Goal: Task Accomplishment & Management: Manage account settings

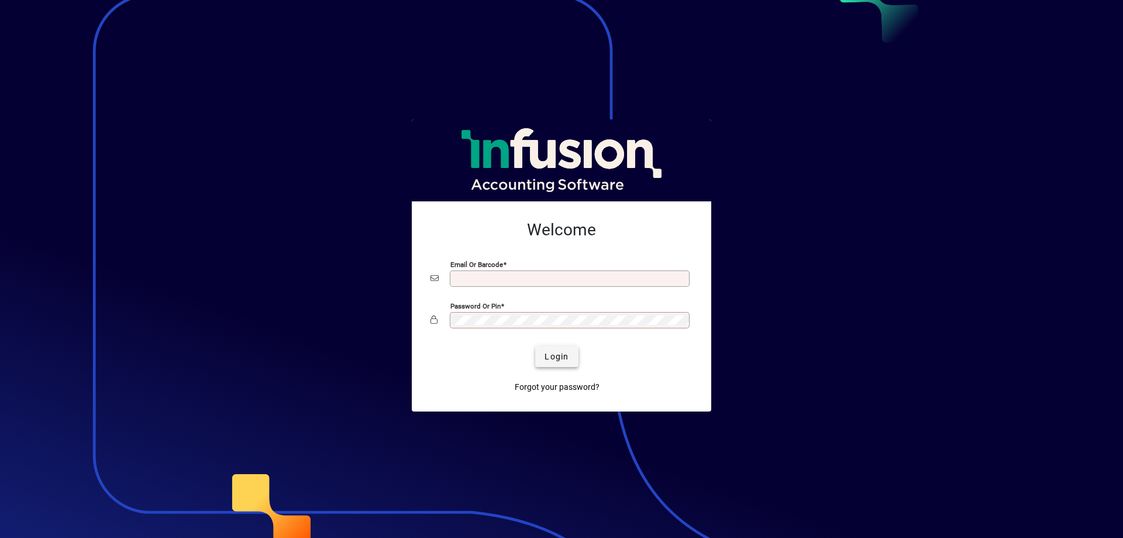
type input "**********"
click at [557, 351] on span "Login" at bounding box center [557, 356] width 24 height 12
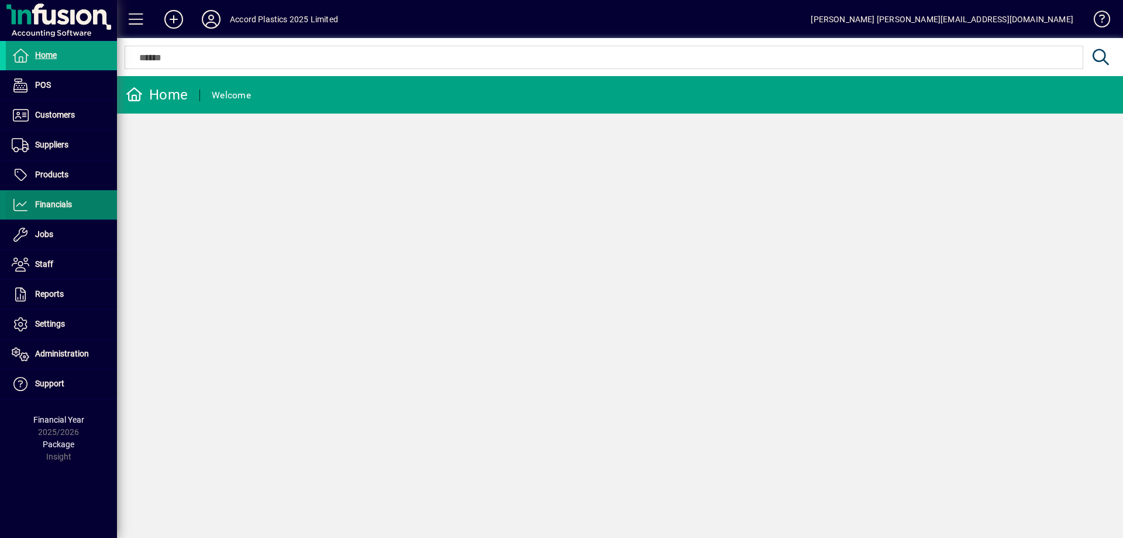
click at [49, 208] on span "Financials" at bounding box center [53, 203] width 37 height 9
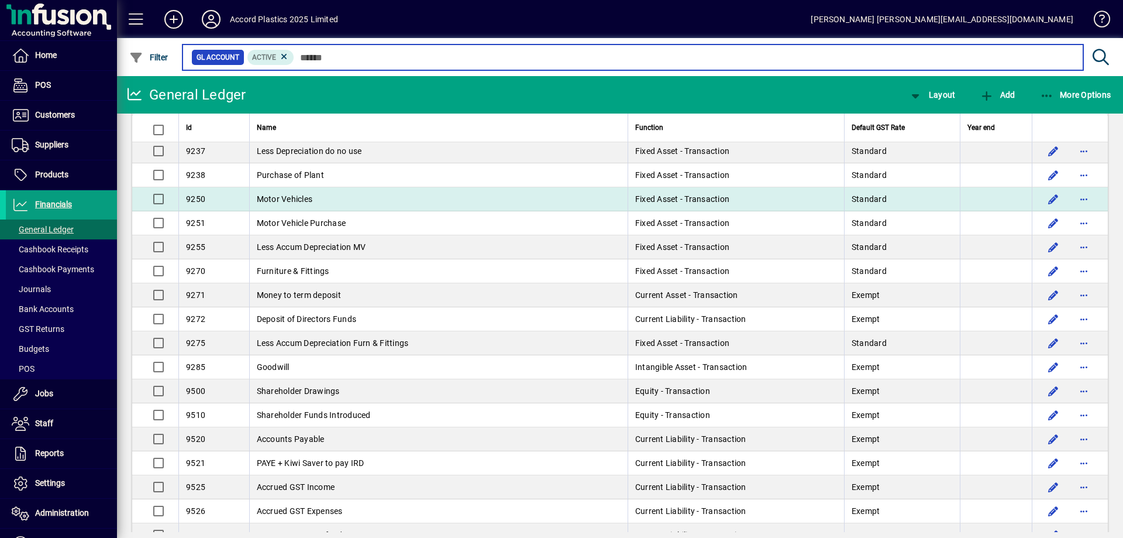
scroll to position [2106, 0]
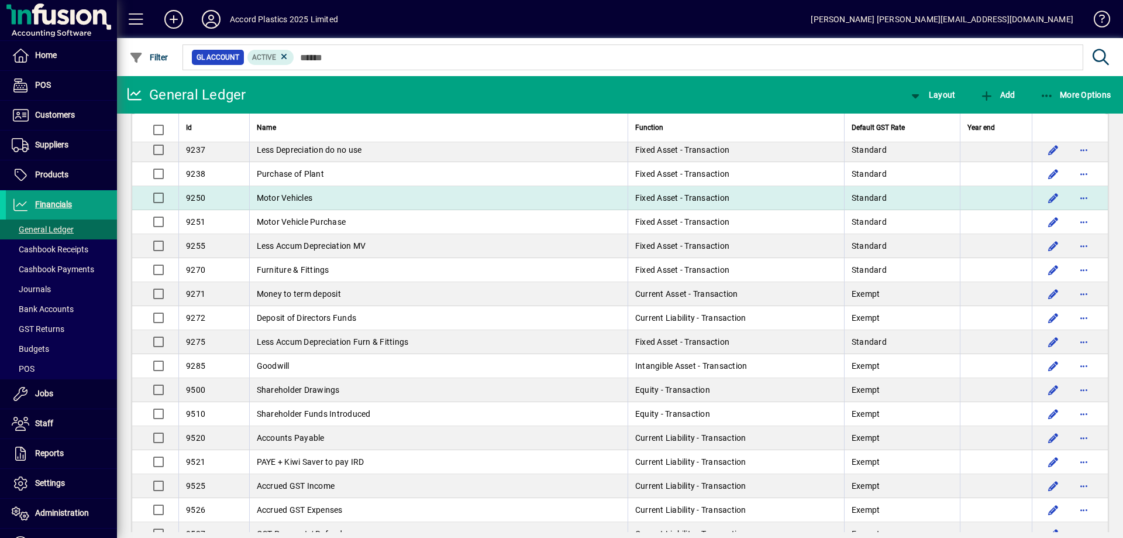
click at [321, 197] on td "Motor Vehicles" at bounding box center [438, 198] width 378 height 24
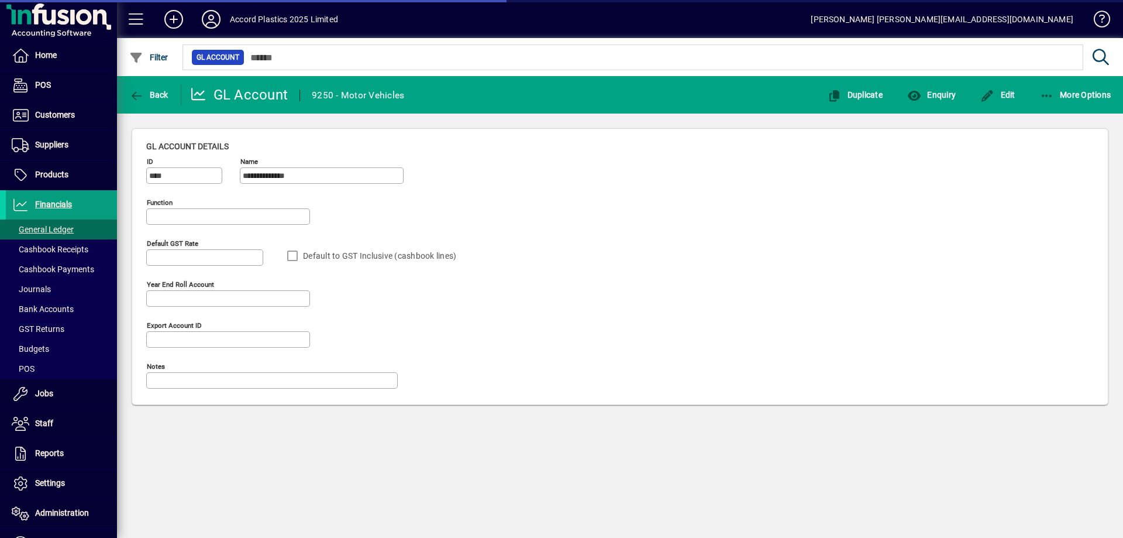
type input "**********"
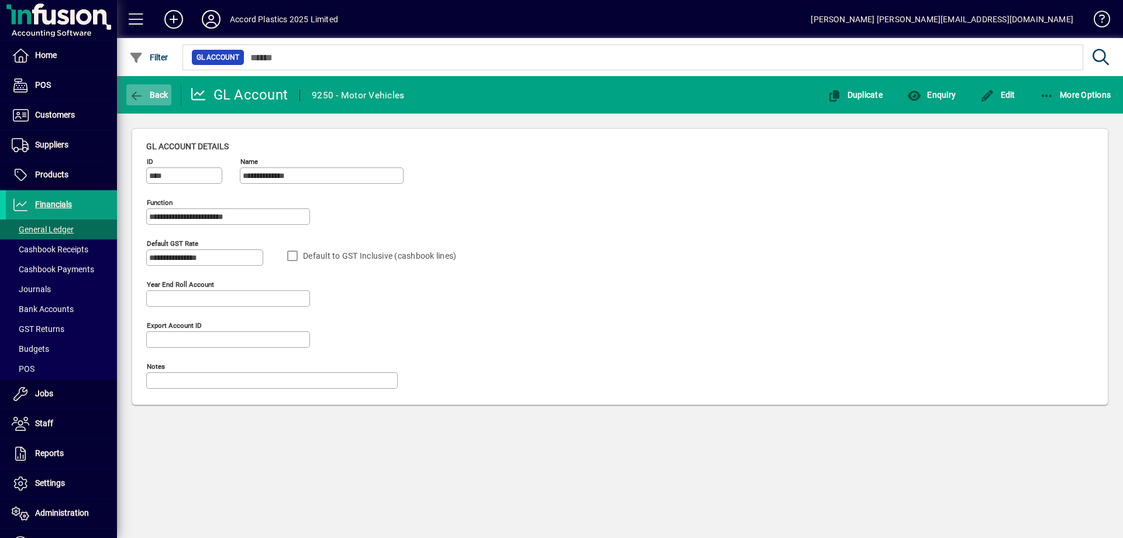
click at [166, 94] on span "Back" at bounding box center [148, 94] width 39 height 9
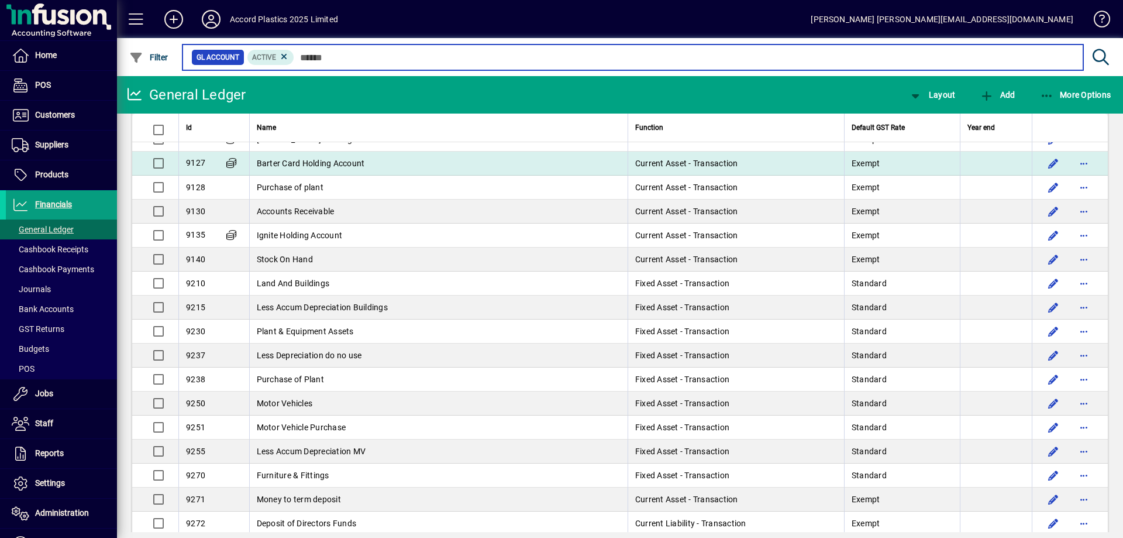
scroll to position [1872, 0]
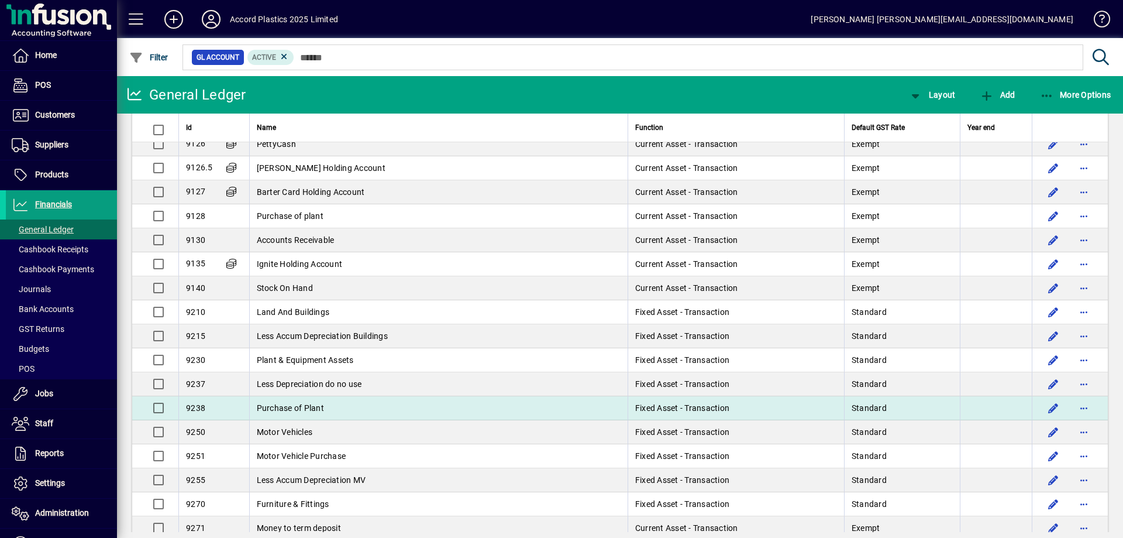
click at [308, 408] on span "Purchase of Plant" at bounding box center [290, 407] width 67 height 9
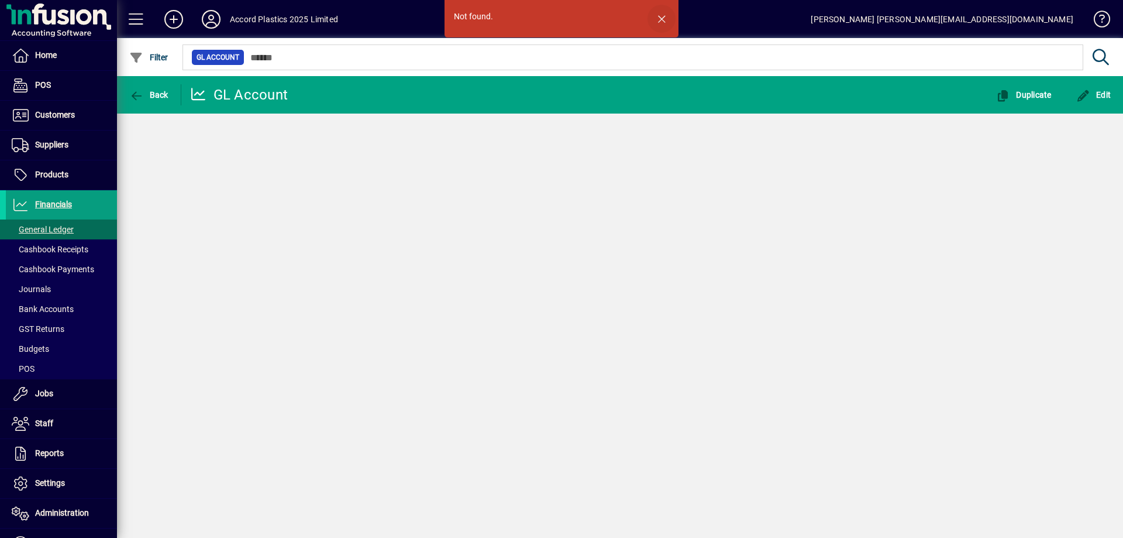
click at [660, 22] on span "button" at bounding box center [662, 19] width 28 height 28
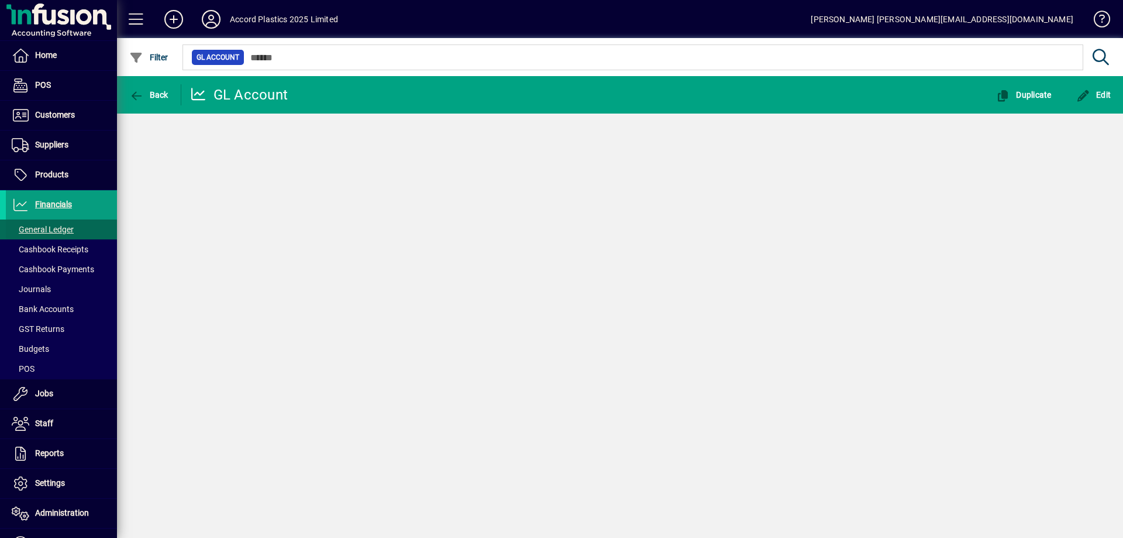
click at [53, 230] on span "General Ledger" at bounding box center [43, 229] width 62 height 9
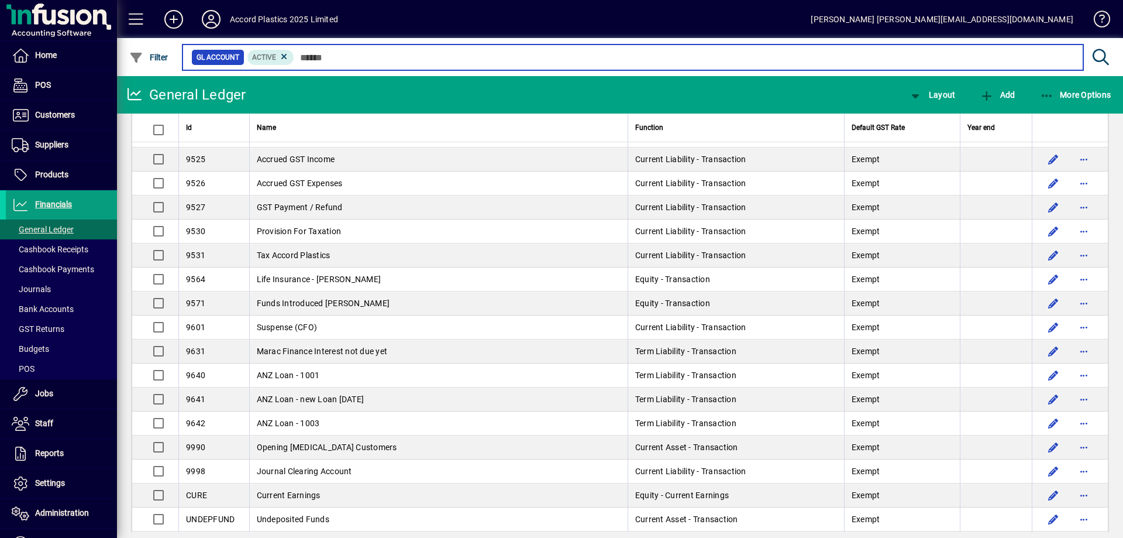
scroll to position [2470, 0]
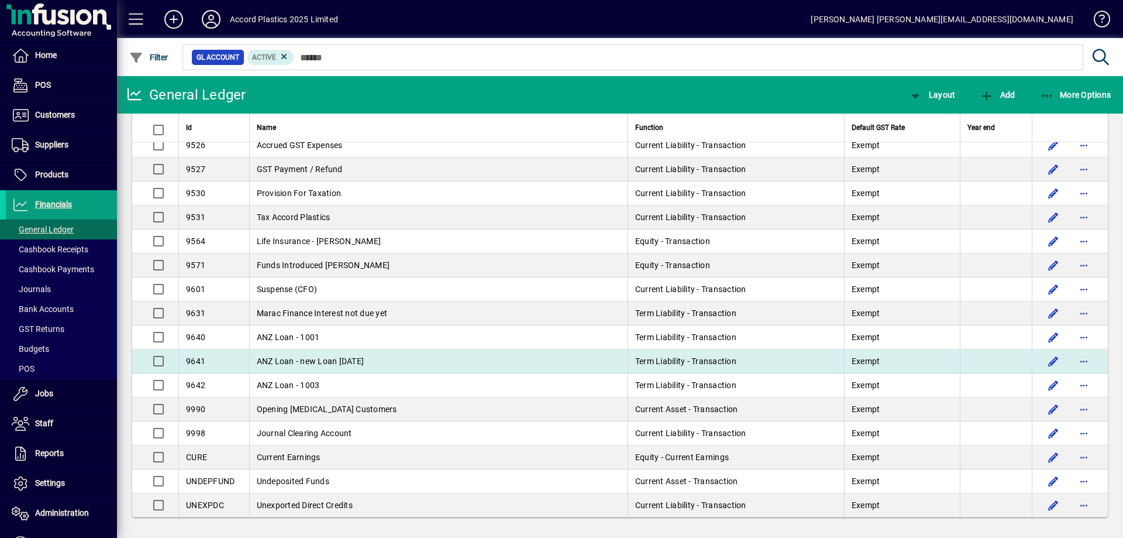
click at [312, 358] on span "ANZ Loan - new Loan [DATE]" at bounding box center [311, 360] width 108 height 9
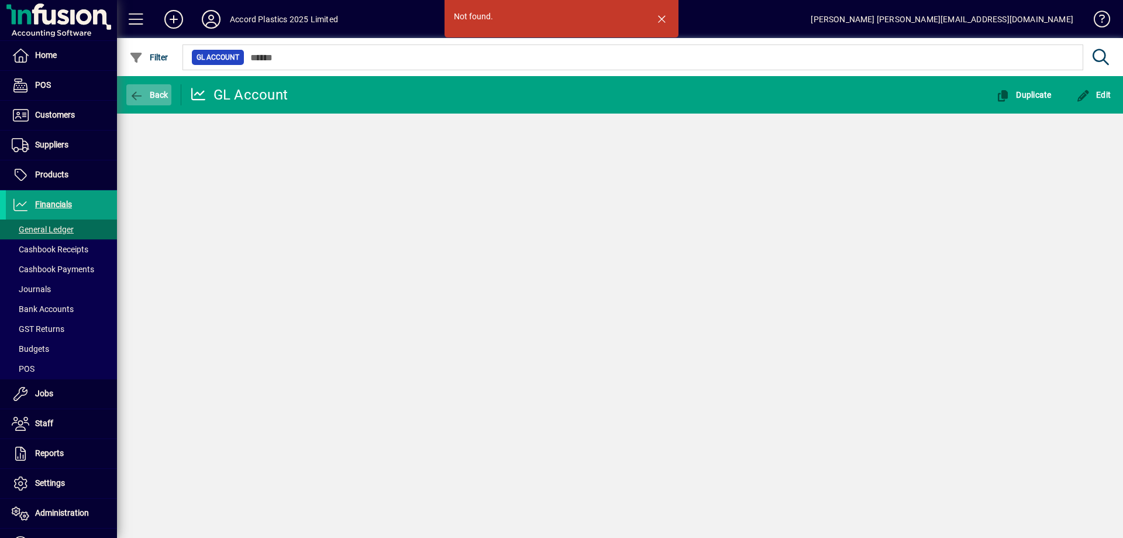
click at [154, 92] on span "Back" at bounding box center [148, 94] width 39 height 9
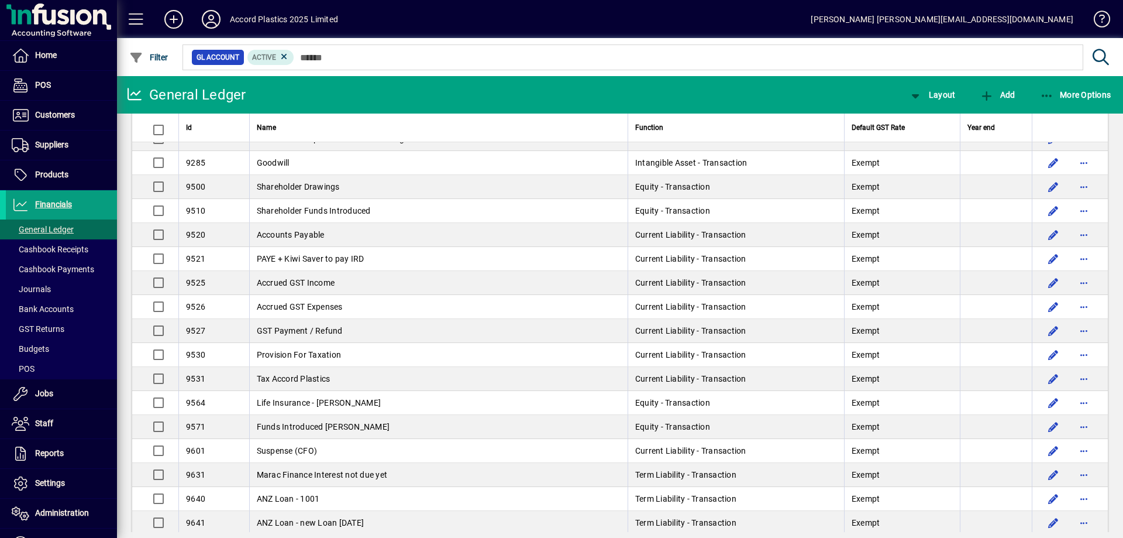
scroll to position [2470, 0]
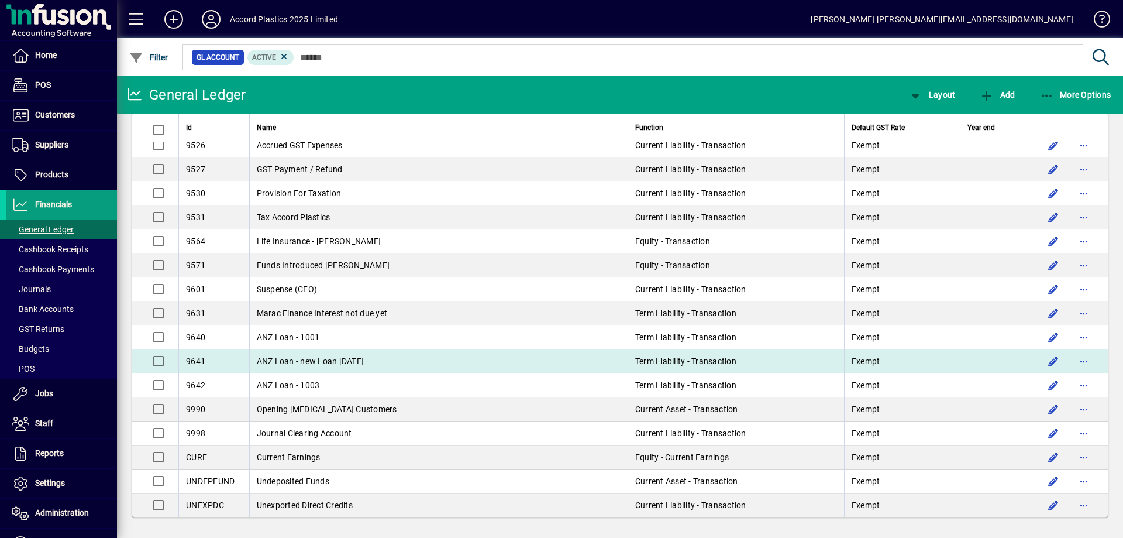
click at [288, 362] on span "ANZ Loan - new Loan [DATE]" at bounding box center [311, 360] width 108 height 9
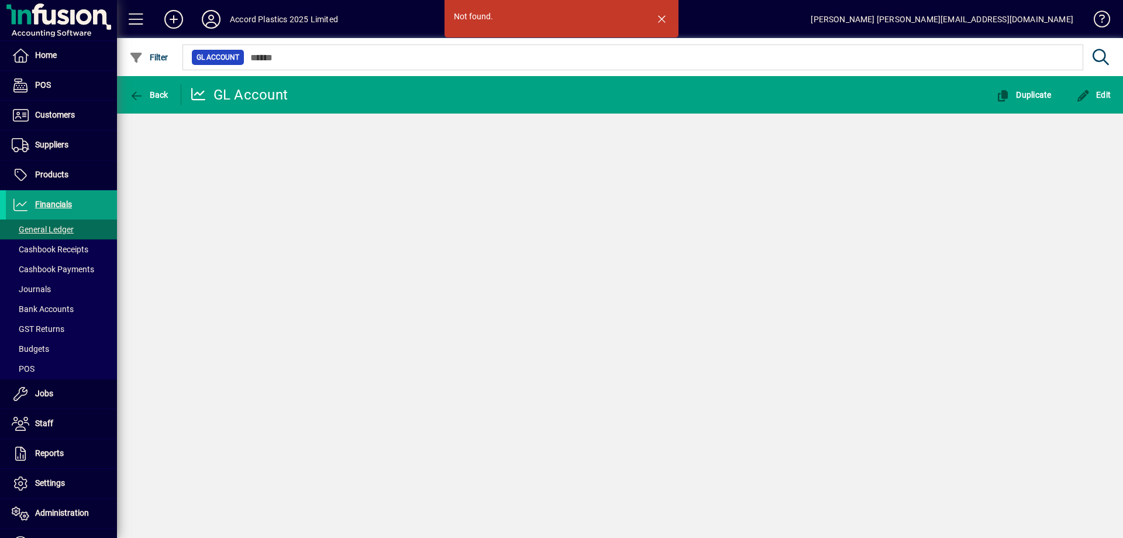
click at [658, 21] on span "button" at bounding box center [662, 19] width 28 height 28
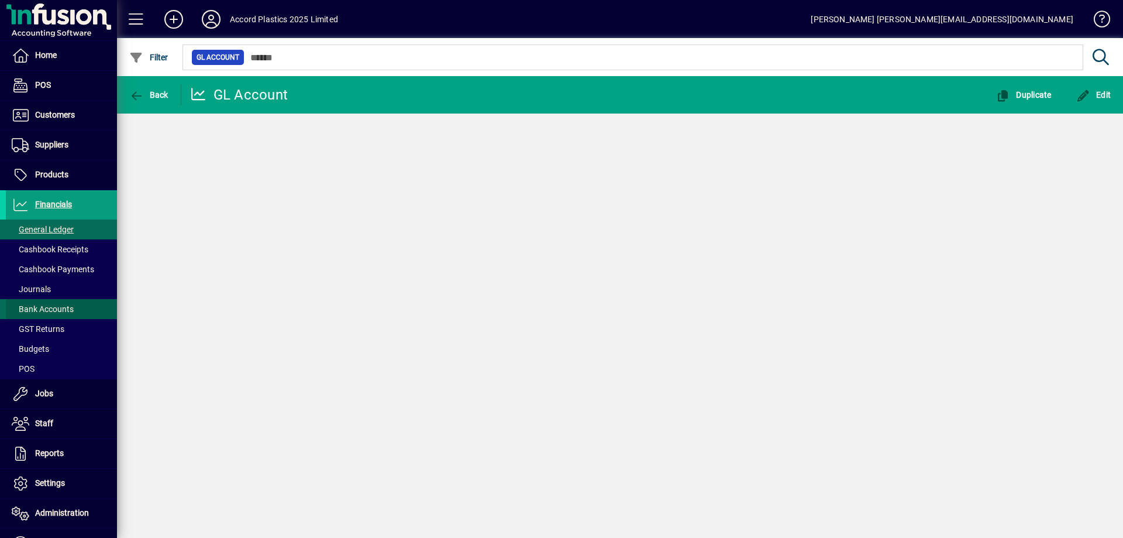
click at [67, 310] on span "Bank Accounts" at bounding box center [43, 308] width 62 height 9
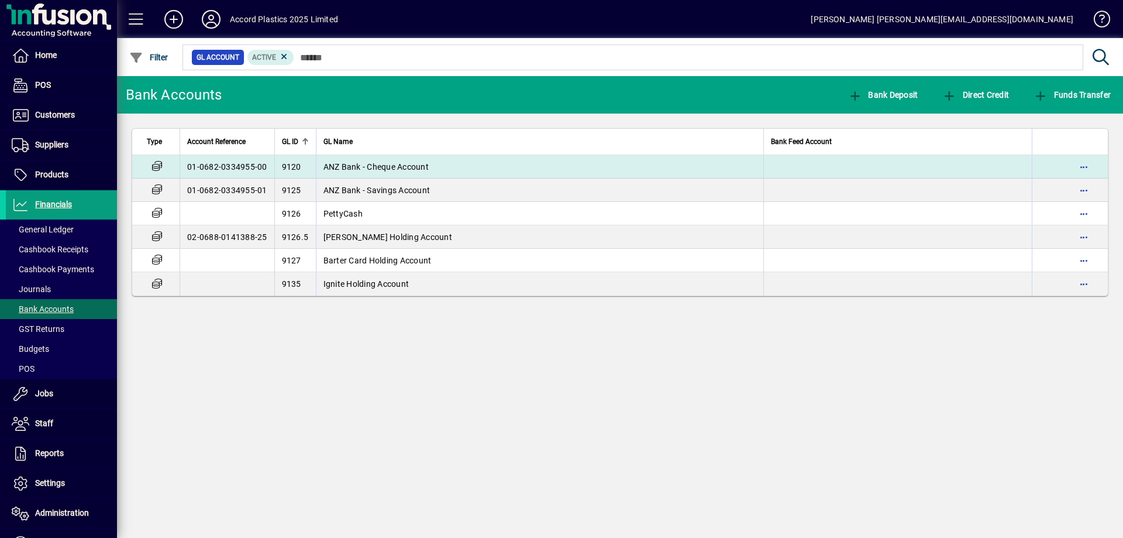
click at [391, 167] on span "ANZ Bank - Cheque Account" at bounding box center [375, 166] width 105 height 9
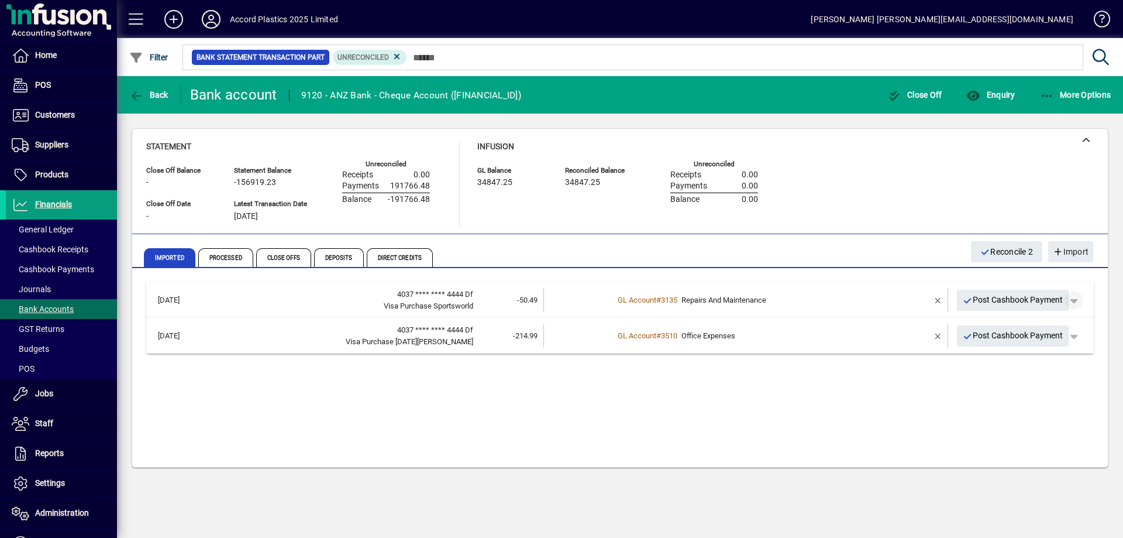
click at [1078, 298] on span "button" at bounding box center [1074, 300] width 28 height 28
click at [1103, 294] on div at bounding box center [561, 269] width 1123 height 538
click at [943, 300] on span "button" at bounding box center [938, 300] width 28 height 28
click at [246, 295] on div "4037 **** **** 4444 Df" at bounding box center [340, 294] width 266 height 12
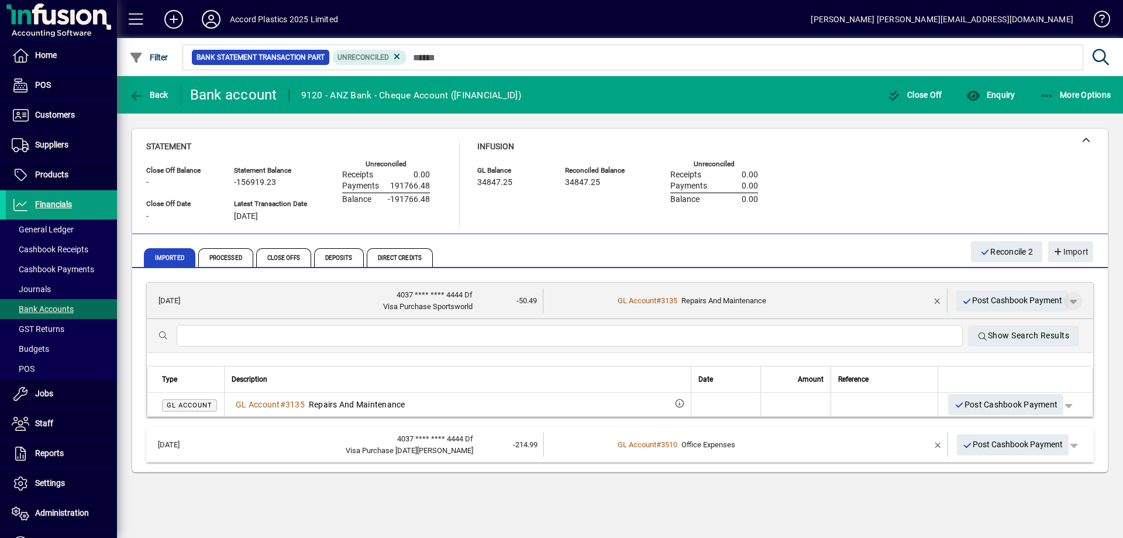
click at [1074, 302] on span "button" at bounding box center [1073, 301] width 28 height 28
click at [174, 300] on div at bounding box center [561, 269] width 1123 height 538
click at [179, 292] on td "19/09/2025" at bounding box center [180, 300] width 55 height 24
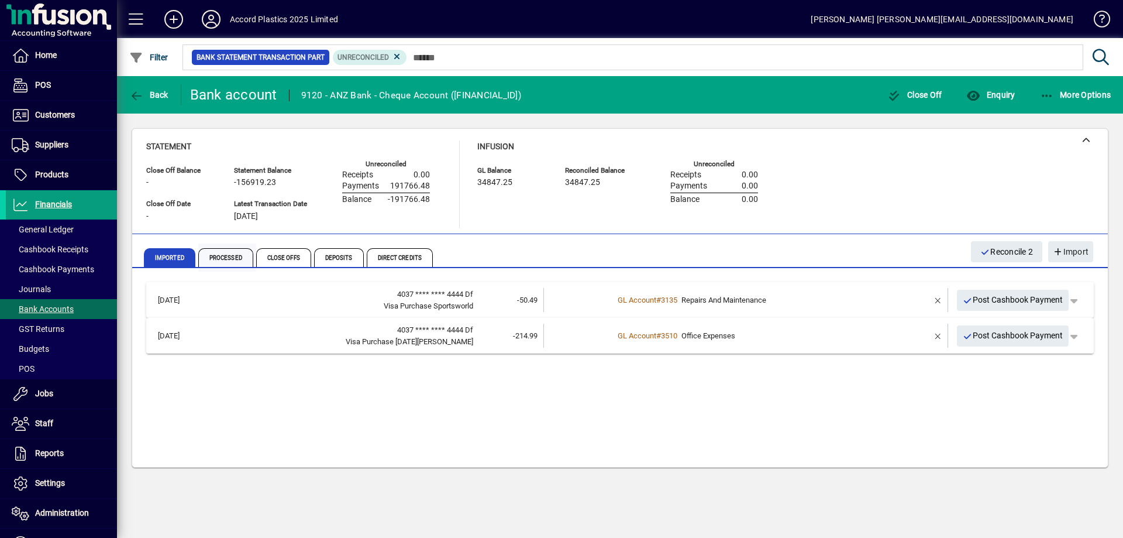
click at [222, 255] on span "Processed" at bounding box center [225, 257] width 55 height 19
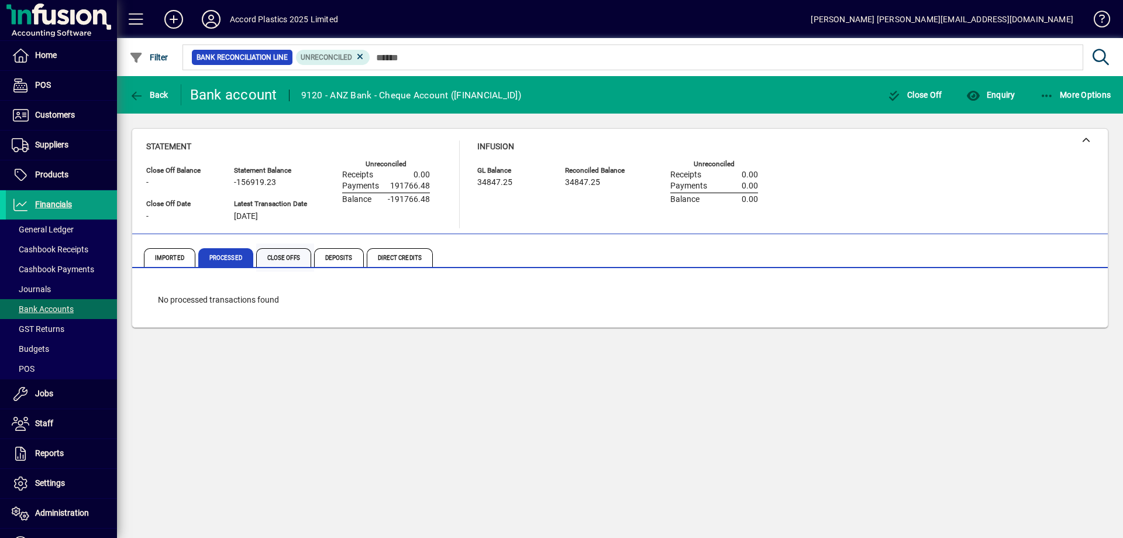
click at [284, 253] on span "Close Offs" at bounding box center [283, 257] width 55 height 19
click at [336, 256] on span "Deposits" at bounding box center [339, 257] width 50 height 19
click at [395, 256] on span "Direct Credits" at bounding box center [400, 257] width 66 height 19
click at [322, 256] on span "Deposits" at bounding box center [339, 257] width 50 height 19
click at [288, 257] on span "Close Offs" at bounding box center [283, 257] width 55 height 19
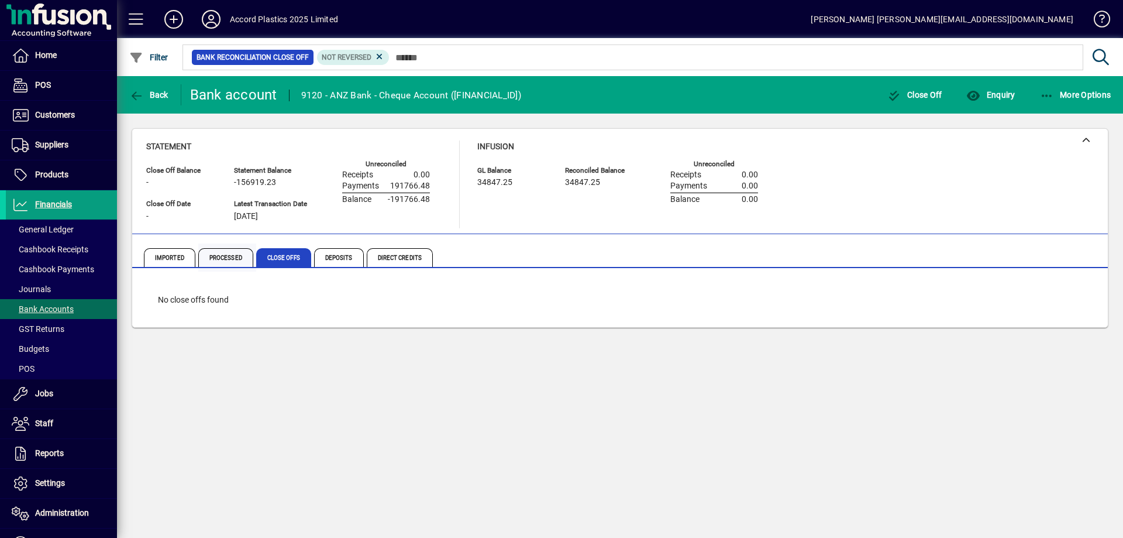
click at [242, 259] on span "Processed" at bounding box center [225, 257] width 55 height 19
click at [166, 257] on span "Imported" at bounding box center [169, 257] width 51 height 19
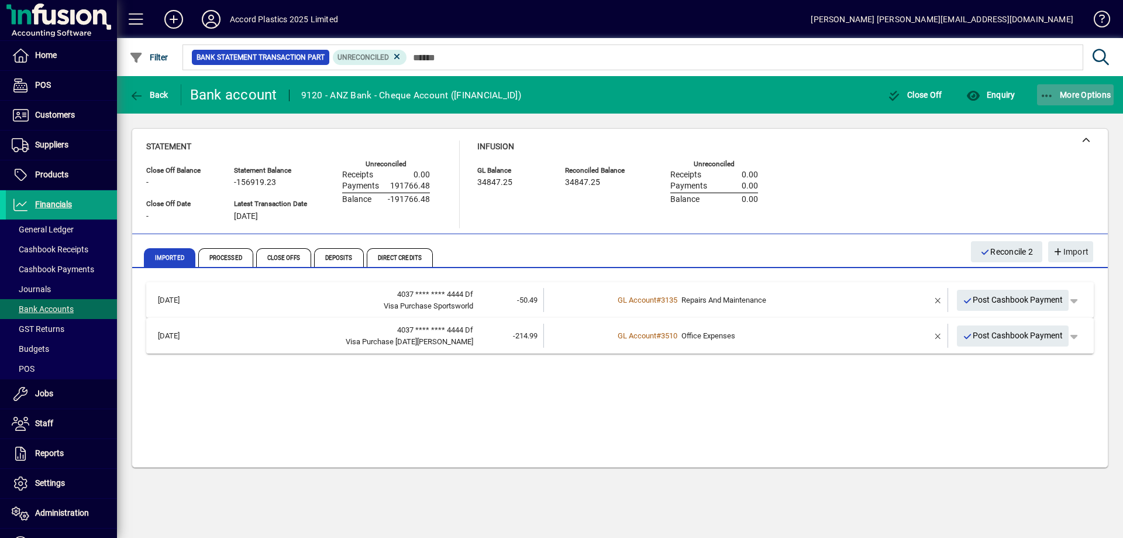
click at [1047, 92] on icon "button" at bounding box center [1047, 96] width 15 height 12
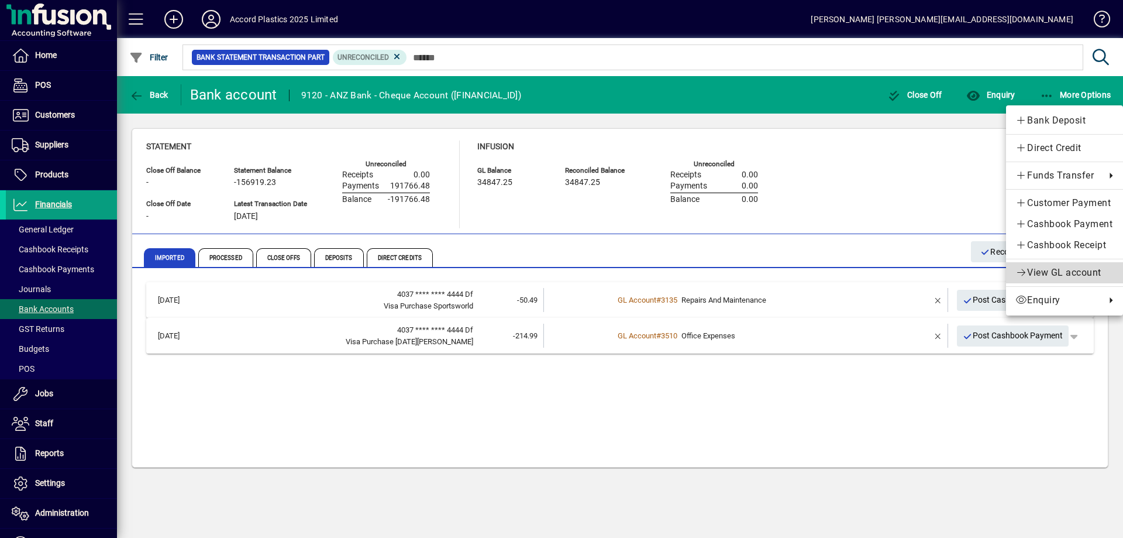
click at [1055, 274] on span "View GL account" at bounding box center [1065, 273] width 98 height 14
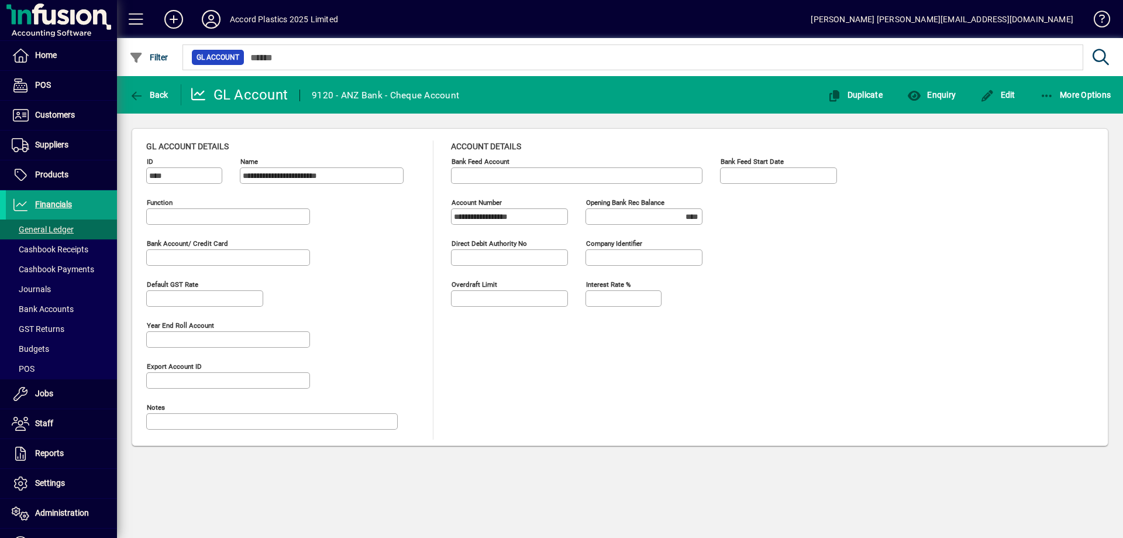
type input "**********"
click at [1070, 104] on span "button" at bounding box center [1075, 95] width 77 height 28
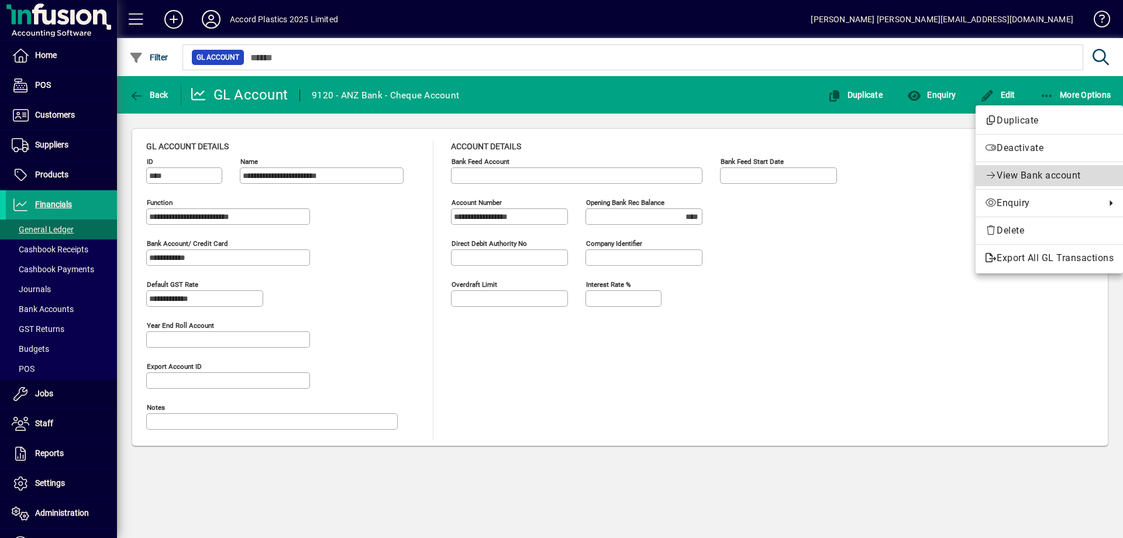
click at [1023, 174] on span "View Bank account" at bounding box center [1039, 175] width 84 height 11
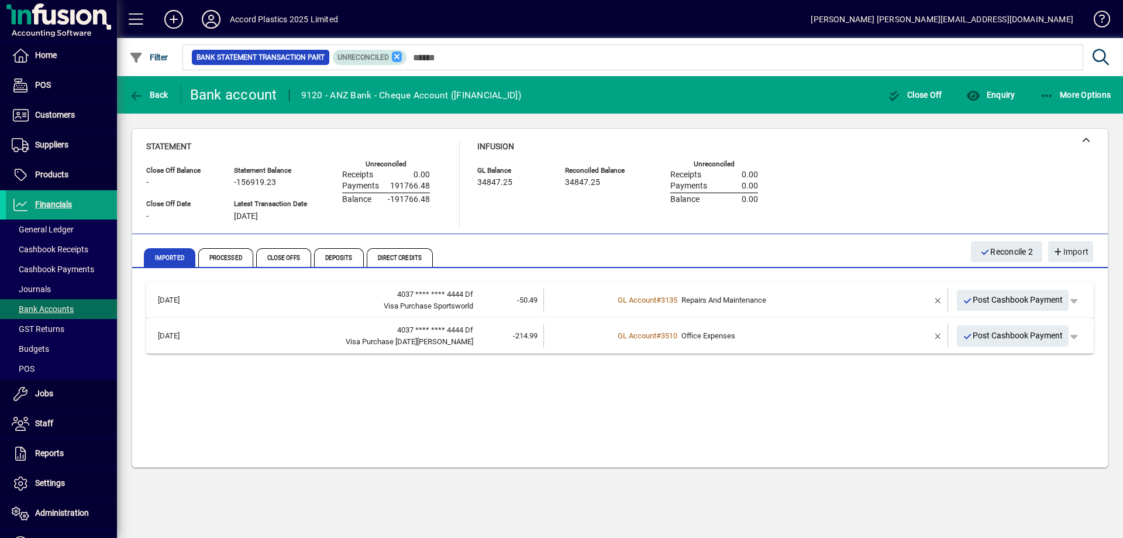
click at [393, 56] on icon at bounding box center [397, 56] width 11 height 11
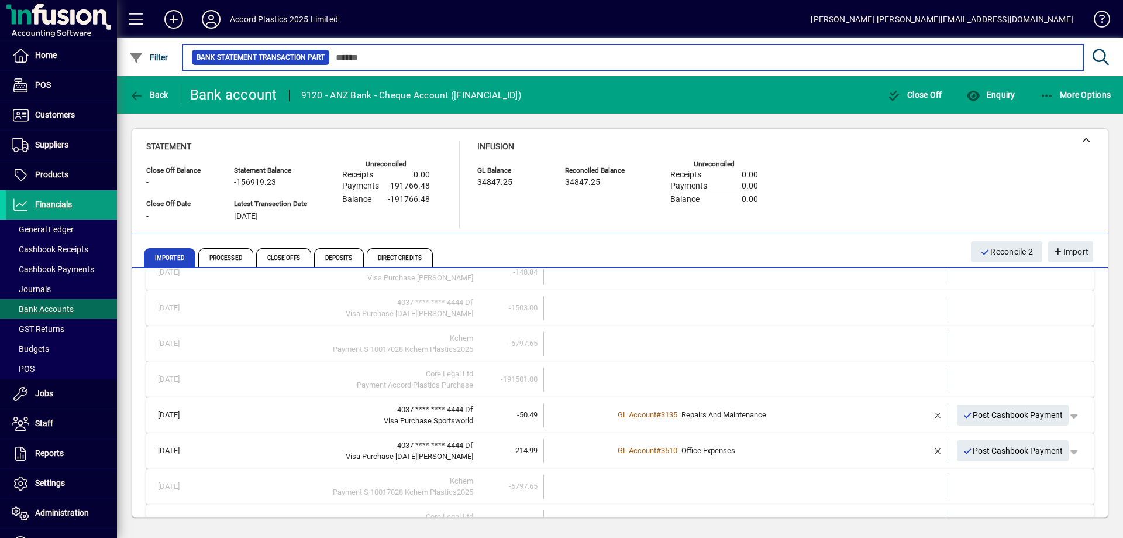
scroll to position [29, 0]
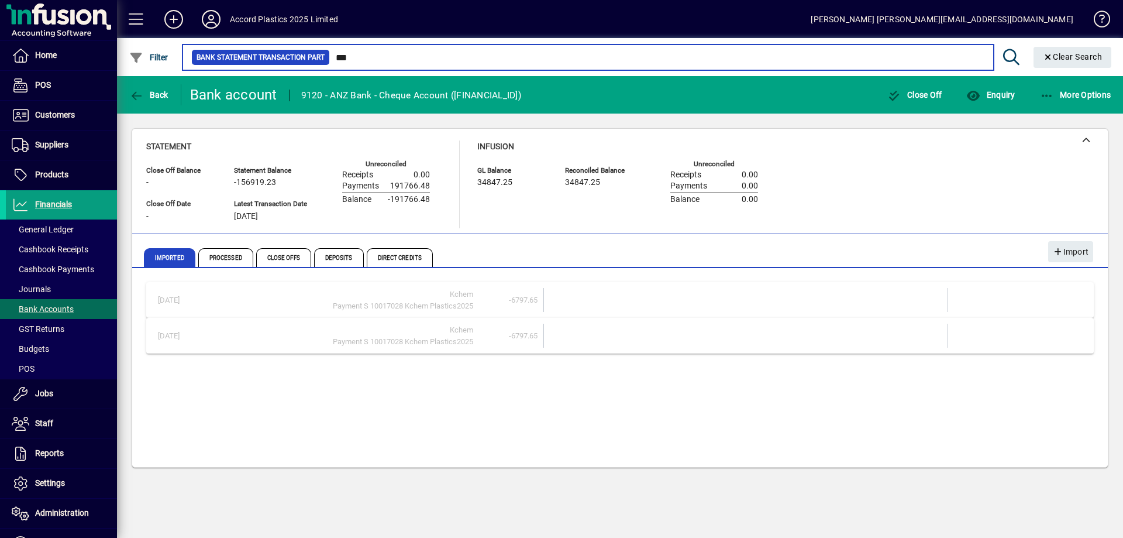
type input "***"
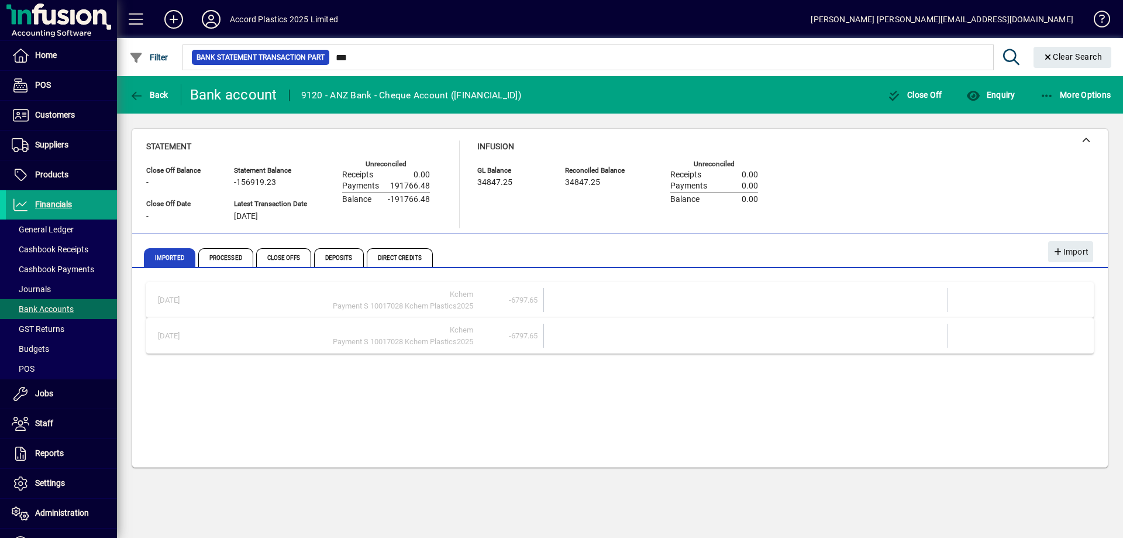
click at [463, 335] on div "Kchem" at bounding box center [340, 330] width 266 height 12
click at [473, 333] on div "Kchem" at bounding box center [340, 330] width 266 height 12
click at [521, 335] on span "-6797.65" at bounding box center [523, 335] width 29 height 9
click at [579, 335] on td at bounding box center [578, 335] width 70 height 24
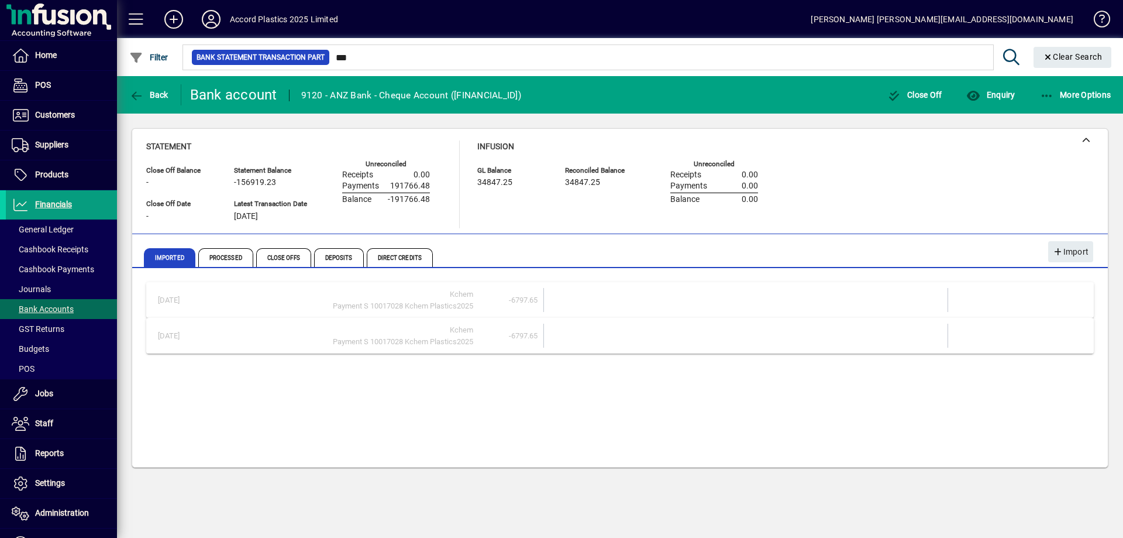
click at [580, 335] on td at bounding box center [578, 335] width 70 height 24
click at [956, 337] on td at bounding box center [1018, 335] width 140 height 24
click at [225, 256] on span "Processed" at bounding box center [225, 257] width 55 height 19
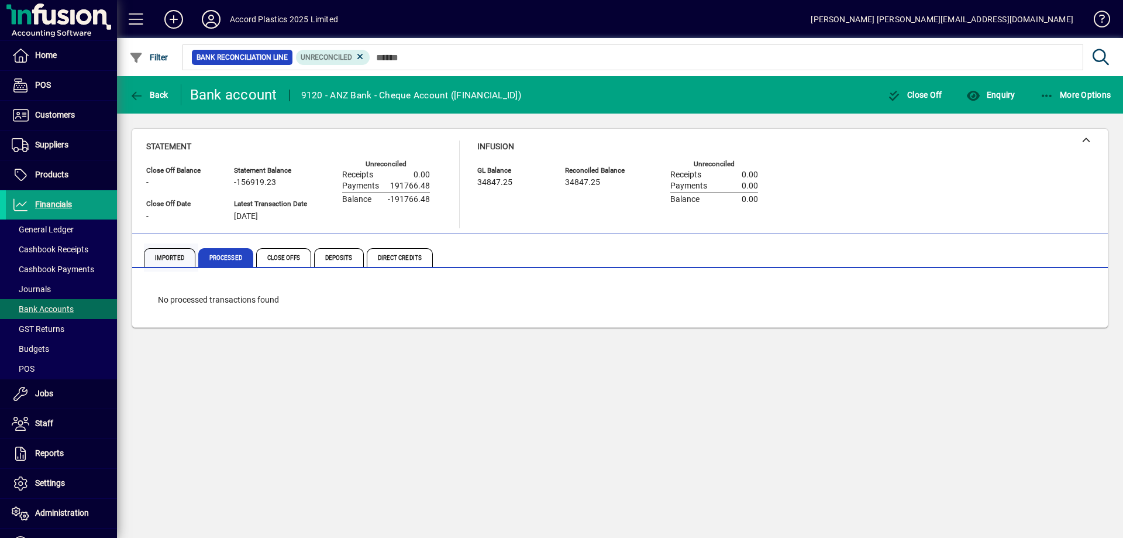
click at [174, 254] on span "Imported" at bounding box center [169, 257] width 51 height 19
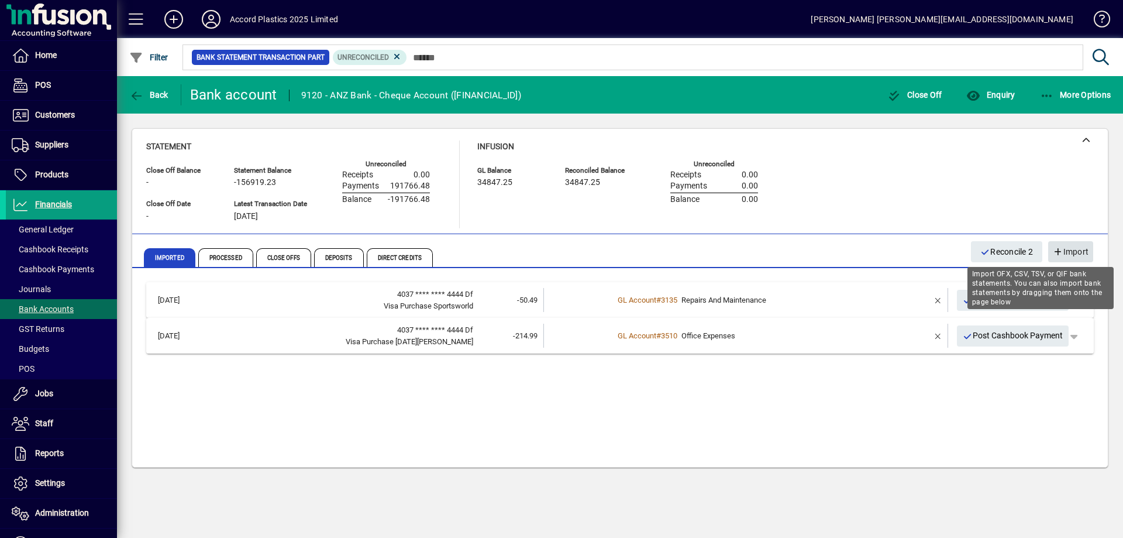
click at [1061, 252] on icon "button" at bounding box center [1058, 252] width 11 height 8
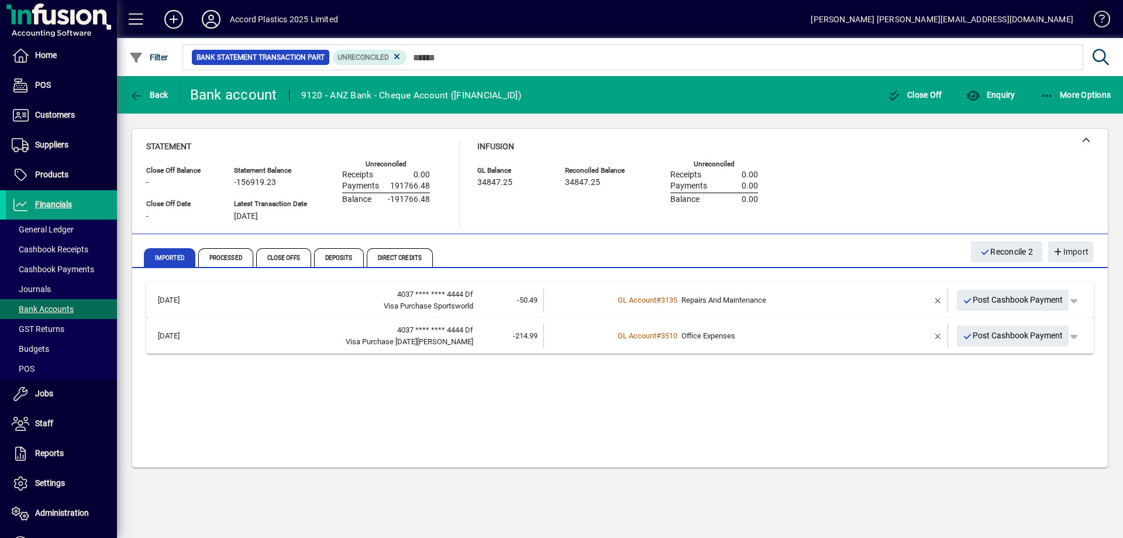
click at [1107, 27] on span at bounding box center [1097, 22] width 28 height 28
click at [994, 95] on span "Enquiry" at bounding box center [990, 94] width 49 height 9
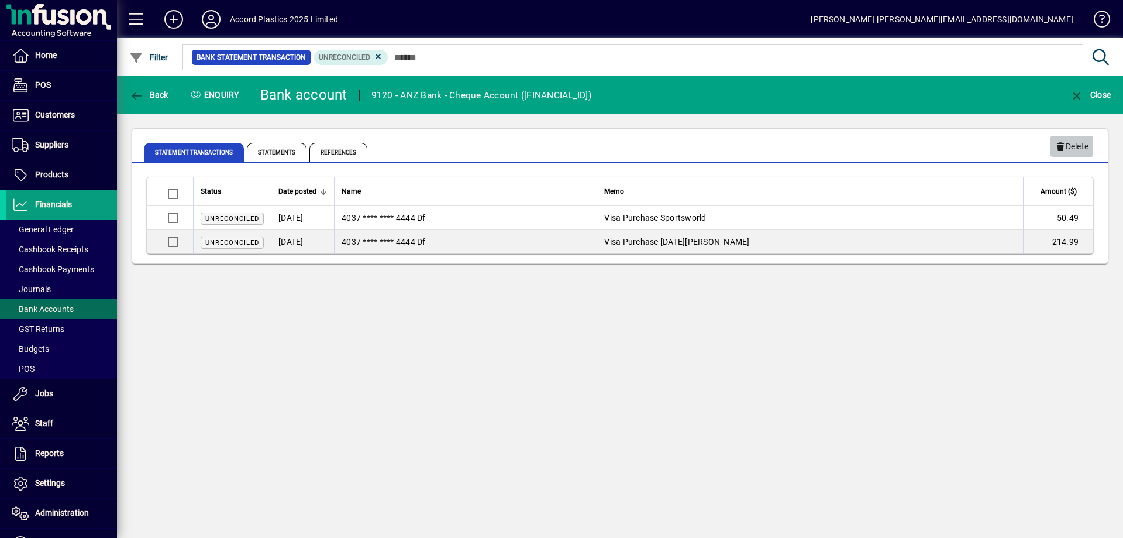
click at [1075, 150] on span "Delete" at bounding box center [1071, 146] width 33 height 19
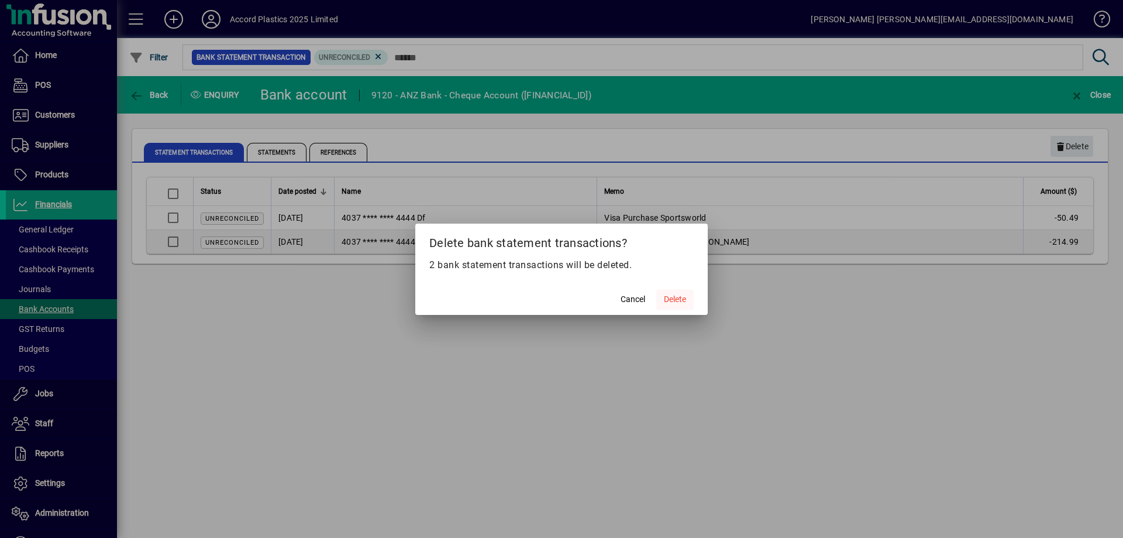
click at [677, 297] on span "Delete" at bounding box center [675, 299] width 22 height 12
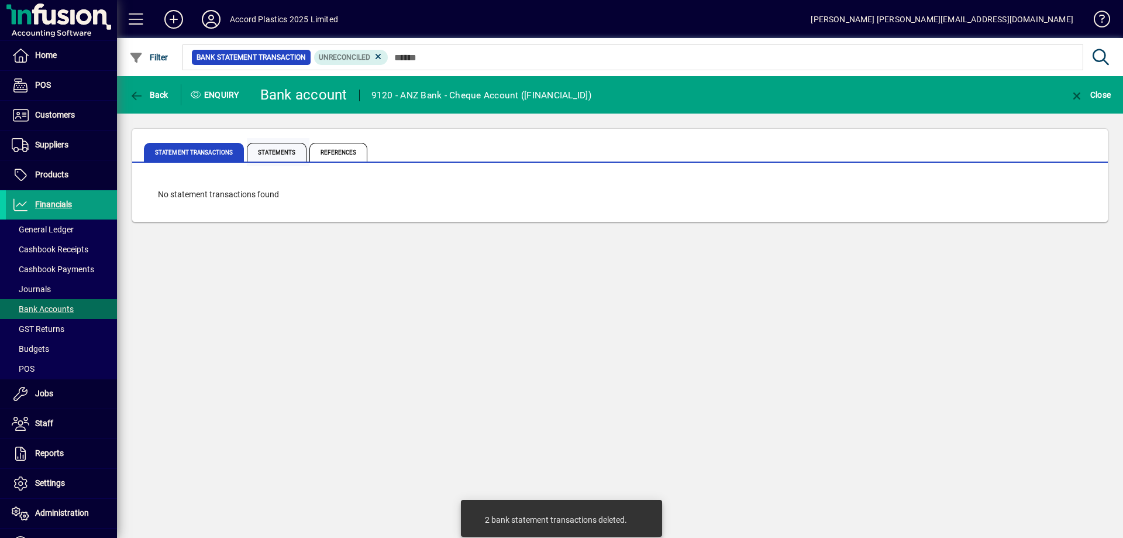
click at [276, 157] on span "Statements" at bounding box center [277, 152] width 60 height 19
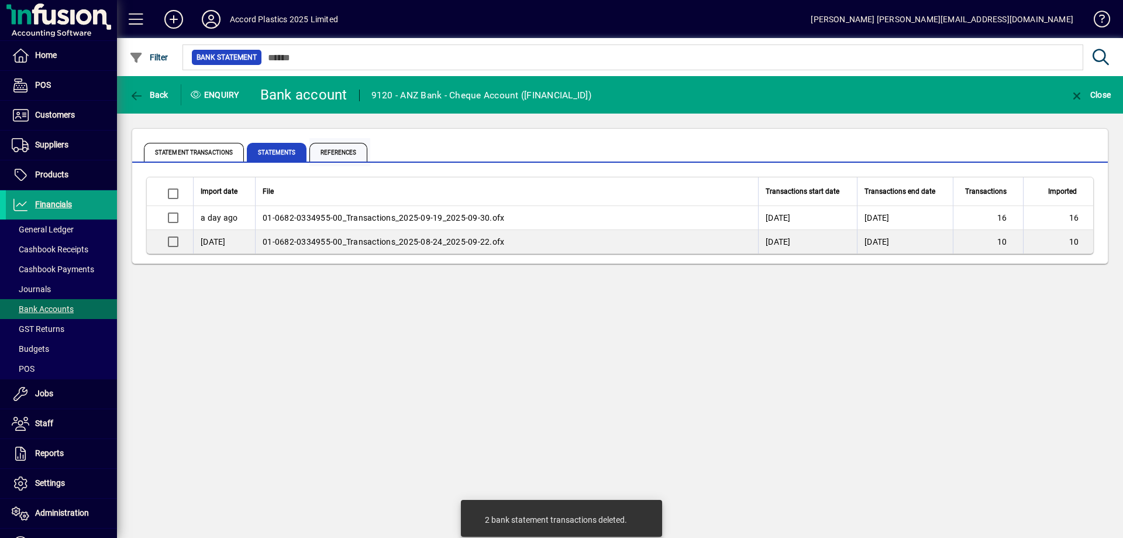
click at [335, 150] on span "References" at bounding box center [338, 152] width 58 height 19
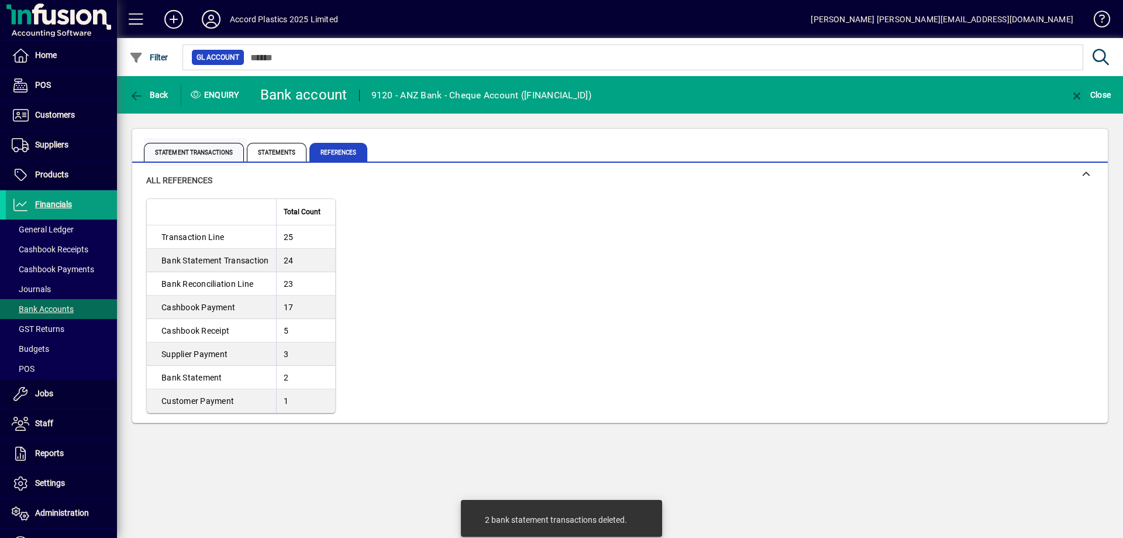
click at [204, 151] on span "Statement Transactions" at bounding box center [194, 152] width 100 height 19
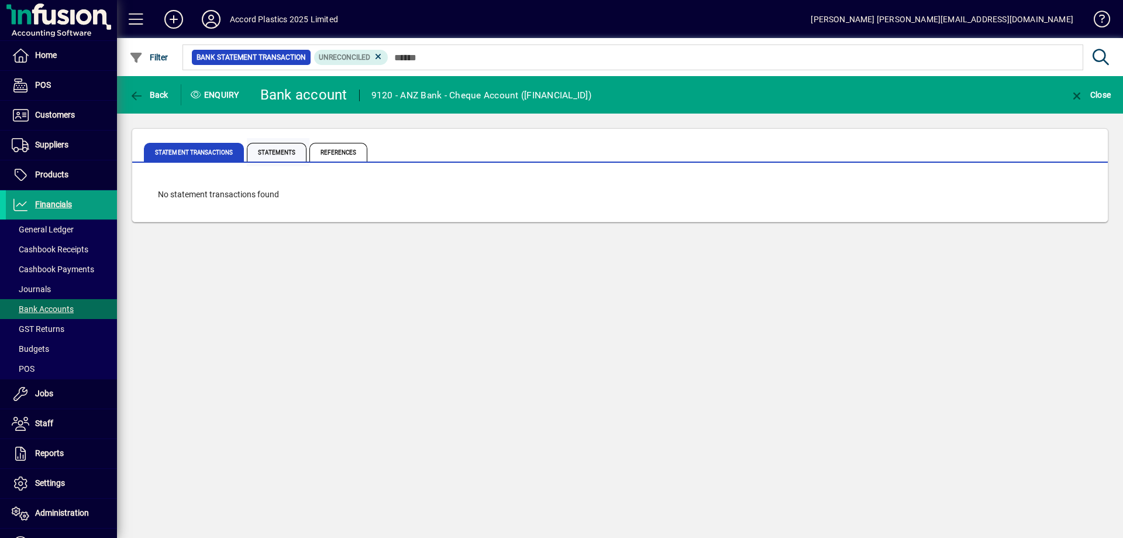
click at [280, 152] on span "Statements" at bounding box center [277, 152] width 60 height 19
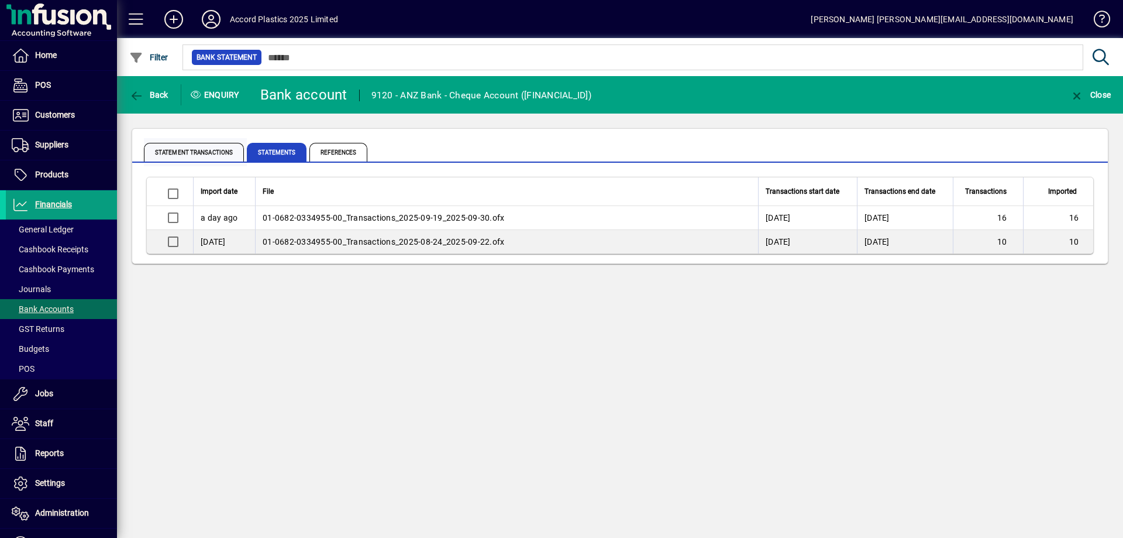
click at [222, 155] on span "Statement Transactions" at bounding box center [194, 152] width 100 height 19
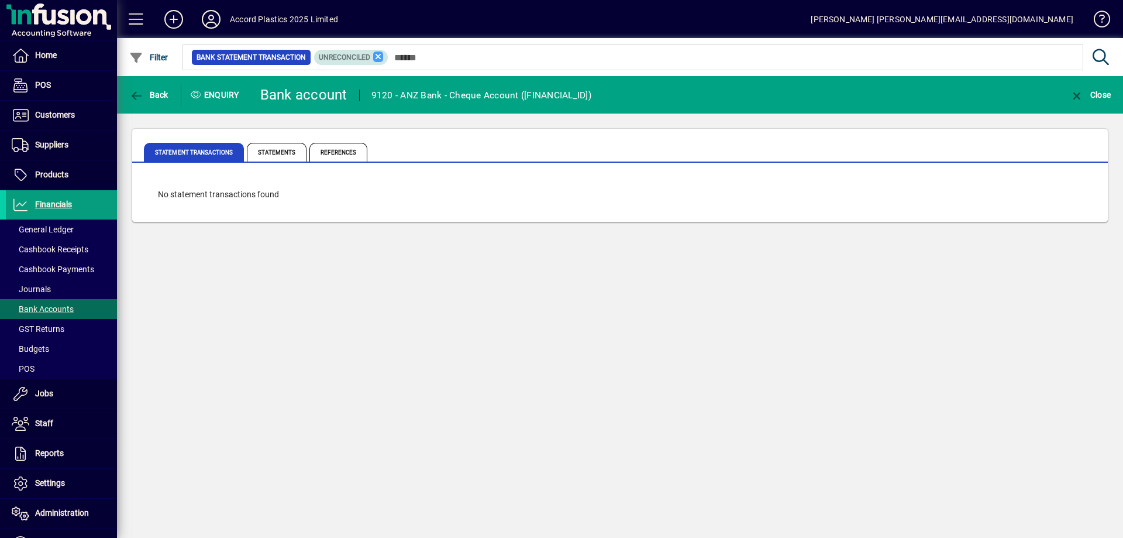
click at [377, 56] on icon at bounding box center [378, 56] width 11 height 11
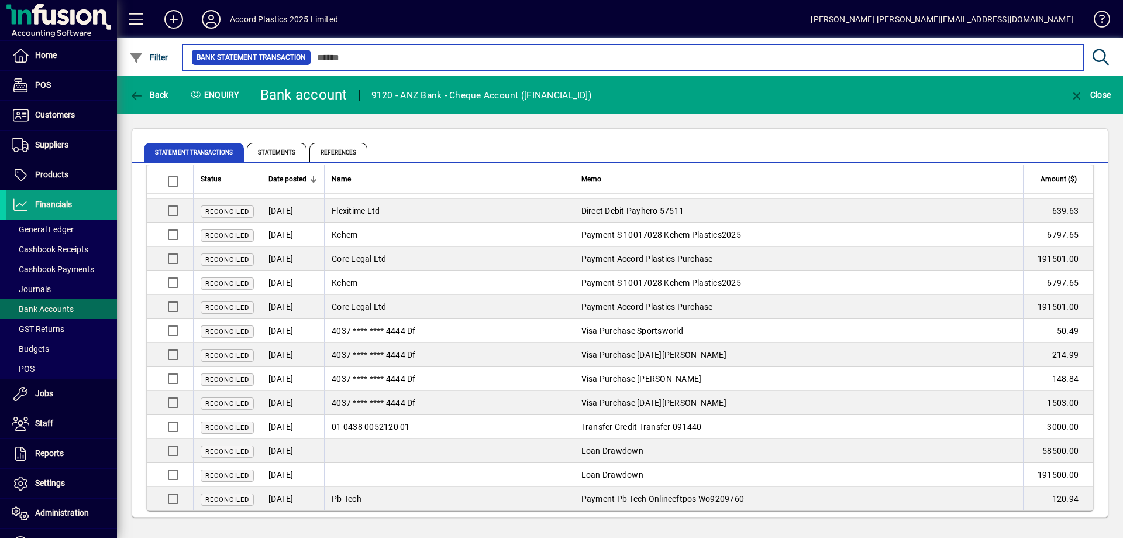
scroll to position [274, 0]
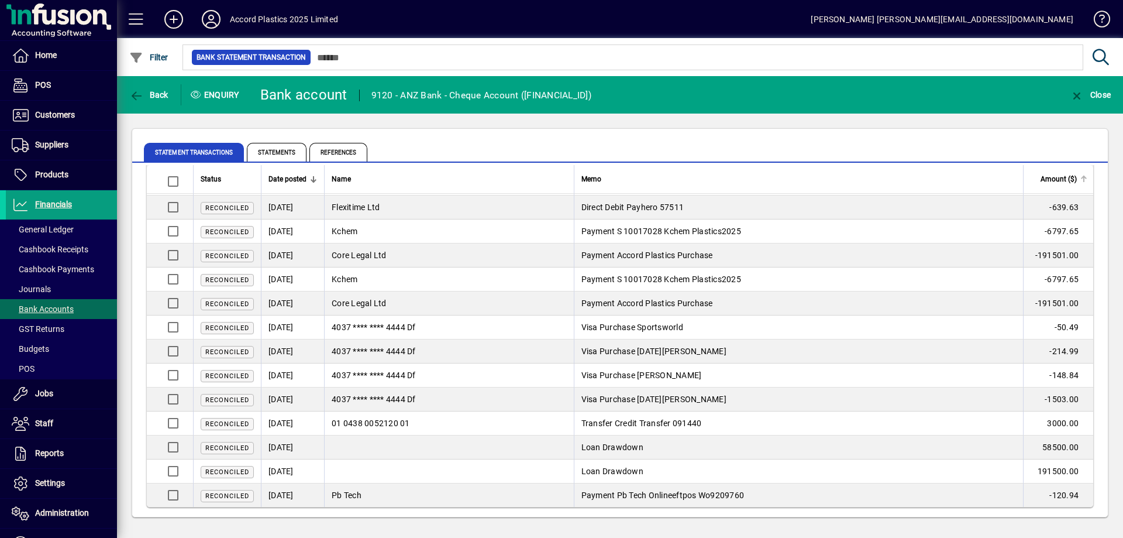
click at [1049, 179] on span "Amount ($)" at bounding box center [1059, 179] width 36 height 13
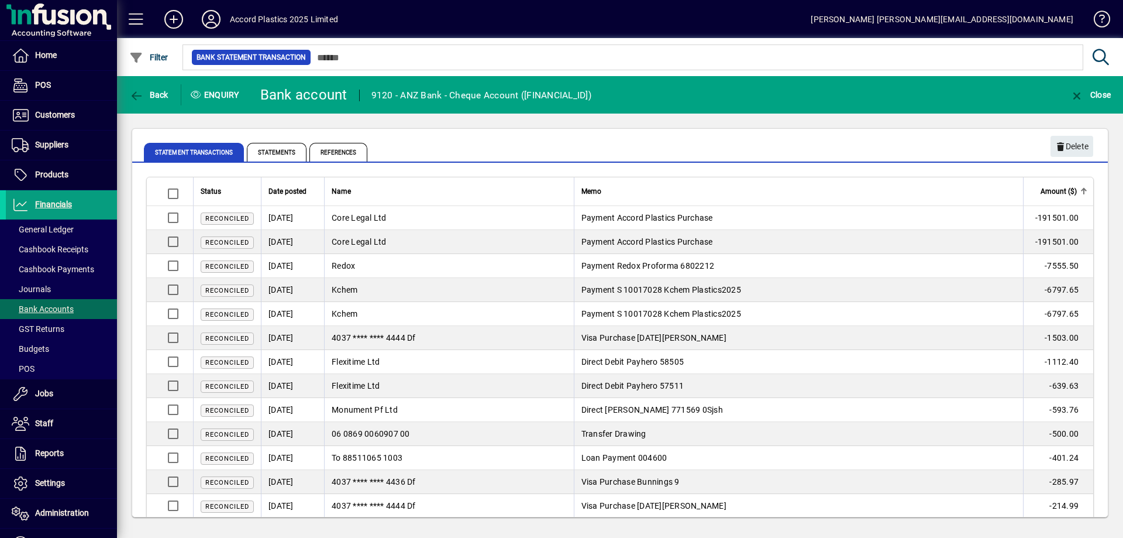
click at [1066, 145] on mat-tab-group "Statement Transactions Statements References" at bounding box center [620, 150] width 976 height 25
click at [1065, 146] on mat-tab-group "Statement Transactions Statements References" at bounding box center [620, 150] width 976 height 25
click at [1062, 148] on mat-tab-group "Statement Transactions Statements References" at bounding box center [620, 150] width 976 height 25
click at [1075, 152] on mat-tab-group "Statement Transactions Statements References" at bounding box center [620, 150] width 976 height 25
click at [1078, 142] on mat-tab-group "Statement Transactions Statements References" at bounding box center [620, 150] width 976 height 25
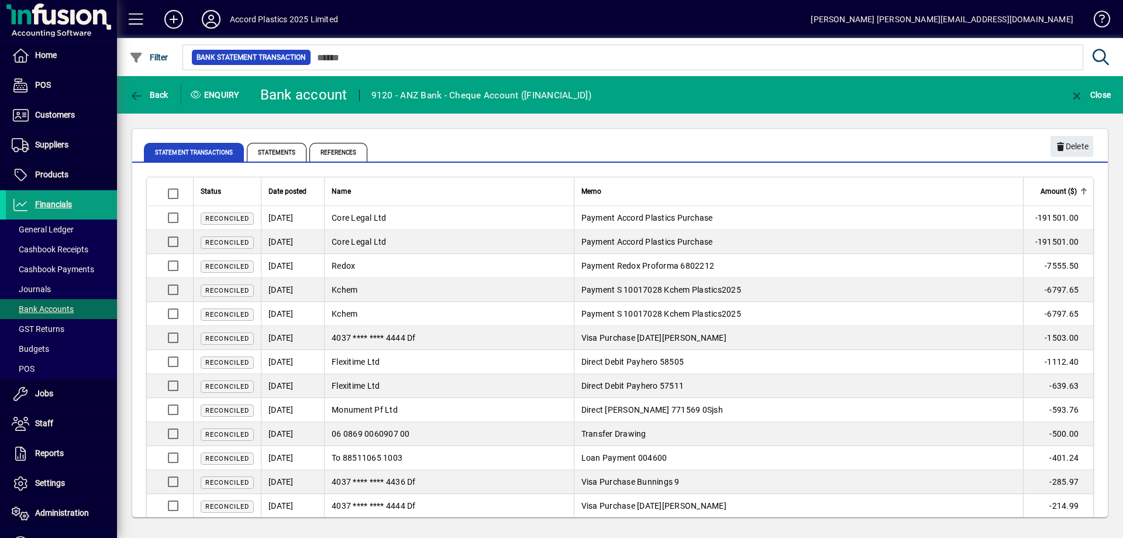
click at [1063, 145] on mat-tab-group "Statement Transactions Statements References" at bounding box center [620, 150] width 976 height 25
click at [213, 316] on span "Reconciled" at bounding box center [227, 315] width 44 height 8
drag, startPoint x: 288, startPoint y: 314, endPoint x: 367, endPoint y: 315, distance: 79.0
click at [303, 314] on td "19/09/2025" at bounding box center [292, 314] width 63 height 24
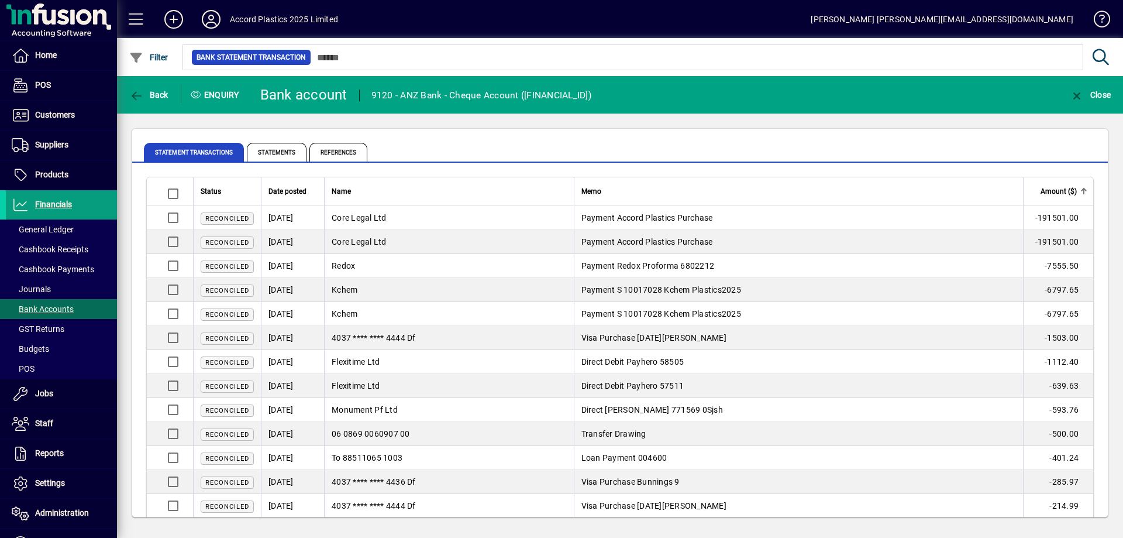
drag, startPoint x: 367, startPoint y: 315, endPoint x: 426, endPoint y: 316, distance: 59.7
click at [384, 315] on td "Kchem" at bounding box center [449, 314] width 250 height 24
click at [607, 323] on td "Payment S 10017028 Kchem Plastics2025" at bounding box center [798, 314] width 449 height 24
click at [679, 322] on td "Payment S 10017028 Kchem Plastics2025" at bounding box center [798, 314] width 449 height 24
click at [738, 318] on span "Payment S 10017028 Kchem Plastics2025" at bounding box center [661, 313] width 160 height 9
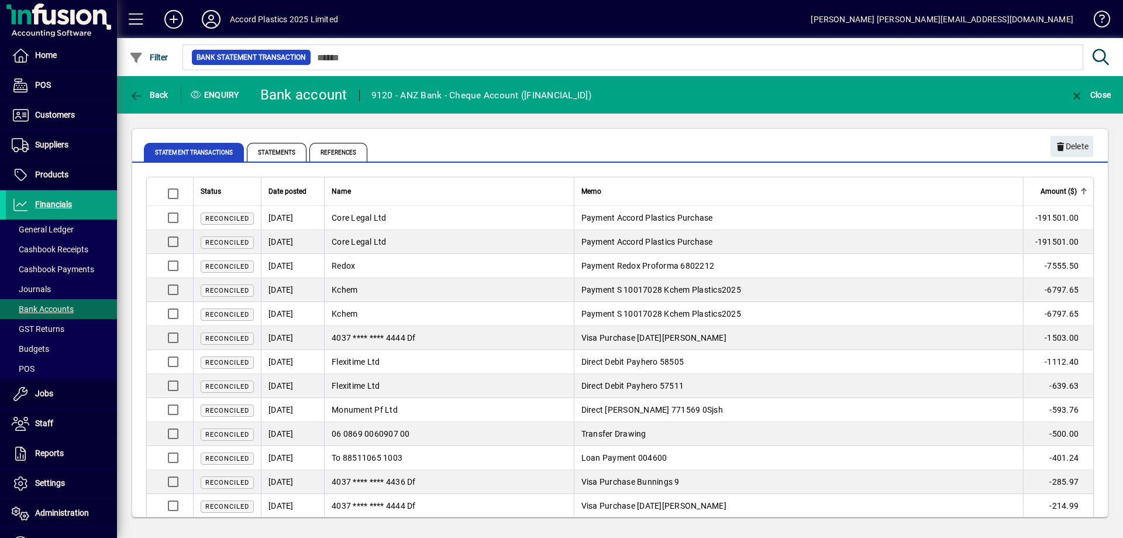
click at [1069, 147] on mat-tab-group "Statement Transactions Statements References" at bounding box center [620, 150] width 976 height 25
click at [494, 143] on div "Statement Transactions Statements References" at bounding box center [553, 152] width 818 height 28
click at [51, 149] on span "Suppliers" at bounding box center [51, 144] width 33 height 9
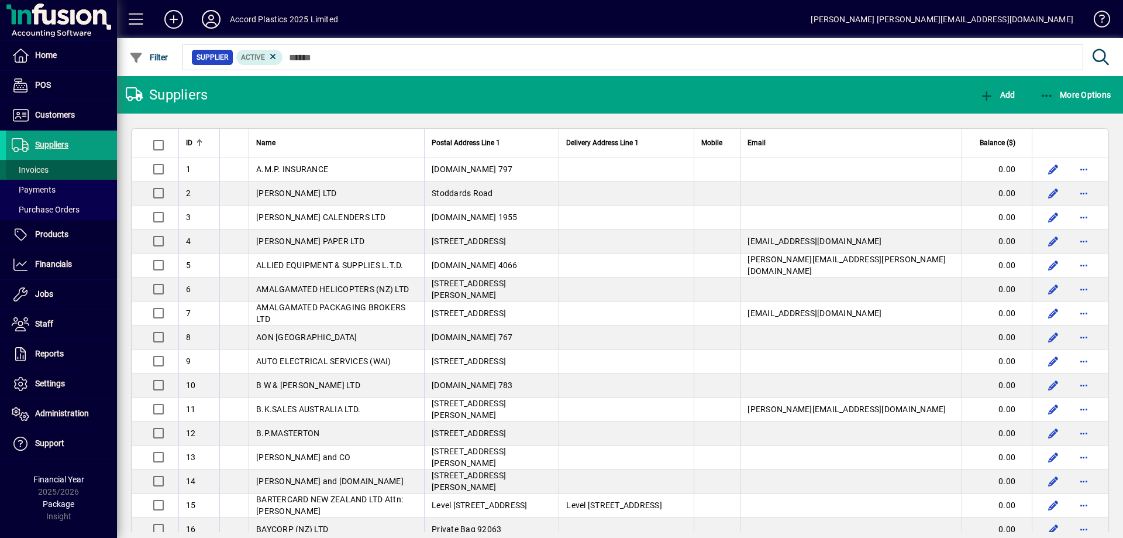
click at [50, 171] on span at bounding box center [61, 170] width 111 height 28
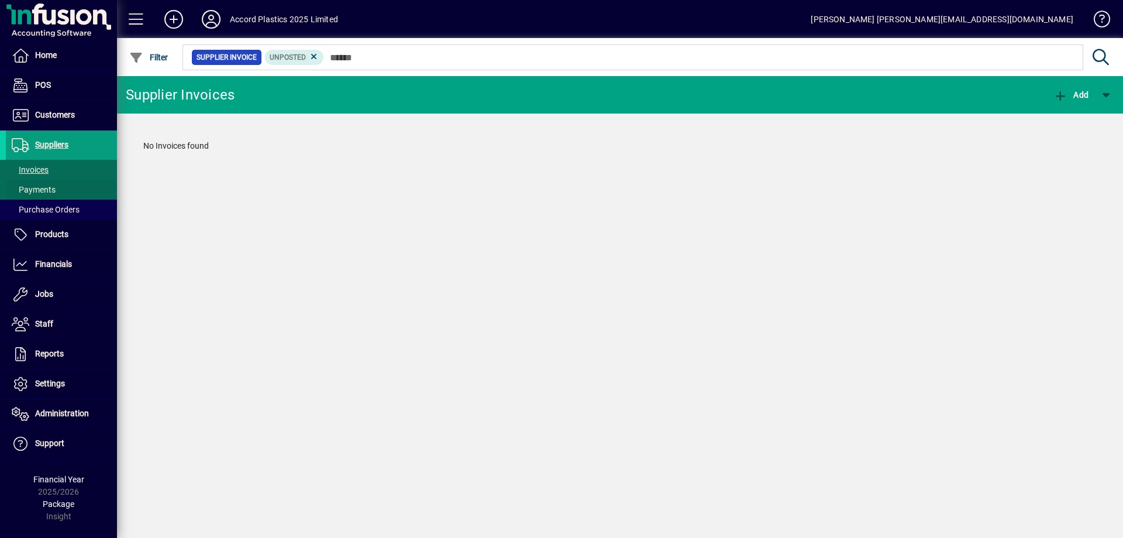
click at [50, 189] on span "Payments" at bounding box center [34, 189] width 44 height 9
click at [320, 57] on icon at bounding box center [319, 56] width 11 height 11
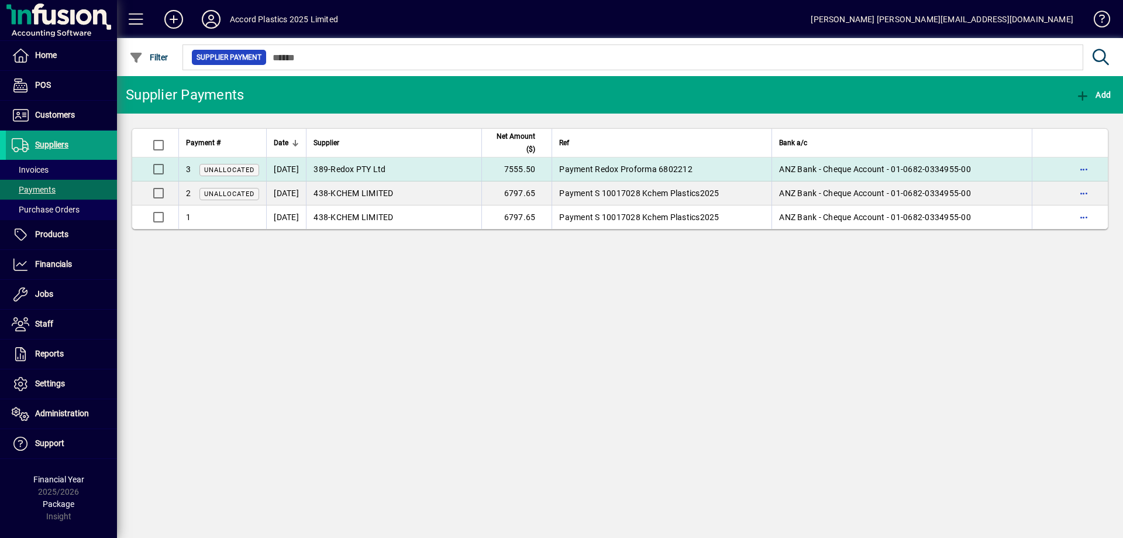
click at [344, 174] on td "389 - Redox PTY Ltd" at bounding box center [393, 169] width 175 height 24
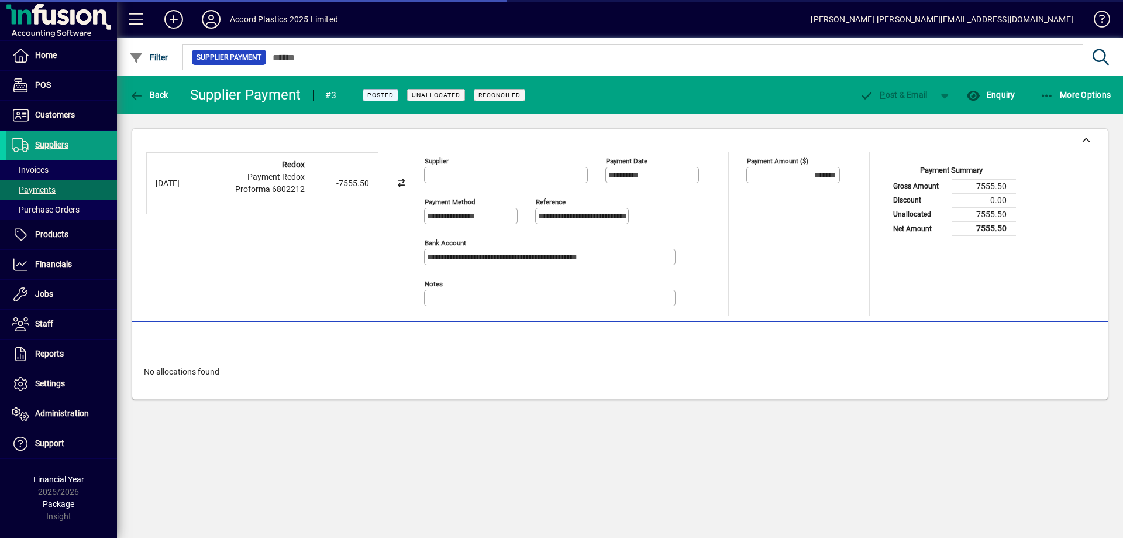
type input "**********"
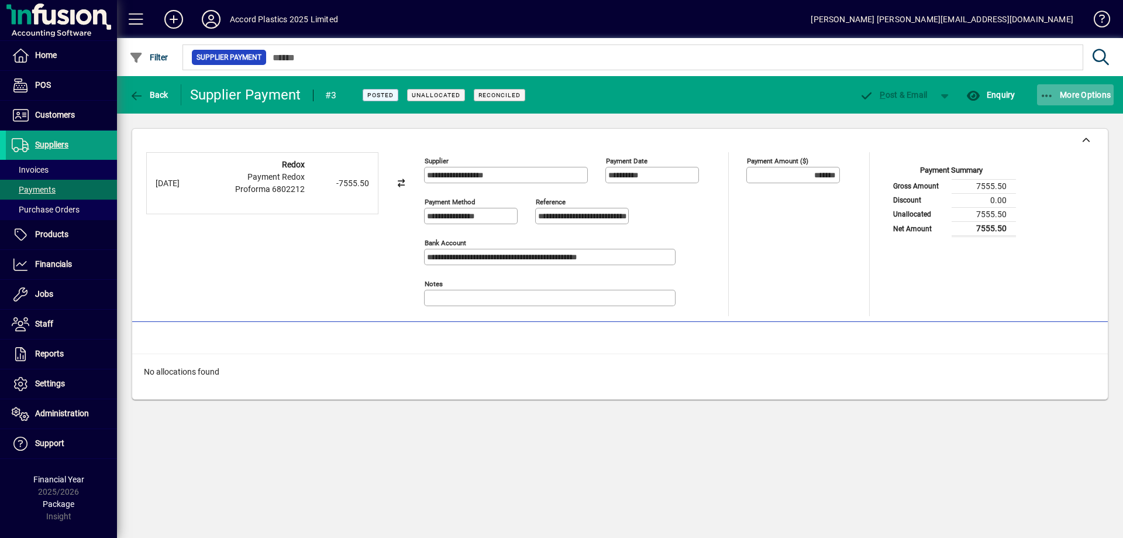
click at [1077, 100] on span "button" at bounding box center [1075, 95] width 77 height 28
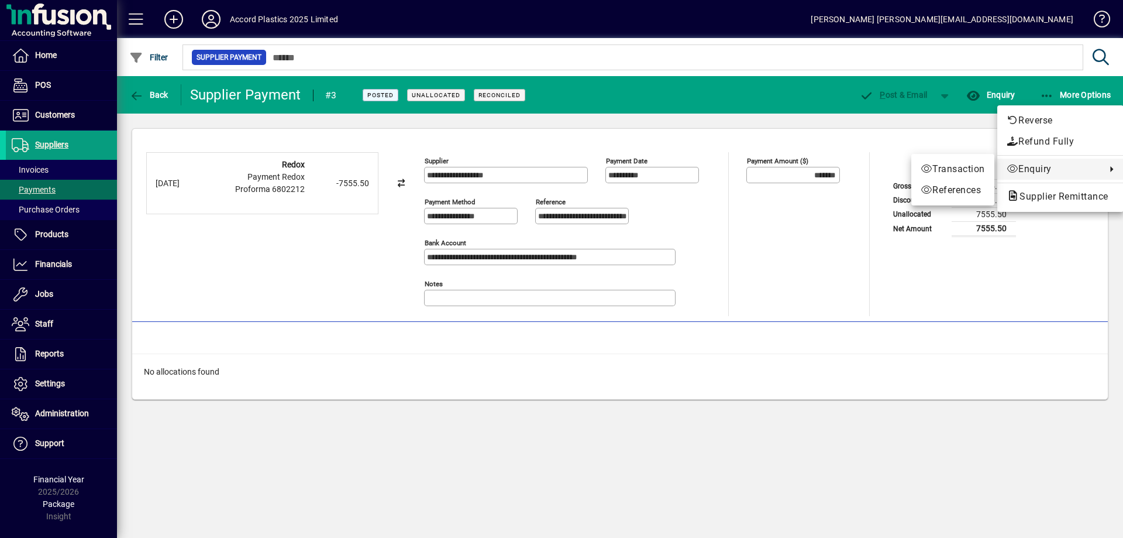
click at [327, 282] on div at bounding box center [561, 269] width 1123 height 538
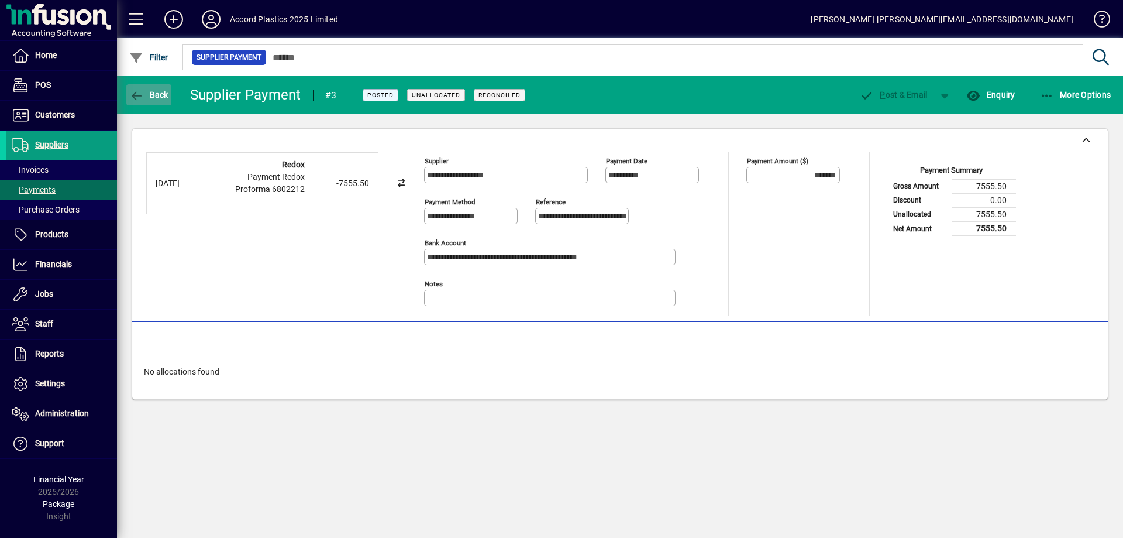
click at [168, 97] on span "button" at bounding box center [148, 95] width 45 height 28
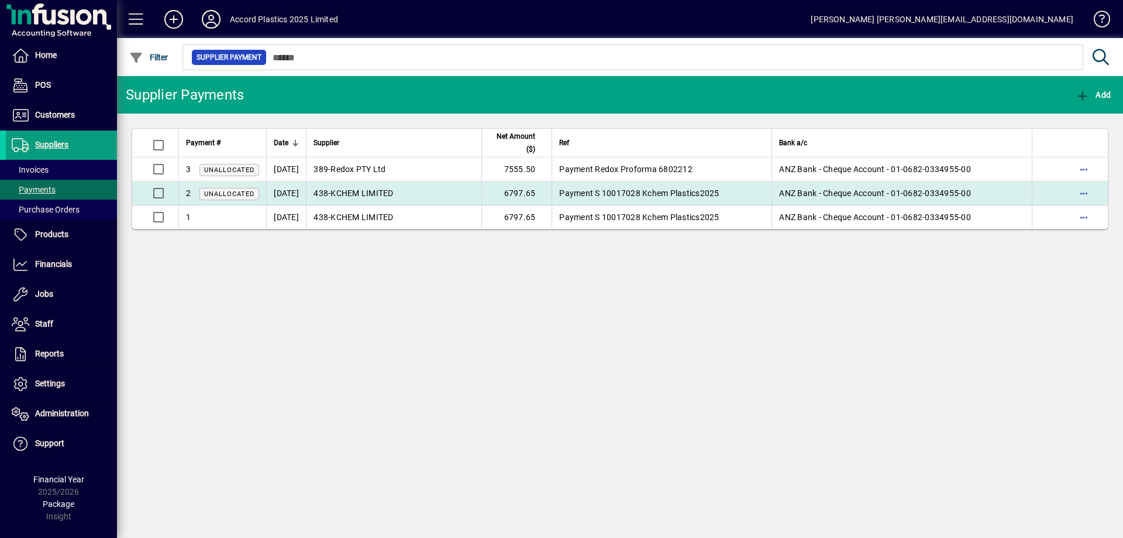
click at [389, 198] on td "438 - KCHEM LIMITED" at bounding box center [393, 193] width 175 height 24
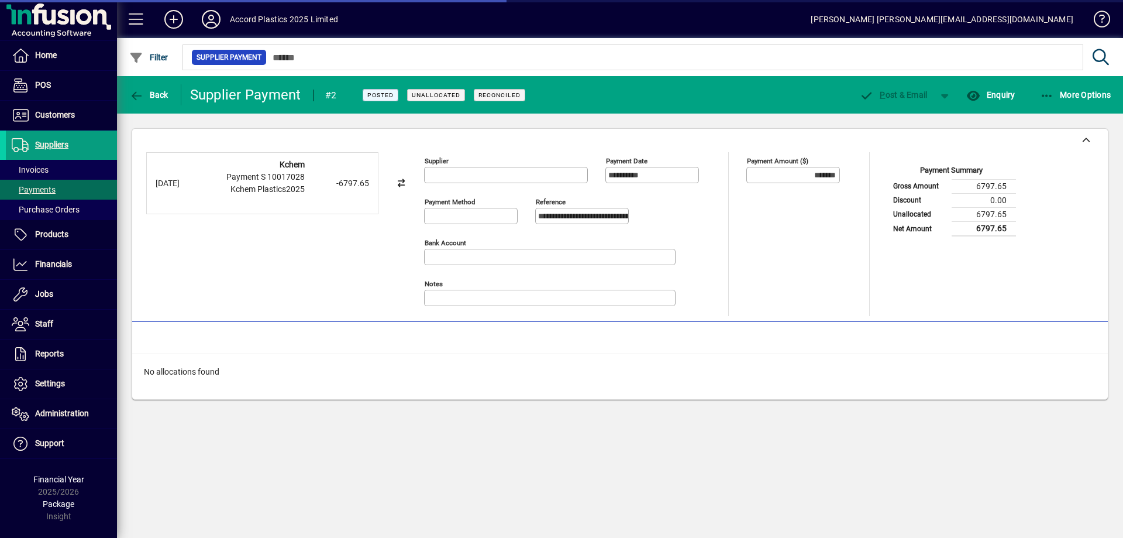
type input "**********"
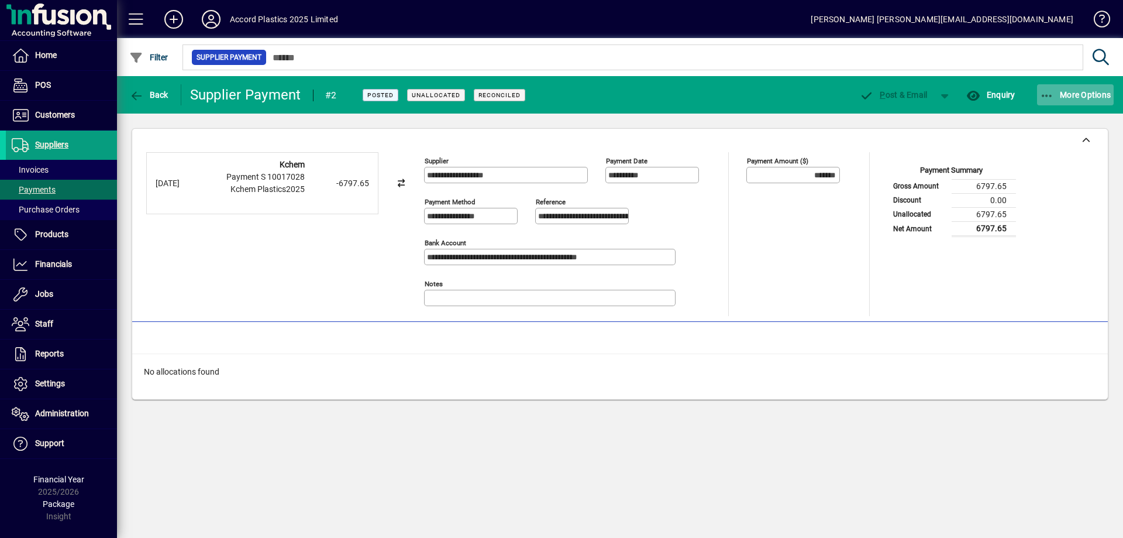
click at [1063, 92] on span "More Options" at bounding box center [1075, 94] width 71 height 9
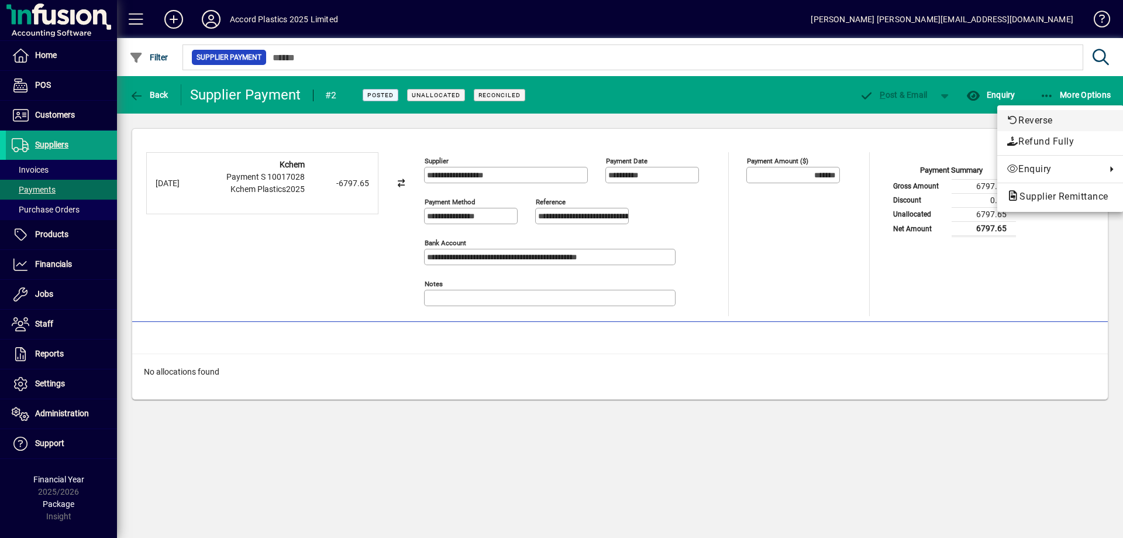
click at [1045, 122] on span "Reverse" at bounding box center [1061, 120] width 108 height 14
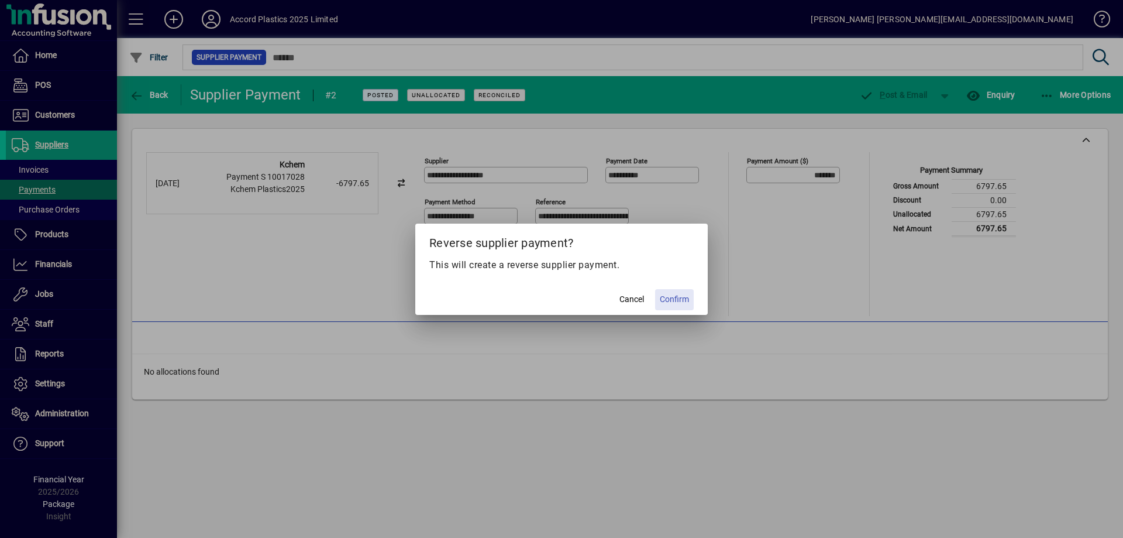
click at [670, 298] on span "Confirm" at bounding box center [674, 299] width 29 height 12
type input "********"
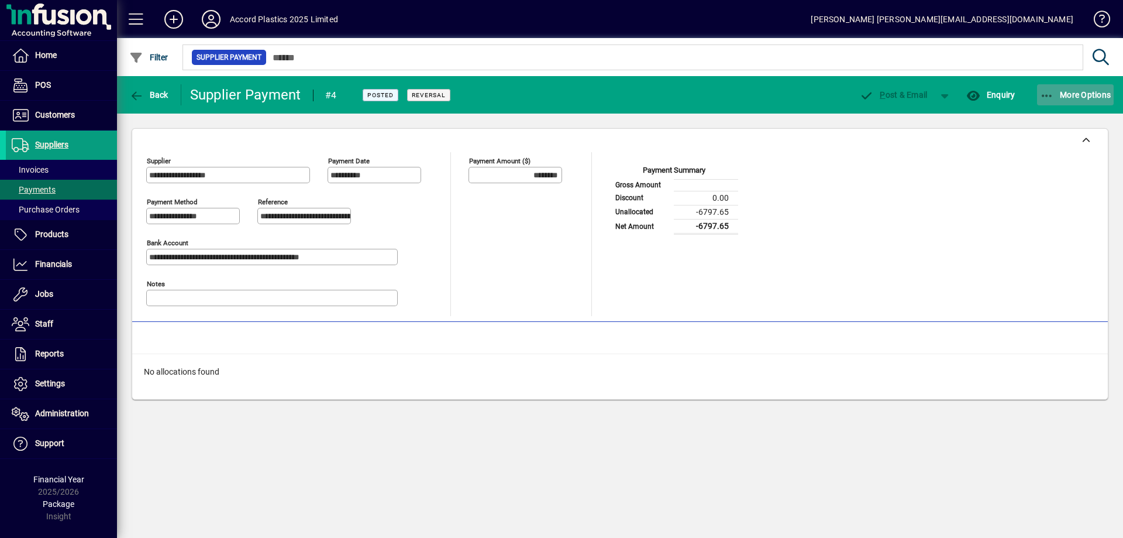
click at [1045, 95] on icon "button" at bounding box center [1047, 96] width 15 height 12
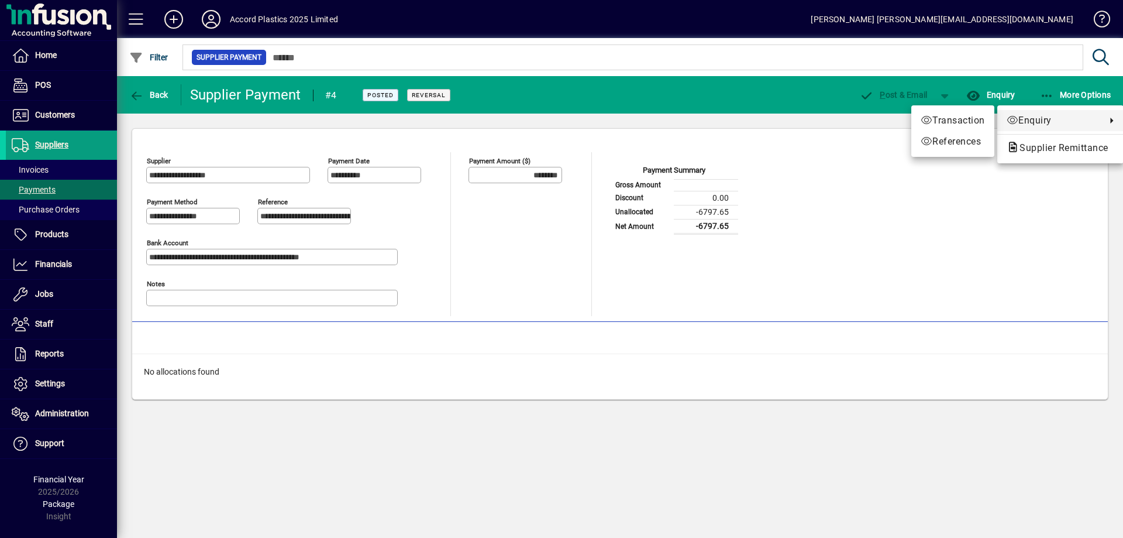
click at [847, 150] on div at bounding box center [561, 269] width 1123 height 538
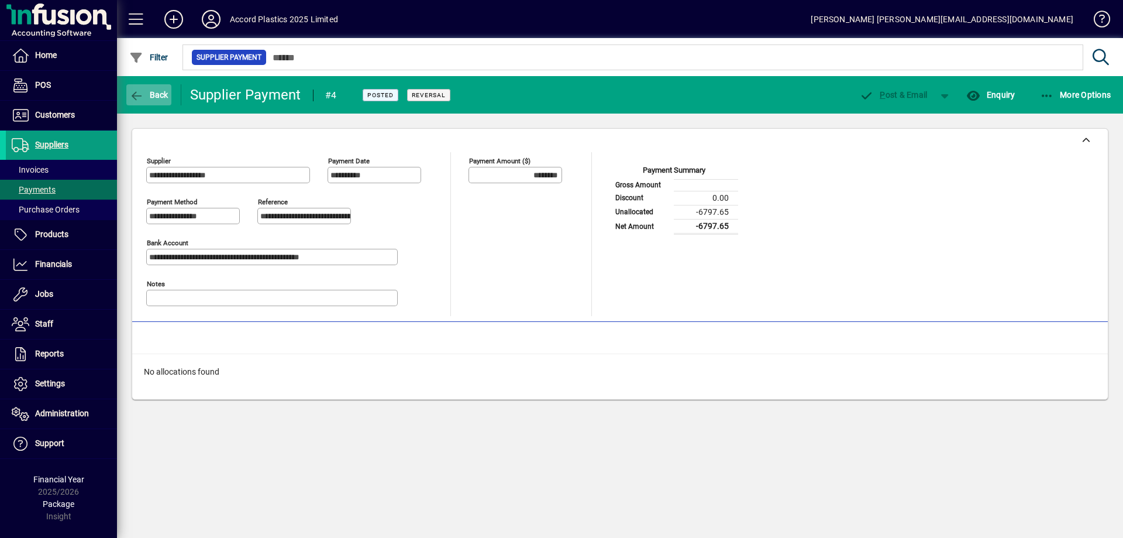
click at [149, 92] on span "Back" at bounding box center [148, 94] width 39 height 9
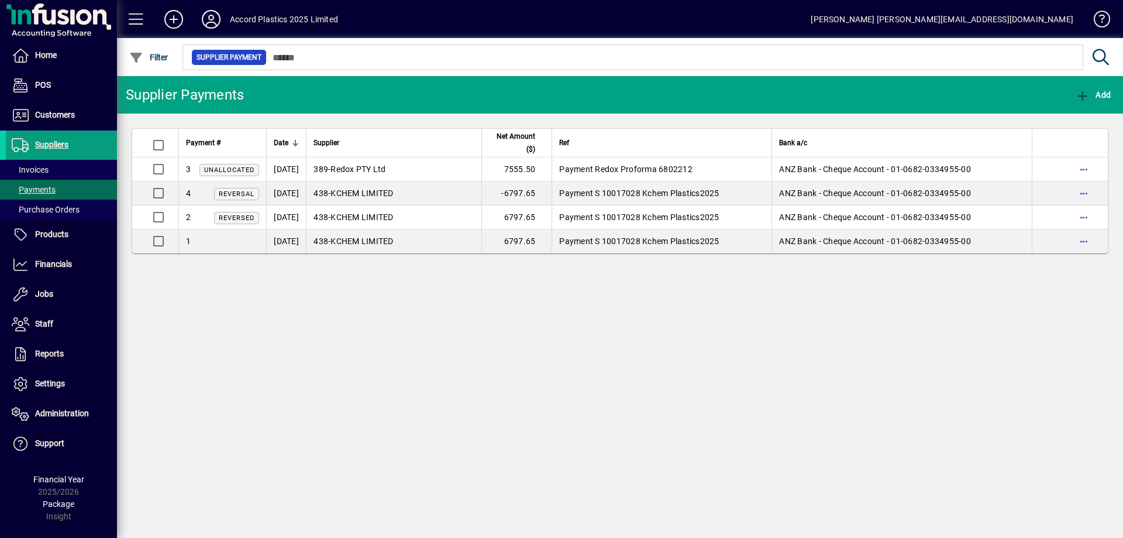
click at [222, 168] on span "Unallocated" at bounding box center [229, 170] width 50 height 8
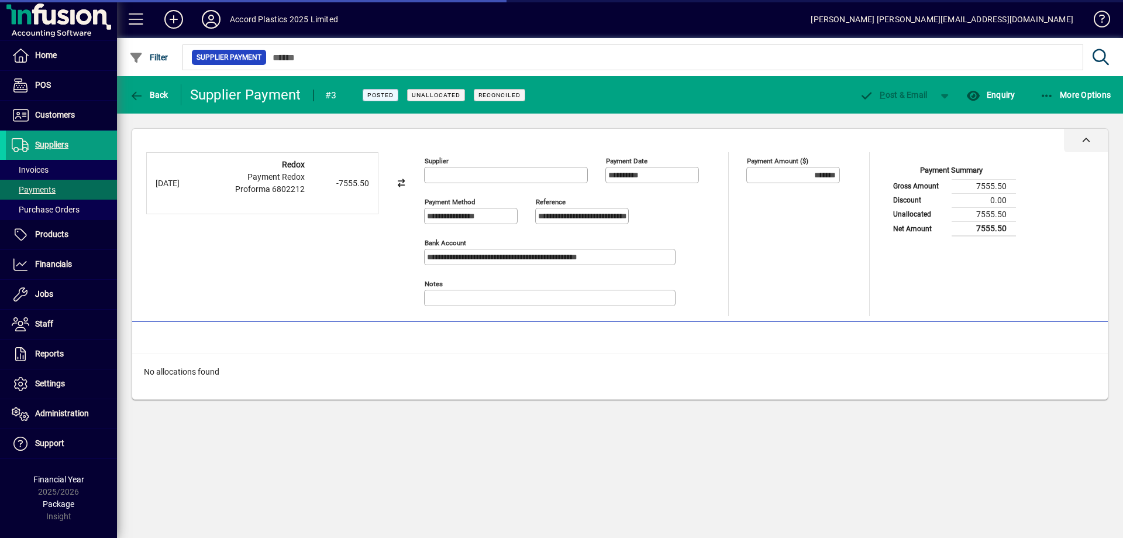
type input "**********"
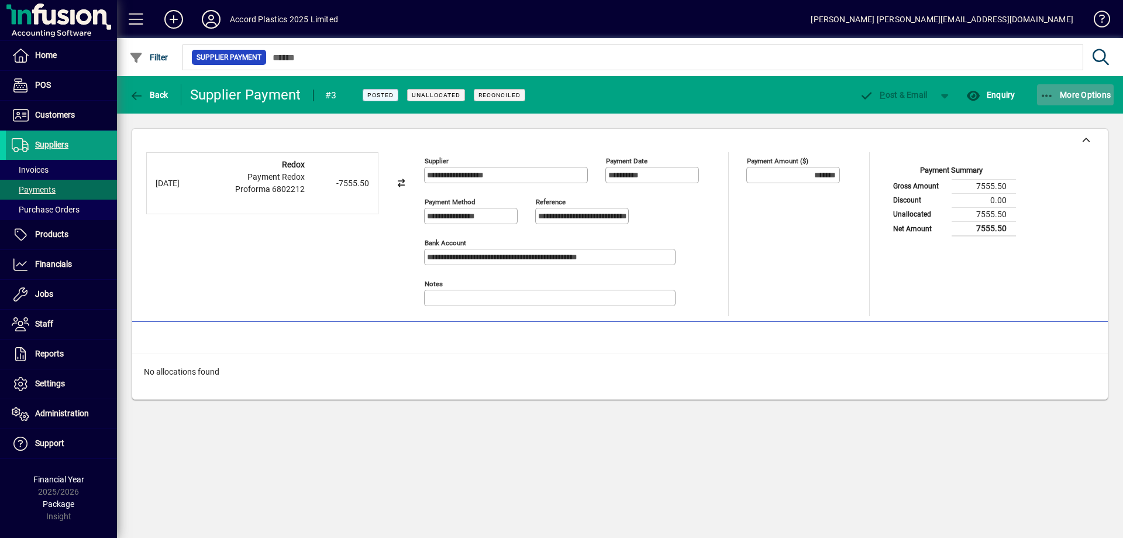
click at [1062, 96] on span "More Options" at bounding box center [1075, 94] width 71 height 9
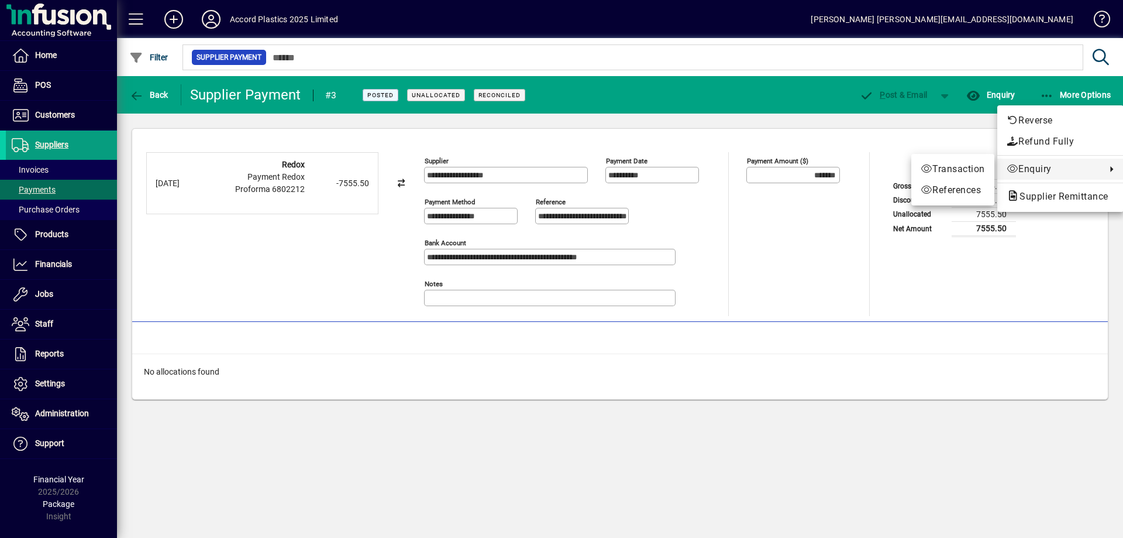
click at [898, 279] on div at bounding box center [561, 269] width 1123 height 538
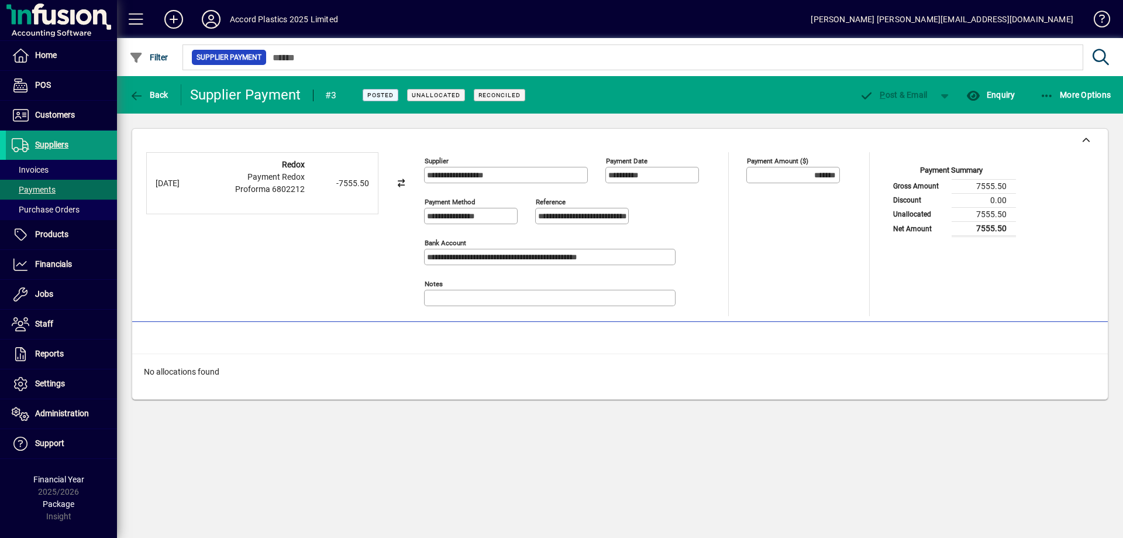
click at [51, 145] on span "Suppliers" at bounding box center [51, 144] width 33 height 9
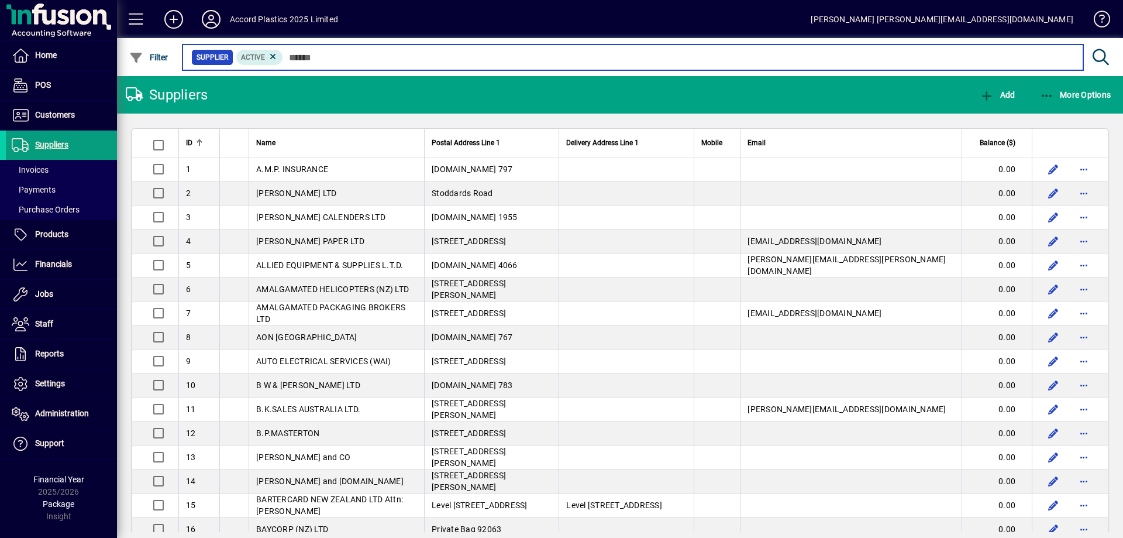
click at [317, 54] on input "text" at bounding box center [678, 57] width 791 height 16
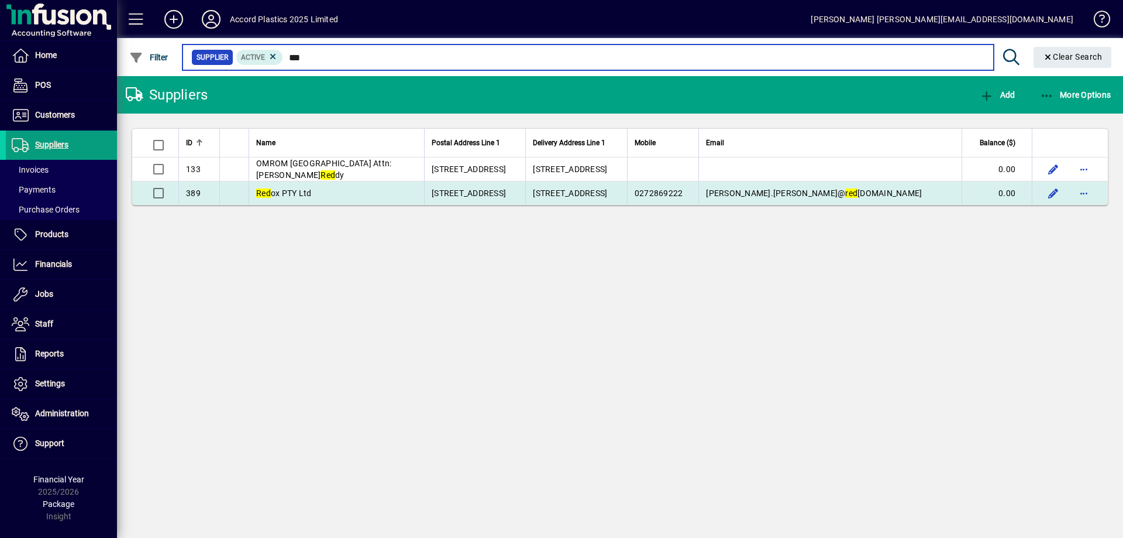
type input "***"
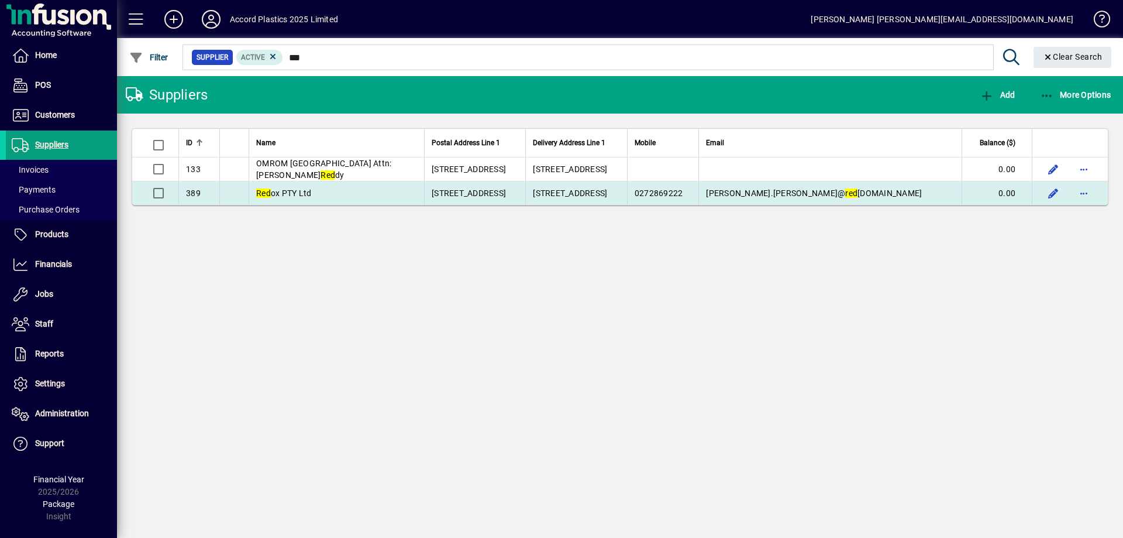
click at [305, 190] on span "Red ox PTY Ltd" at bounding box center [283, 192] width 55 height 9
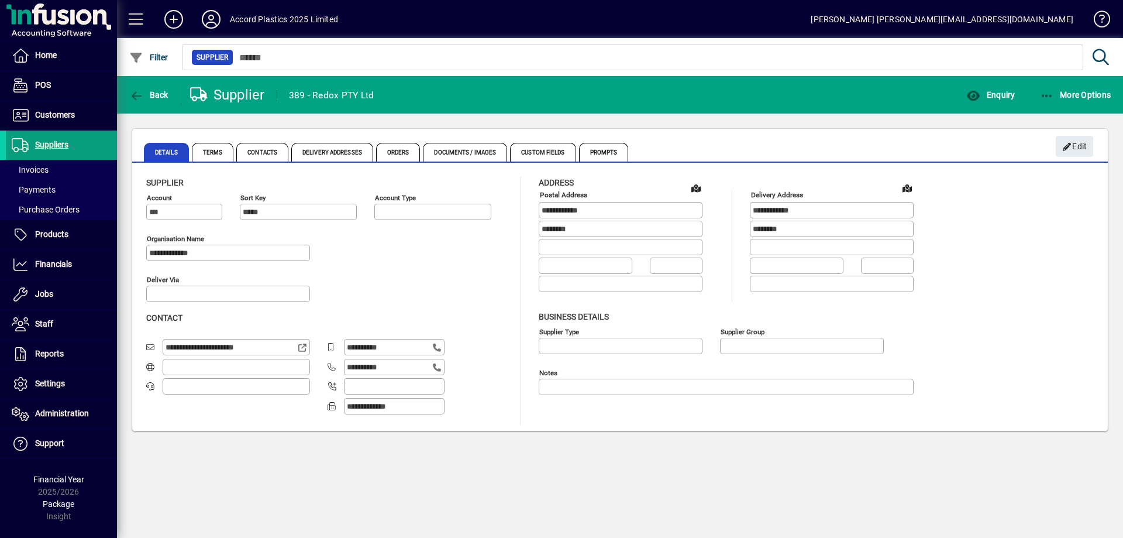
type input "**********"
click at [215, 152] on span "Terms" at bounding box center [213, 152] width 42 height 19
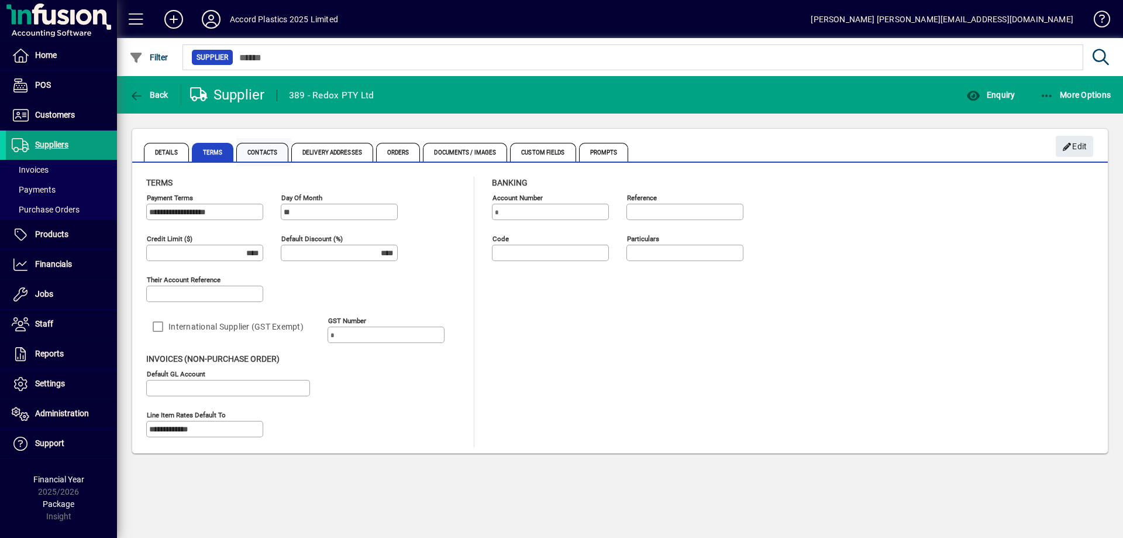
click at [255, 155] on span "Contacts" at bounding box center [262, 152] width 52 height 19
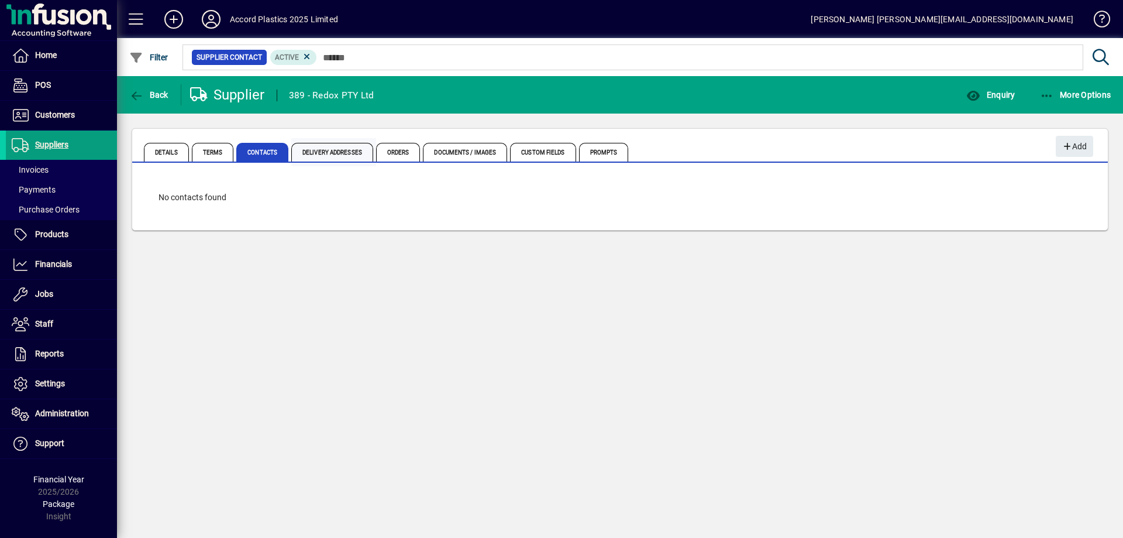
click at [337, 156] on span "Delivery Addresses" at bounding box center [332, 152] width 82 height 19
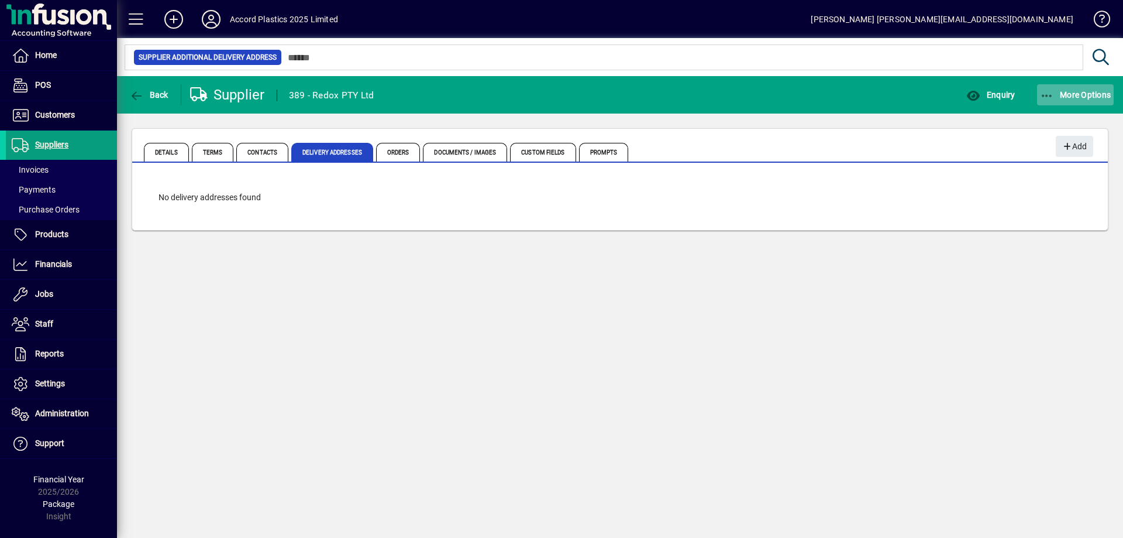
click at [1069, 95] on span "More Options" at bounding box center [1075, 94] width 71 height 9
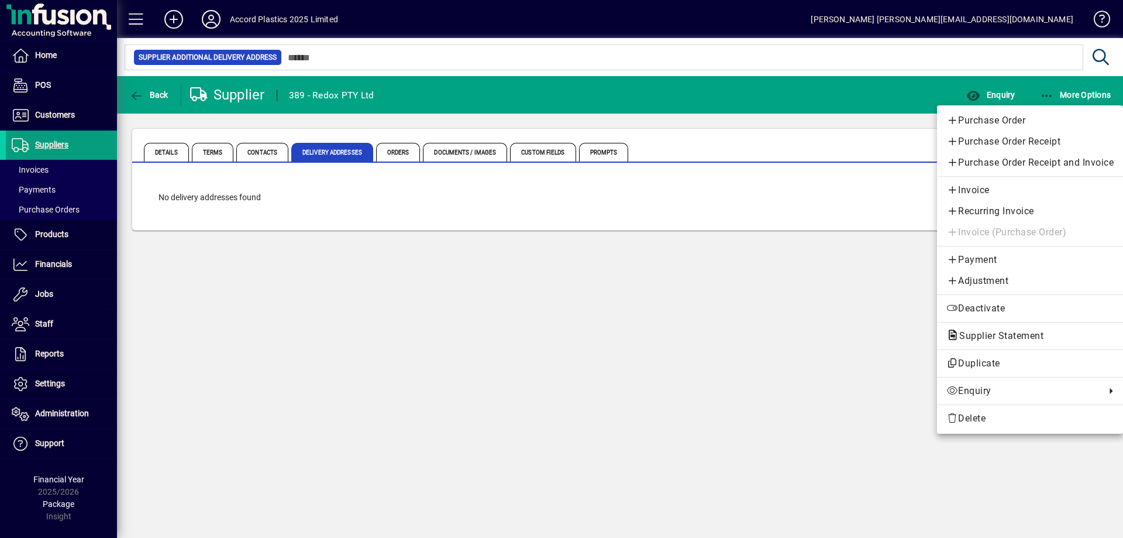
click at [797, 328] on div at bounding box center [561, 269] width 1123 height 538
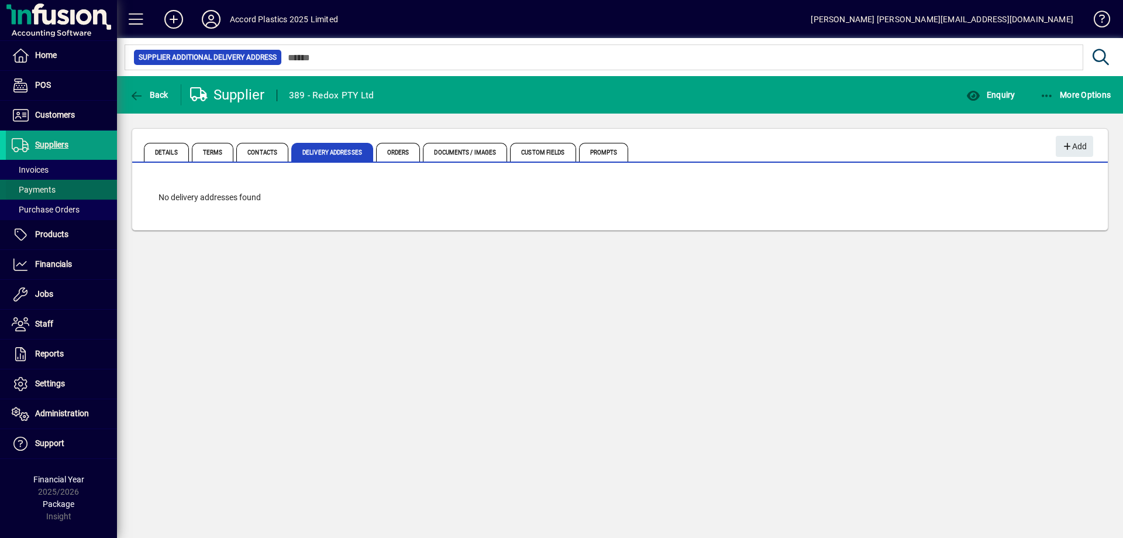
click at [50, 187] on span "Payments" at bounding box center [34, 189] width 44 height 9
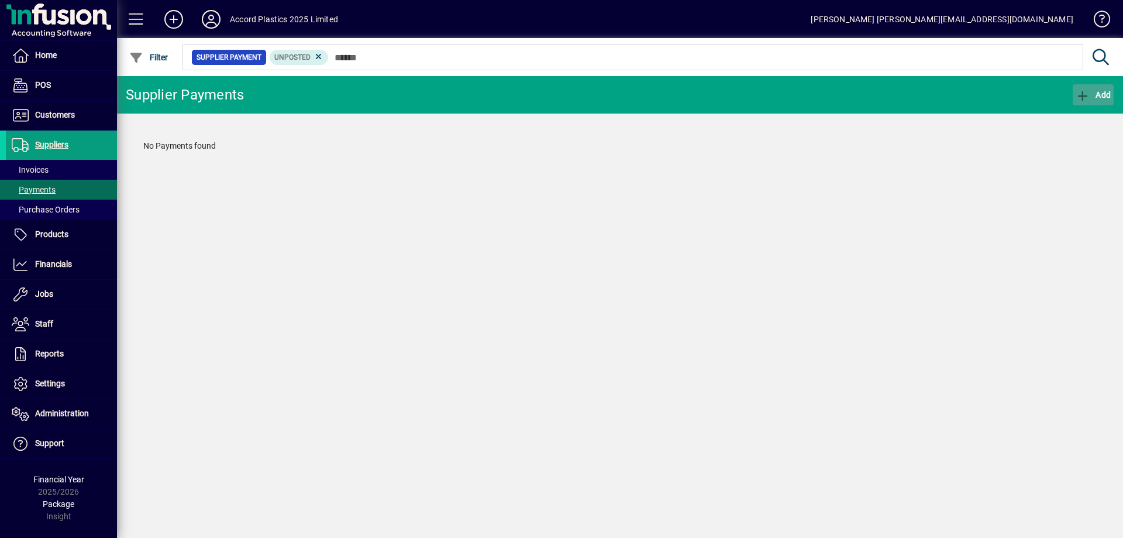
click at [1087, 94] on icon "button" at bounding box center [1083, 96] width 15 height 12
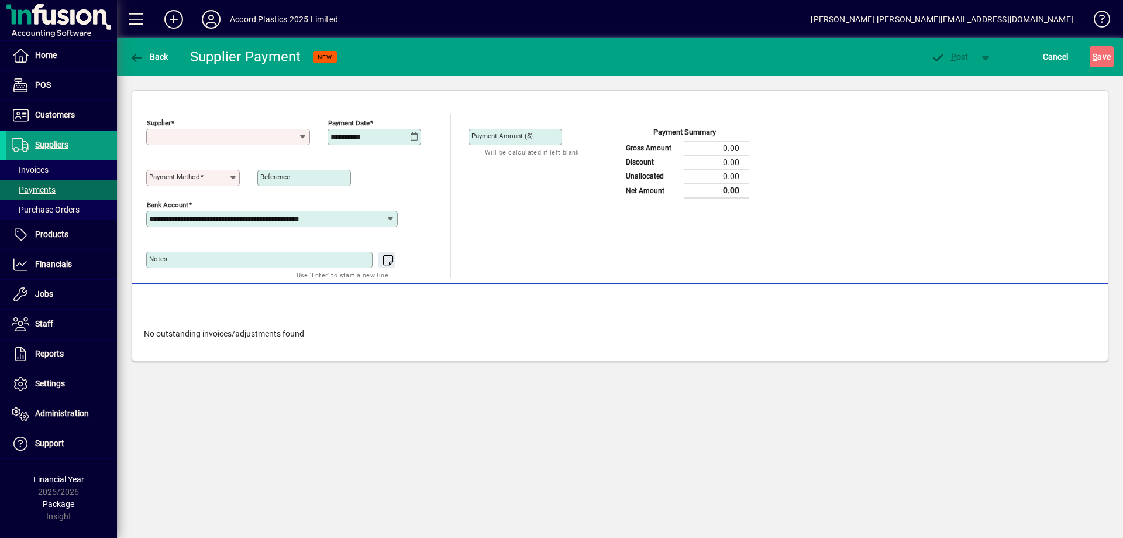
click at [198, 135] on input "Supplier" at bounding box center [223, 136] width 149 height 9
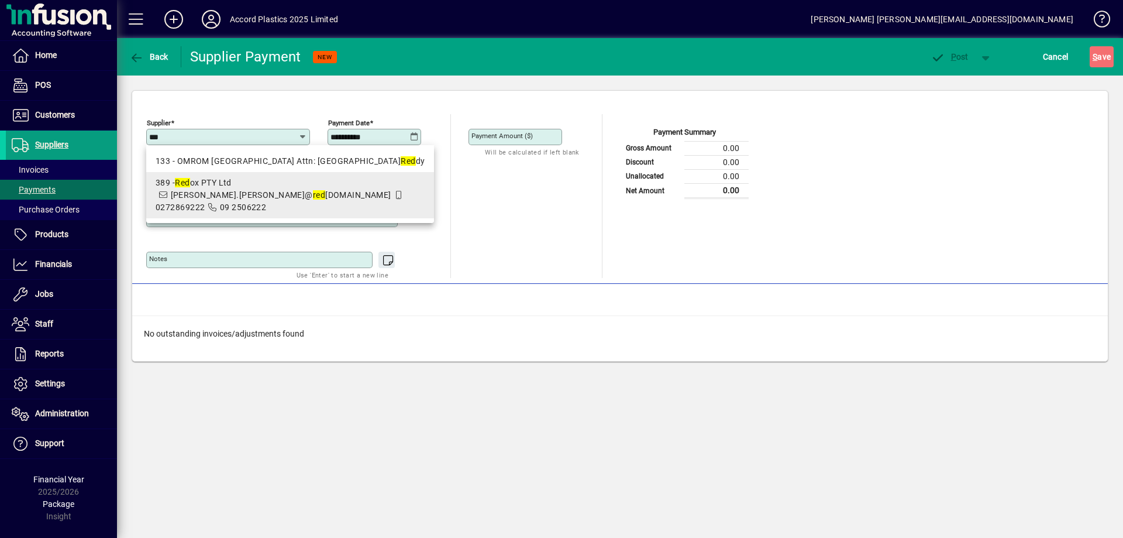
click at [206, 188] on div "389 - Red ox PTY Ltd" at bounding box center [290, 183] width 269 height 12
type input "**********"
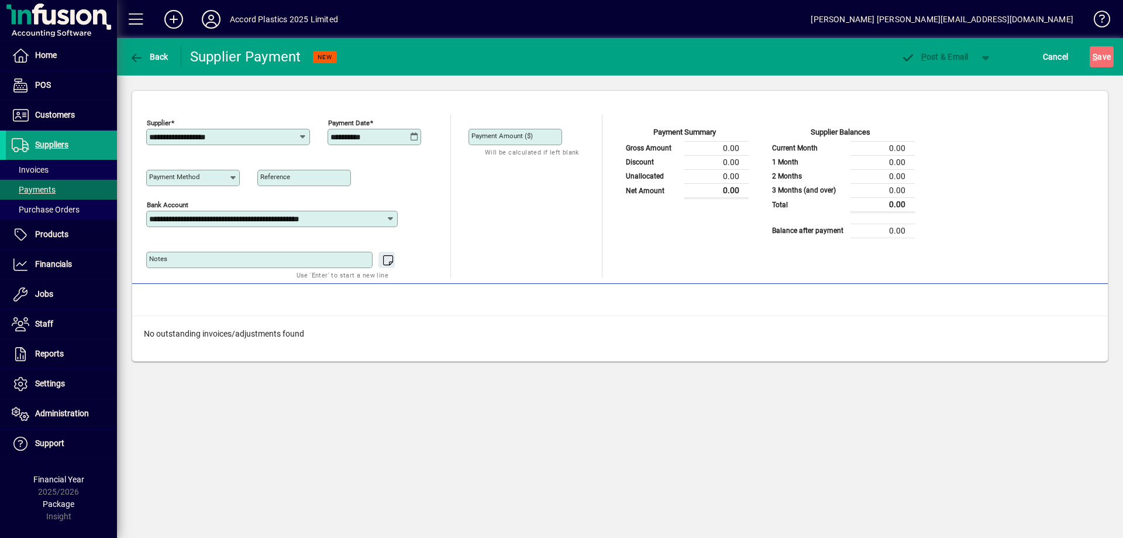
type input "**********"
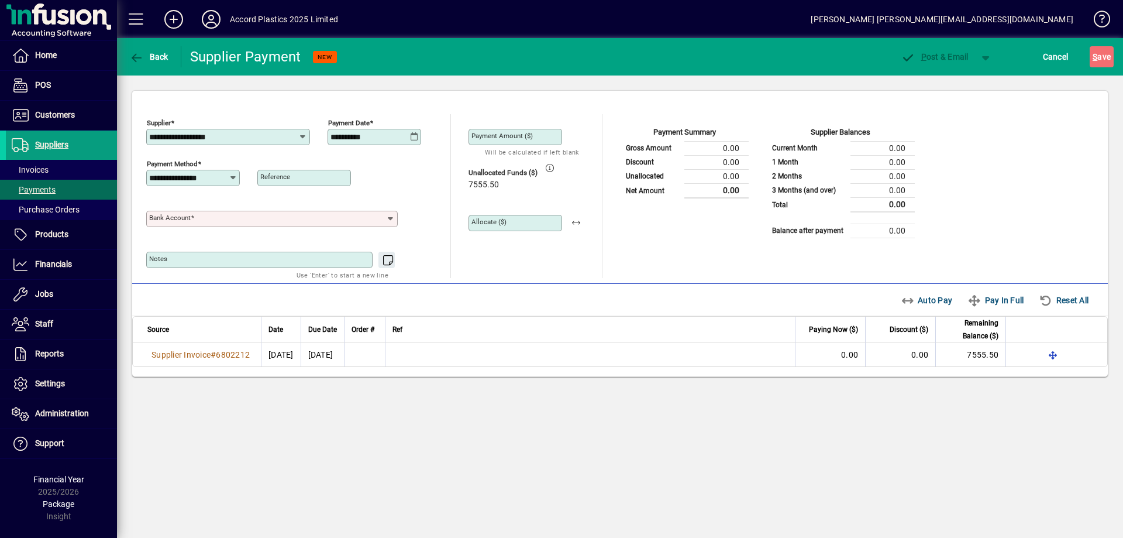
click at [260, 218] on input "Bank Account" at bounding box center [267, 218] width 236 height 9
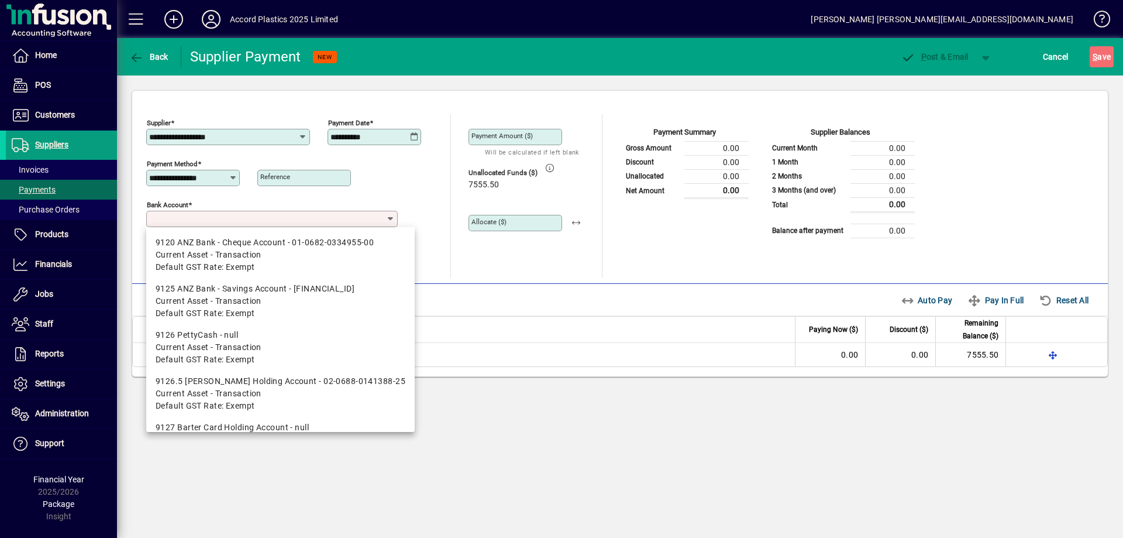
click at [261, 247] on div "9120 ANZ Bank - Cheque Account - 01-0682-0334955-00" at bounding box center [281, 242] width 250 height 12
type input "**********"
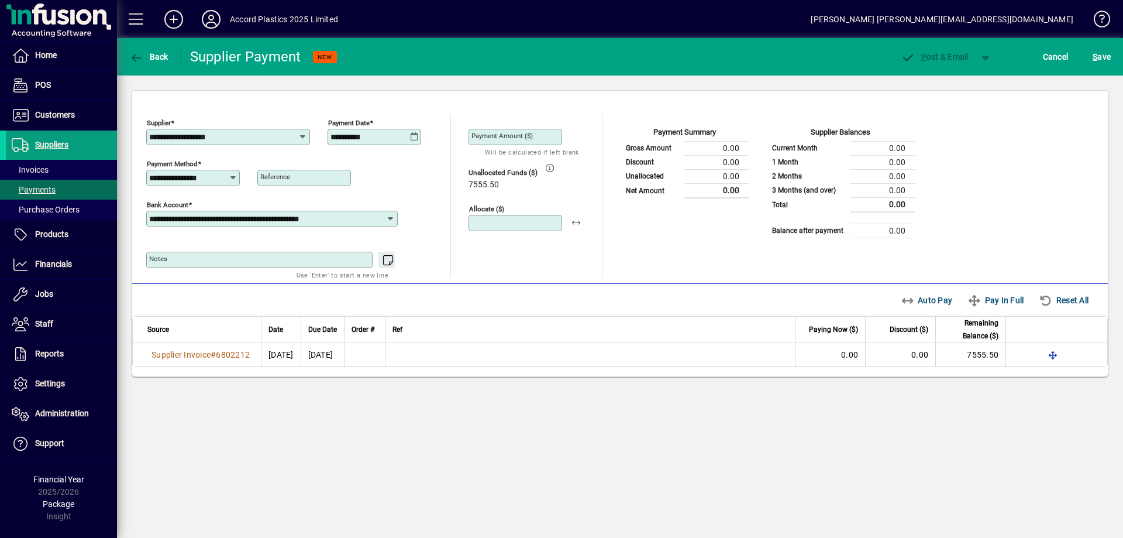
click at [516, 225] on input "Allocate ($)" at bounding box center [516, 222] width 90 height 9
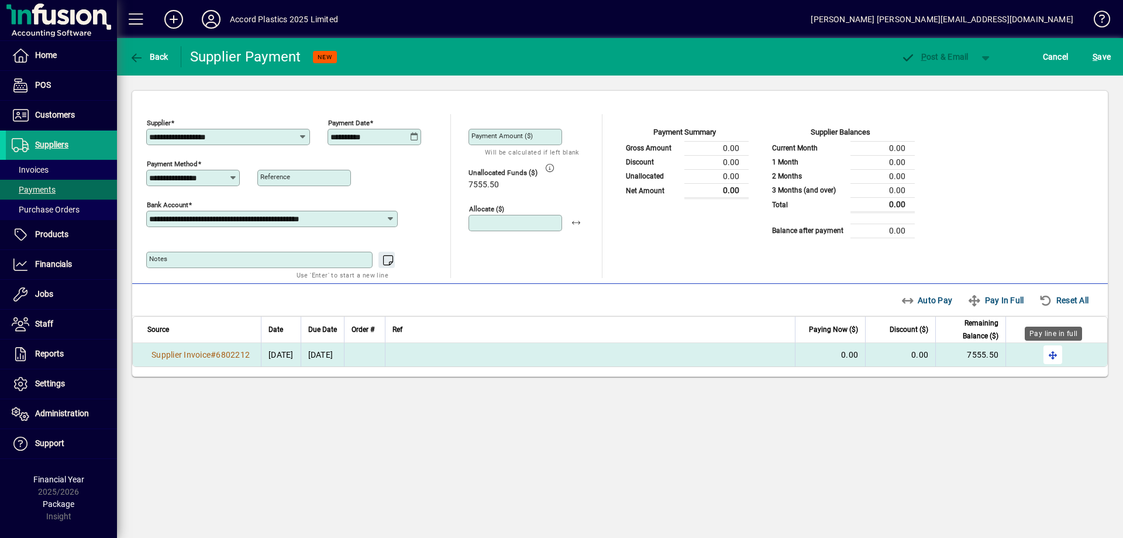
click at [1056, 356] on span "button" at bounding box center [1053, 354] width 28 height 28
click at [1077, 356] on span "button" at bounding box center [1083, 354] width 28 height 28
click at [412, 140] on icon at bounding box center [414, 136] width 9 height 9
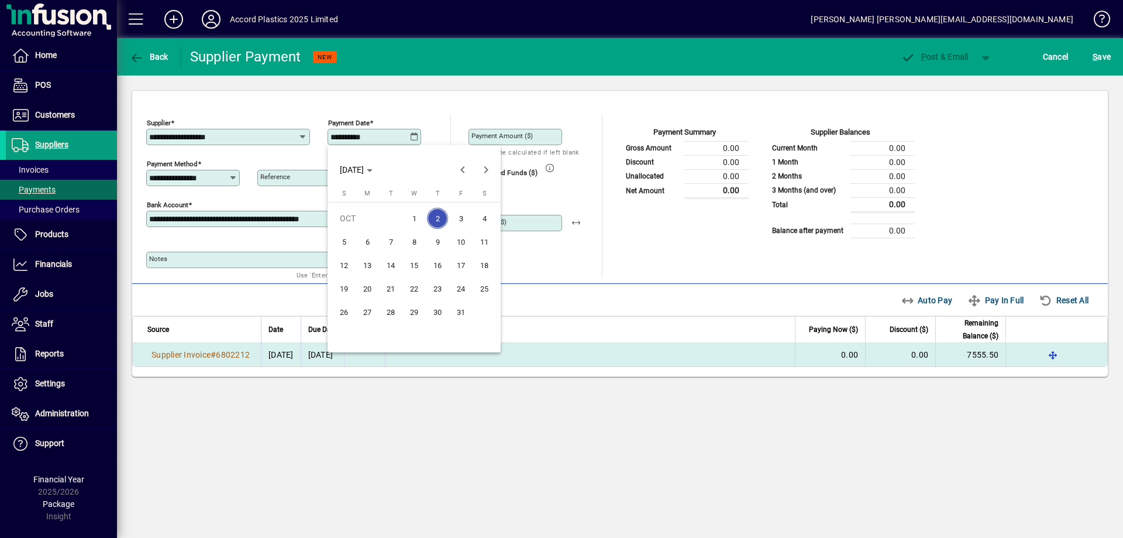
click at [479, 265] on span "18" at bounding box center [484, 264] width 21 height 21
type input "**********"
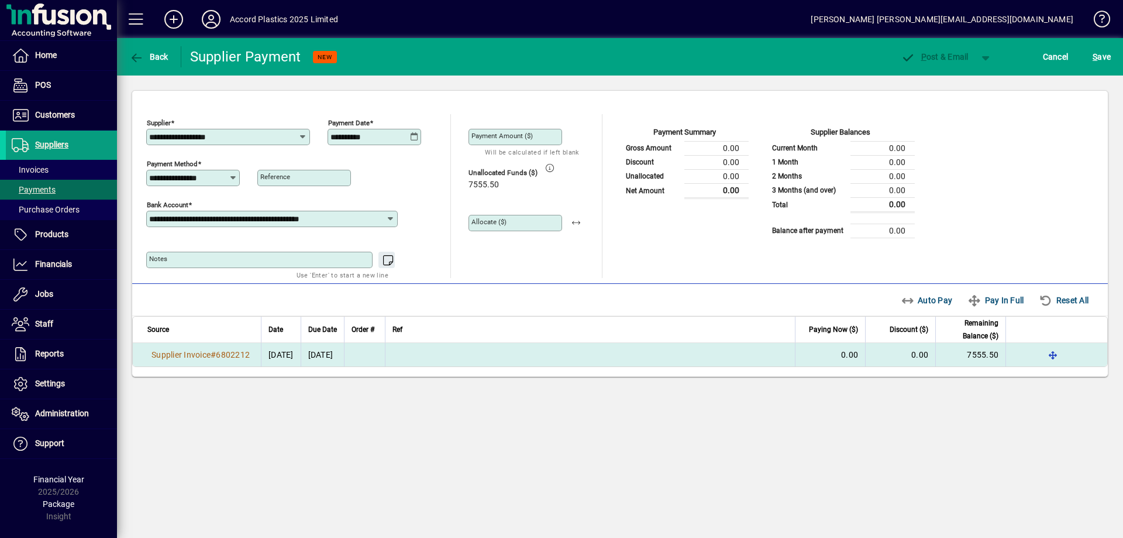
click at [436, 203] on div "**********" at bounding box center [292, 216] width 292 height 41
click at [1049, 359] on span "button" at bounding box center [1053, 354] width 28 height 28
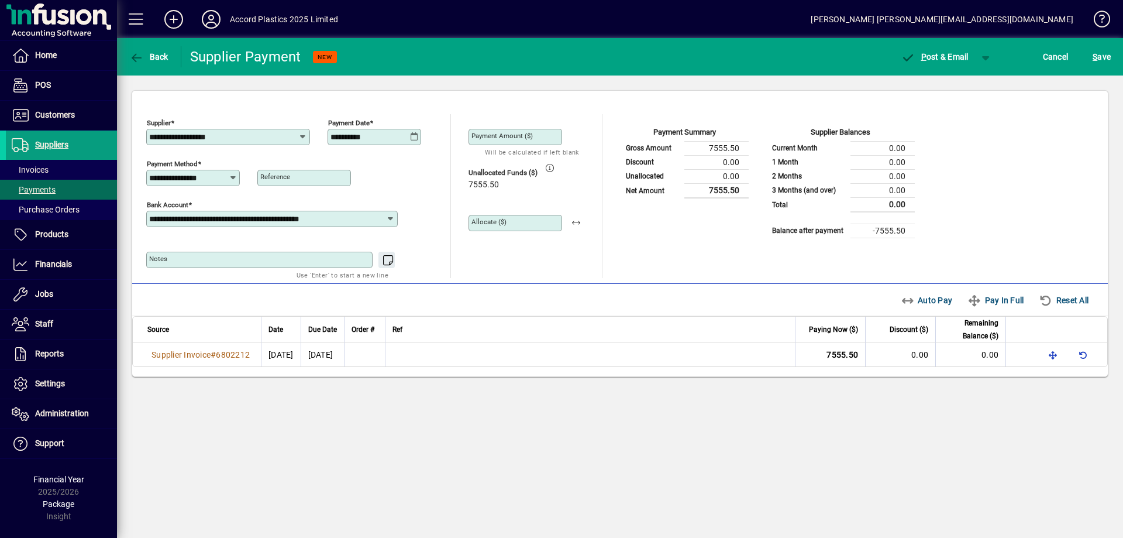
click at [545, 137] on input "Payment Amount ($)" at bounding box center [516, 136] width 90 height 9
type input "****"
click at [572, 168] on div "Unallocated Funds ($) 7555.50" at bounding box center [530, 180] width 122 height 33
click at [514, 222] on input "Allocate ($)" at bounding box center [516, 222] width 90 height 9
click at [573, 221] on span "button" at bounding box center [576, 223] width 28 height 28
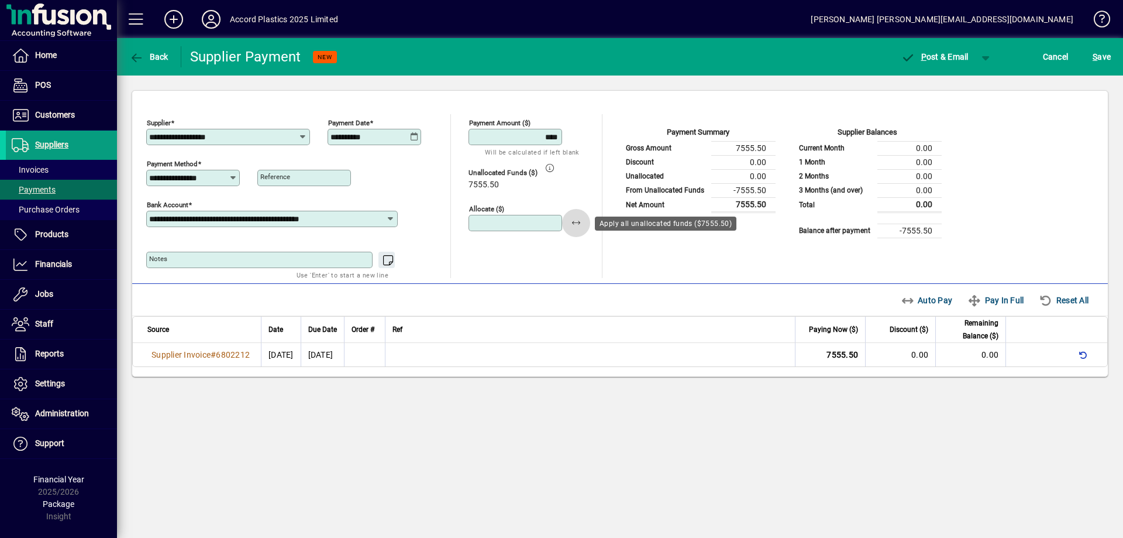
type input "*******"
click at [977, 60] on span "button" at bounding box center [986, 57] width 28 height 28
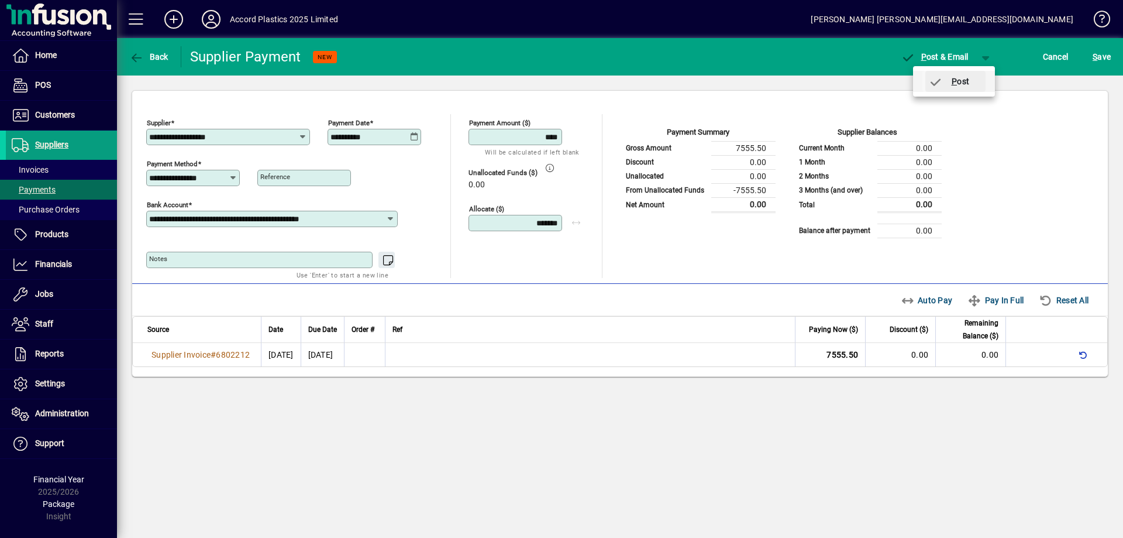
click at [962, 81] on span "P ost" at bounding box center [949, 81] width 42 height 9
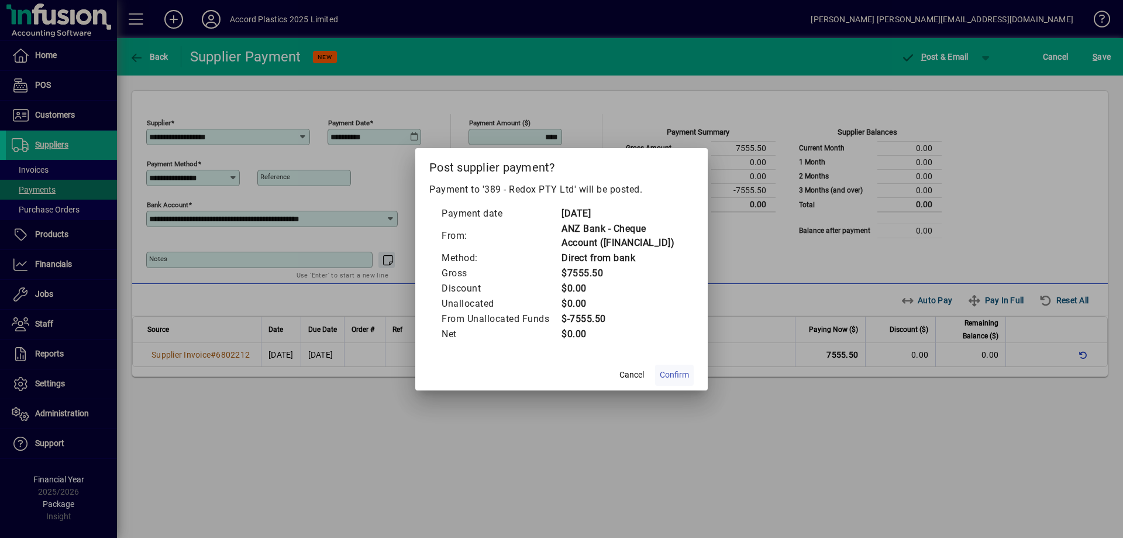
click at [676, 377] on span "Confirm" at bounding box center [674, 375] width 29 height 12
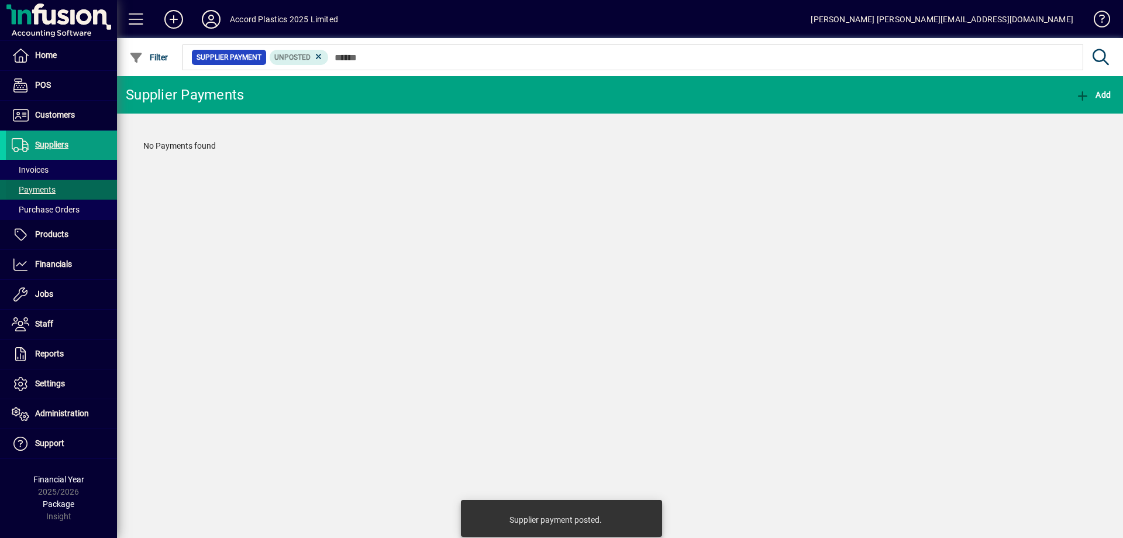
click at [49, 189] on span "Payments" at bounding box center [34, 189] width 44 height 9
click at [51, 172] on span at bounding box center [61, 170] width 111 height 28
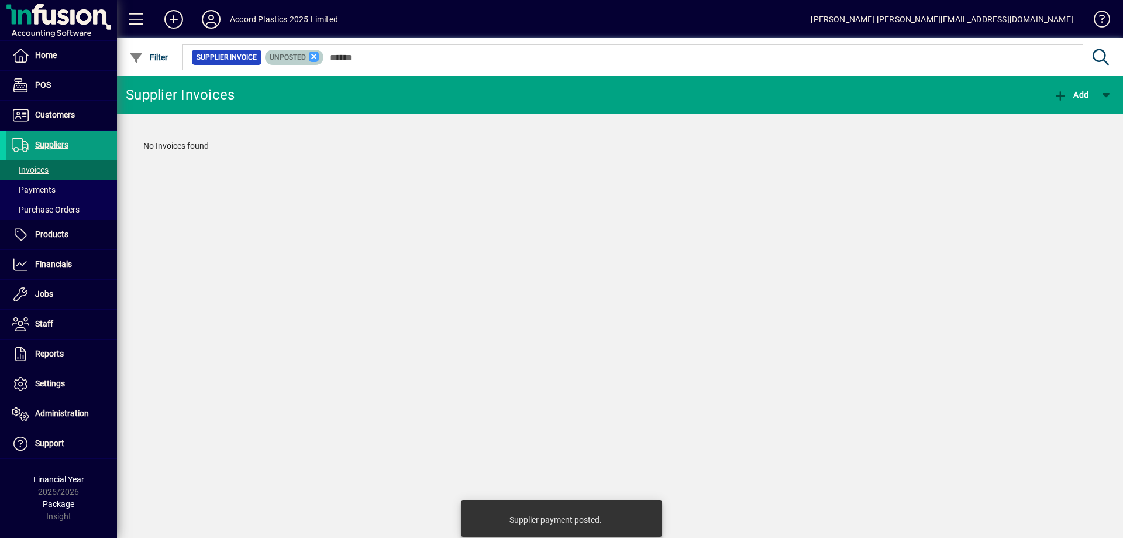
click at [309, 60] on icon at bounding box center [314, 56] width 11 height 11
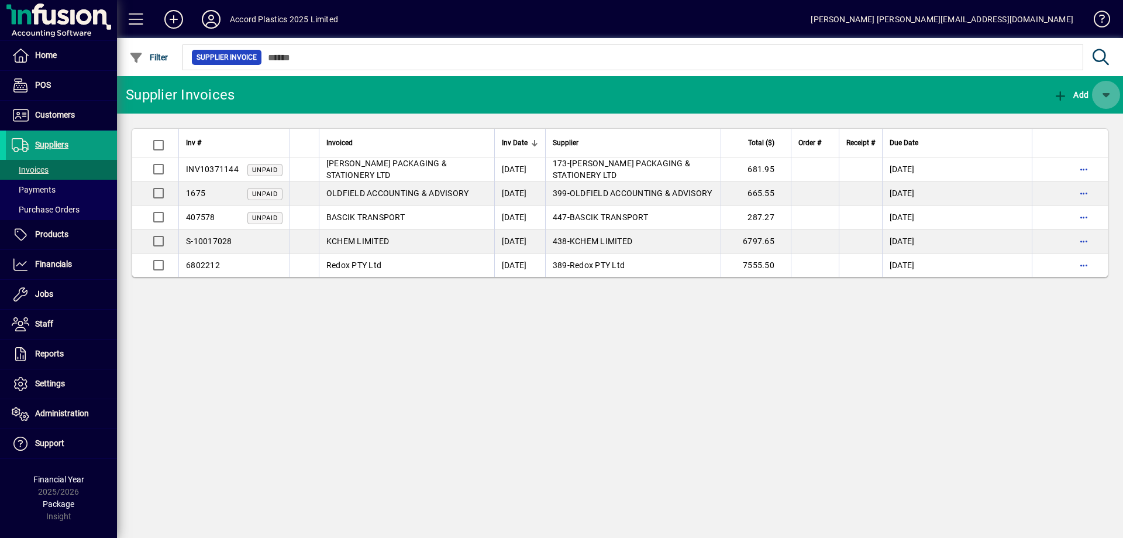
click at [1106, 94] on span "button" at bounding box center [1106, 95] width 28 height 28
click at [1010, 90] on div at bounding box center [561, 269] width 1123 height 538
click at [73, 147] on span at bounding box center [61, 145] width 111 height 28
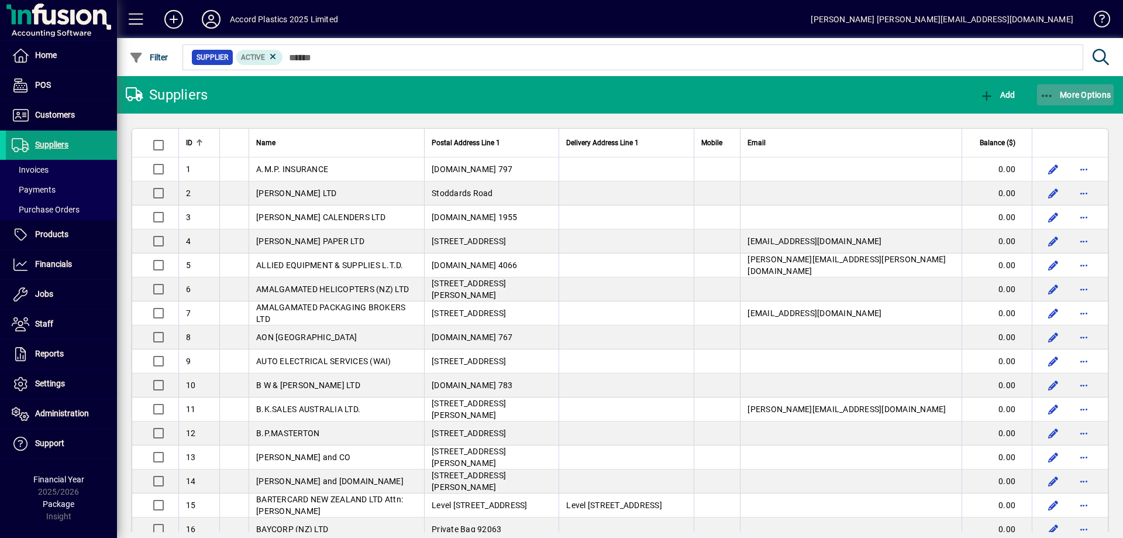
click at [1087, 94] on span "More Options" at bounding box center [1075, 94] width 71 height 9
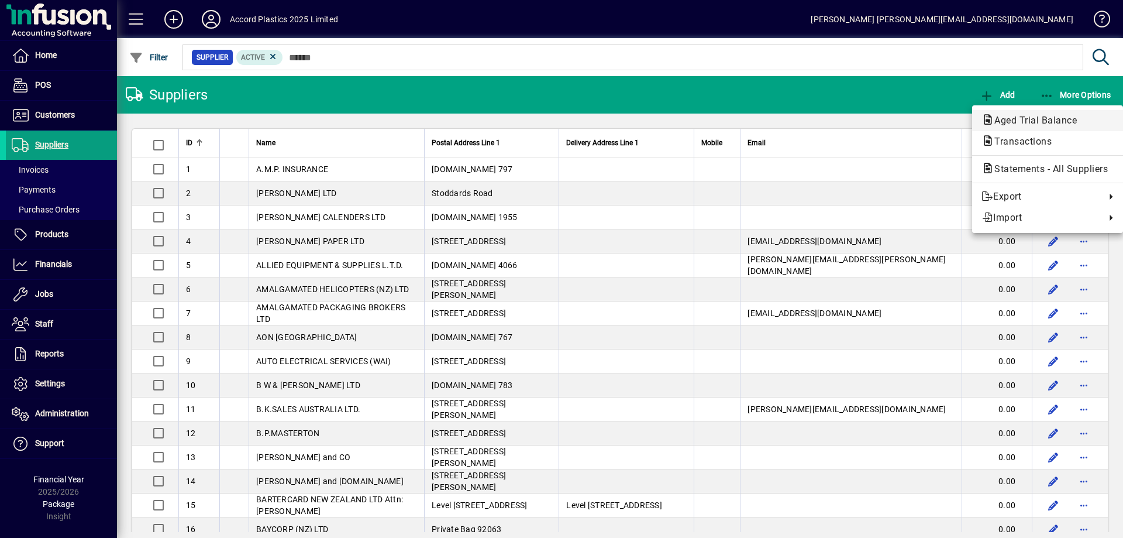
click at [1025, 123] on span "Aged Trial Balance" at bounding box center [1032, 120] width 101 height 11
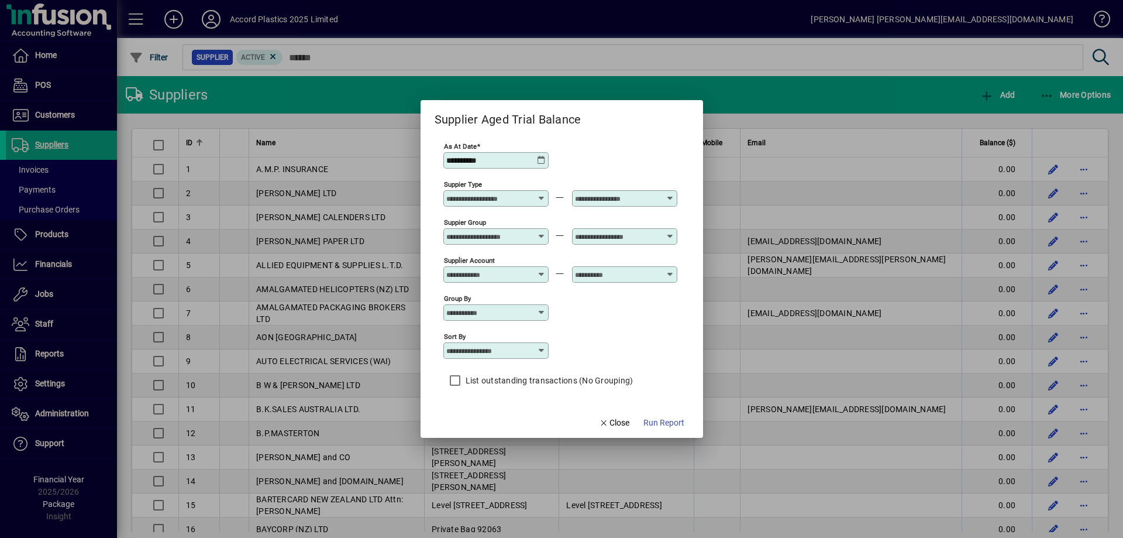
click at [660, 424] on span "Run Report" at bounding box center [663, 422] width 41 height 12
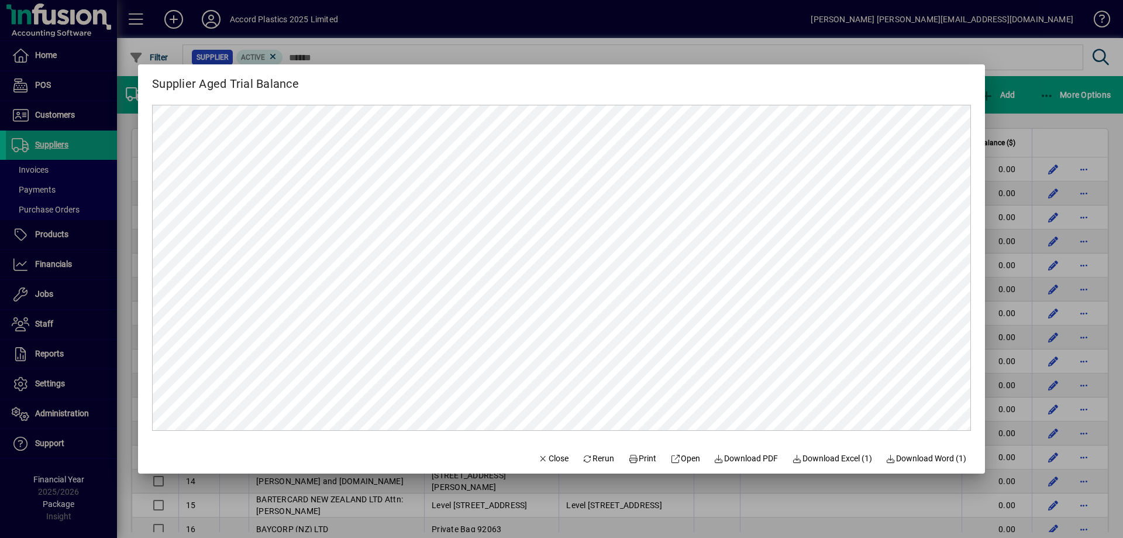
click at [1024, 75] on div at bounding box center [561, 269] width 1123 height 538
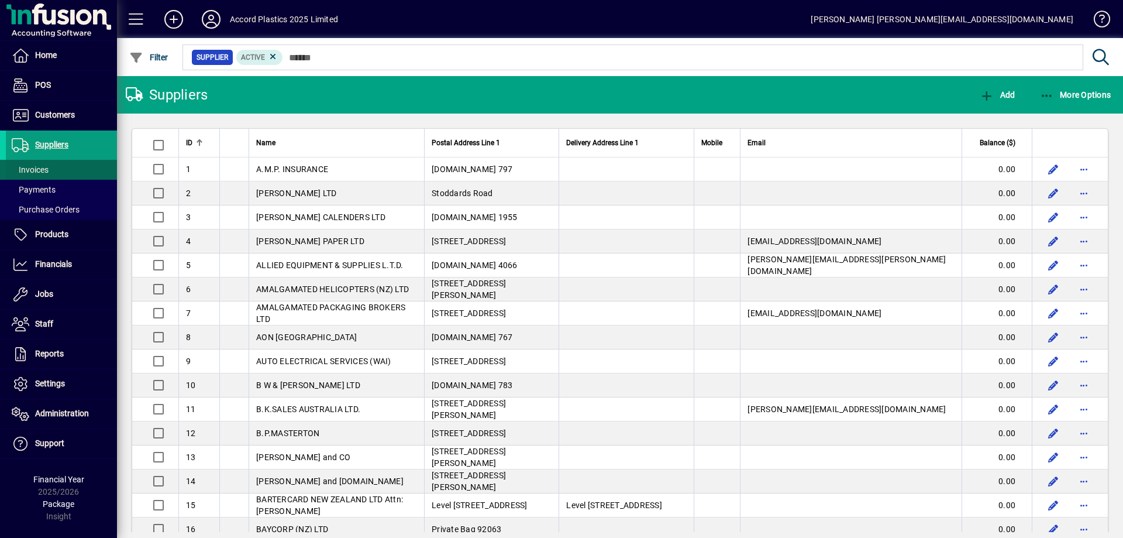
click at [50, 174] on span at bounding box center [61, 170] width 111 height 28
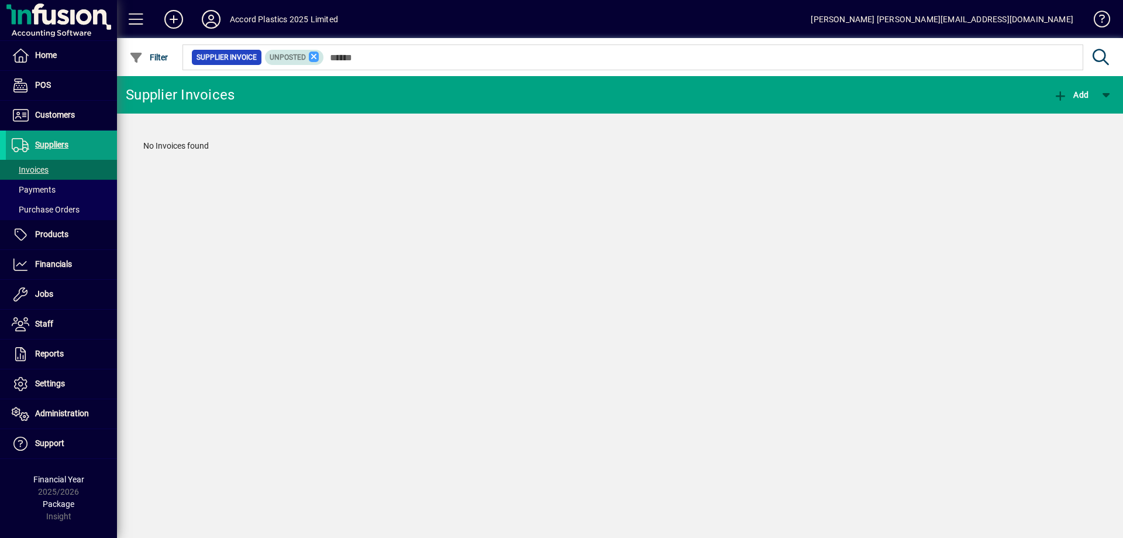
click at [311, 61] on icon at bounding box center [314, 56] width 11 height 11
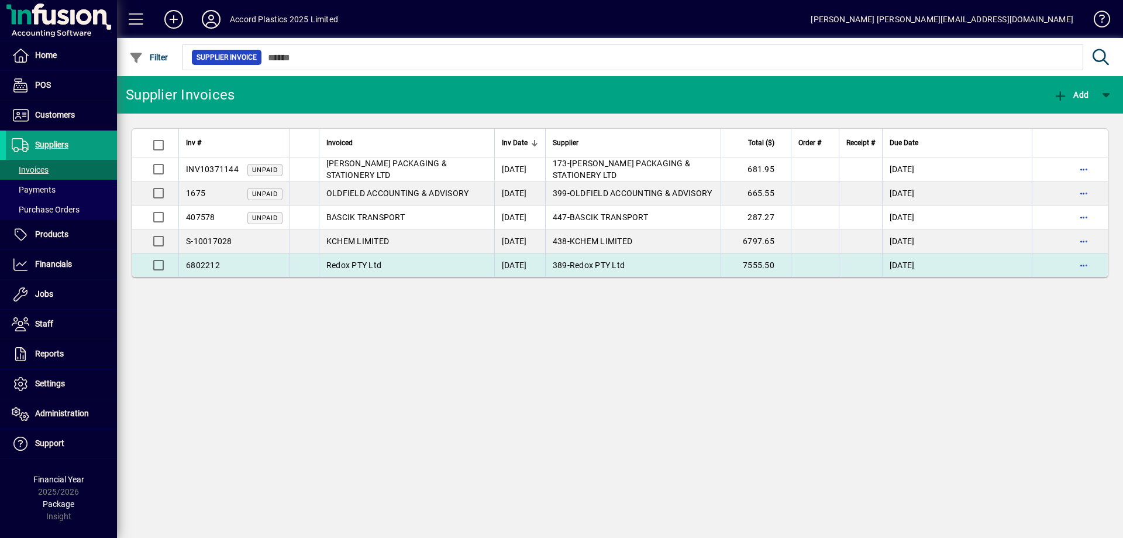
click at [356, 265] on span "Redox PTY Ltd" at bounding box center [353, 264] width 55 height 9
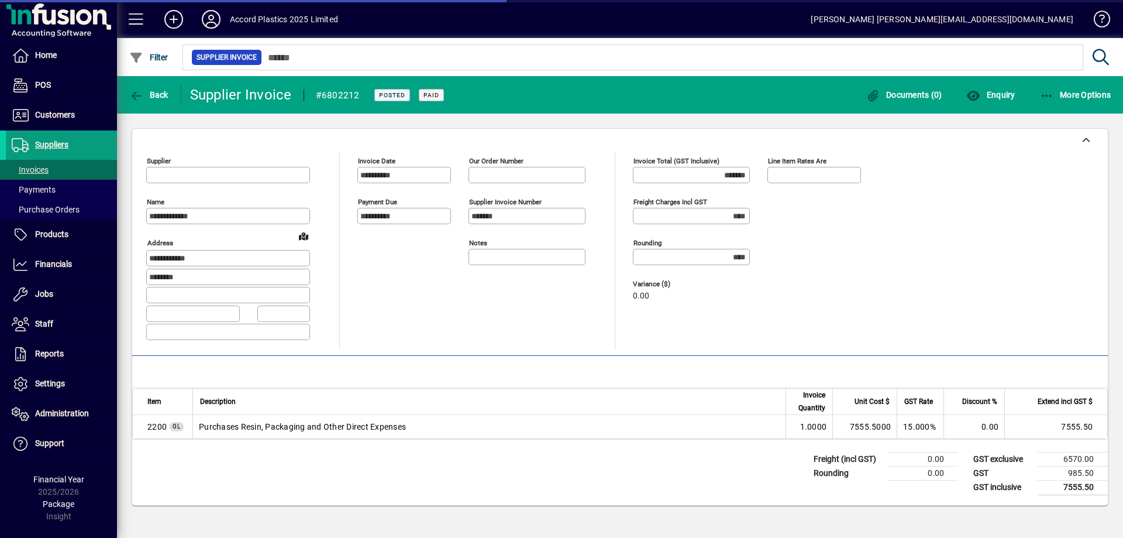
type input "**********"
click at [286, 431] on td "Purchases Resin, Packaging and Other Direct Expenses" at bounding box center [488, 426] width 593 height 23
click at [161, 109] on mat-toolbar-row "Back Supplier Invoice #6802212 Posted Paid Documents (0) Enquiry More Options" at bounding box center [620, 94] width 1006 height 37
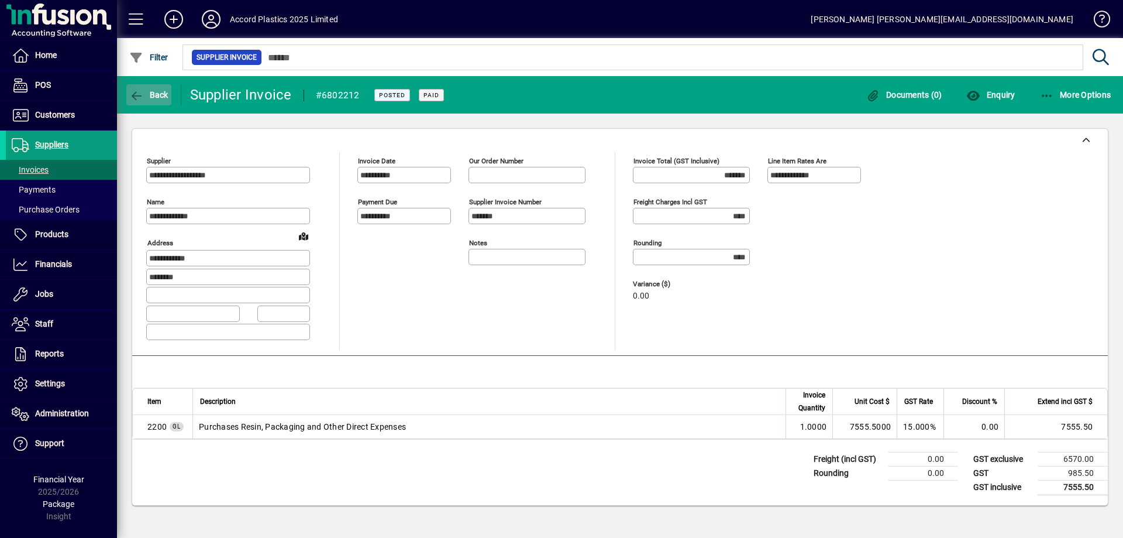
click at [161, 104] on span "button" at bounding box center [148, 95] width 45 height 28
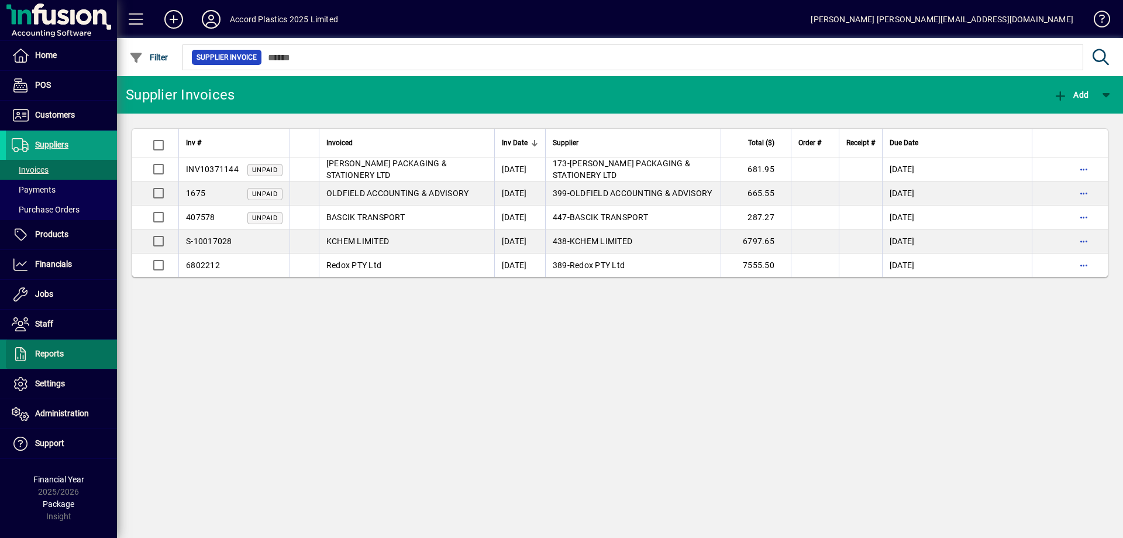
click at [59, 356] on span "Reports" at bounding box center [49, 353] width 29 height 9
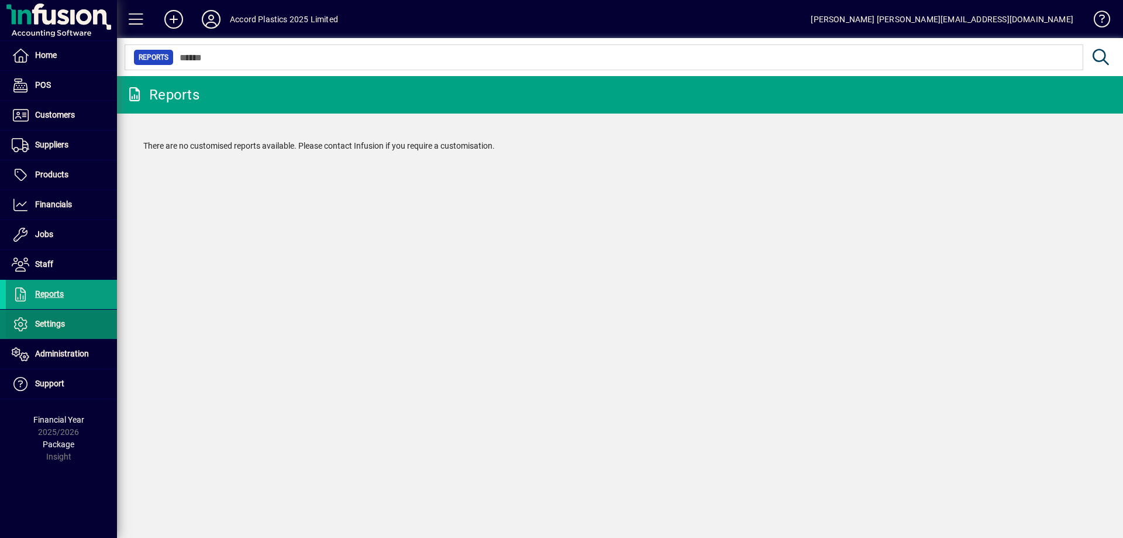
click at [58, 328] on span "Settings" at bounding box center [50, 323] width 30 height 9
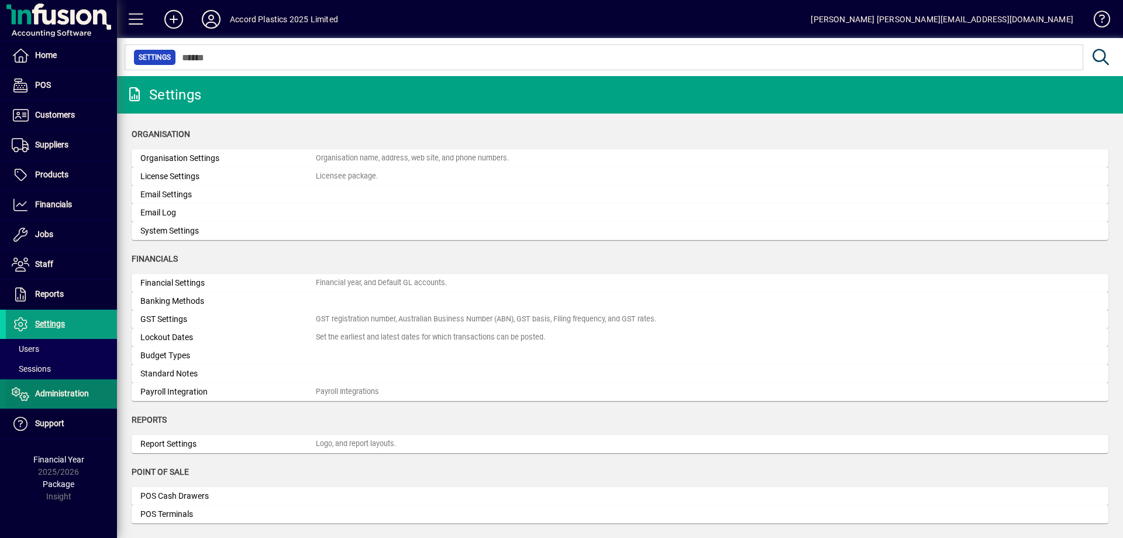
click at [67, 389] on span "Administration" at bounding box center [62, 392] width 54 height 9
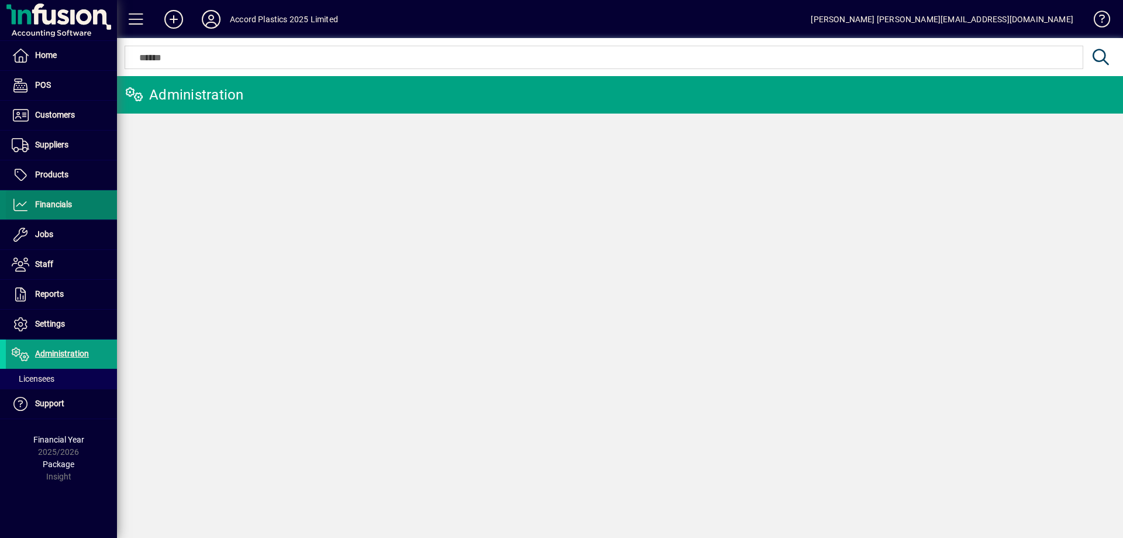
click at [61, 208] on span "Financials" at bounding box center [53, 203] width 37 height 9
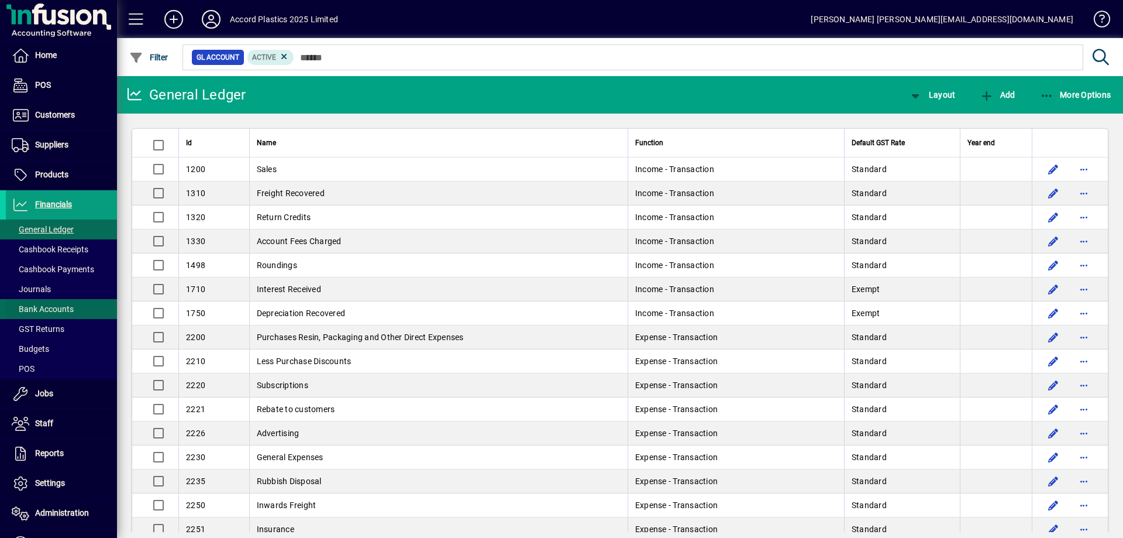
click at [54, 305] on span "Bank Accounts" at bounding box center [43, 308] width 62 height 9
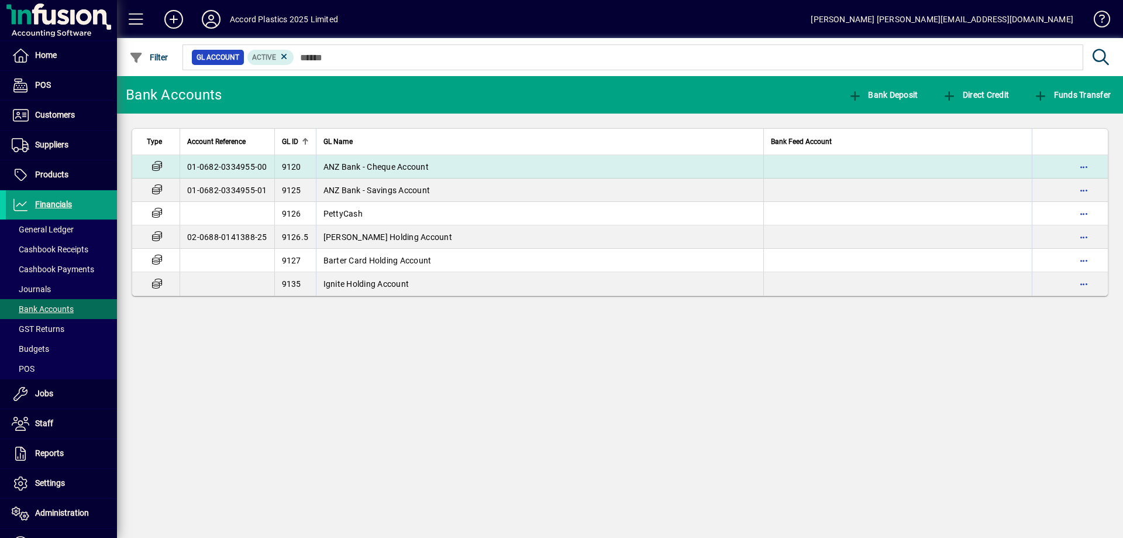
click at [363, 167] on span "ANZ Bank - Cheque Account" at bounding box center [375, 166] width 105 height 9
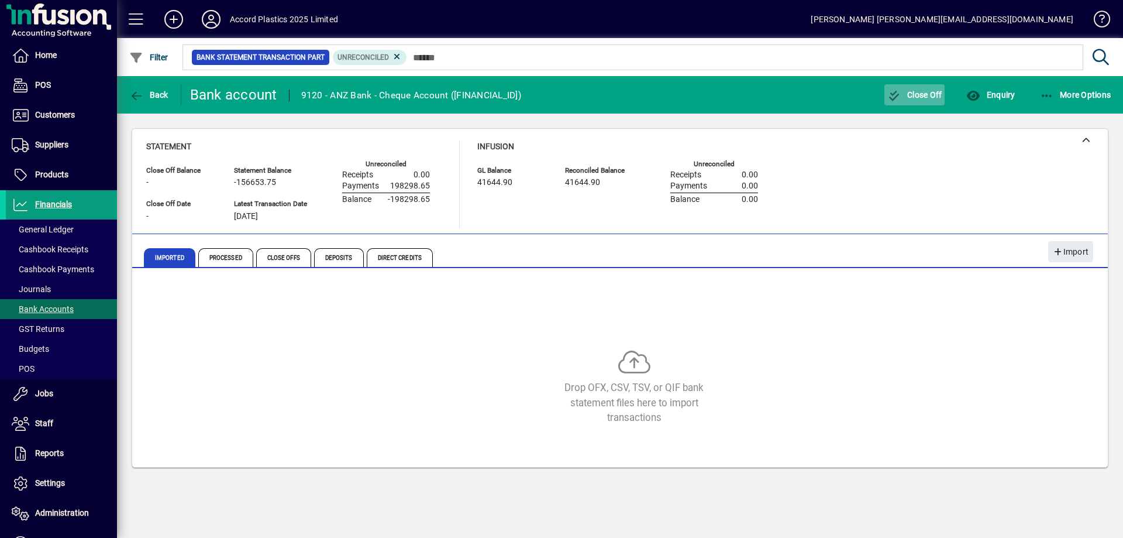
click at [901, 92] on span "Close Off" at bounding box center [914, 94] width 55 height 9
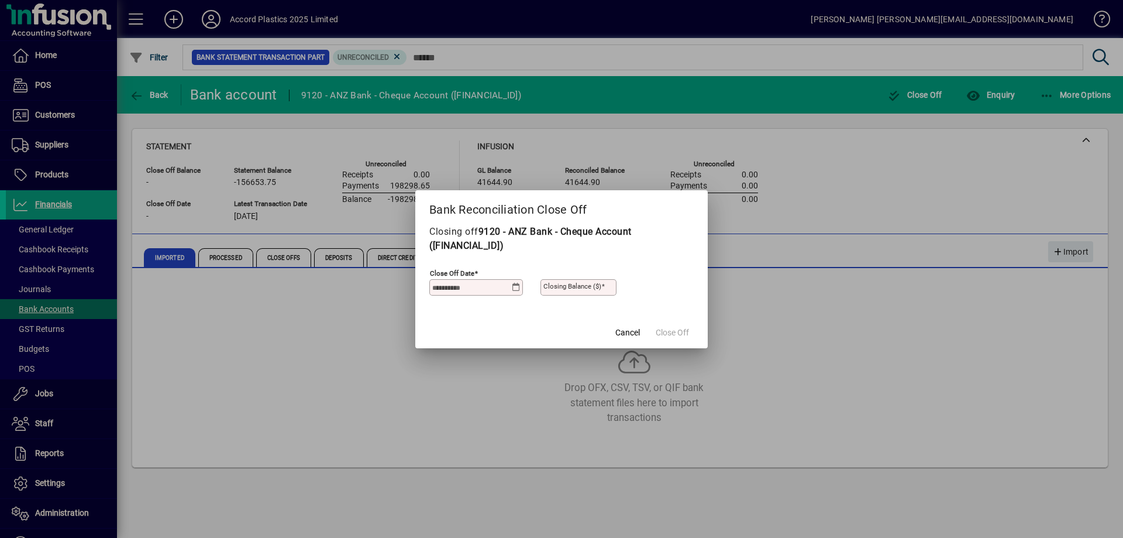
click at [514, 288] on icon at bounding box center [516, 287] width 9 height 9
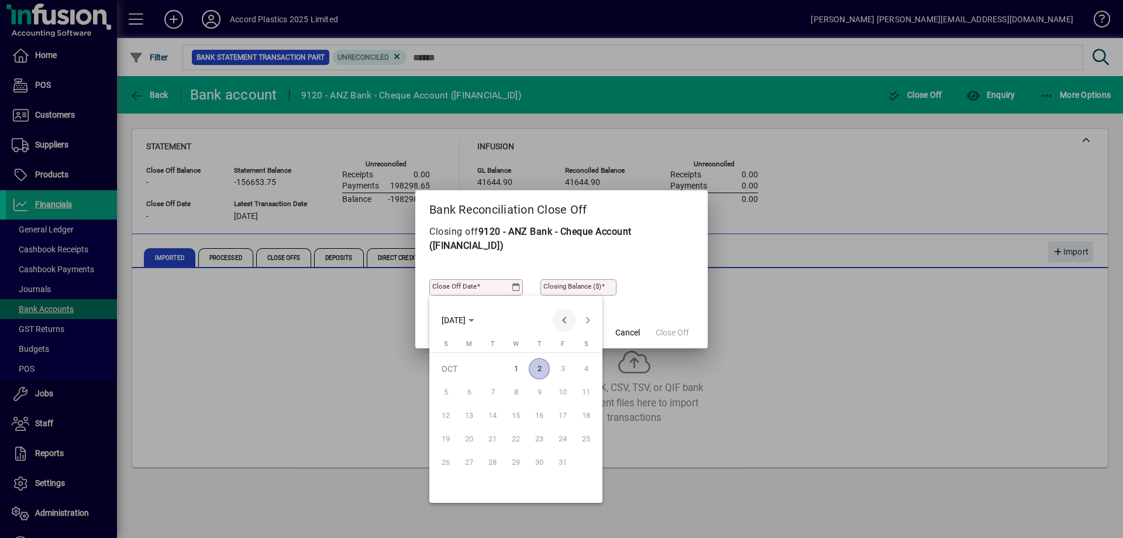
click at [562, 323] on span "Previous month" at bounding box center [564, 319] width 23 height 23
click at [494, 486] on span "30" at bounding box center [492, 485] width 21 height 21
type input "**********"
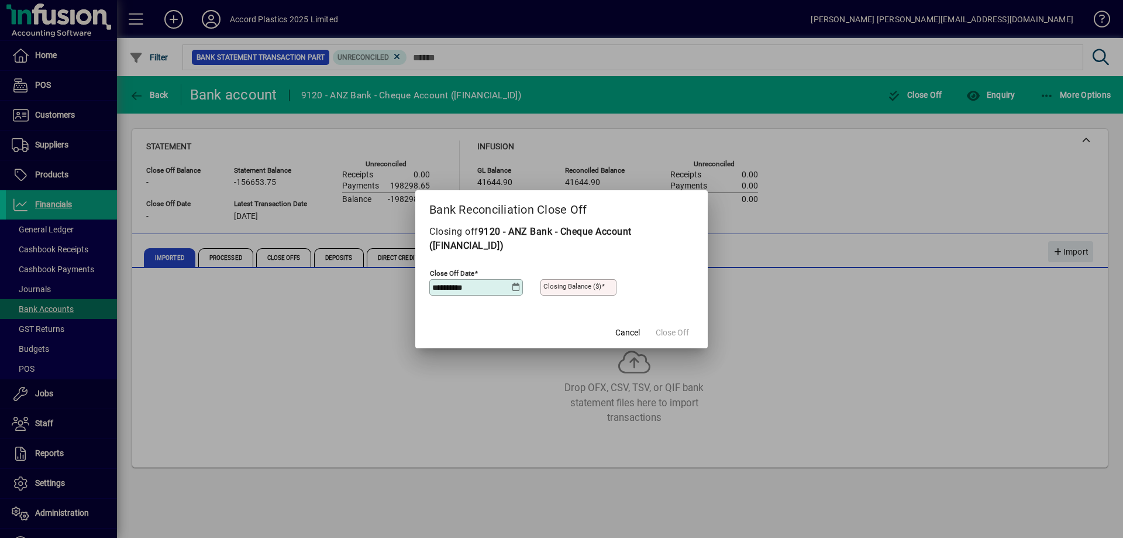
click at [581, 291] on input "Closing Balance ($)" at bounding box center [579, 287] width 73 height 9
type input "********"
click at [660, 333] on span "Close Off" at bounding box center [672, 332] width 33 height 12
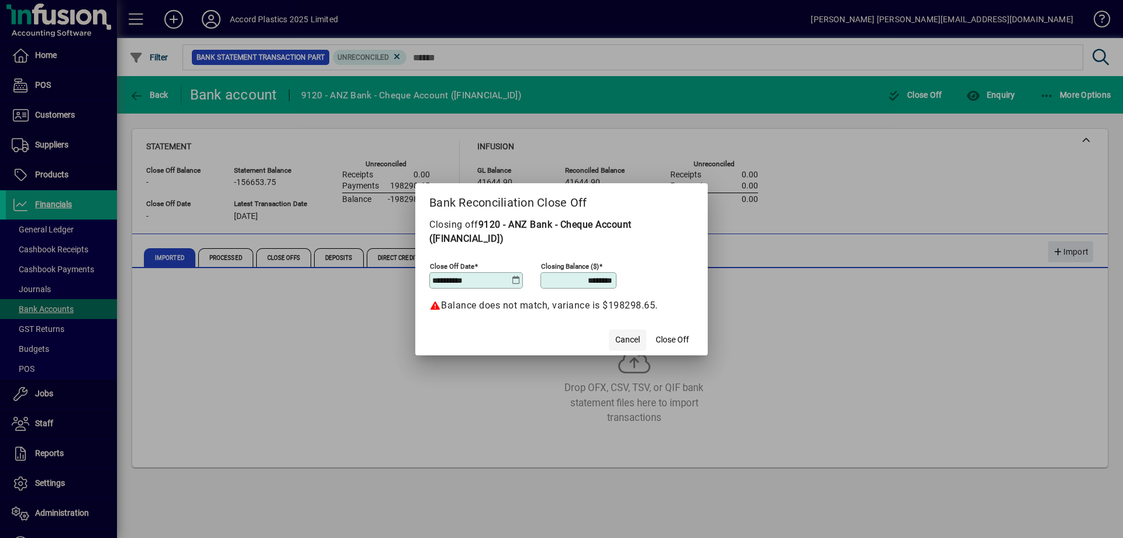
click at [629, 337] on span "Cancel" at bounding box center [627, 339] width 25 height 12
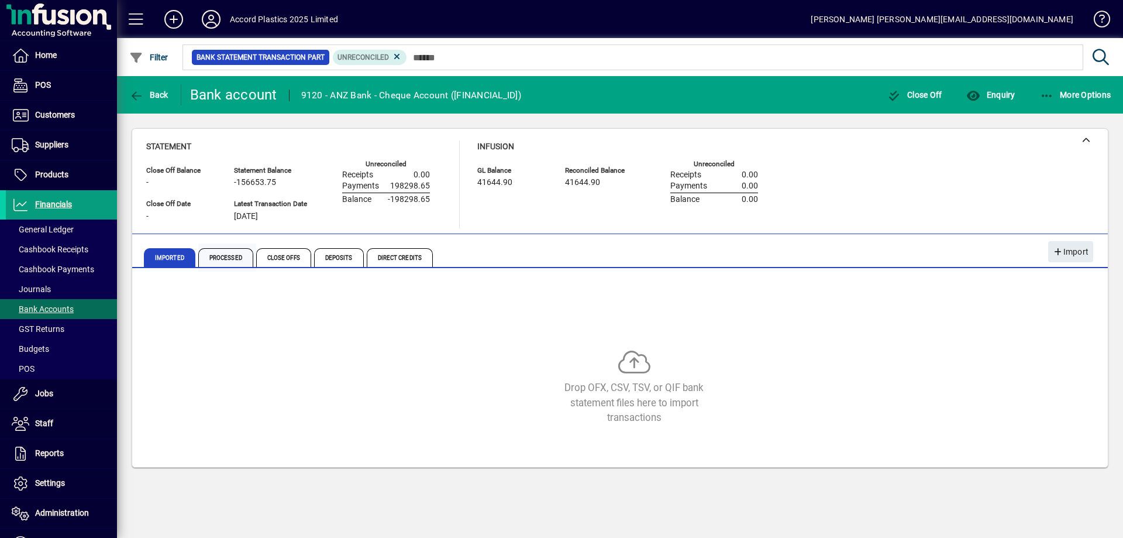
click at [237, 254] on span "Processed" at bounding box center [225, 257] width 55 height 19
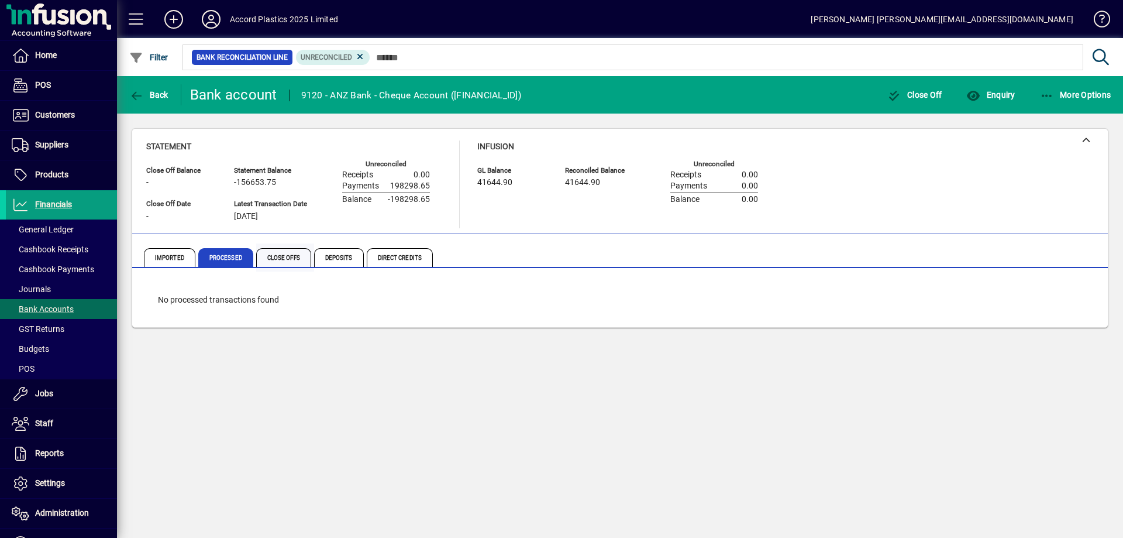
click at [280, 257] on span "Close Offs" at bounding box center [283, 257] width 55 height 19
click at [331, 259] on span "Deposits" at bounding box center [339, 257] width 50 height 19
click at [386, 261] on span "Direct Credits" at bounding box center [400, 257] width 66 height 19
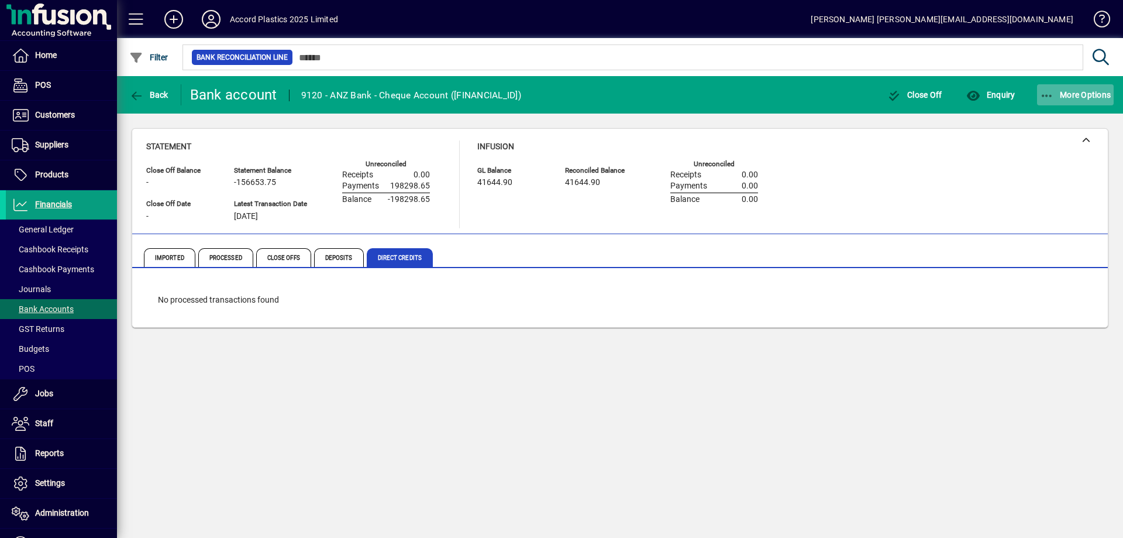
click at [1061, 94] on span "More Options" at bounding box center [1075, 94] width 71 height 9
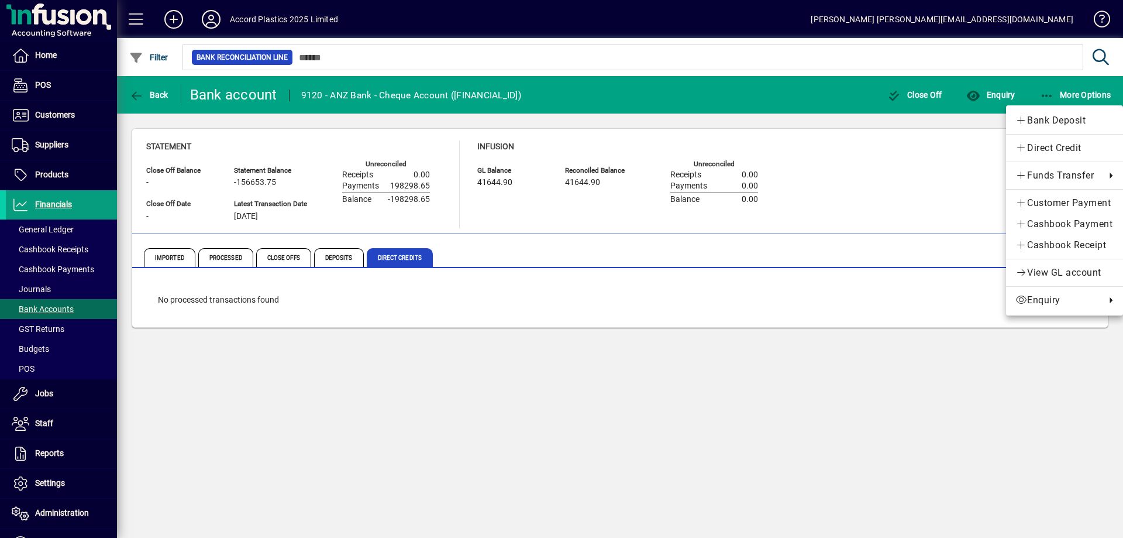
click at [986, 99] on div at bounding box center [561, 269] width 1123 height 538
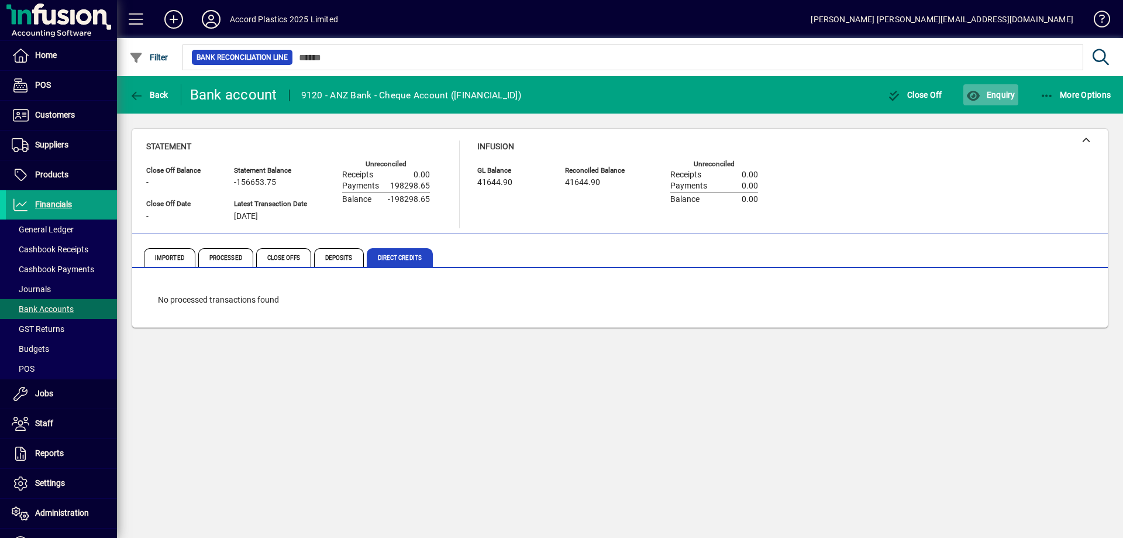
click at [986, 99] on span "Enquiry" at bounding box center [990, 94] width 49 height 9
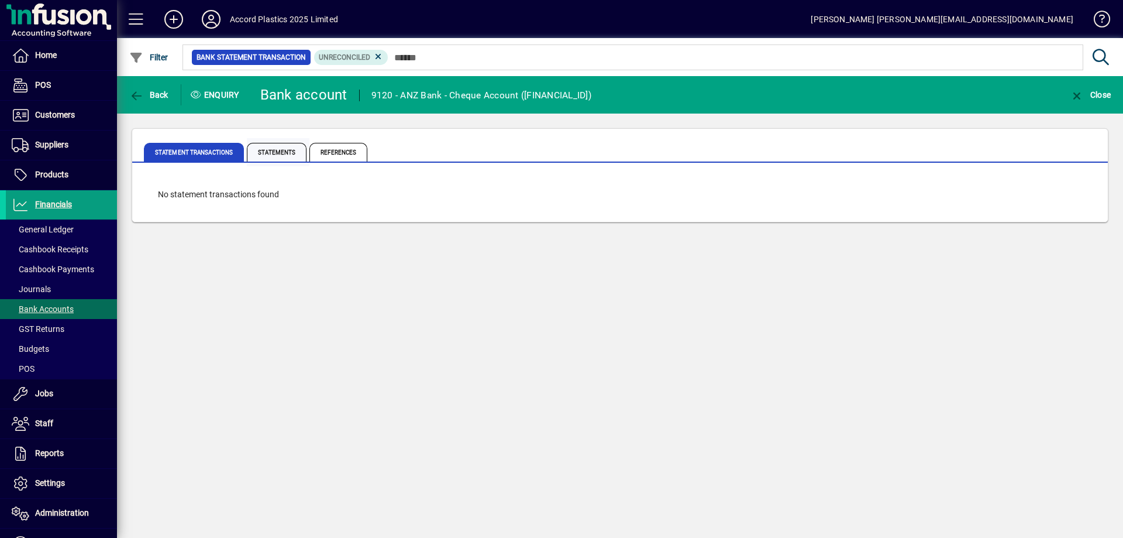
click at [280, 156] on span "Statements" at bounding box center [277, 152] width 60 height 19
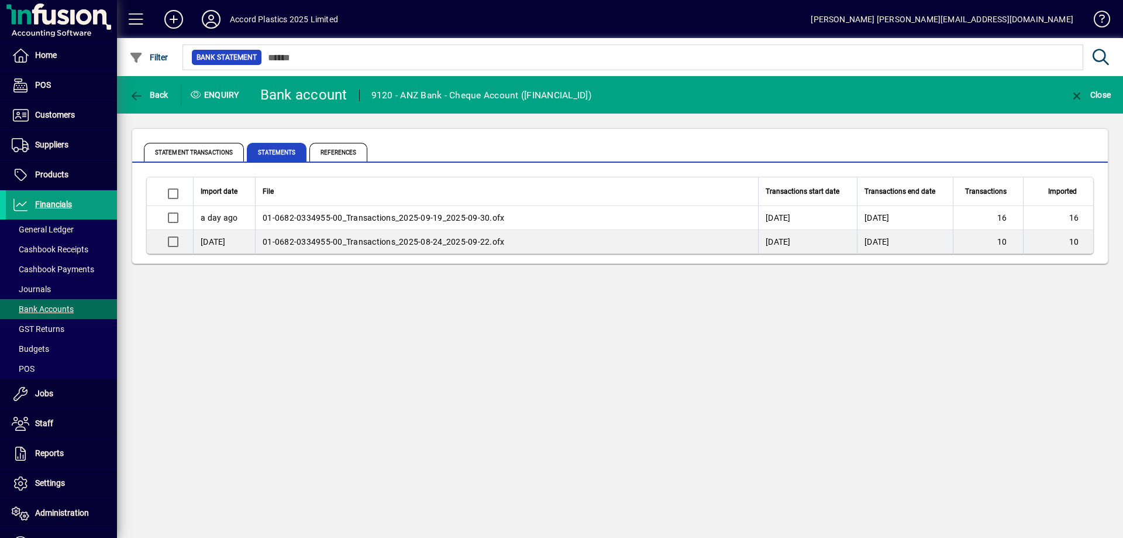
click at [357, 218] on span "01-0682-0334955-00_Transactions_2025-09-19_2025-09-30.ofx" at bounding box center [384, 217] width 242 height 9
click at [341, 146] on span "References" at bounding box center [338, 152] width 58 height 19
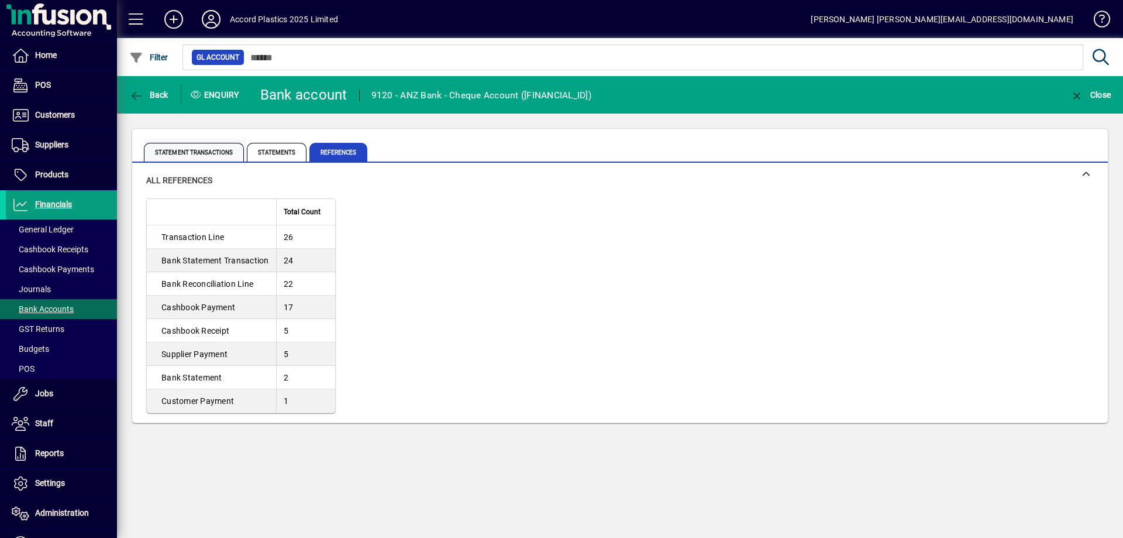
click at [198, 153] on span "Statement Transactions" at bounding box center [194, 152] width 100 height 19
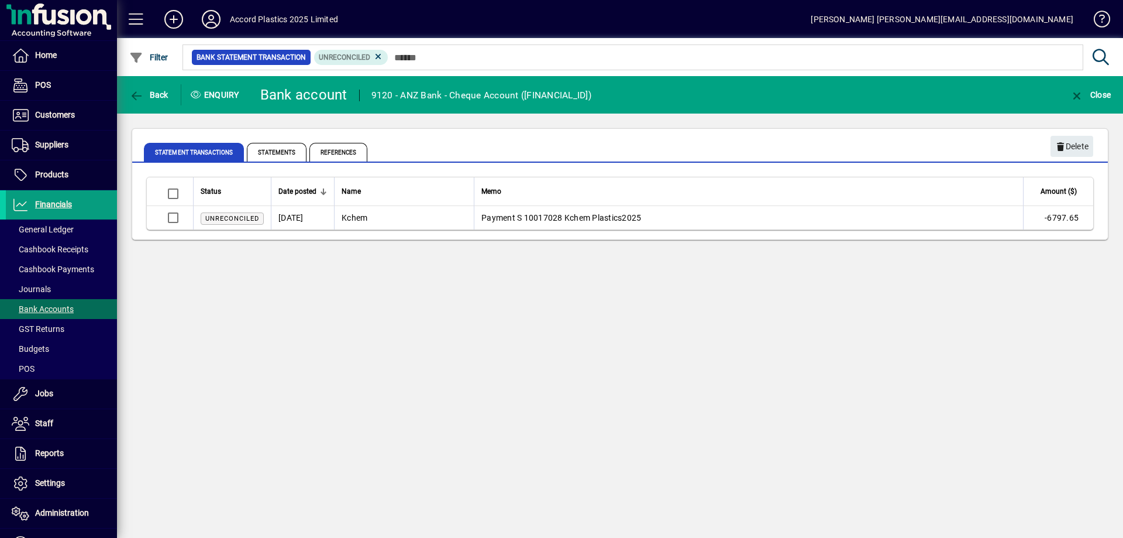
click at [356, 229] on table "Status Date posted Name Memo Amount ($) Unreconciled 19/09/2025 Kchem Payment S…" at bounding box center [620, 203] width 948 height 53
click at [257, 221] on span "Unreconciled" at bounding box center [232, 218] width 63 height 12
click at [229, 218] on span "Unreconciled" at bounding box center [232, 219] width 54 height 8
click at [240, 224] on td "Unreconciled" at bounding box center [232, 217] width 78 height 23
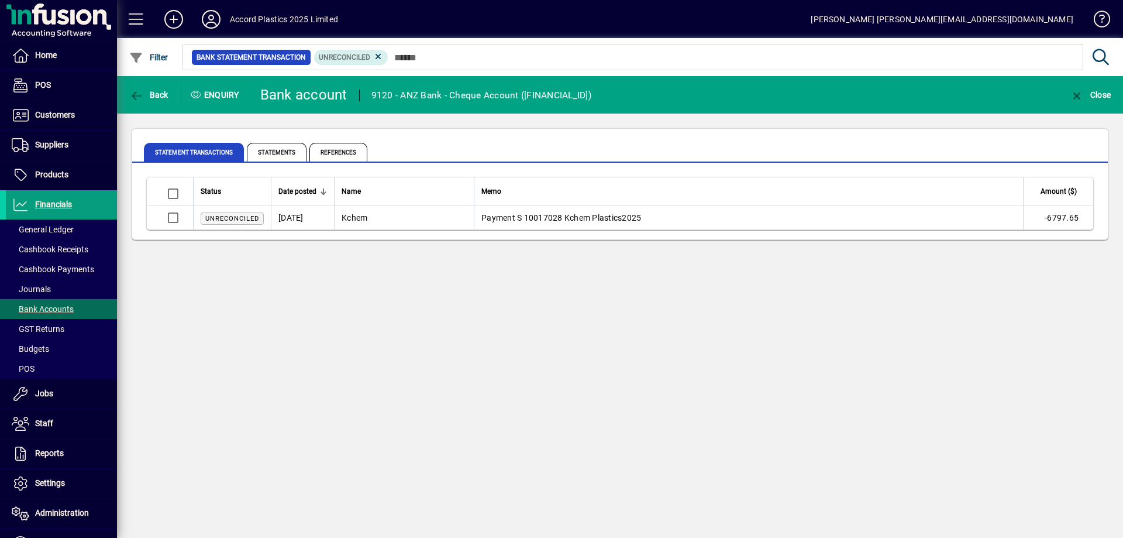
click at [342, 218] on td "Kchem" at bounding box center [404, 217] width 140 height 23
click at [205, 154] on span "Statement Transactions" at bounding box center [194, 152] width 100 height 19
click at [161, 99] on span "button" at bounding box center [148, 95] width 45 height 28
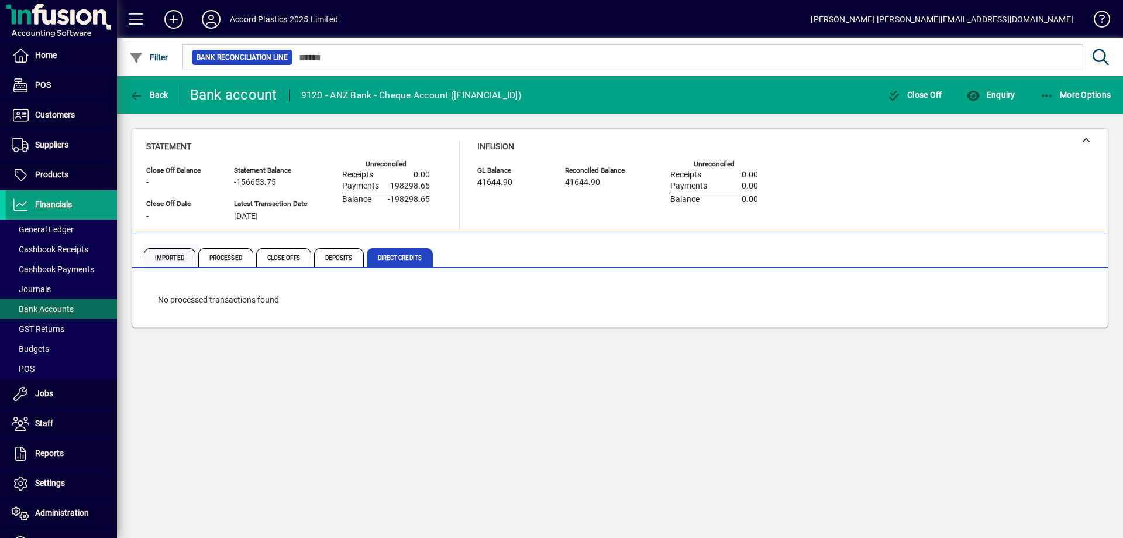
click at [179, 257] on span "Imported" at bounding box center [169, 257] width 51 height 19
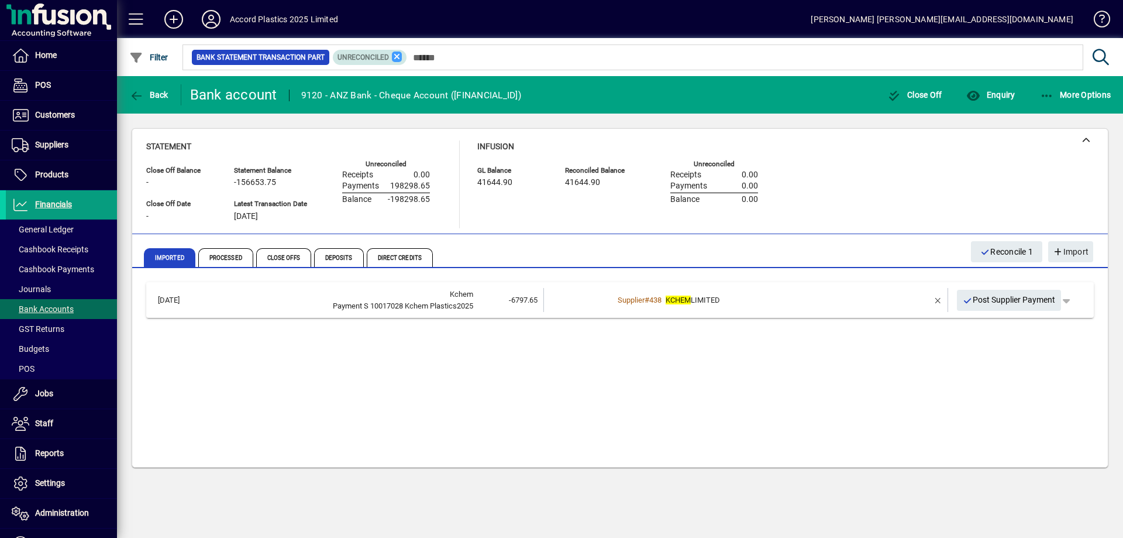
click at [394, 55] on icon at bounding box center [397, 56] width 11 height 11
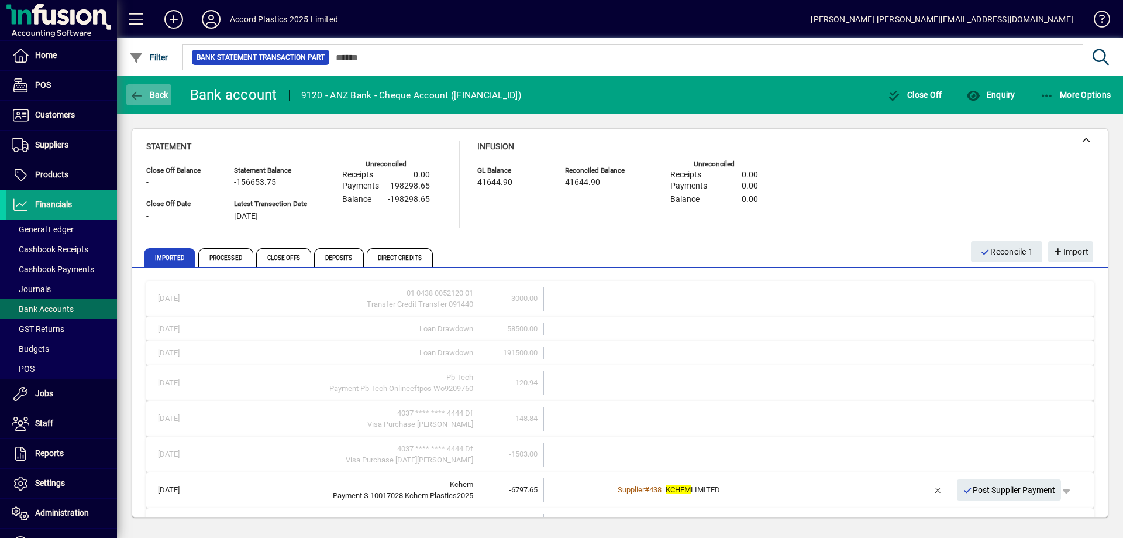
click at [160, 102] on span "button" at bounding box center [148, 95] width 45 height 28
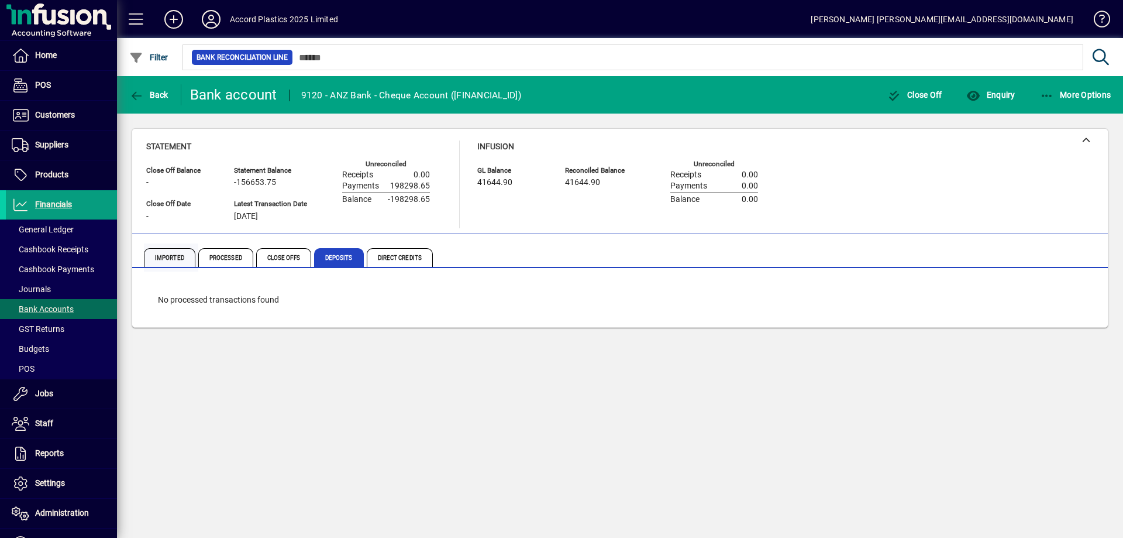
click at [174, 252] on span "Imported" at bounding box center [169, 257] width 51 height 19
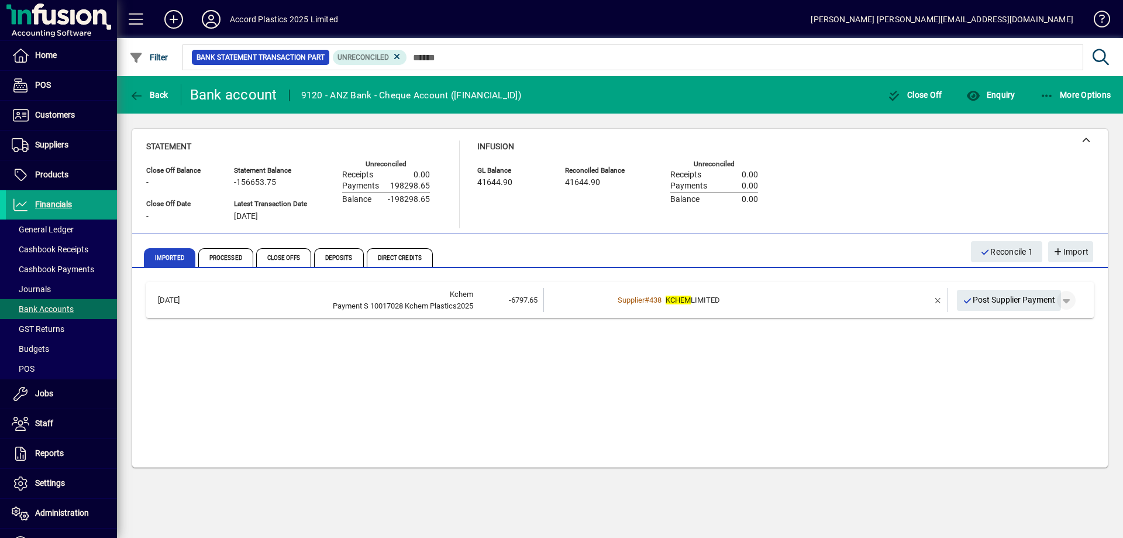
click at [1067, 300] on span "button" at bounding box center [1066, 300] width 28 height 28
click at [734, 333] on div at bounding box center [561, 269] width 1123 height 538
click at [691, 295] on em "KCHEM" at bounding box center [678, 299] width 25 height 9
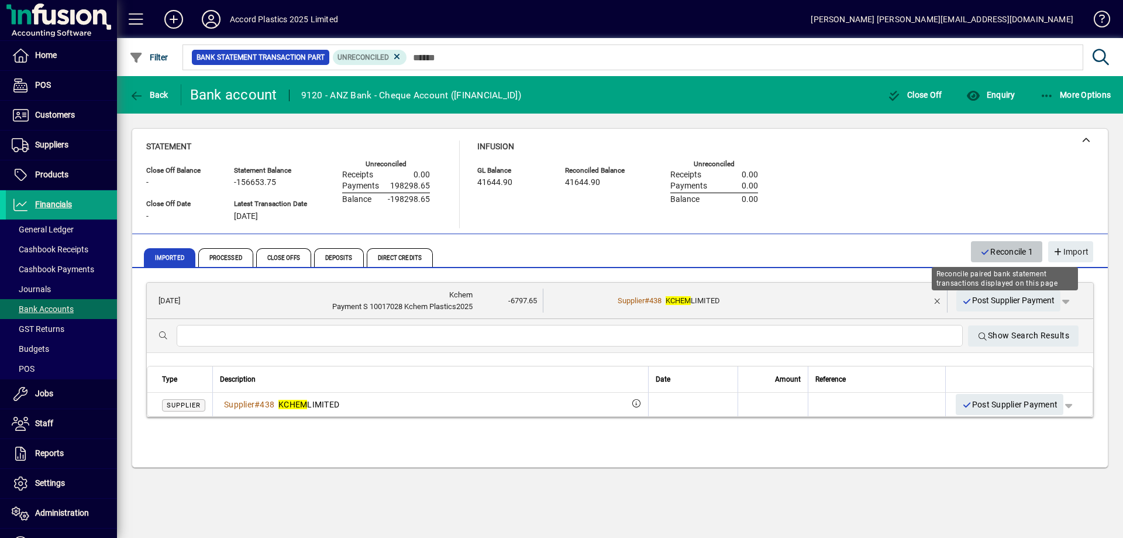
click at [1004, 251] on span "Reconcile 1" at bounding box center [1006, 251] width 53 height 19
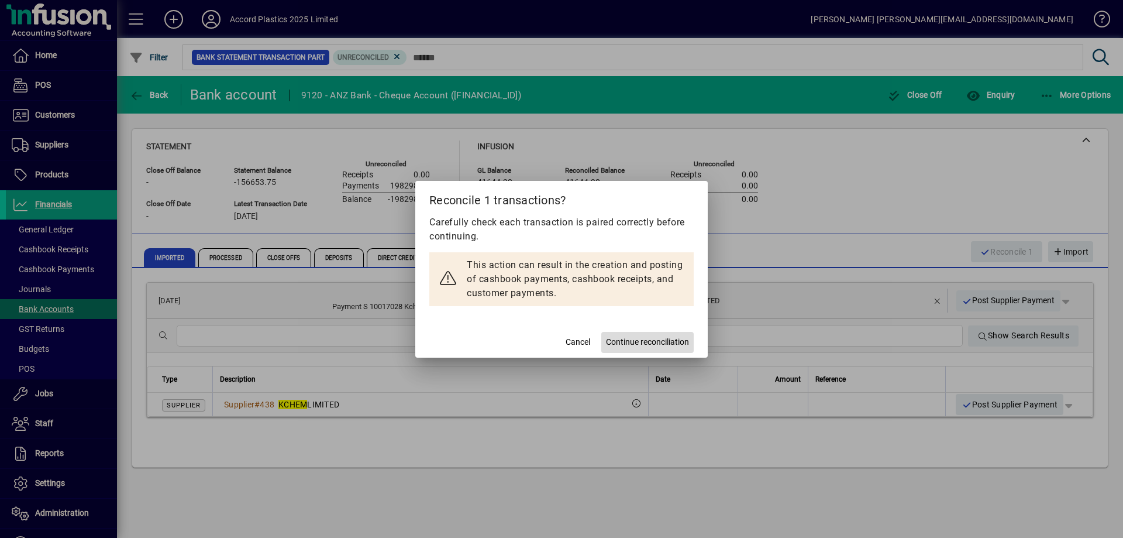
click at [635, 340] on span "Continue reconciliation" at bounding box center [647, 342] width 83 height 12
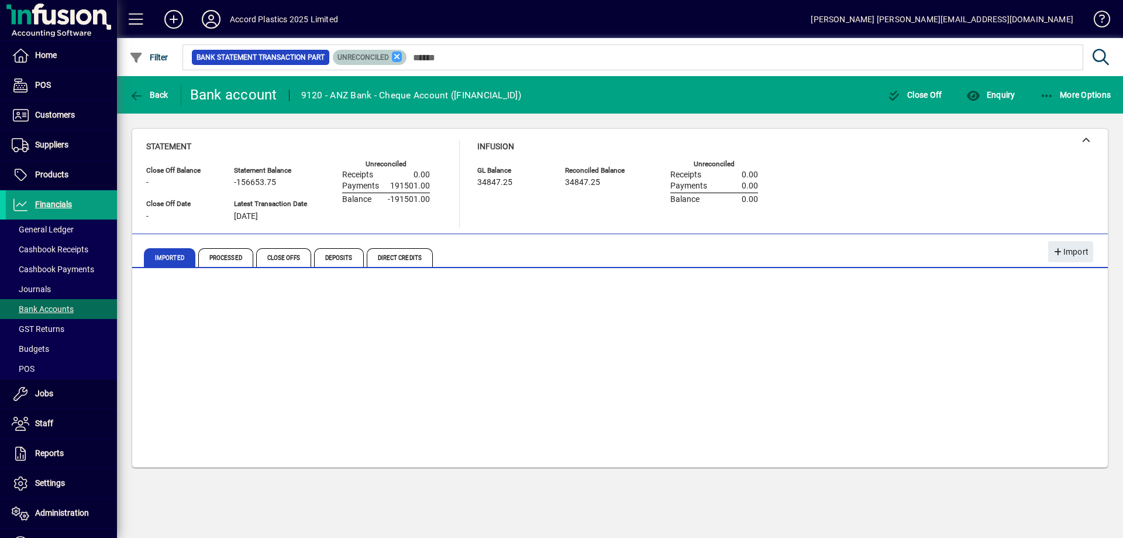
click at [395, 61] on icon at bounding box center [397, 56] width 11 height 11
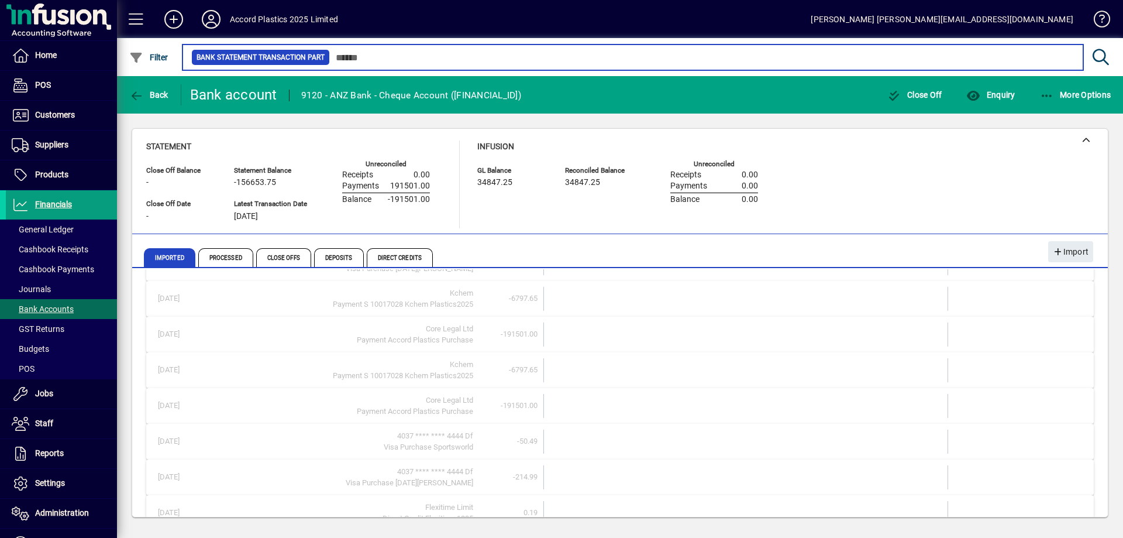
scroll to position [234, 0]
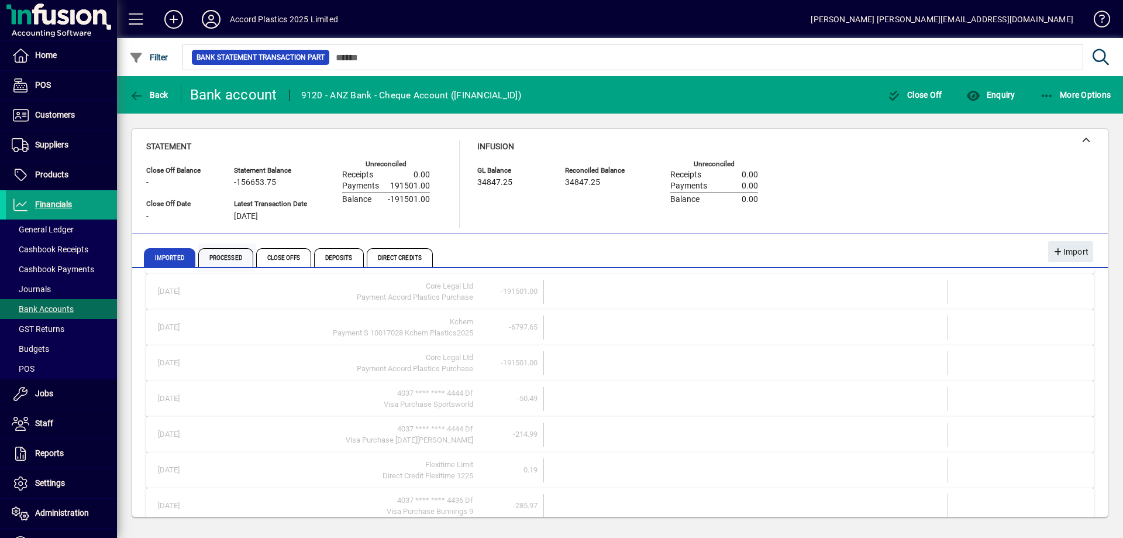
click at [234, 259] on span "Processed" at bounding box center [225, 257] width 55 height 19
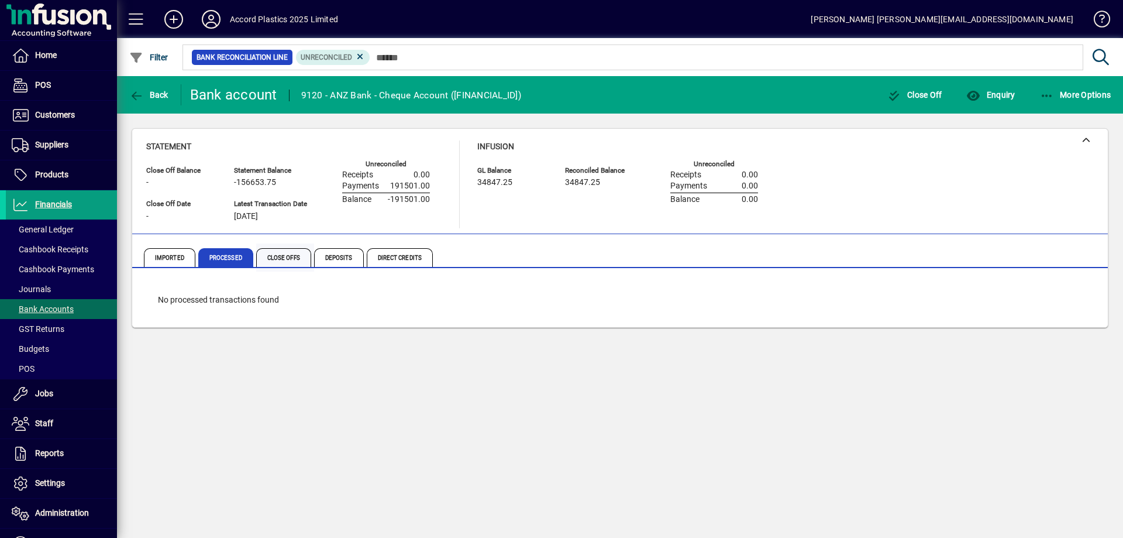
click at [283, 257] on span "Close Offs" at bounding box center [283, 257] width 55 height 19
click at [224, 259] on span "Processed" at bounding box center [225, 257] width 55 height 19
click at [362, 61] on icon at bounding box center [360, 56] width 11 height 11
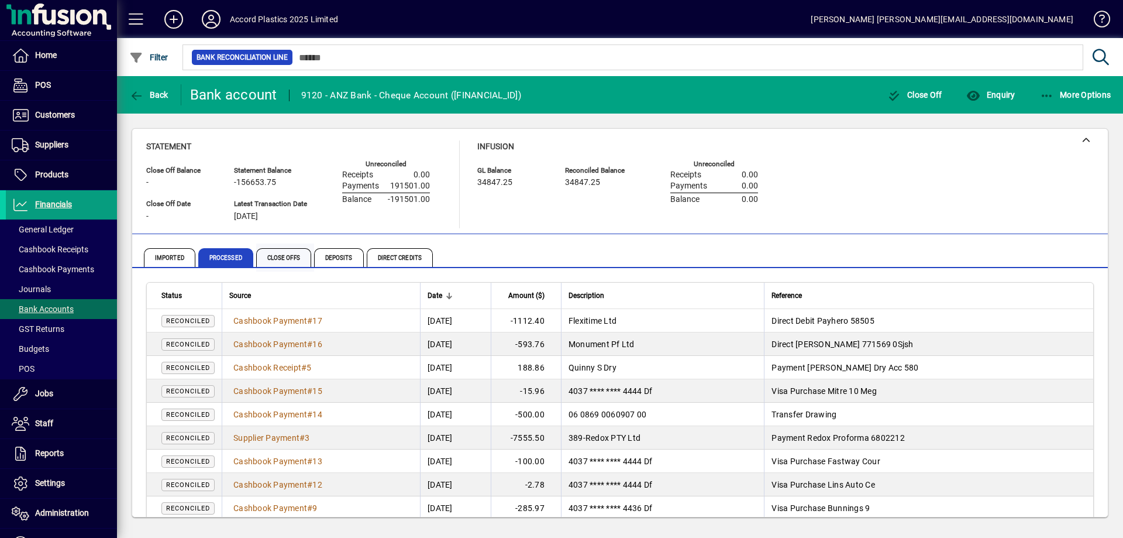
click at [290, 260] on span "Close Offs" at bounding box center [283, 257] width 55 height 19
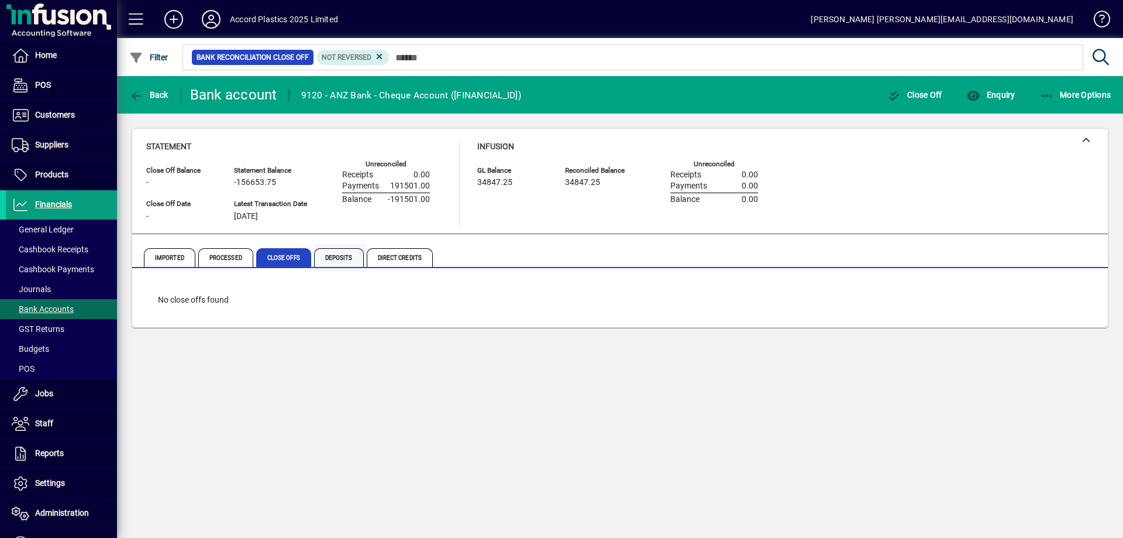
click at [343, 256] on span "Deposits" at bounding box center [339, 257] width 50 height 19
click at [394, 255] on span "Direct Credits" at bounding box center [400, 257] width 66 height 19
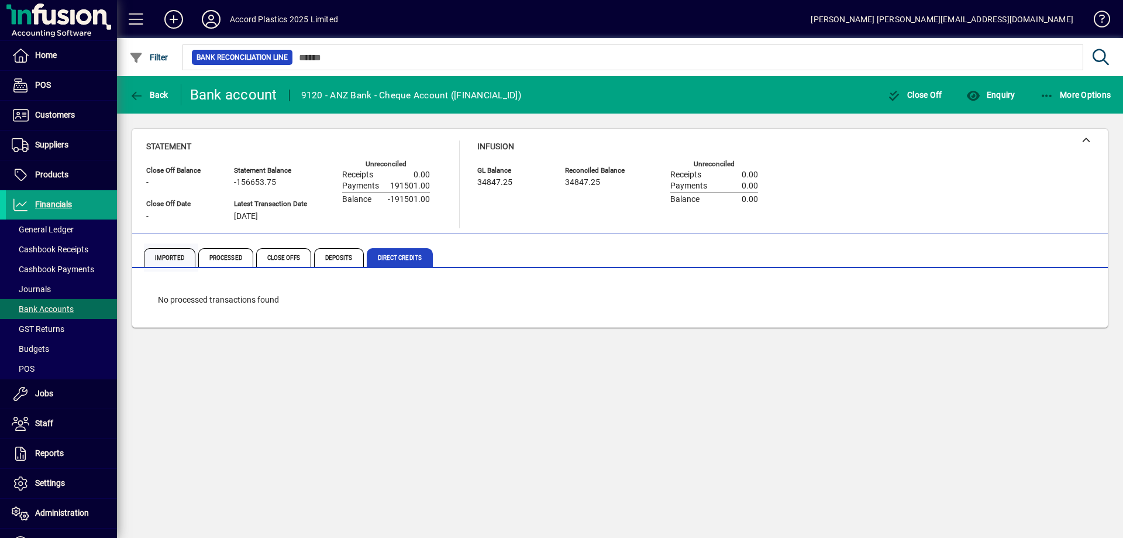
click at [173, 257] on span "Imported" at bounding box center [169, 257] width 51 height 19
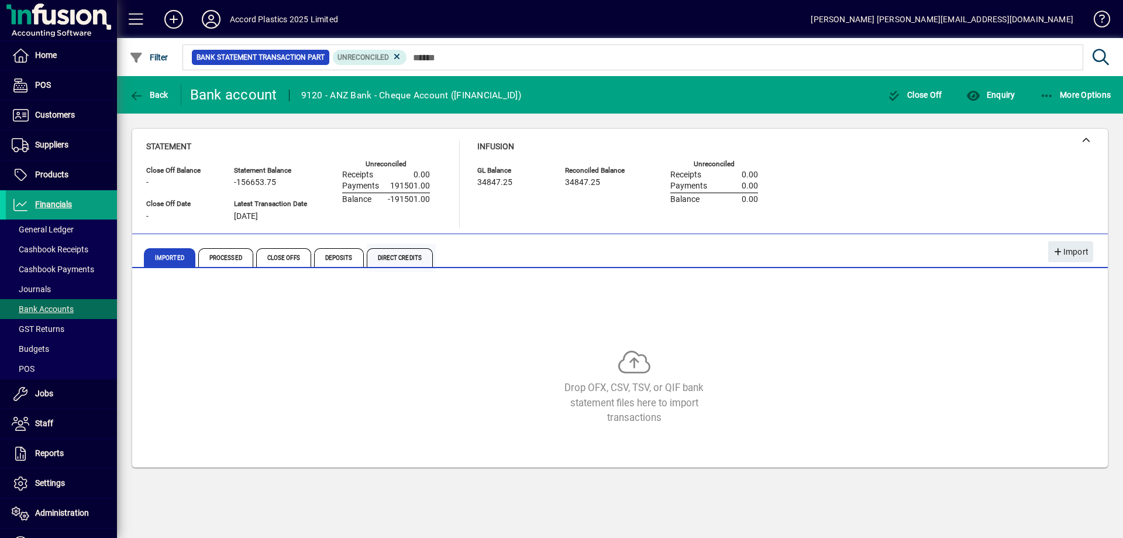
click at [399, 256] on span "Direct Credits" at bounding box center [400, 257] width 66 height 19
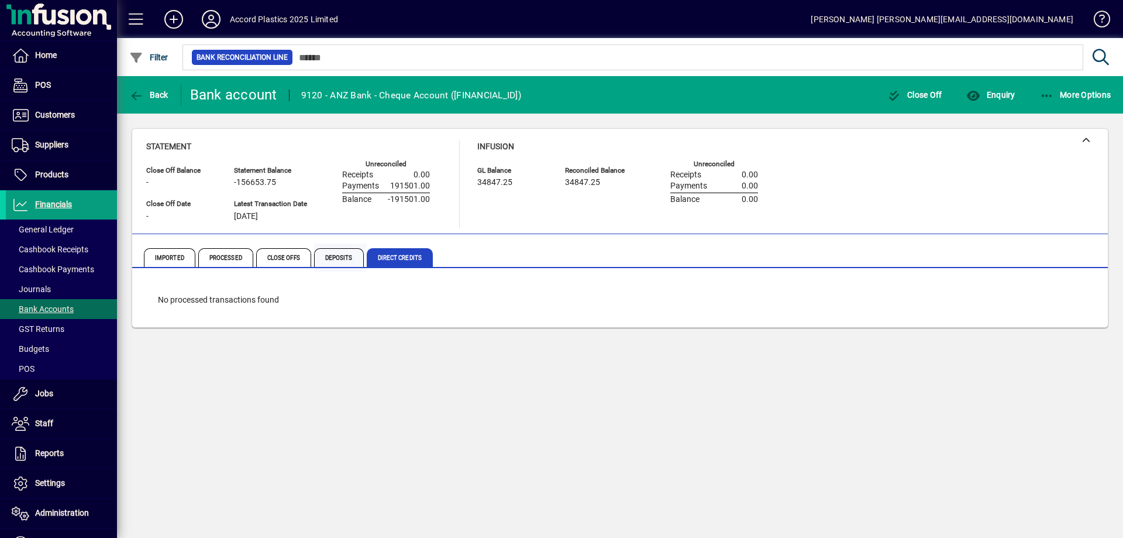
click at [328, 257] on span "Deposits" at bounding box center [339, 257] width 50 height 19
click at [297, 258] on span "Close Offs" at bounding box center [283, 257] width 55 height 19
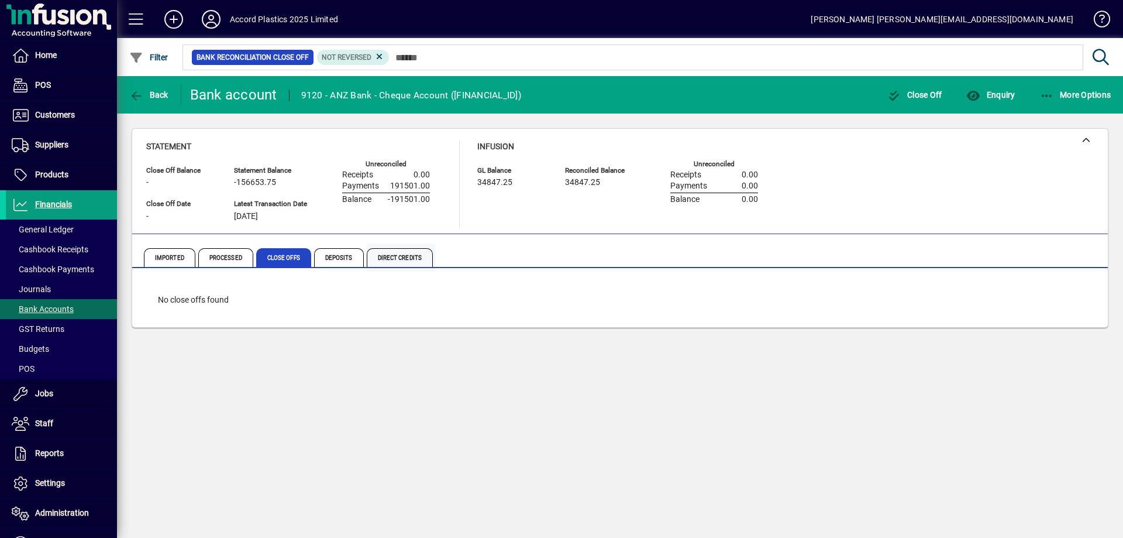
click at [397, 256] on span "Direct Credits" at bounding box center [400, 257] width 66 height 19
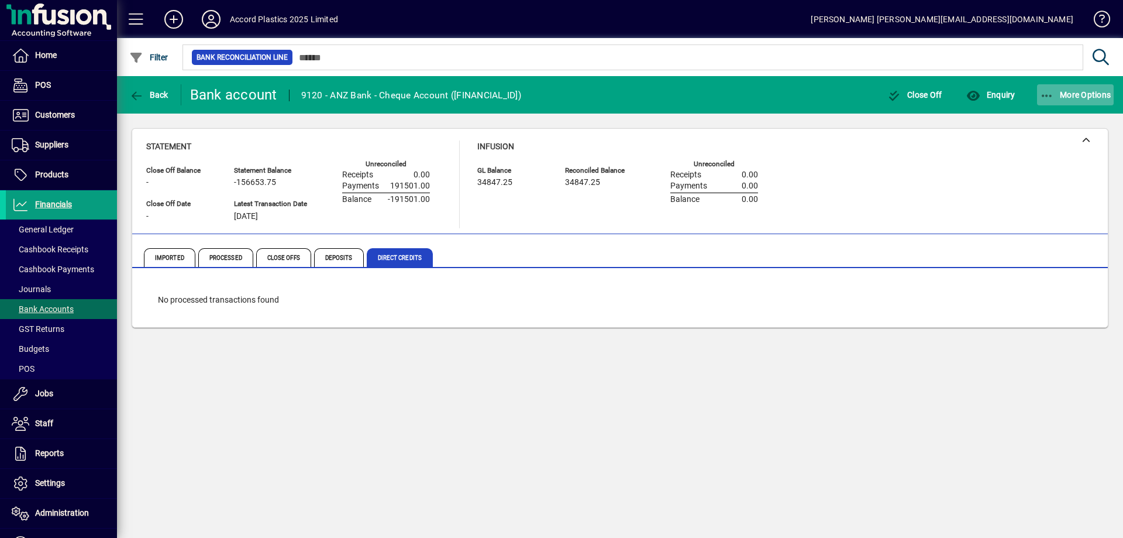
click at [1055, 103] on span "button" at bounding box center [1075, 95] width 77 height 28
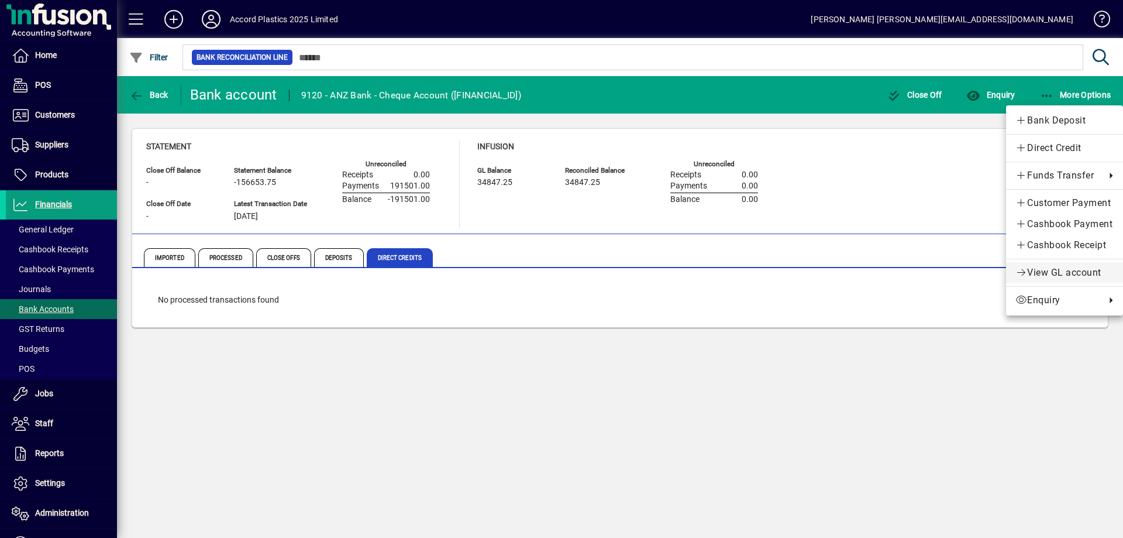
click at [1052, 270] on span "View GL account" at bounding box center [1065, 273] width 98 height 14
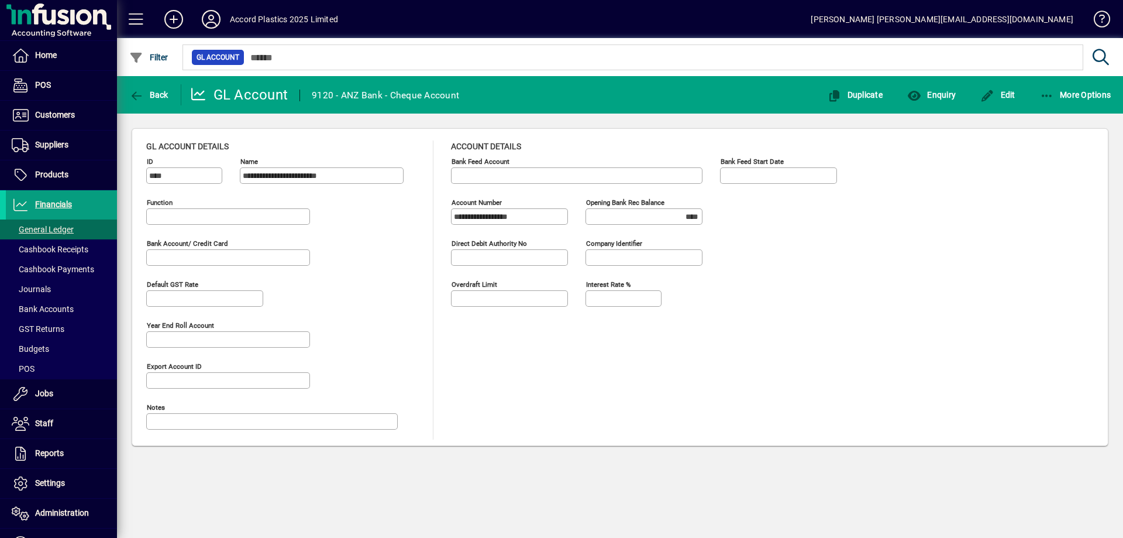
type input "**********"
click at [147, 93] on span "Back" at bounding box center [148, 94] width 39 height 9
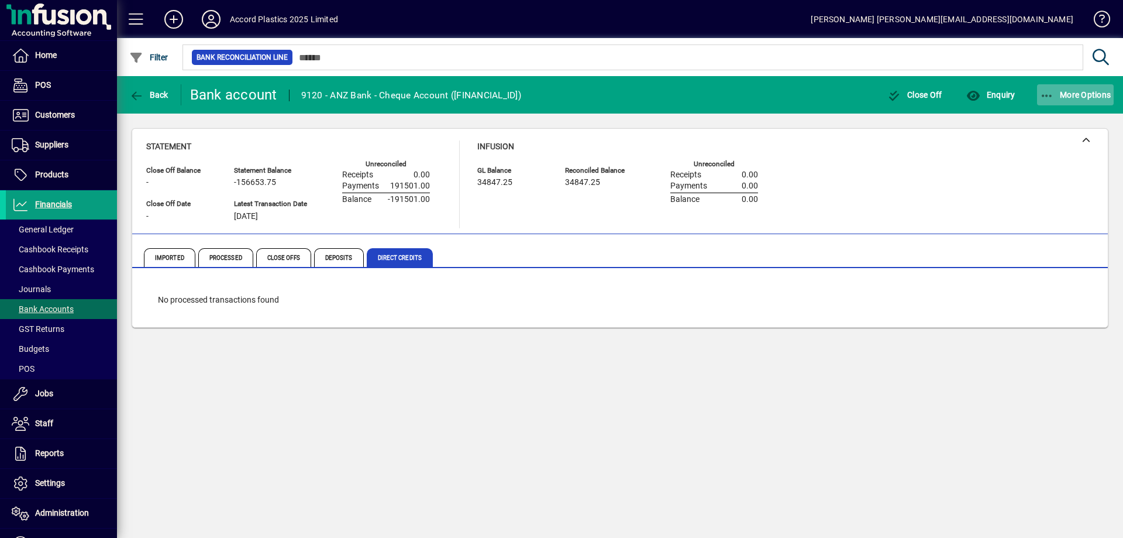
click at [1080, 99] on span "More Options" at bounding box center [1075, 94] width 71 height 9
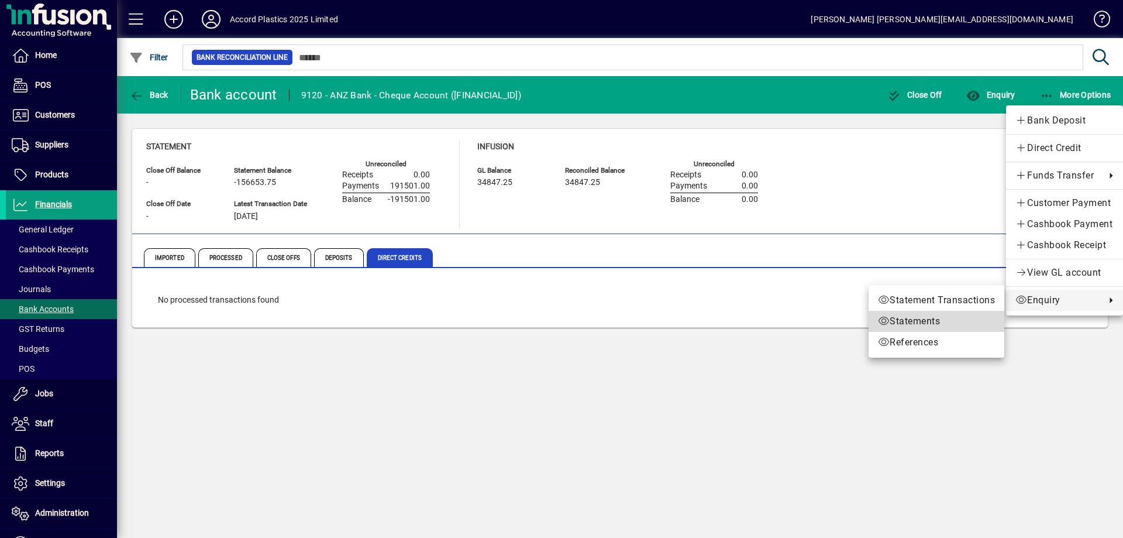
click at [941, 323] on span "Statements" at bounding box center [936, 321] width 117 height 14
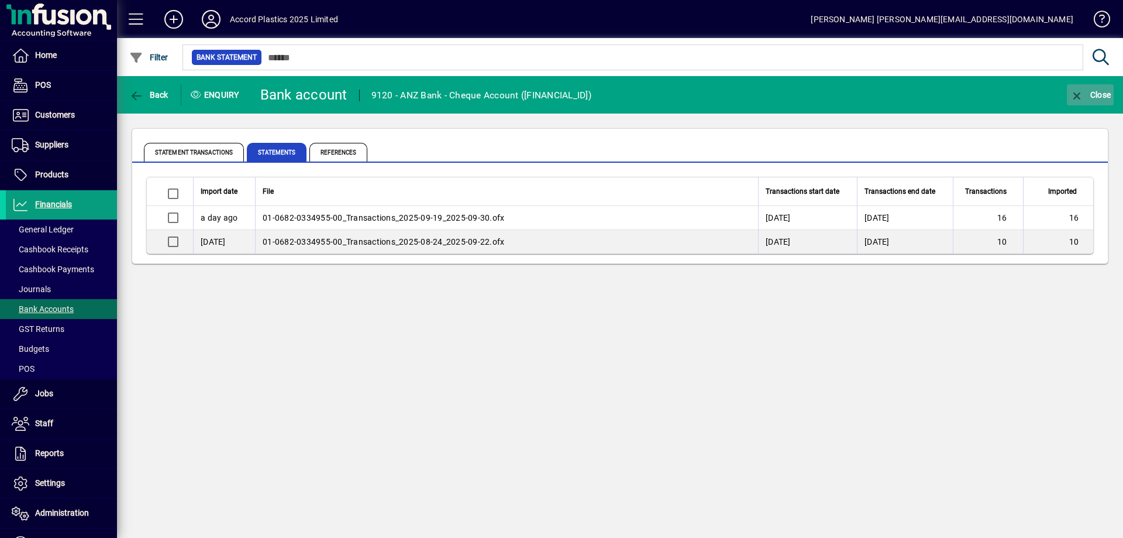
click at [1091, 90] on span "Close" at bounding box center [1090, 94] width 41 height 9
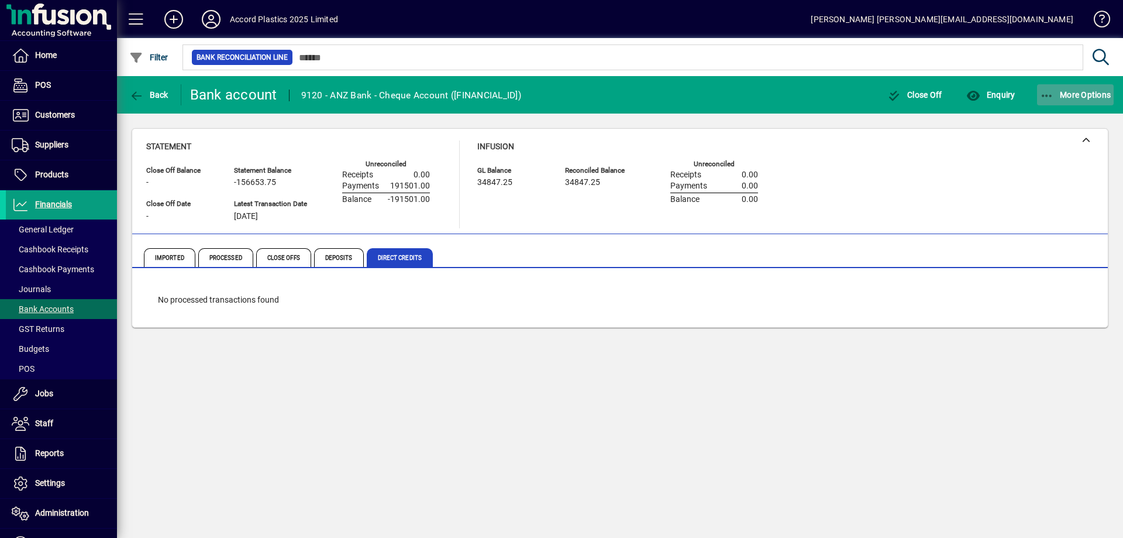
click at [1092, 103] on span "button" at bounding box center [1075, 95] width 77 height 28
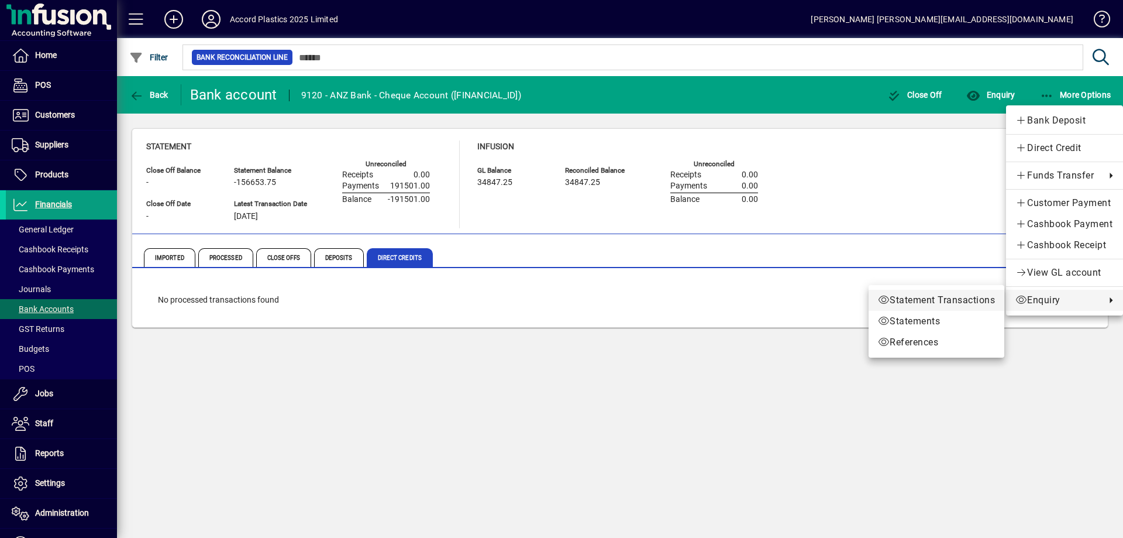
click at [963, 301] on span "Statement Transactions" at bounding box center [936, 300] width 117 height 14
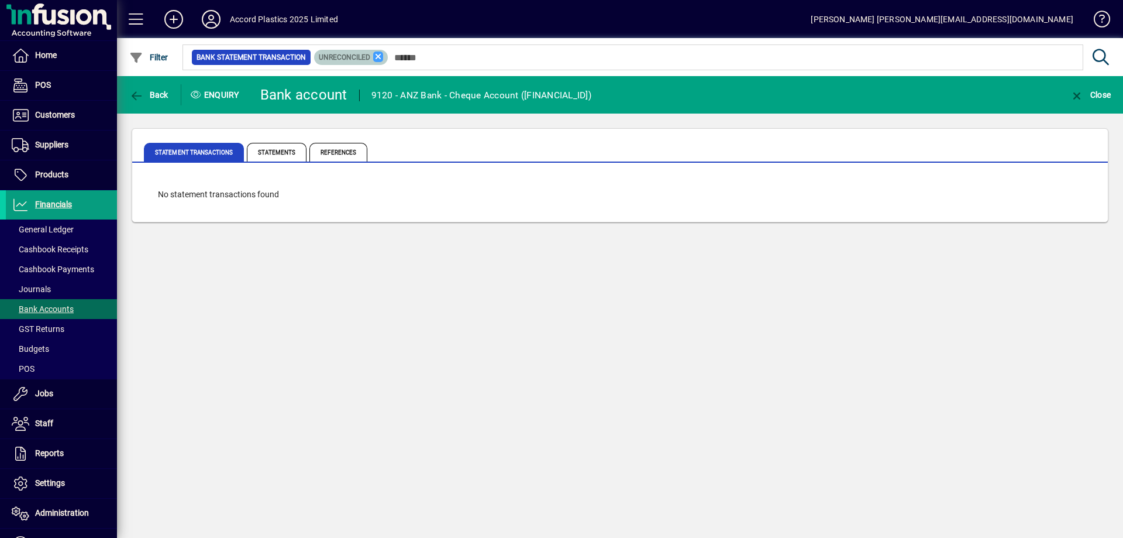
click at [381, 58] on icon at bounding box center [378, 56] width 11 height 11
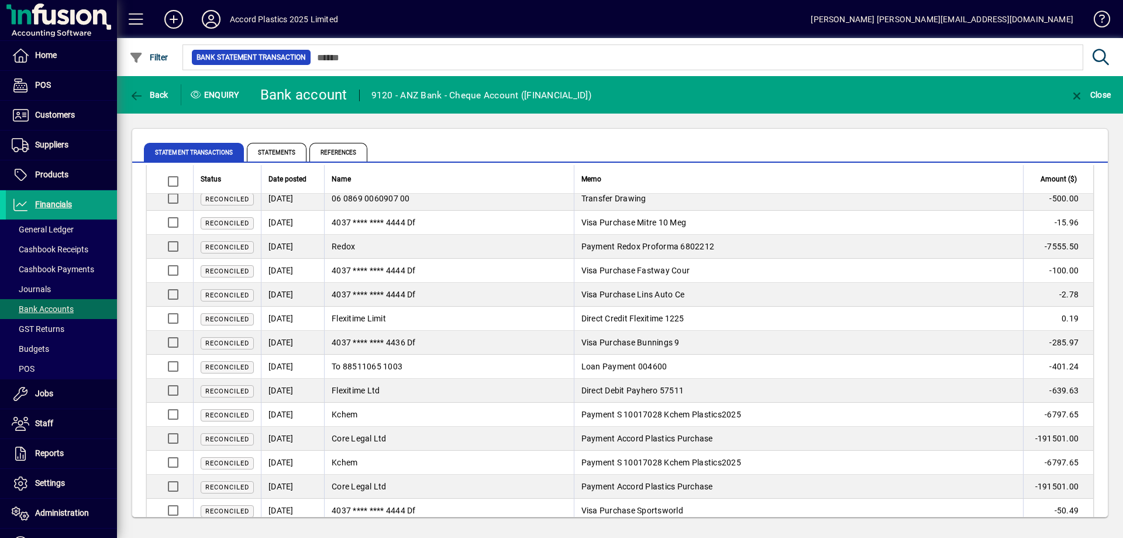
scroll to position [234, 0]
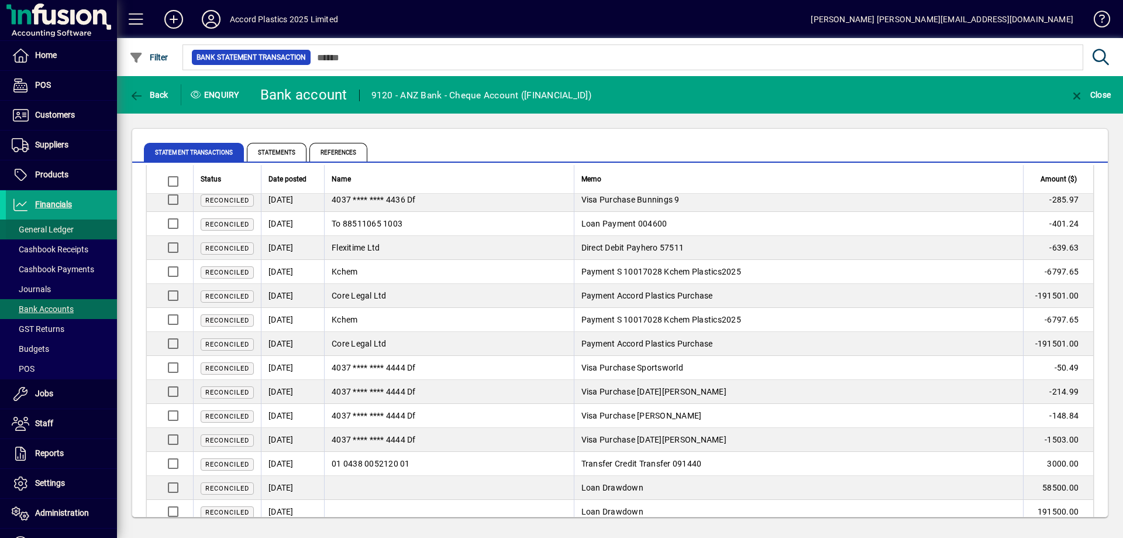
click at [51, 233] on span "General Ledger" at bounding box center [43, 229] width 62 height 9
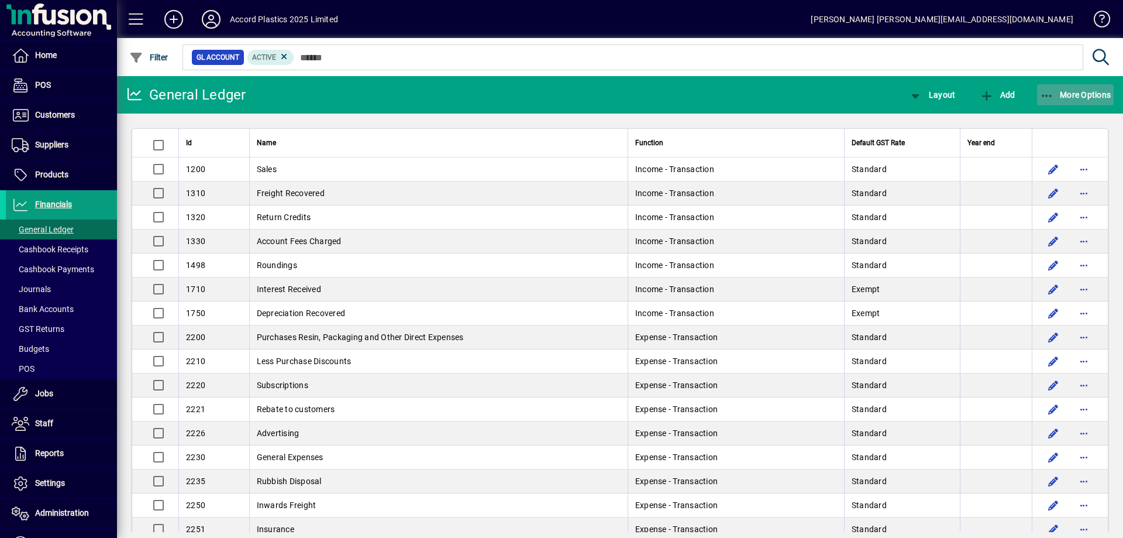
click at [1047, 97] on icon "button" at bounding box center [1047, 96] width 15 height 12
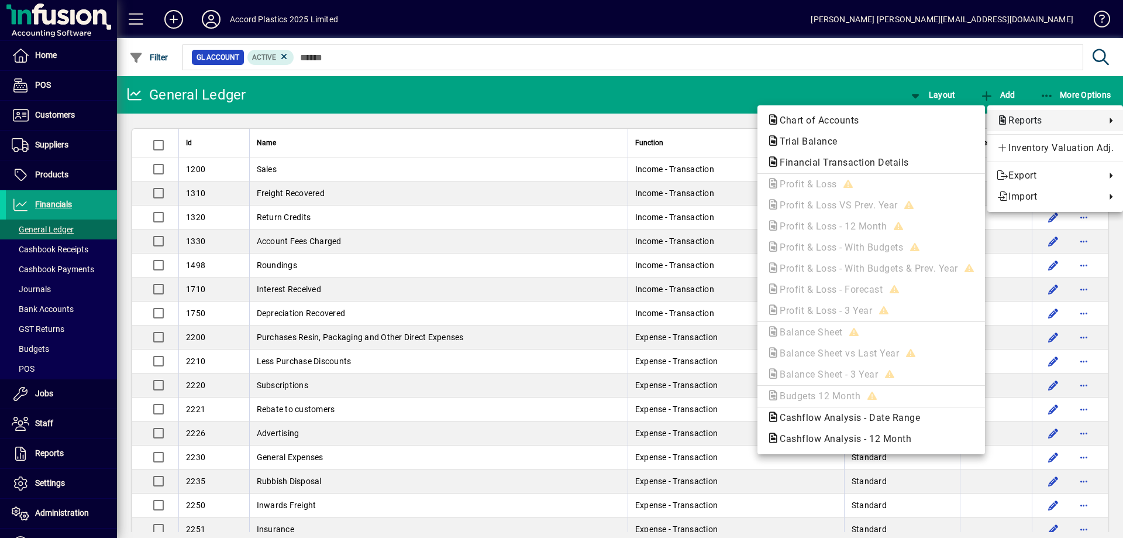
click at [1041, 115] on span "Reports" at bounding box center [1048, 120] width 103 height 14
click at [806, 142] on span "Trial Balance" at bounding box center [805, 141] width 77 height 11
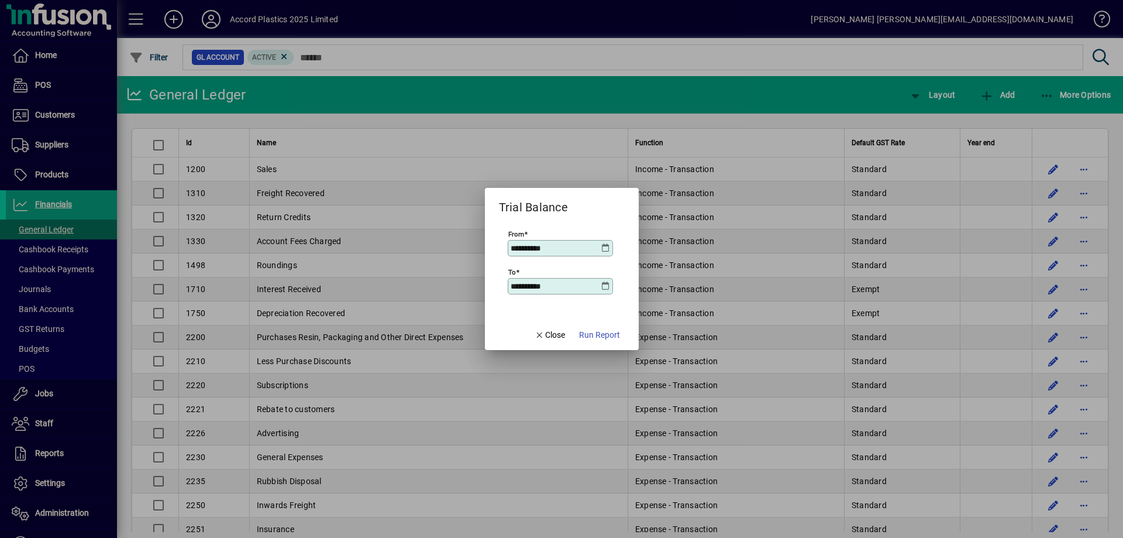
click at [607, 249] on icon at bounding box center [605, 247] width 9 height 9
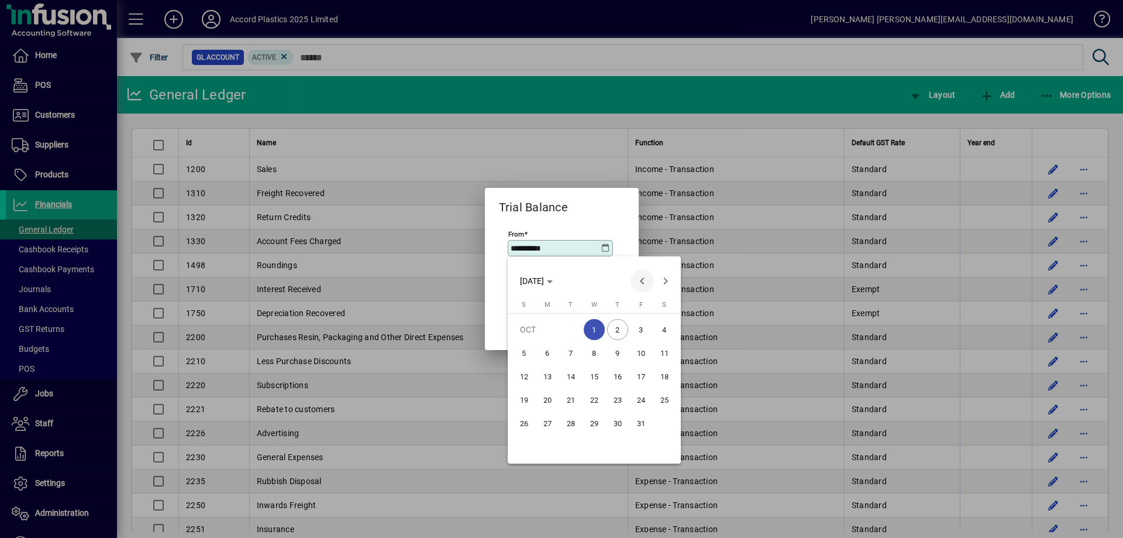
click at [646, 280] on span "Previous month" at bounding box center [642, 280] width 23 height 23
click at [635, 329] on span "1" at bounding box center [641, 329] width 21 height 21
type input "**********"
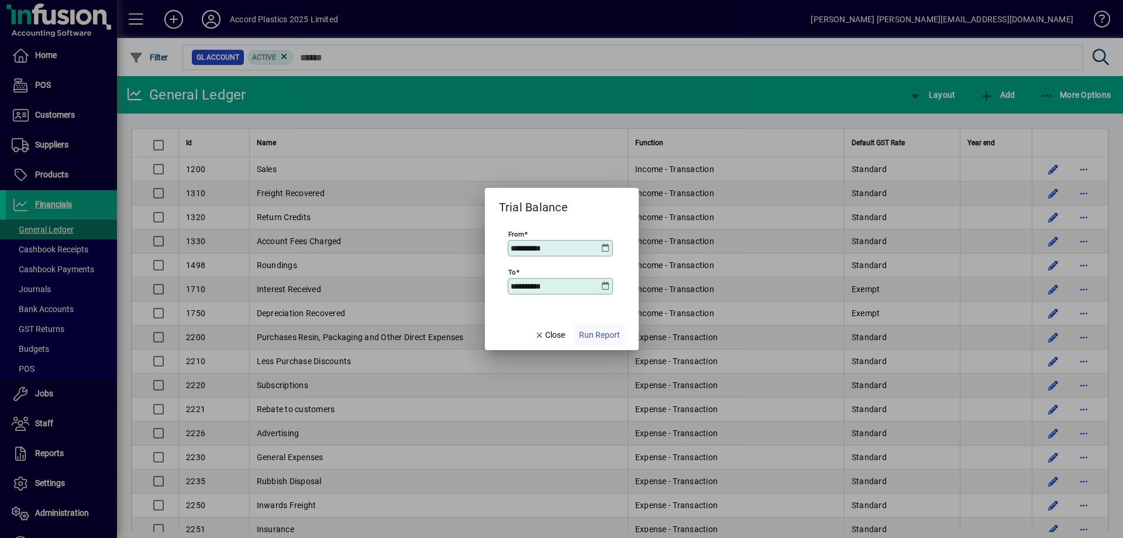
click at [600, 335] on span "Run Report" at bounding box center [599, 335] width 41 height 12
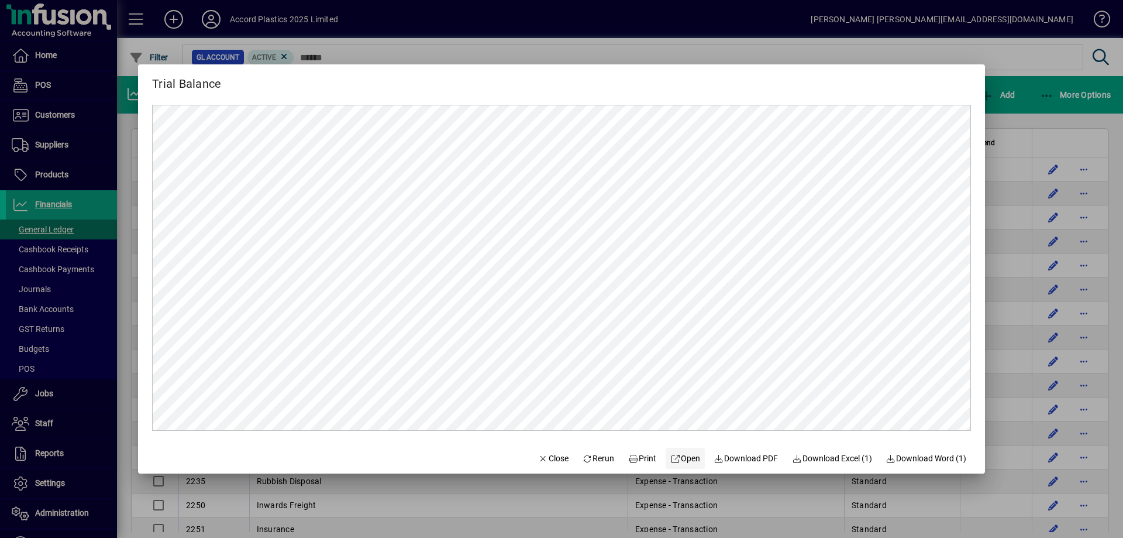
click at [675, 461] on span "Open" at bounding box center [685, 458] width 30 height 12
click at [943, 495] on div at bounding box center [561, 269] width 1123 height 538
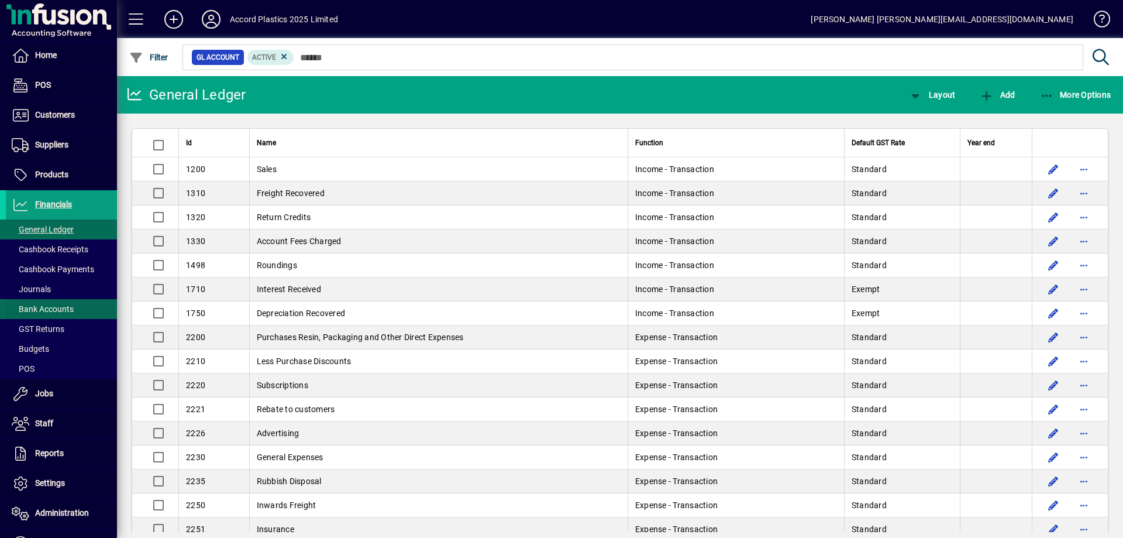
click at [49, 311] on span "Bank Accounts" at bounding box center [43, 308] width 62 height 9
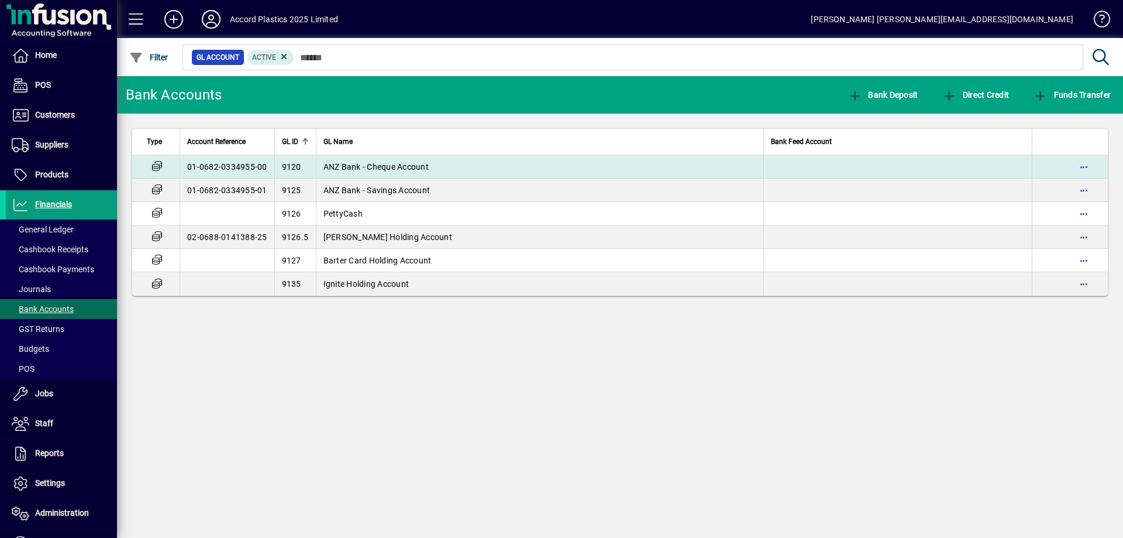
click at [363, 170] on span "ANZ Bank - Cheque Account" at bounding box center [375, 166] width 105 height 9
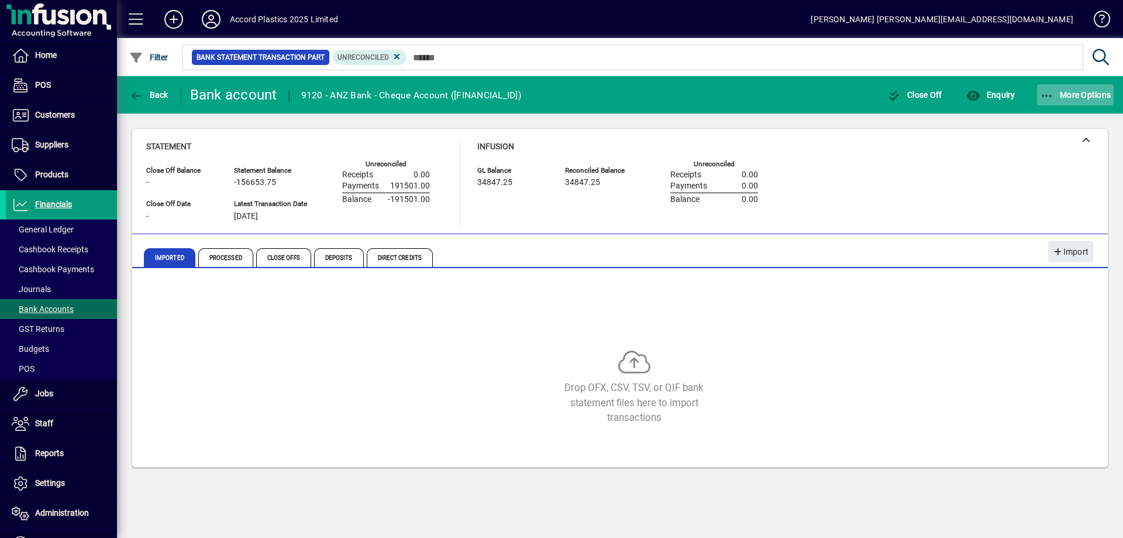
click at [1078, 102] on span "button" at bounding box center [1075, 95] width 77 height 28
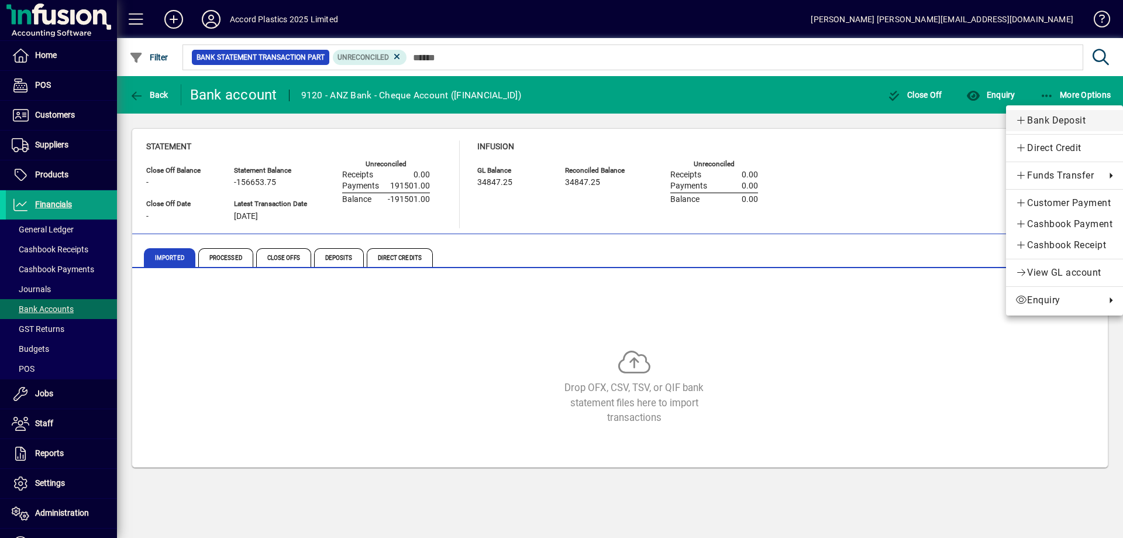
click at [1069, 119] on span "Bank Deposit" at bounding box center [1065, 120] width 98 height 14
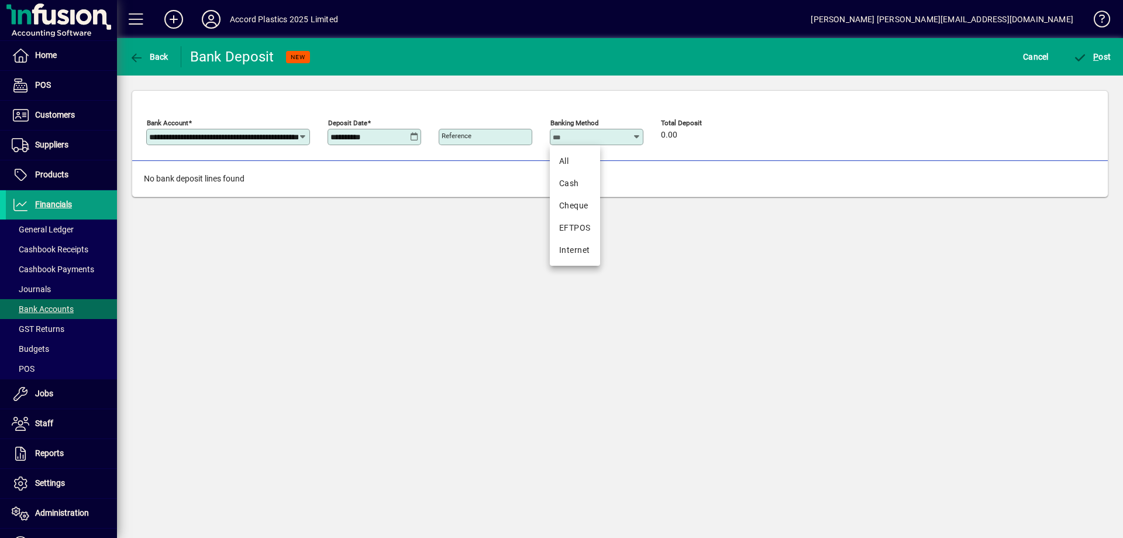
click at [581, 137] on input "Banking Method" at bounding box center [593, 136] width 80 height 9
click at [644, 100] on div "**********" at bounding box center [620, 126] width 976 height 70
click at [149, 56] on span "Back" at bounding box center [148, 56] width 39 height 9
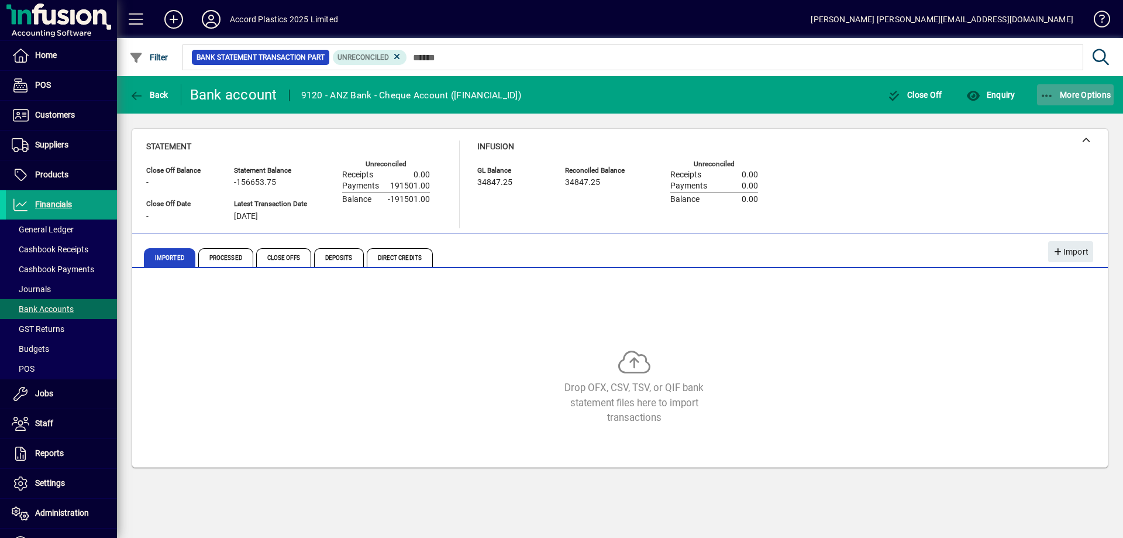
click at [1061, 98] on span "More Options" at bounding box center [1075, 94] width 71 height 9
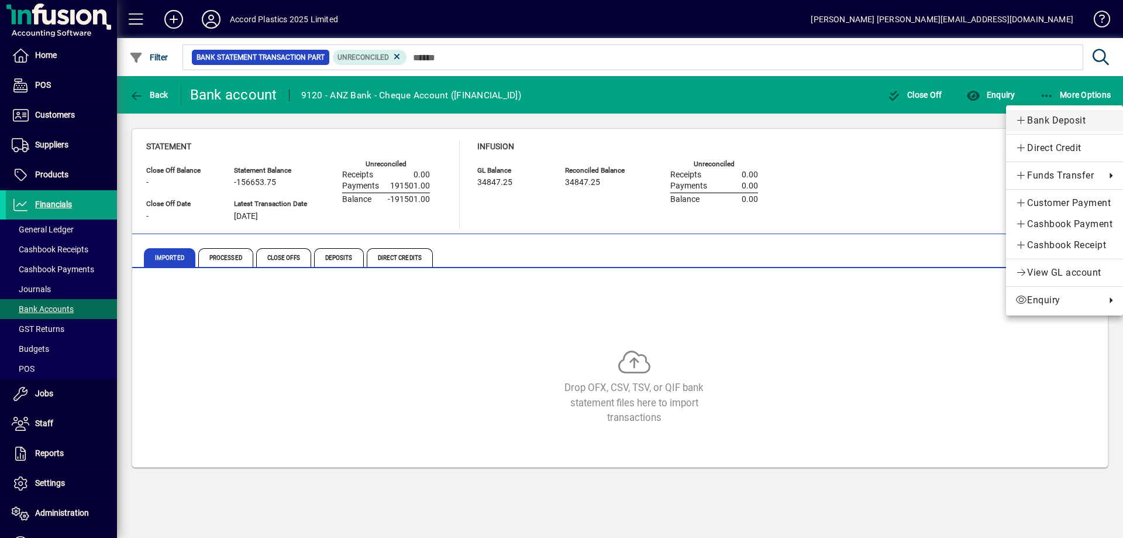
click at [1051, 121] on span "Bank Deposit" at bounding box center [1065, 120] width 98 height 14
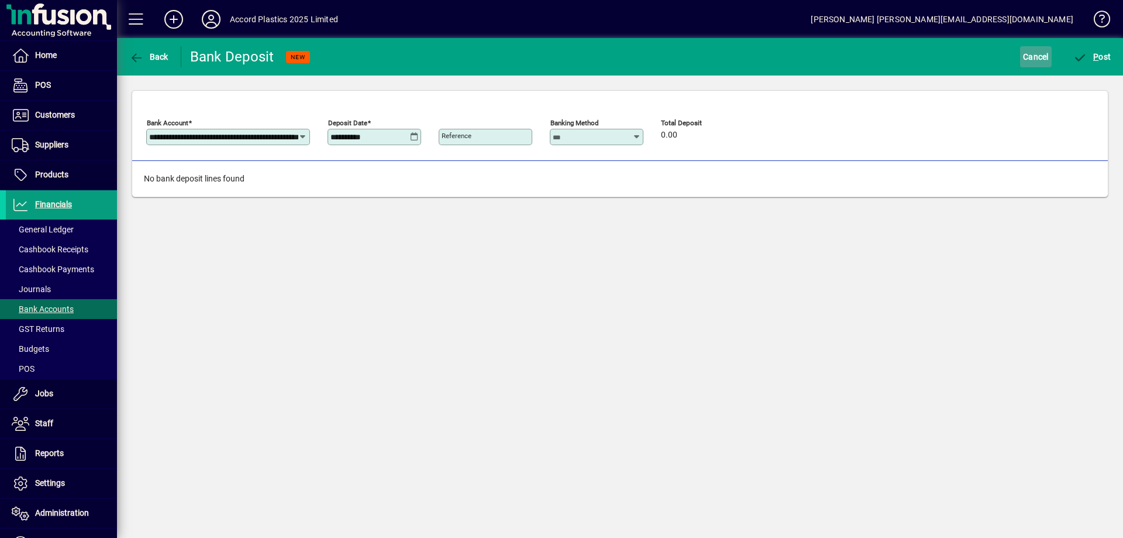
click at [1044, 60] on span "Cancel" at bounding box center [1036, 56] width 26 height 19
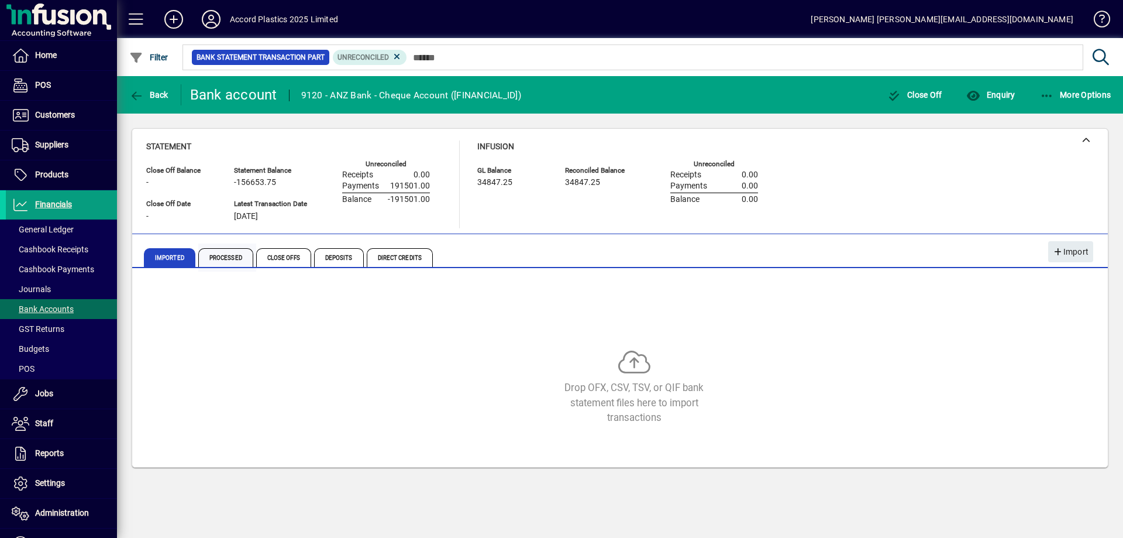
click at [225, 253] on span "Processed" at bounding box center [225, 257] width 55 height 19
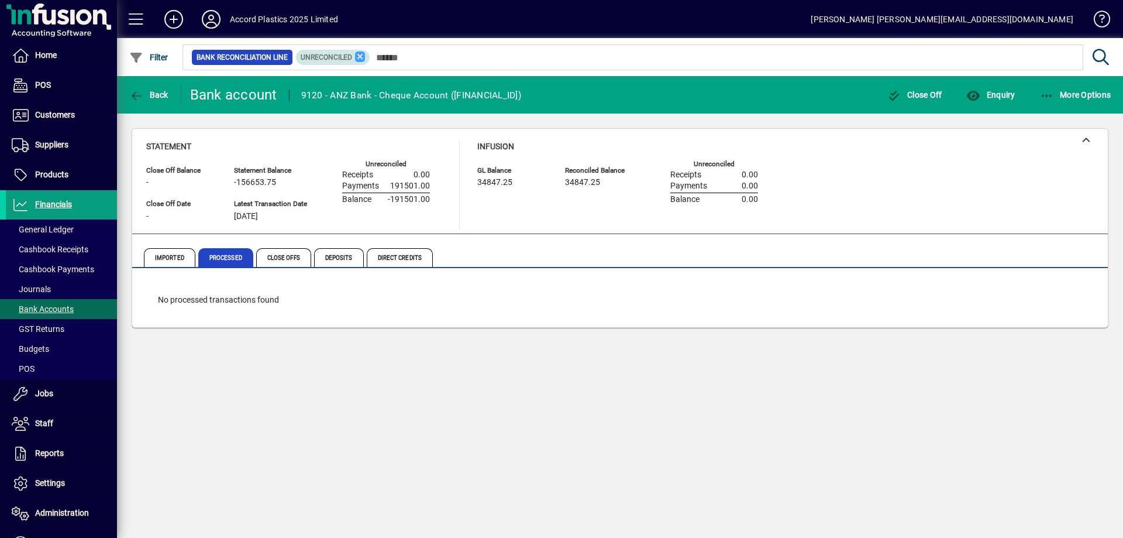
click at [359, 58] on icon at bounding box center [360, 56] width 11 height 11
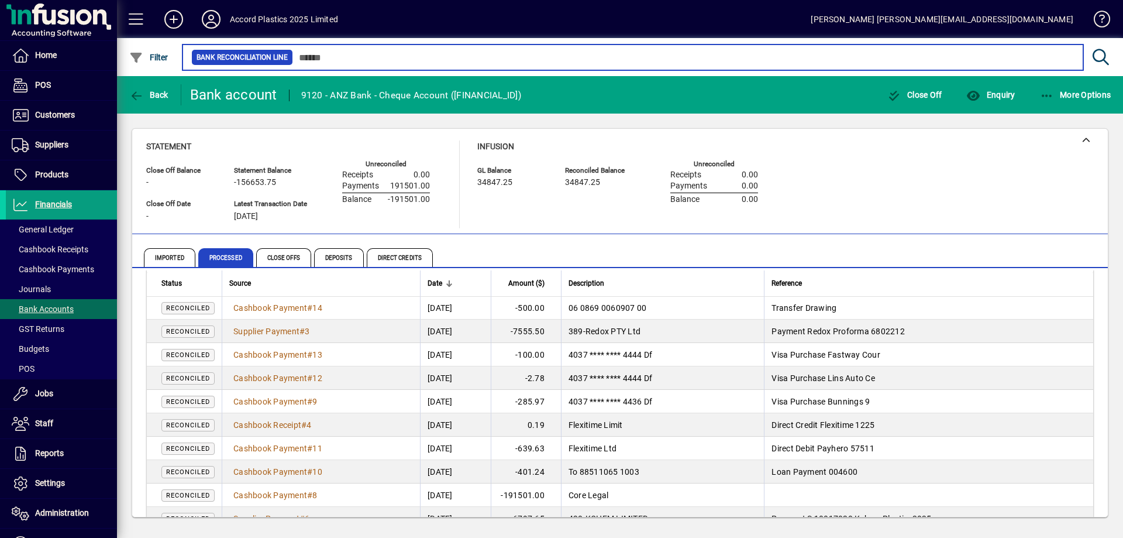
scroll to position [223, 0]
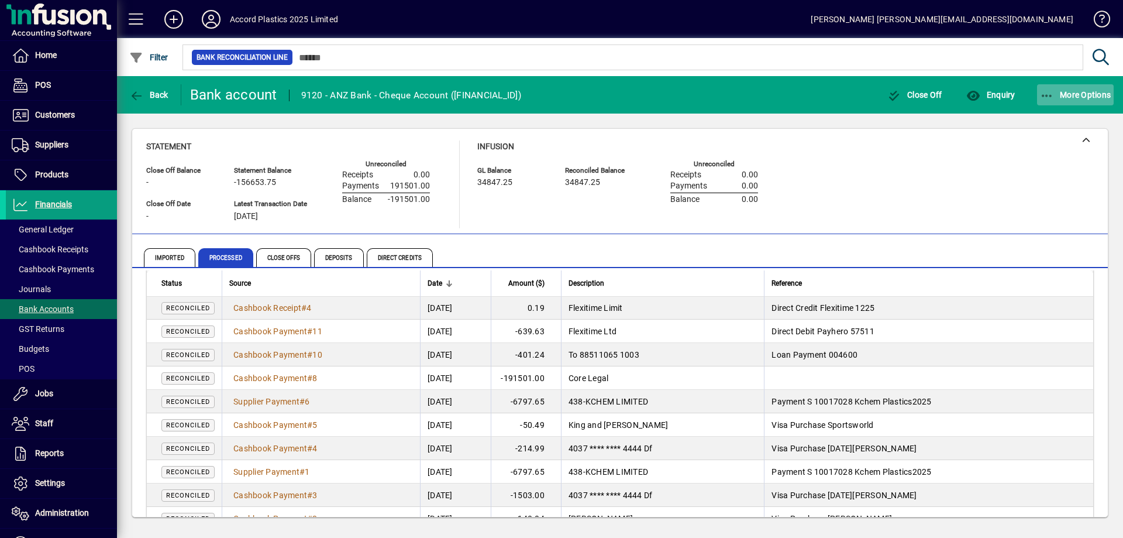
click at [1053, 98] on icon "button" at bounding box center [1047, 96] width 15 height 12
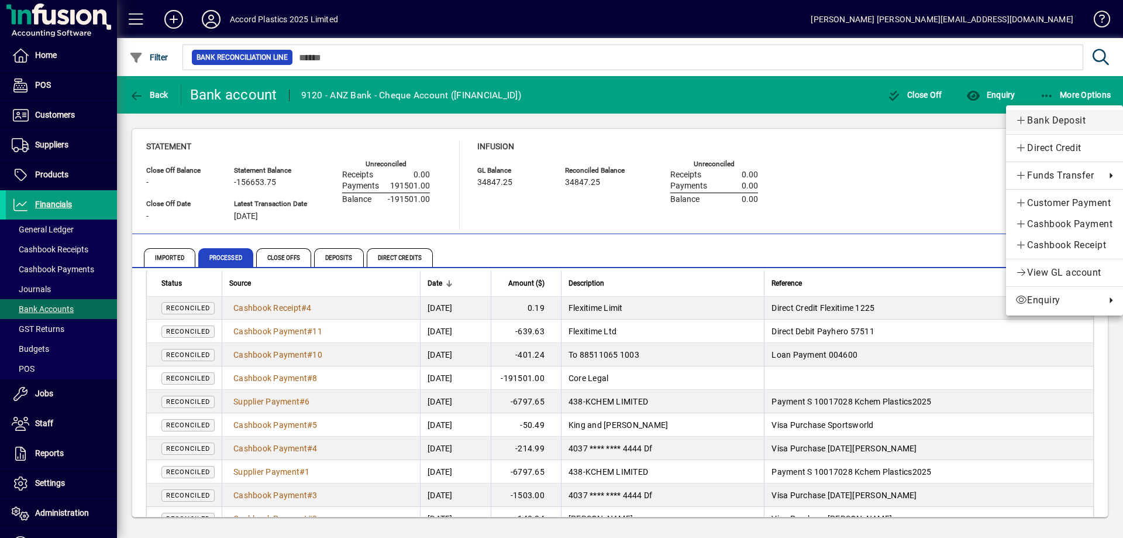
click at [1048, 116] on span "Bank Deposit" at bounding box center [1065, 120] width 98 height 14
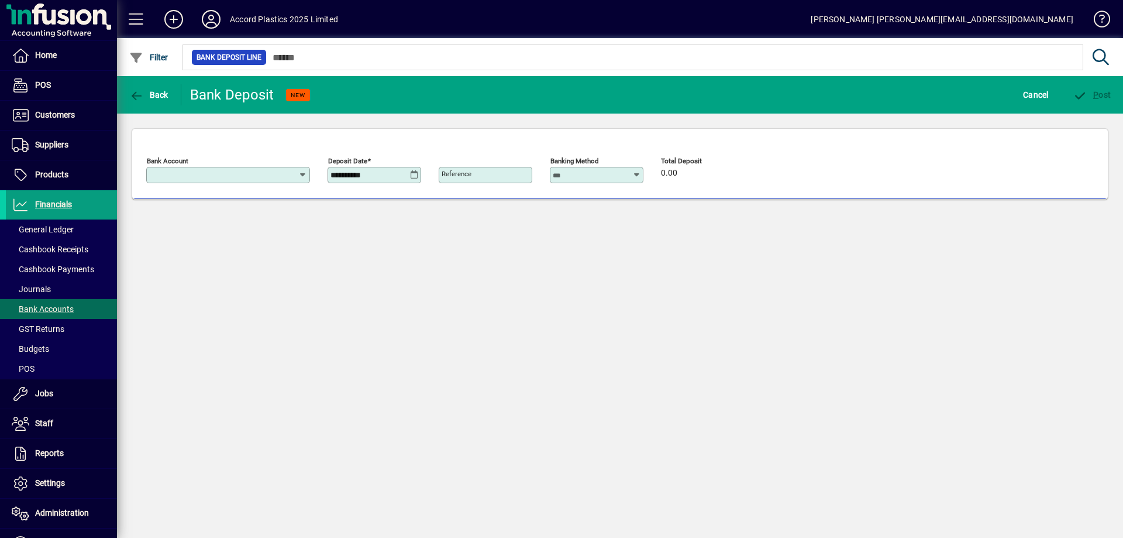
type input "**********"
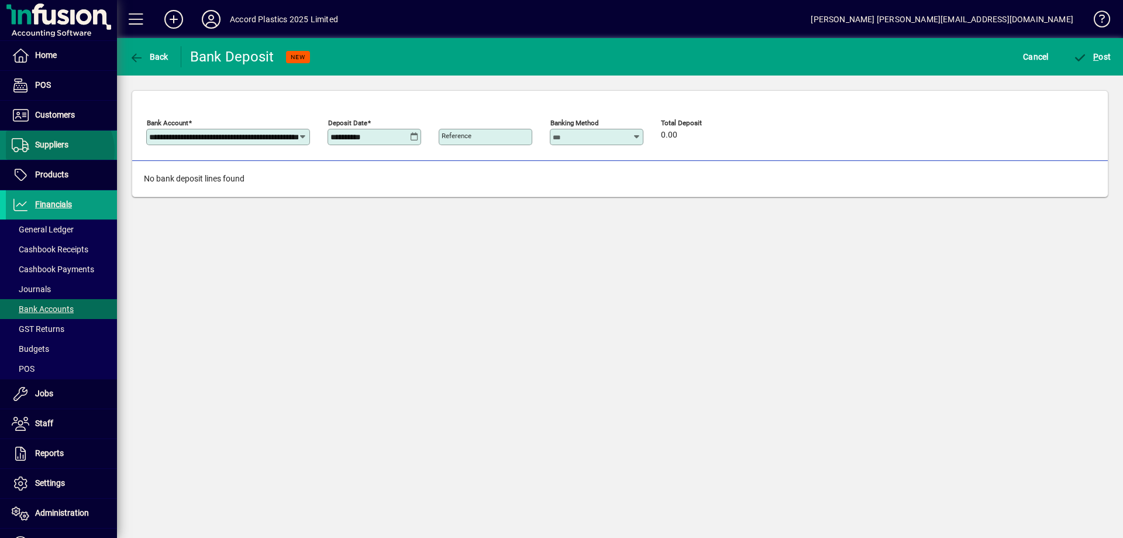
click at [58, 150] on span "Suppliers" at bounding box center [37, 145] width 63 height 14
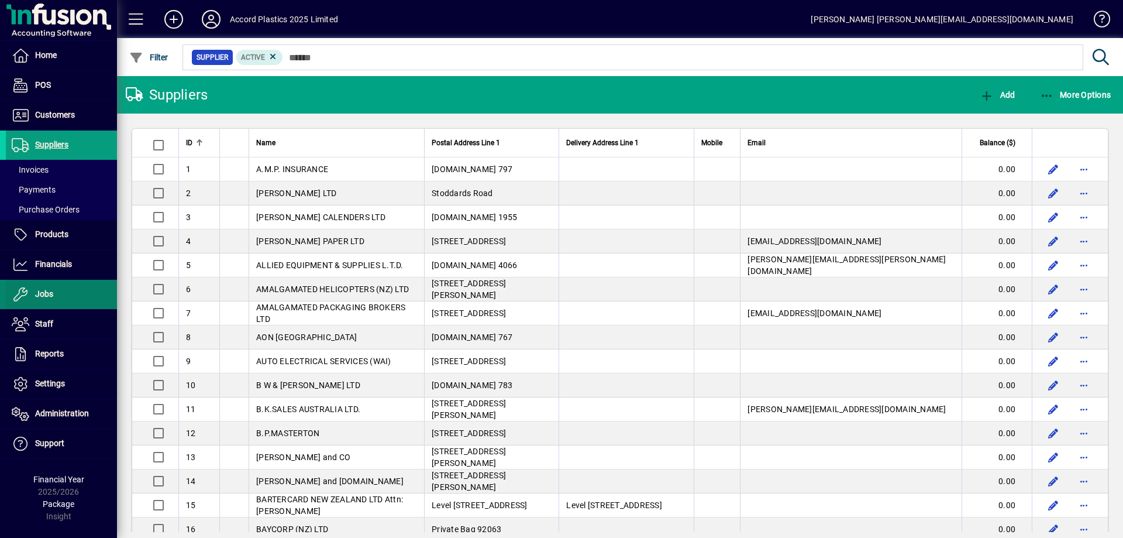
click at [49, 292] on span "Jobs" at bounding box center [44, 293] width 18 height 9
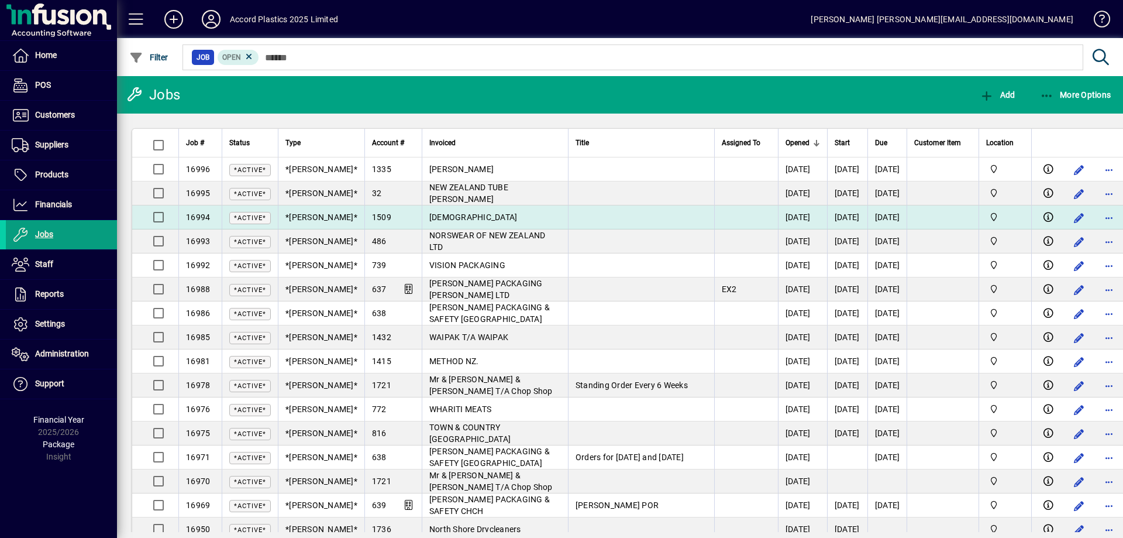
click at [433, 220] on span "NGAROMA NATIVES" at bounding box center [473, 216] width 88 height 9
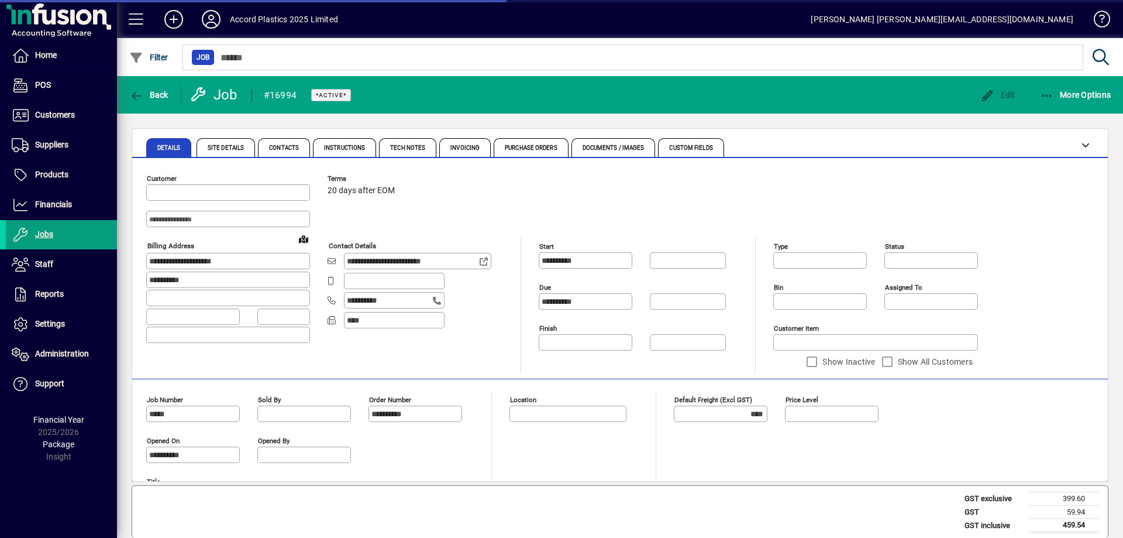
type input "******"
type input "**********"
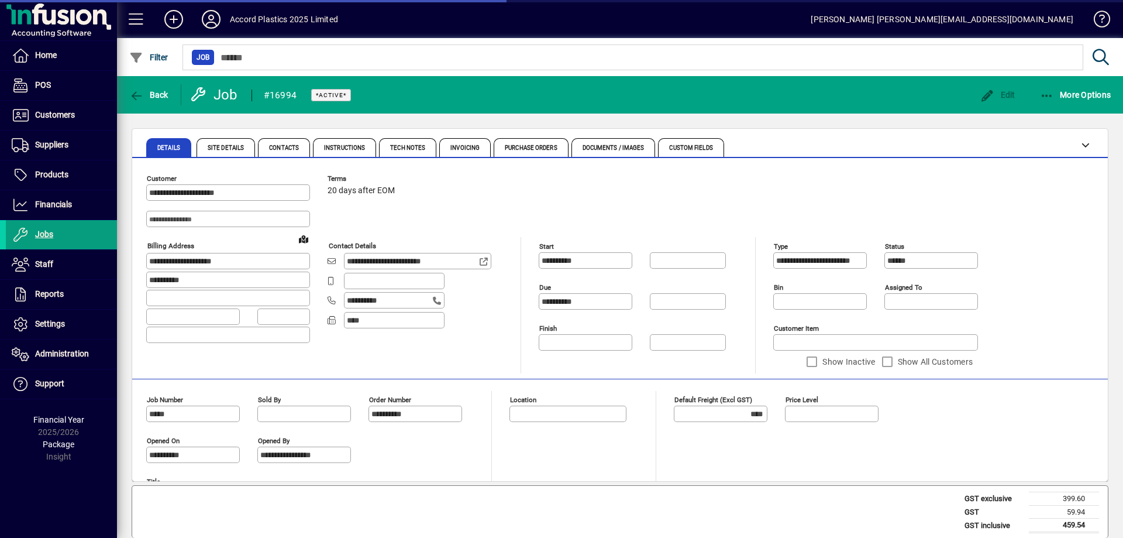
type input "******"
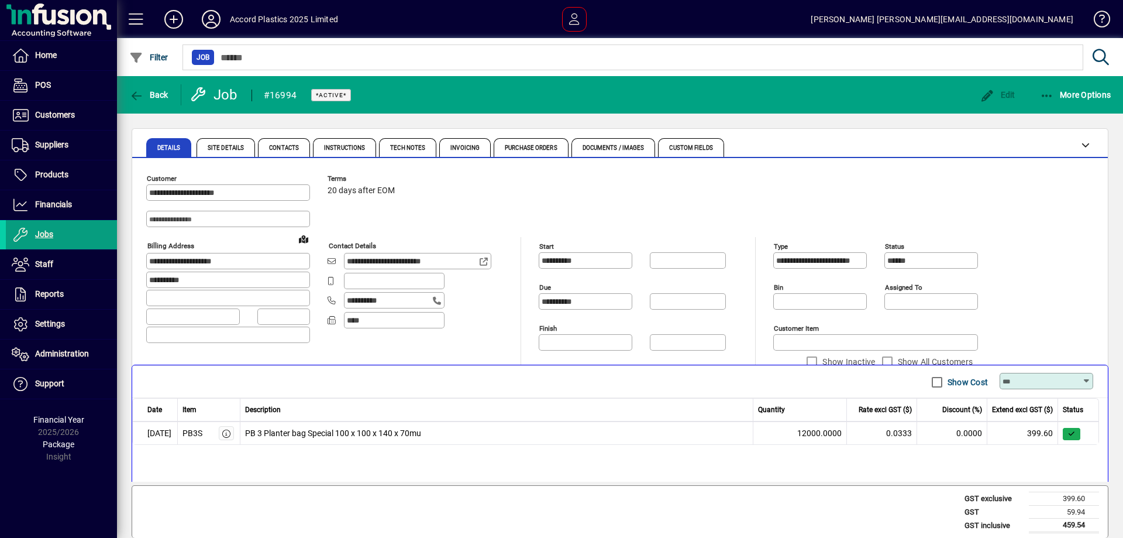
scroll to position [325, 0]
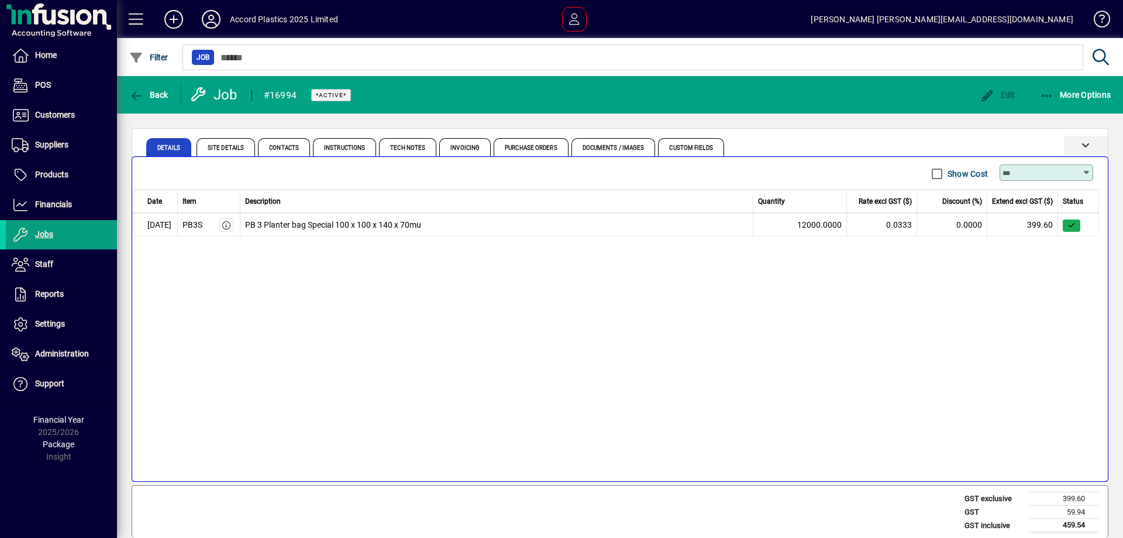
click at [1087, 147] on icon at bounding box center [1086, 144] width 8 height 8
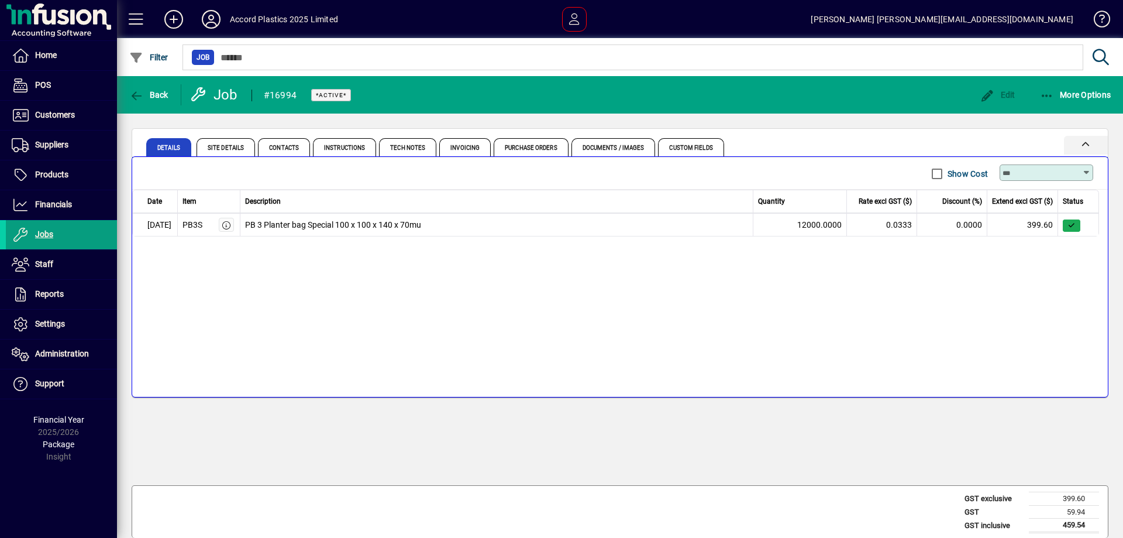
scroll to position [2, 0]
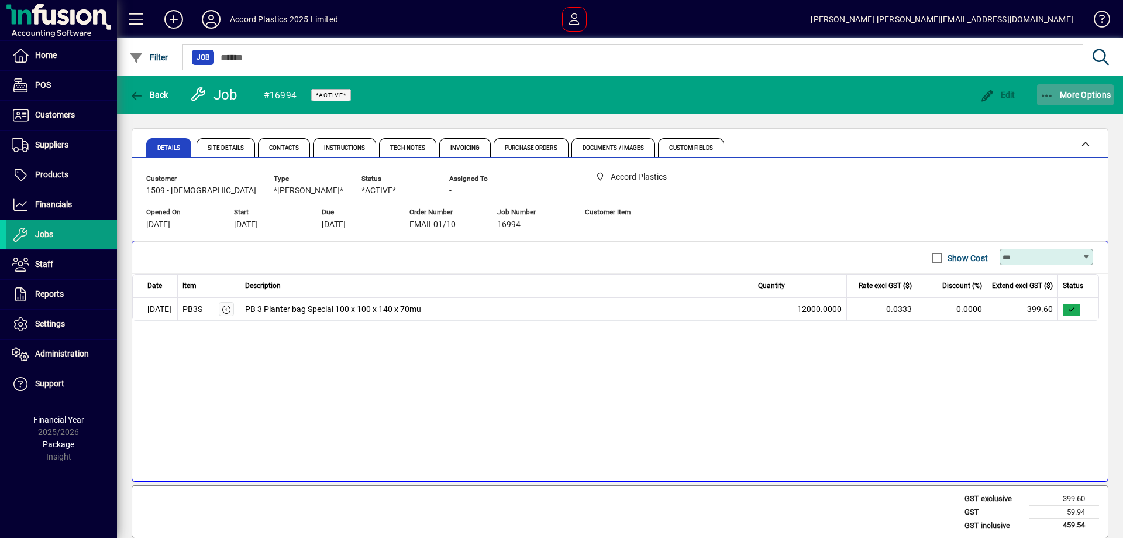
click at [1073, 97] on span "More Options" at bounding box center [1075, 94] width 71 height 9
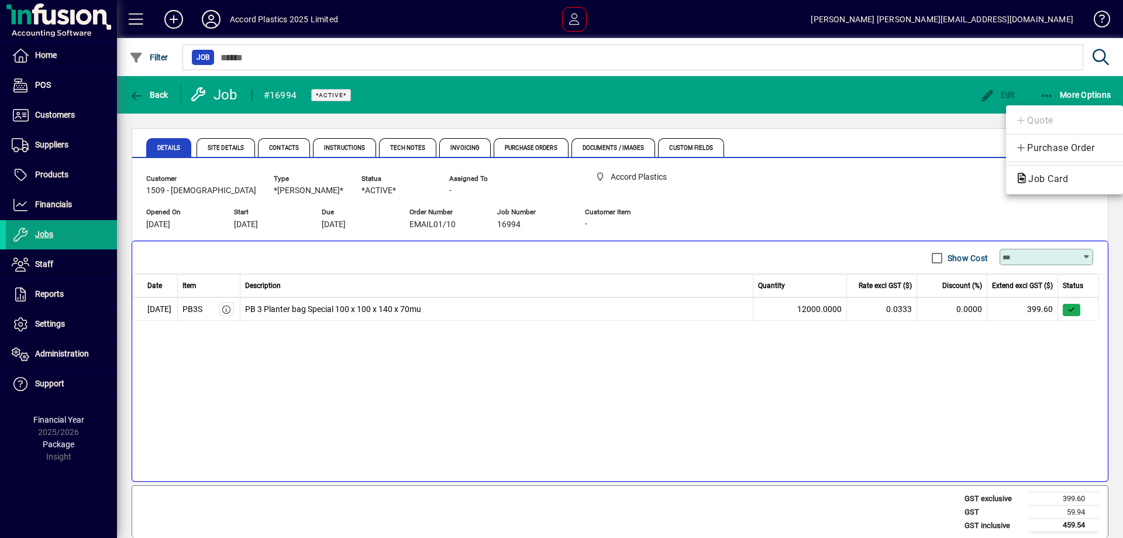
click at [990, 92] on div at bounding box center [561, 269] width 1123 height 538
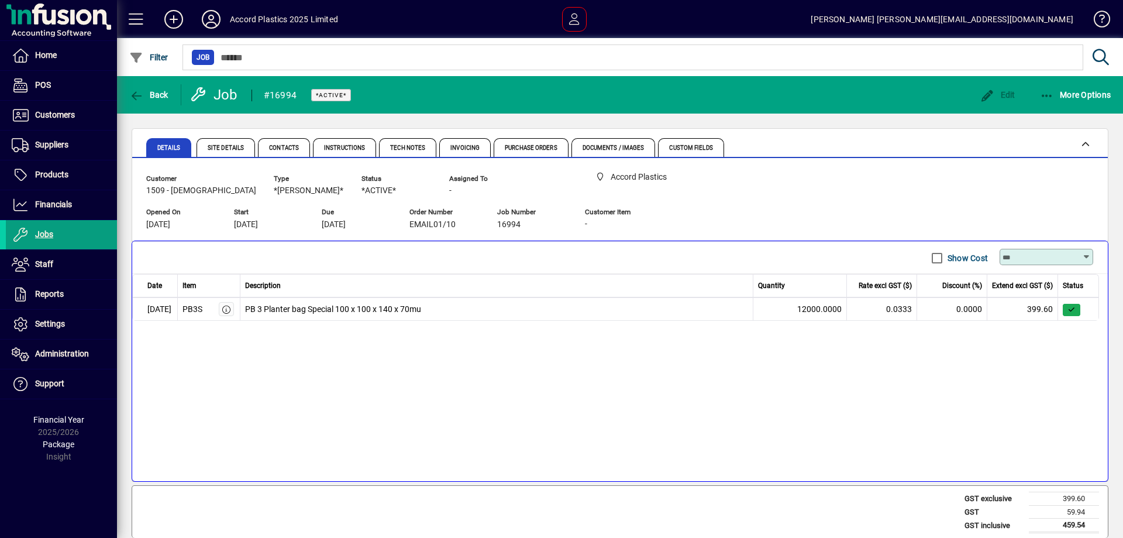
click at [329, 312] on td "PB 3 Planter bag Special 100 x 100 x 140 x 70mu" at bounding box center [497, 308] width 514 height 23
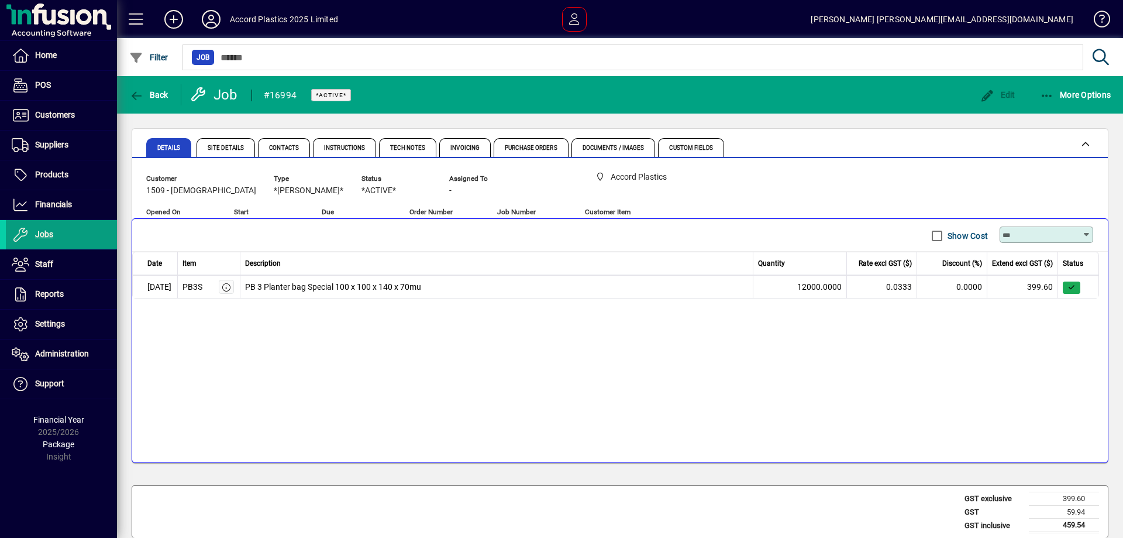
scroll to position [0, 0]
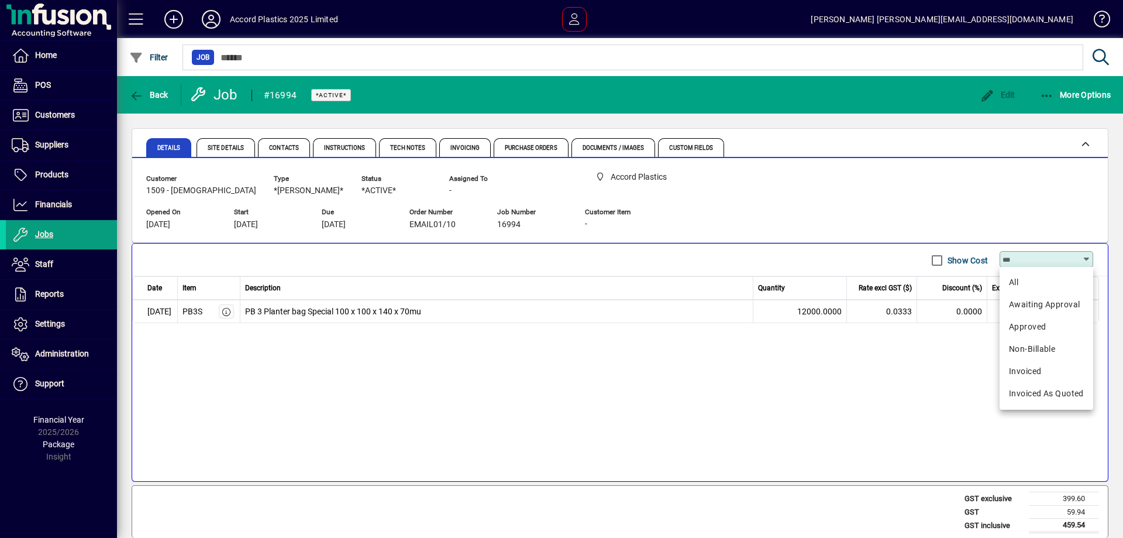
click at [1016, 261] on input "text" at bounding box center [1043, 258] width 80 height 9
click at [981, 220] on div "Customer 1509 - NGAROMA NATIVES Type *CORDER* Status *ACTIVE* Assigned To - Ope…" at bounding box center [620, 203] width 948 height 67
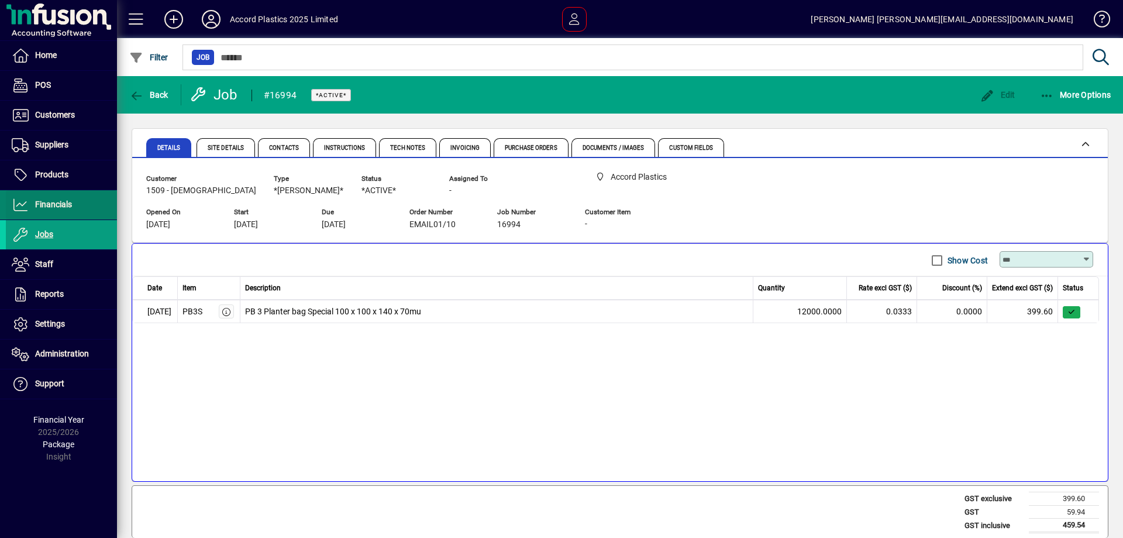
click at [59, 206] on span "Financials" at bounding box center [53, 203] width 37 height 9
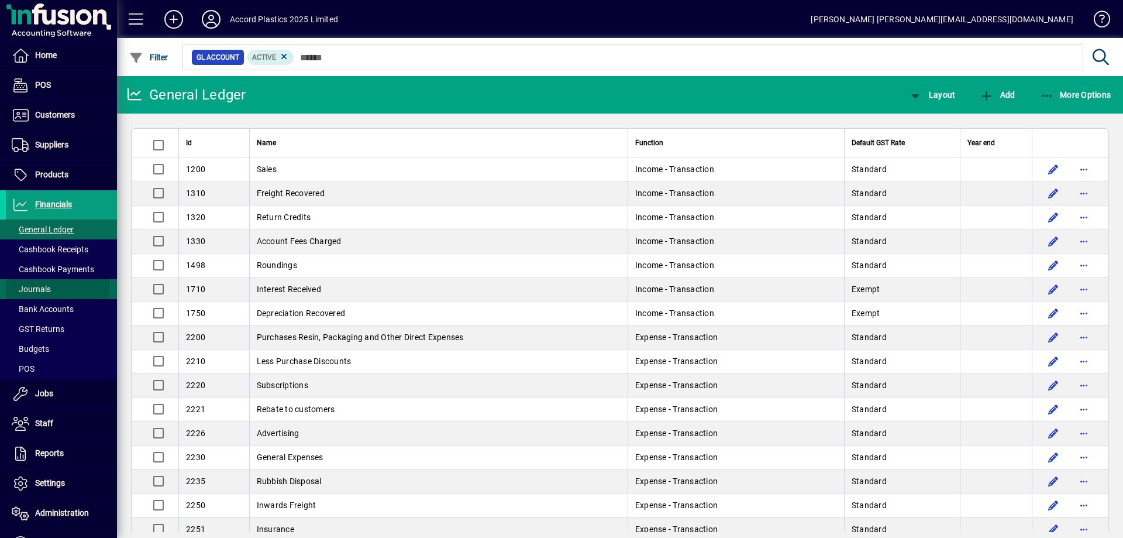
click at [45, 287] on span "Journals" at bounding box center [31, 288] width 39 height 9
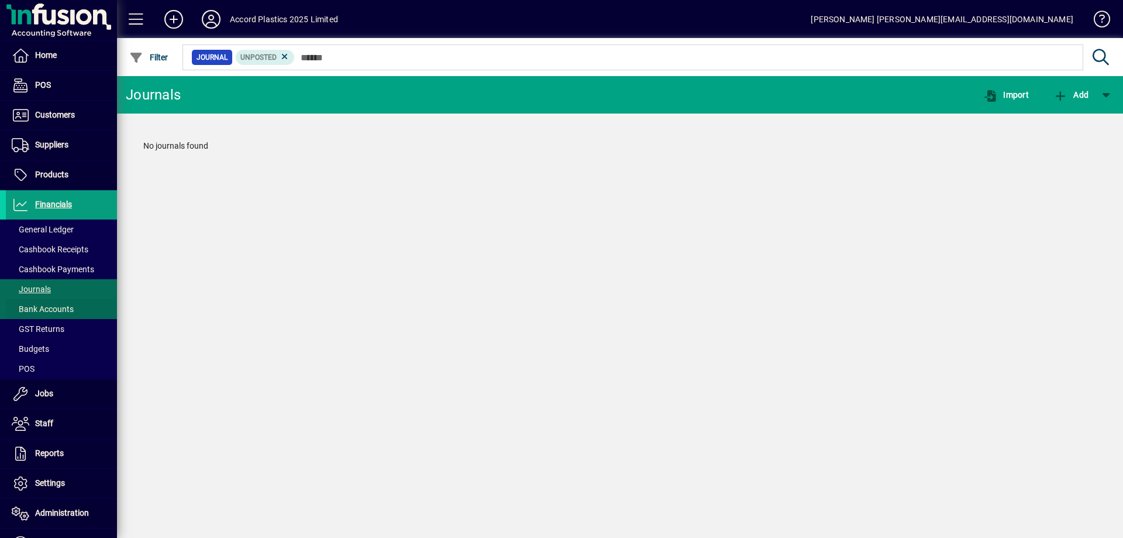
click at [46, 310] on span "Bank Accounts" at bounding box center [43, 308] width 62 height 9
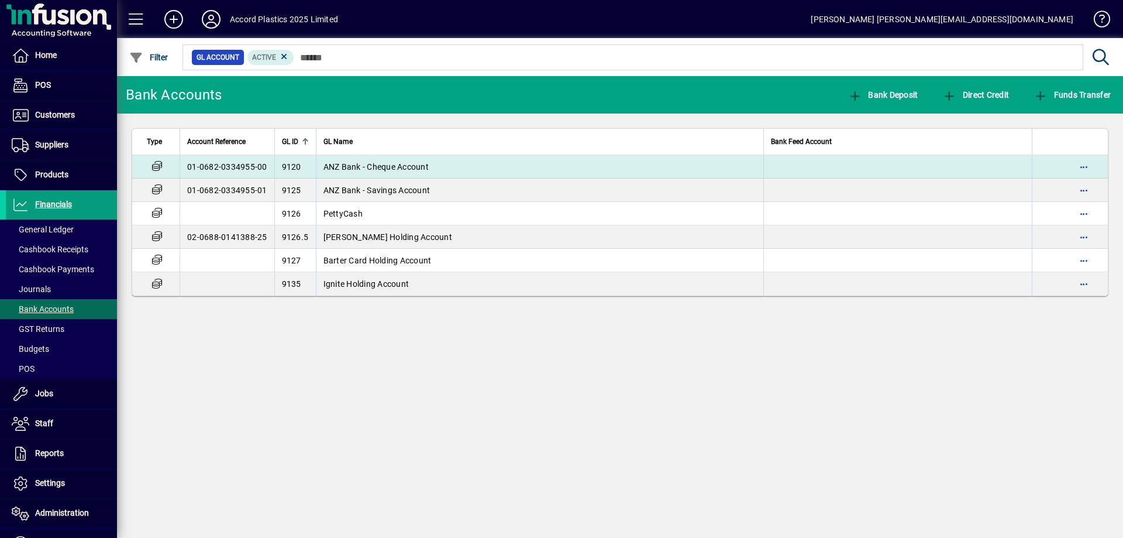
click at [343, 164] on span "ANZ Bank - Cheque Account" at bounding box center [375, 166] width 105 height 9
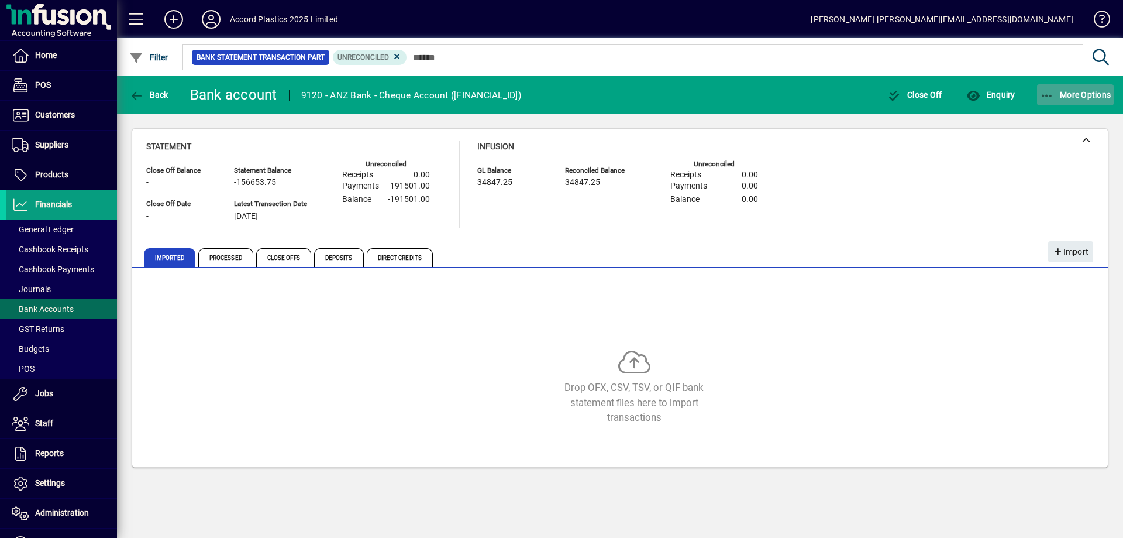
click at [1075, 99] on span "button" at bounding box center [1075, 95] width 77 height 28
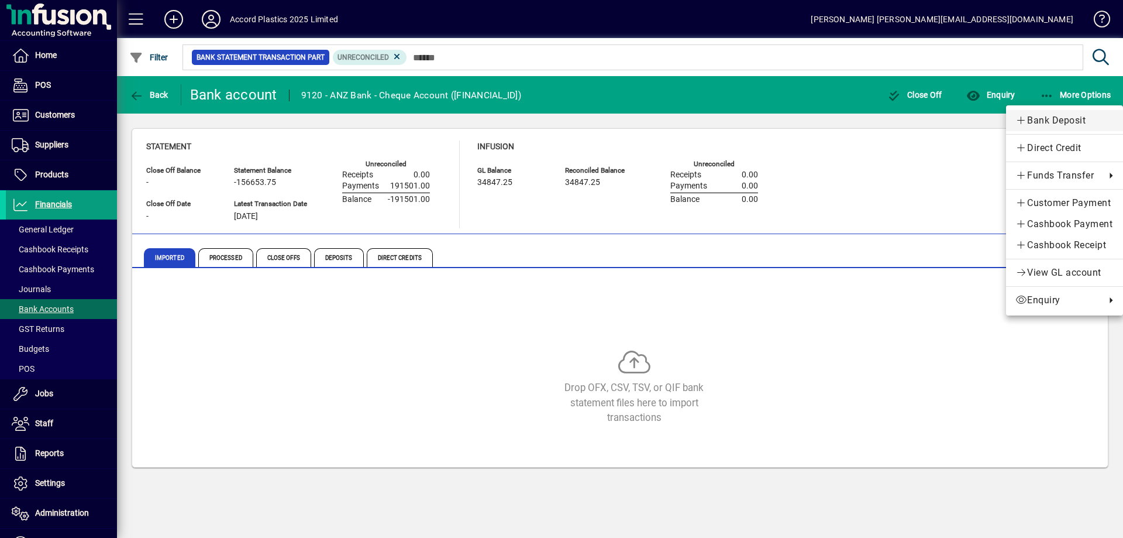
click at [1044, 120] on span "Bank Deposit" at bounding box center [1065, 120] width 98 height 14
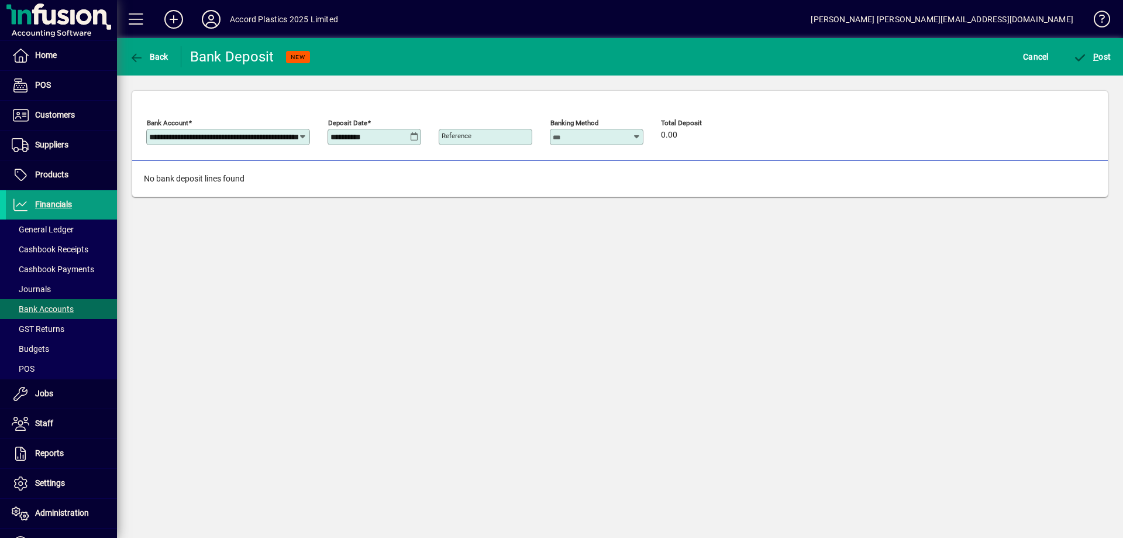
click at [368, 130] on div "**********" at bounding box center [375, 137] width 94 height 16
click at [423, 135] on div "**********" at bounding box center [403, 134] width 515 height 41
click at [416, 136] on icon at bounding box center [414, 136] width 9 height 9
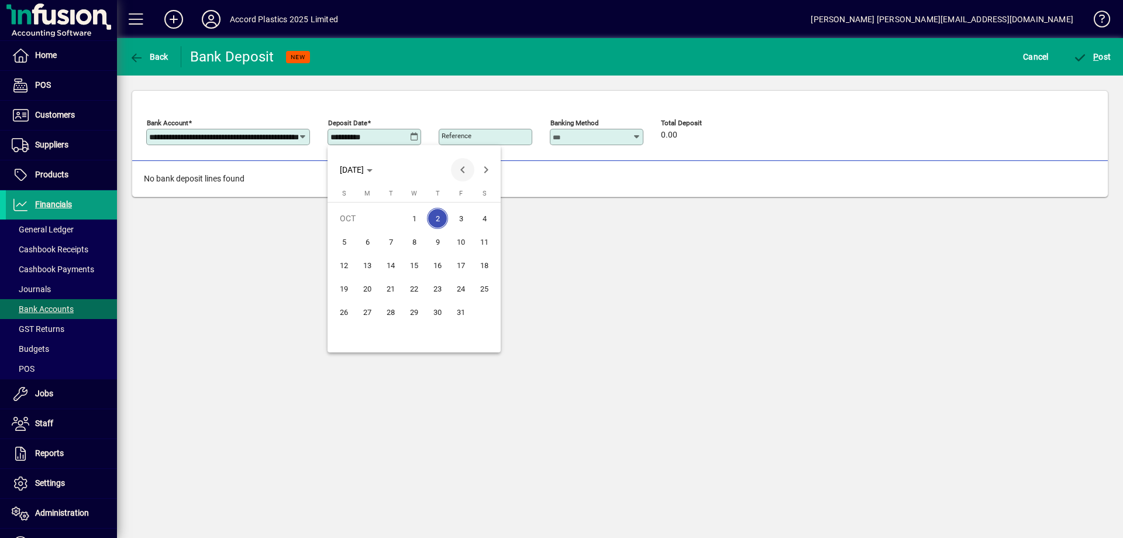
click at [459, 168] on span "Previous month" at bounding box center [462, 169] width 23 height 23
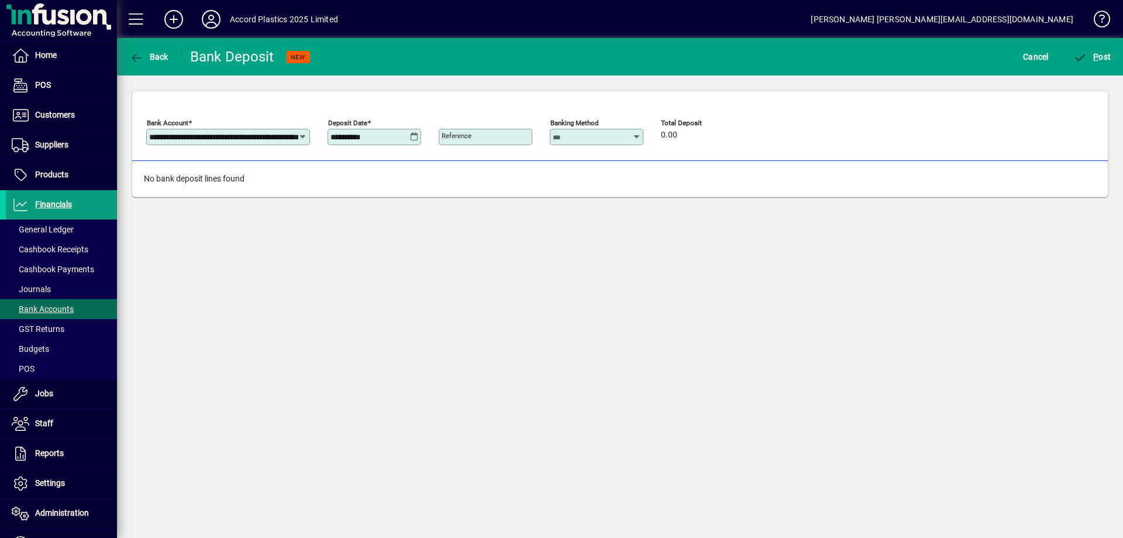
click at [588, 130] on div "Banking Method" at bounding box center [597, 137] width 94 height 16
click at [768, 163] on div "No bank deposit lines found" at bounding box center [620, 179] width 976 height 36
click at [673, 139] on span "0.00" at bounding box center [669, 134] width 16 height 9
click at [486, 136] on input "Reference" at bounding box center [487, 136] width 90 height 9
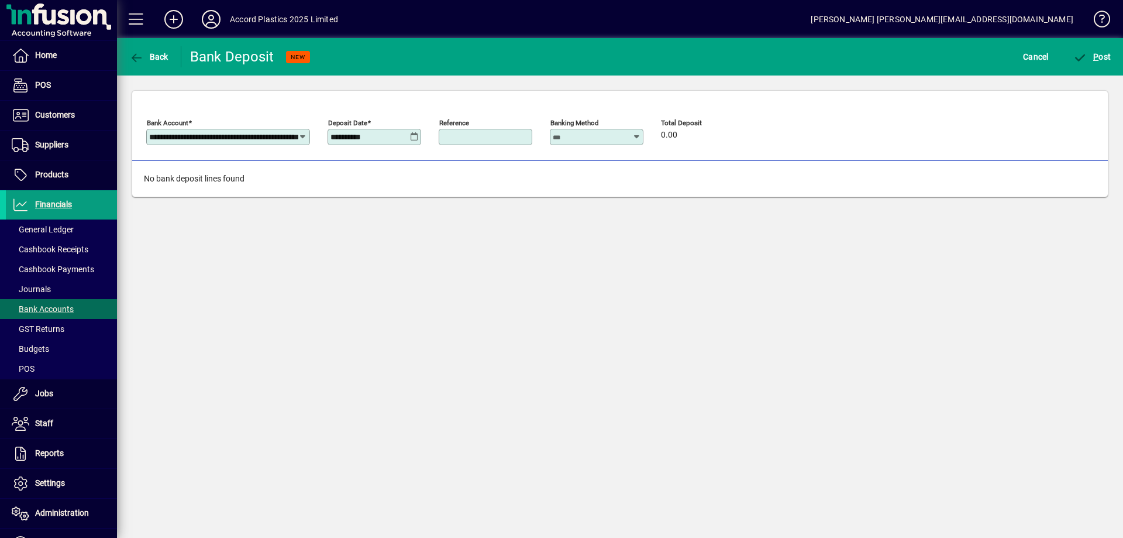
click at [498, 136] on input "Reference" at bounding box center [487, 136] width 90 height 9
click at [567, 137] on input "Banking Method" at bounding box center [593, 136] width 80 height 9
click at [576, 180] on div "Cash" at bounding box center [575, 183] width 32 height 12
type input "****"
click at [584, 139] on input "****" at bounding box center [593, 136] width 80 height 9
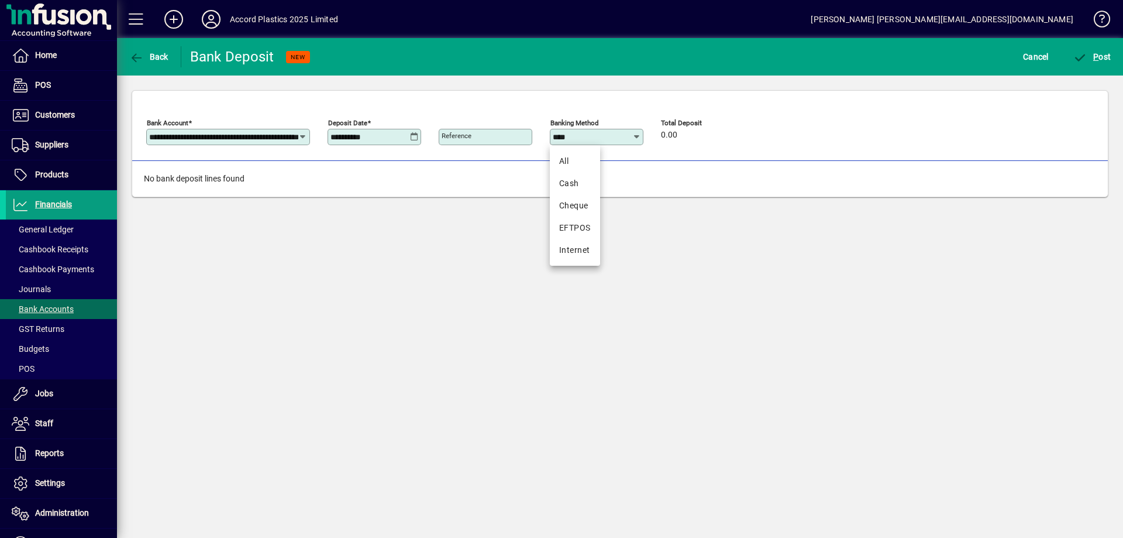
click at [683, 144] on div "Total Deposit 0.00" at bounding box center [696, 133] width 70 height 32
click at [672, 135] on div "0.00" at bounding box center [696, 135] width 70 height 13
click at [667, 134] on span "0.00" at bounding box center [669, 134] width 16 height 9
click at [239, 175] on div "No bank deposit lines found" at bounding box center [620, 179] width 976 height 36
click at [149, 57] on span "Back" at bounding box center [148, 56] width 39 height 9
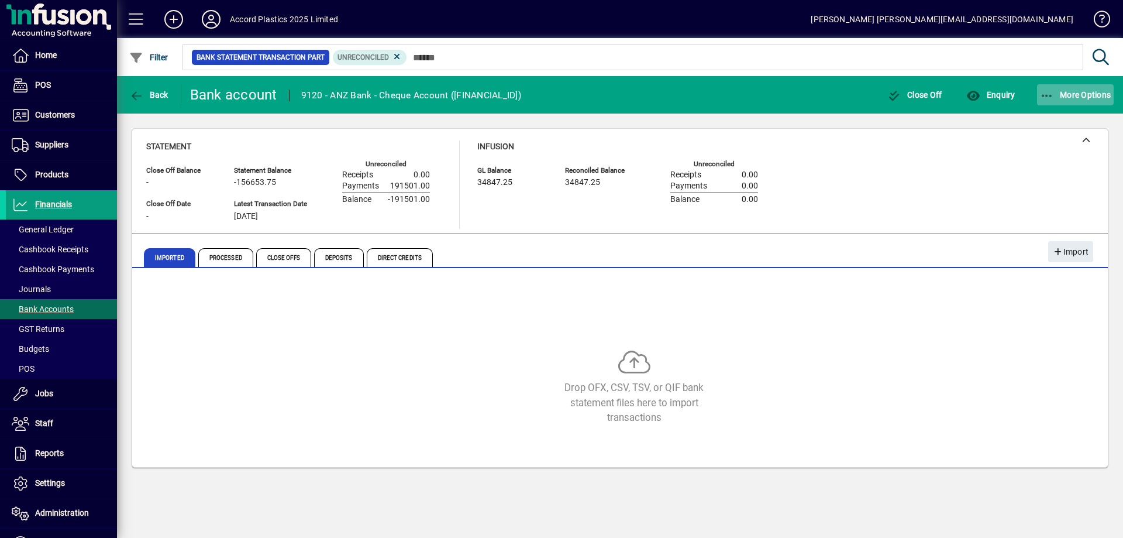
click at [1065, 88] on span "button" at bounding box center [1075, 95] width 77 height 28
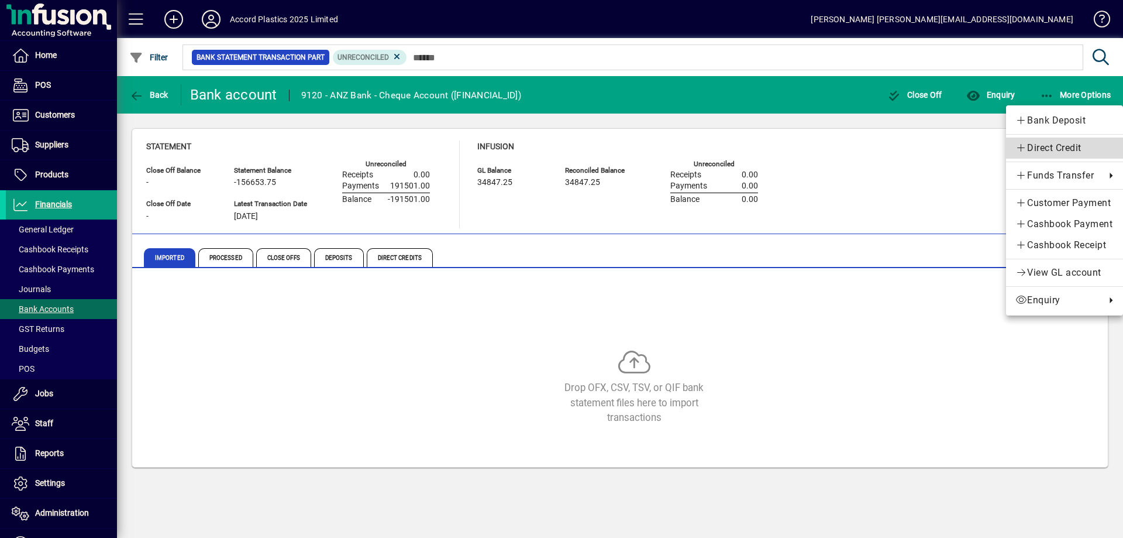
click at [1045, 148] on span "Direct Credit" at bounding box center [1065, 148] width 98 height 14
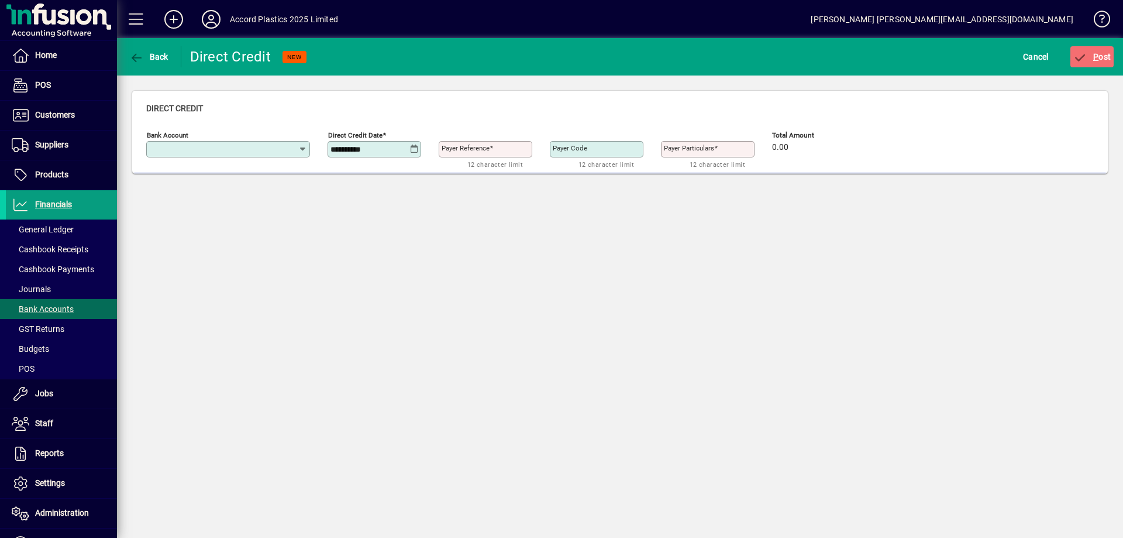
type input "**********"
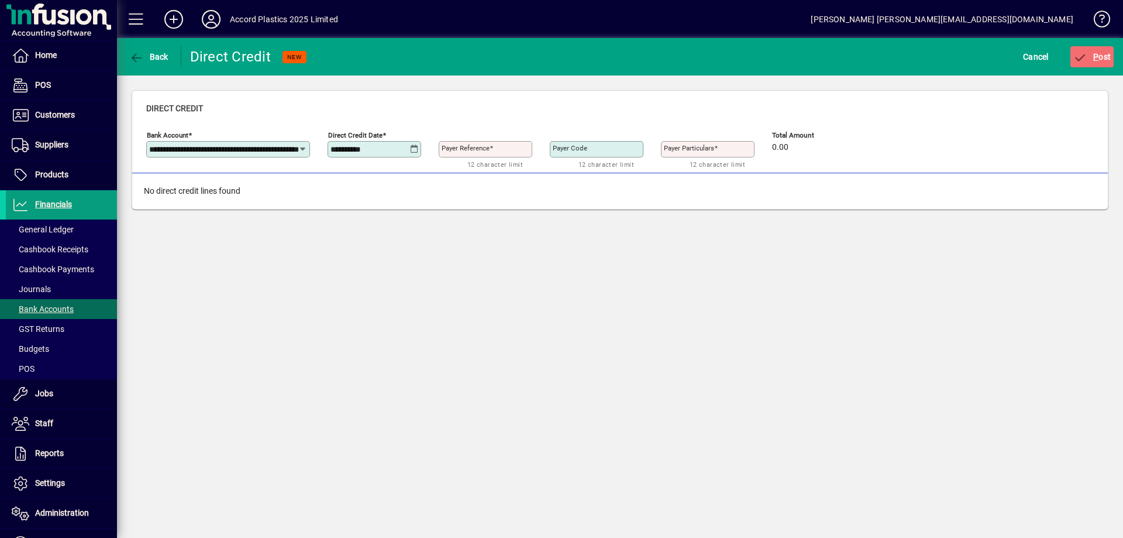
click at [413, 147] on icon at bounding box center [414, 148] width 9 height 9
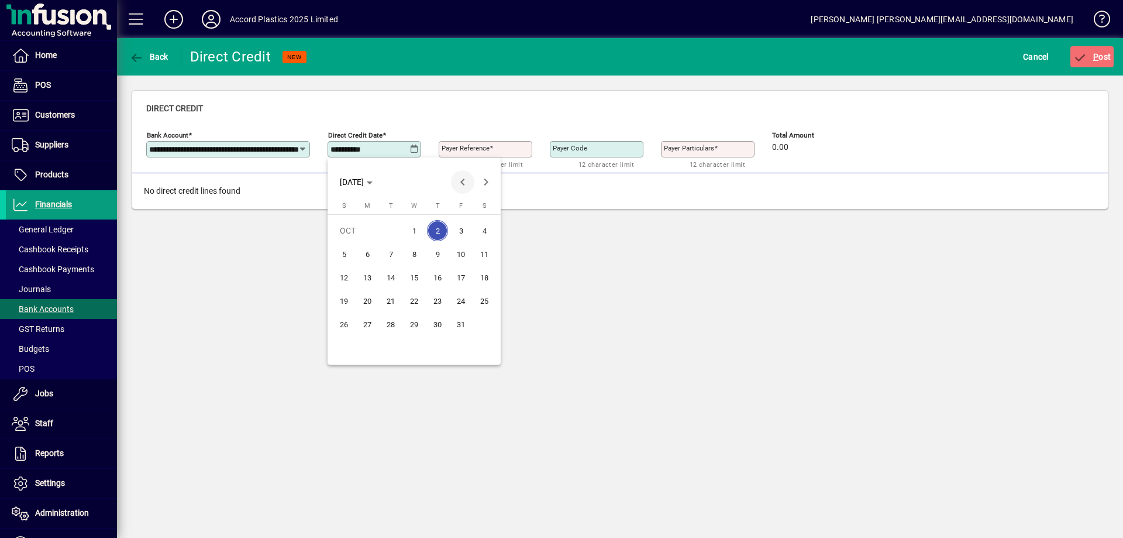
click at [458, 183] on span "Previous month" at bounding box center [462, 181] width 23 height 23
click at [880, 211] on div at bounding box center [561, 269] width 1123 height 538
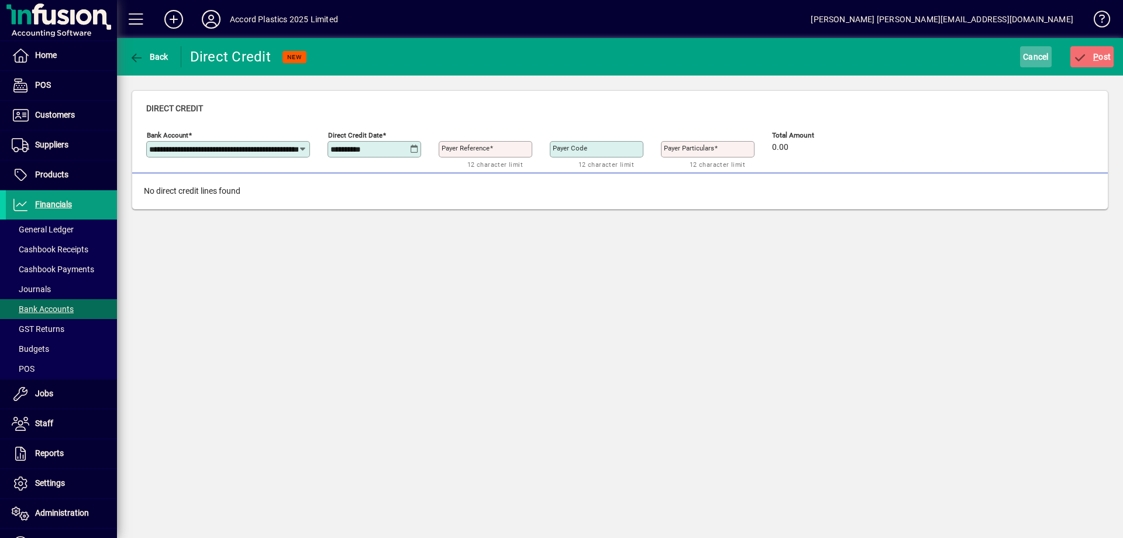
click at [1037, 56] on span "Cancel" at bounding box center [1036, 56] width 26 height 19
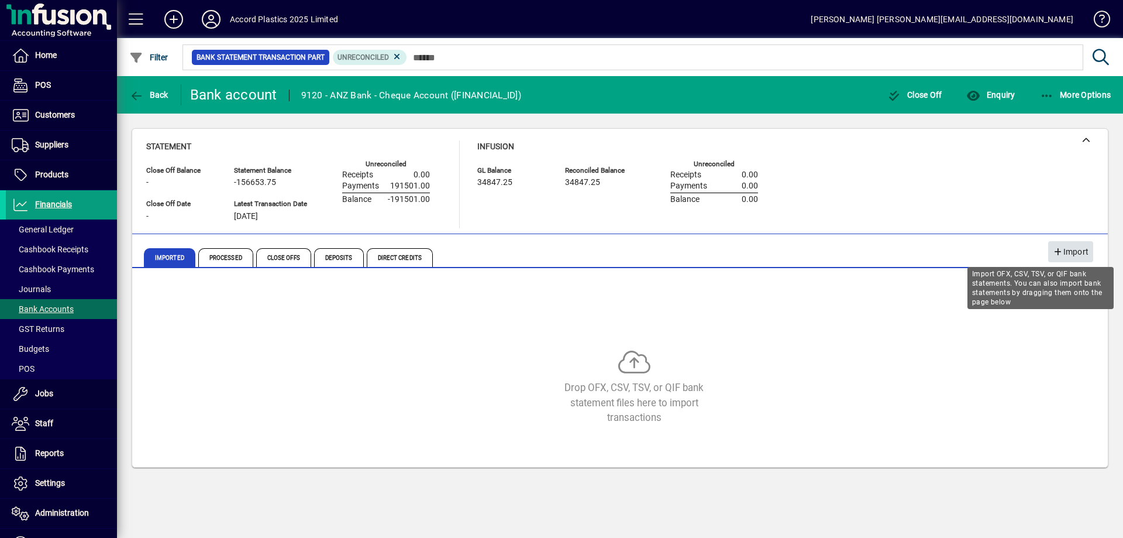
click at [1050, 249] on span "button" at bounding box center [1070, 251] width 45 height 28
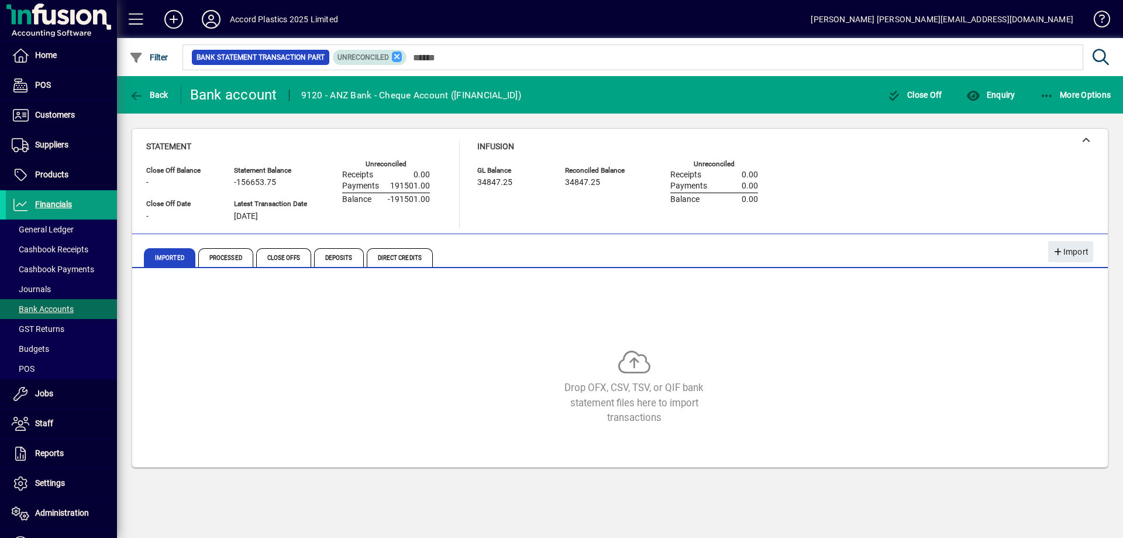
click at [397, 56] on icon at bounding box center [397, 56] width 11 height 11
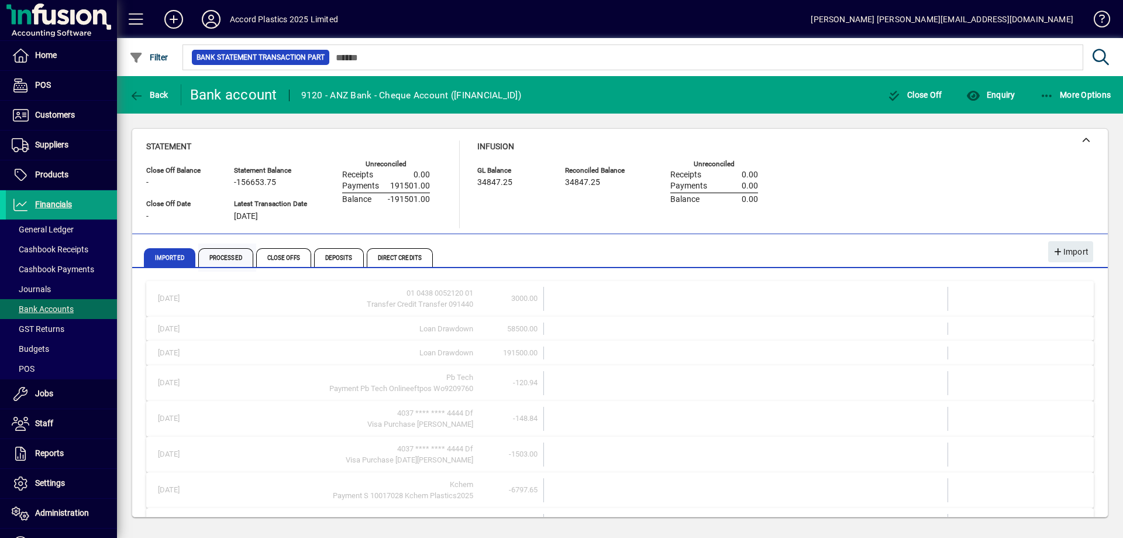
click at [222, 249] on span "Processed" at bounding box center [225, 257] width 55 height 19
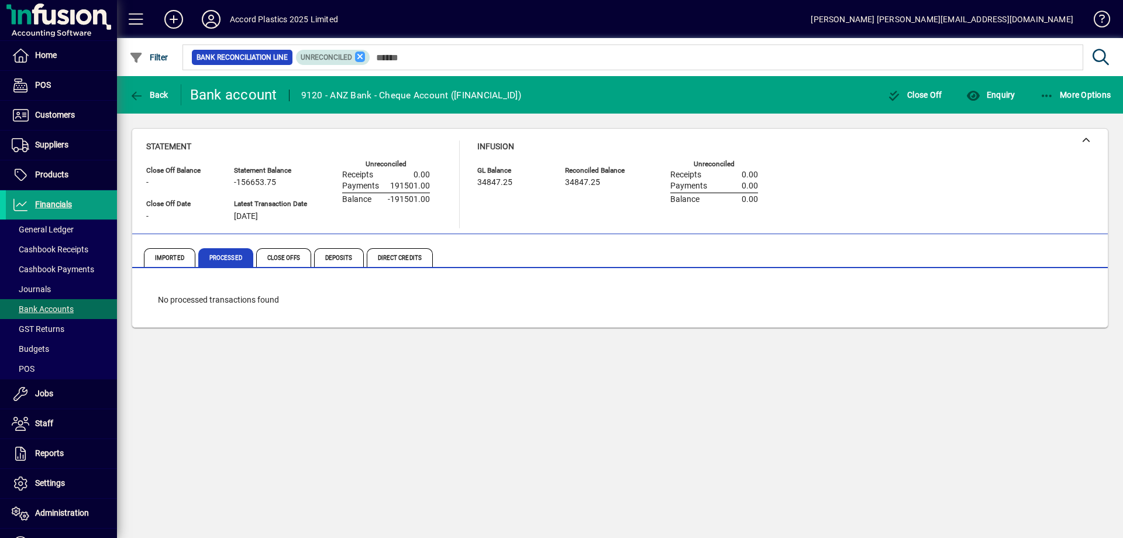
click at [363, 60] on icon at bounding box center [360, 56] width 11 height 11
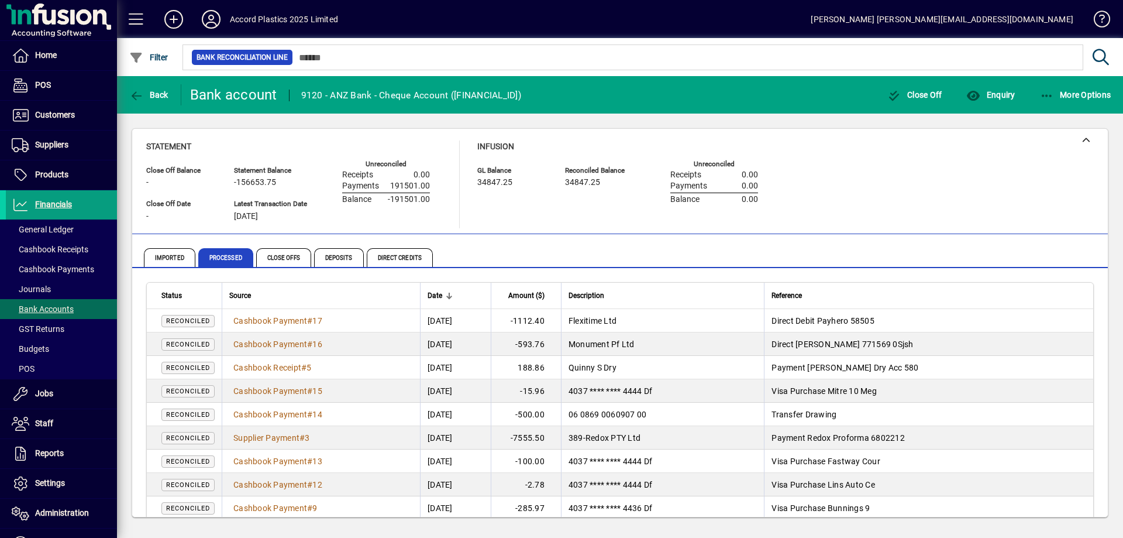
click at [545, 290] on span "Amount ($)" at bounding box center [526, 295] width 36 height 13
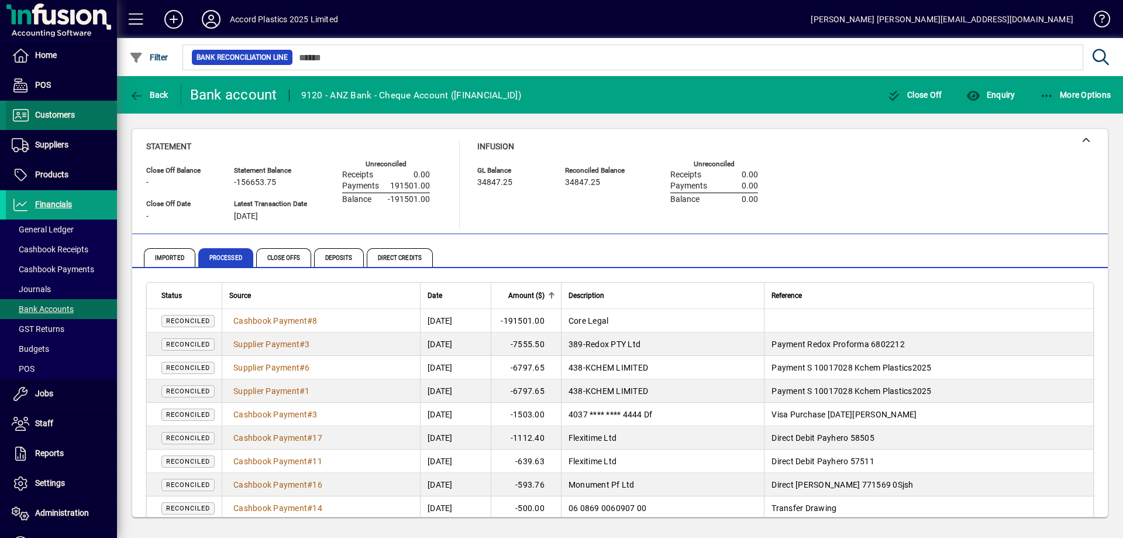
click at [60, 122] on span at bounding box center [61, 115] width 111 height 28
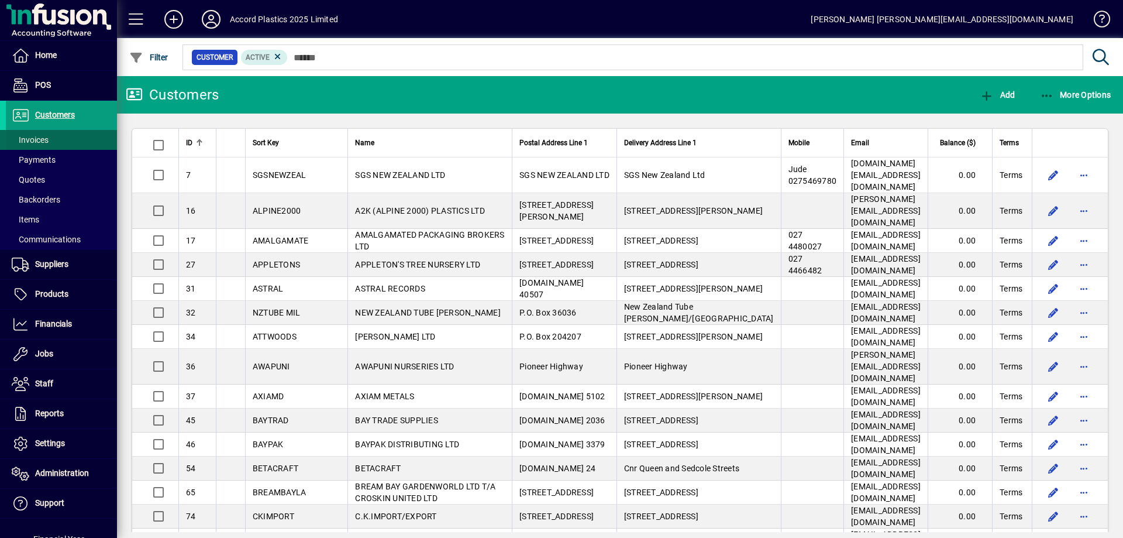
click at [44, 146] on span "Invoices" at bounding box center [27, 140] width 43 height 12
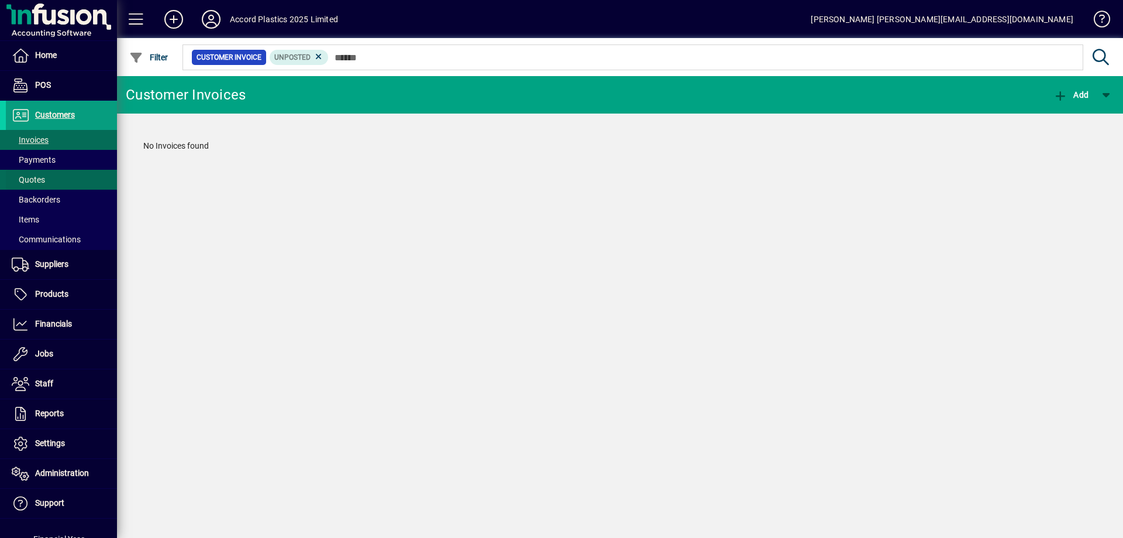
click at [46, 171] on span at bounding box center [61, 180] width 111 height 28
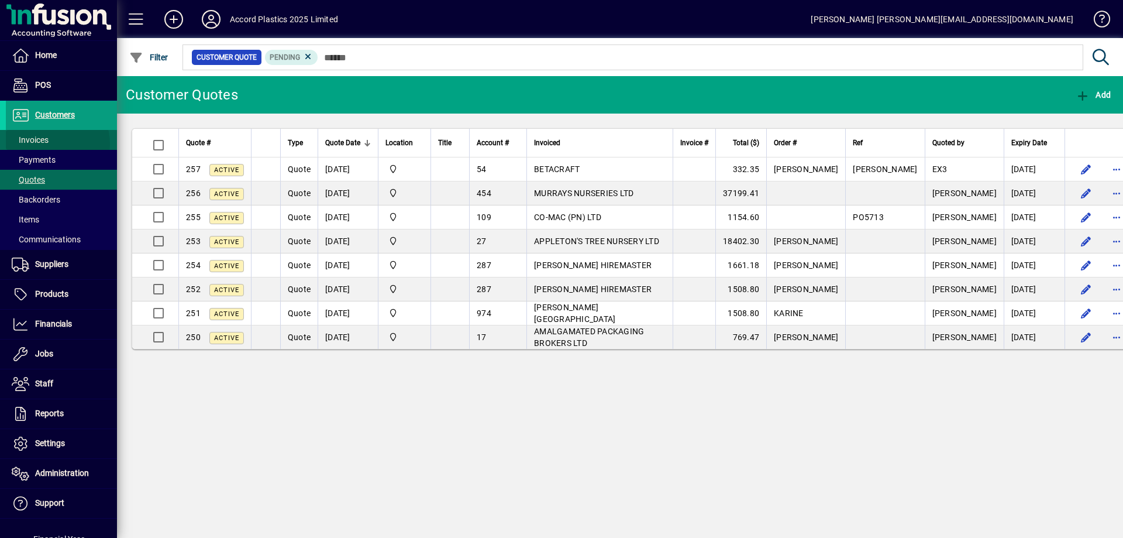
click at [49, 144] on span at bounding box center [61, 140] width 111 height 28
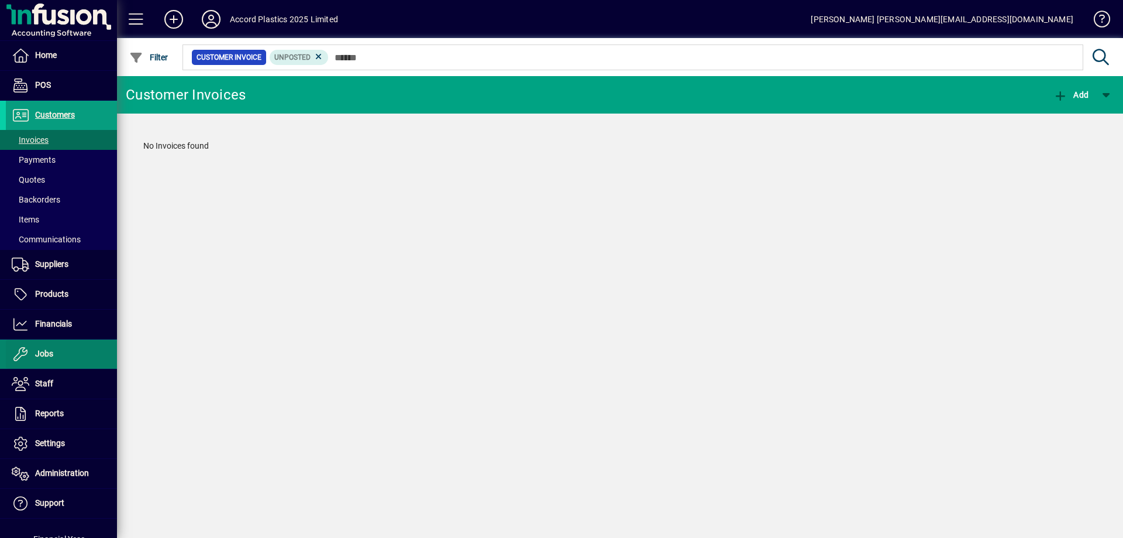
click at [53, 359] on span "Jobs" at bounding box center [29, 354] width 47 height 14
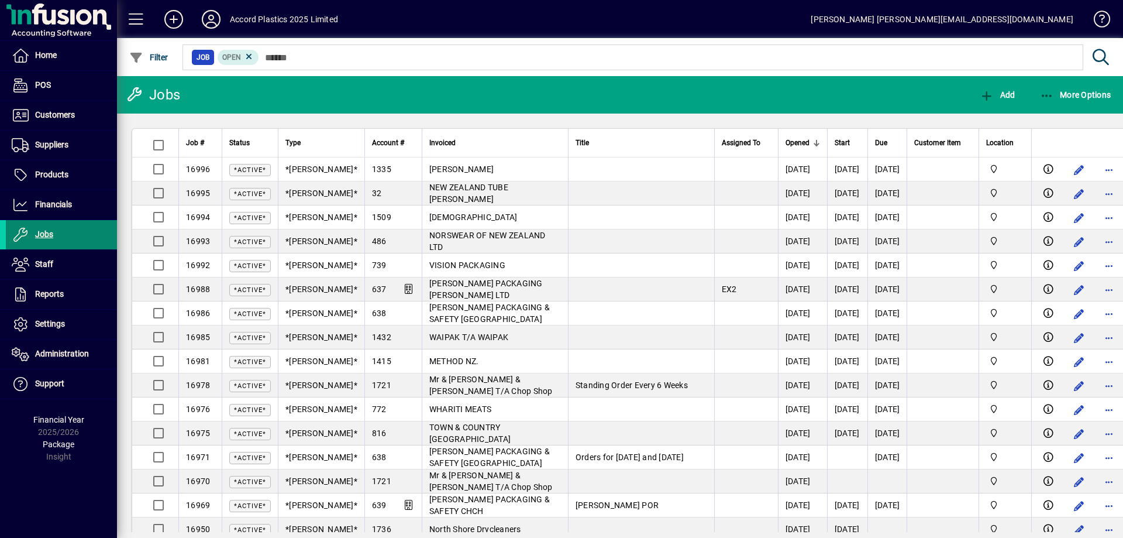
click at [59, 238] on span at bounding box center [61, 235] width 111 height 28
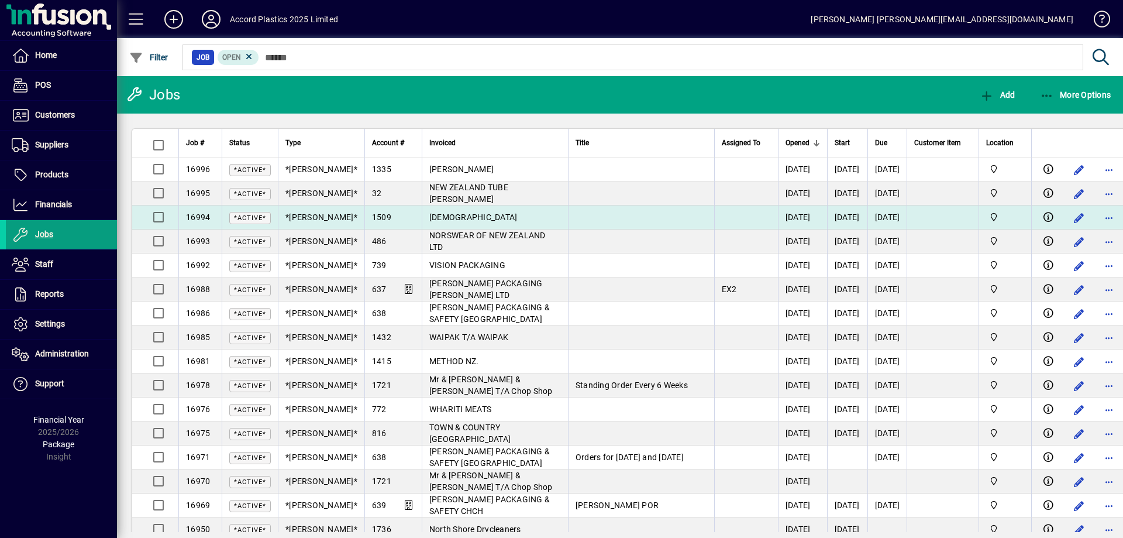
click at [450, 219] on span "NGAROMA NATIVES" at bounding box center [473, 216] width 88 height 9
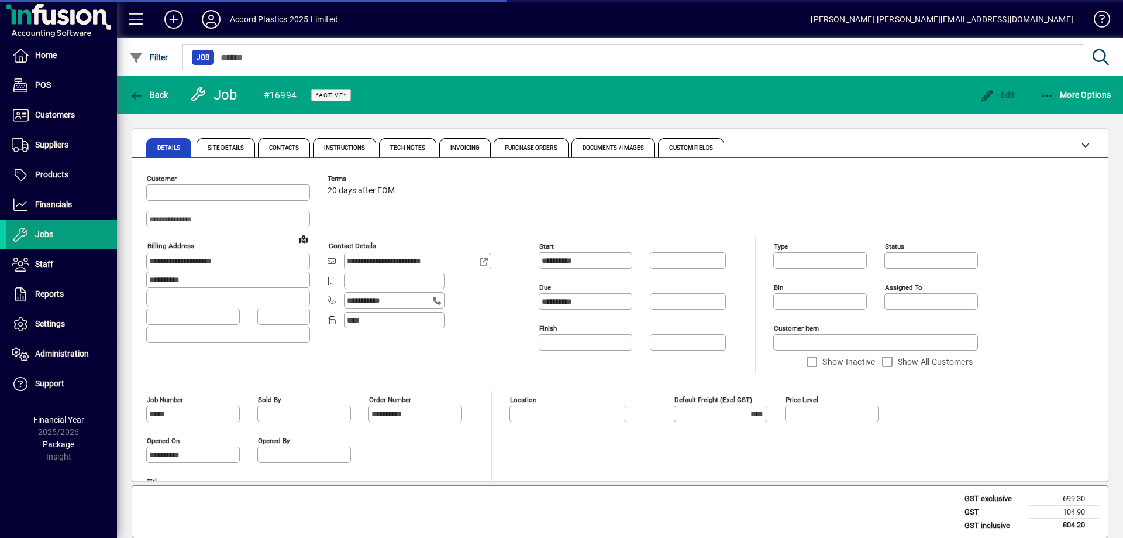
type input "******"
type input "**********"
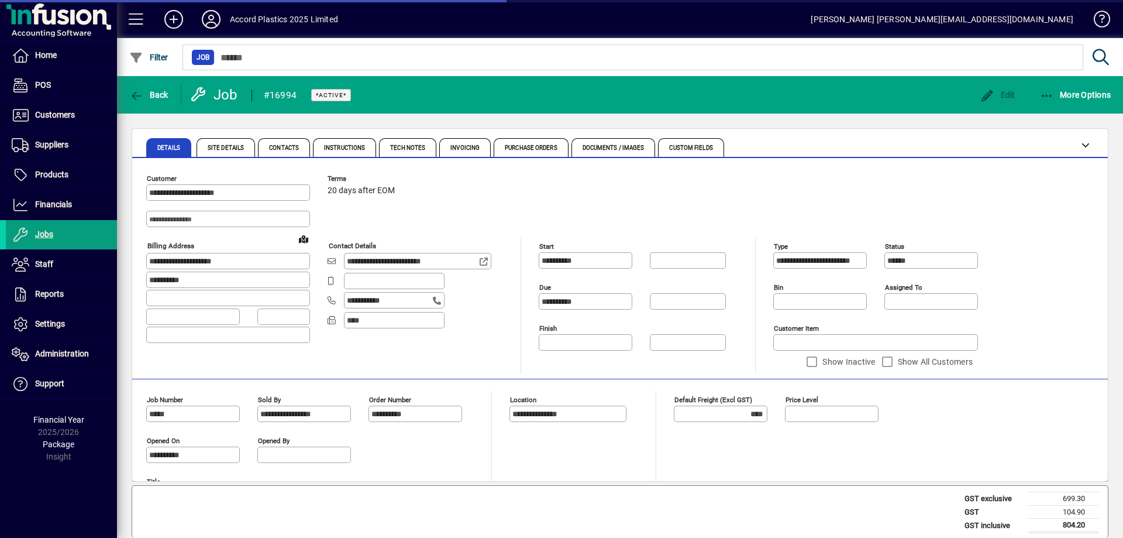
type input "**********"
type input "******"
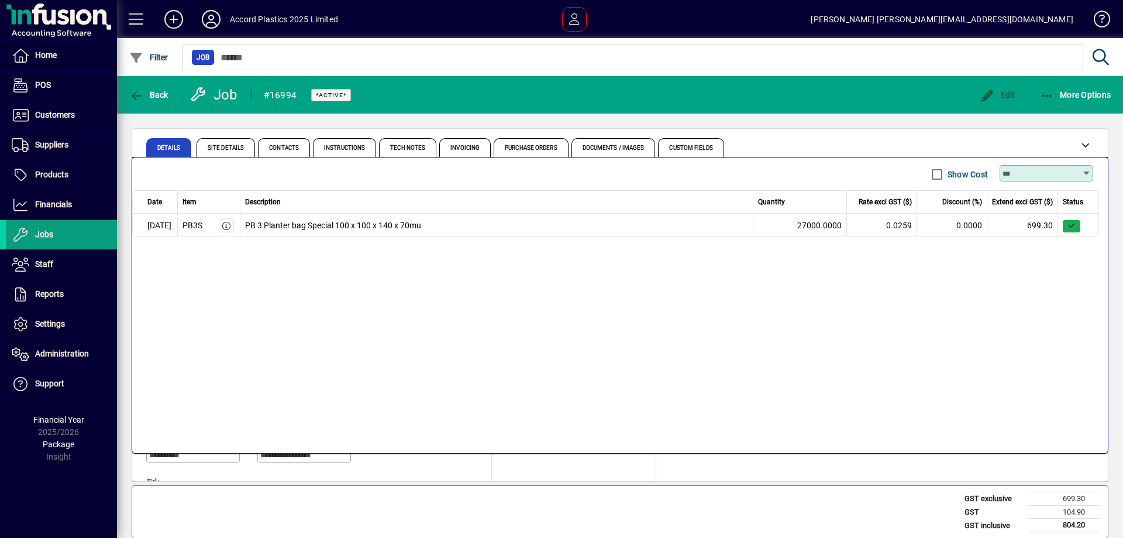
scroll to position [325, 0]
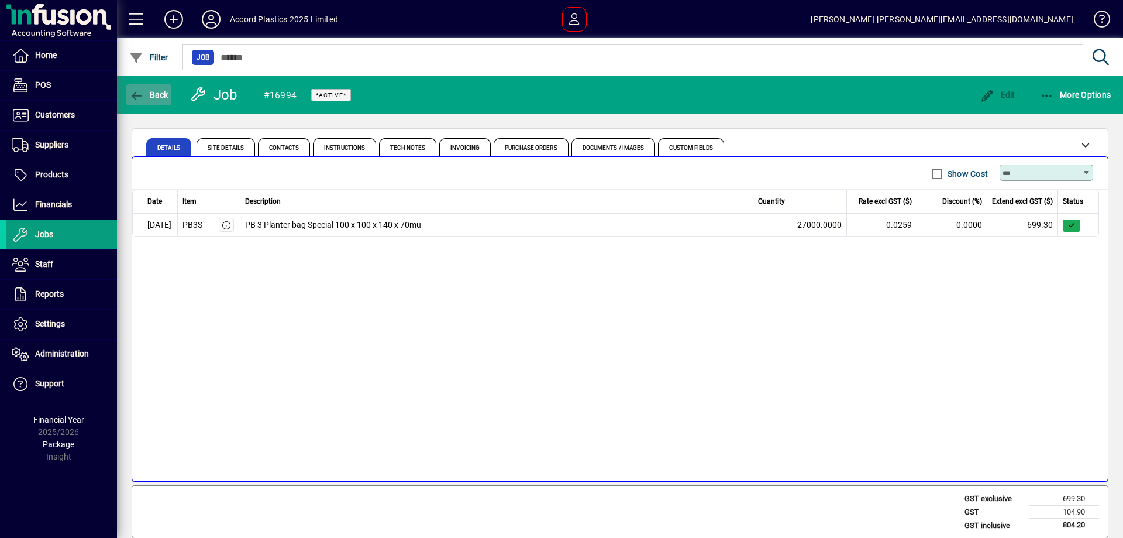
click at [158, 97] on span "Back" at bounding box center [148, 94] width 39 height 9
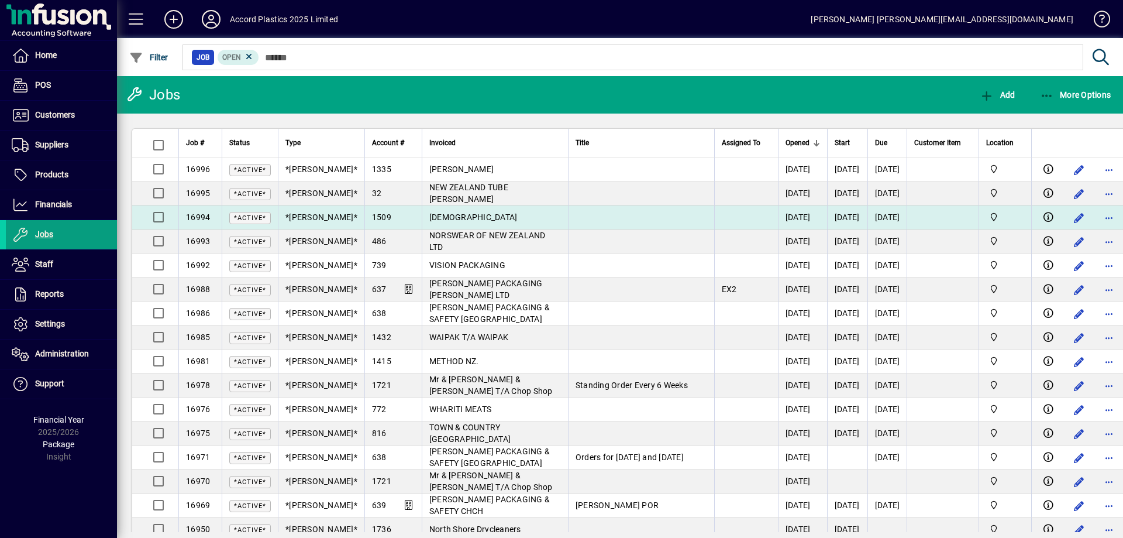
click at [434, 218] on span "NGAROMA NATIVES" at bounding box center [473, 216] width 88 height 9
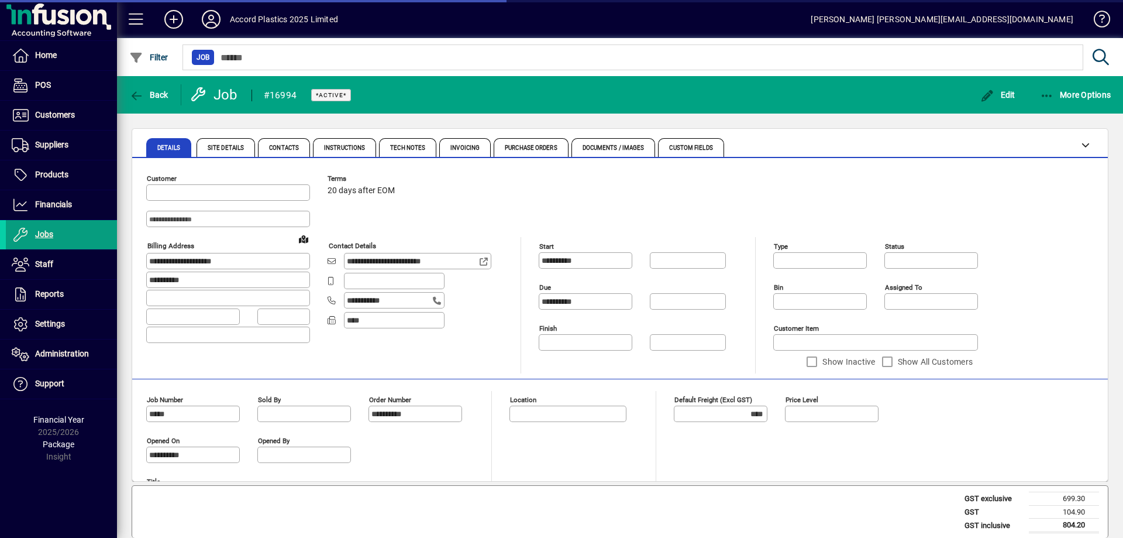
type input "******"
type input "**********"
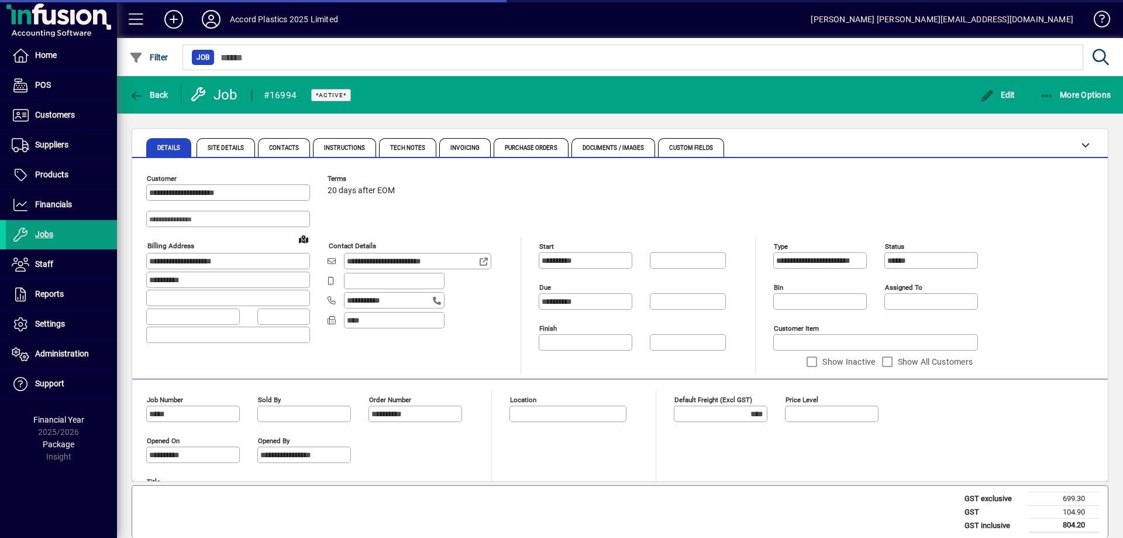
type input "******"
type input "**********"
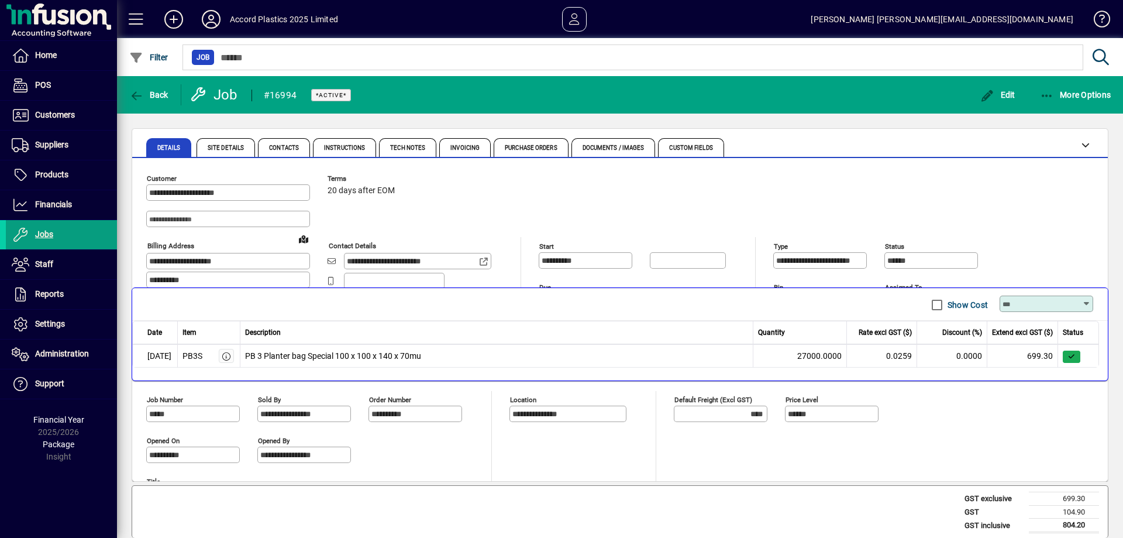
scroll to position [325, 0]
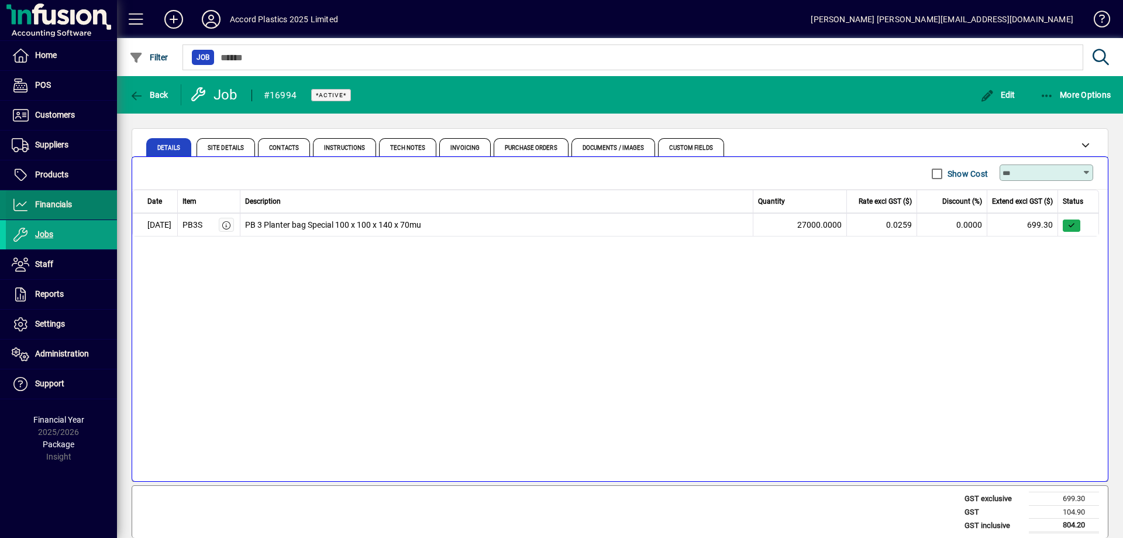
click at [53, 203] on span "Financials" at bounding box center [53, 203] width 37 height 9
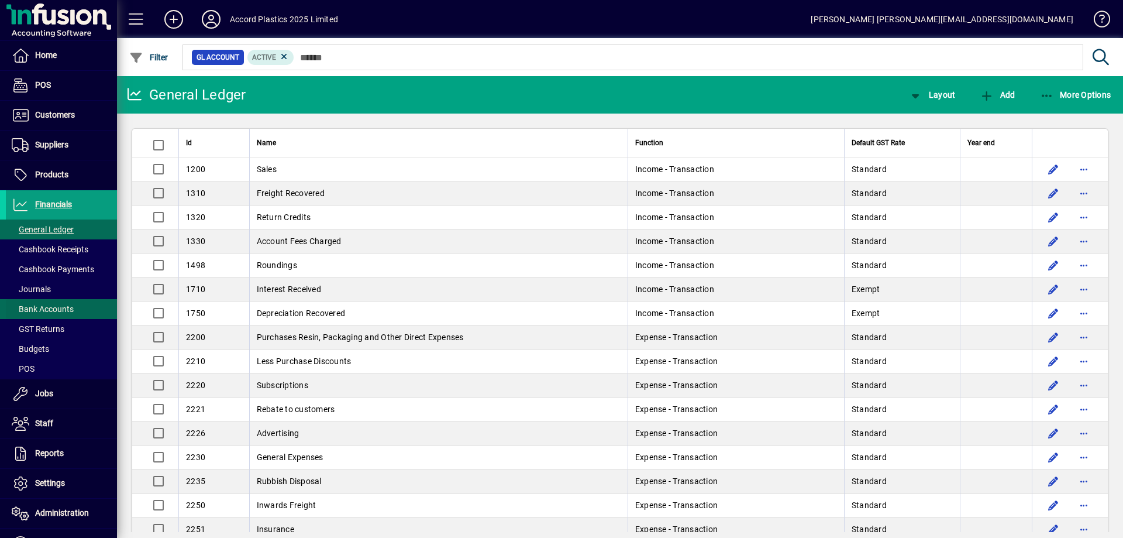
click at [53, 314] on span "Bank Accounts" at bounding box center [40, 309] width 68 height 12
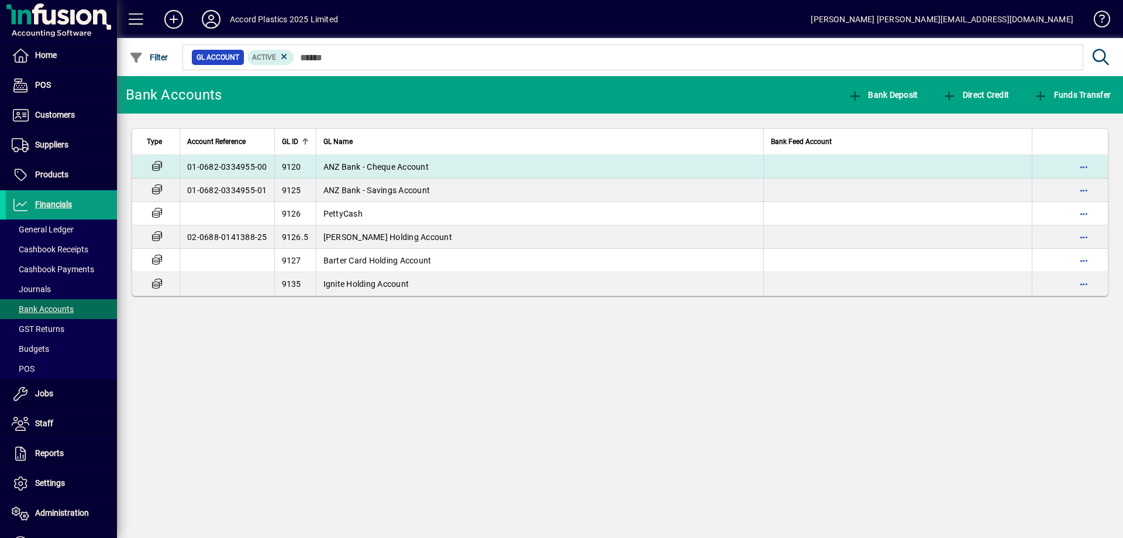
click at [411, 173] on td "ANZ Bank - Cheque Account" at bounding box center [540, 166] width 448 height 23
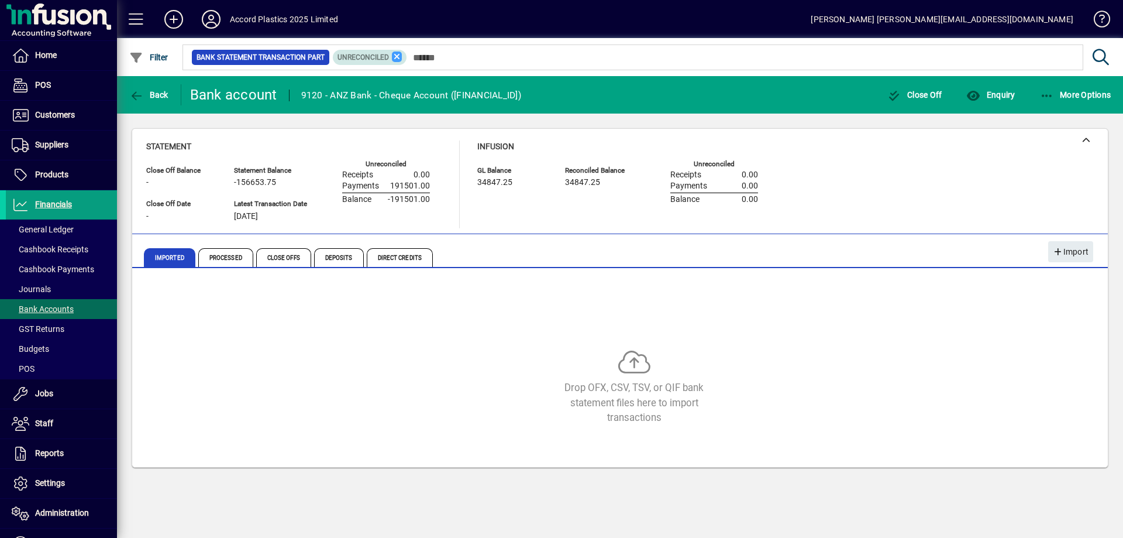
click at [396, 58] on icon at bounding box center [397, 56] width 11 height 11
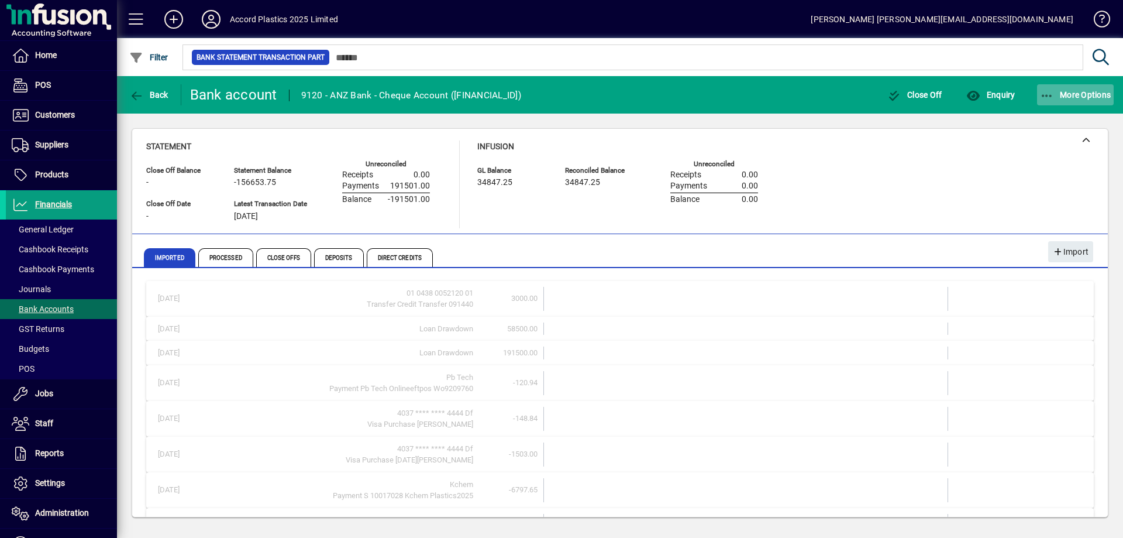
click at [1051, 92] on icon "button" at bounding box center [1047, 96] width 15 height 12
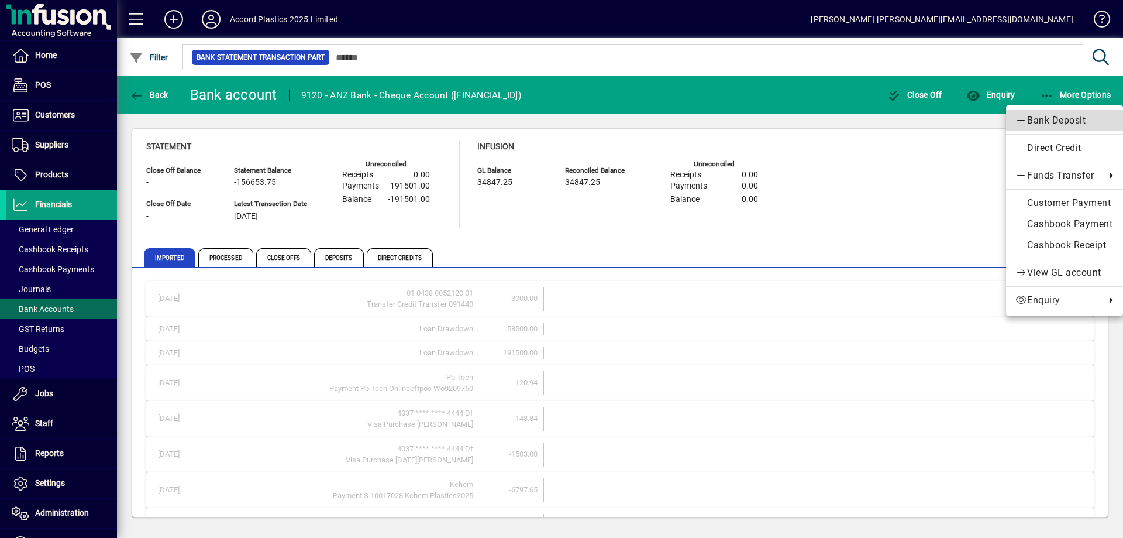
click at [1044, 117] on span "Bank Deposit" at bounding box center [1065, 120] width 98 height 14
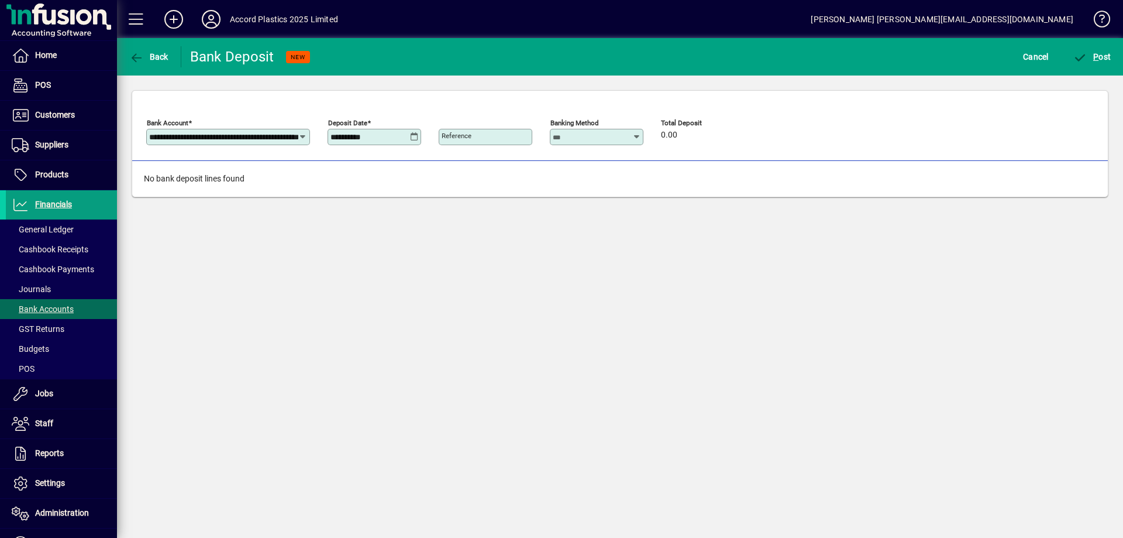
click at [667, 137] on span "0.00" at bounding box center [669, 134] width 16 height 9
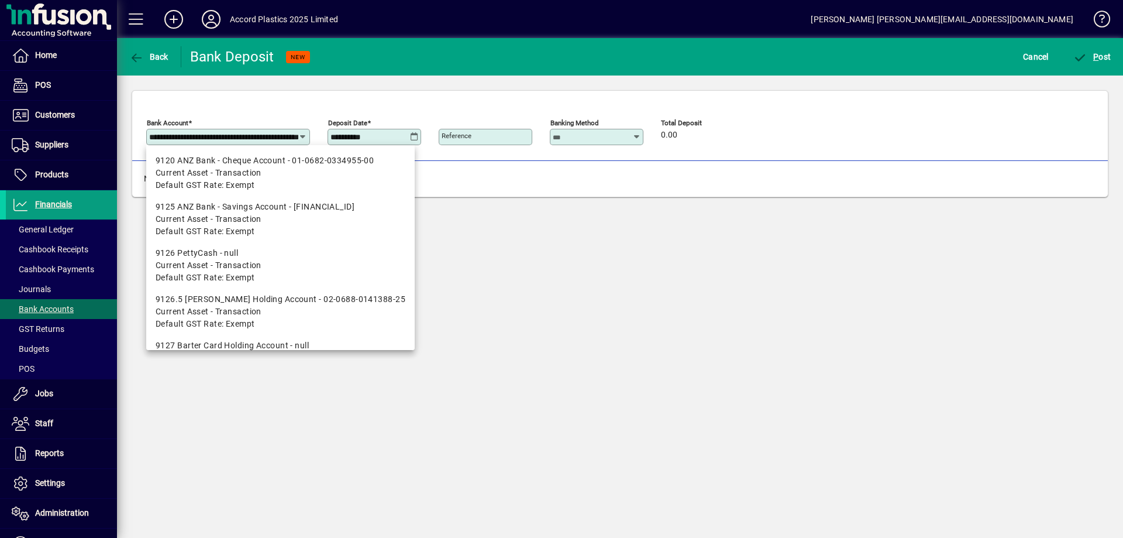
click at [275, 136] on input "**********" at bounding box center [223, 136] width 149 height 9
click at [262, 172] on span "Current Asset - Transaction" at bounding box center [281, 173] width 250 height 12
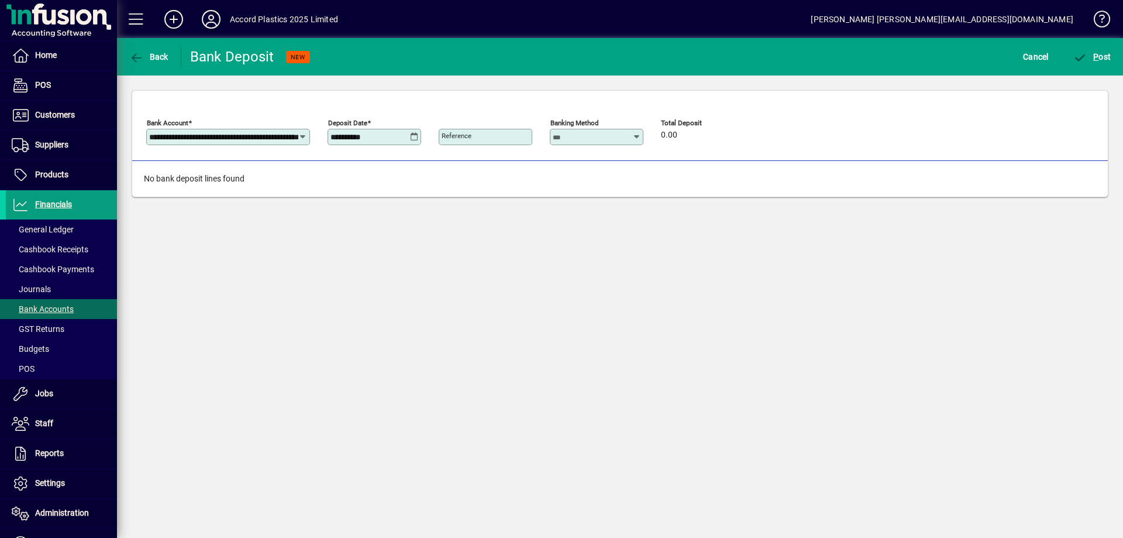
click at [414, 137] on icon at bounding box center [414, 136] width 9 height 9
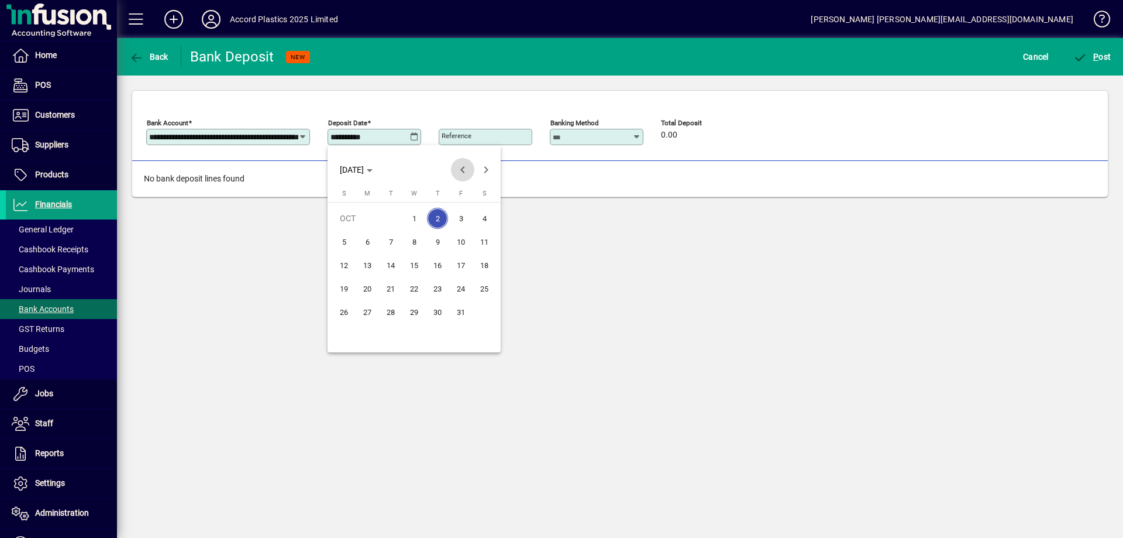
click at [462, 170] on span "Previous month" at bounding box center [462, 169] width 23 height 23
click at [460, 290] on span "19" at bounding box center [460, 288] width 21 height 21
type input "**********"
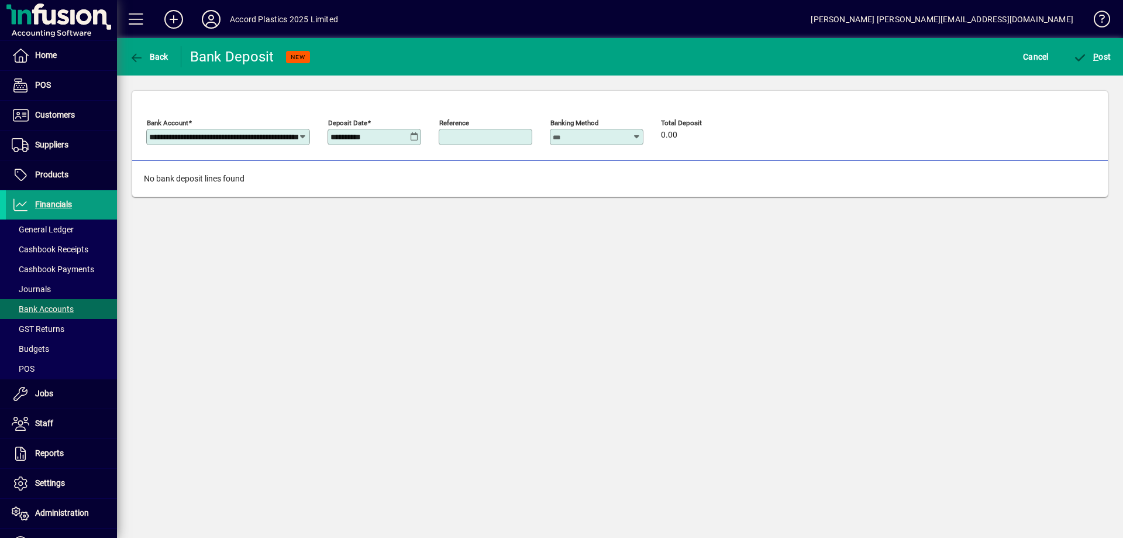
click at [504, 134] on input "Reference" at bounding box center [487, 136] width 90 height 9
type input "**********"
click at [692, 133] on div "0.00" at bounding box center [696, 135] width 70 height 13
click at [1034, 55] on span "Cancel" at bounding box center [1036, 56] width 26 height 19
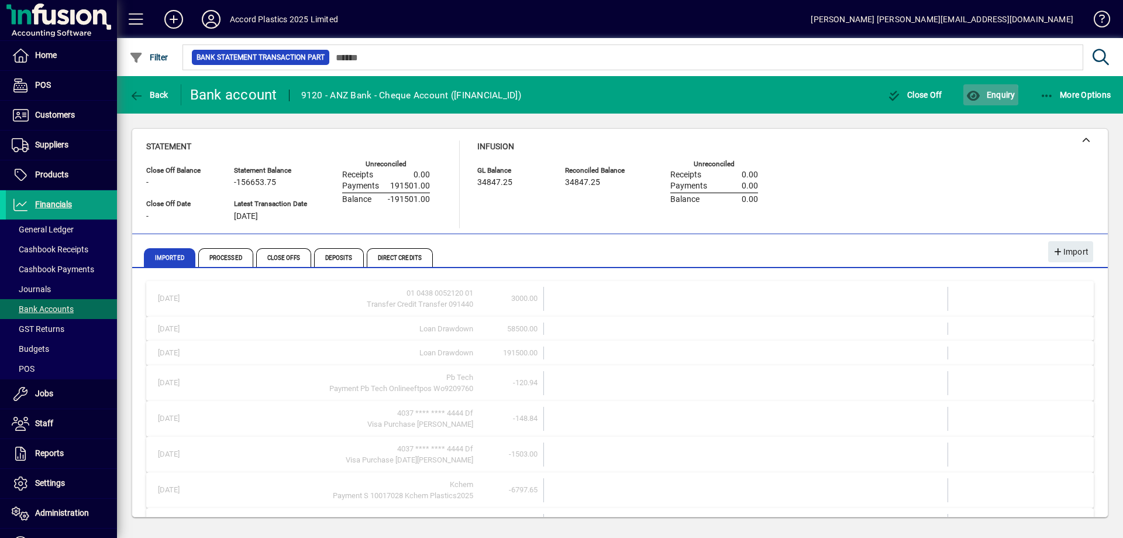
click at [978, 95] on icon "button" at bounding box center [973, 96] width 15 height 12
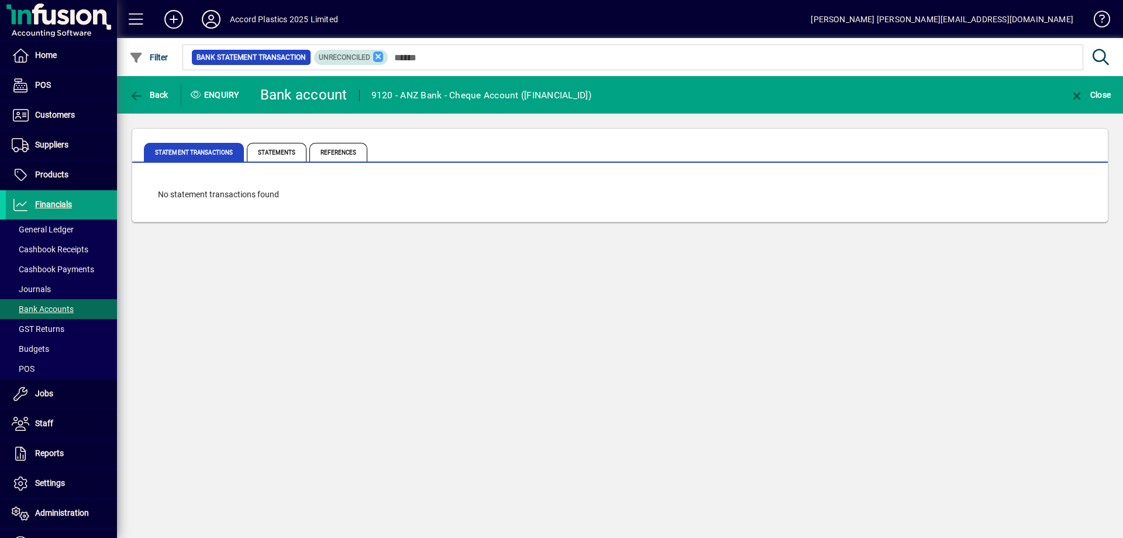
click at [374, 54] on icon at bounding box center [378, 56] width 11 height 11
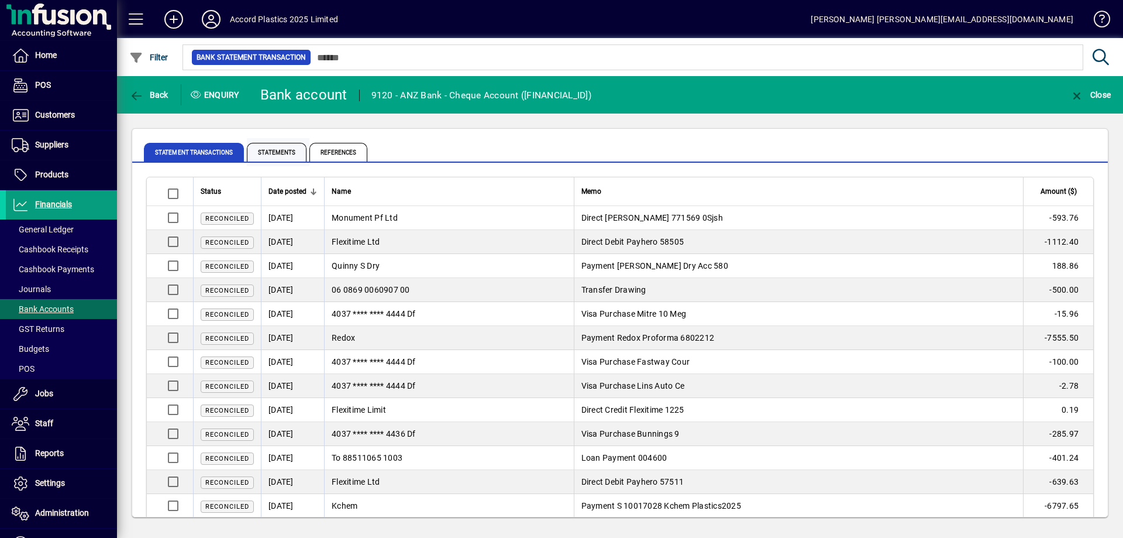
click at [280, 153] on span "Statements" at bounding box center [277, 152] width 60 height 19
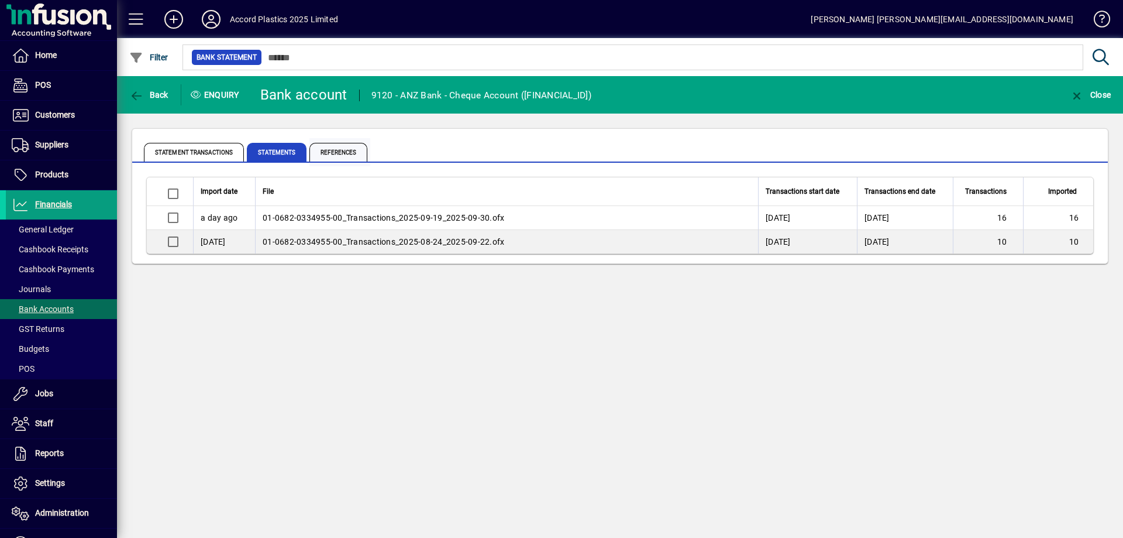
click at [335, 153] on span "References" at bounding box center [338, 152] width 58 height 19
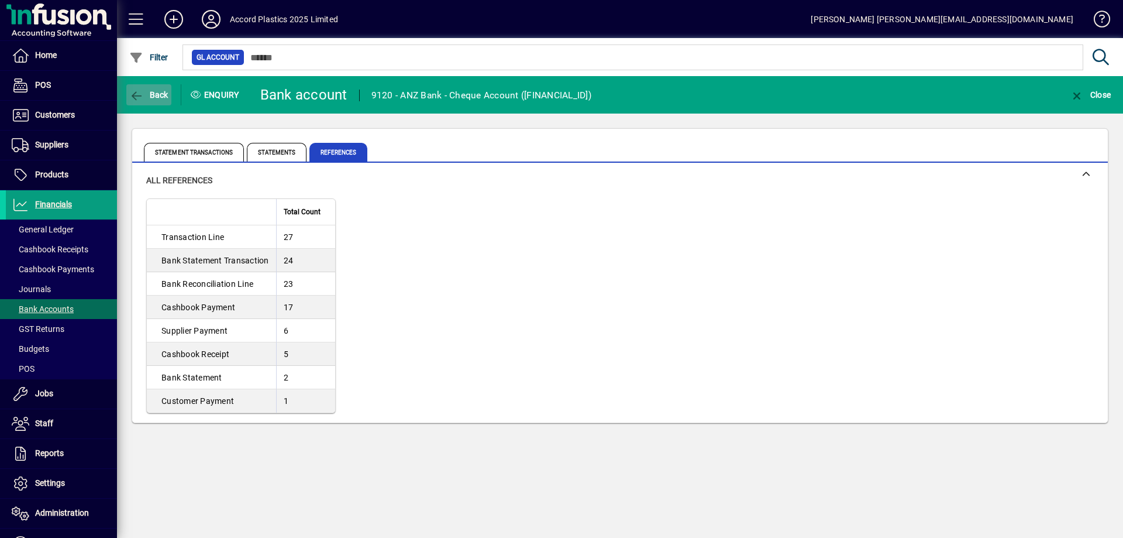
click at [156, 100] on span "button" at bounding box center [148, 95] width 45 height 28
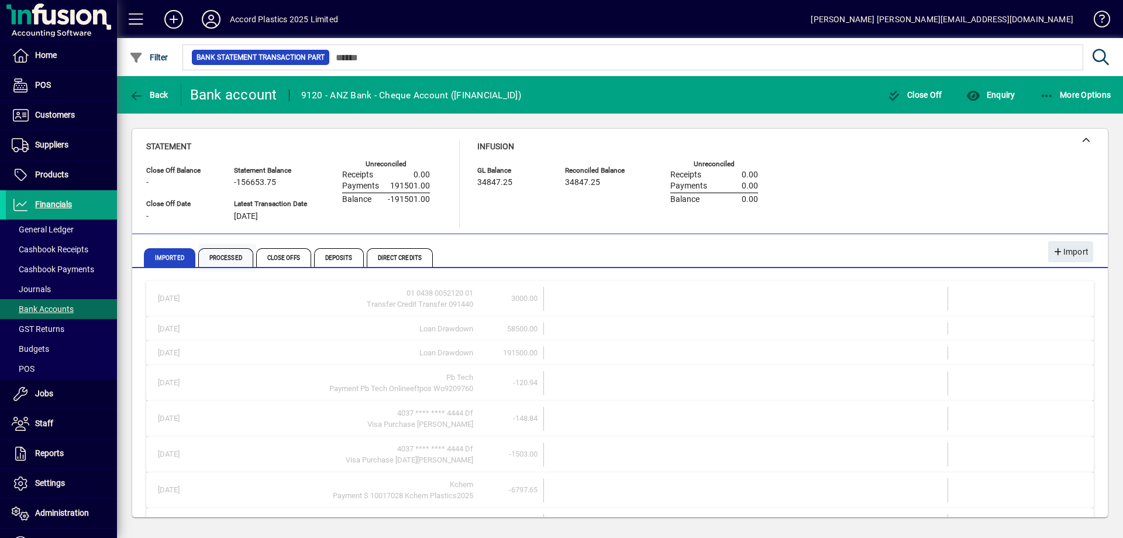
click at [225, 260] on span "Processed" at bounding box center [225, 257] width 55 height 19
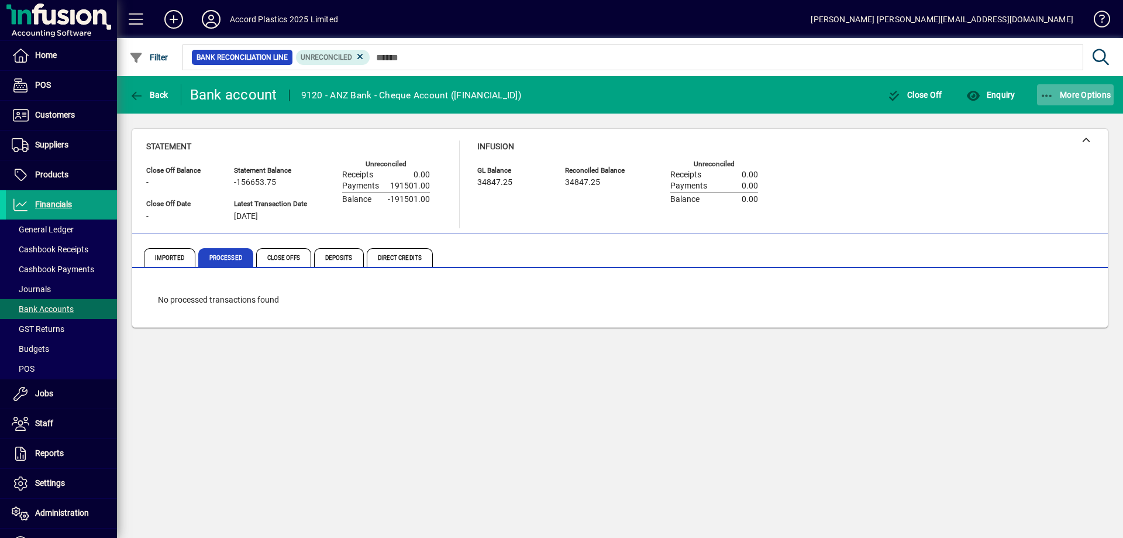
click at [1064, 94] on span "More Options" at bounding box center [1075, 94] width 71 height 9
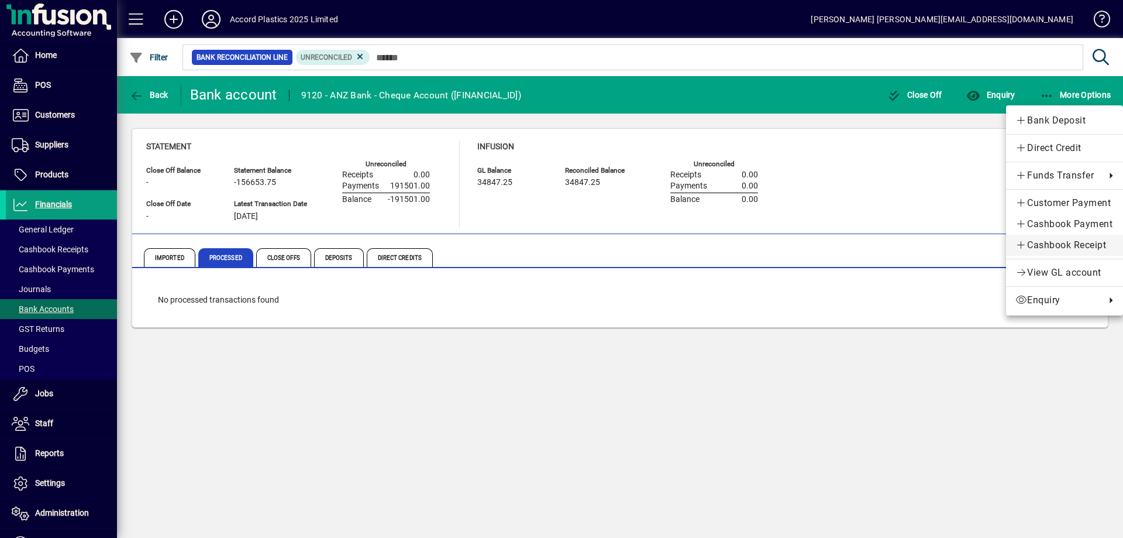
click at [1041, 240] on span "Cashbook Receipt" at bounding box center [1065, 245] width 98 height 14
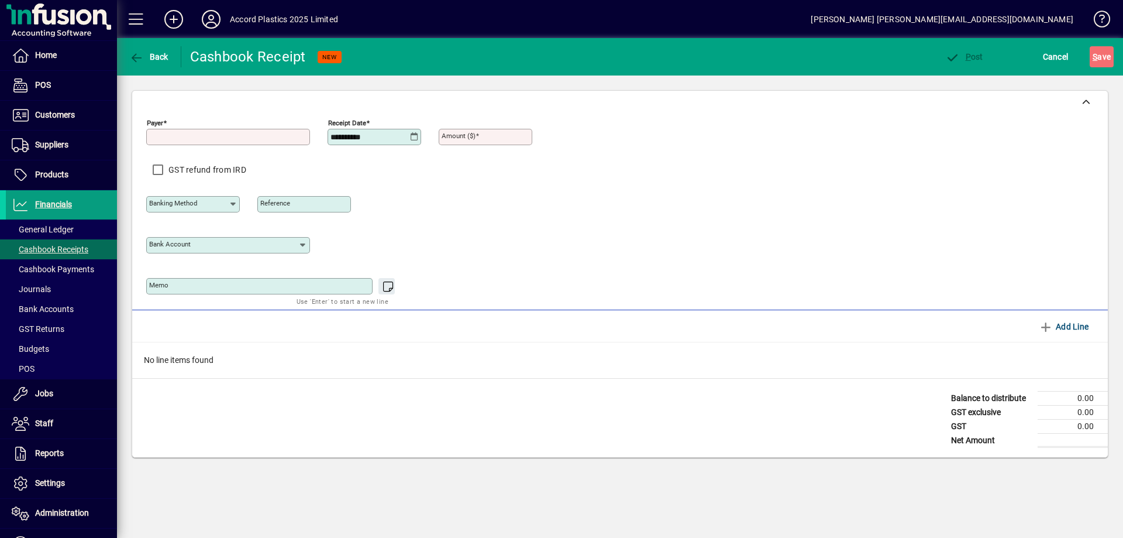
type input "**********"
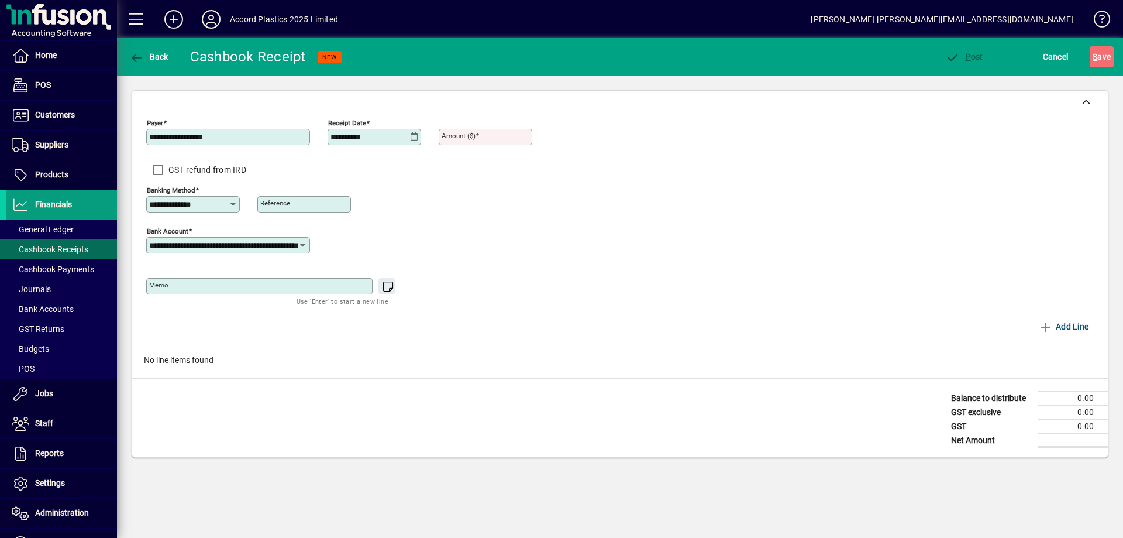
type input "**********"
type input "*********"
click at [140, 62] on icon "button" at bounding box center [136, 58] width 15 height 12
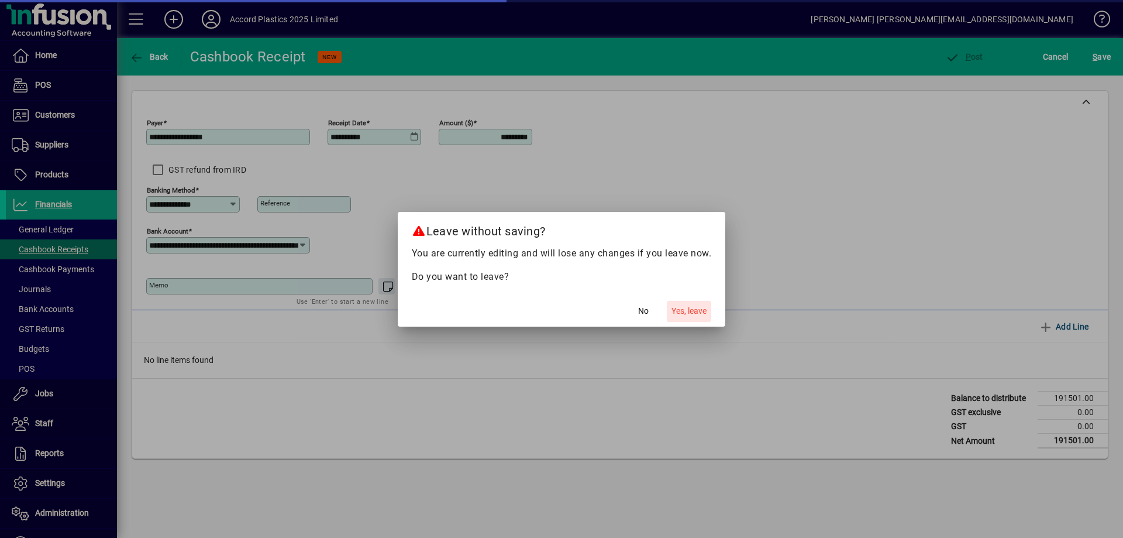
click at [689, 308] on span "Yes, leave" at bounding box center [689, 311] width 35 height 12
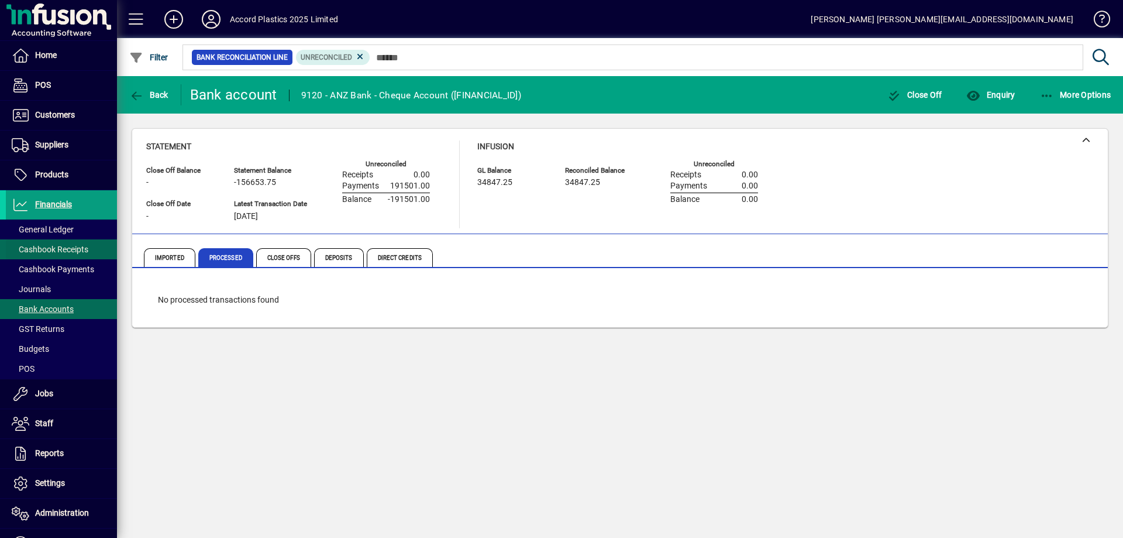
click at [68, 251] on span "Cashbook Receipts" at bounding box center [50, 249] width 77 height 9
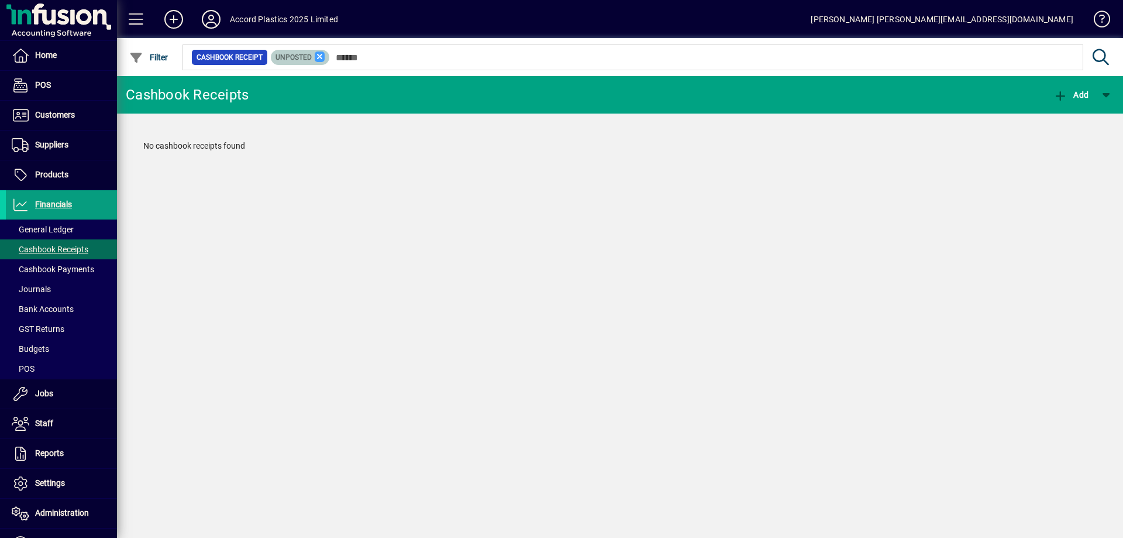
click at [318, 55] on icon at bounding box center [320, 56] width 11 height 11
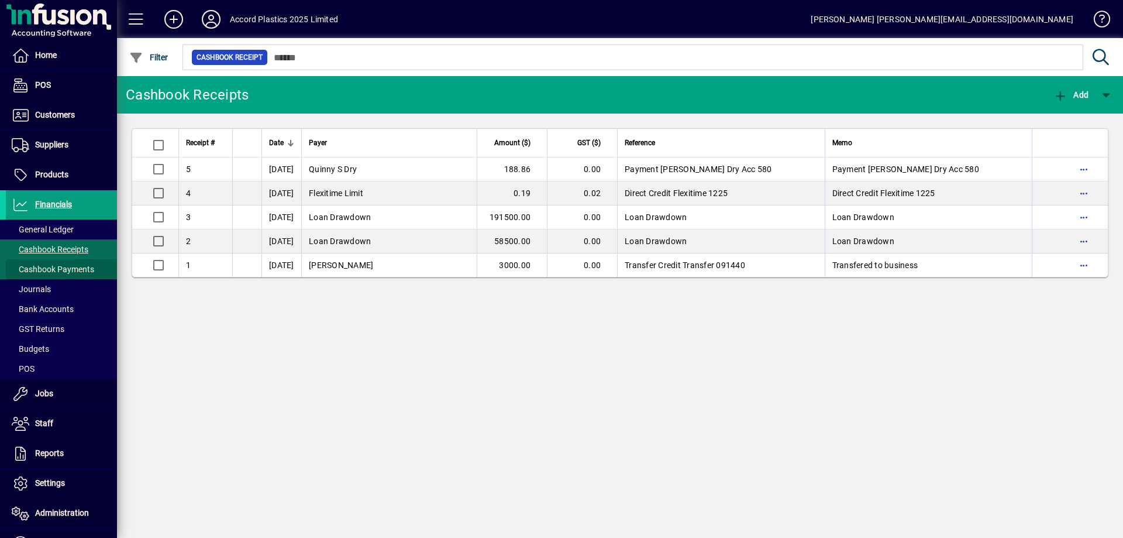
click at [70, 264] on span "Cashbook Payments" at bounding box center [53, 268] width 82 height 9
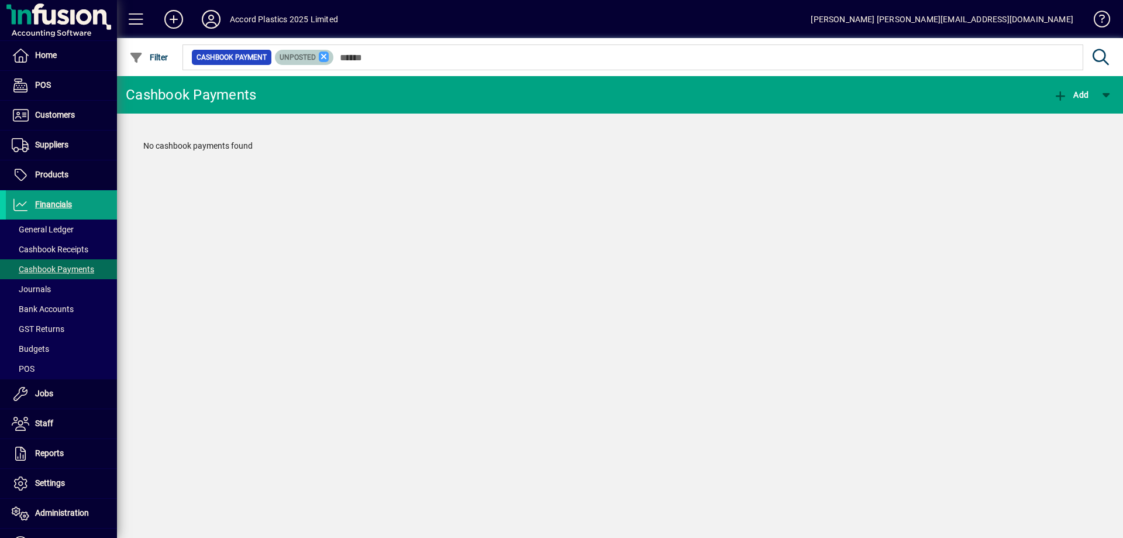
click at [322, 56] on icon at bounding box center [324, 56] width 11 height 11
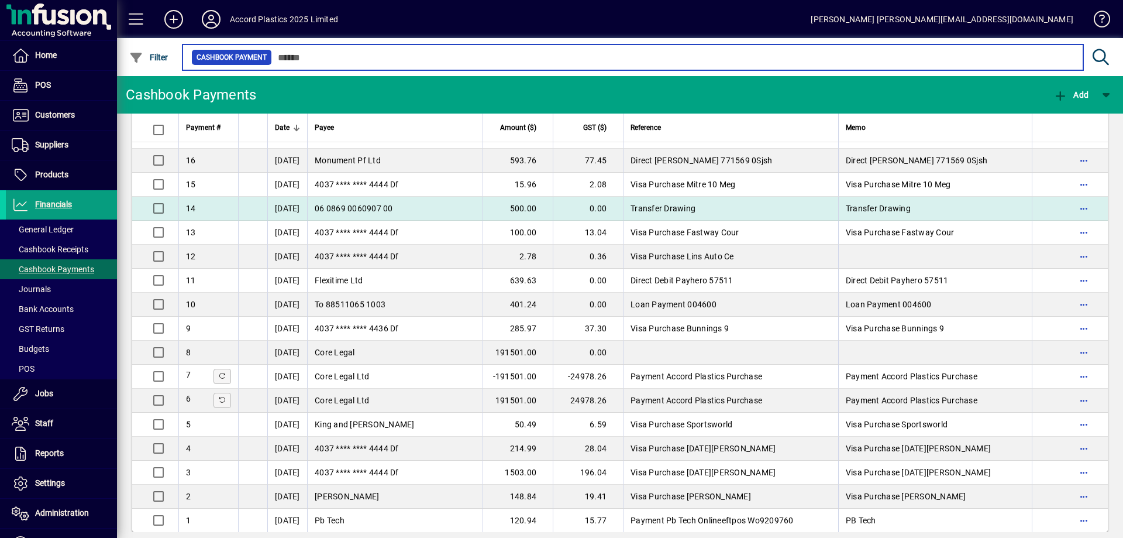
scroll to position [48, 0]
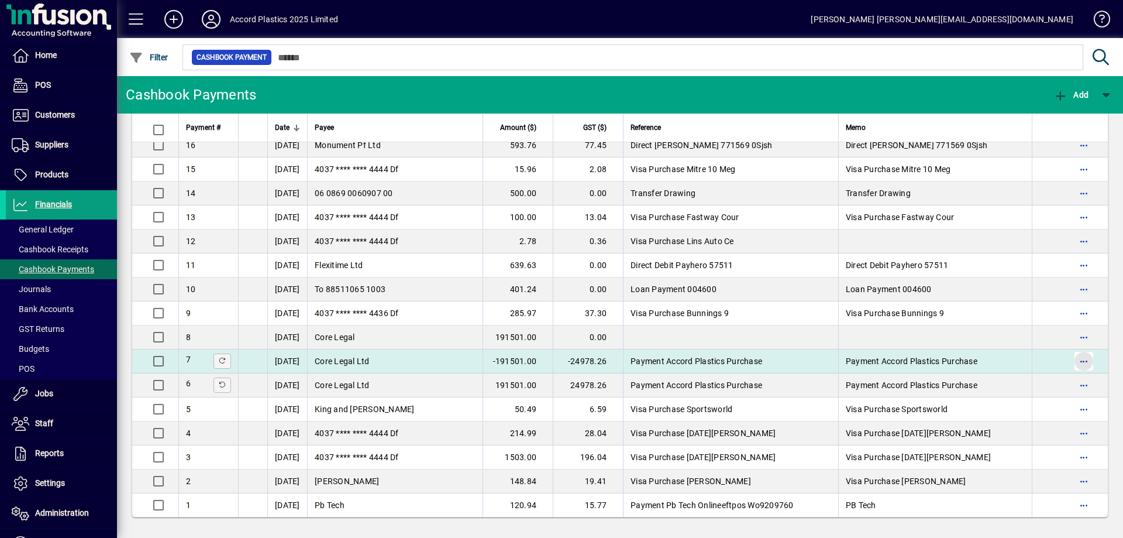
click at [1075, 360] on span "button" at bounding box center [1084, 361] width 28 height 28
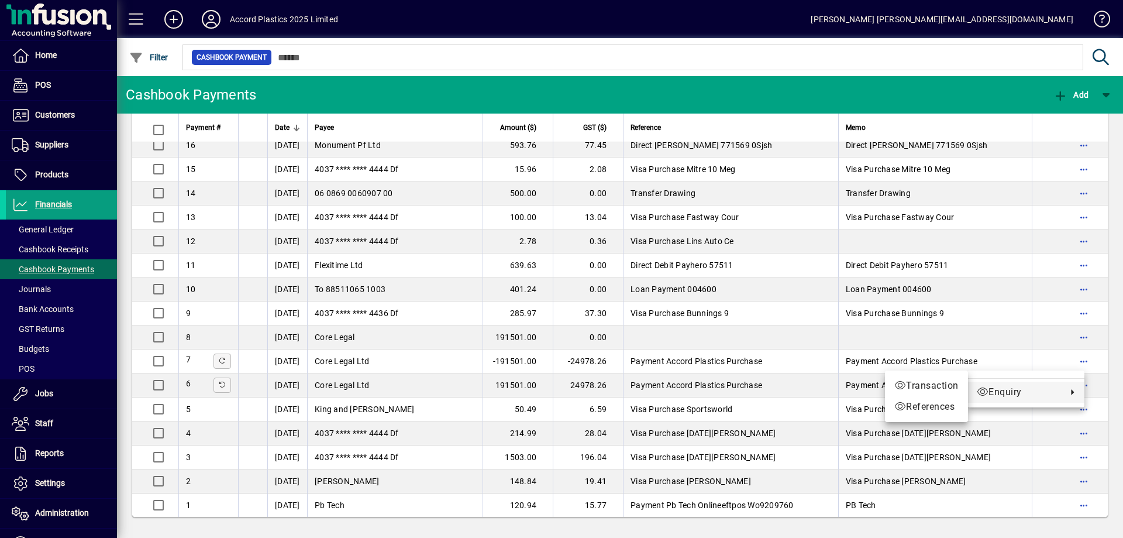
click at [1007, 397] on span "Enquiry" at bounding box center [1019, 392] width 84 height 14
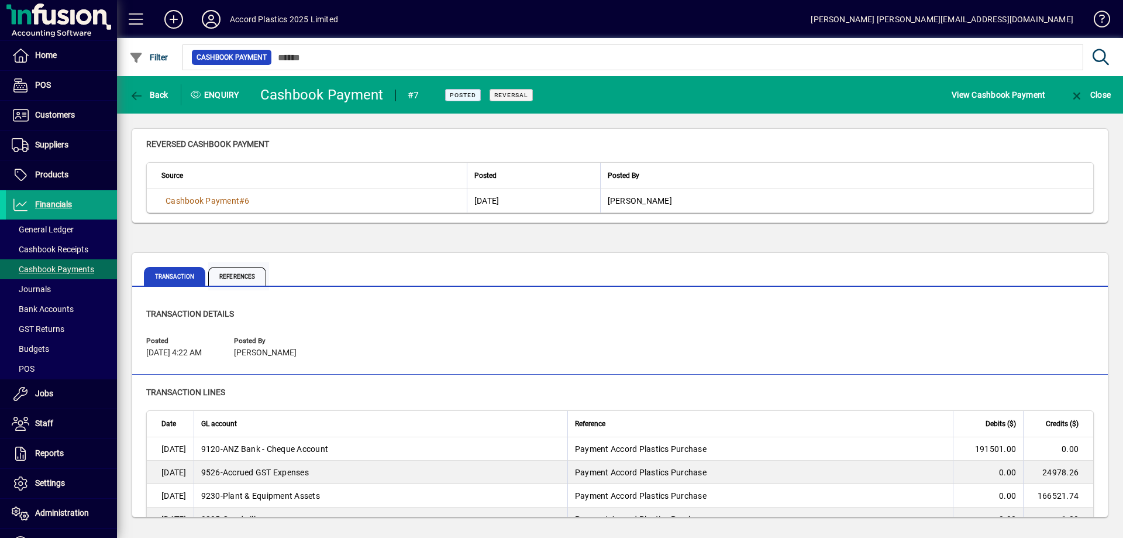
click at [239, 277] on span "References" at bounding box center [237, 276] width 58 height 19
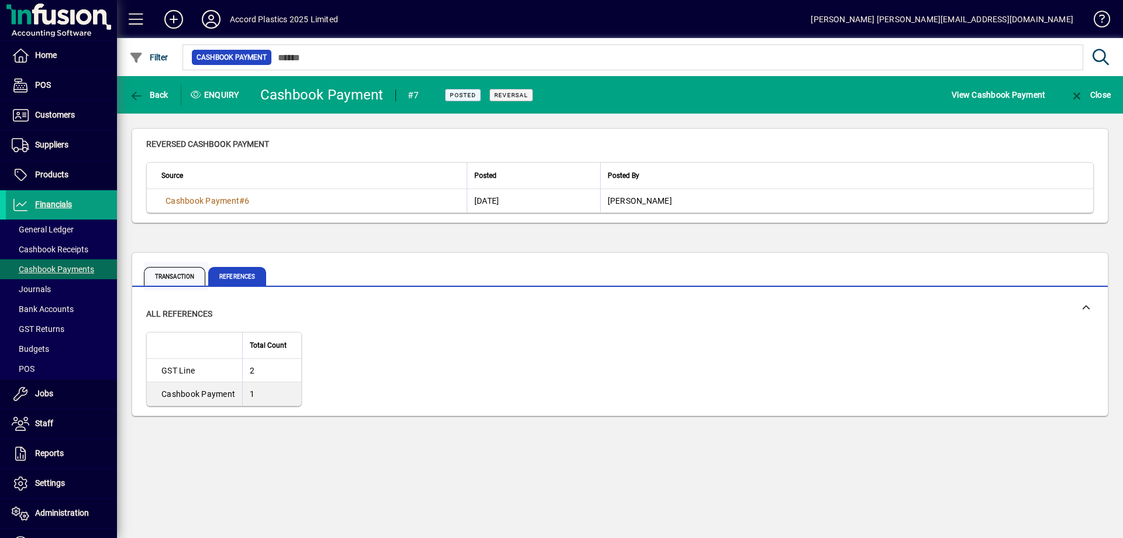
click at [178, 278] on span "Transaction" at bounding box center [174, 276] width 61 height 19
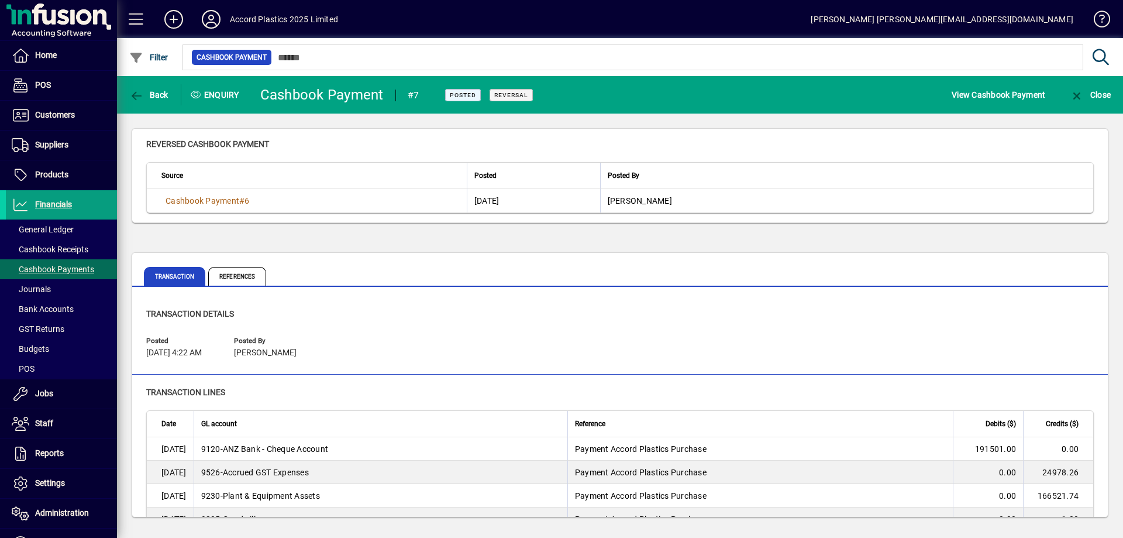
click at [262, 202] on td "Cashbook Payment # 6" at bounding box center [307, 200] width 320 height 23
click at [216, 198] on span "Cashbook Payment" at bounding box center [203, 200] width 74 height 9
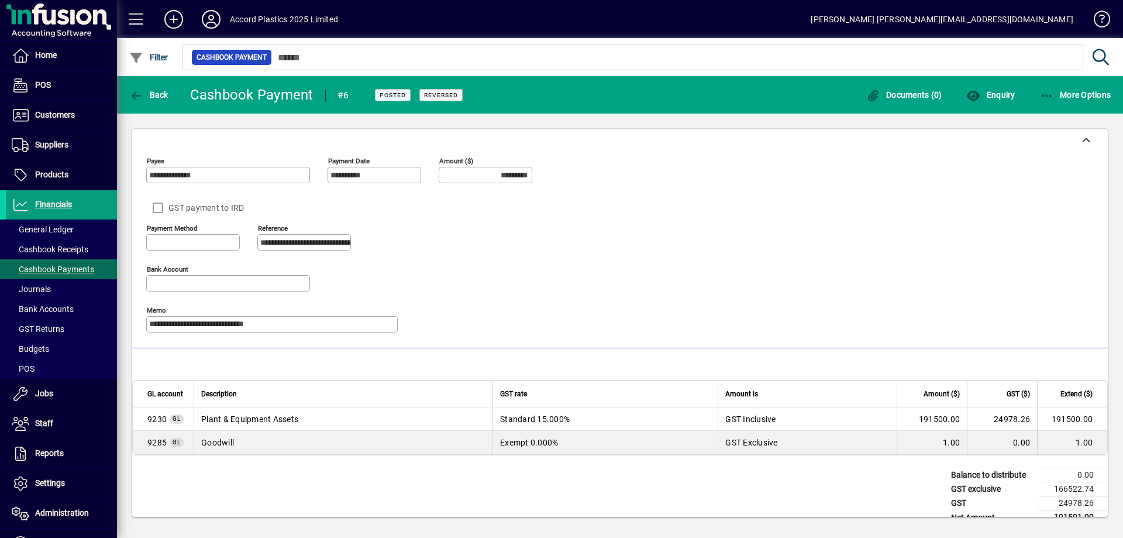
type input "**********"
click at [1073, 98] on span "More Options" at bounding box center [1075, 94] width 71 height 9
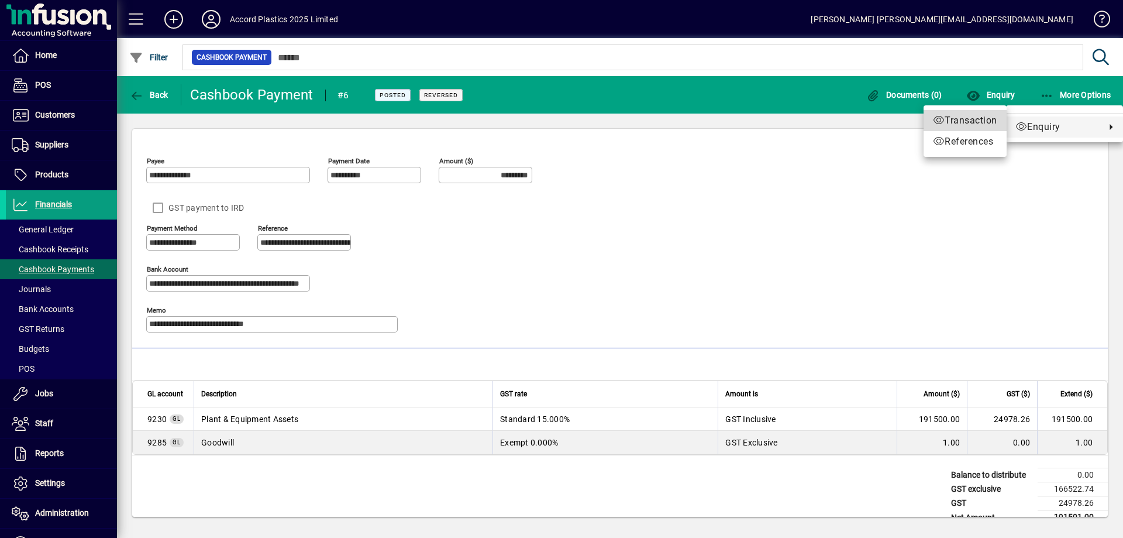
click at [967, 124] on span "Transaction" at bounding box center [965, 120] width 64 height 14
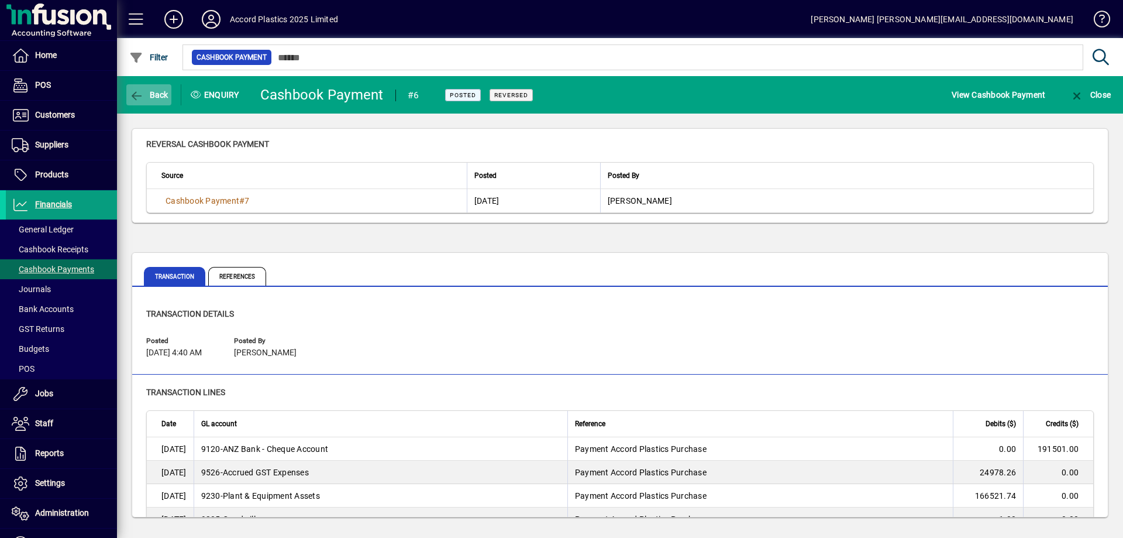
click at [159, 96] on span "Back" at bounding box center [148, 94] width 39 height 9
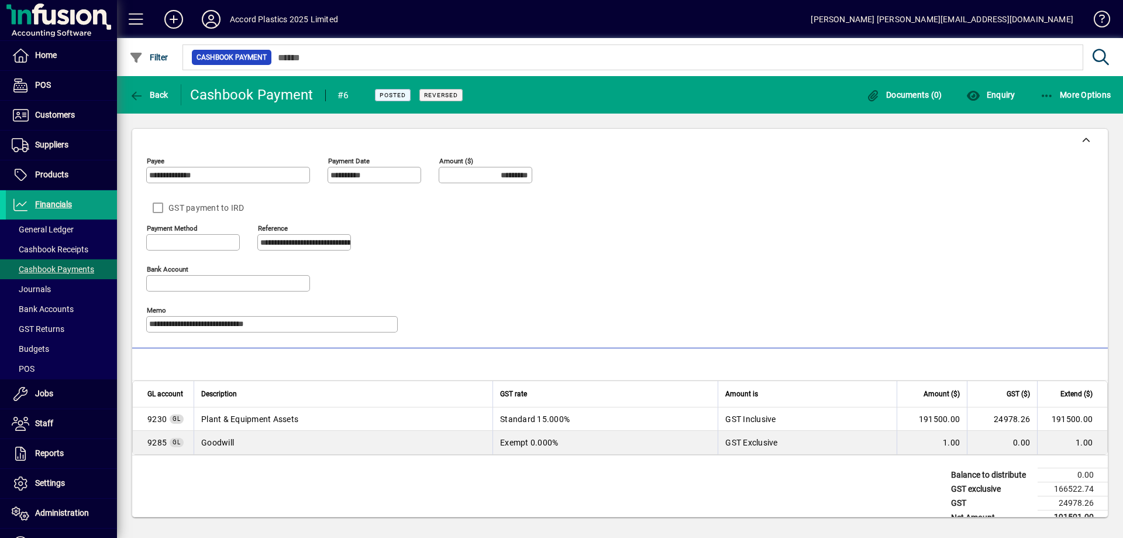
type input "**********"
click at [1111, 20] on icon at bounding box center [1102, 19] width 20 height 16
click at [145, 98] on span "Back" at bounding box center [148, 94] width 39 height 9
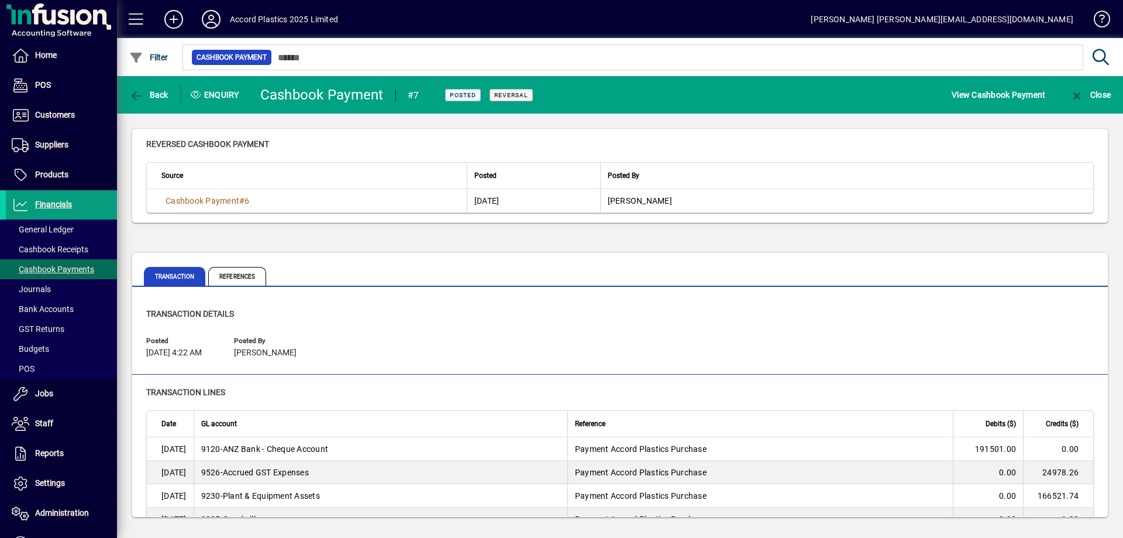
click at [145, 98] on span "Back" at bounding box center [148, 94] width 39 height 9
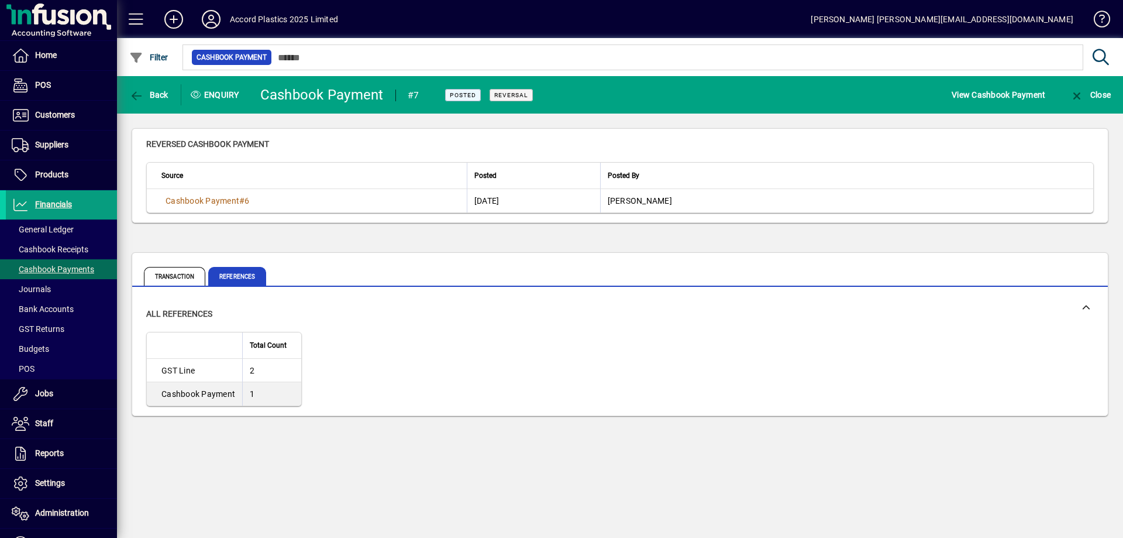
click at [145, 98] on span "Back" at bounding box center [148, 94] width 39 height 9
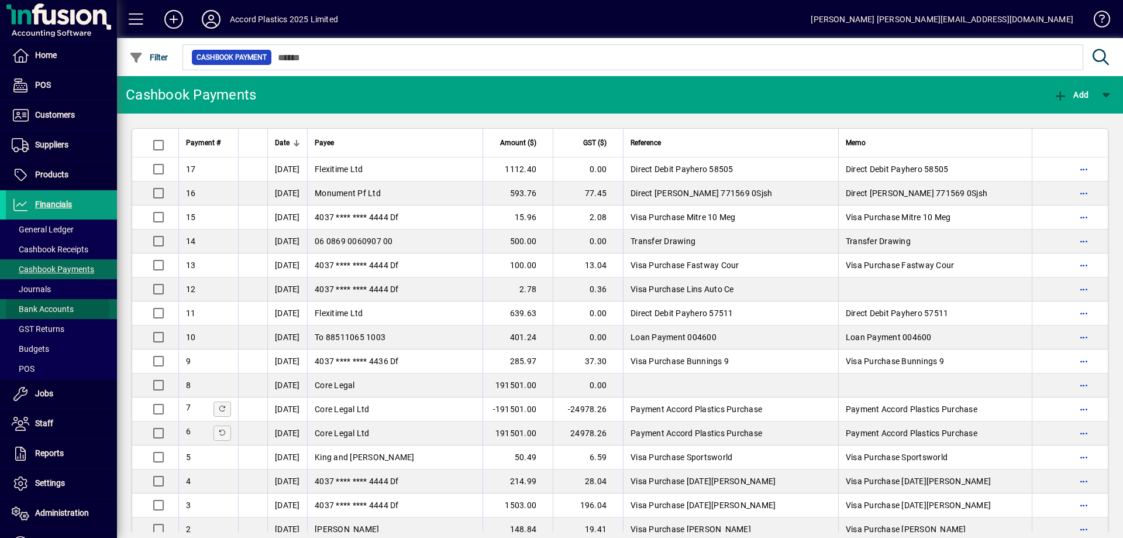
click at [50, 311] on span "Bank Accounts" at bounding box center [43, 308] width 62 height 9
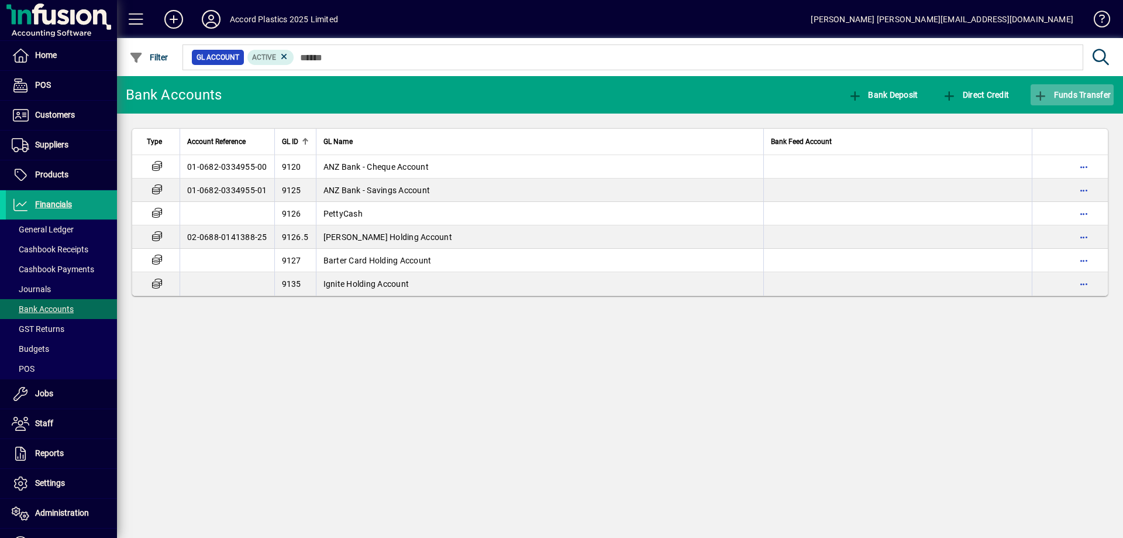
click at [1041, 95] on icon "button" at bounding box center [1041, 96] width 15 height 12
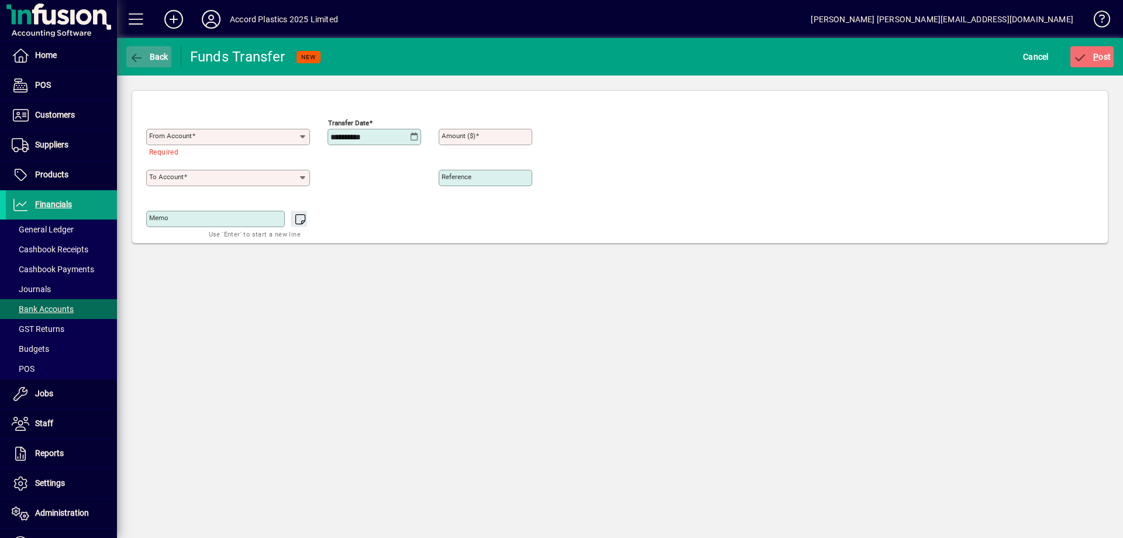
click at [147, 60] on span "Back" at bounding box center [148, 56] width 39 height 9
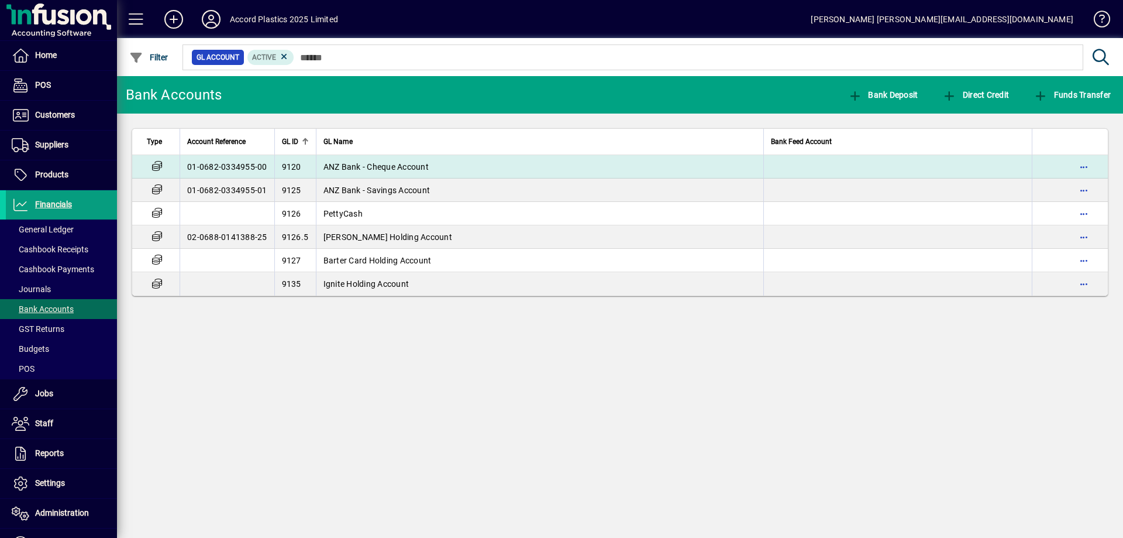
click at [441, 166] on td "ANZ Bank - Cheque Account" at bounding box center [540, 166] width 448 height 23
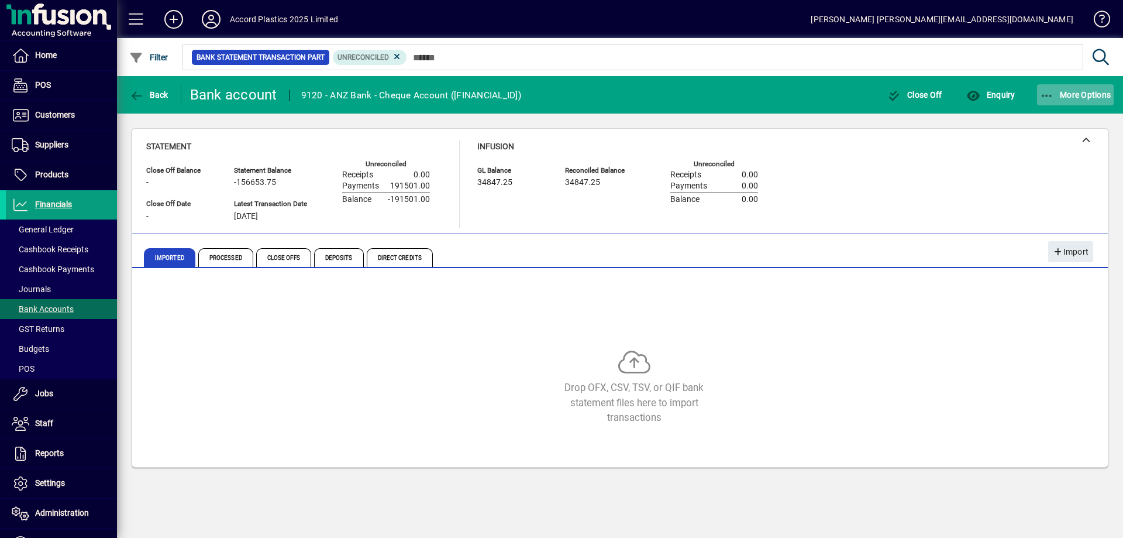
click at [1066, 91] on span "More Options" at bounding box center [1075, 94] width 71 height 9
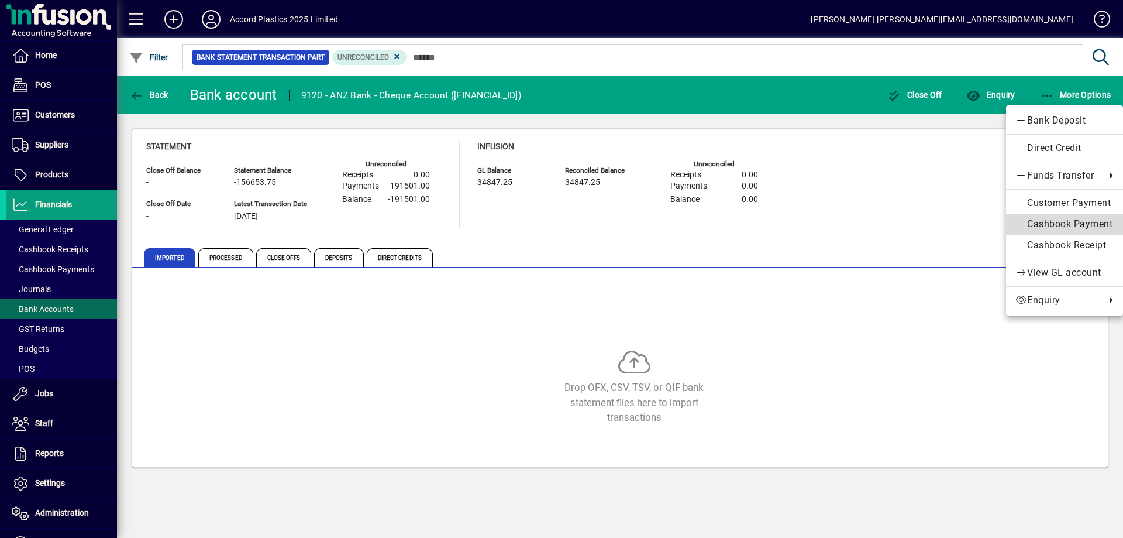
click at [1048, 224] on span "Cashbook Payment" at bounding box center [1065, 224] width 98 height 14
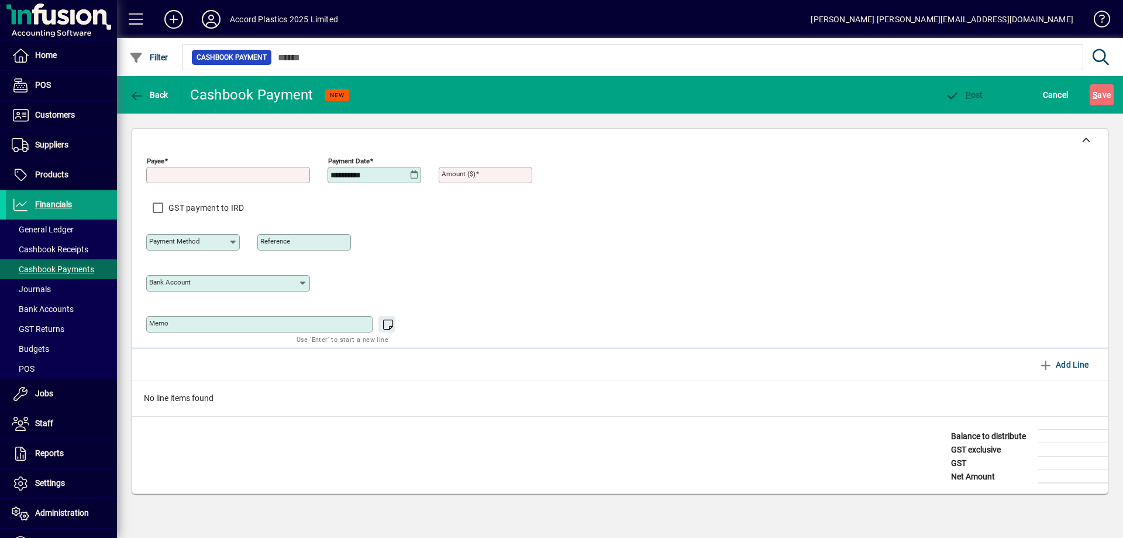
type input "**********"
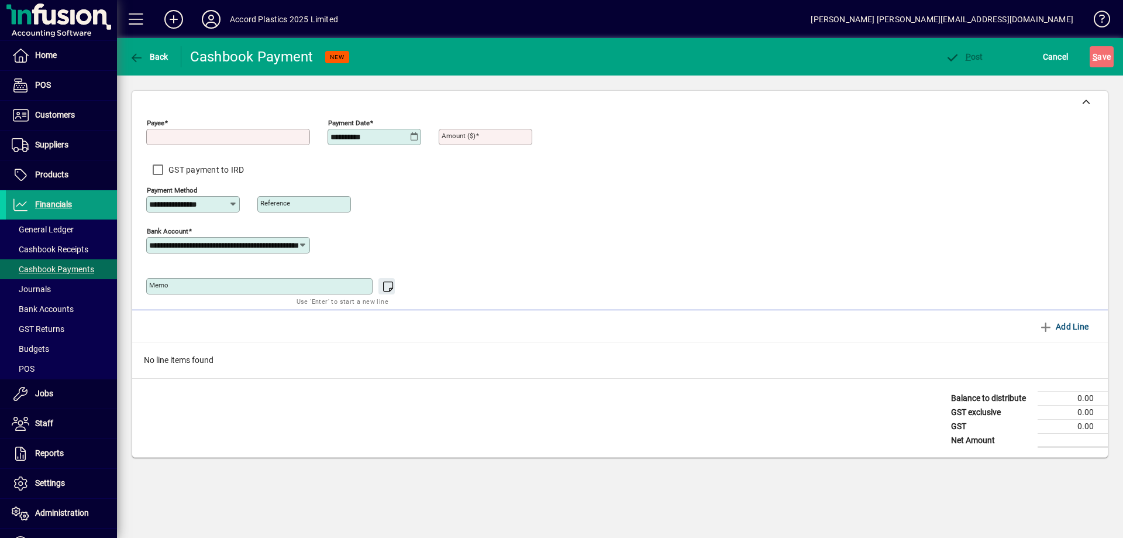
click at [277, 140] on input "Payee" at bounding box center [229, 136] width 160 height 9
click at [144, 57] on span "Back" at bounding box center [148, 56] width 39 height 9
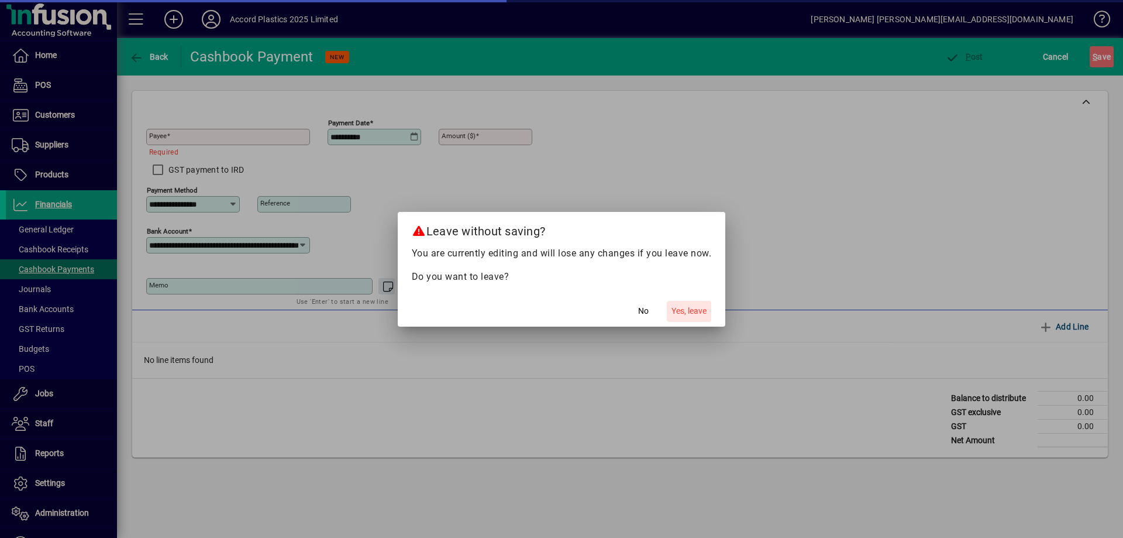
click at [686, 311] on span "Yes, leave" at bounding box center [689, 311] width 35 height 12
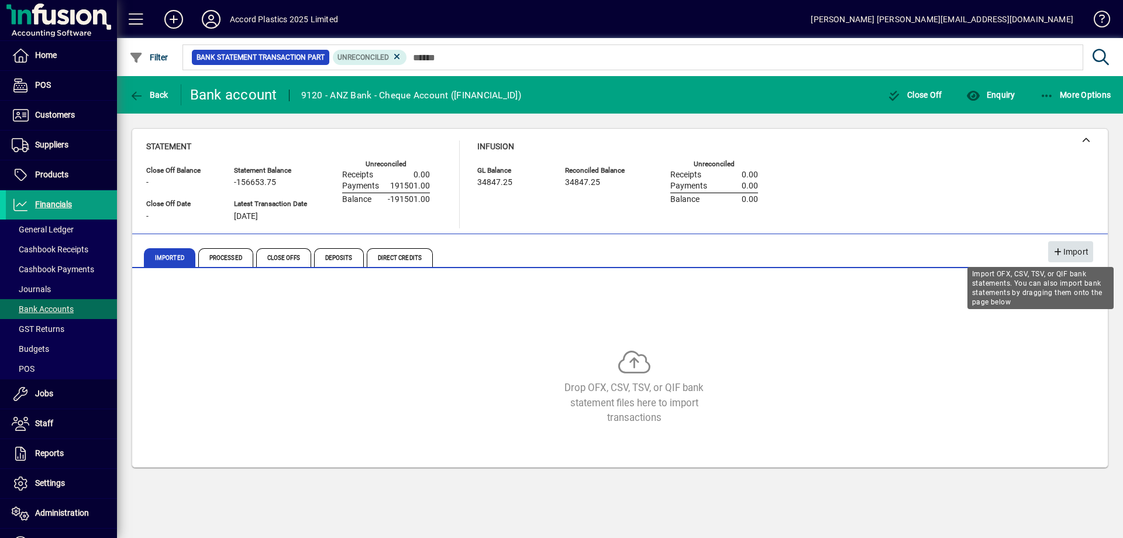
click at [1075, 254] on span "Import" at bounding box center [1071, 251] width 36 height 19
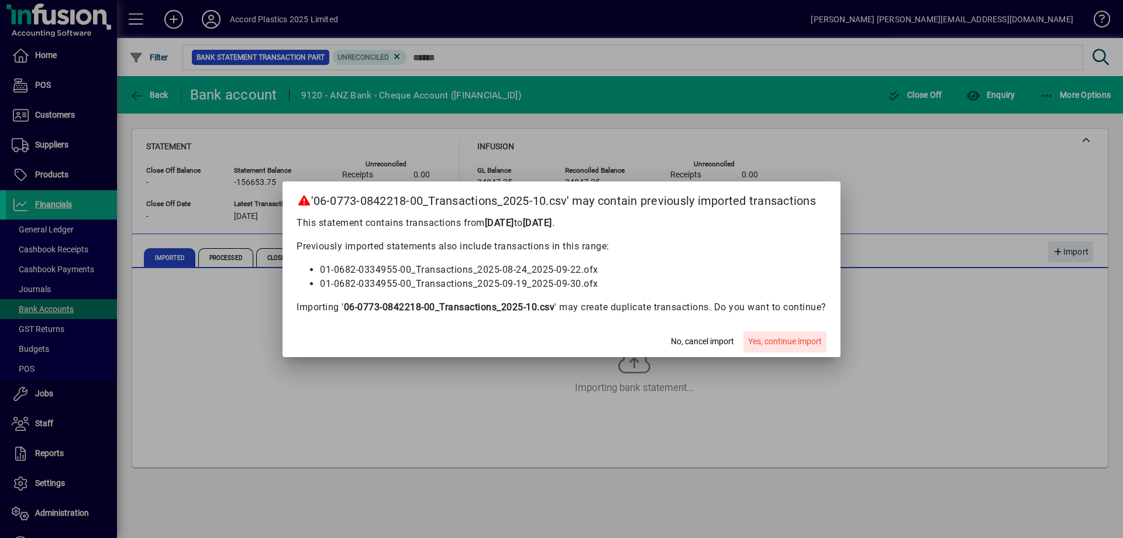
click at [762, 343] on span "Yes, continue import" at bounding box center [785, 341] width 74 height 12
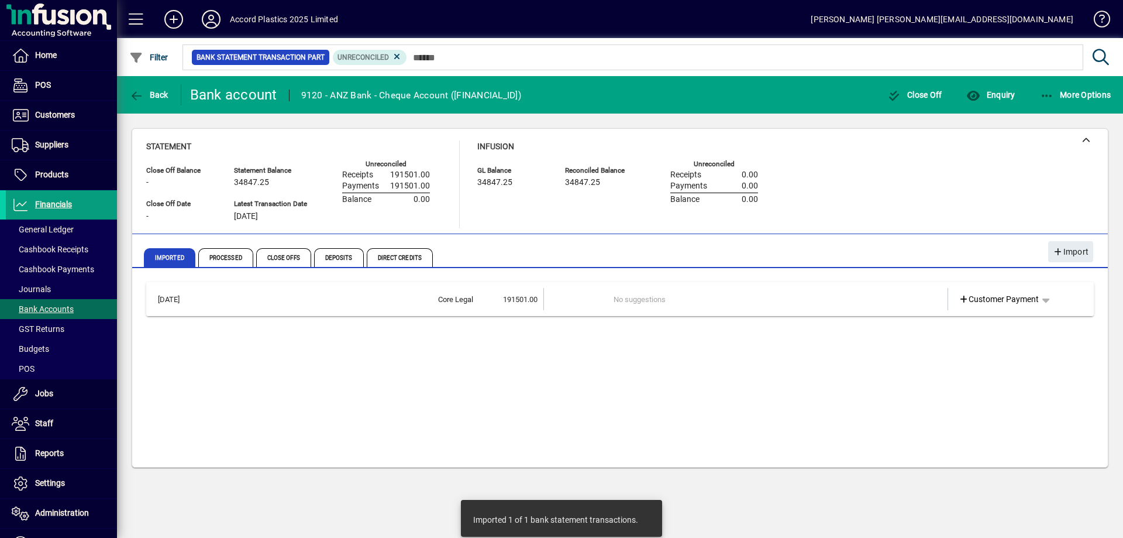
click at [883, 301] on td at bounding box center [904, 299] width 49 height 22
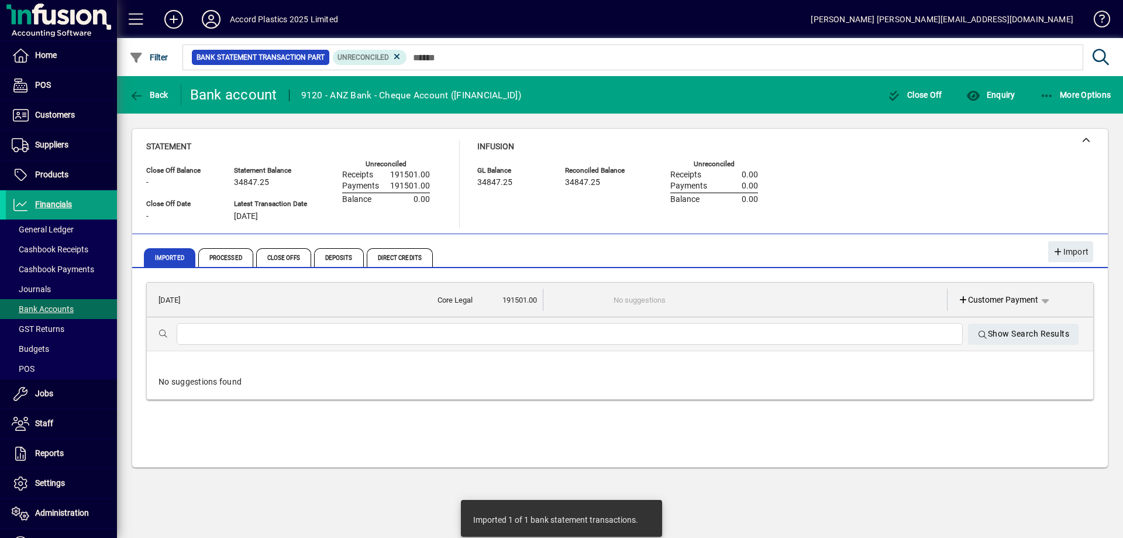
click at [800, 302] on td "No suggestions" at bounding box center [747, 299] width 266 height 22
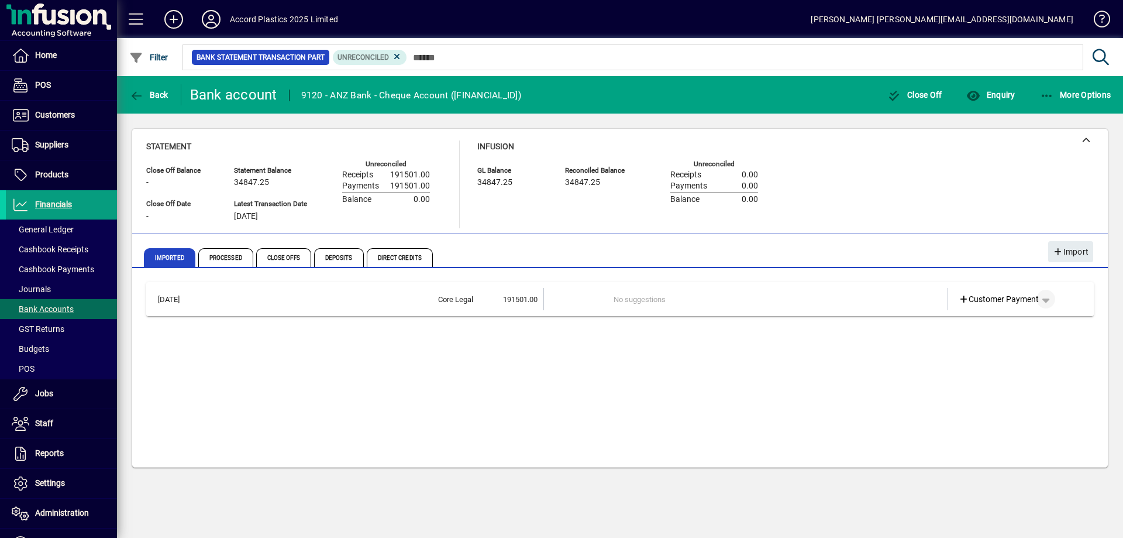
click at [1044, 302] on span "button" at bounding box center [1046, 299] width 28 height 28
click at [1020, 342] on span "Cashbook Receipt" at bounding box center [1012, 345] width 81 height 14
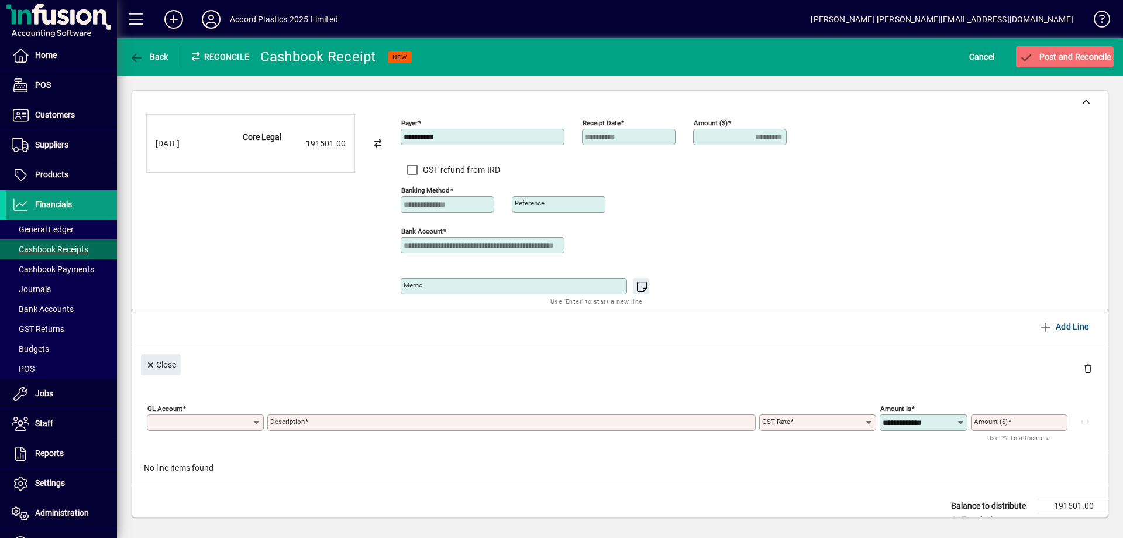
type input "*********"
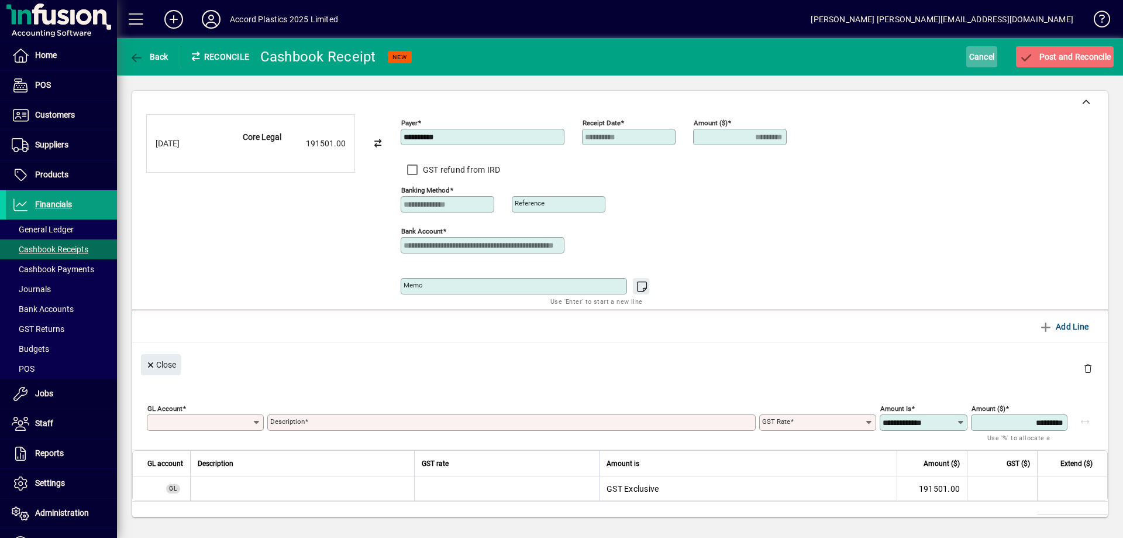
click at [985, 62] on span "Cancel" at bounding box center [982, 56] width 26 height 19
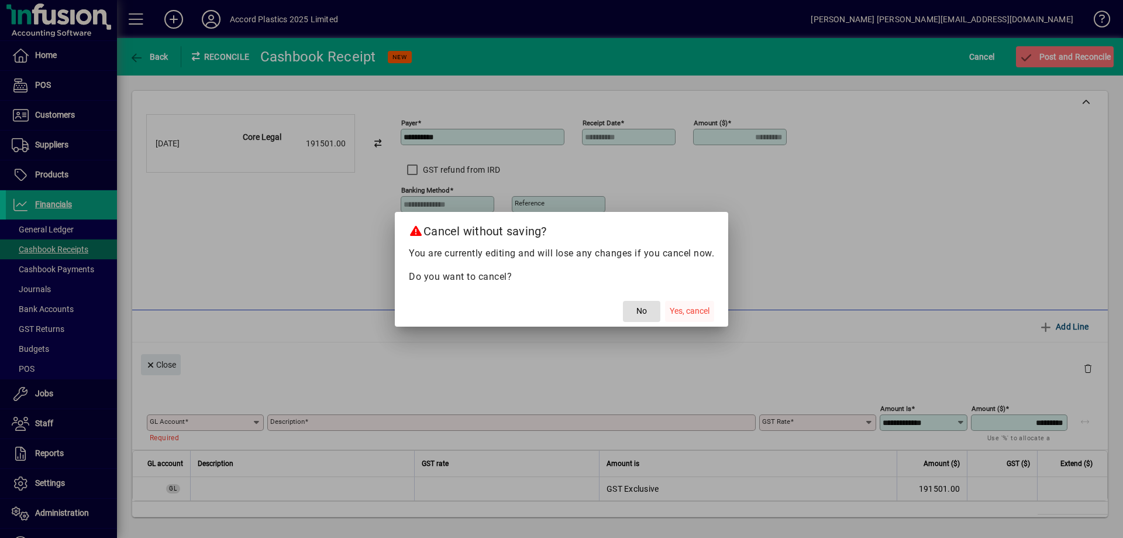
click at [676, 311] on span "Yes, cancel" at bounding box center [690, 311] width 40 height 12
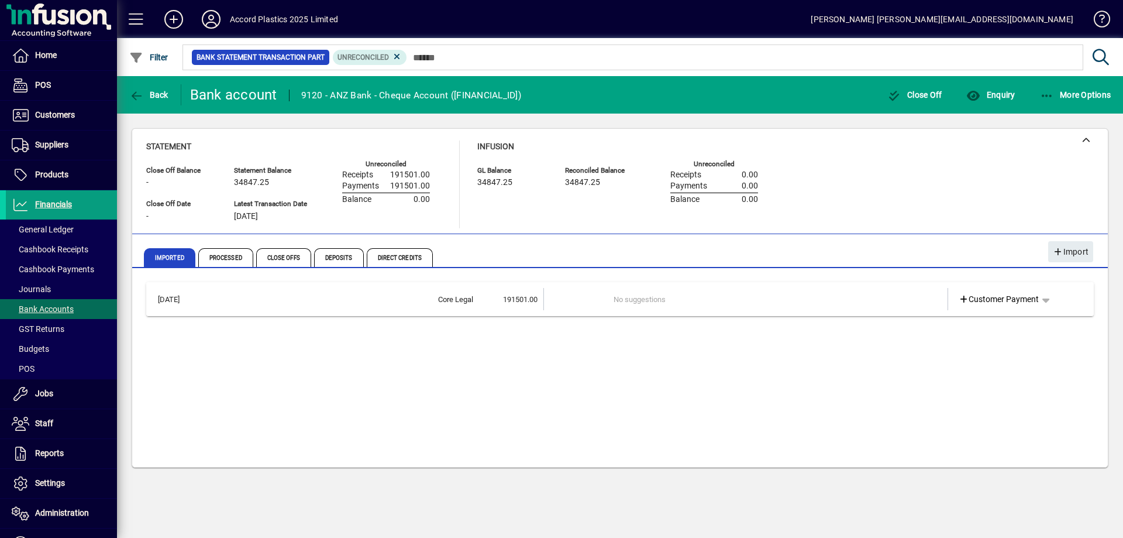
click at [170, 302] on td "19/09/2025" at bounding box center [179, 299] width 55 height 22
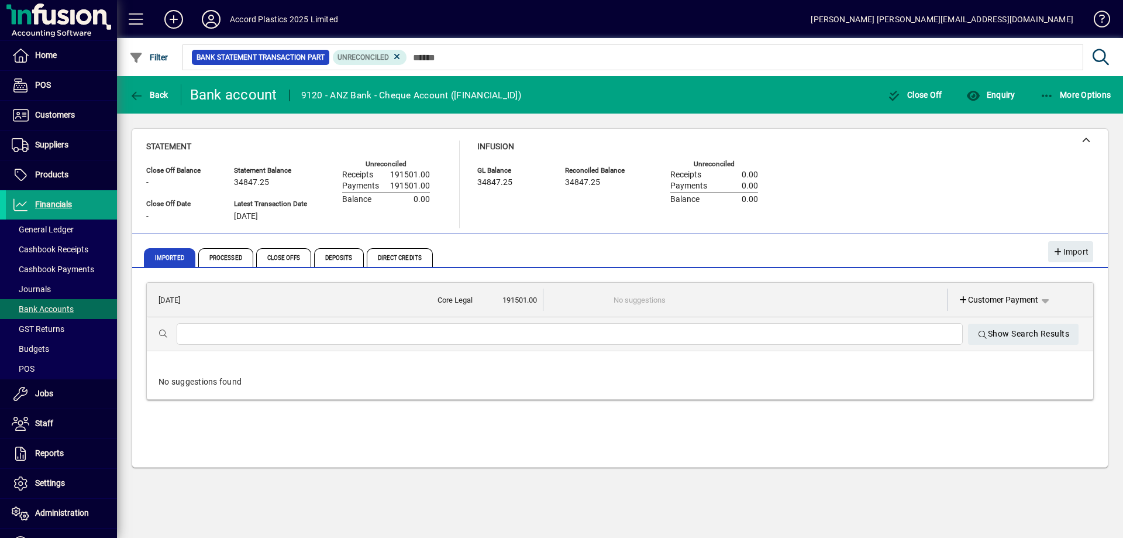
click at [209, 302] on div "Core Legal" at bounding box center [340, 300] width 265 height 12
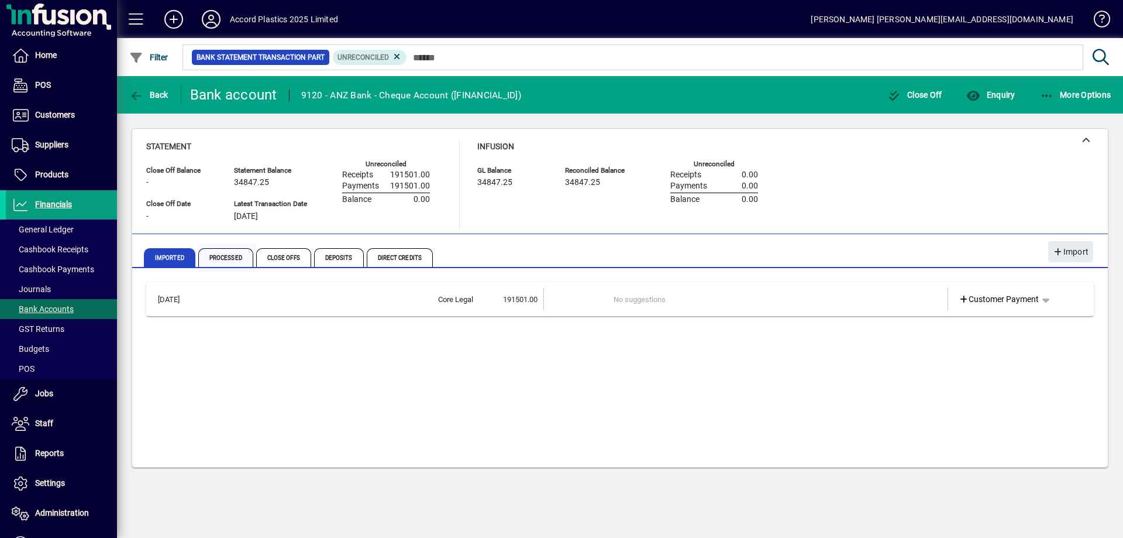
click at [235, 259] on span "Processed" at bounding box center [225, 257] width 55 height 19
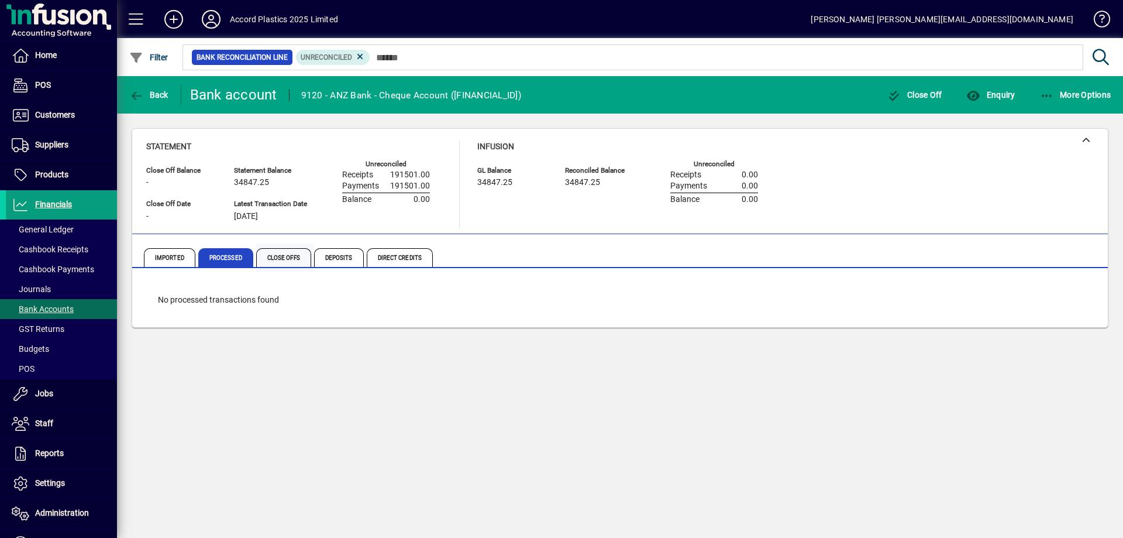
click at [285, 258] on span "Close Offs" at bounding box center [283, 257] width 55 height 19
click at [343, 258] on span "Deposits" at bounding box center [339, 257] width 50 height 19
click at [390, 257] on span "Direct Credits" at bounding box center [400, 257] width 66 height 19
click at [204, 254] on span "Processed" at bounding box center [225, 257] width 55 height 19
click at [173, 259] on span "Imported" at bounding box center [169, 257] width 51 height 19
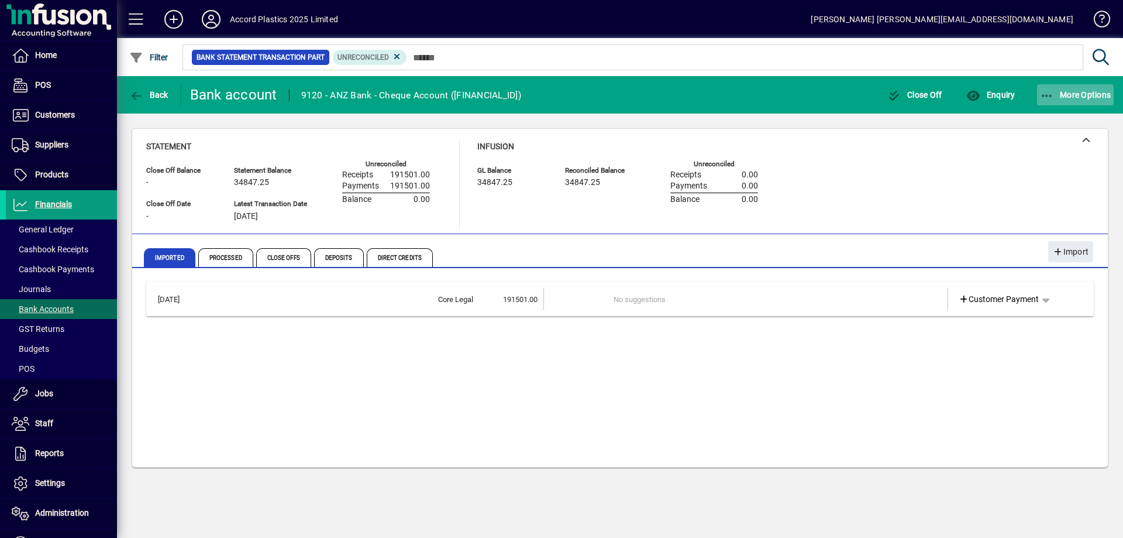
click at [1062, 92] on span "More Options" at bounding box center [1075, 94] width 71 height 9
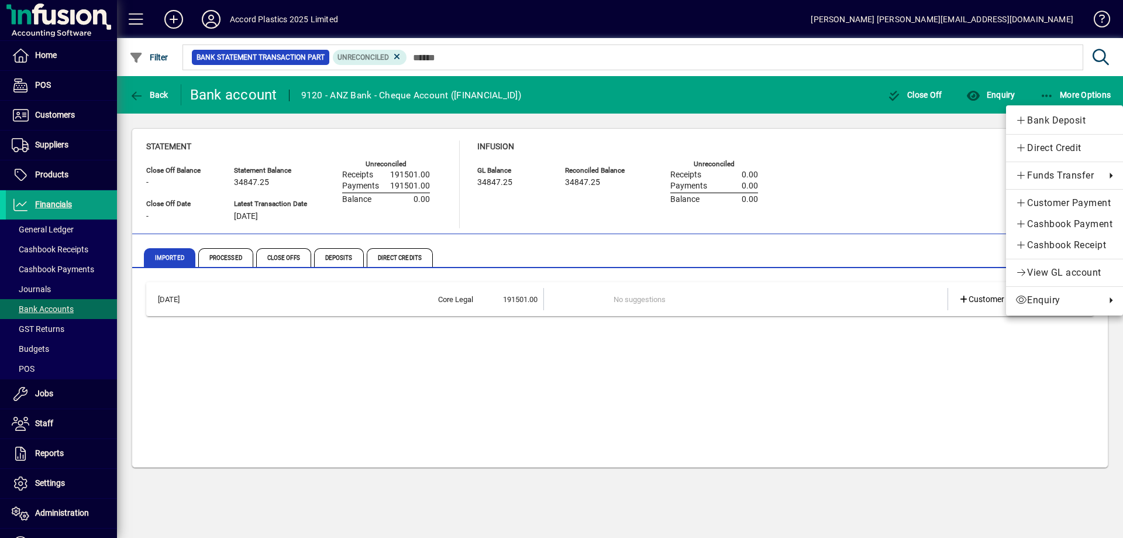
click at [331, 393] on div at bounding box center [561, 269] width 1123 height 538
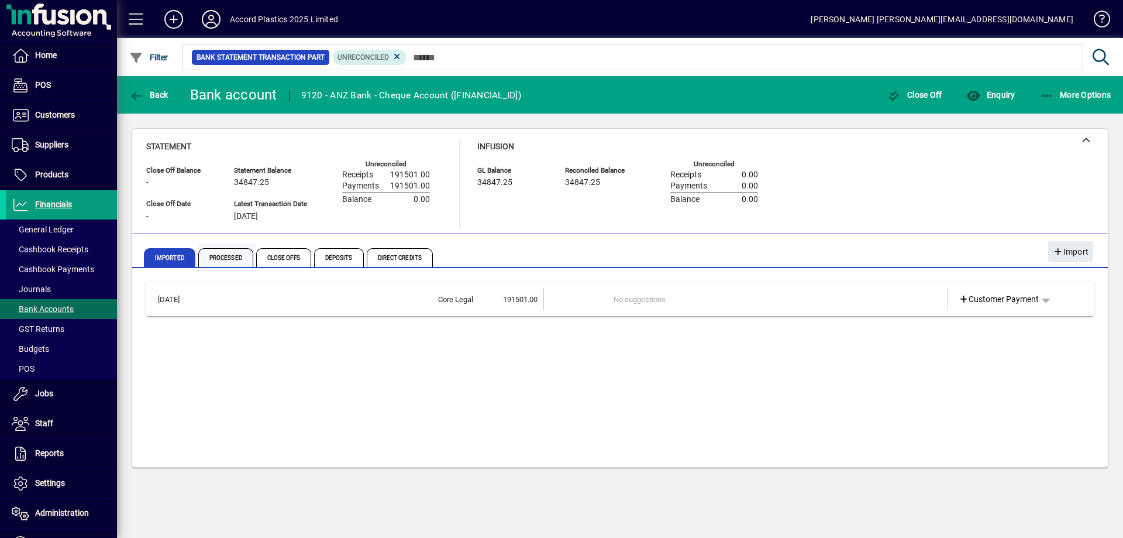
click at [237, 252] on span "Processed" at bounding box center [225, 257] width 55 height 19
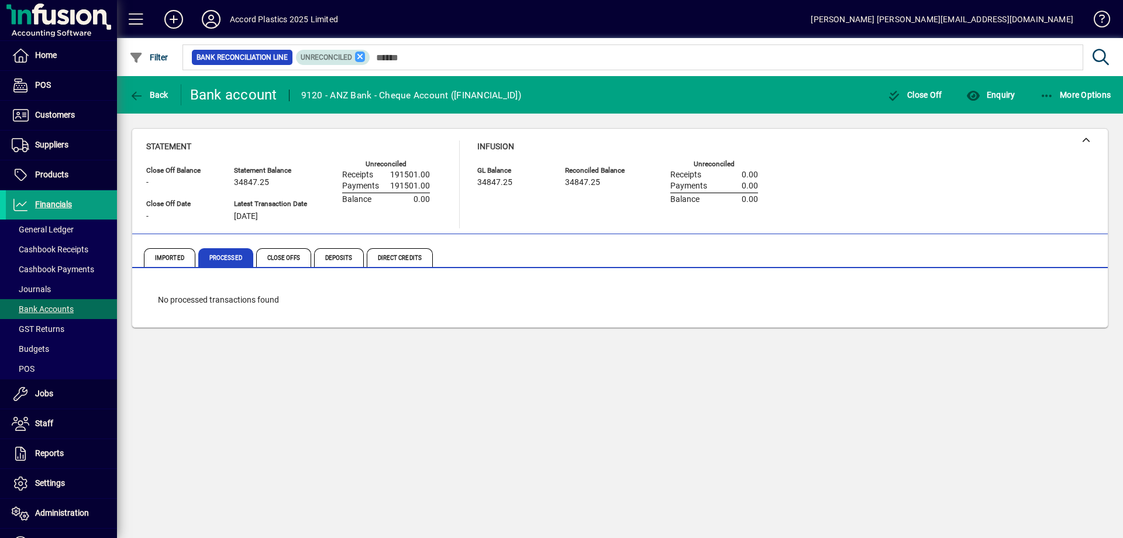
click at [360, 59] on icon at bounding box center [360, 56] width 11 height 11
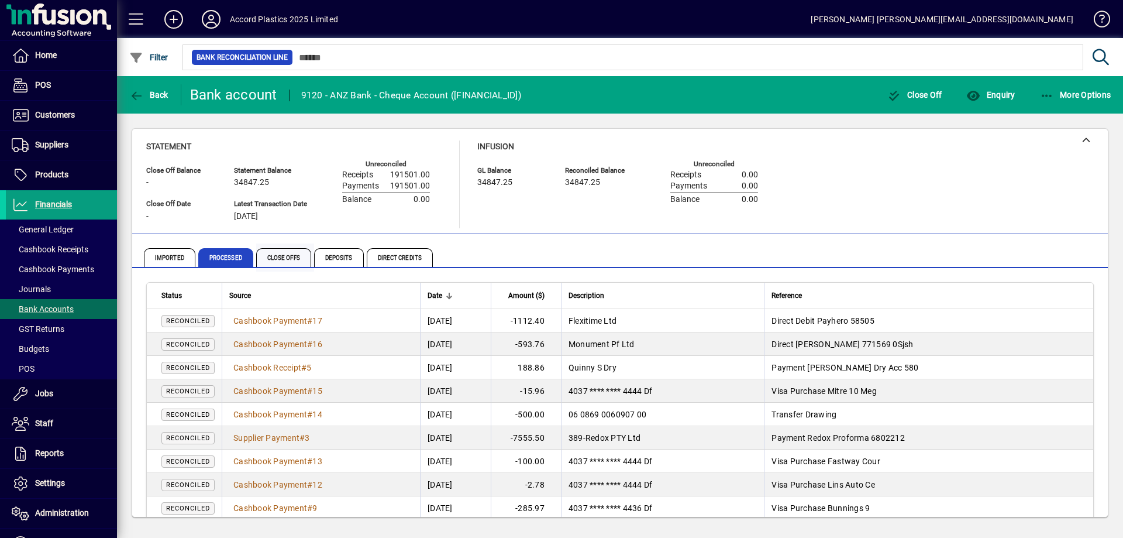
click at [292, 257] on span "Close Offs" at bounding box center [283, 257] width 55 height 19
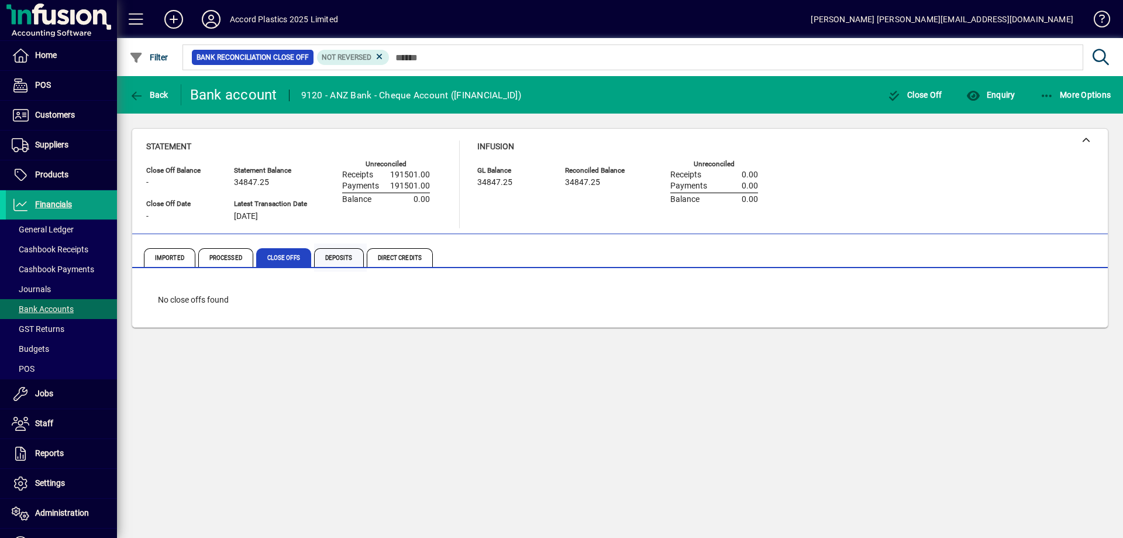
click at [339, 253] on span "Deposits" at bounding box center [339, 257] width 50 height 19
click at [397, 256] on span "Direct Credits" at bounding box center [400, 257] width 66 height 19
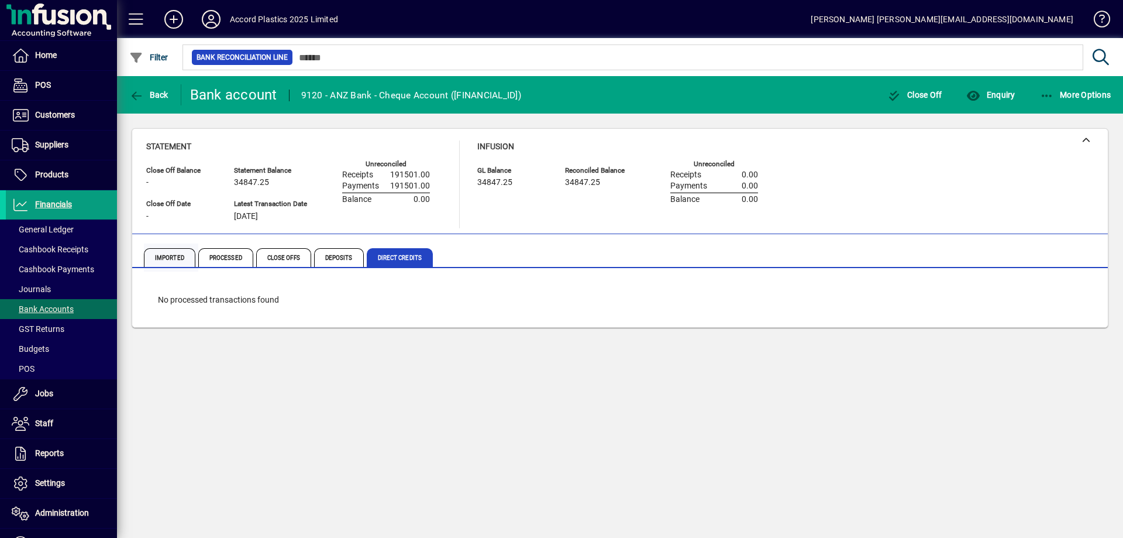
click at [169, 257] on span "Imported" at bounding box center [169, 257] width 51 height 19
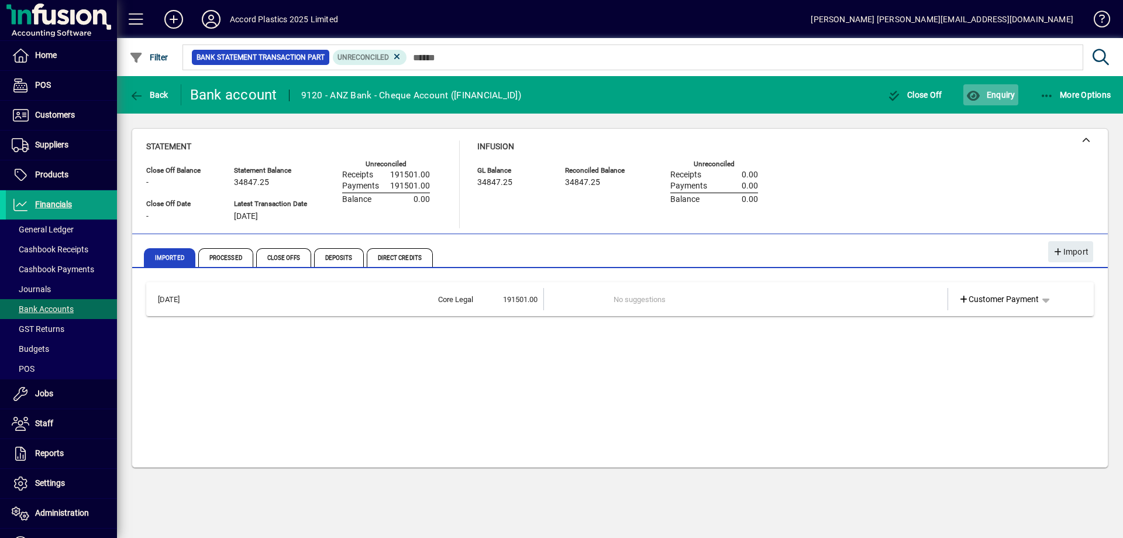
click at [992, 99] on span "Enquiry" at bounding box center [990, 94] width 49 height 9
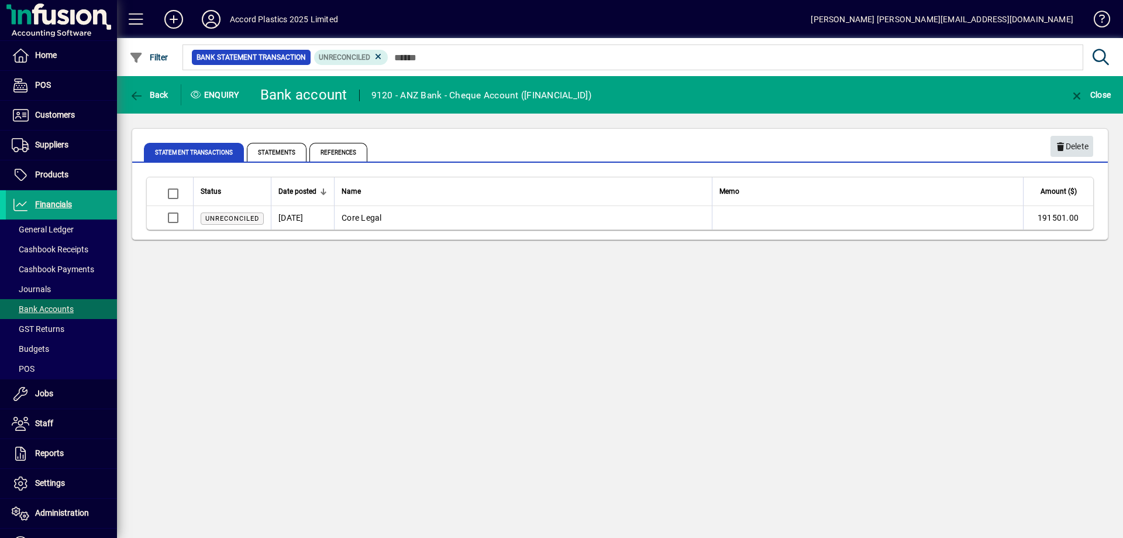
click at [1091, 152] on span "button" at bounding box center [1072, 146] width 43 height 28
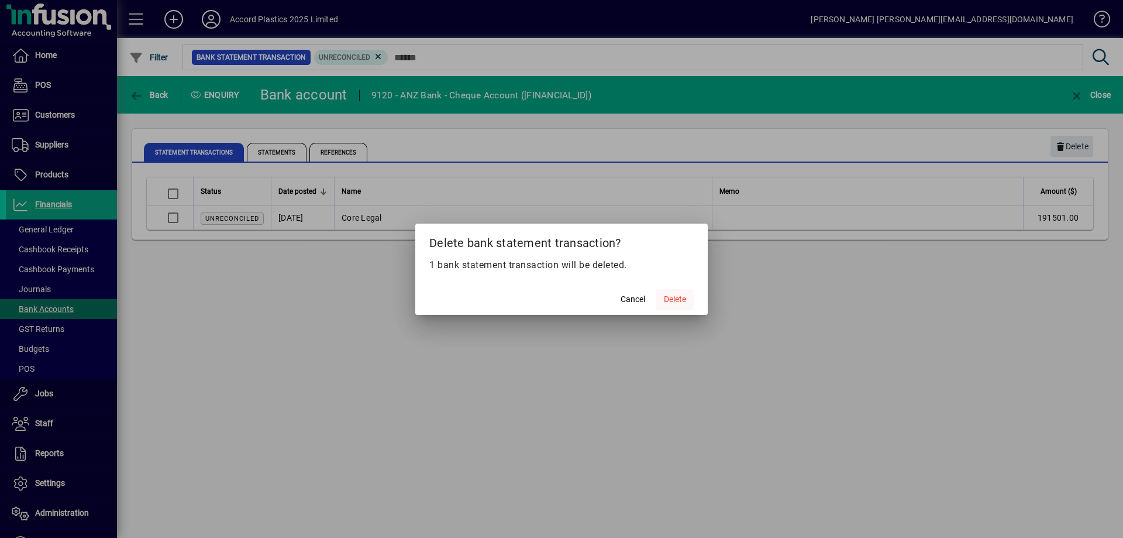
click at [679, 298] on span "Delete" at bounding box center [675, 299] width 22 height 12
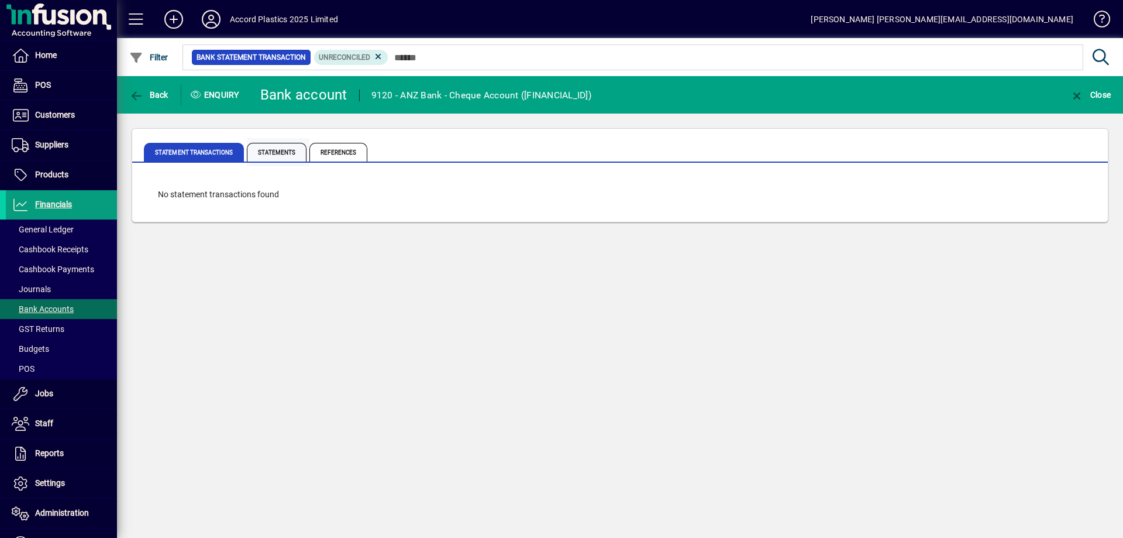
click at [276, 154] on span "Statements" at bounding box center [277, 152] width 60 height 19
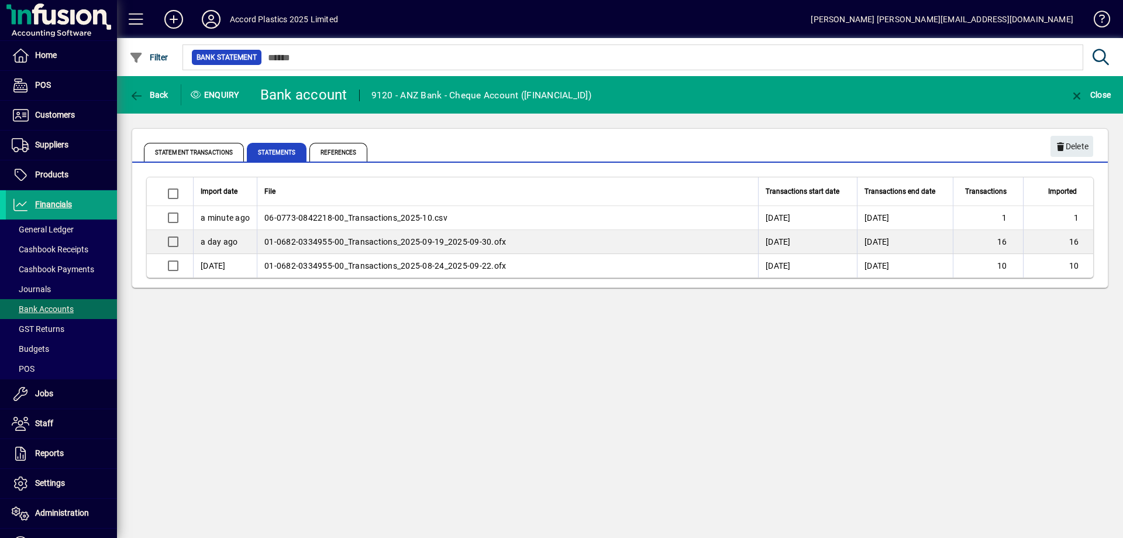
click at [1094, 150] on mat-tab-group "Statement Transactions Statements References" at bounding box center [620, 150] width 976 height 25
click at [1081, 145] on span "Delete" at bounding box center [1071, 146] width 33 height 19
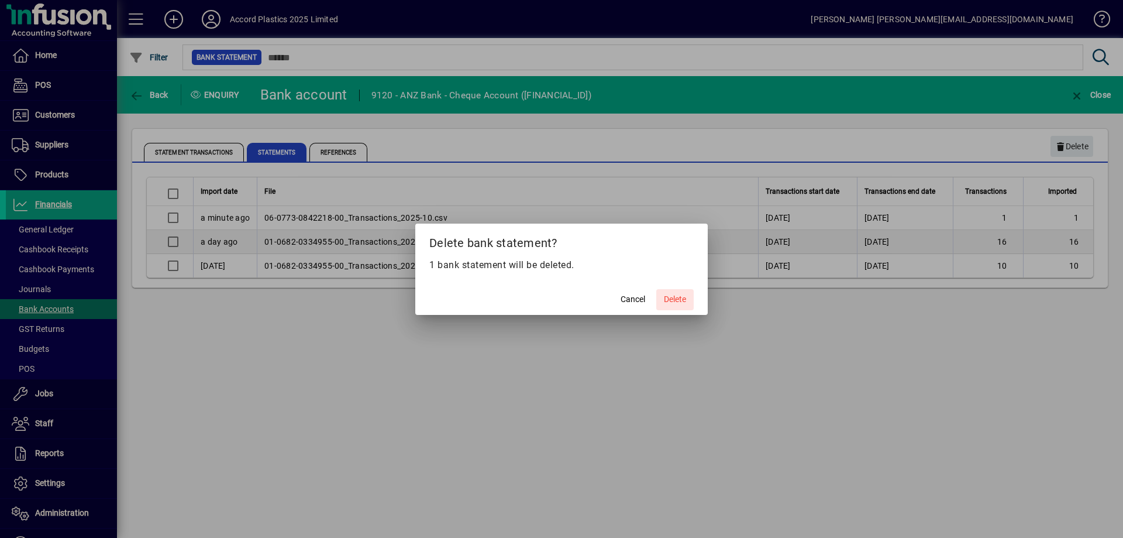
click at [674, 299] on span "Delete" at bounding box center [675, 299] width 22 height 12
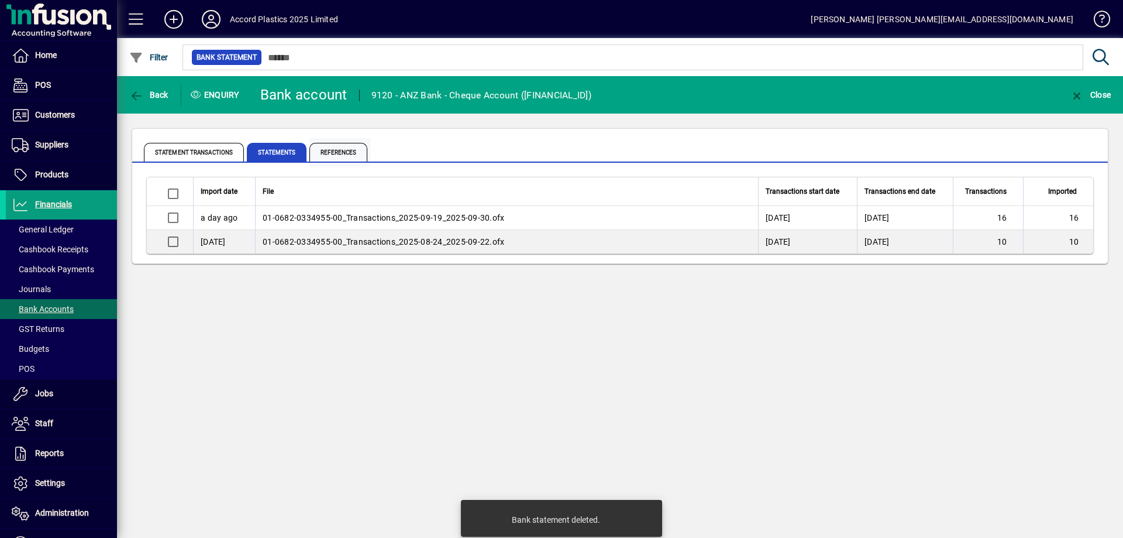
click at [342, 152] on span "References" at bounding box center [338, 152] width 58 height 19
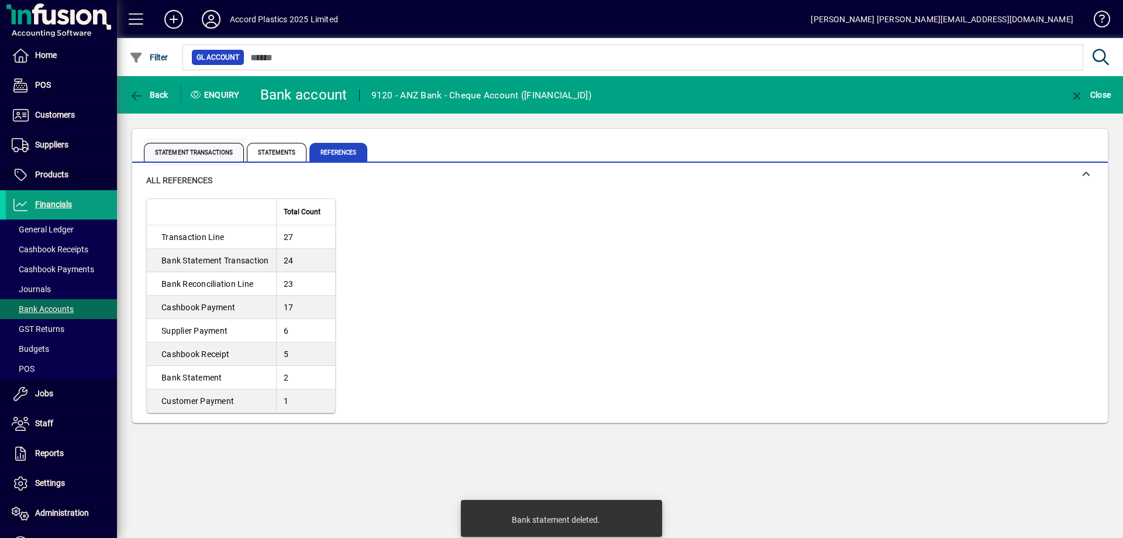
click at [187, 153] on span "Statement Transactions" at bounding box center [194, 152] width 100 height 19
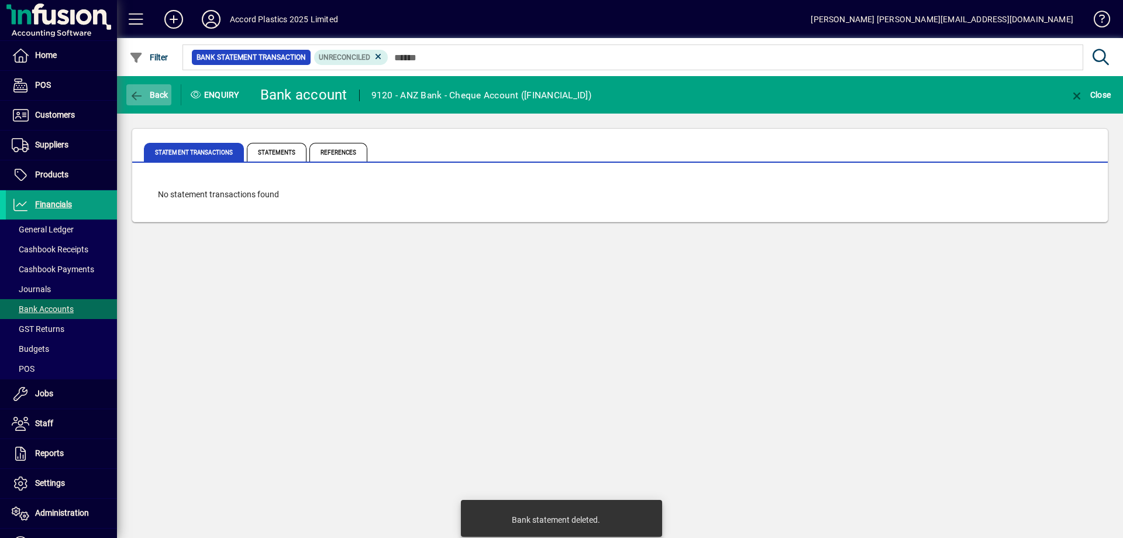
click at [135, 94] on icon "button" at bounding box center [136, 96] width 15 height 12
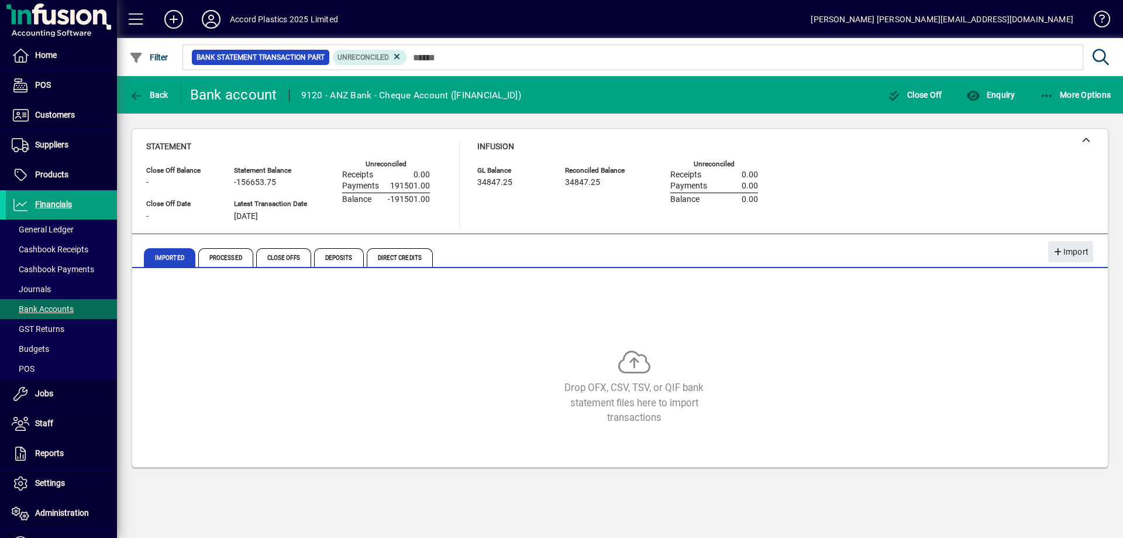
click at [395, 190] on span "191501.00" at bounding box center [410, 185] width 40 height 9
click at [408, 199] on span "-191501.00" at bounding box center [409, 199] width 42 height 9
click at [409, 190] on span "191501.00" at bounding box center [410, 185] width 40 height 9
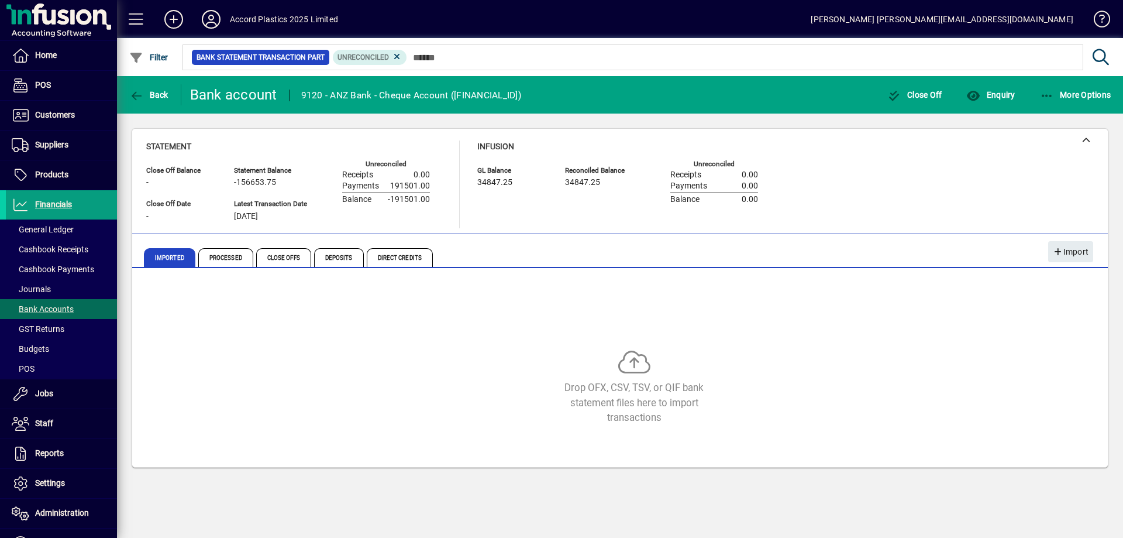
click at [410, 190] on span "191501.00" at bounding box center [410, 185] width 40 height 9
click at [407, 203] on span "-191501.00" at bounding box center [409, 199] width 42 height 9
click at [410, 189] on span "191501.00" at bounding box center [410, 185] width 40 height 9
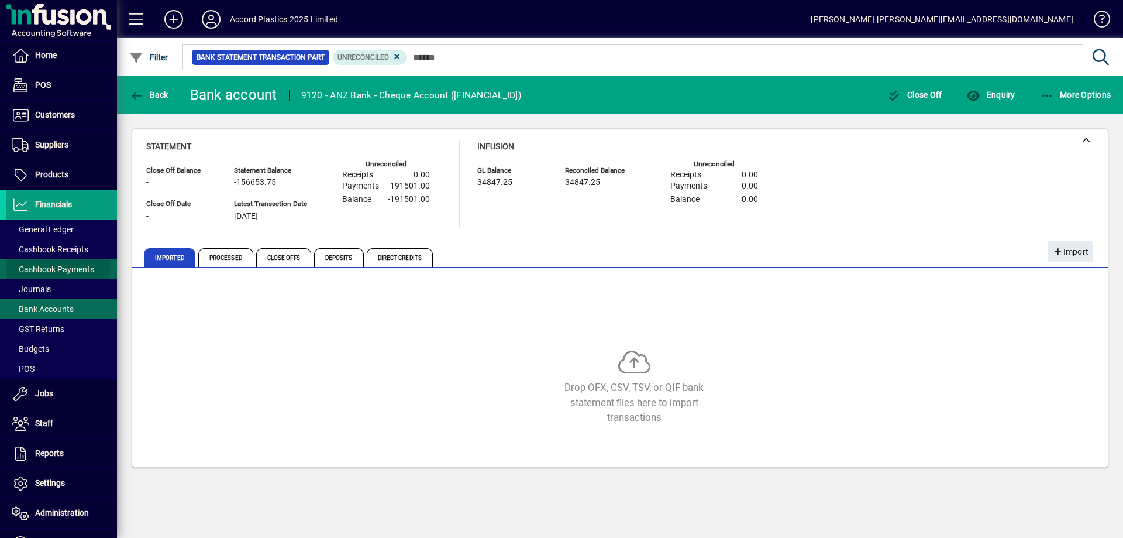
click at [56, 266] on span "Cashbook Payments" at bounding box center [53, 268] width 82 height 9
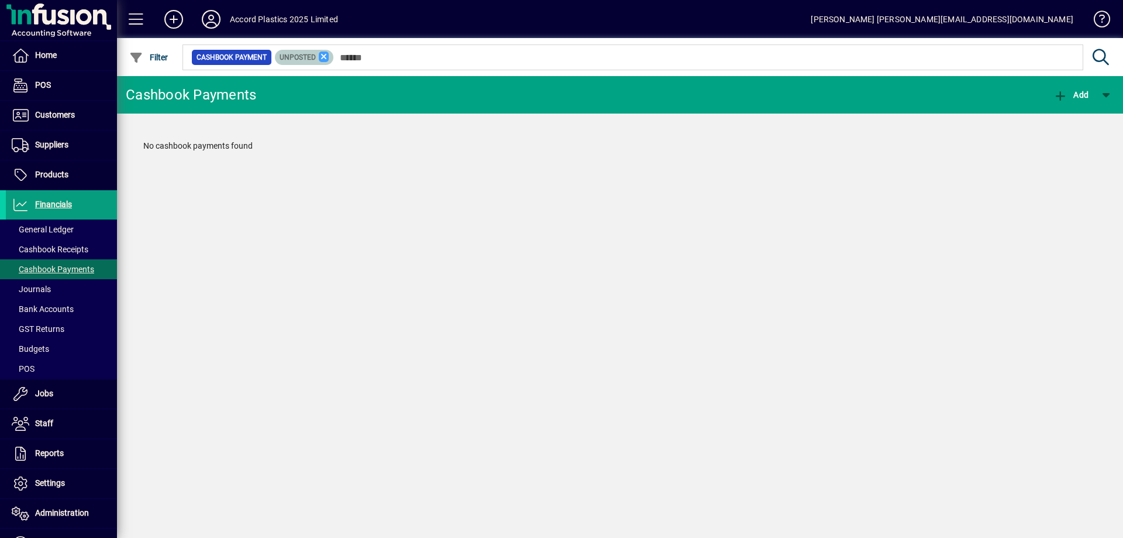
click at [323, 60] on icon at bounding box center [324, 56] width 11 height 11
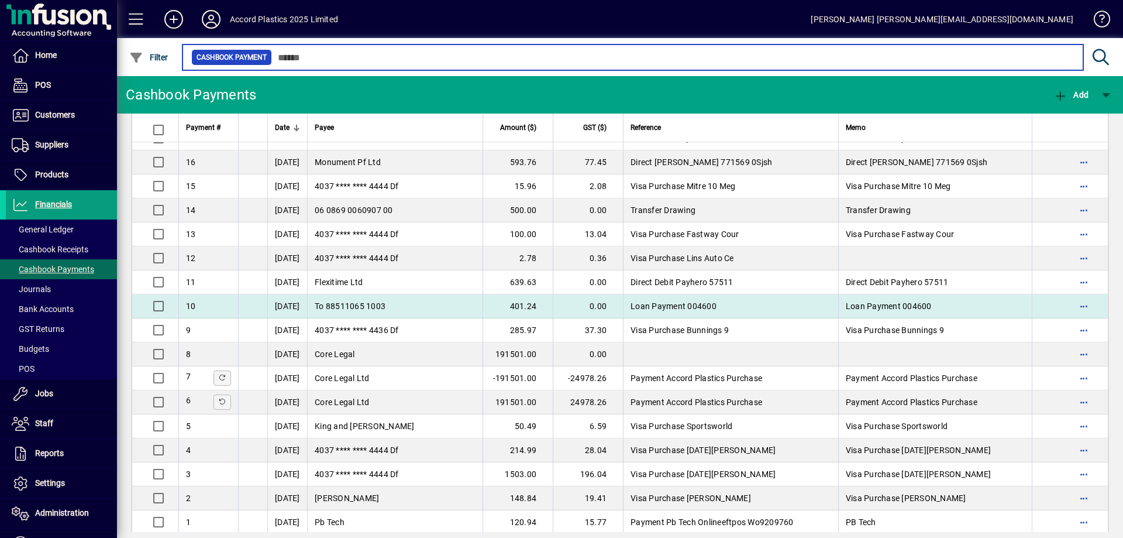
scroll to position [48, 0]
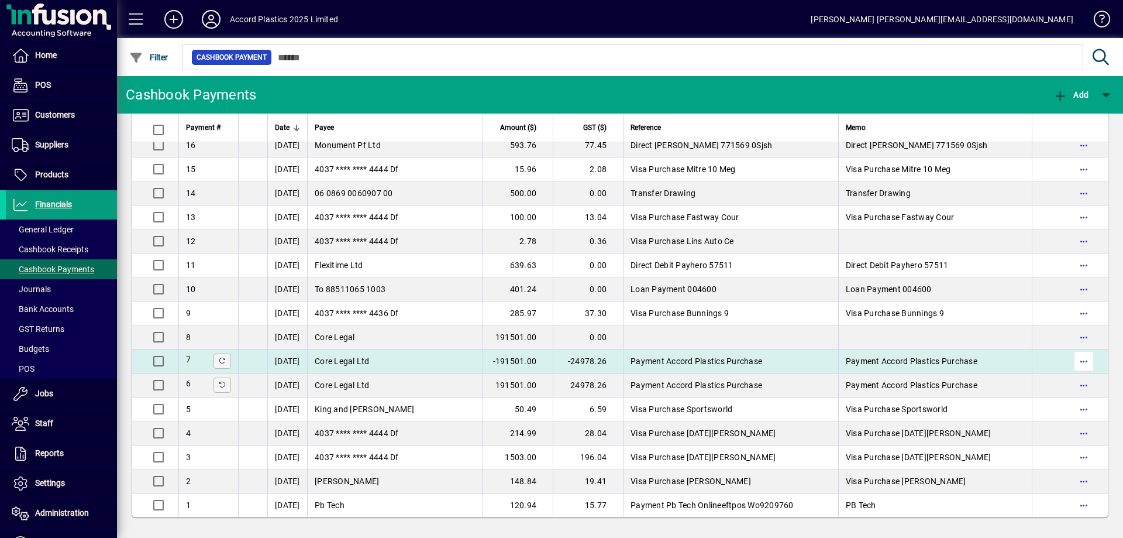
click at [1074, 364] on span "button" at bounding box center [1084, 361] width 28 height 28
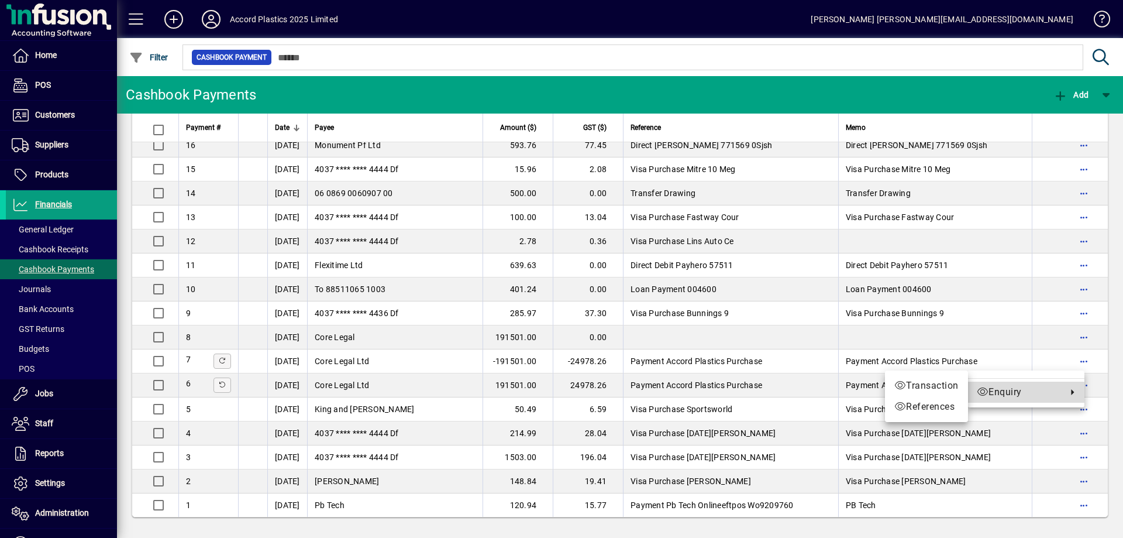
click at [1022, 395] on span "Enquiry" at bounding box center [1019, 392] width 84 height 14
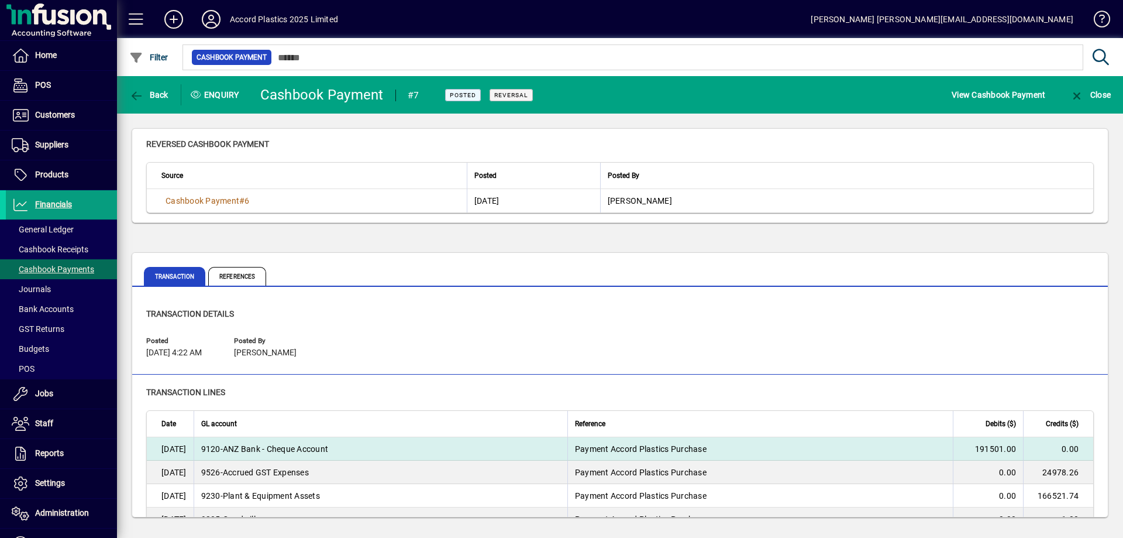
click at [288, 448] on span "9120 - ANZ Bank - Cheque Account" at bounding box center [265, 449] width 128 height 12
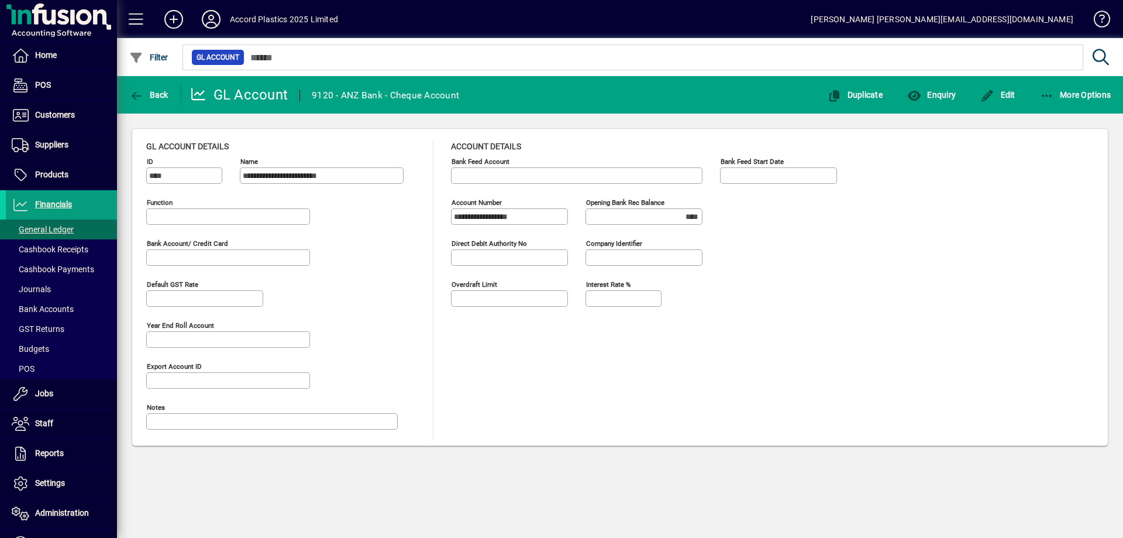
type input "**********"
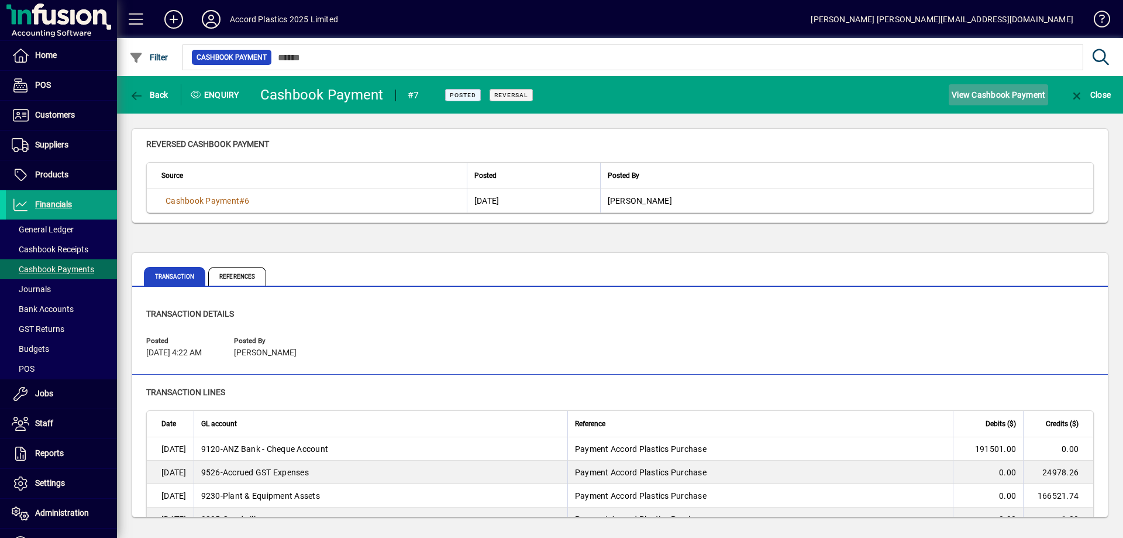
click at [971, 97] on span "View Cashbook Payment" at bounding box center [999, 94] width 94 height 19
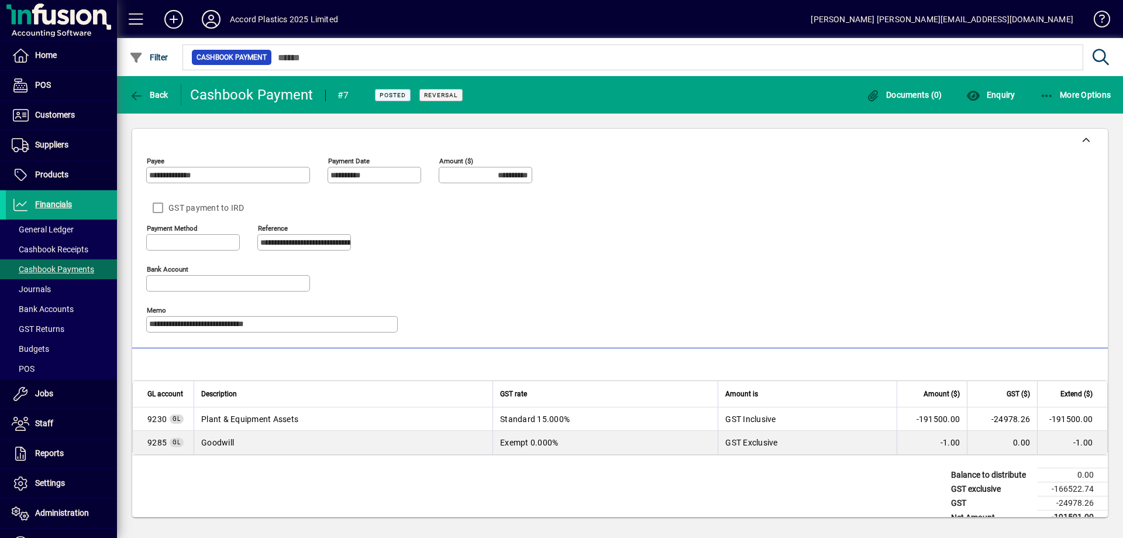
type input "**********"
click at [1089, 91] on span "More Options" at bounding box center [1075, 94] width 71 height 9
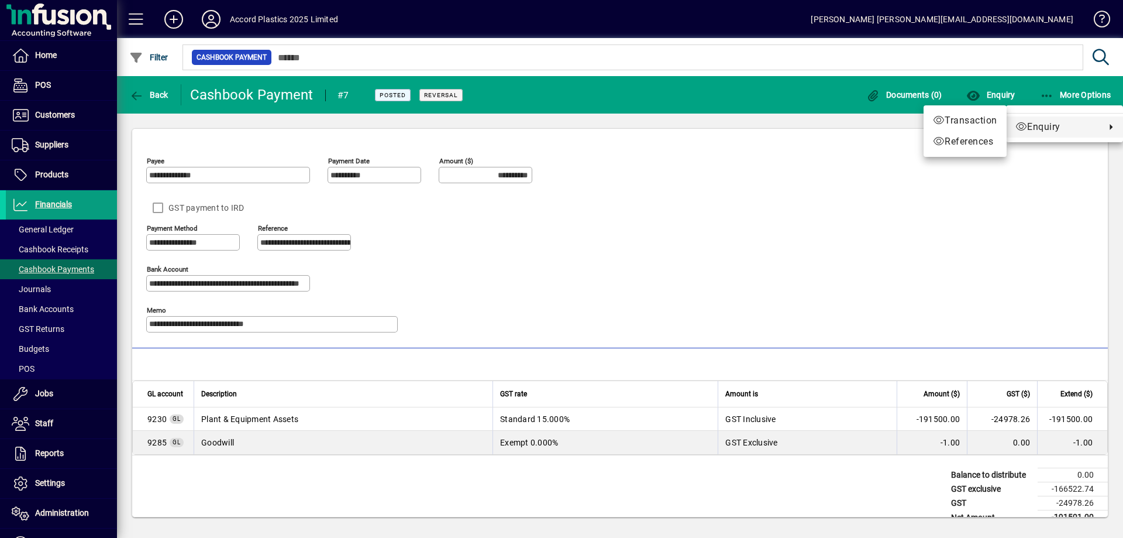
click at [711, 90] on div at bounding box center [561, 269] width 1123 height 538
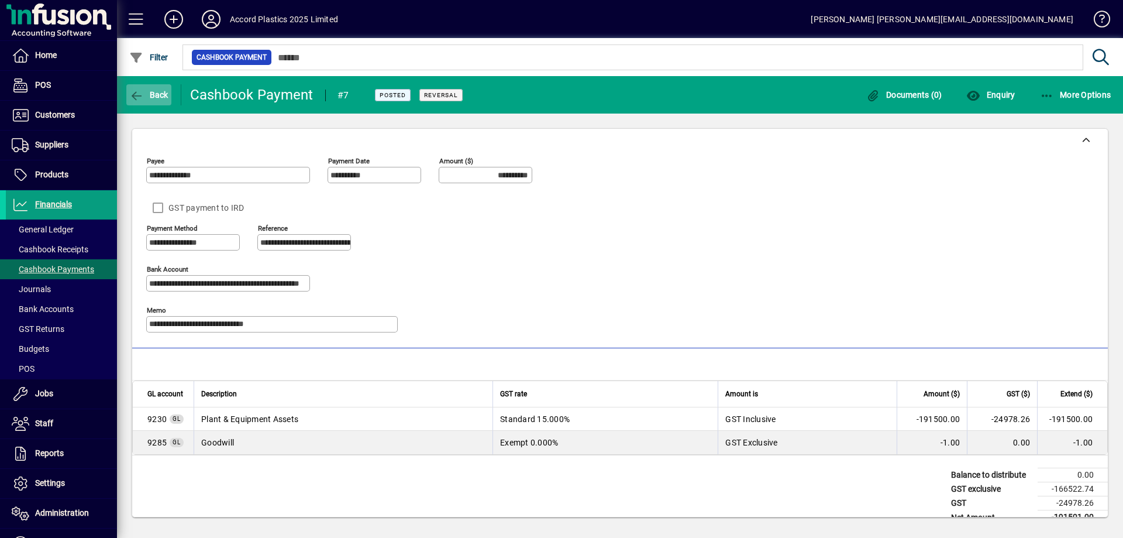
click at [149, 93] on span "Back" at bounding box center [148, 94] width 39 height 9
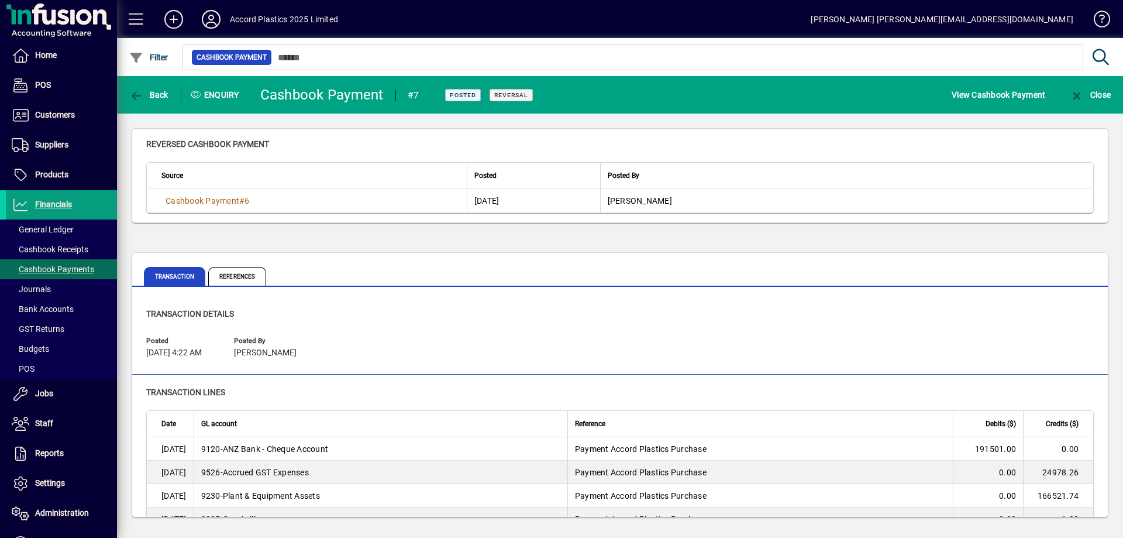
click at [149, 93] on span "Back" at bounding box center [148, 94] width 39 height 9
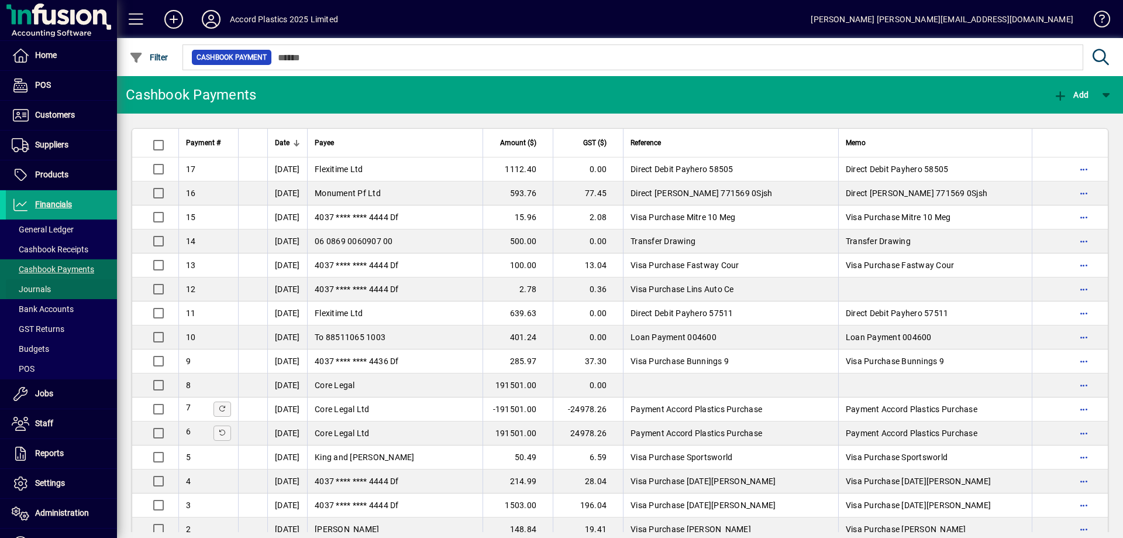
click at [55, 289] on span at bounding box center [61, 289] width 111 height 28
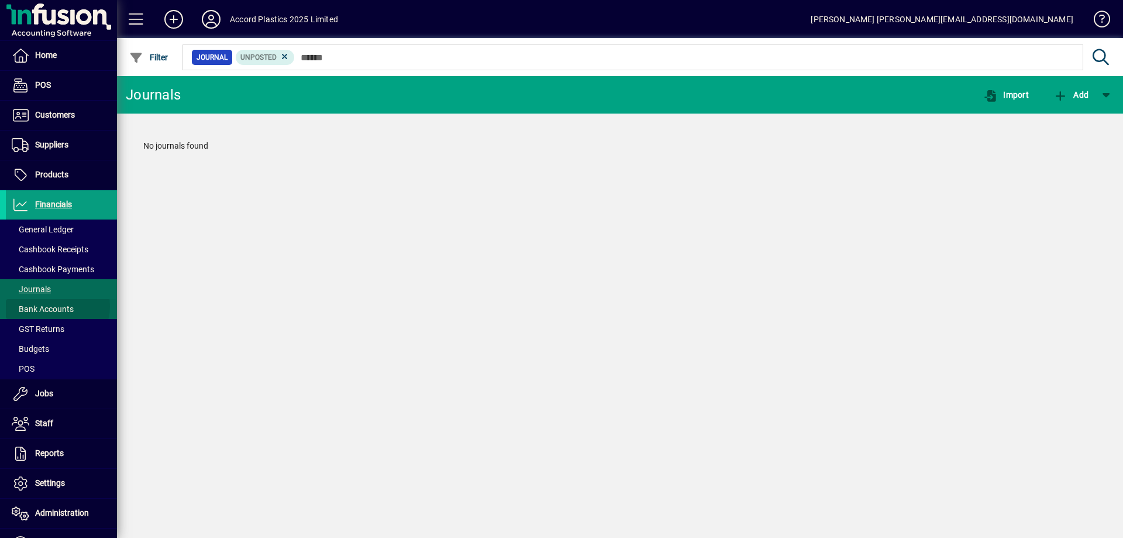
click at [54, 306] on span "Bank Accounts" at bounding box center [43, 308] width 62 height 9
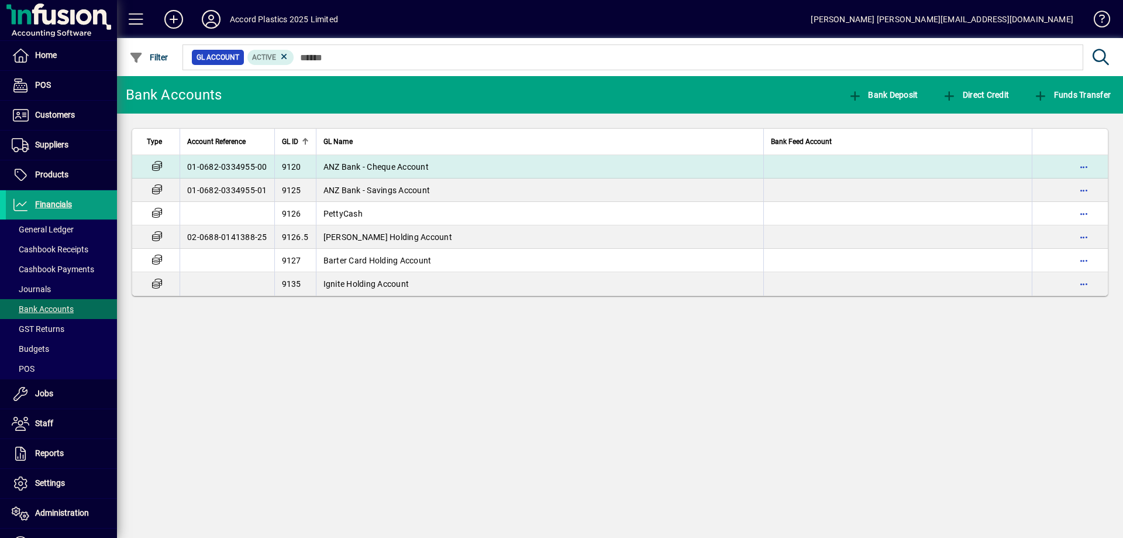
click at [418, 164] on span "ANZ Bank - Cheque Account" at bounding box center [375, 166] width 105 height 9
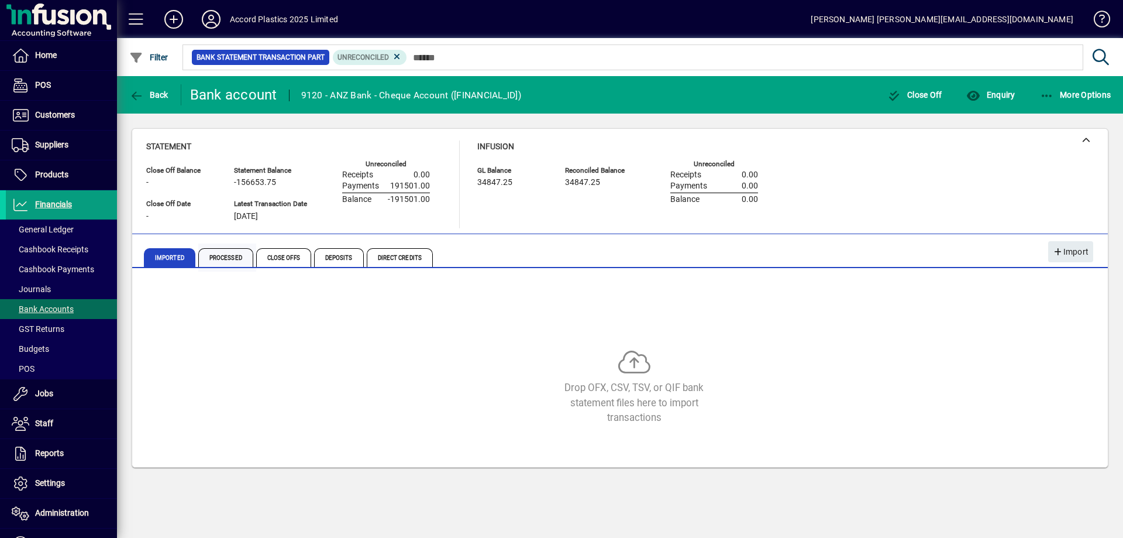
click at [221, 257] on span "Processed" at bounding box center [225, 257] width 55 height 19
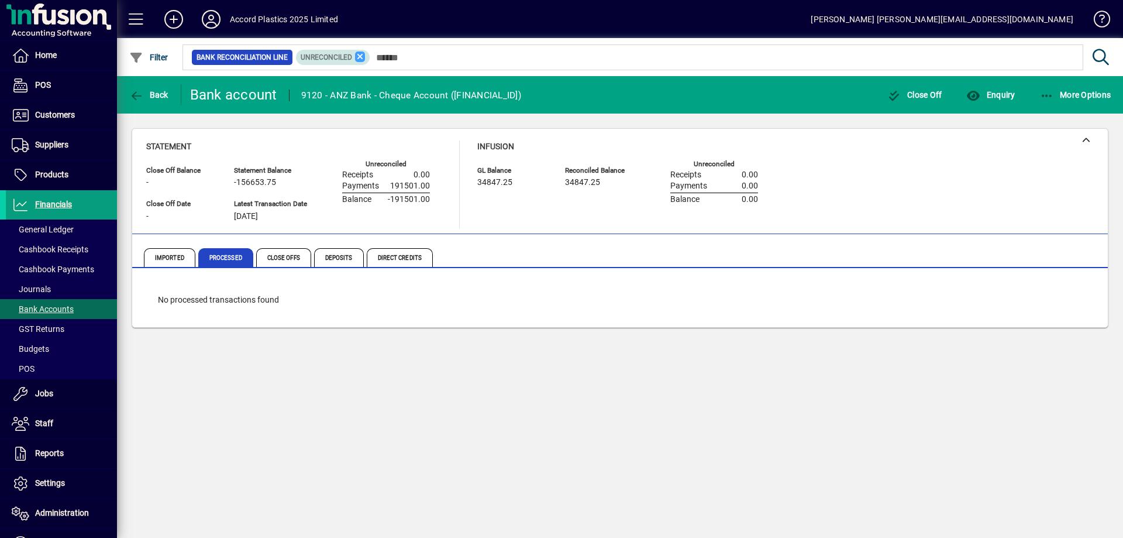
click at [359, 56] on icon at bounding box center [360, 56] width 11 height 11
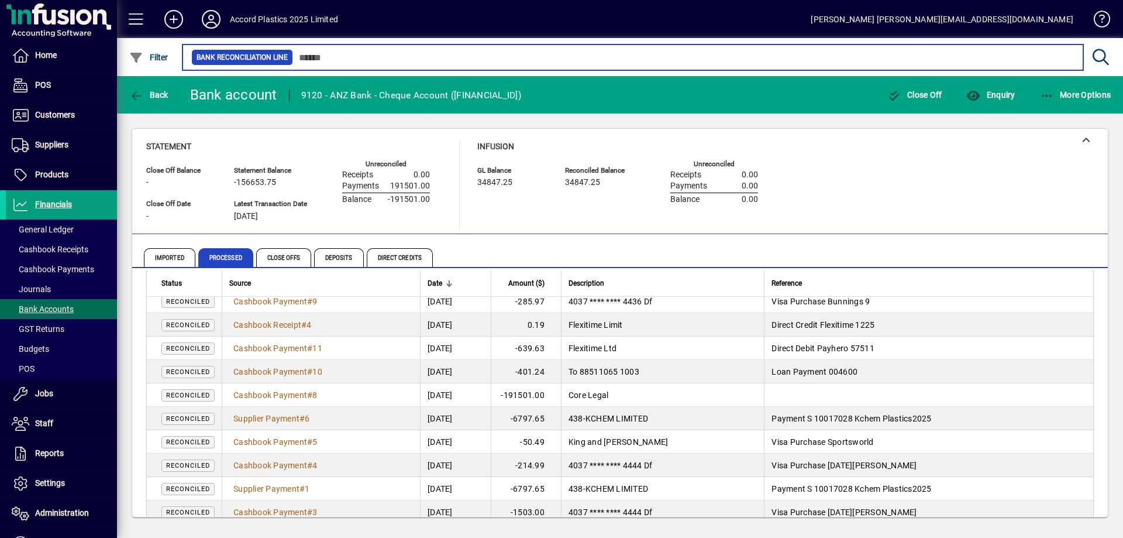
scroll to position [234, 0]
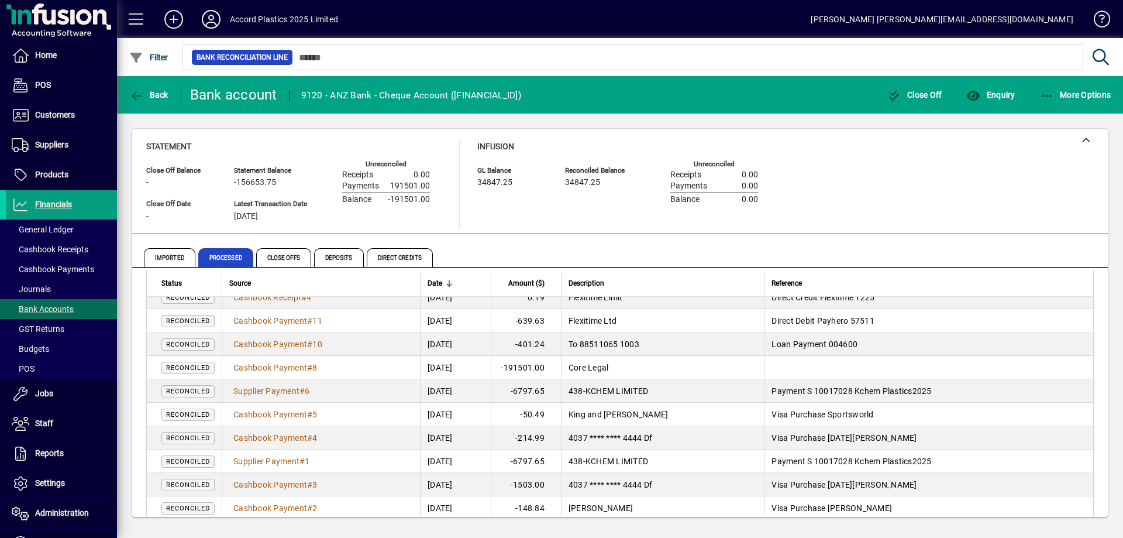
click at [195, 367] on span "Reconciled" at bounding box center [188, 368] width 44 height 8
click at [317, 367] on span "8" at bounding box center [314, 367] width 5 height 9
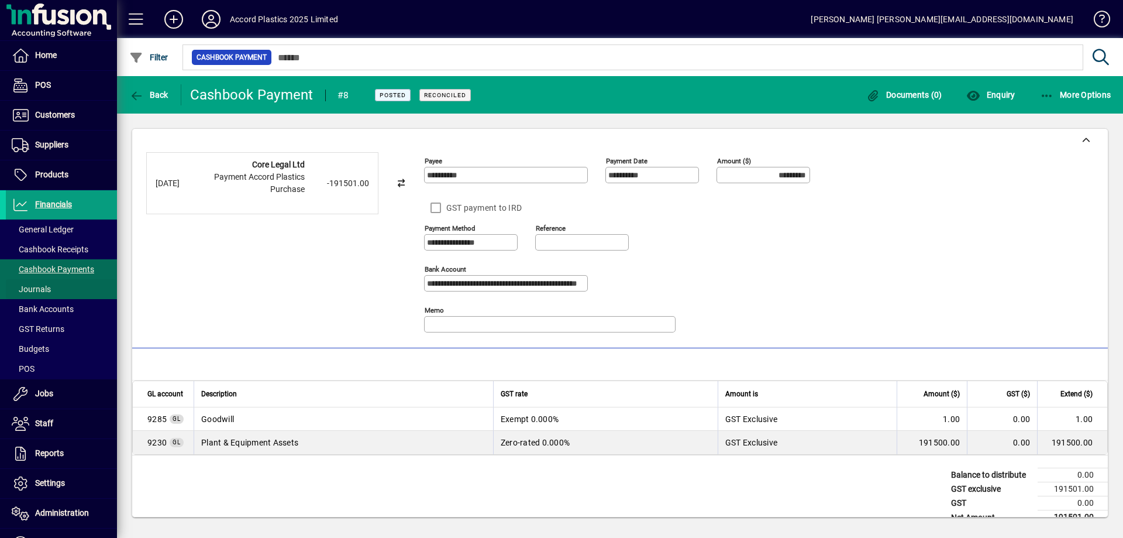
click at [52, 287] on span at bounding box center [61, 289] width 111 height 28
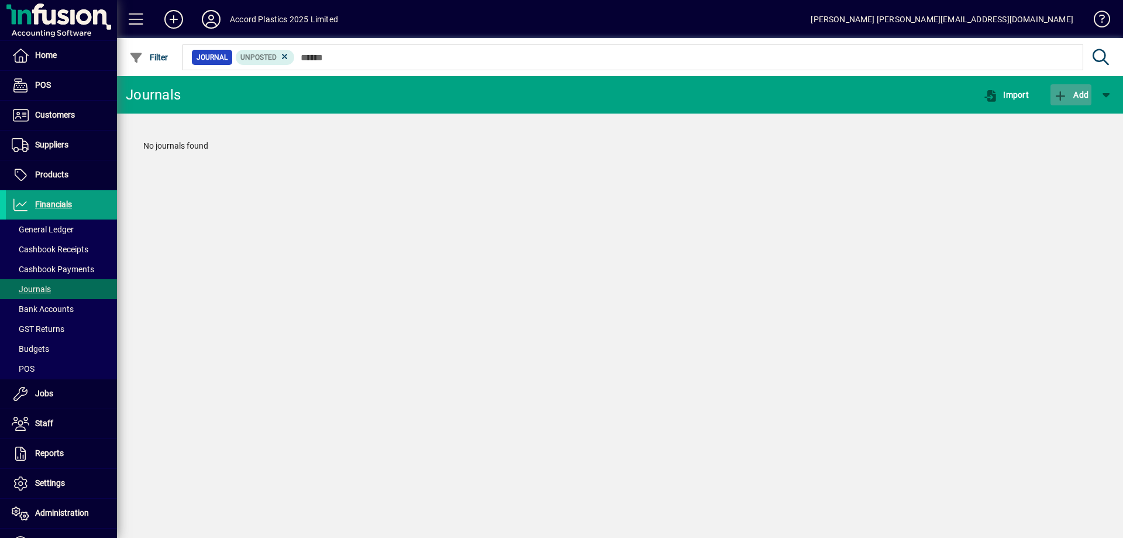
click at [1070, 98] on span "Add" at bounding box center [1071, 94] width 35 height 9
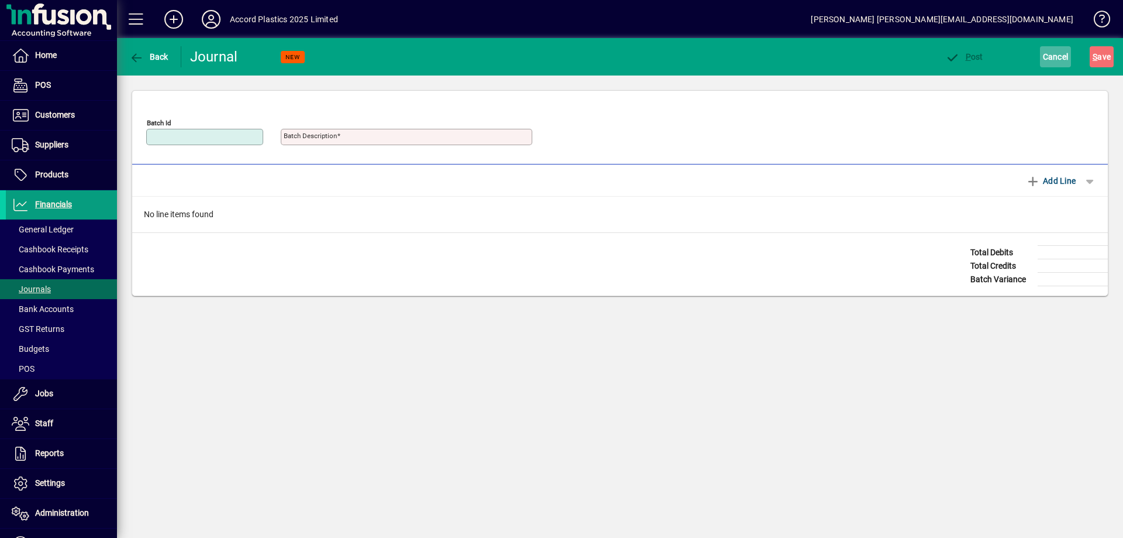
click at [1058, 56] on span "Cancel" at bounding box center [1056, 56] width 26 height 19
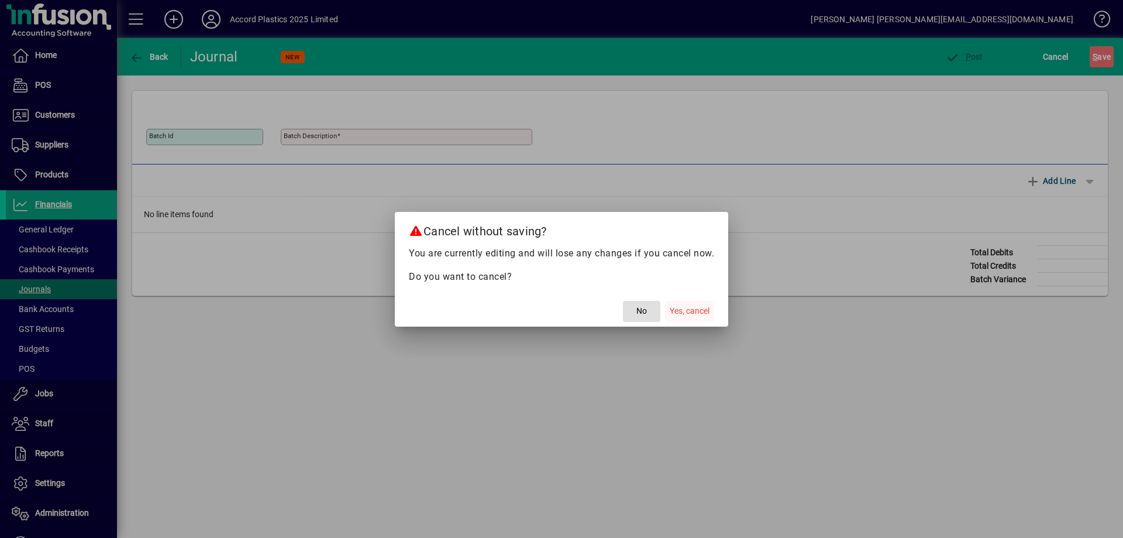
click at [698, 307] on span "Yes, cancel" at bounding box center [690, 311] width 40 height 12
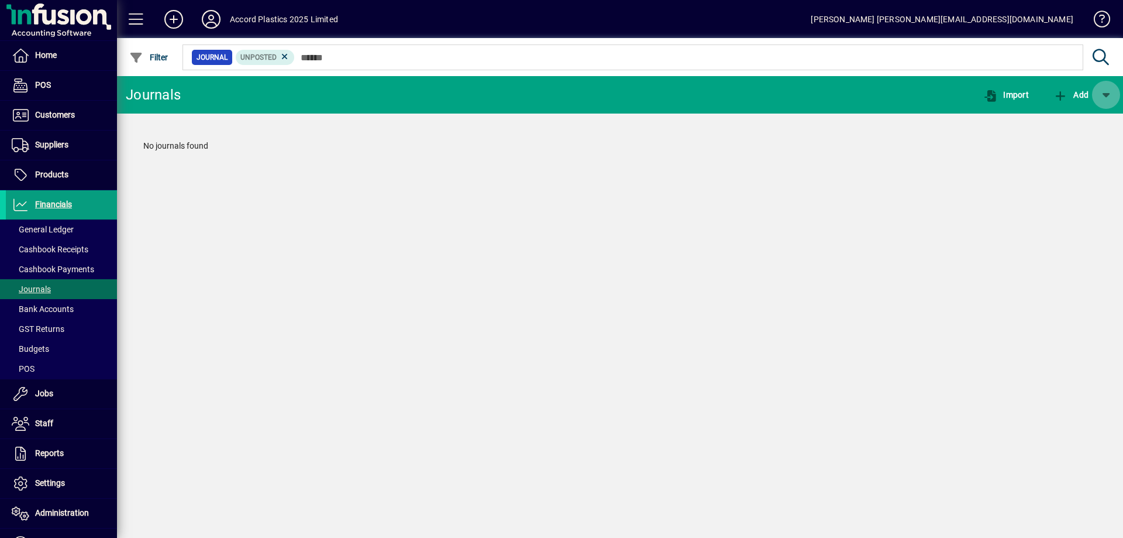
click at [1111, 95] on span "button" at bounding box center [1106, 95] width 28 height 28
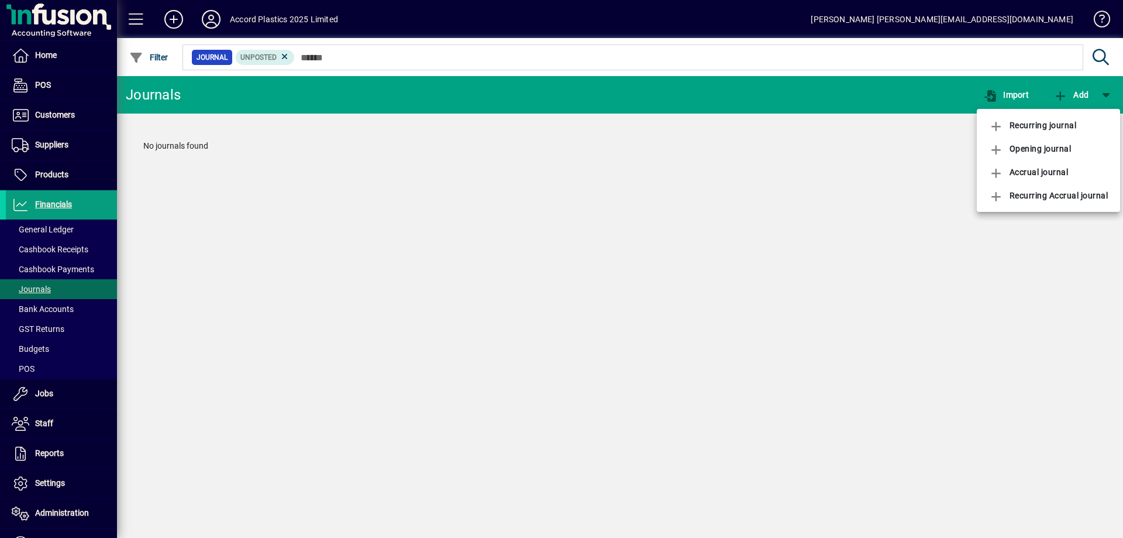
click at [618, 177] on div at bounding box center [561, 269] width 1123 height 538
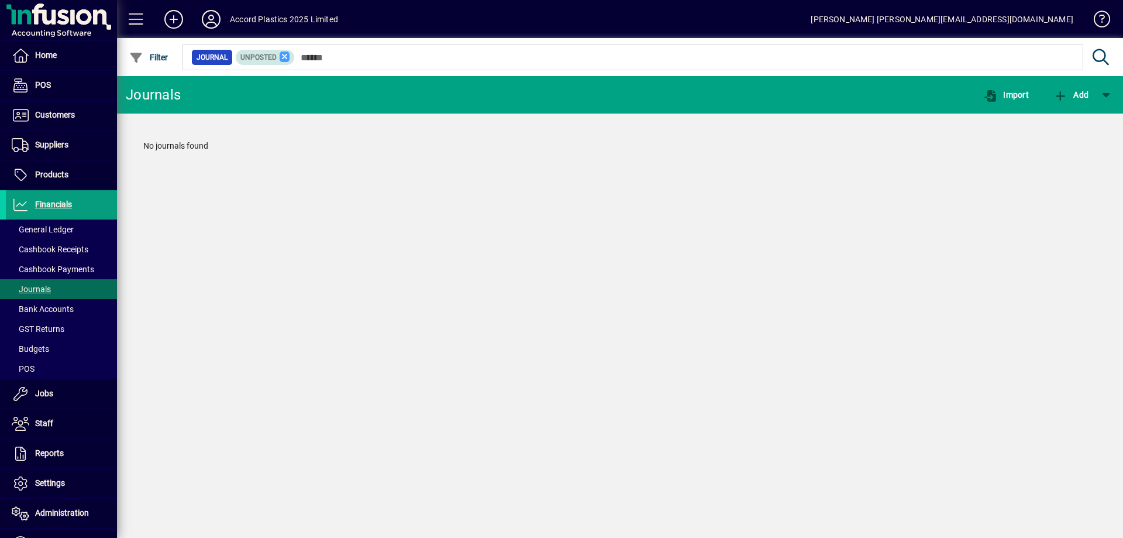
click at [285, 59] on icon at bounding box center [285, 56] width 11 height 11
click at [293, 198] on div "Journals Import Add No journals found" at bounding box center [620, 307] width 1006 height 462
click at [44, 309] on span "Bank Accounts" at bounding box center [43, 308] width 62 height 9
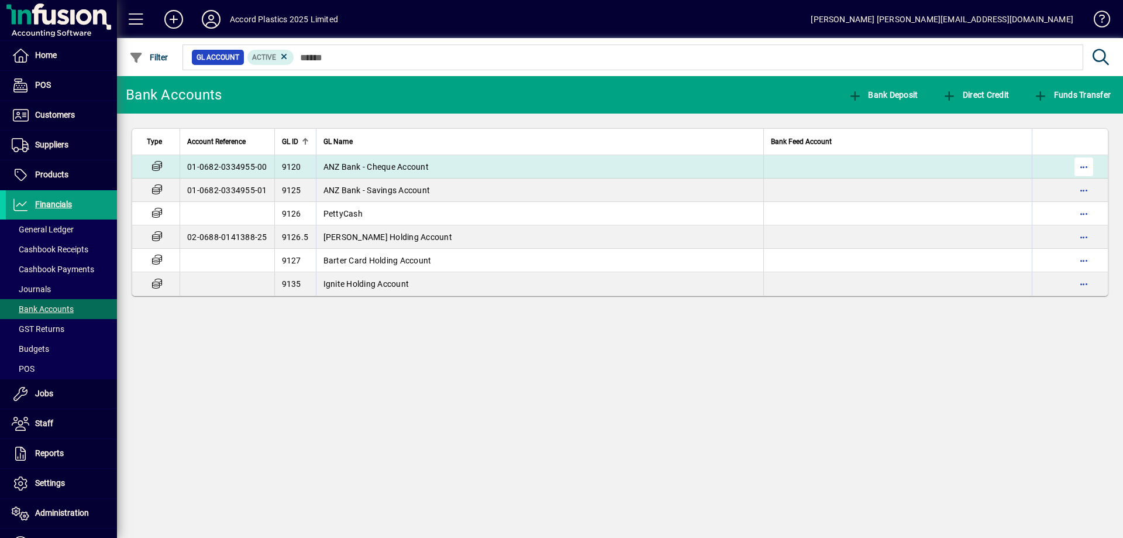
click at [1086, 166] on span "button" at bounding box center [1084, 167] width 28 height 28
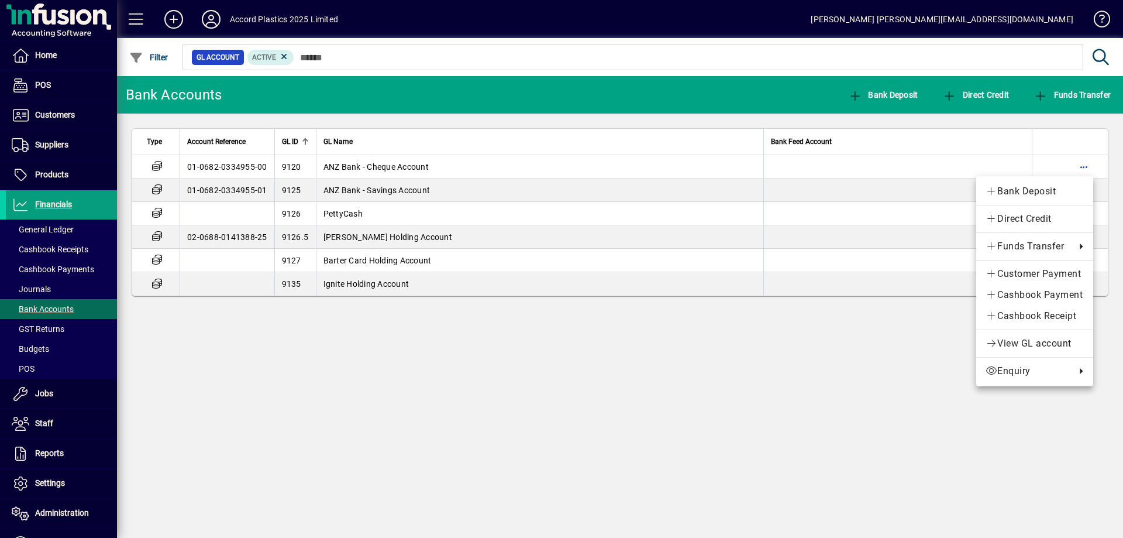
click at [354, 165] on div at bounding box center [561, 269] width 1123 height 538
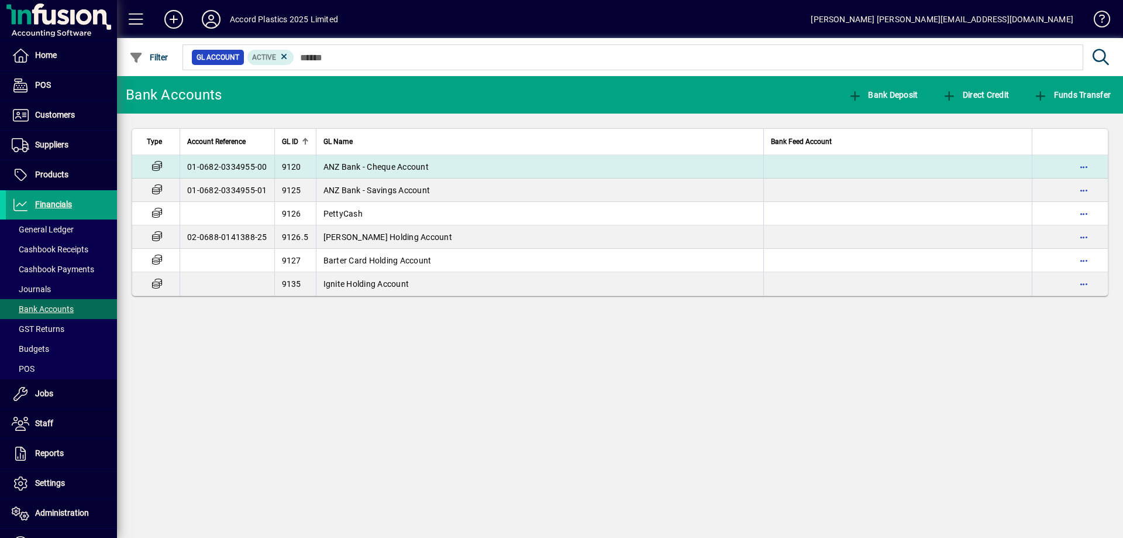
click at [428, 167] on span "ANZ Bank - Cheque Account" at bounding box center [375, 166] width 105 height 9
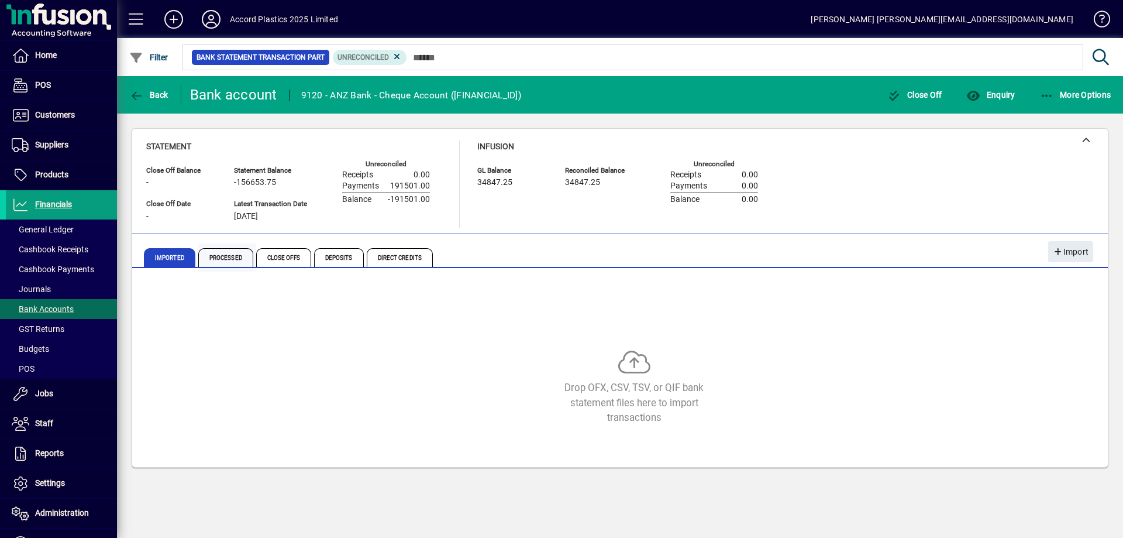
click at [237, 257] on span "Processed" at bounding box center [225, 257] width 55 height 19
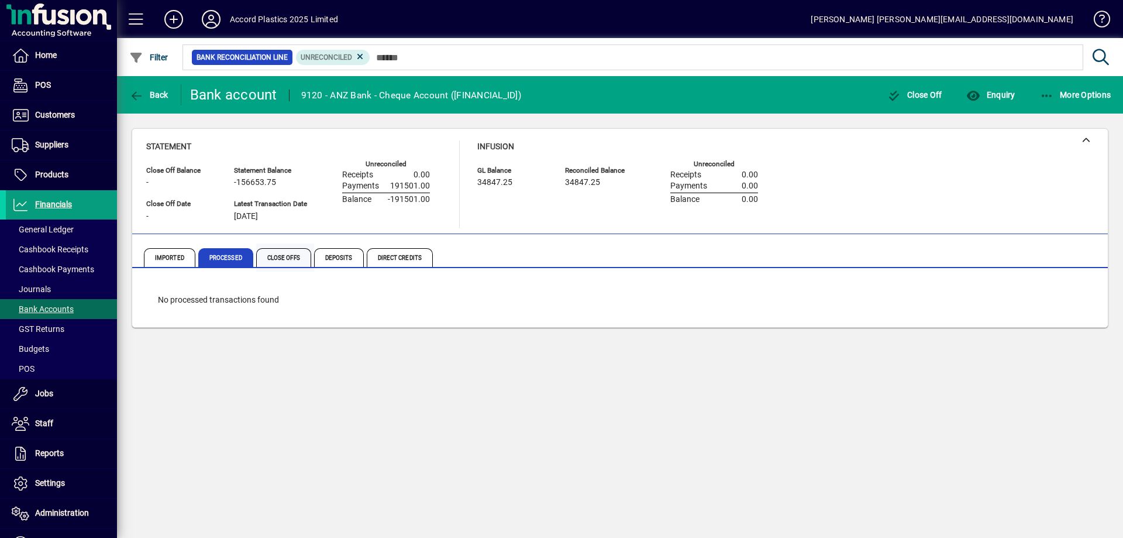
click at [276, 255] on span "Close Offs" at bounding box center [283, 257] width 55 height 19
click at [363, 254] on span "Deposits" at bounding box center [340, 257] width 53 height 28
click at [388, 254] on span "Direct Credits" at bounding box center [400, 257] width 66 height 19
click at [168, 253] on span "Imported" at bounding box center [169, 257] width 51 height 19
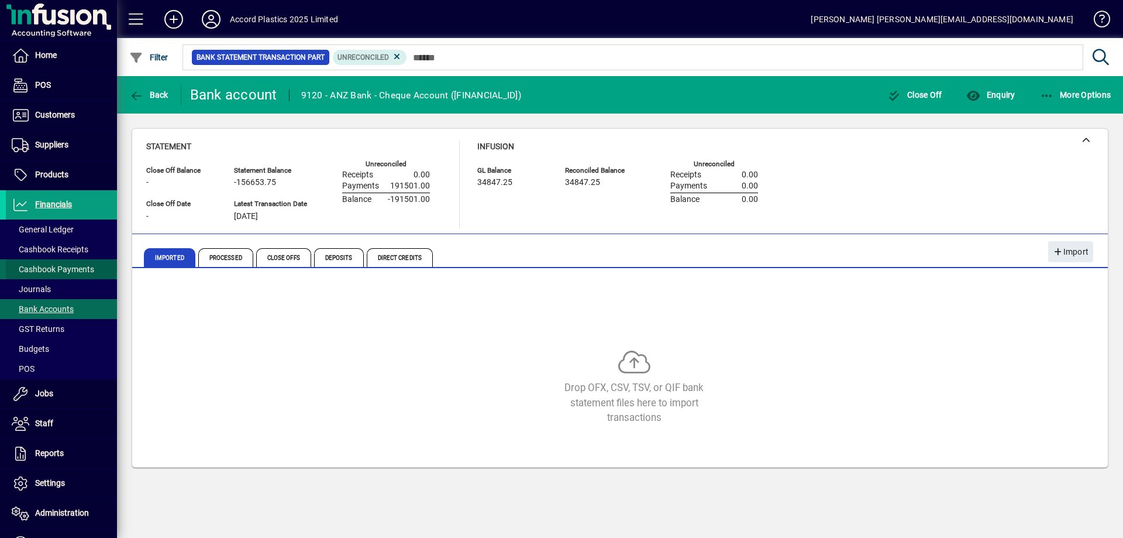
click at [60, 263] on span "Cashbook Payments" at bounding box center [50, 269] width 88 height 12
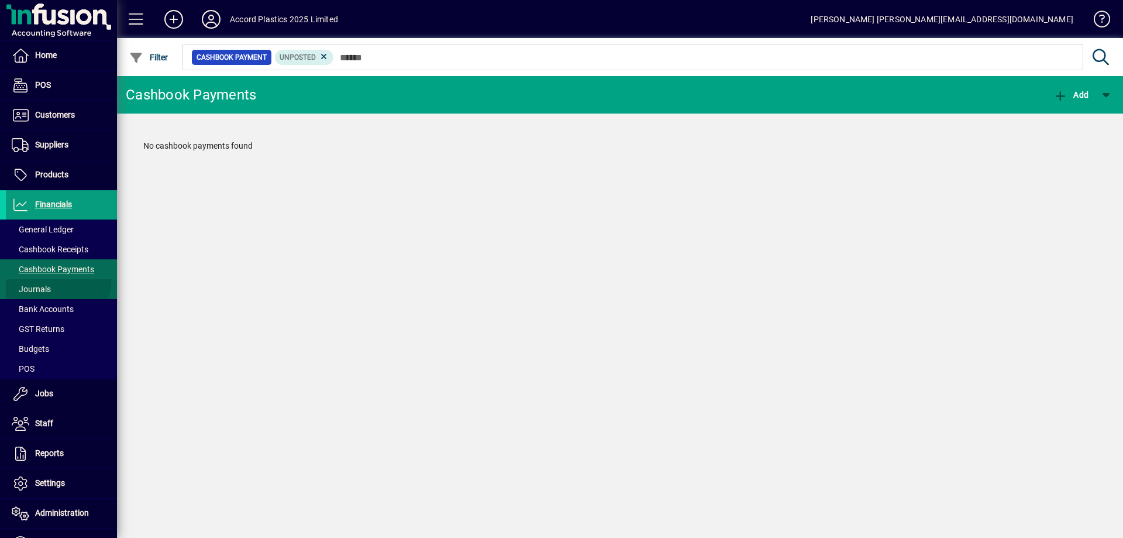
click at [56, 281] on span at bounding box center [61, 289] width 111 height 28
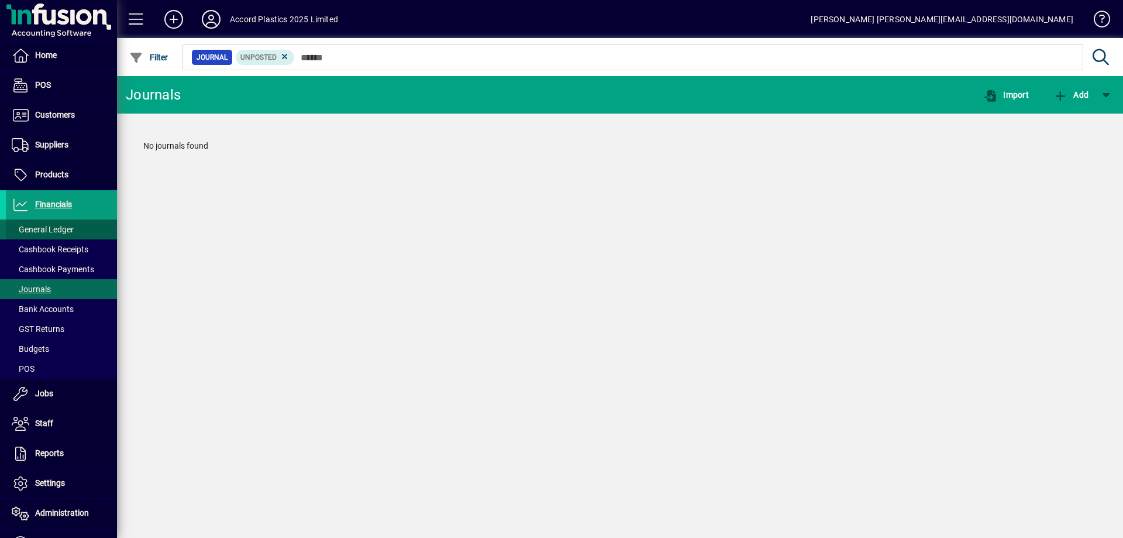
click at [72, 233] on span "General Ledger" at bounding box center [43, 229] width 62 height 9
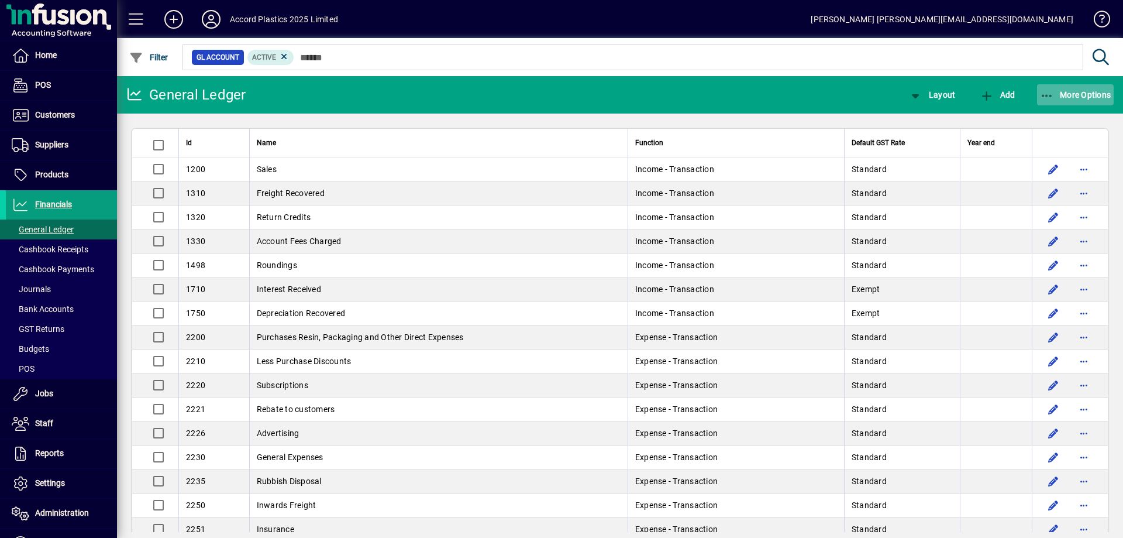
click at [1050, 94] on icon "button" at bounding box center [1047, 96] width 15 height 12
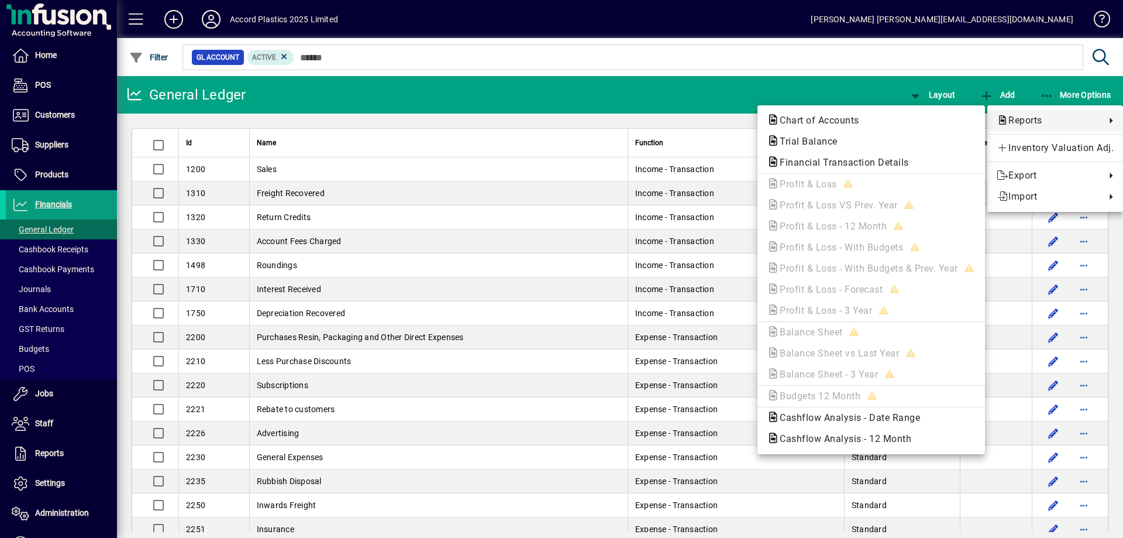
click at [941, 96] on div at bounding box center [561, 269] width 1123 height 538
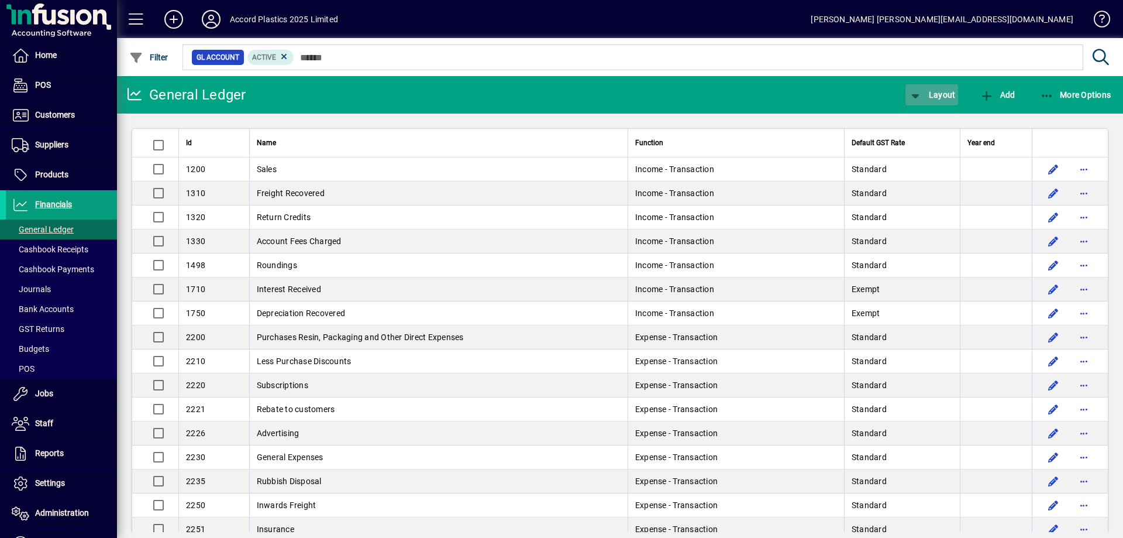
click at [933, 97] on span "Layout" at bounding box center [931, 94] width 47 height 9
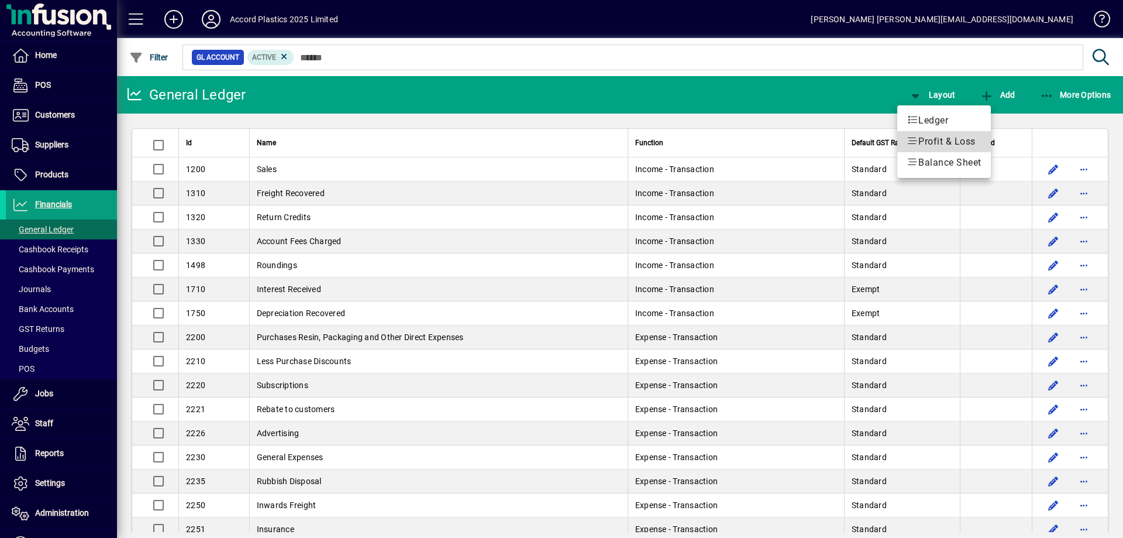
click at [921, 141] on span "Profit & Loss" at bounding box center [944, 142] width 75 height 14
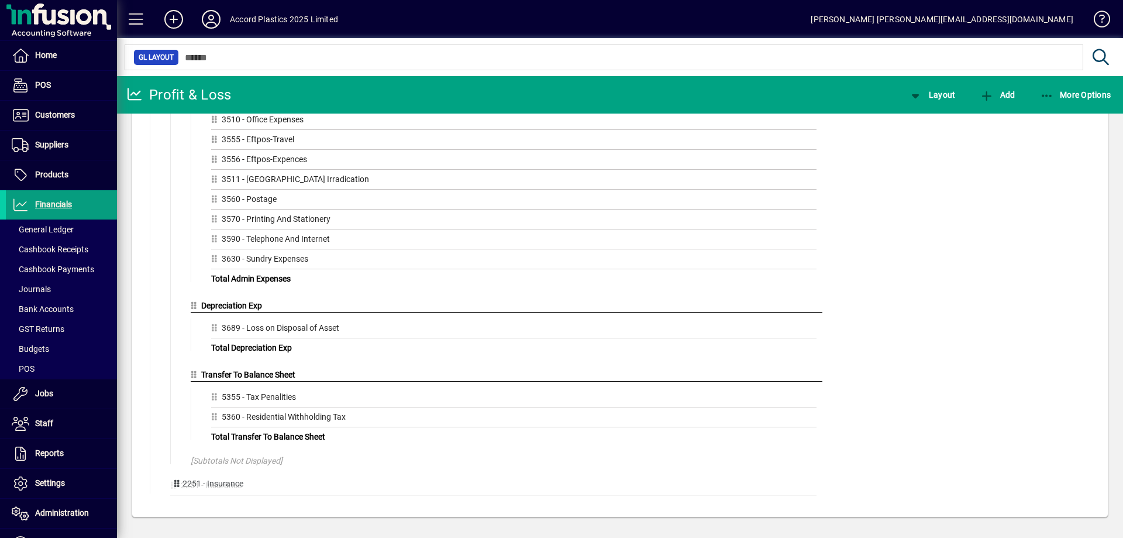
scroll to position [1417, 0]
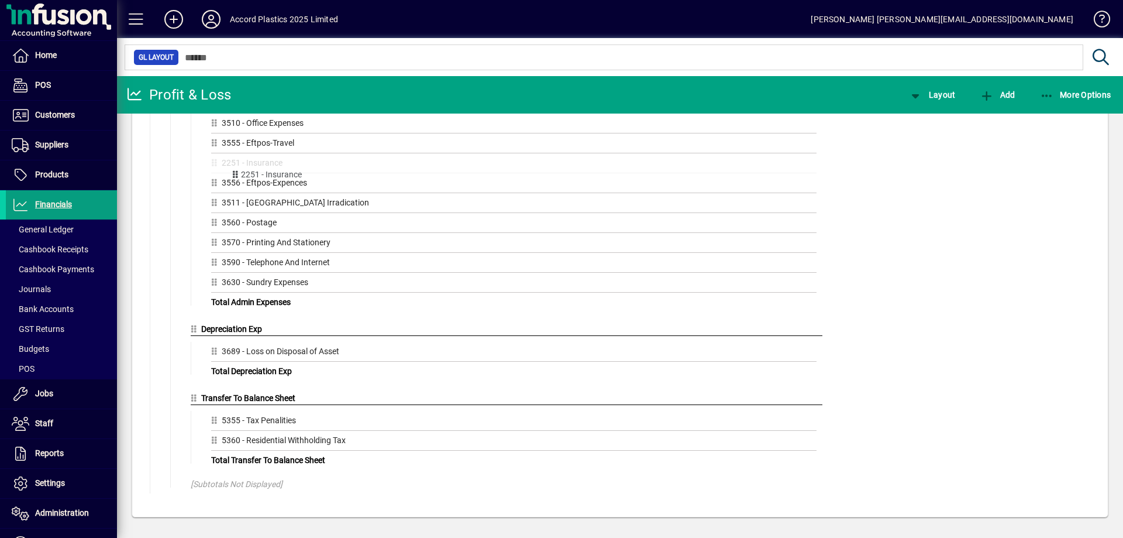
drag, startPoint x: 172, startPoint y: 487, endPoint x: 233, endPoint y: 177, distance: 316.5
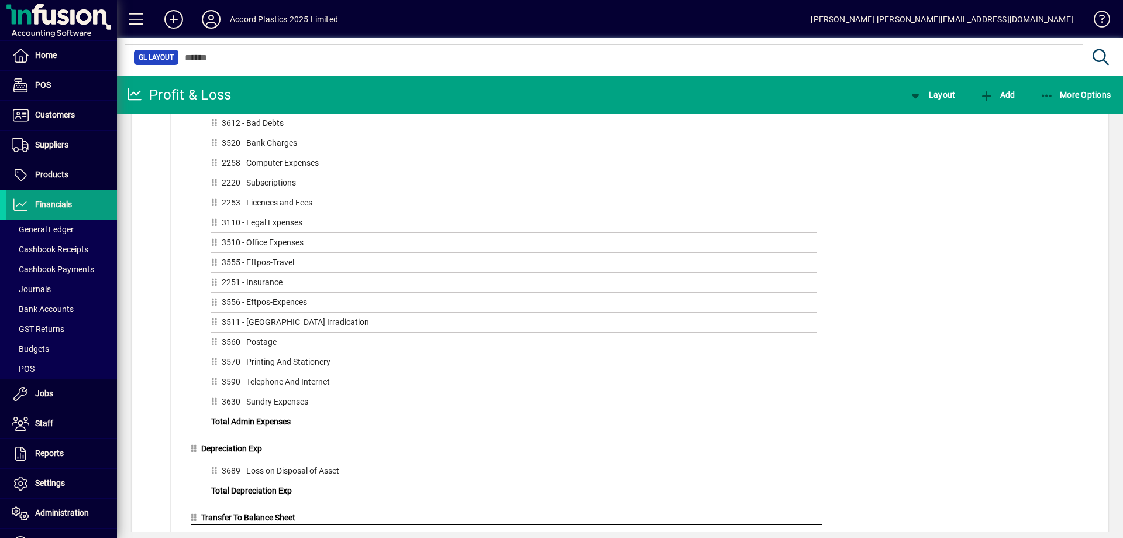
scroll to position [1300, 0]
drag, startPoint x: 213, startPoint y: 281, endPoint x: 214, endPoint y: 307, distance: 25.2
click at [947, 98] on span "Layout" at bounding box center [931, 94] width 47 height 9
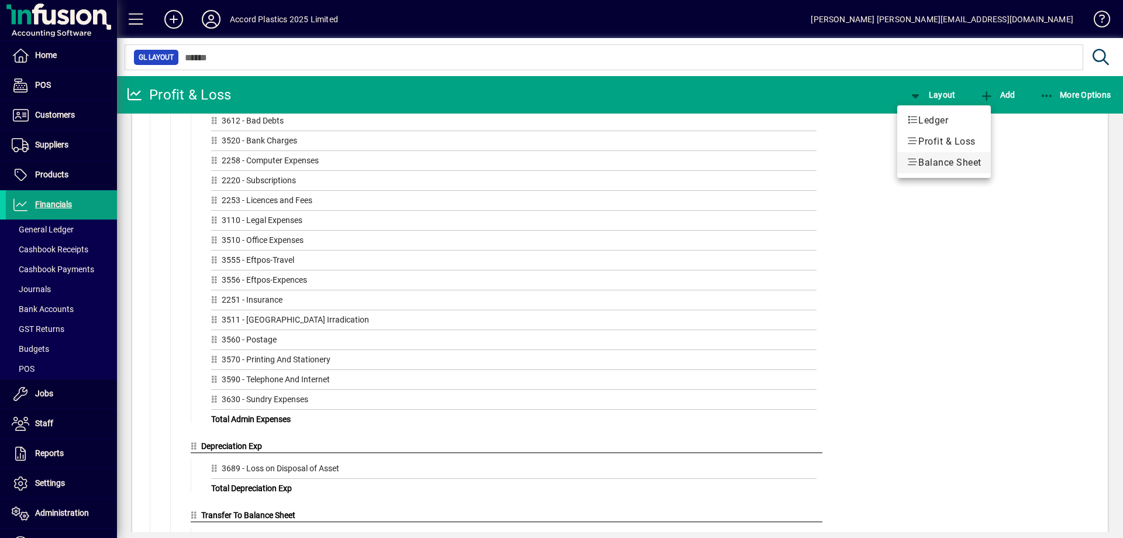
click at [933, 162] on span "Balance Sheet" at bounding box center [944, 163] width 75 height 14
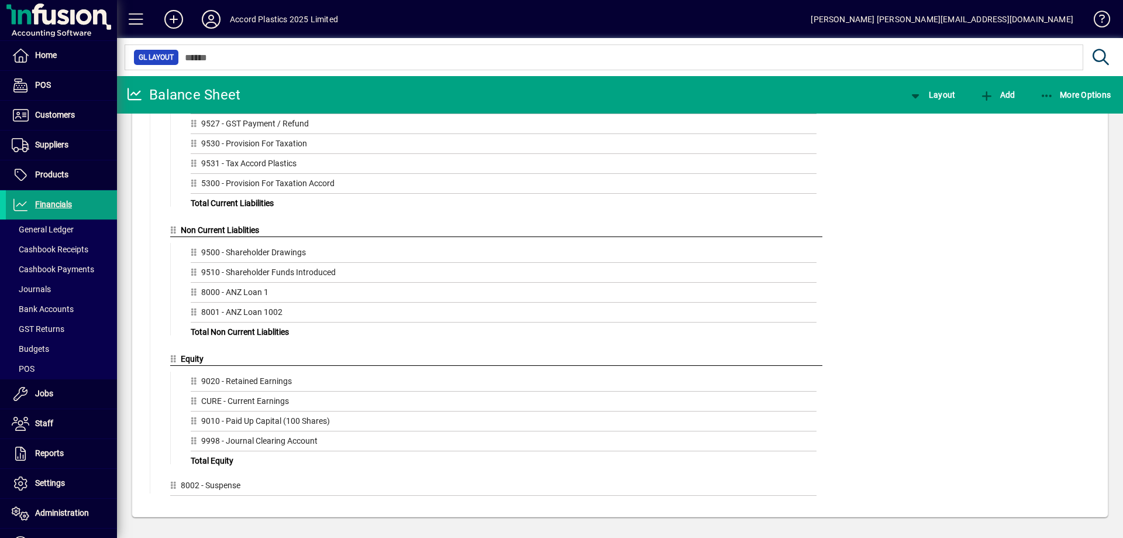
scroll to position [515, 0]
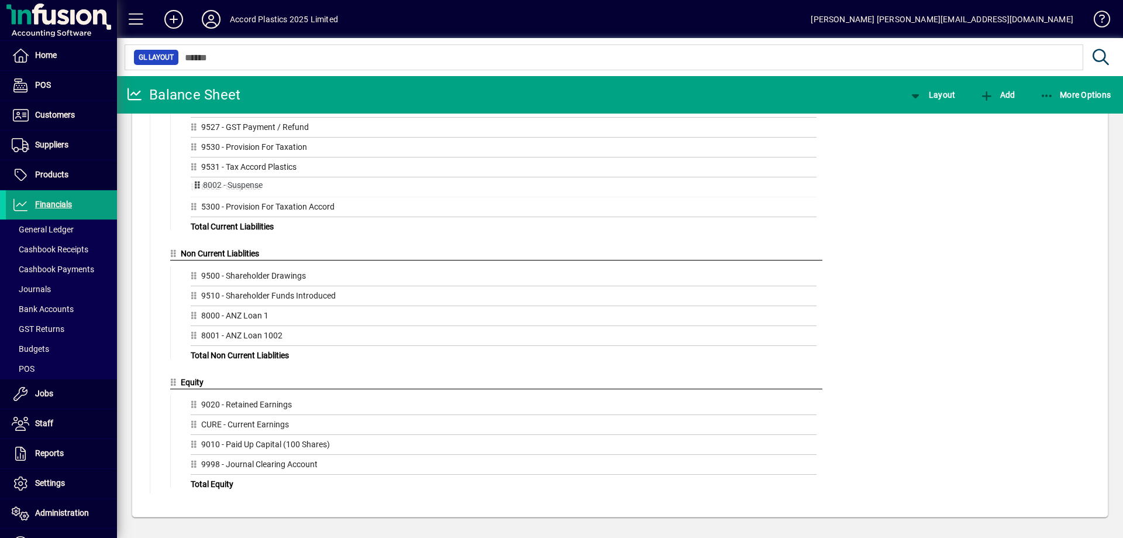
drag, startPoint x: 173, startPoint y: 487, endPoint x: 195, endPoint y: 186, distance: 301.5
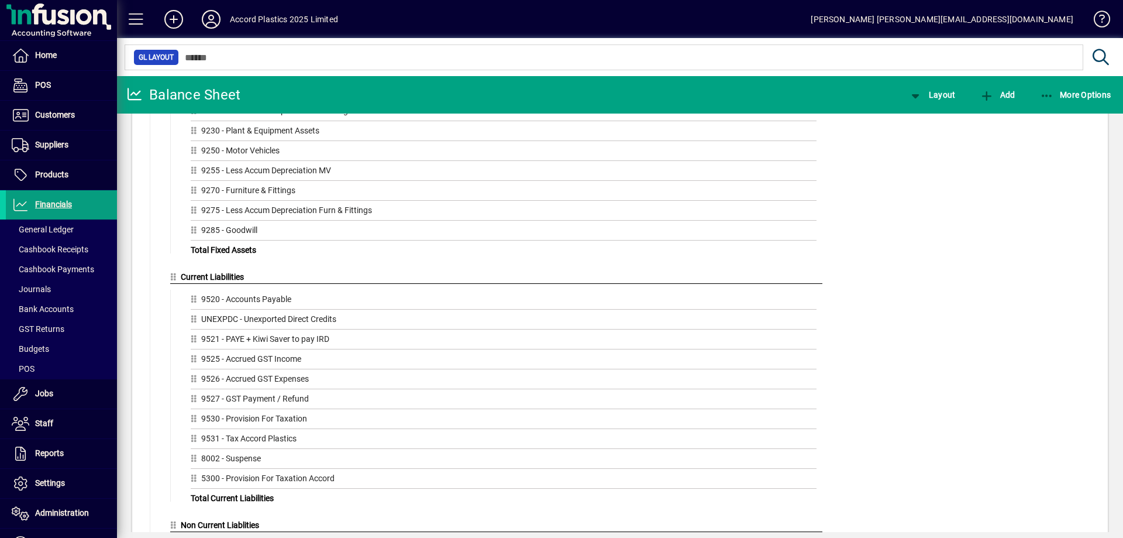
scroll to position [0, 0]
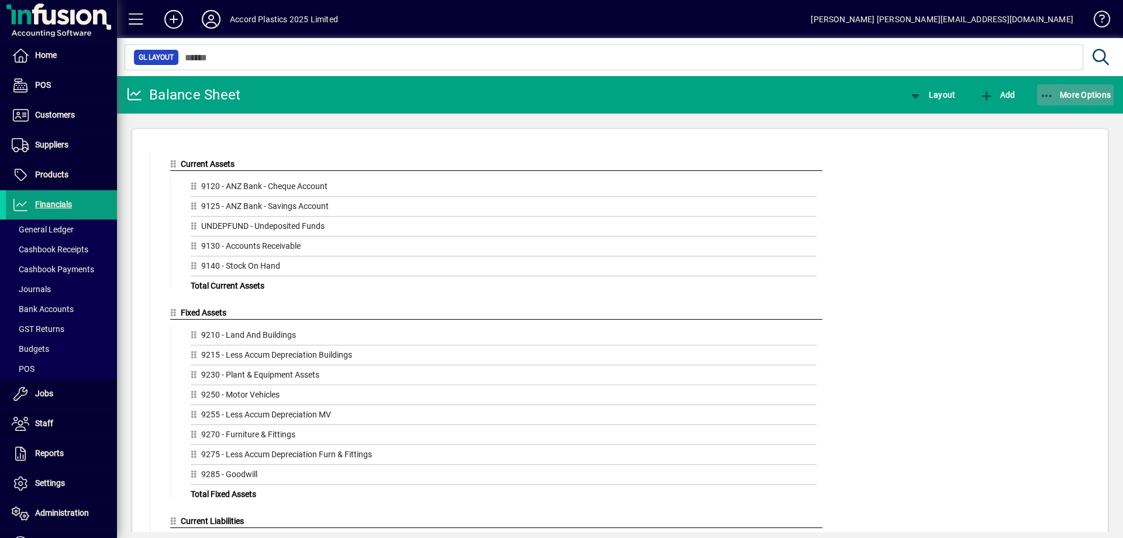
click at [1045, 98] on icon "button" at bounding box center [1047, 96] width 15 height 12
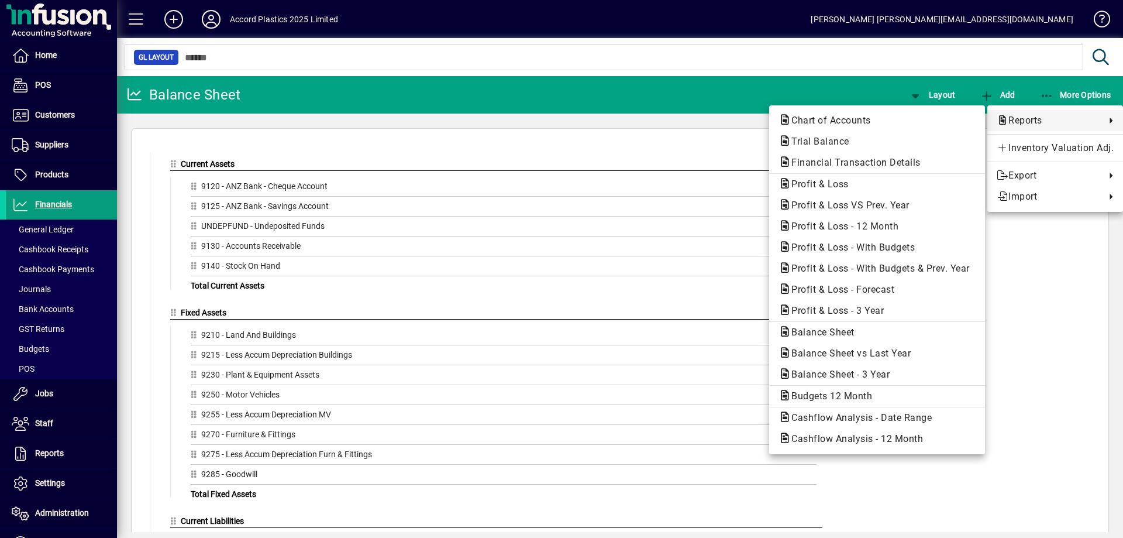
click at [1037, 126] on span "Reports" at bounding box center [1048, 120] width 103 height 14
drag, startPoint x: 572, startPoint y: 103, endPoint x: 434, endPoint y: 106, distance: 137.5
click at [561, 102] on div at bounding box center [561, 269] width 1123 height 538
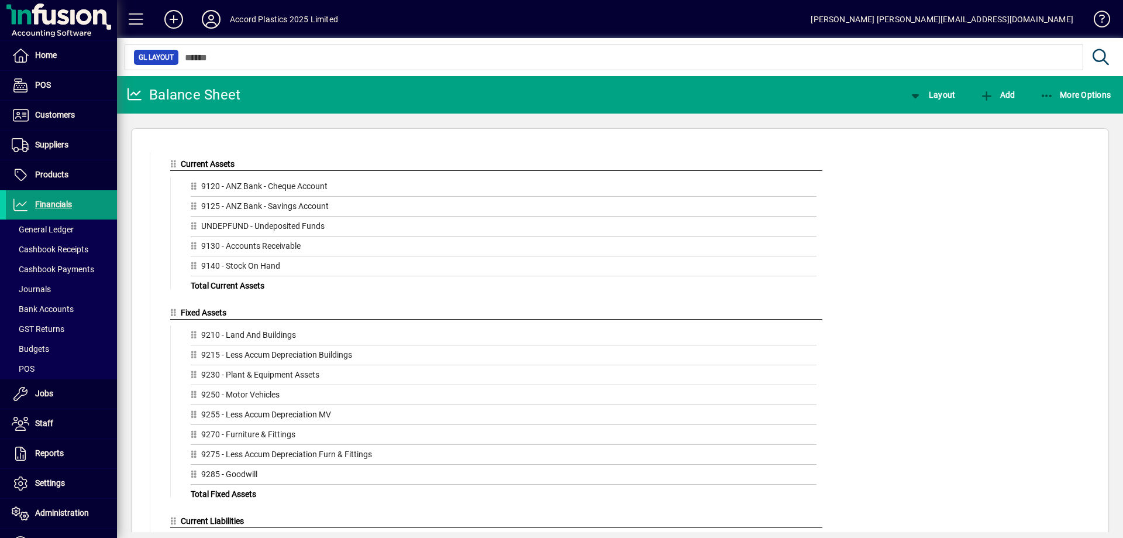
click at [56, 209] on span "Financials" at bounding box center [53, 203] width 37 height 9
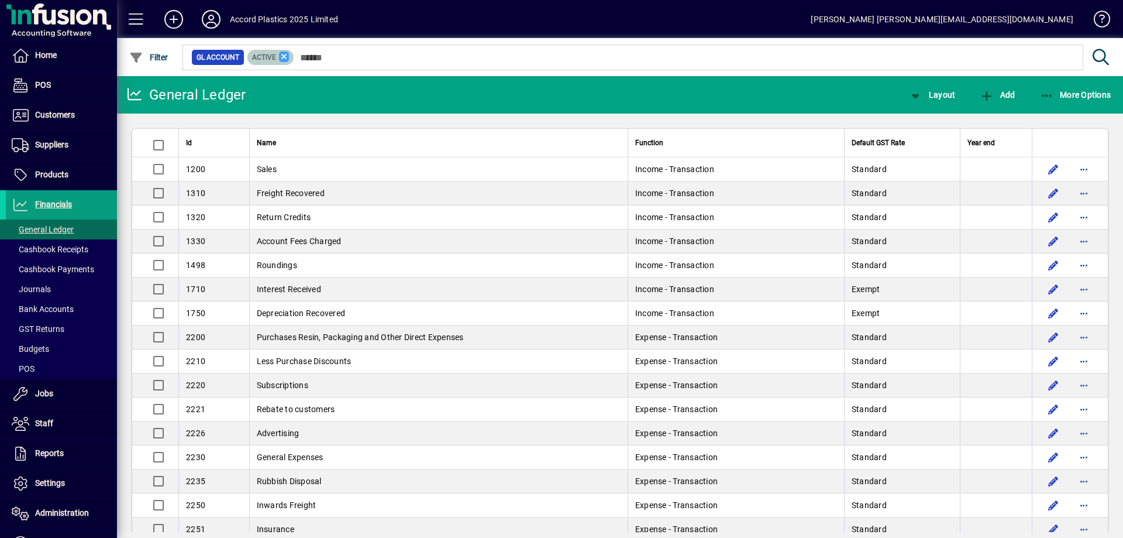
click at [283, 56] on icon at bounding box center [284, 56] width 11 height 11
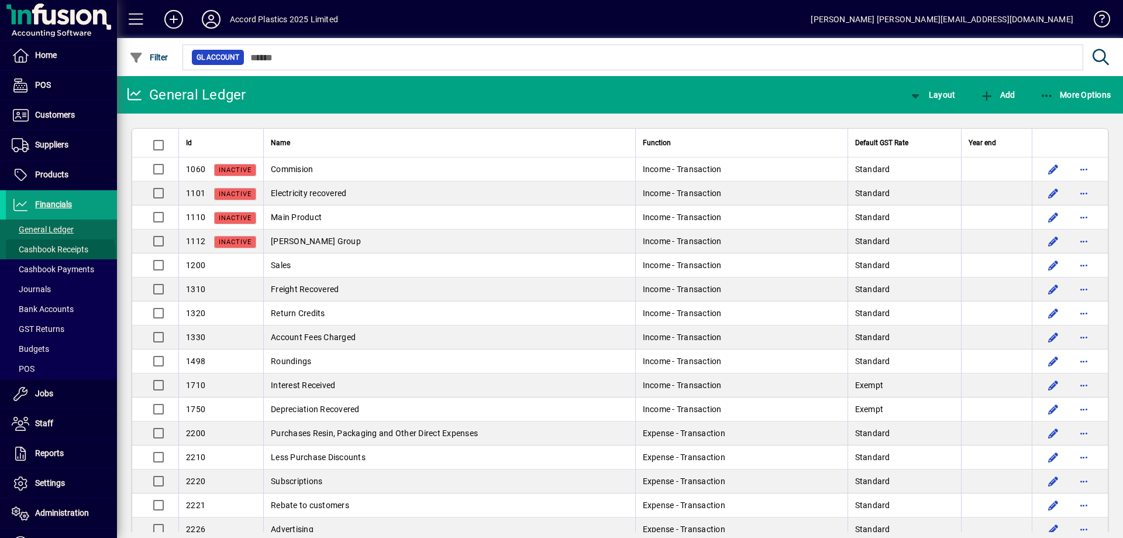
click at [60, 255] on span "Cashbook Receipts" at bounding box center [47, 249] width 82 height 12
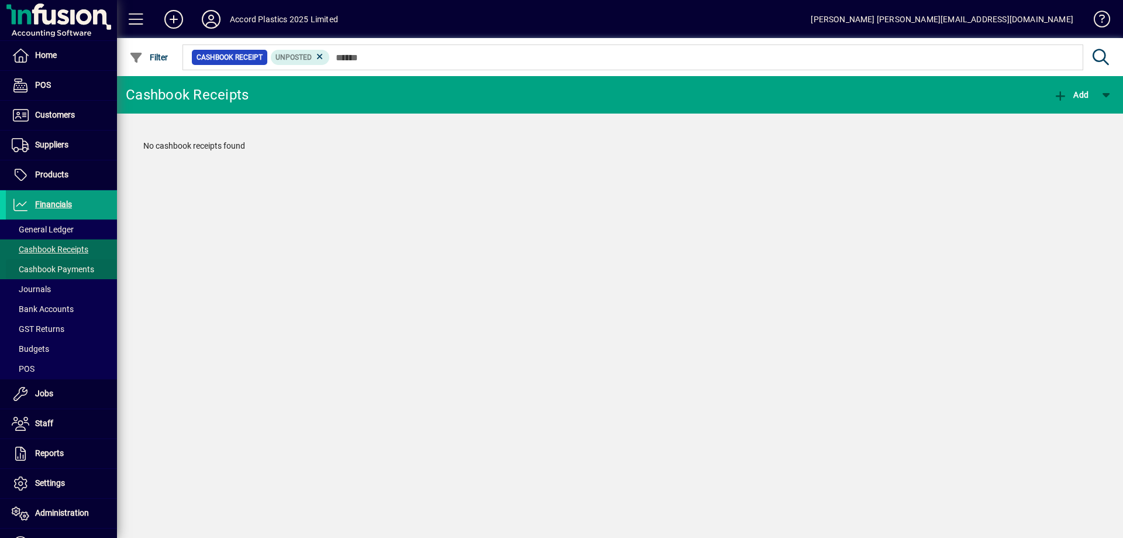
click at [54, 270] on span "Cashbook Payments" at bounding box center [53, 268] width 82 height 9
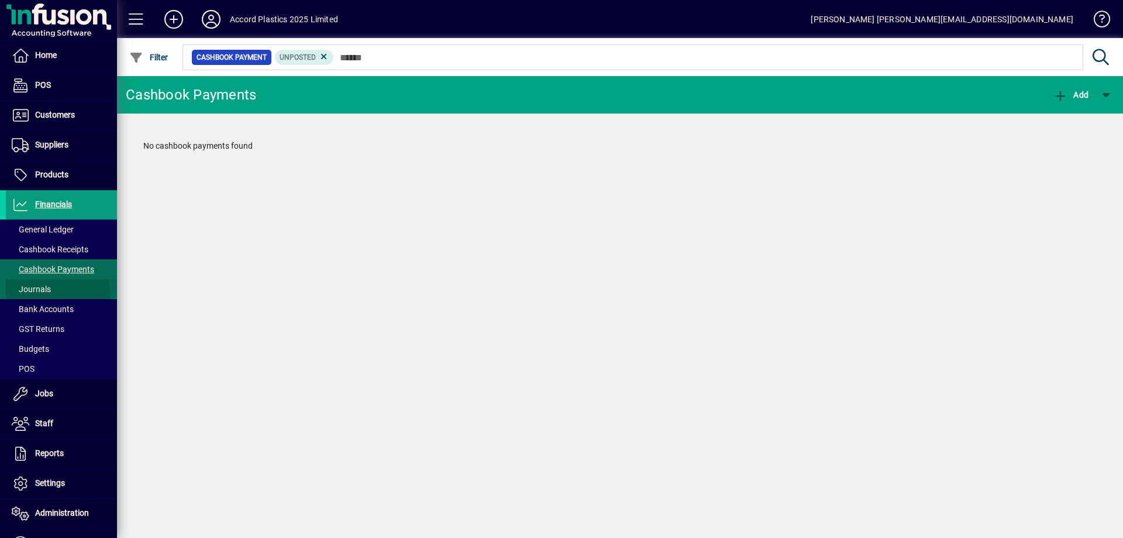
click at [51, 294] on span at bounding box center [61, 289] width 111 height 28
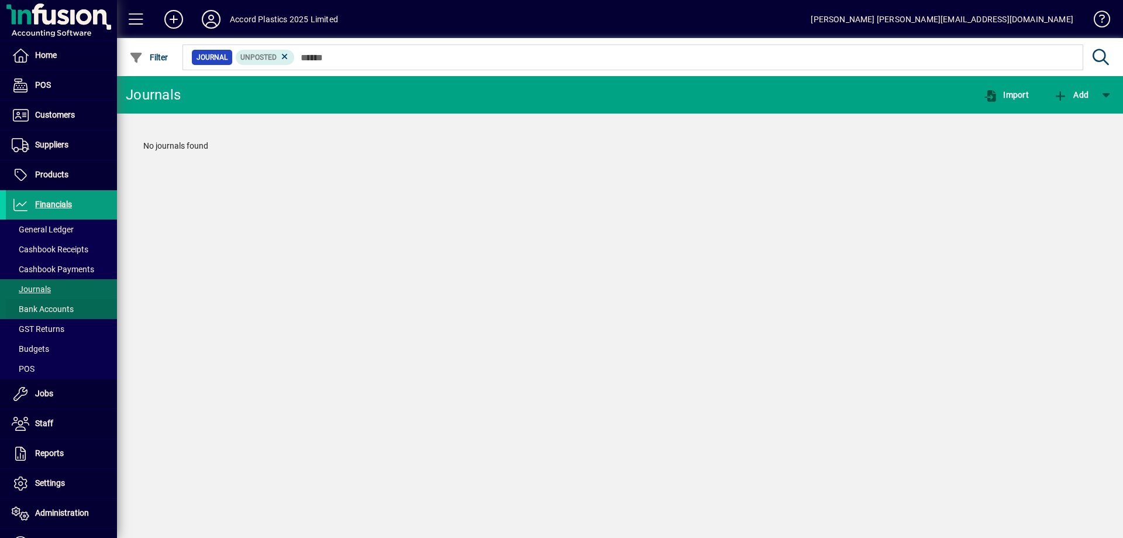
click at [54, 312] on span "Bank Accounts" at bounding box center [43, 308] width 62 height 9
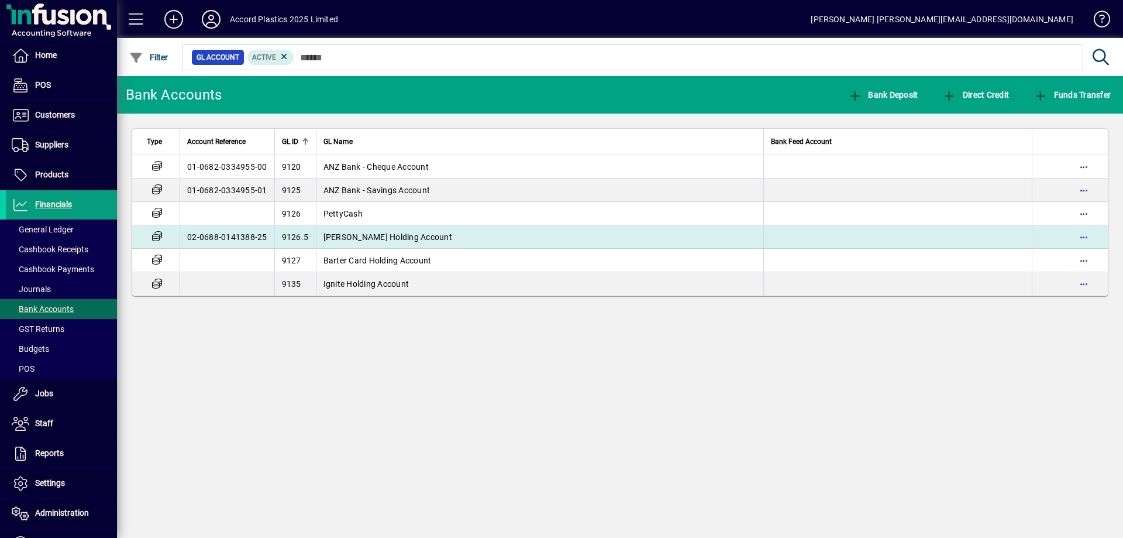
click at [373, 239] on span "[PERSON_NAME] Holding Account" at bounding box center [387, 236] width 129 height 9
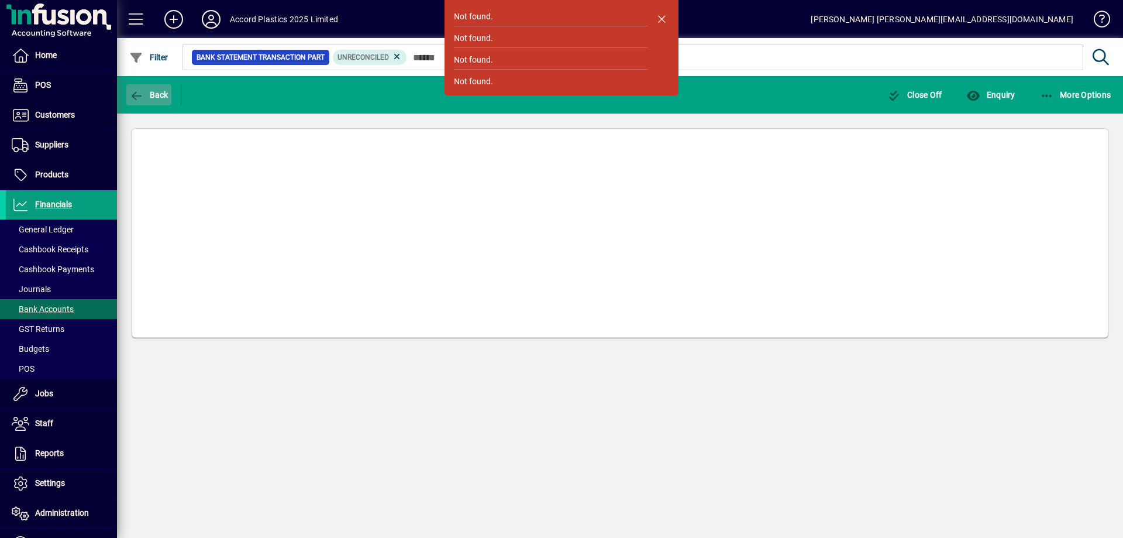
click at [147, 97] on span "Back" at bounding box center [148, 94] width 39 height 9
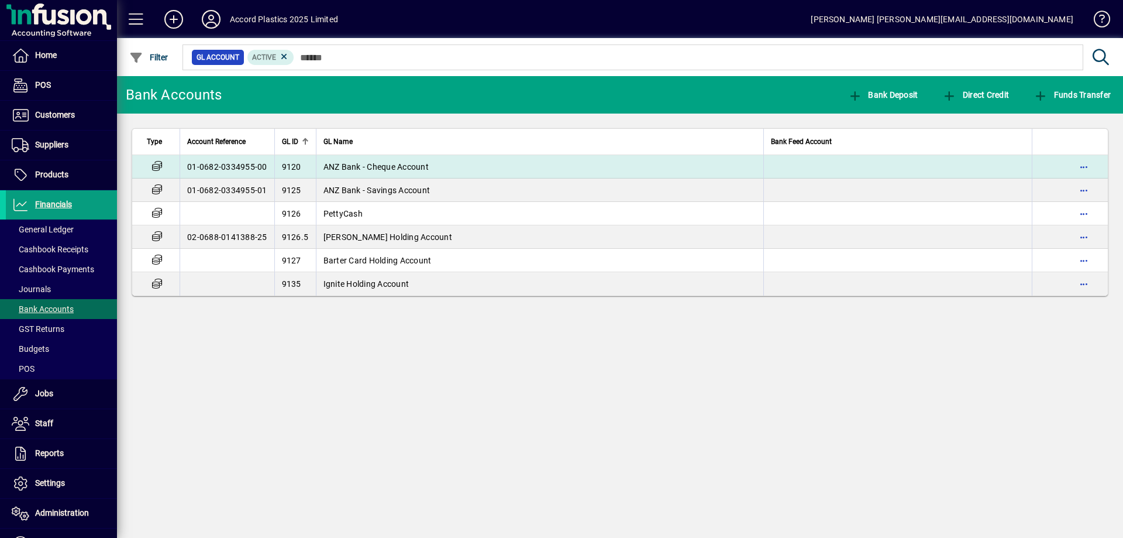
click at [377, 168] on span "ANZ Bank - Cheque Account" at bounding box center [375, 166] width 105 height 9
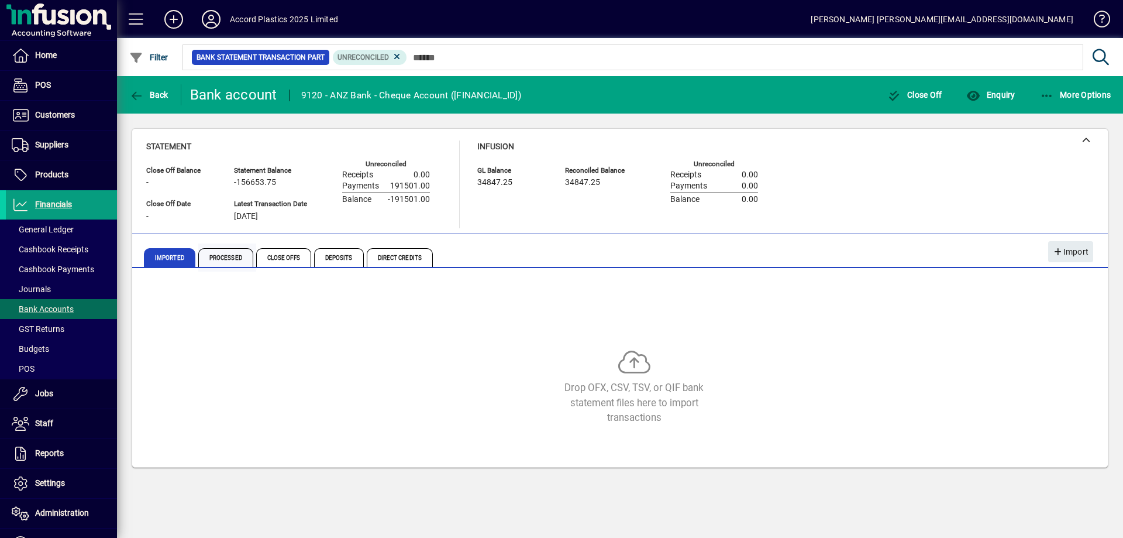
click at [227, 257] on span "Processed" at bounding box center [225, 257] width 55 height 19
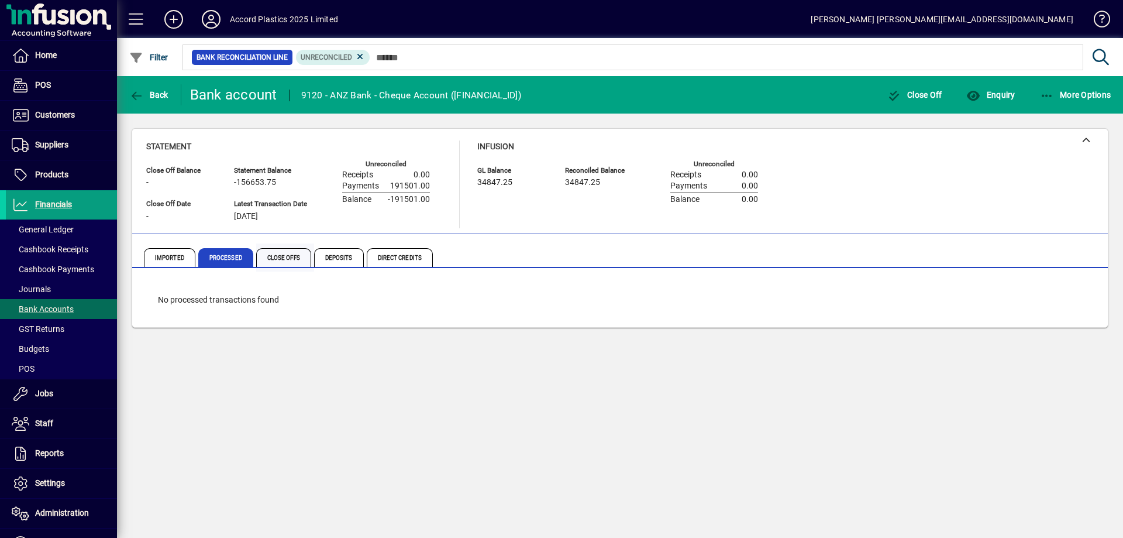
click at [278, 249] on span "Close Offs" at bounding box center [283, 257] width 55 height 19
click at [379, 54] on icon at bounding box center [379, 56] width 11 height 11
click at [345, 259] on span "Deposits" at bounding box center [339, 257] width 50 height 19
click at [388, 257] on span "Direct Credits" at bounding box center [400, 257] width 66 height 19
click at [231, 261] on span "Processed" at bounding box center [225, 257] width 55 height 19
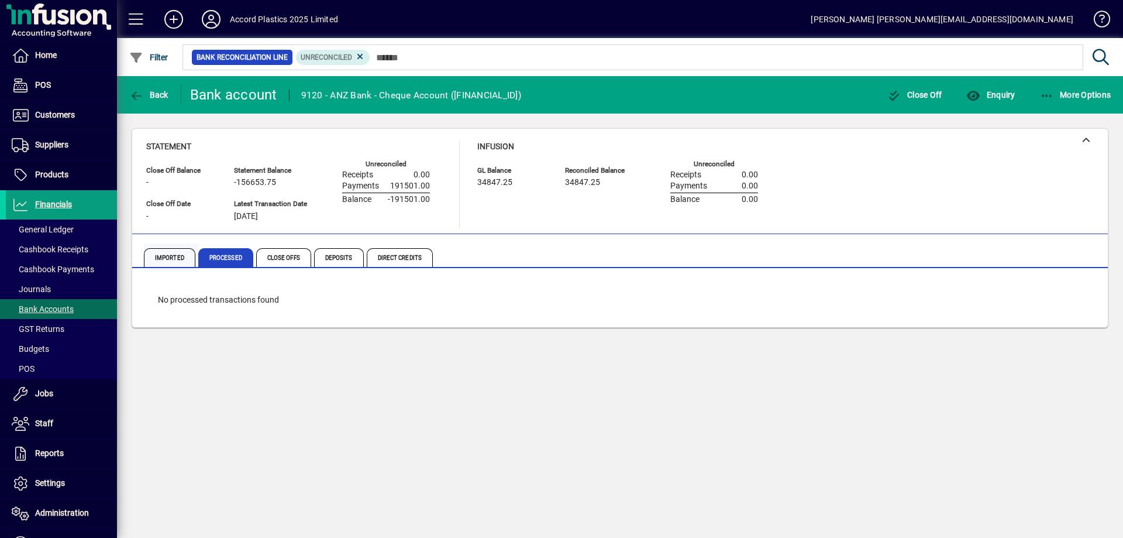
click at [163, 260] on span "Imported" at bounding box center [169, 257] width 51 height 19
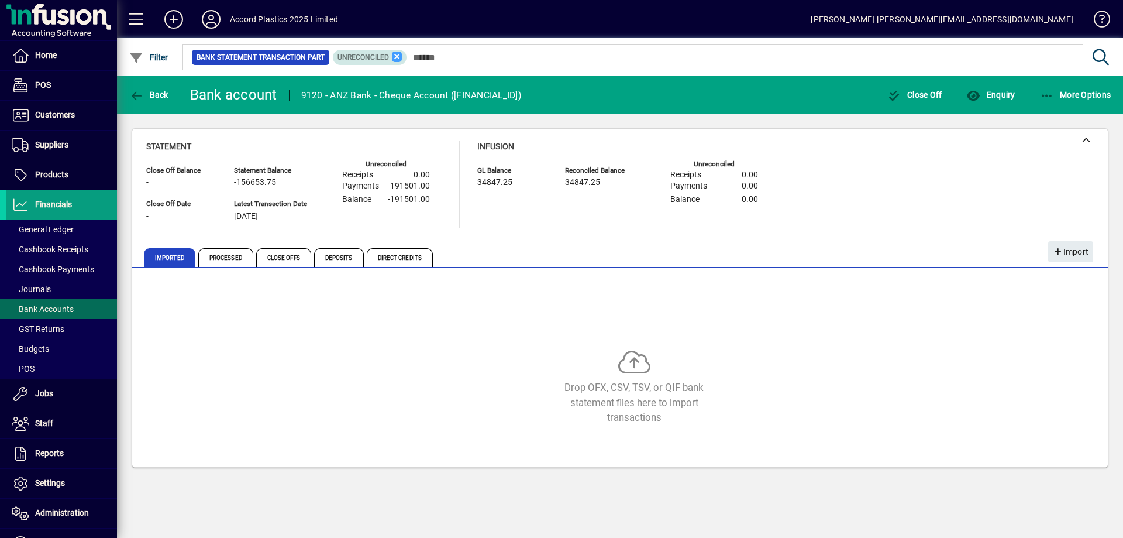
click at [393, 58] on icon at bounding box center [397, 56] width 11 height 11
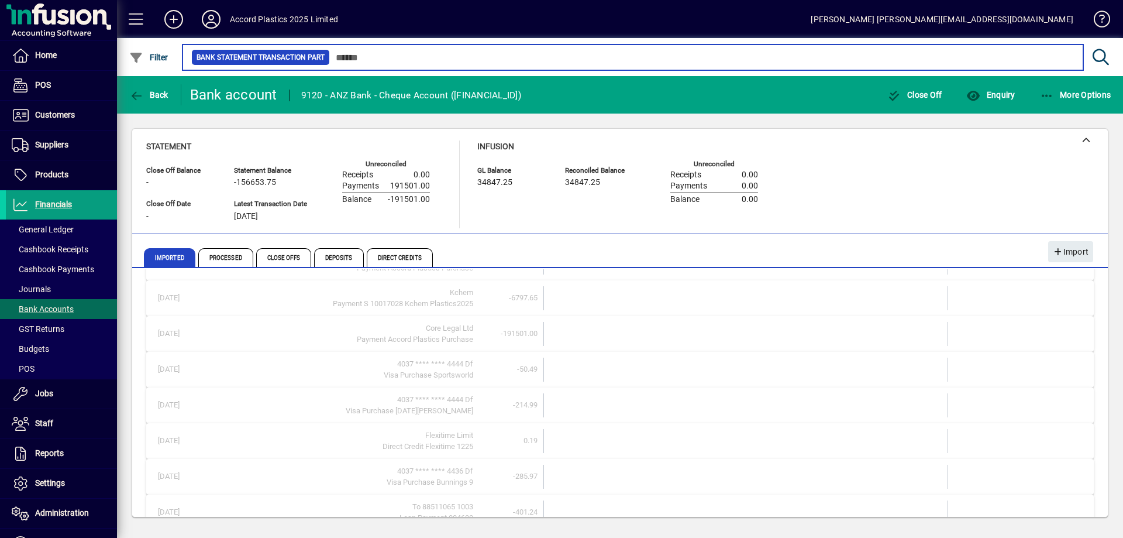
scroll to position [146, 0]
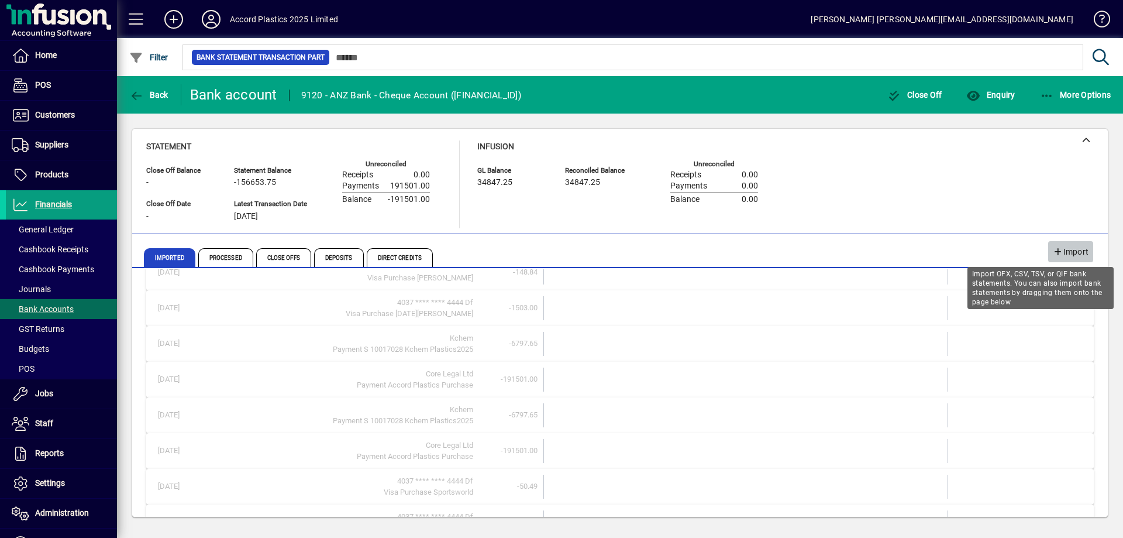
click at [1055, 254] on icon "button" at bounding box center [1058, 252] width 11 height 8
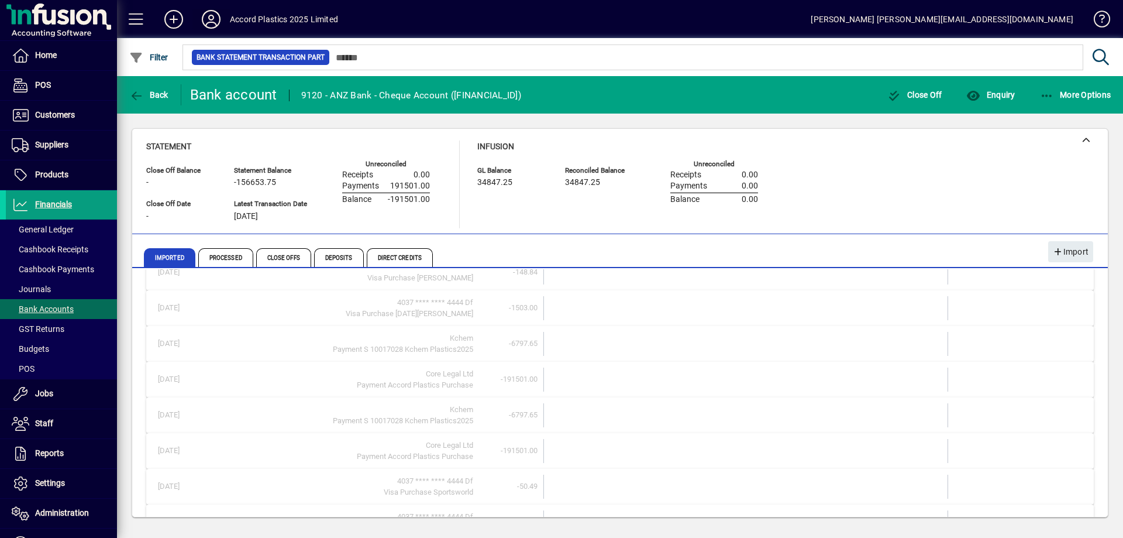
scroll to position [0, 0]
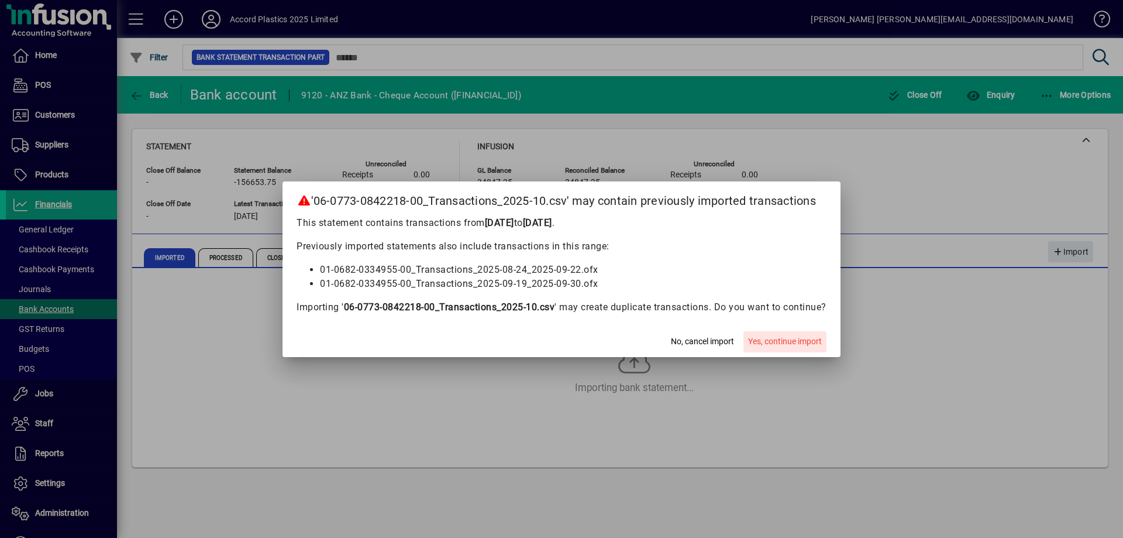
click at [760, 342] on span "Yes, continue import" at bounding box center [785, 341] width 74 height 12
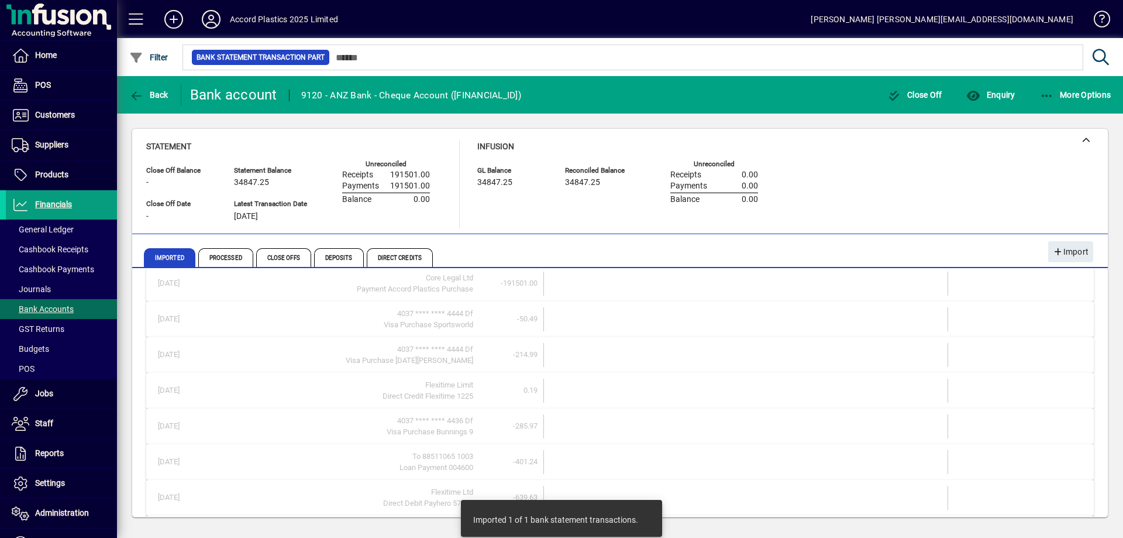
scroll to position [261, 0]
click at [40, 309] on span "Bank Accounts" at bounding box center [43, 308] width 62 height 9
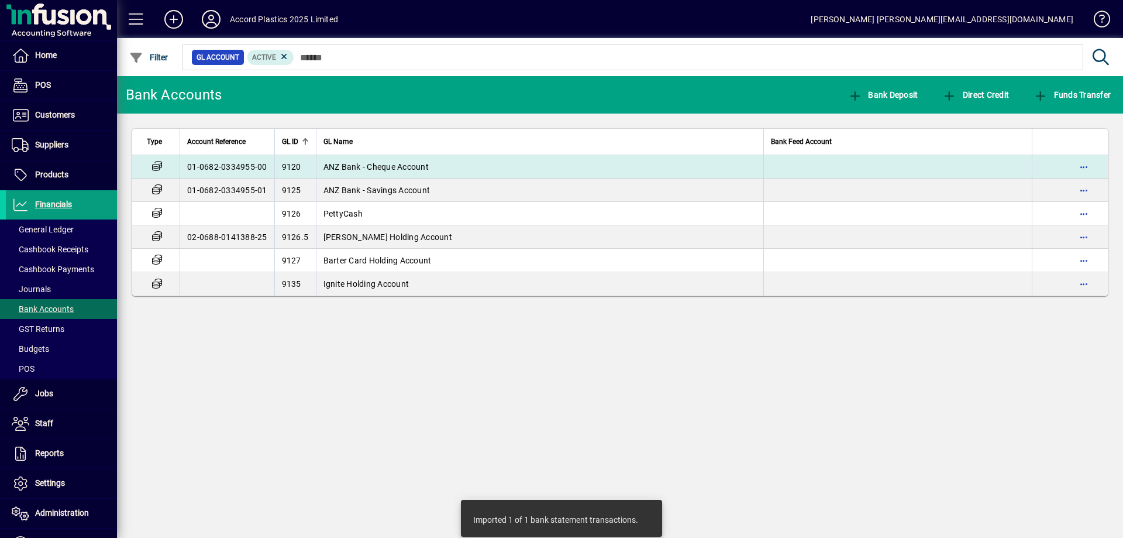
click at [396, 173] on td "ANZ Bank - Cheque Account" at bounding box center [540, 166] width 448 height 23
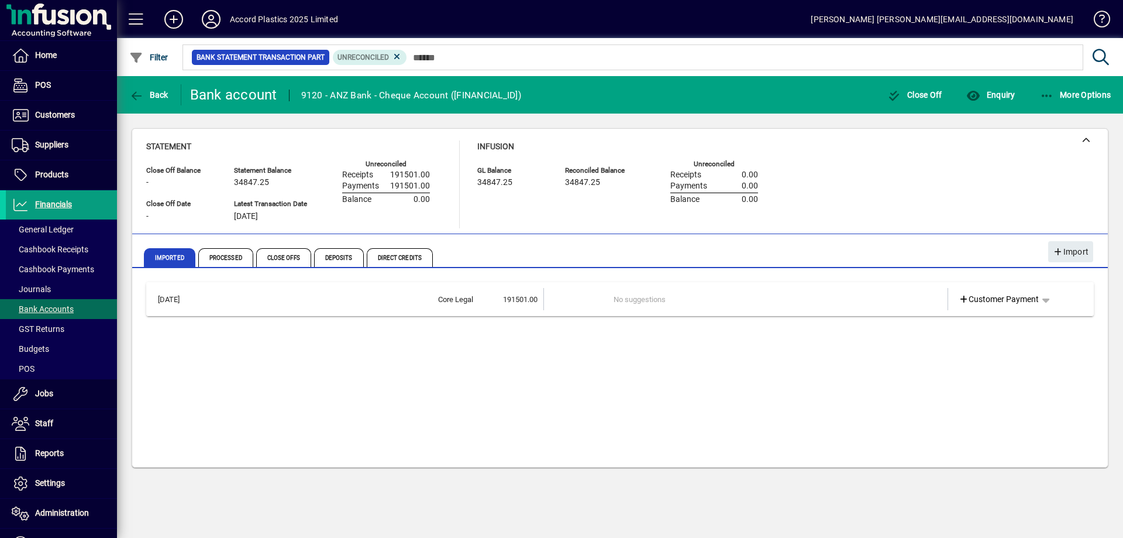
click at [526, 299] on span "191501.00" at bounding box center [520, 299] width 35 height 9
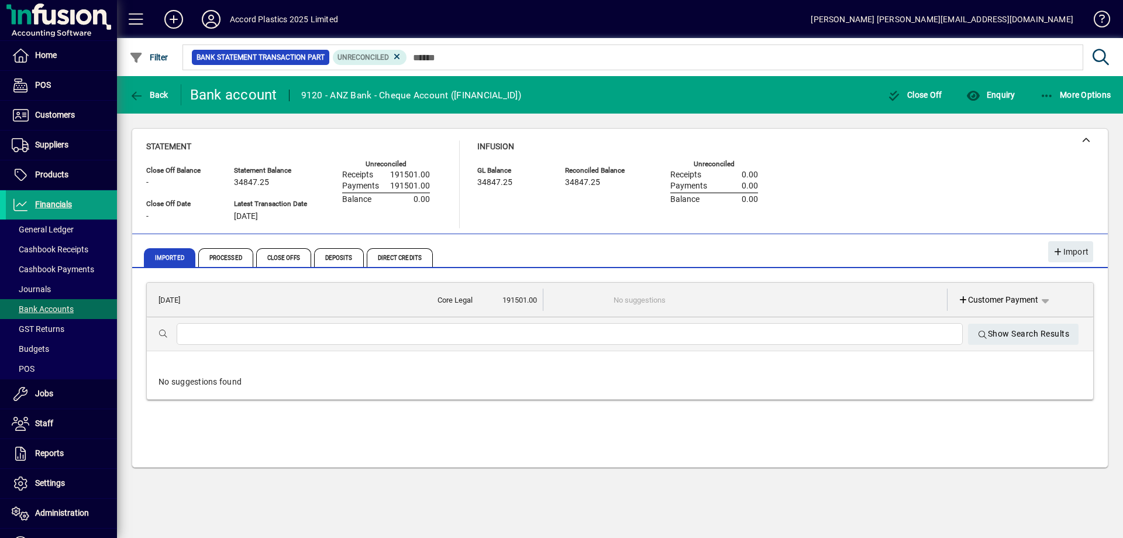
click at [715, 304] on td "No suggestions" at bounding box center [747, 299] width 266 height 22
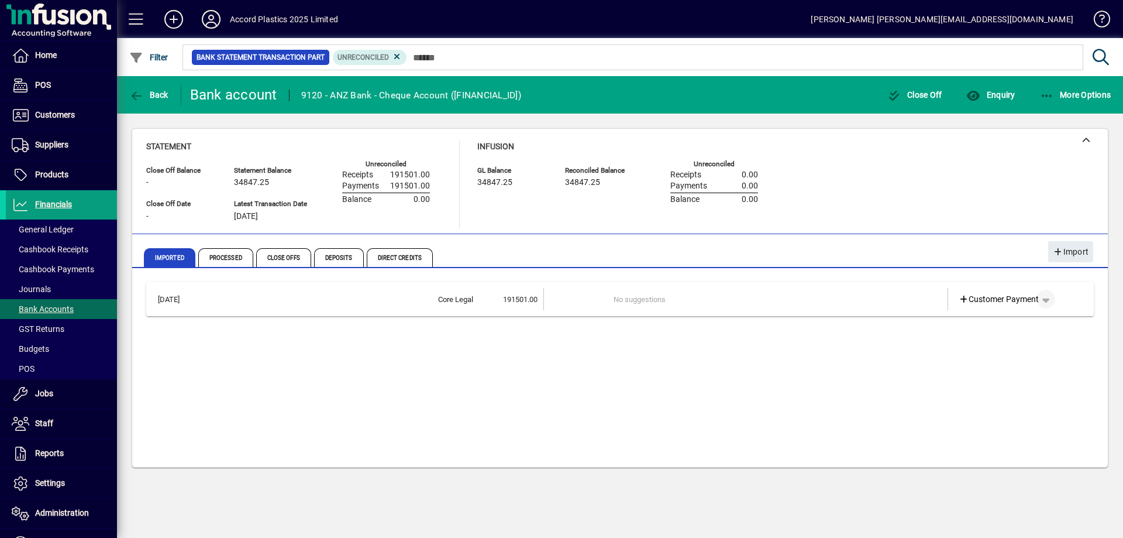
click at [1050, 299] on span "button" at bounding box center [1046, 299] width 28 height 28
click at [601, 257] on div at bounding box center [561, 269] width 1123 height 538
click at [1049, 299] on span "button" at bounding box center [1046, 299] width 28 height 28
click at [1049, 299] on div at bounding box center [561, 269] width 1123 height 538
click at [1049, 299] on span "button" at bounding box center [1046, 299] width 28 height 28
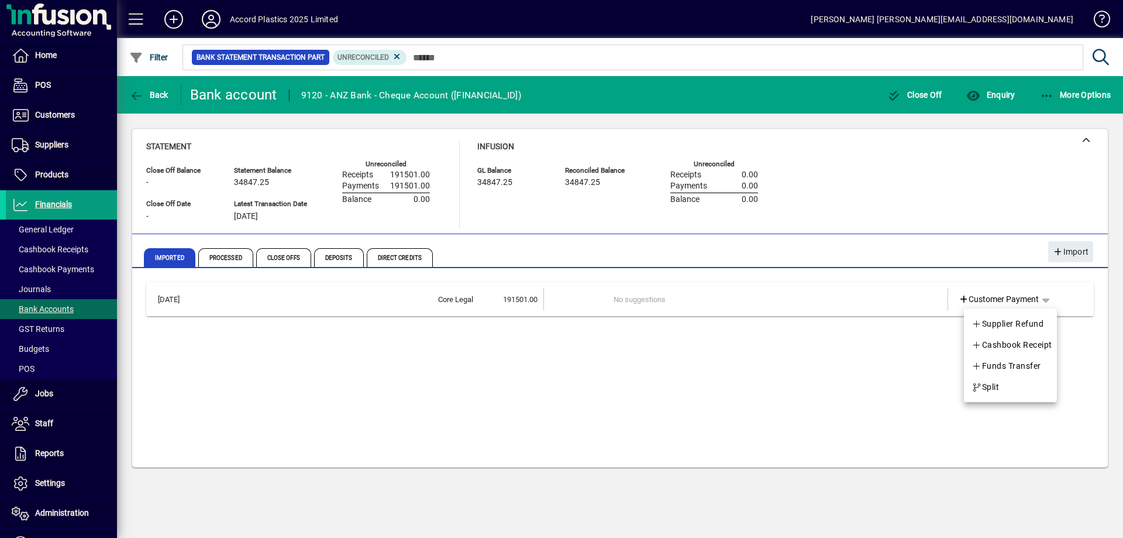
click at [771, 300] on div at bounding box center [561, 269] width 1123 height 538
click at [627, 304] on td "No suggestions" at bounding box center [747, 299] width 266 height 22
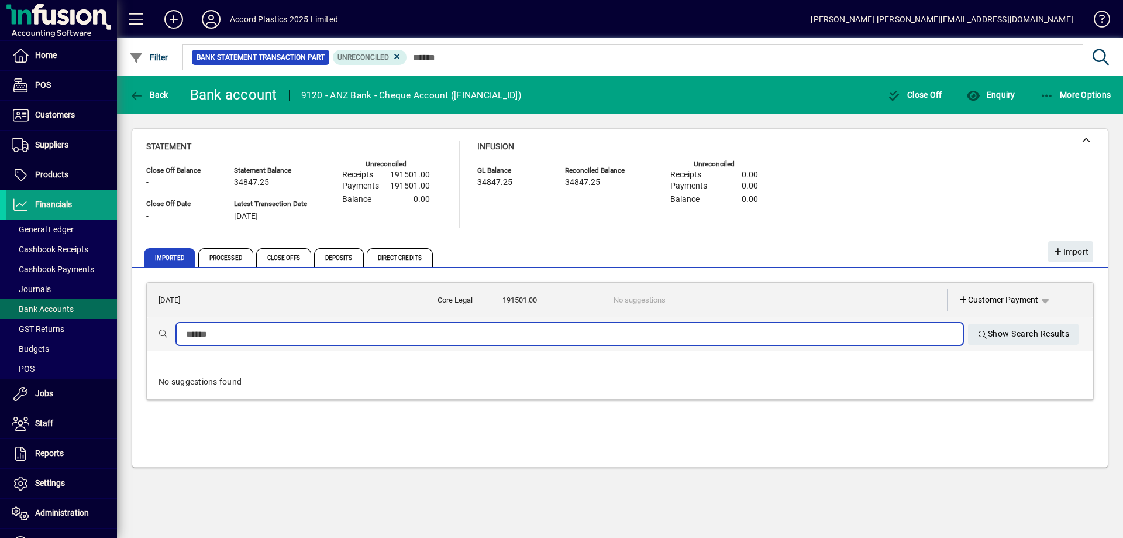
click at [541, 335] on input "text" at bounding box center [569, 334] width 767 height 14
type input "*"
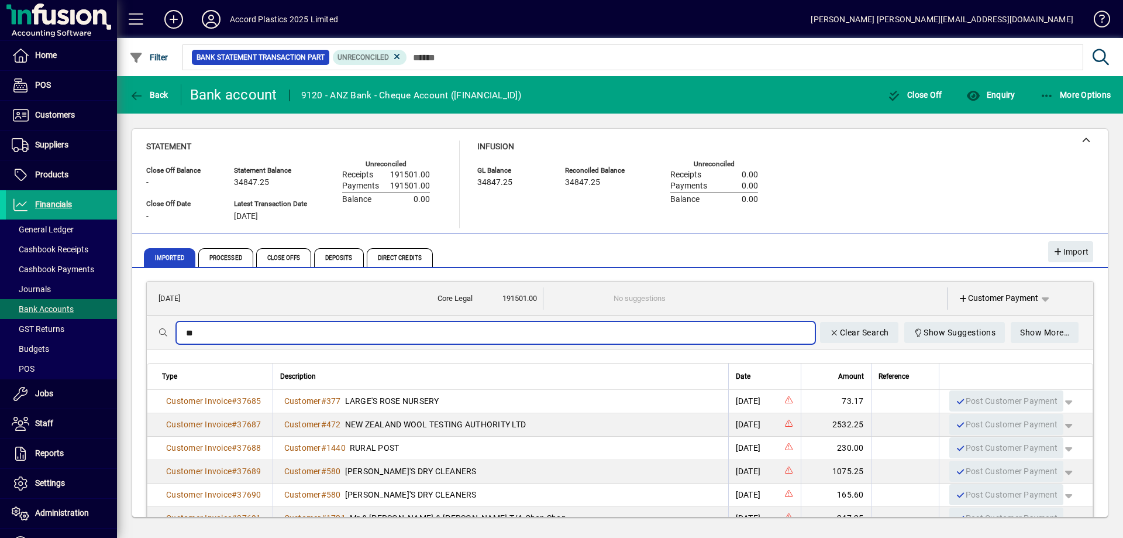
type input "*"
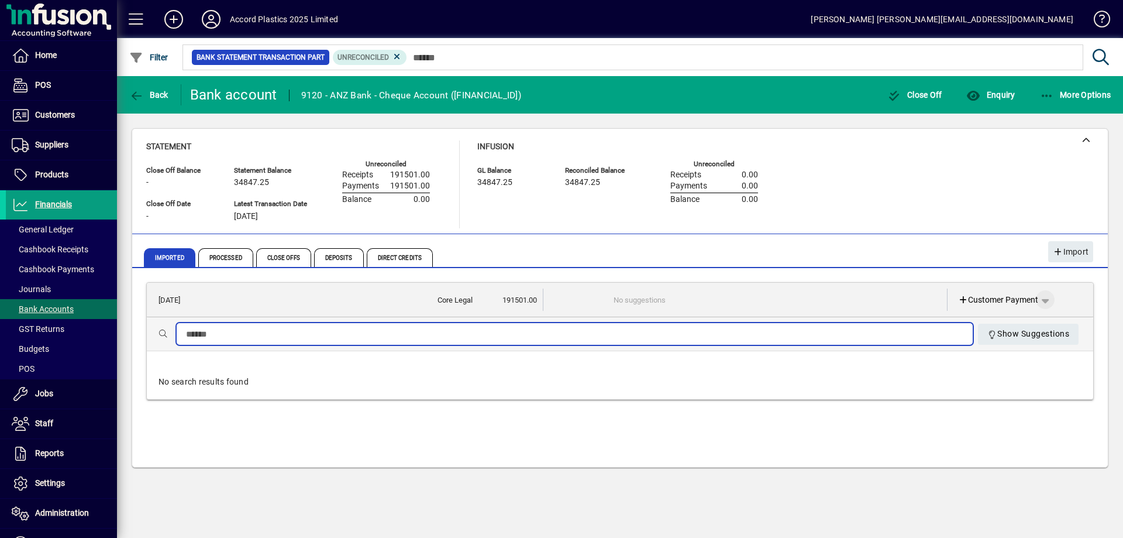
click at [1050, 301] on span "button" at bounding box center [1045, 299] width 28 height 28
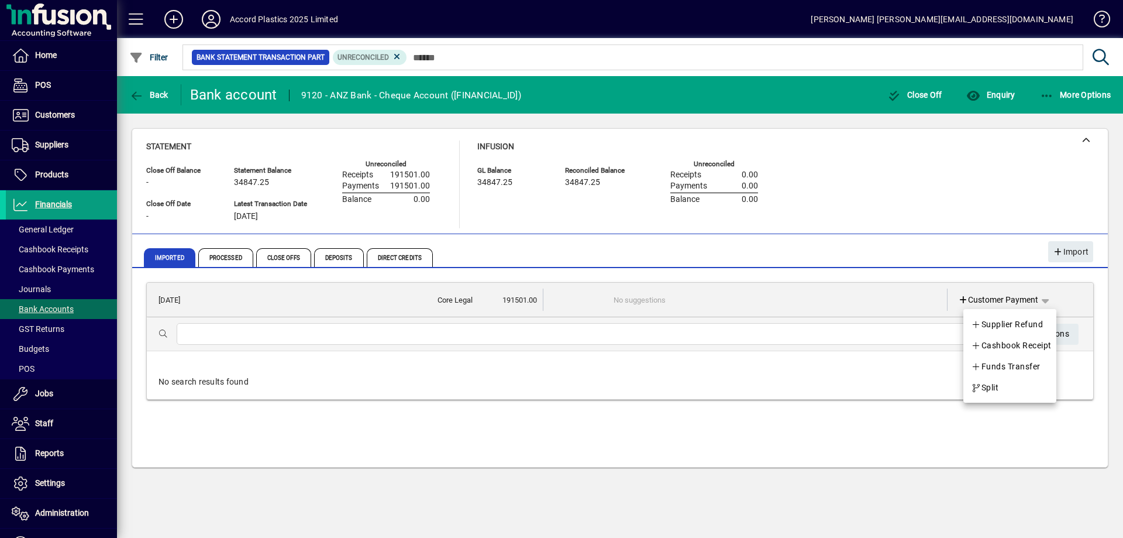
click at [1080, 294] on div at bounding box center [561, 269] width 1123 height 538
click at [1050, 302] on span "button" at bounding box center [1045, 299] width 28 height 28
click at [1004, 328] on span "Supplier Refund" at bounding box center [1007, 324] width 72 height 14
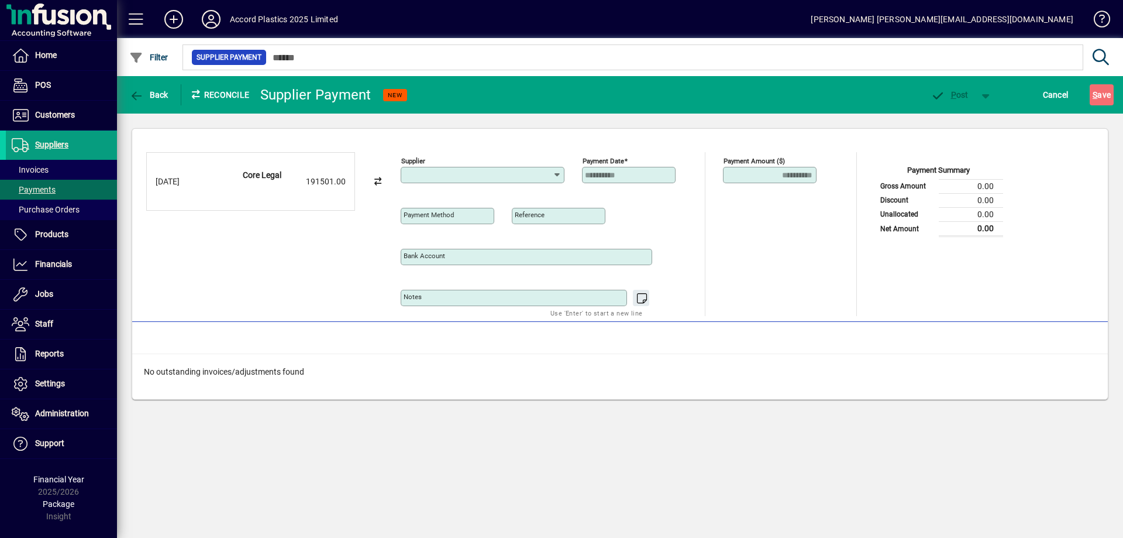
type input "**********"
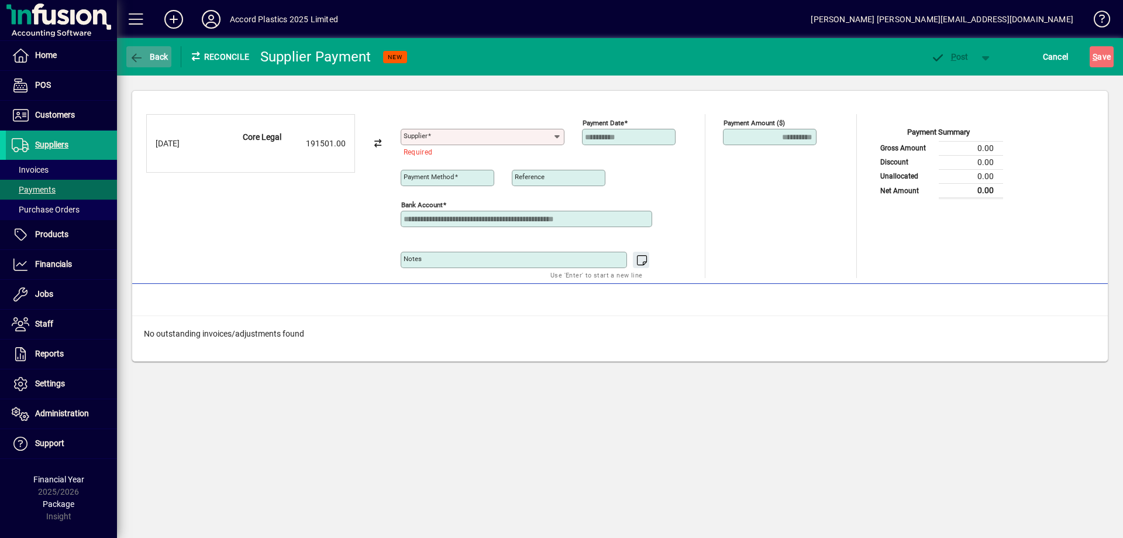
click at [166, 61] on span "button" at bounding box center [148, 57] width 45 height 28
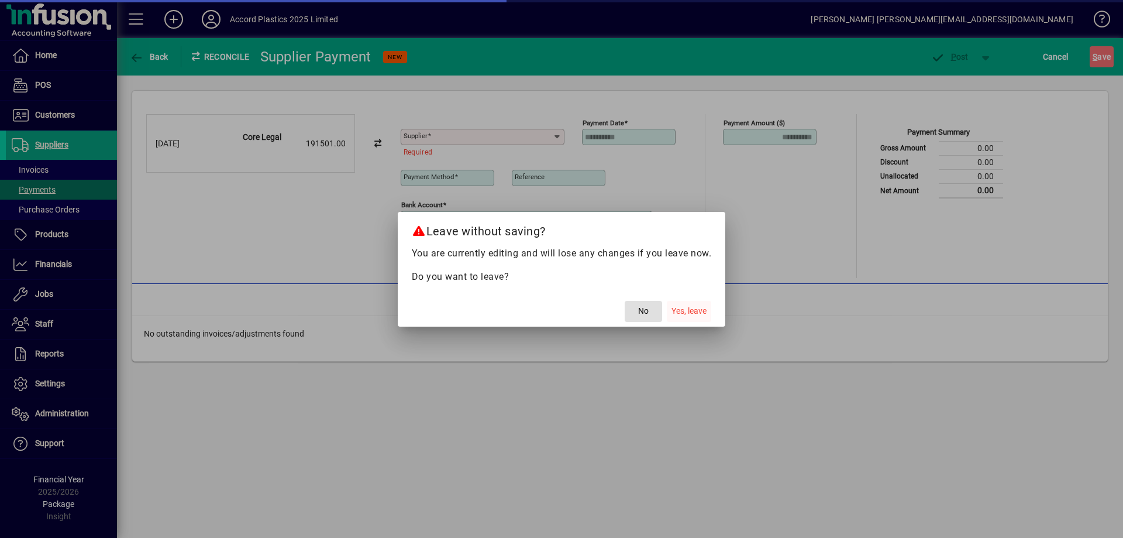
click at [687, 315] on span "Yes, leave" at bounding box center [689, 311] width 35 height 12
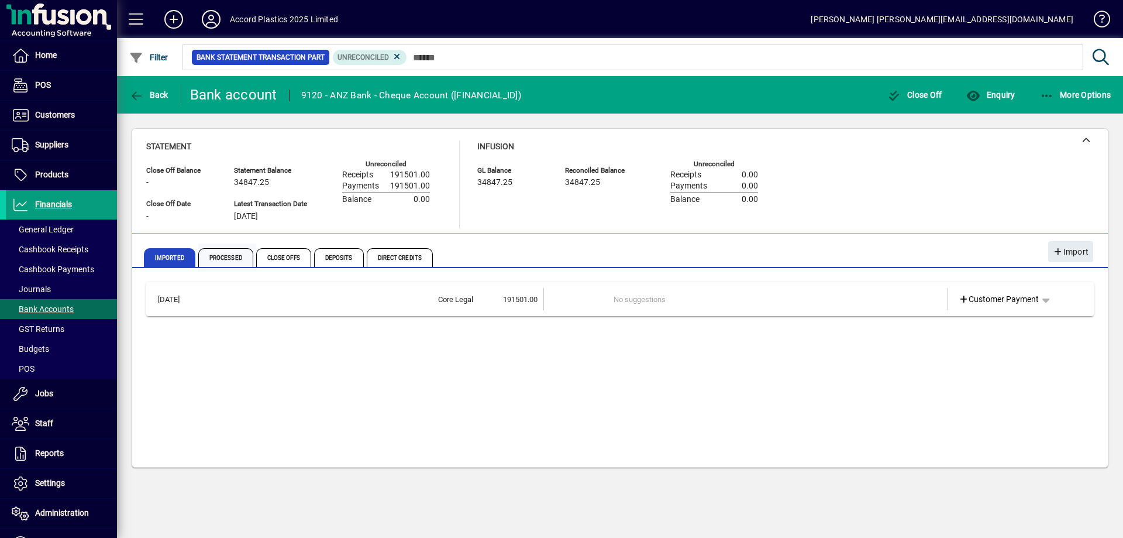
click at [234, 255] on span "Processed" at bounding box center [225, 257] width 55 height 19
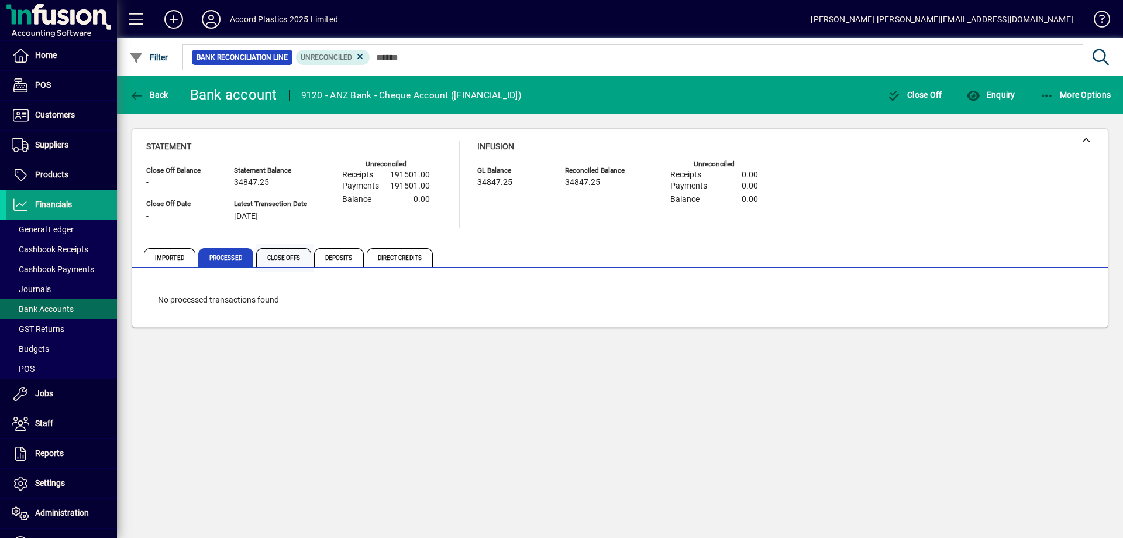
click at [274, 263] on span "Close Offs" at bounding box center [283, 257] width 55 height 19
click at [340, 254] on span "Deposits" at bounding box center [339, 257] width 50 height 19
click at [406, 254] on span "Direct Credits" at bounding box center [400, 257] width 66 height 19
click at [323, 256] on span "Deposits" at bounding box center [339, 257] width 50 height 19
click at [288, 254] on span "Close Offs" at bounding box center [283, 257] width 55 height 19
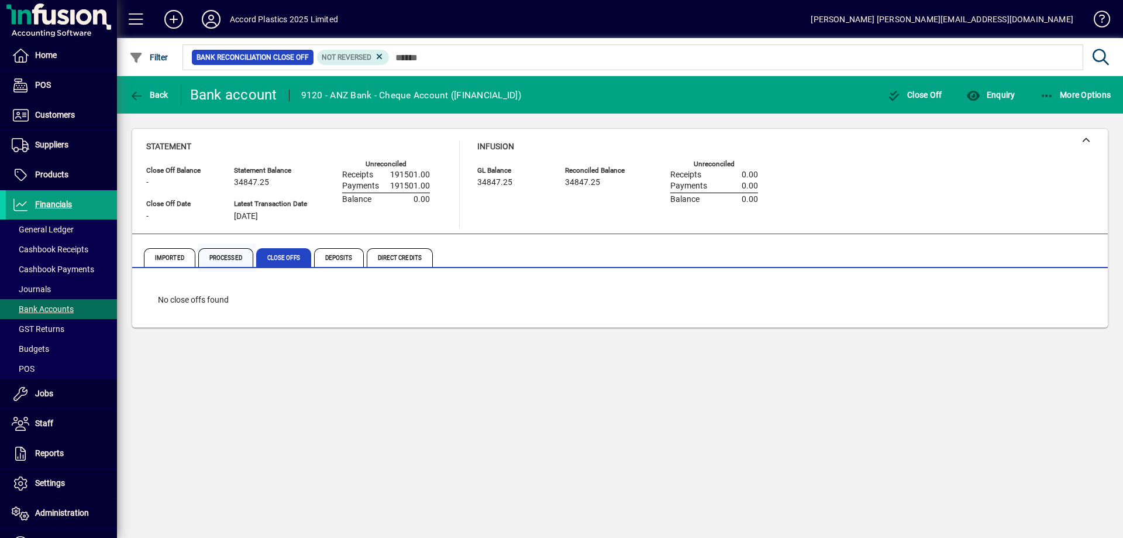
click at [223, 259] on span "Processed" at bounding box center [225, 257] width 55 height 19
click at [185, 257] on span "Imported" at bounding box center [169, 257] width 51 height 19
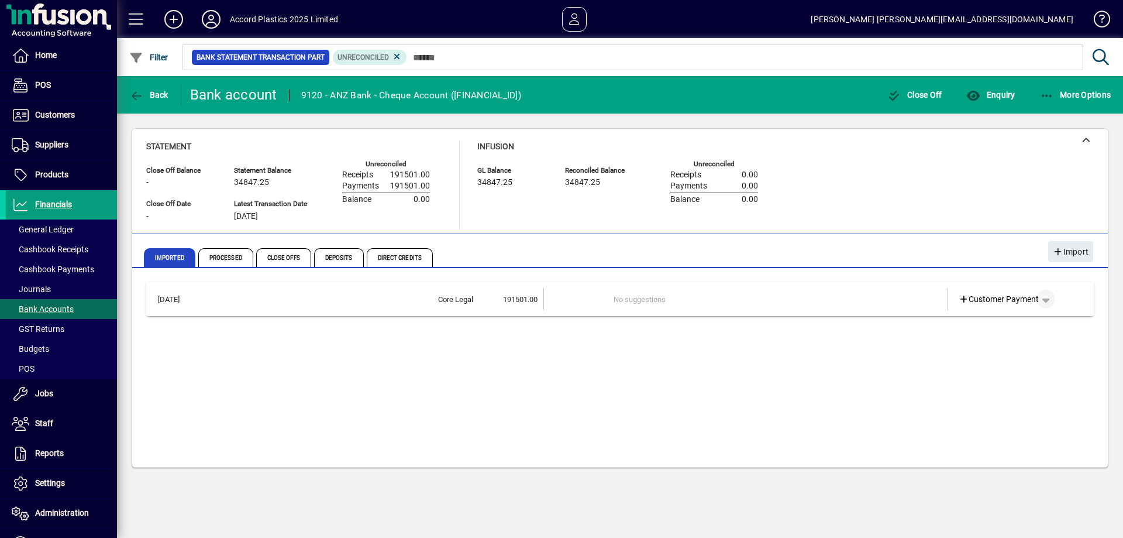
click at [1052, 301] on span "button" at bounding box center [1046, 299] width 28 height 28
click at [1003, 381] on span "button" at bounding box center [1012, 387] width 90 height 28
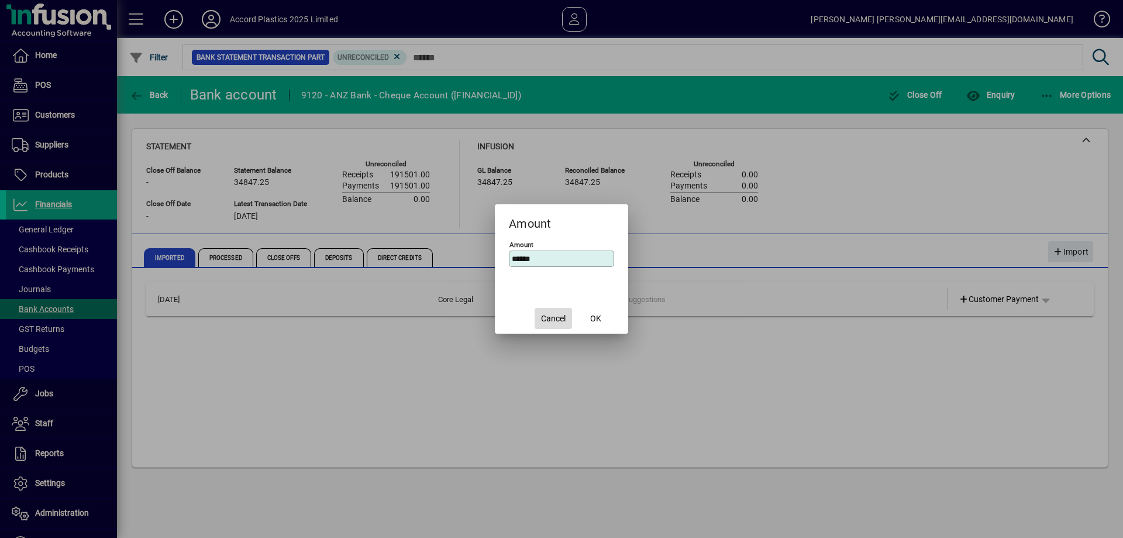
click at [557, 315] on span "Cancel" at bounding box center [553, 318] width 25 height 12
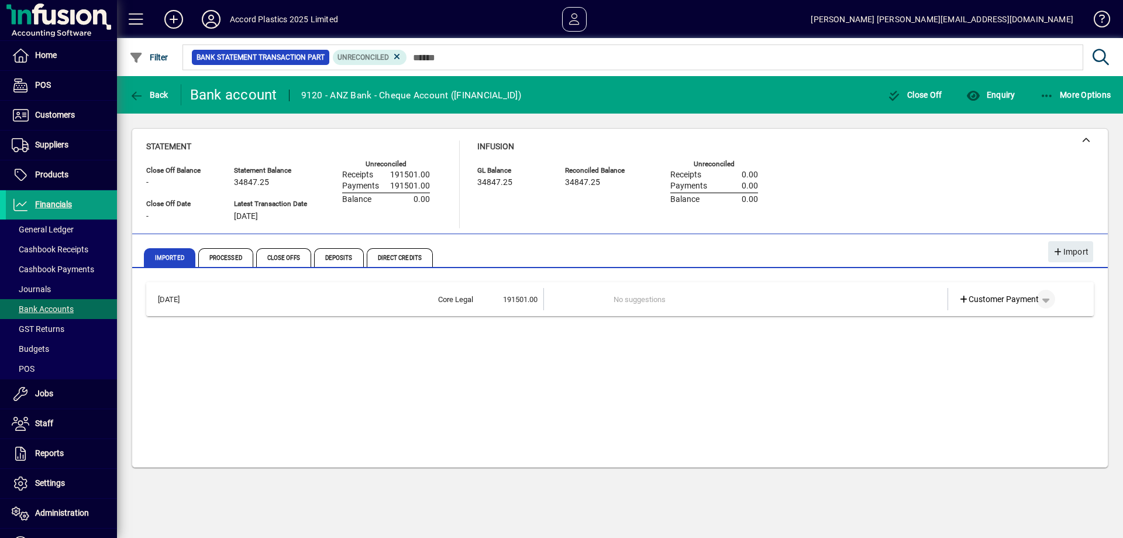
click at [1045, 297] on span "button" at bounding box center [1046, 299] width 28 height 28
click at [950, 204] on div at bounding box center [561, 269] width 1123 height 538
click at [233, 259] on span "Processed" at bounding box center [225, 257] width 55 height 19
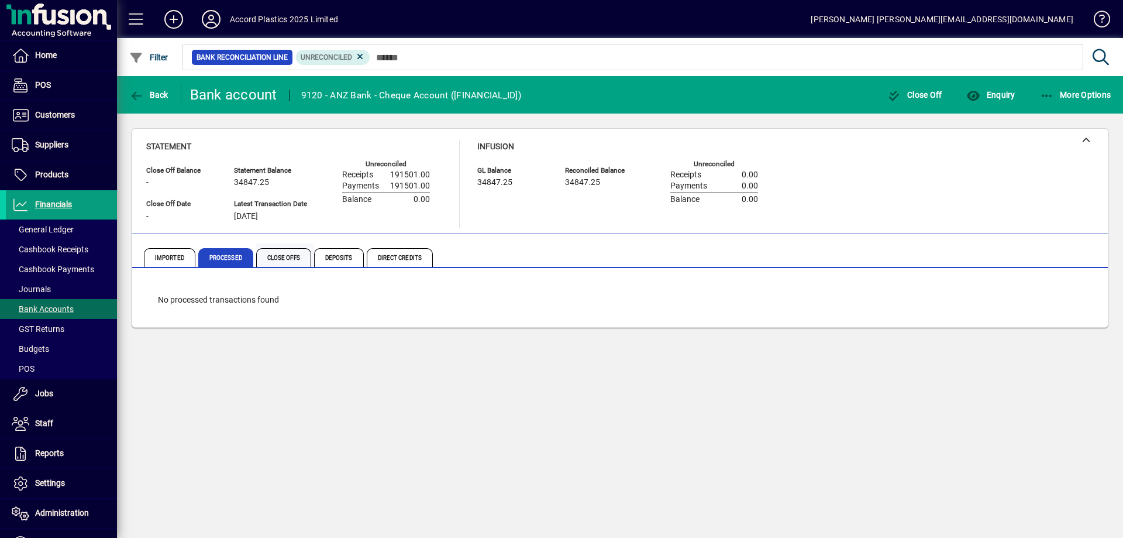
click at [281, 257] on span "Close Offs" at bounding box center [283, 257] width 55 height 19
click at [180, 257] on span "Imported" at bounding box center [169, 257] width 51 height 19
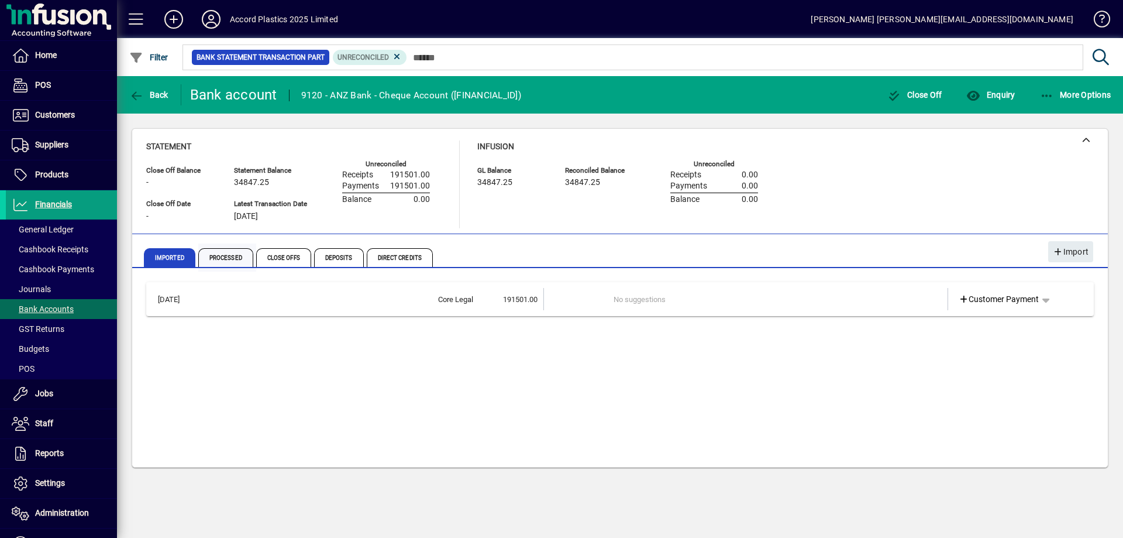
click at [233, 257] on span "Processed" at bounding box center [225, 257] width 55 height 19
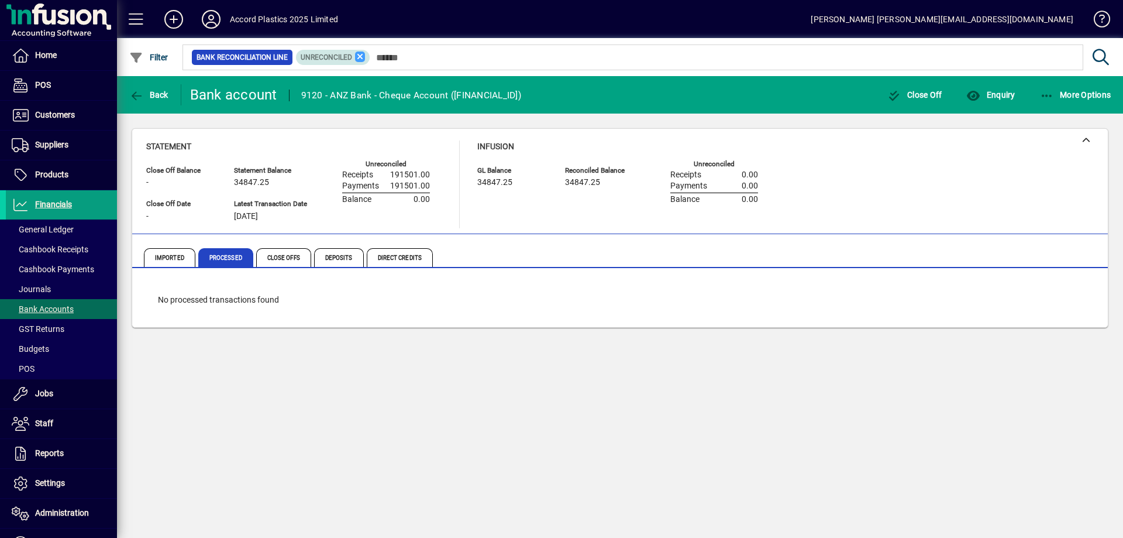
click at [356, 58] on icon at bounding box center [360, 56] width 11 height 11
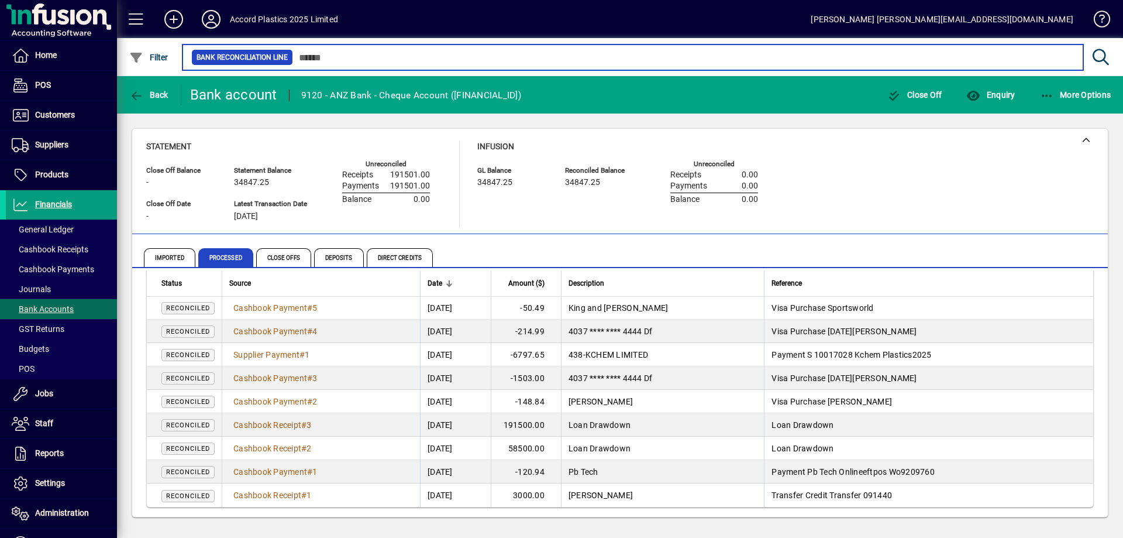
scroll to position [223, 0]
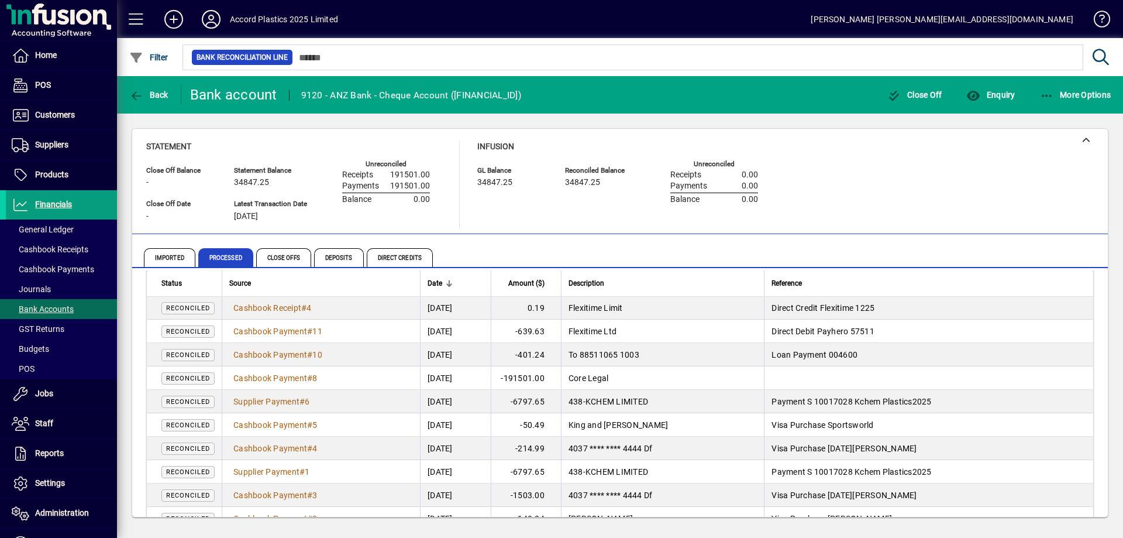
click at [561, 381] on td "-191501.00" at bounding box center [526, 377] width 70 height 23
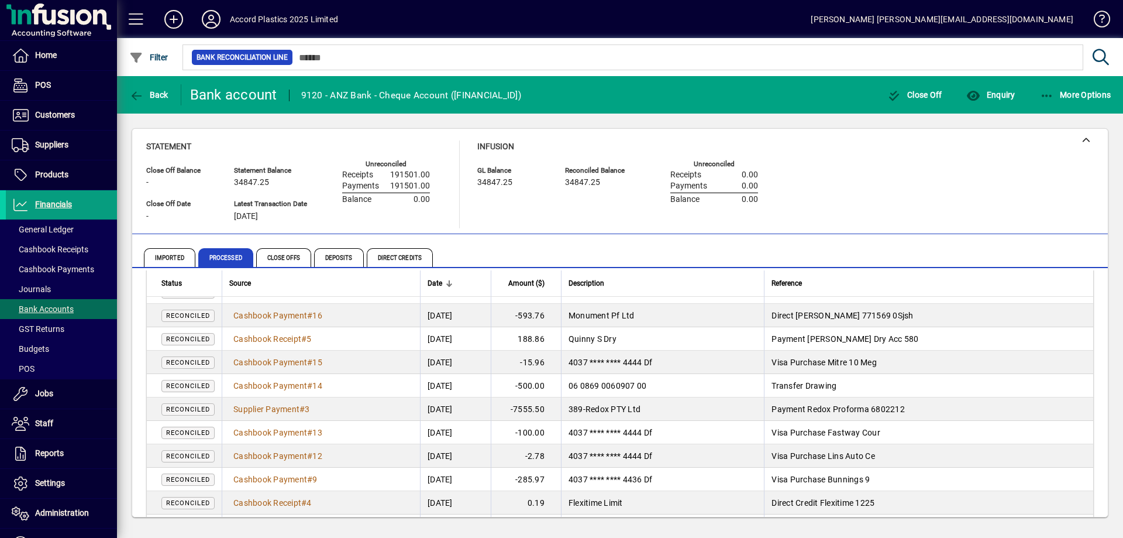
scroll to position [0, 0]
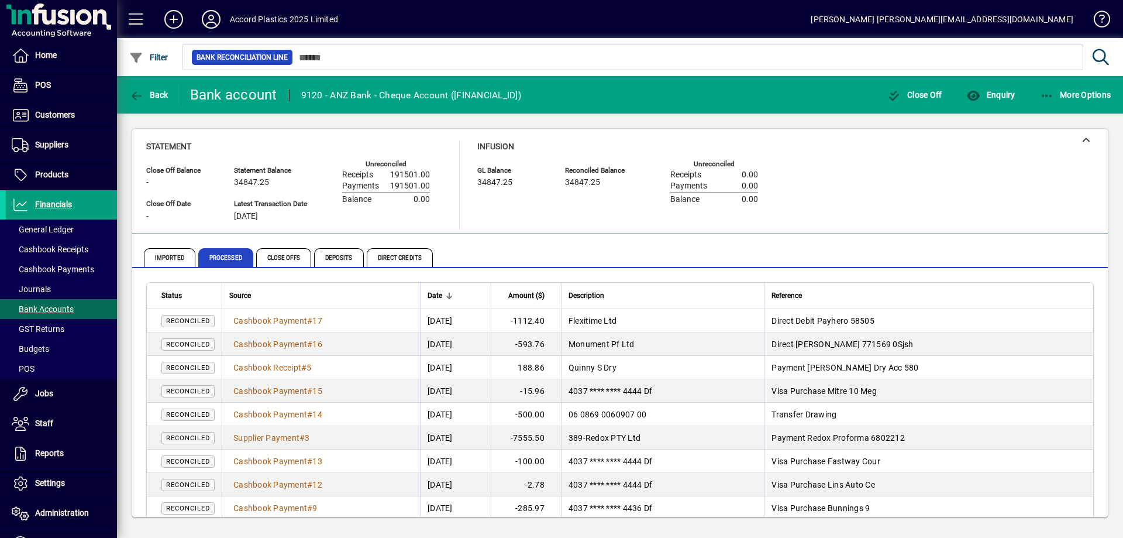
click at [523, 208] on div "Infusion GL Balance 34847.25 Reconciled Balance 34847.25 Unreconciled Receipts …" at bounding box center [626, 184] width 298 height 88
click at [66, 209] on span "Financials" at bounding box center [53, 203] width 37 height 9
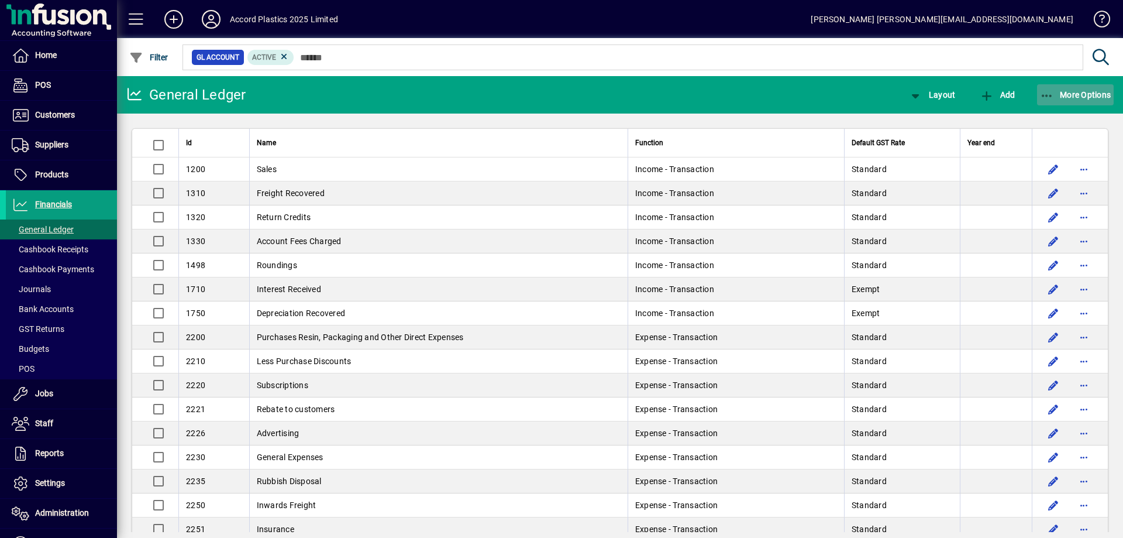
click at [1059, 91] on span "More Options" at bounding box center [1075, 94] width 71 height 9
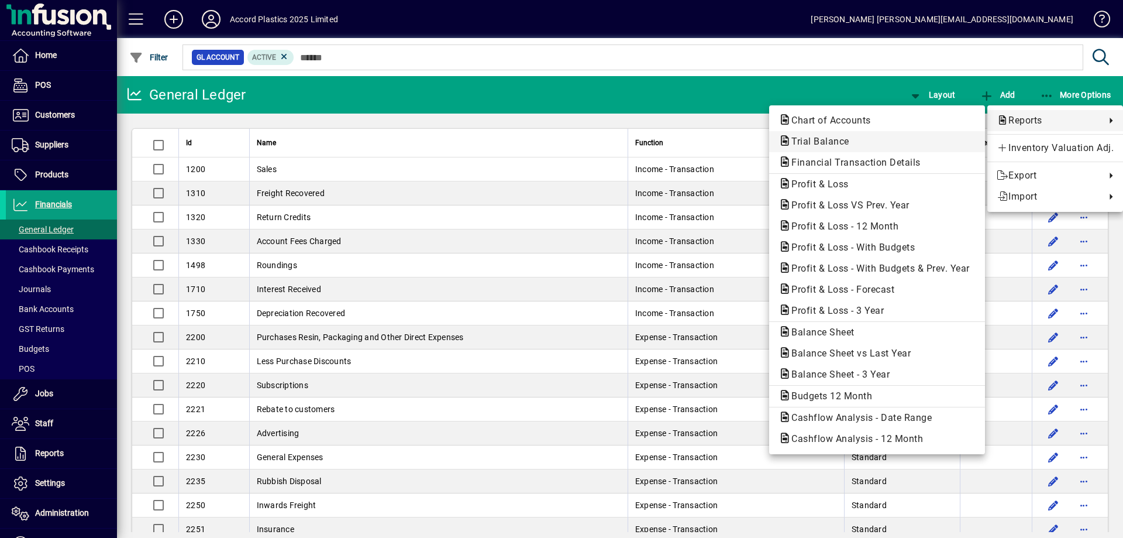
click at [817, 146] on span "Trial Balance" at bounding box center [817, 141] width 77 height 11
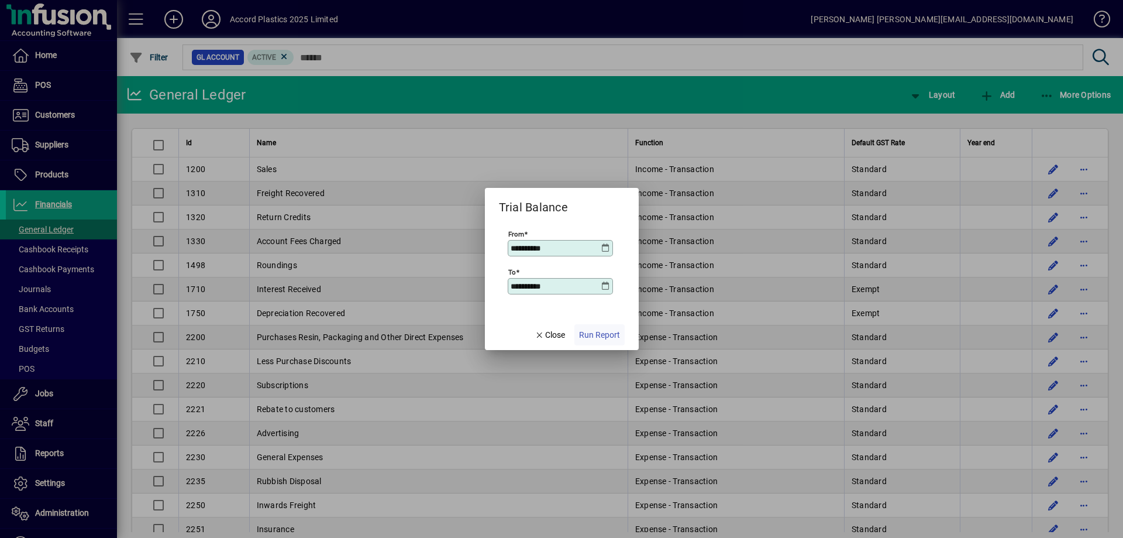
click at [591, 334] on span "Run Report" at bounding box center [599, 335] width 41 height 12
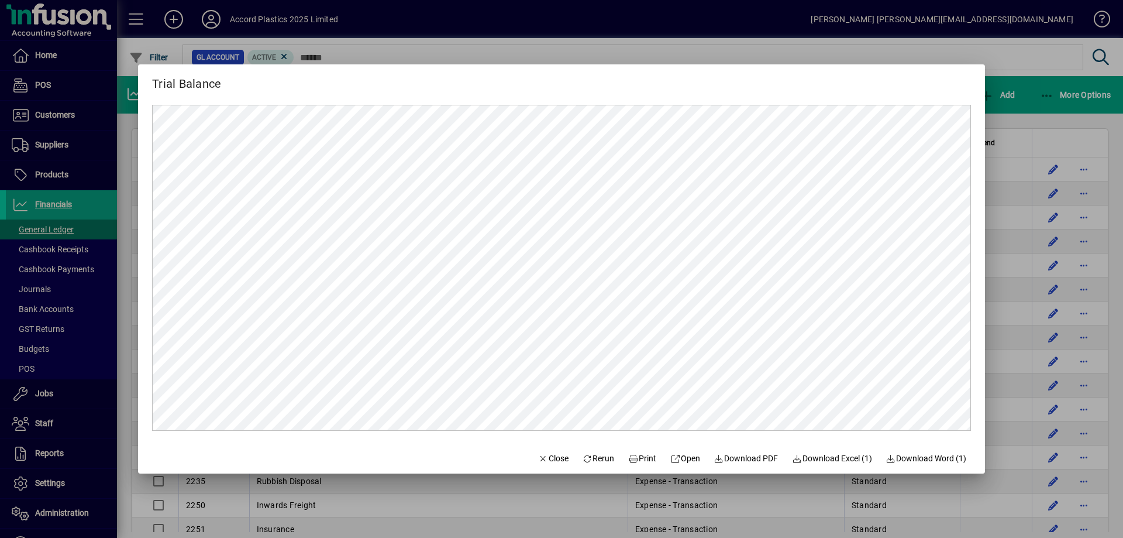
click at [1023, 44] on div at bounding box center [561, 269] width 1123 height 538
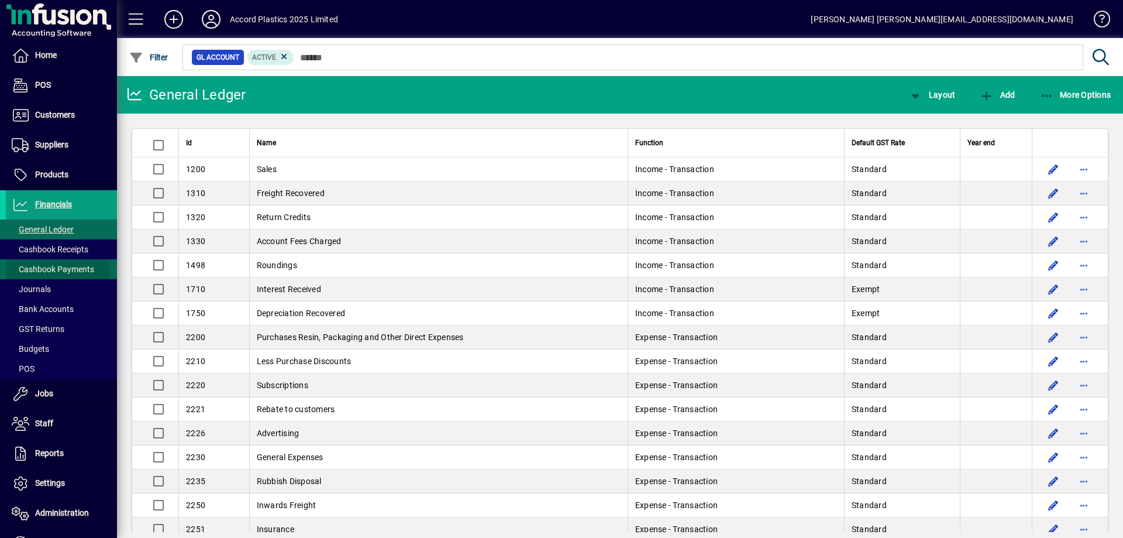
click at [46, 274] on span "Cashbook Payments" at bounding box center [50, 269] width 88 height 12
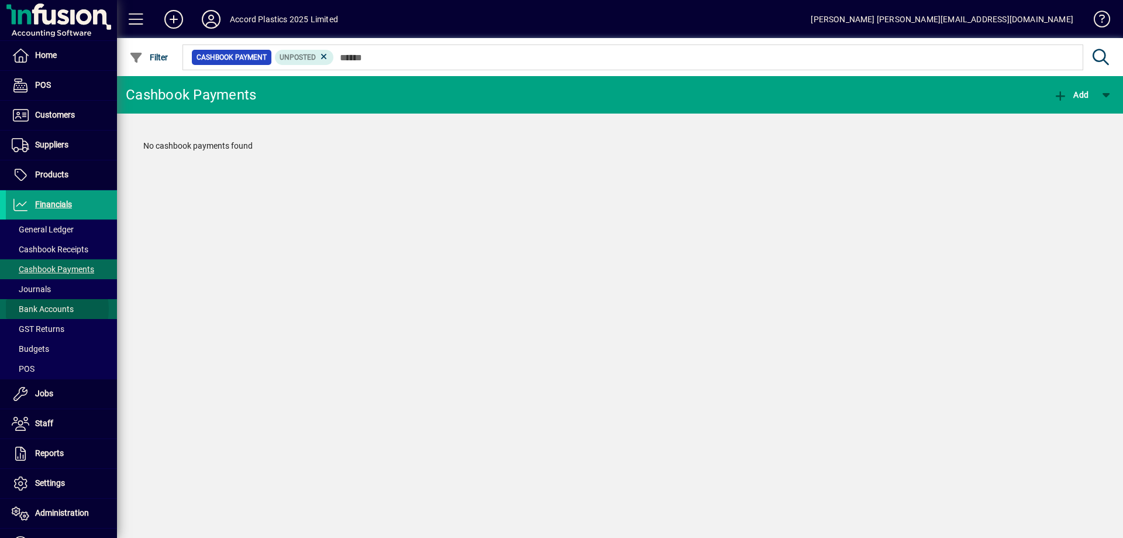
click at [41, 309] on span "Bank Accounts" at bounding box center [43, 308] width 62 height 9
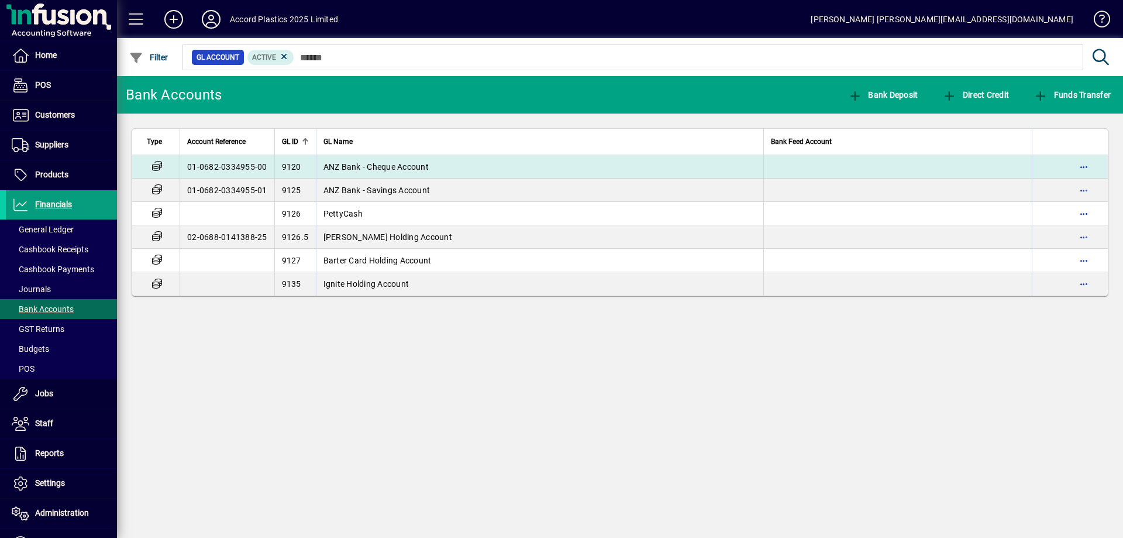
click at [378, 166] on span "ANZ Bank - Cheque Account" at bounding box center [375, 166] width 105 height 9
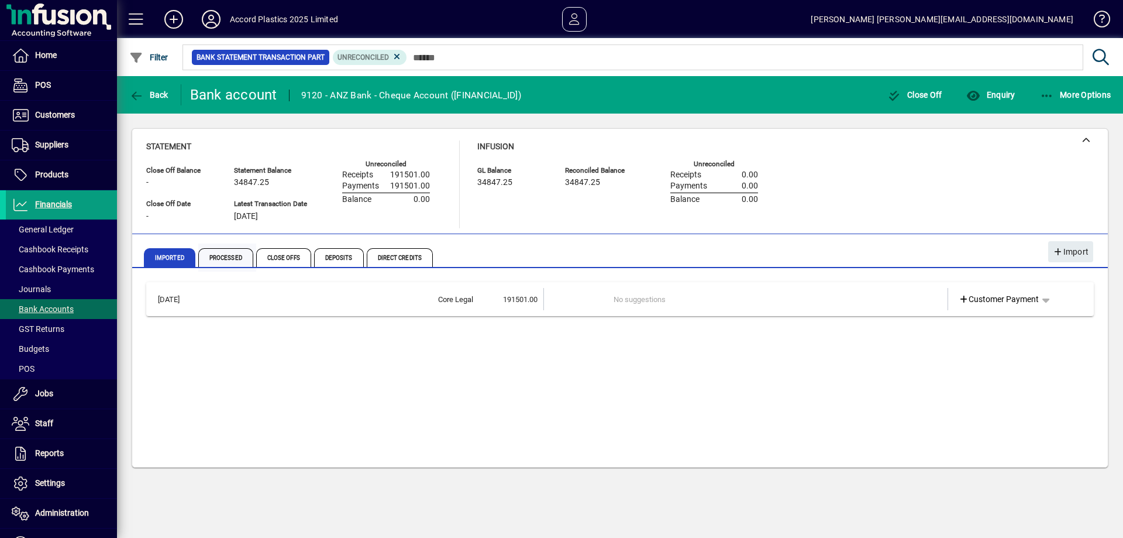
click at [219, 255] on span "Processed" at bounding box center [225, 257] width 55 height 19
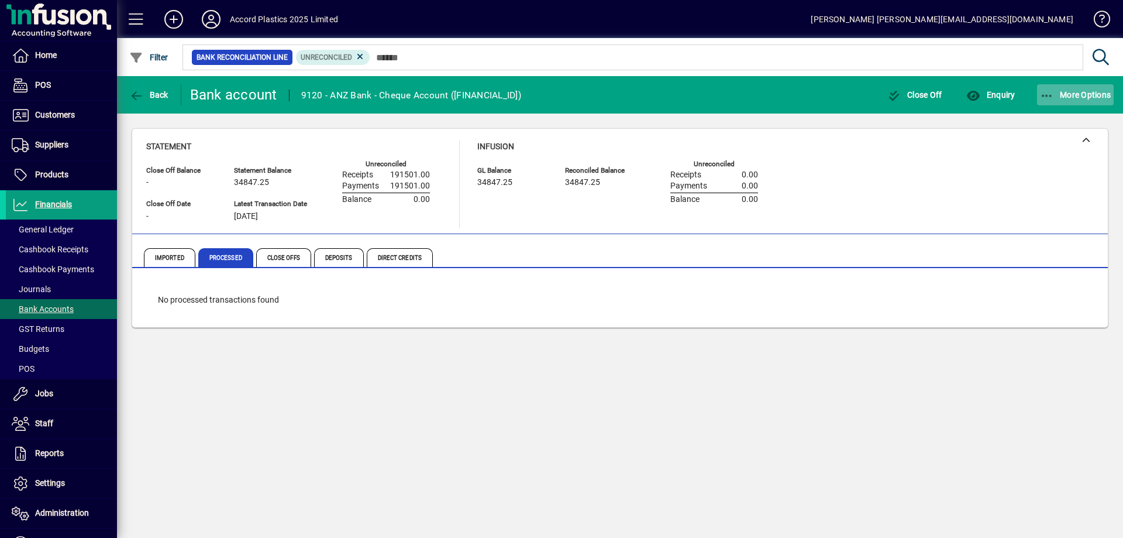
click at [1049, 95] on icon "button" at bounding box center [1047, 96] width 15 height 12
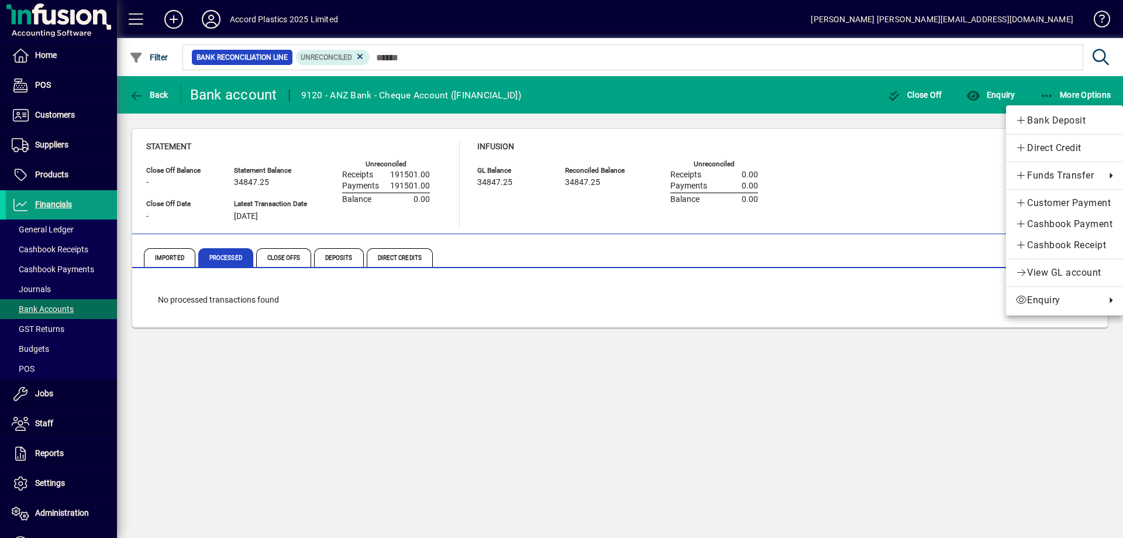
click at [804, 88] on div at bounding box center [561, 269] width 1123 height 538
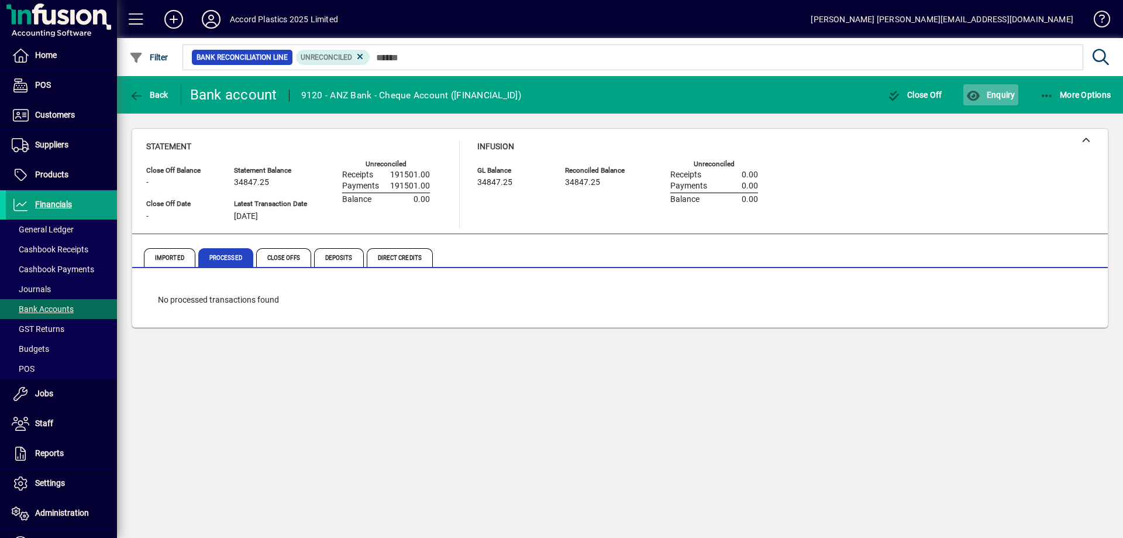
click at [984, 92] on span "Enquiry" at bounding box center [990, 94] width 49 height 9
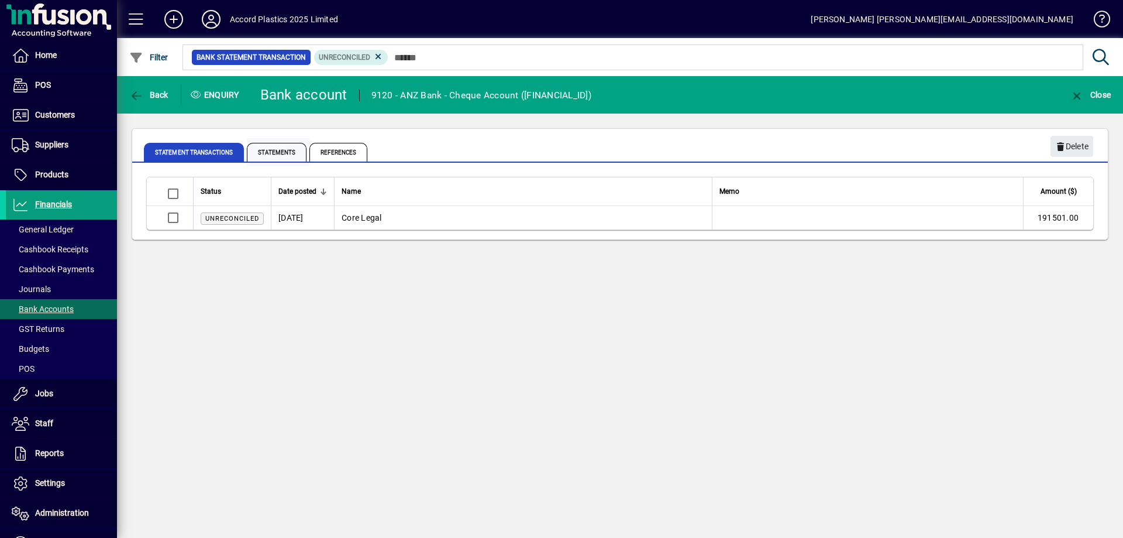
click at [274, 156] on span "Statements" at bounding box center [277, 152] width 60 height 19
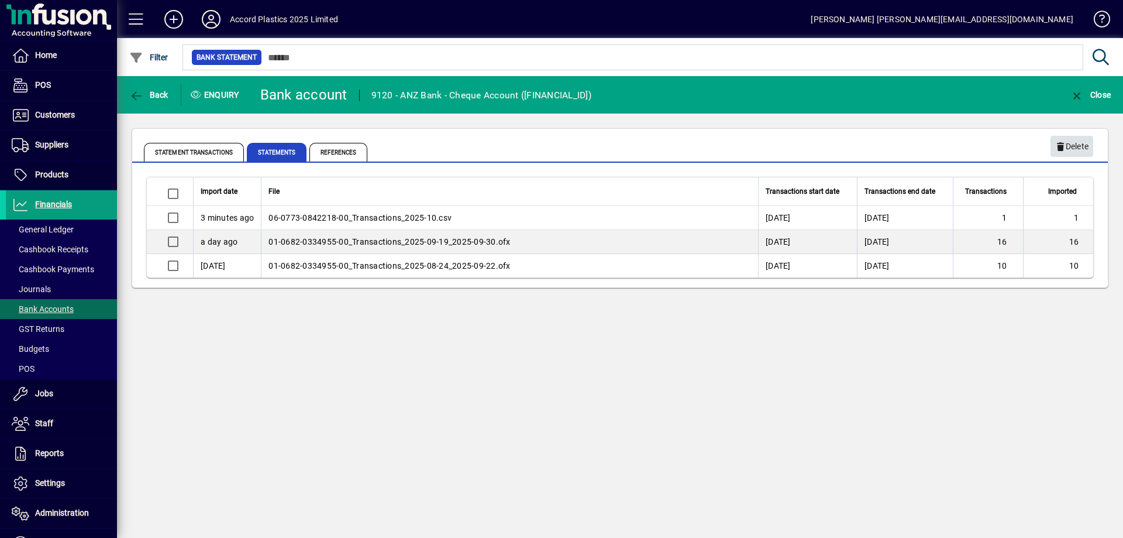
click at [1065, 143] on span "Delete" at bounding box center [1071, 146] width 33 height 19
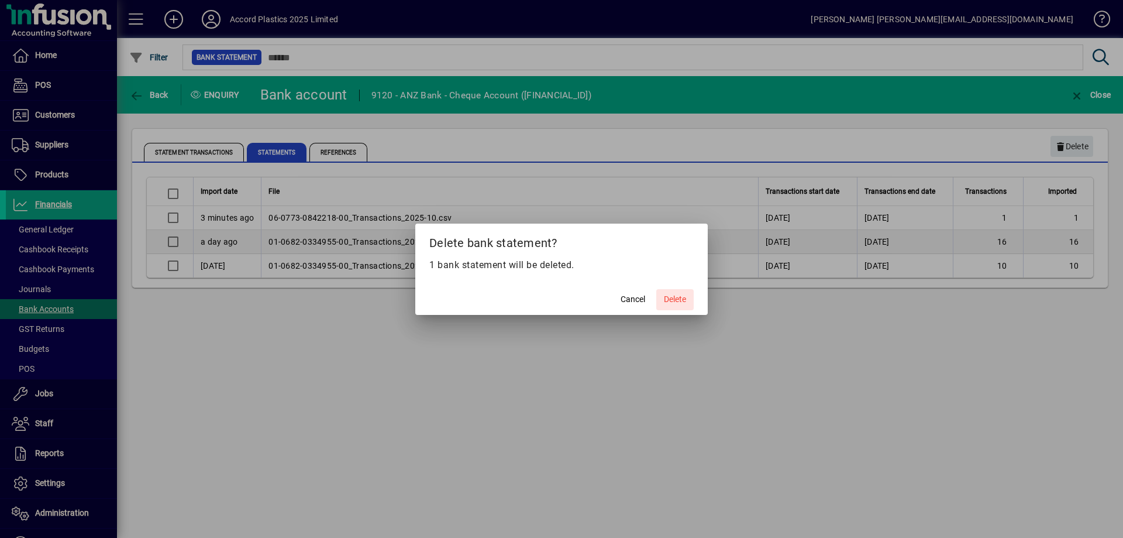
click at [677, 297] on span "Delete" at bounding box center [675, 299] width 22 height 12
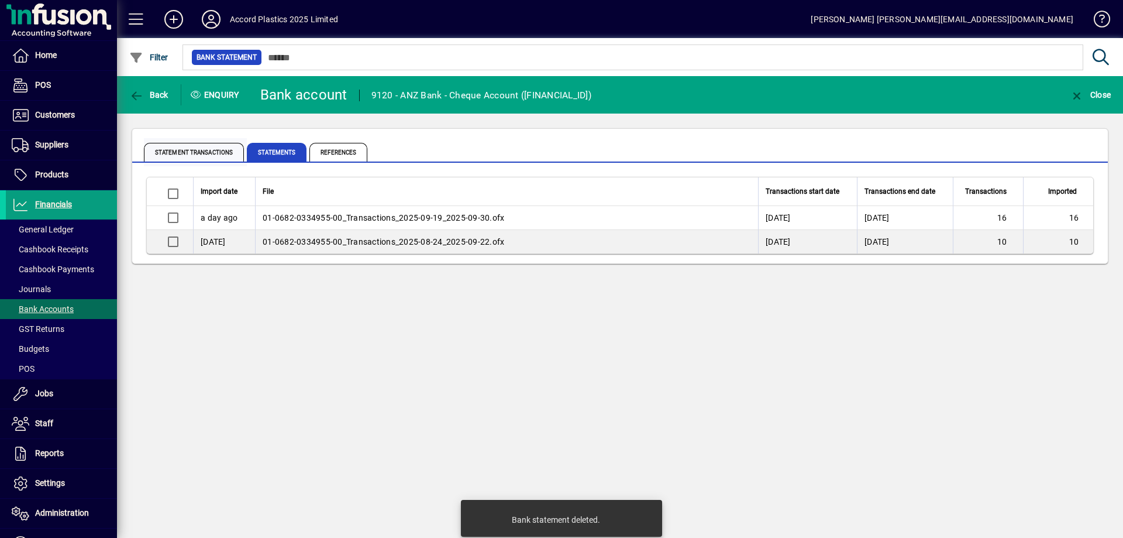
click at [202, 155] on span "Statement Transactions" at bounding box center [194, 152] width 100 height 19
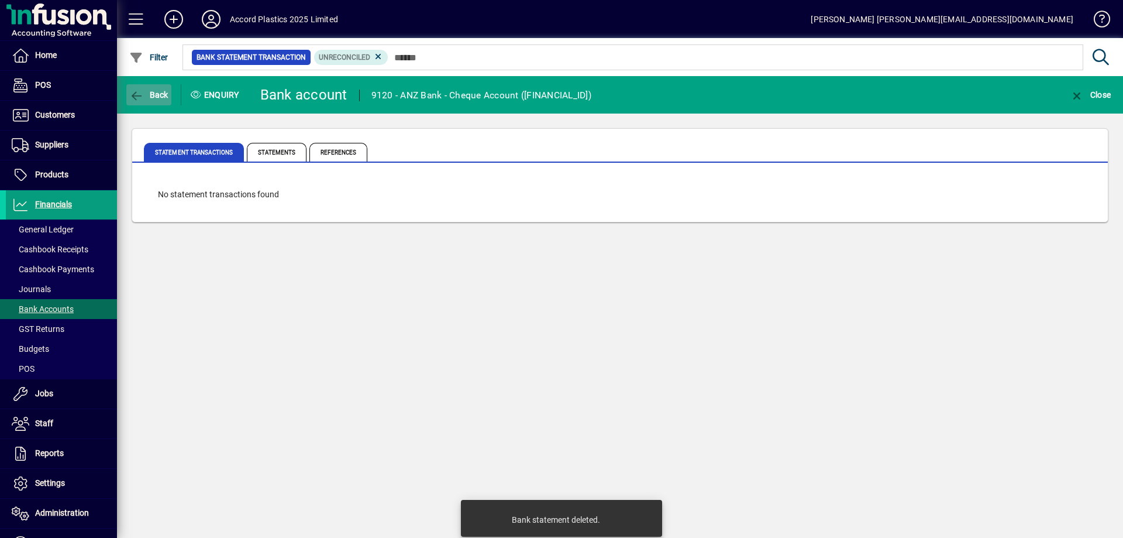
click at [149, 94] on span "Back" at bounding box center [148, 94] width 39 height 9
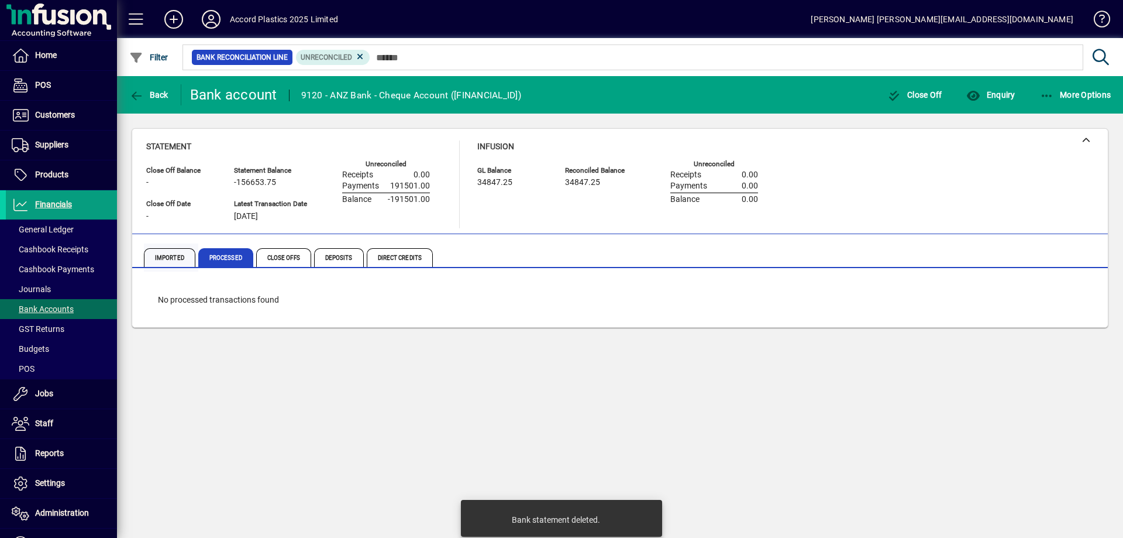
click at [169, 254] on span "Imported" at bounding box center [169, 257] width 51 height 19
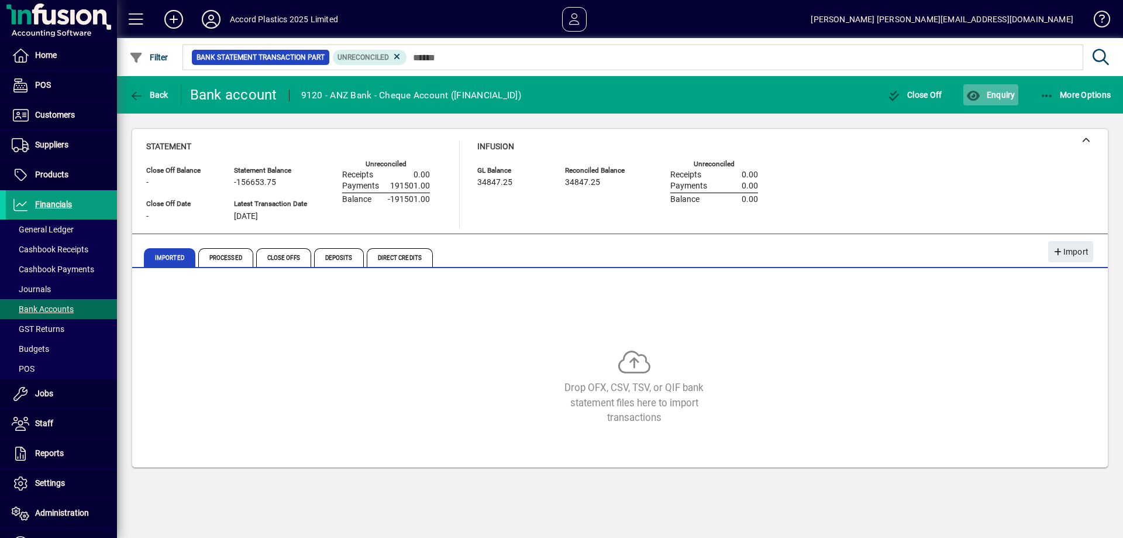
click at [990, 91] on span "Enquiry" at bounding box center [990, 94] width 49 height 9
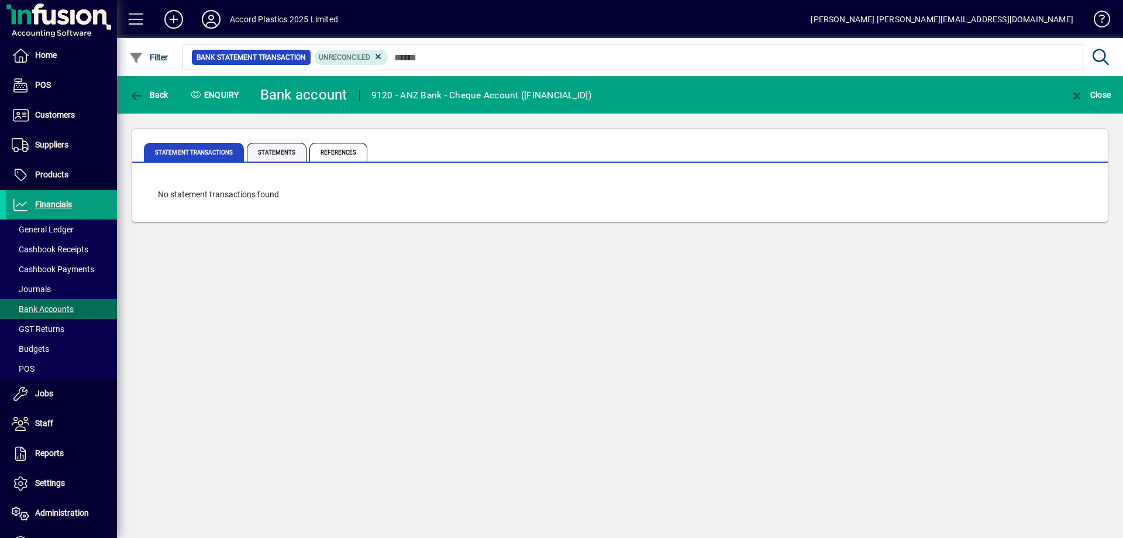
click at [267, 156] on span "Statements" at bounding box center [277, 152] width 60 height 19
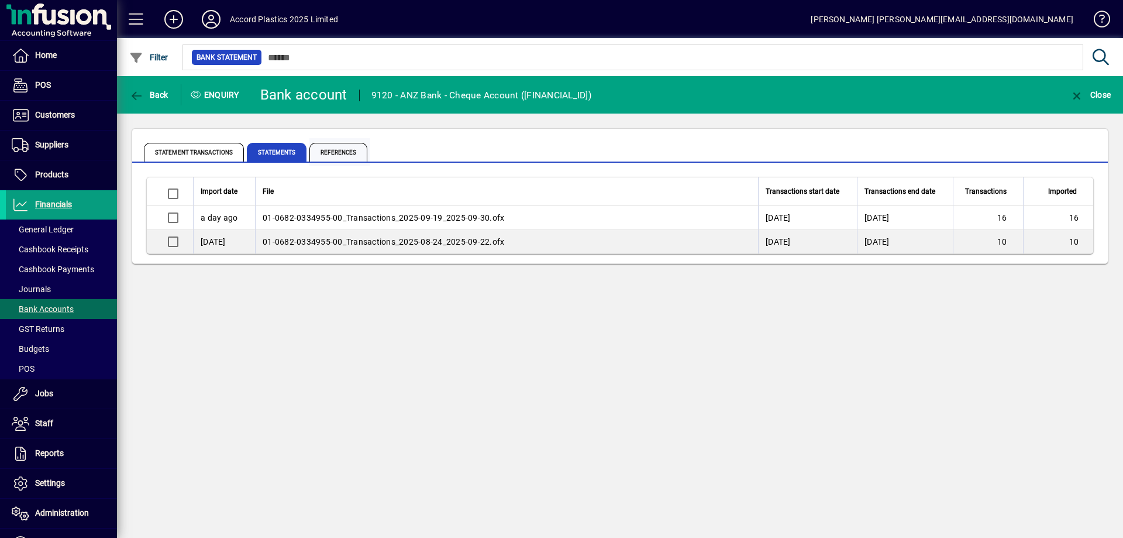
click at [330, 152] on span "References" at bounding box center [338, 152] width 58 height 19
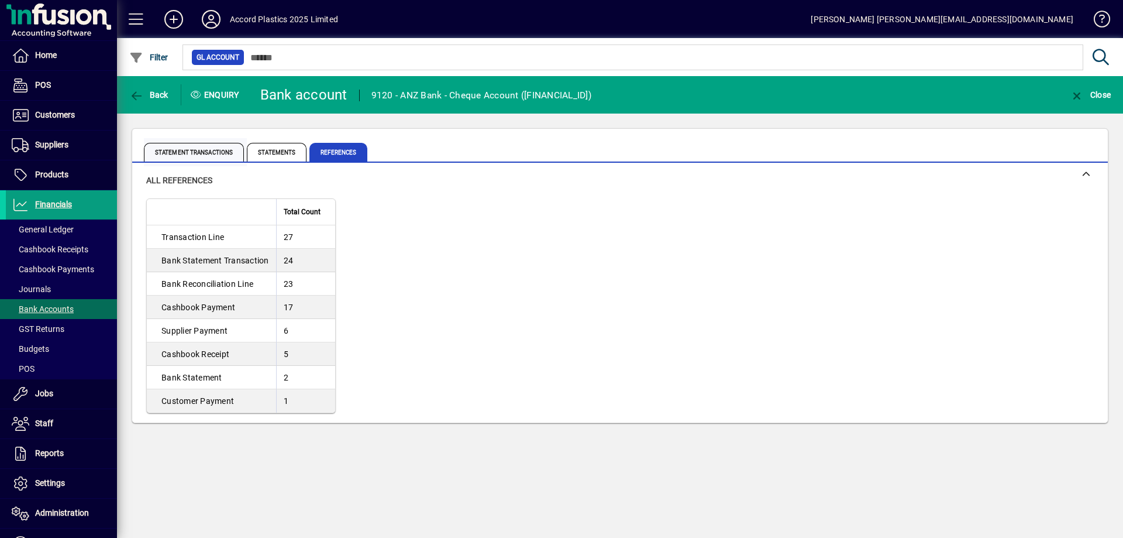
click at [173, 154] on span "Statement Transactions" at bounding box center [194, 152] width 100 height 19
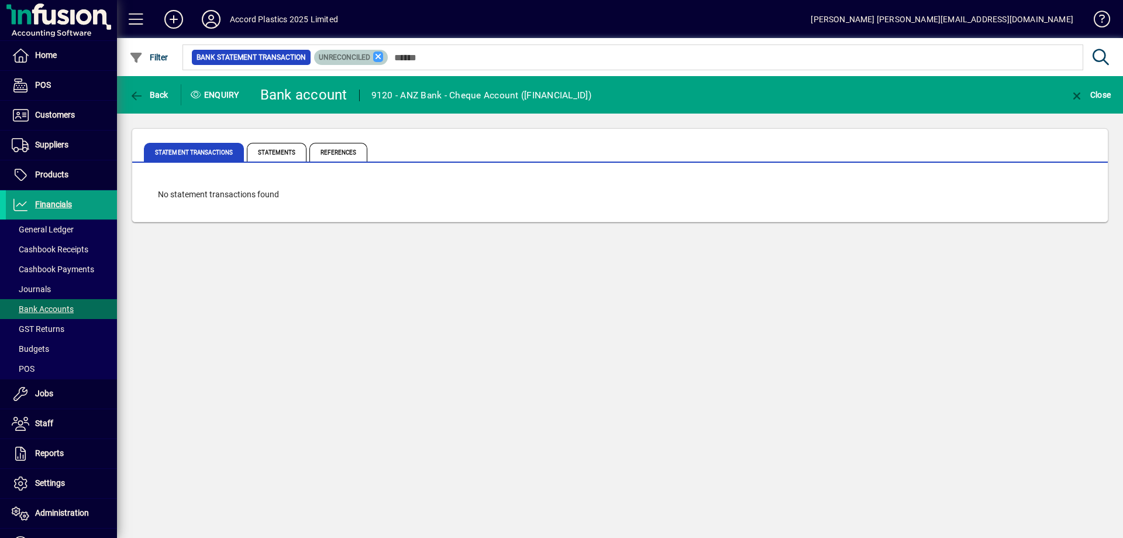
click at [378, 56] on icon at bounding box center [378, 56] width 11 height 11
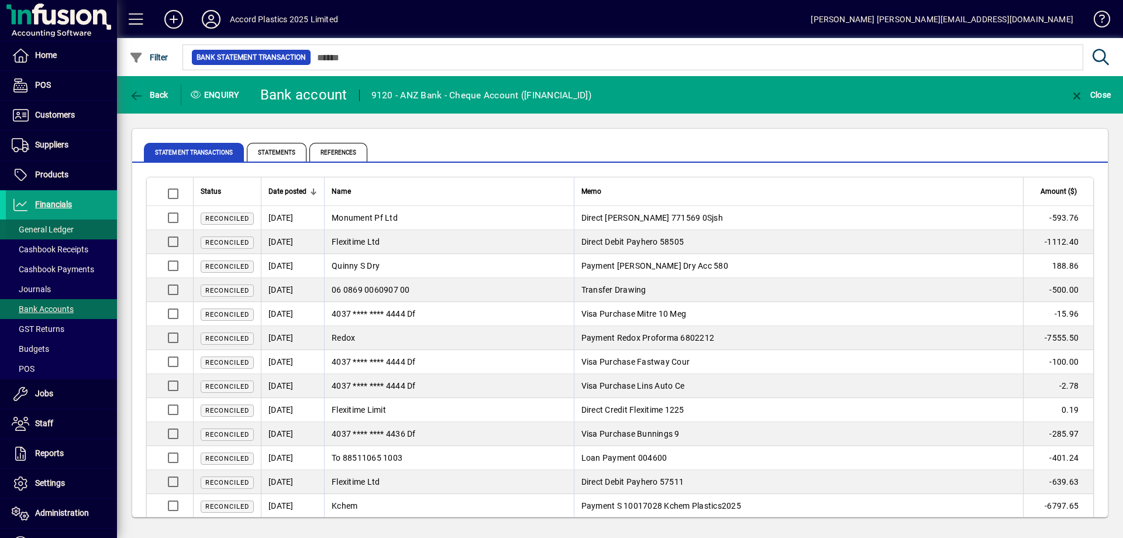
click at [50, 233] on span "General Ledger" at bounding box center [43, 229] width 62 height 9
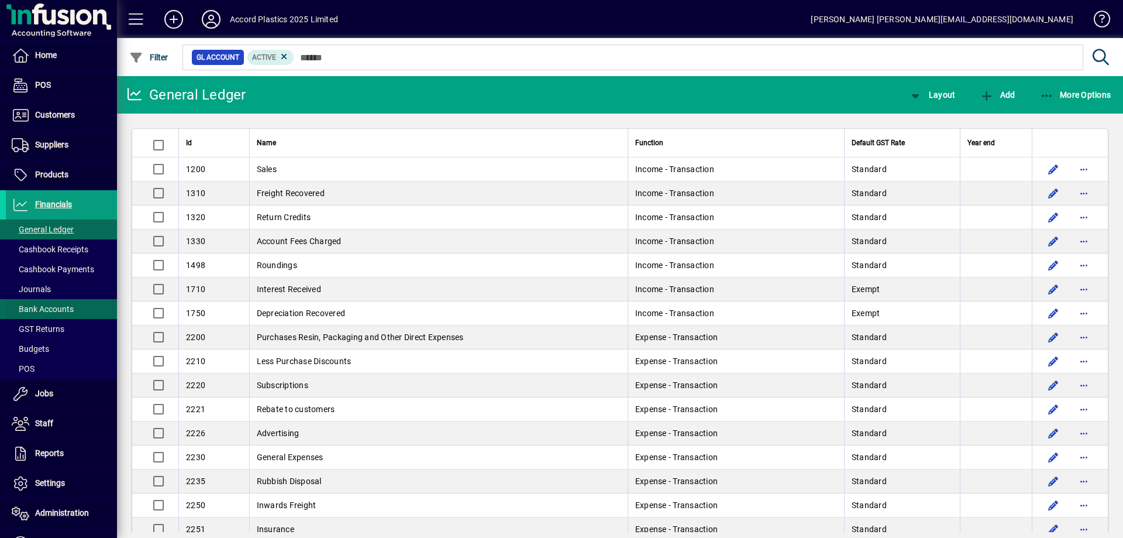
click at [35, 307] on span "Bank Accounts" at bounding box center [43, 308] width 62 height 9
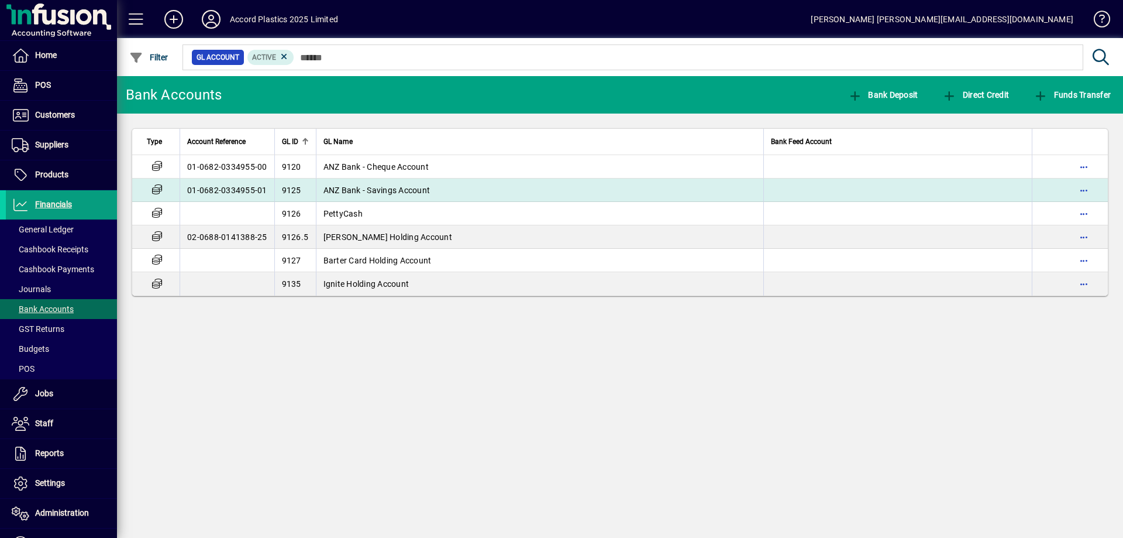
click at [371, 188] on span "ANZ Bank - Savings Account" at bounding box center [376, 189] width 107 height 9
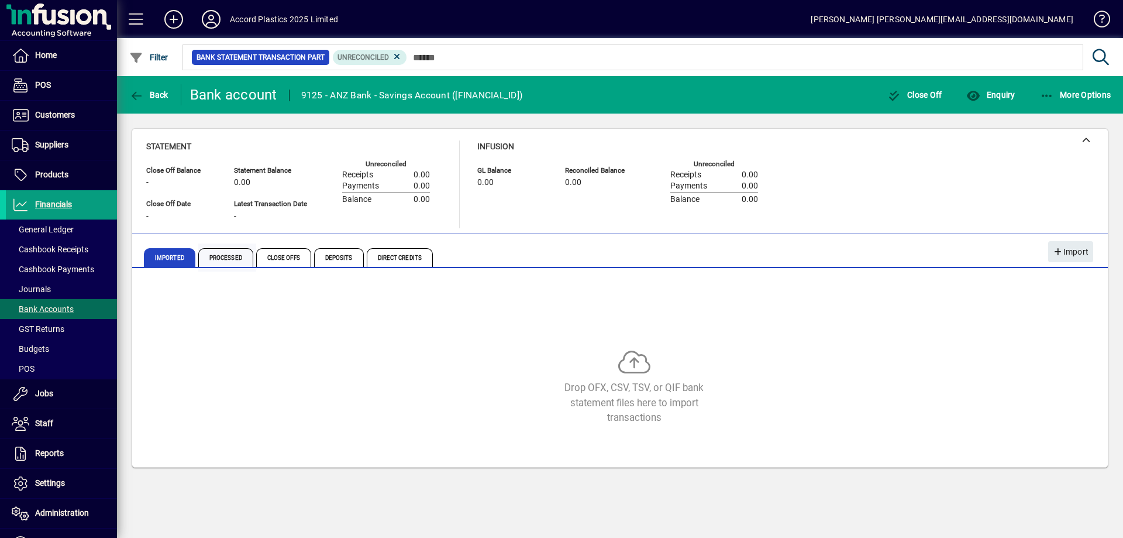
click at [226, 262] on span "Processed" at bounding box center [225, 257] width 55 height 19
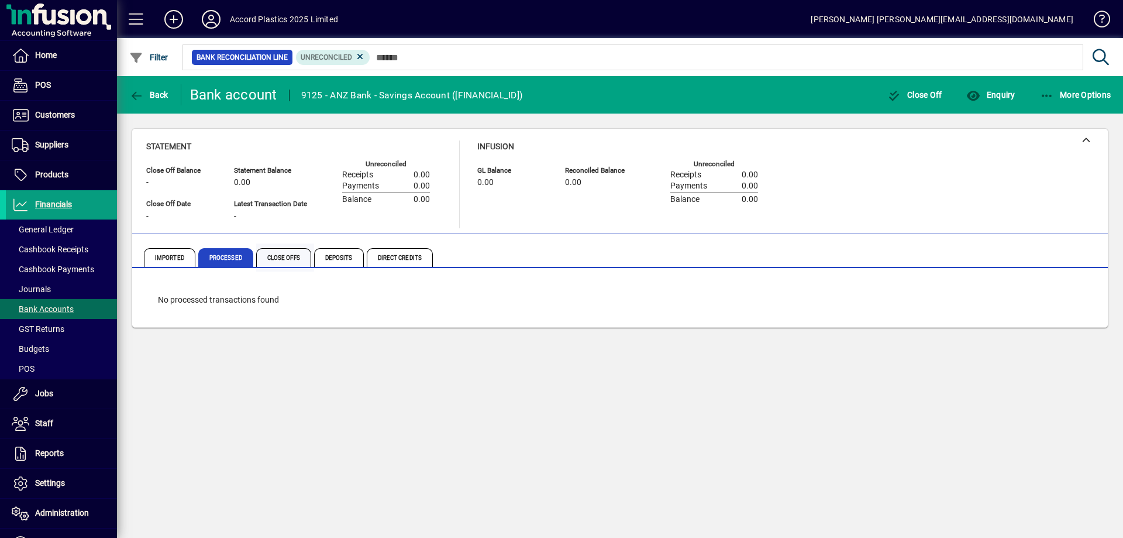
click at [285, 260] on span "Close Offs" at bounding box center [283, 257] width 55 height 19
click at [353, 259] on span "Deposits" at bounding box center [339, 257] width 50 height 19
click at [395, 259] on span "Direct Credits" at bounding box center [400, 257] width 66 height 19
click at [155, 254] on span "Imported" at bounding box center [169, 257] width 51 height 19
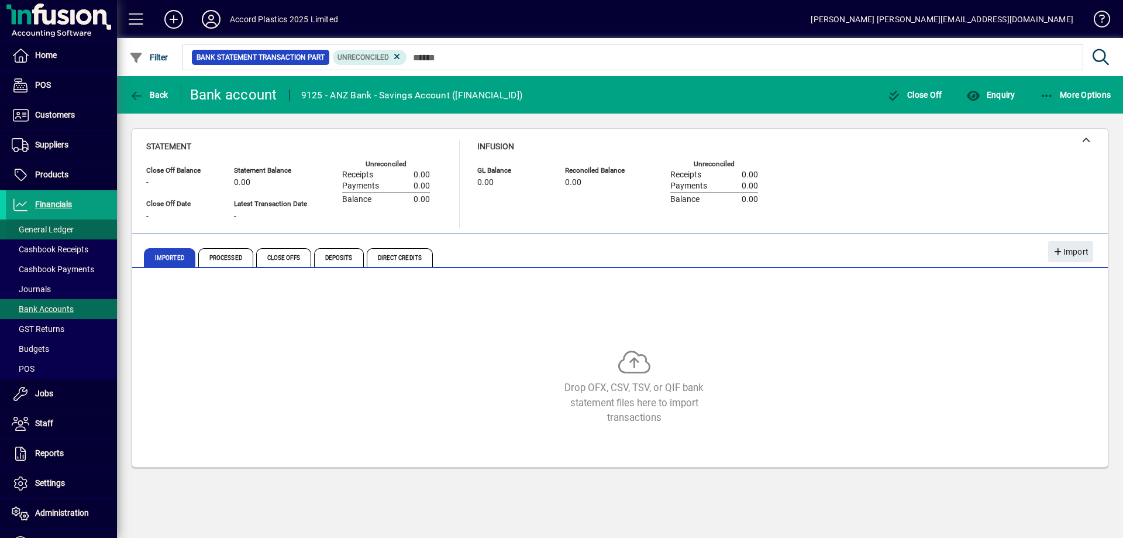
click at [56, 229] on span "General Ledger" at bounding box center [43, 229] width 62 height 9
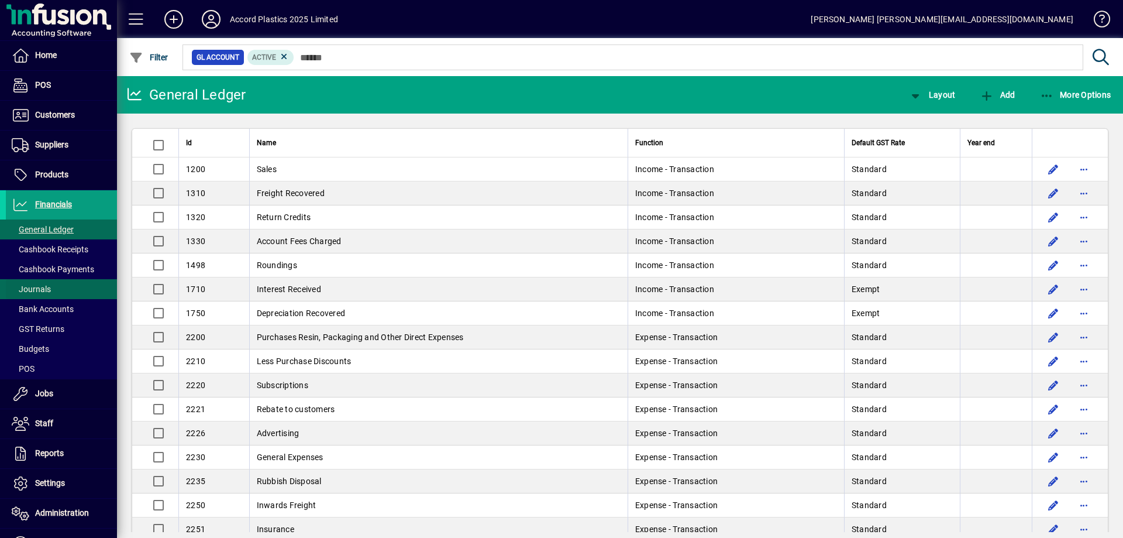
click at [55, 286] on span at bounding box center [61, 289] width 111 height 28
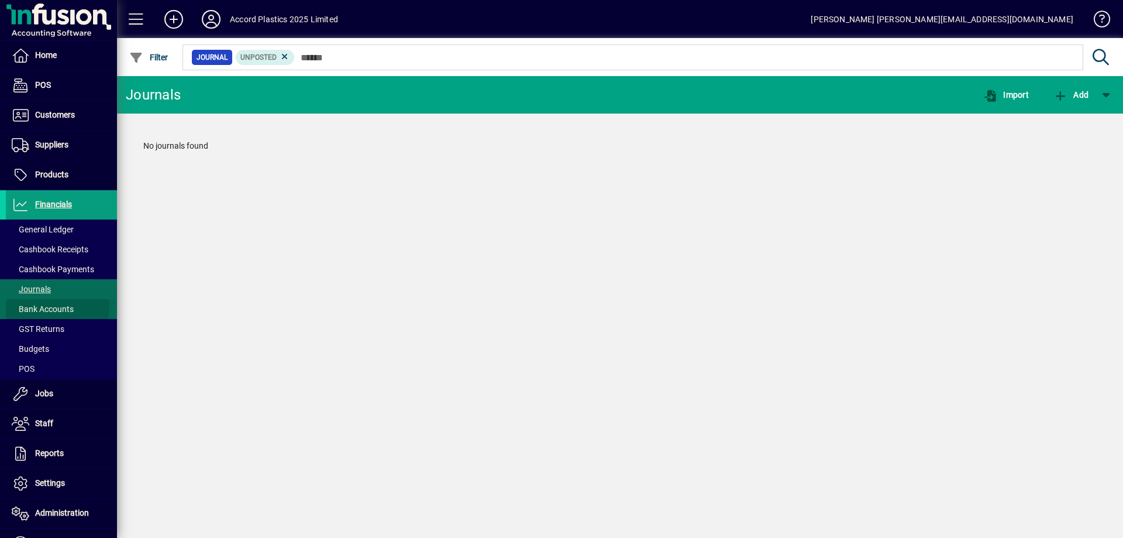
click at [56, 309] on span "Bank Accounts" at bounding box center [43, 308] width 62 height 9
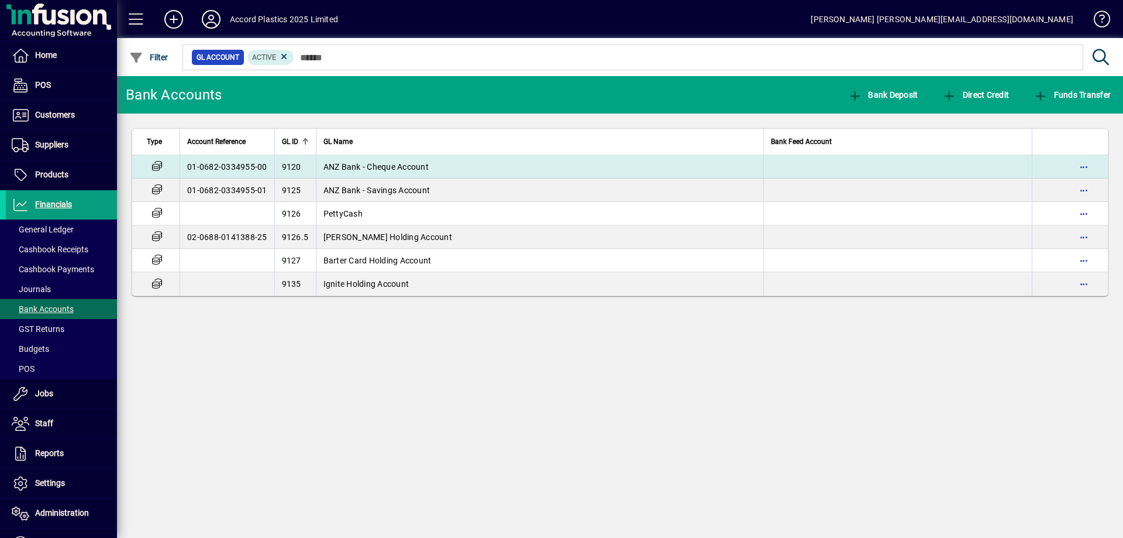
click at [377, 164] on span "ANZ Bank - Cheque Account" at bounding box center [375, 166] width 105 height 9
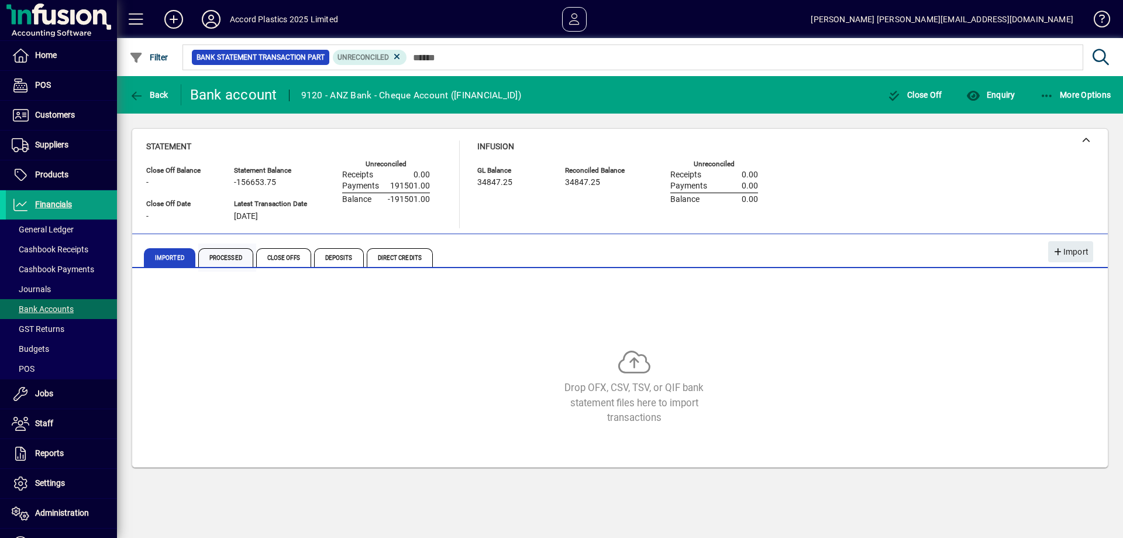
click at [225, 254] on span "Processed" at bounding box center [225, 257] width 55 height 19
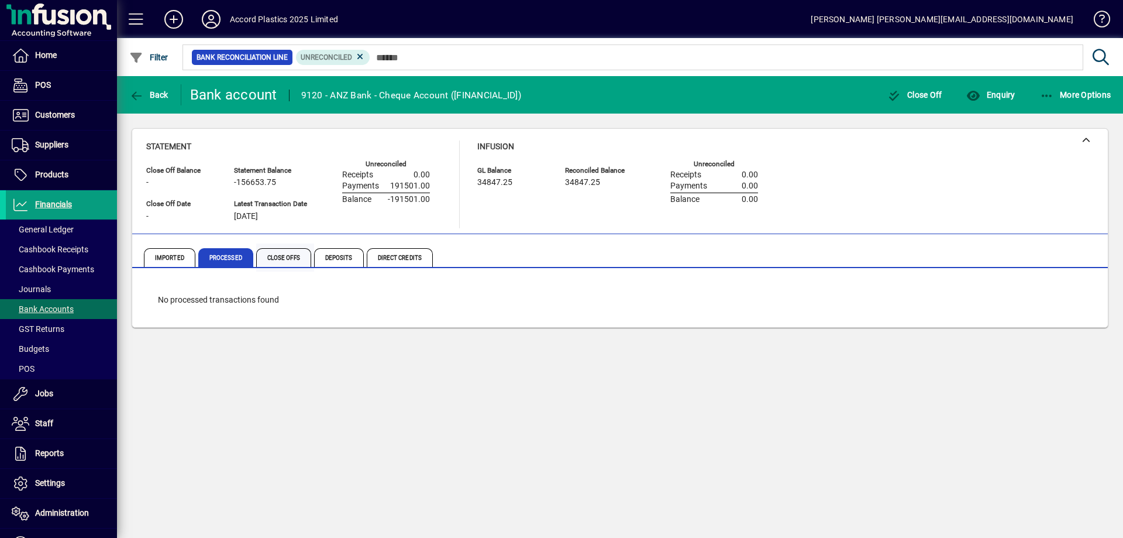
click at [266, 254] on span "Close Offs" at bounding box center [283, 257] width 55 height 19
click at [347, 253] on span "Deposits" at bounding box center [339, 257] width 50 height 19
drag, startPoint x: 387, startPoint y: 252, endPoint x: 394, endPoint y: 238, distance: 15.7
click at [388, 252] on span "Direct Credits" at bounding box center [400, 257] width 66 height 19
click at [342, 258] on span "Deposits" at bounding box center [339, 257] width 50 height 19
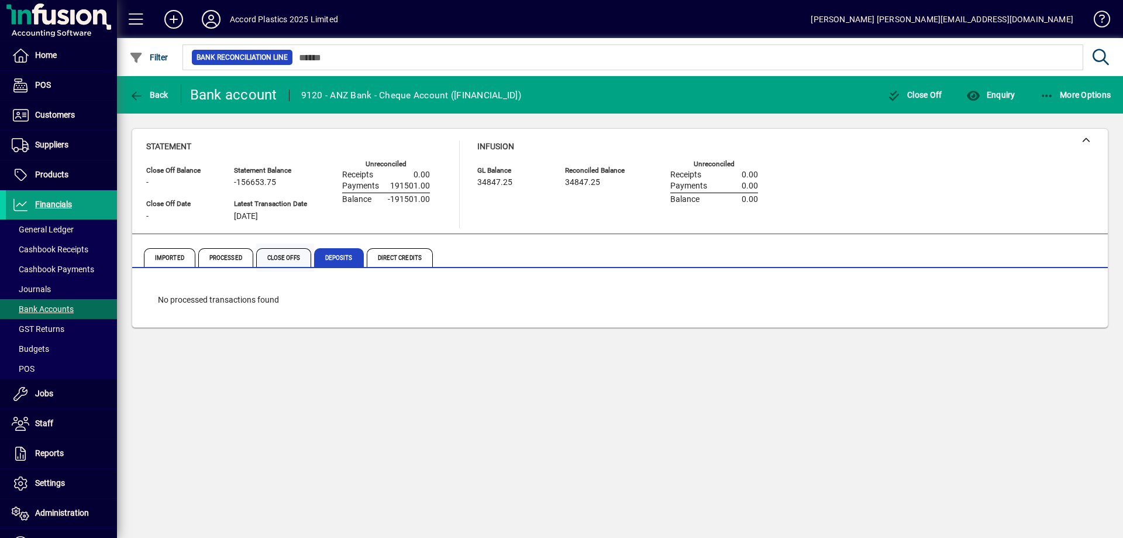
click at [284, 259] on span "Close Offs" at bounding box center [283, 257] width 55 height 19
click at [224, 259] on span "Processed" at bounding box center [225, 257] width 55 height 19
click at [359, 53] on icon at bounding box center [360, 56] width 11 height 11
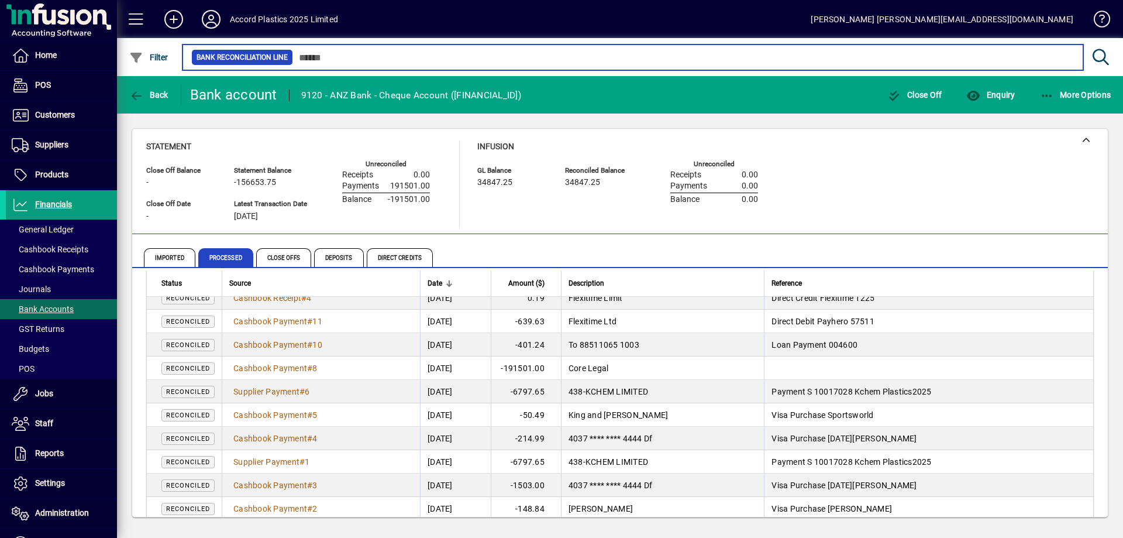
scroll to position [340, 0]
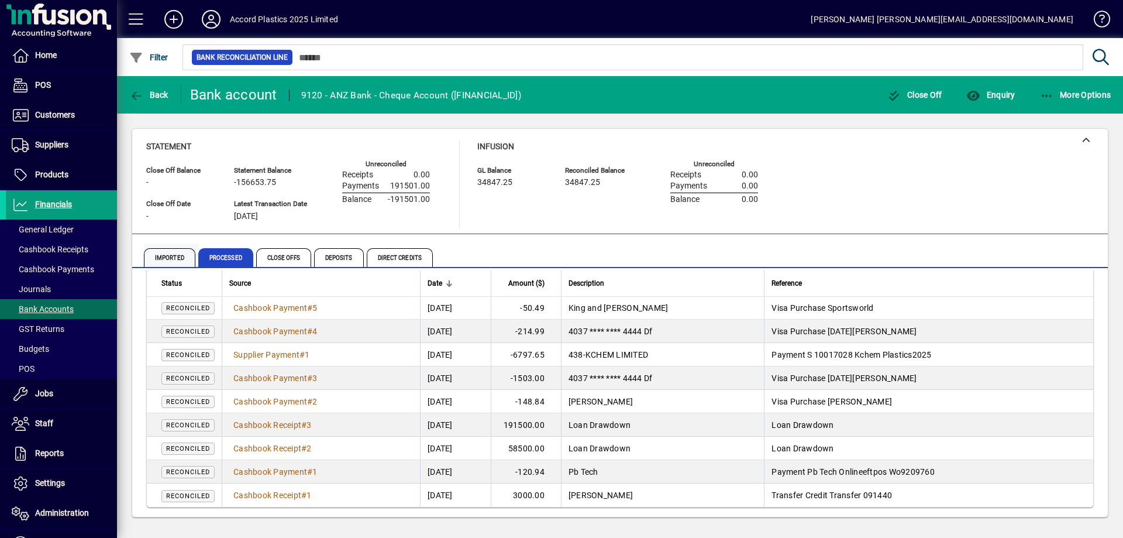
click at [170, 255] on span "Imported" at bounding box center [169, 257] width 51 height 19
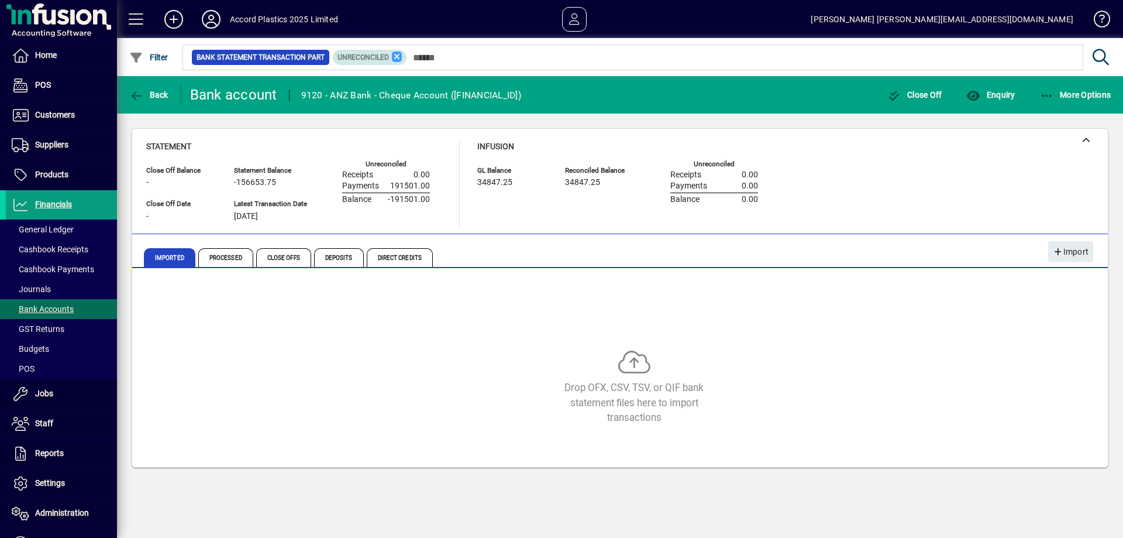
click at [395, 59] on icon at bounding box center [397, 56] width 11 height 11
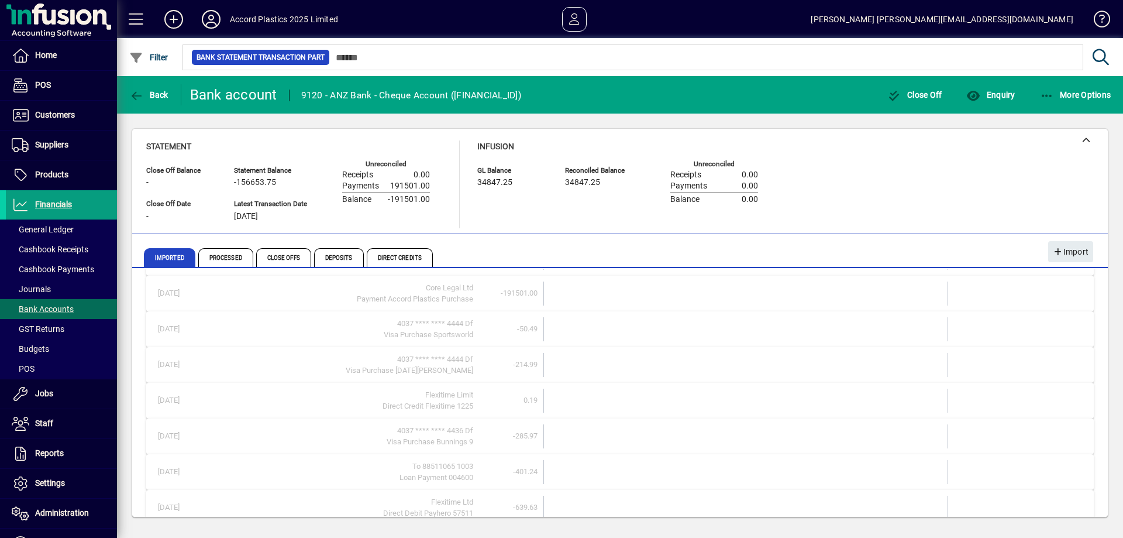
scroll to position [497, 0]
click at [1031, 497] on span "Show more…" at bounding box center [1058, 490] width 54 height 12
click at [959, 169] on div "Statement Close Off Balance - Close Off Date - Statement Balance -156653.75 Lat…" at bounding box center [620, 184] width 948 height 88
click at [61, 116] on span "Customers" at bounding box center [55, 114] width 40 height 9
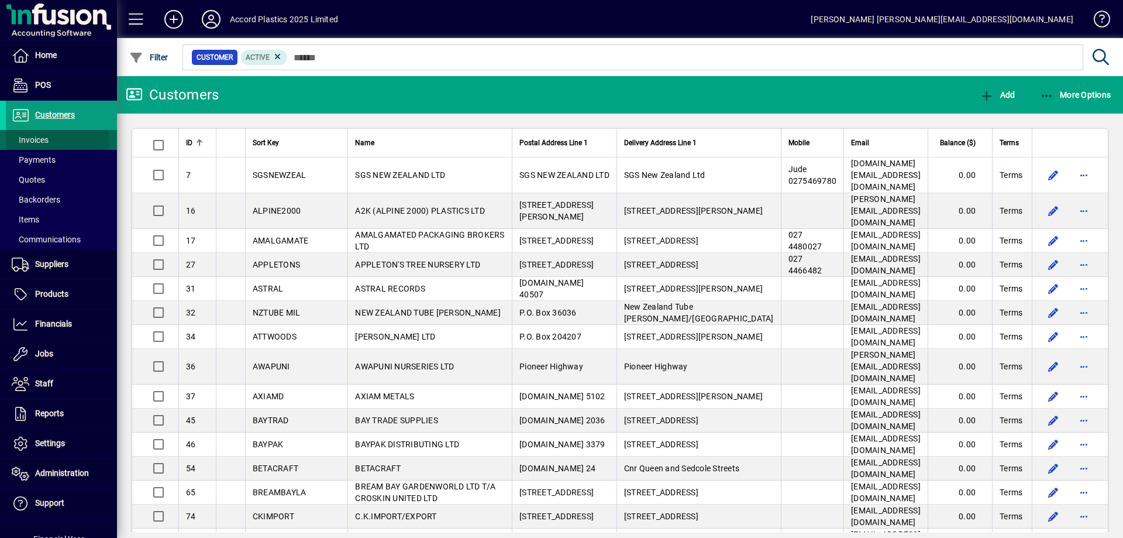
click at [54, 142] on span at bounding box center [61, 140] width 111 height 28
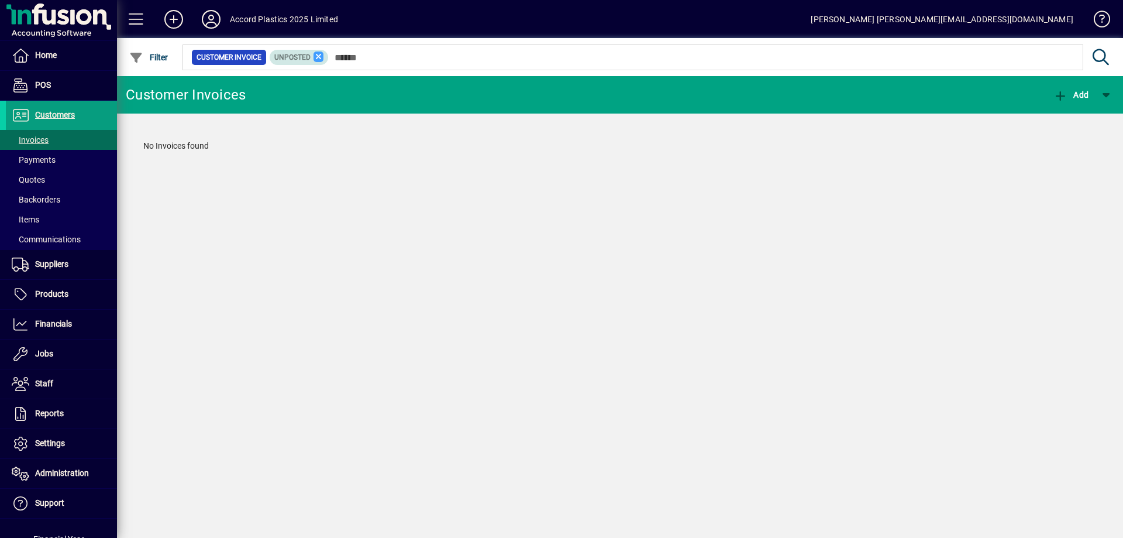
click at [316, 60] on icon at bounding box center [319, 56] width 11 height 11
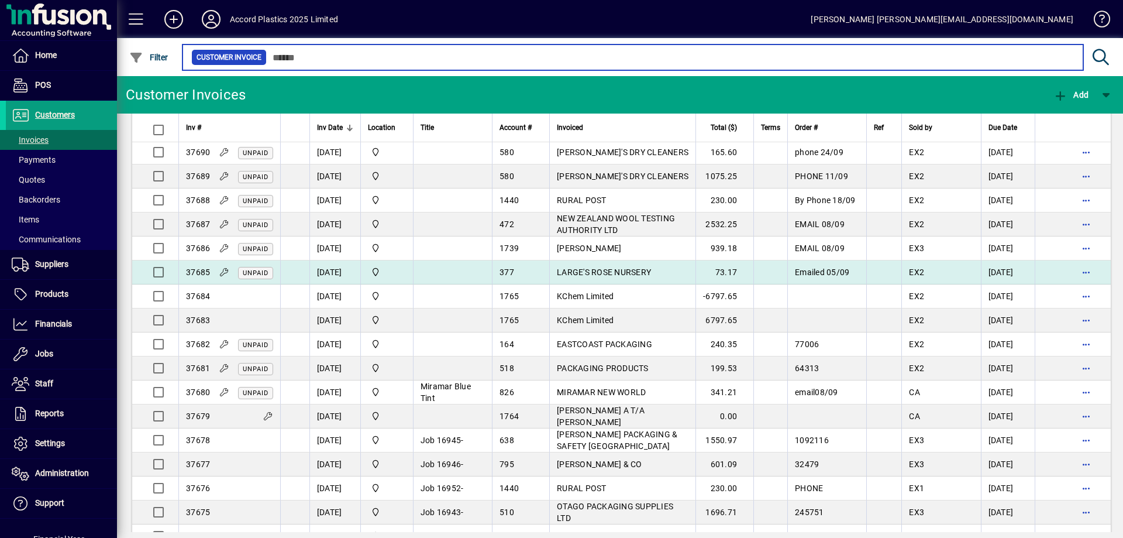
scroll to position [468, 0]
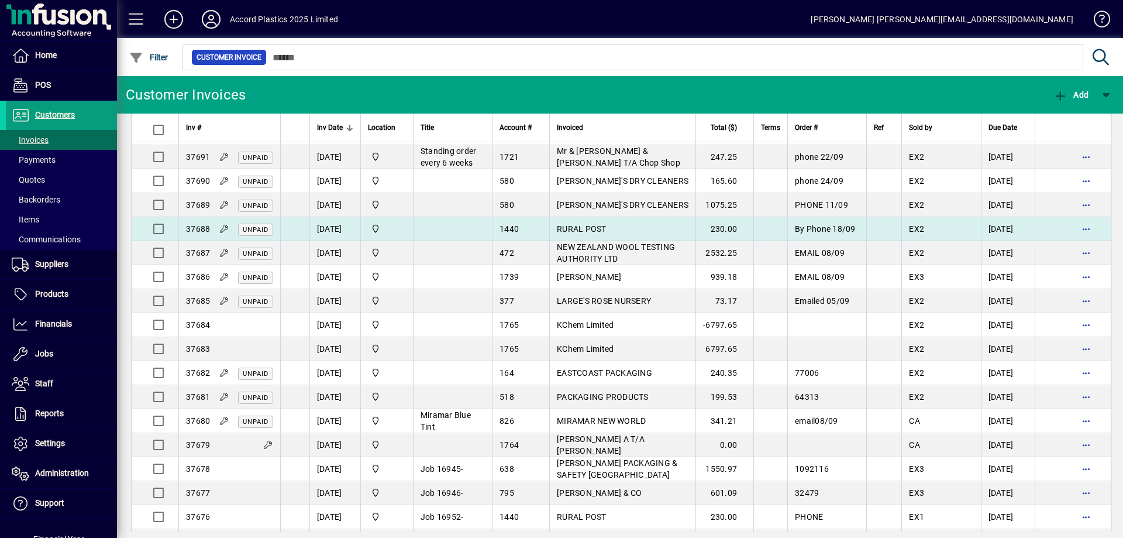
click at [353, 241] on td "22/09/2025" at bounding box center [334, 229] width 51 height 24
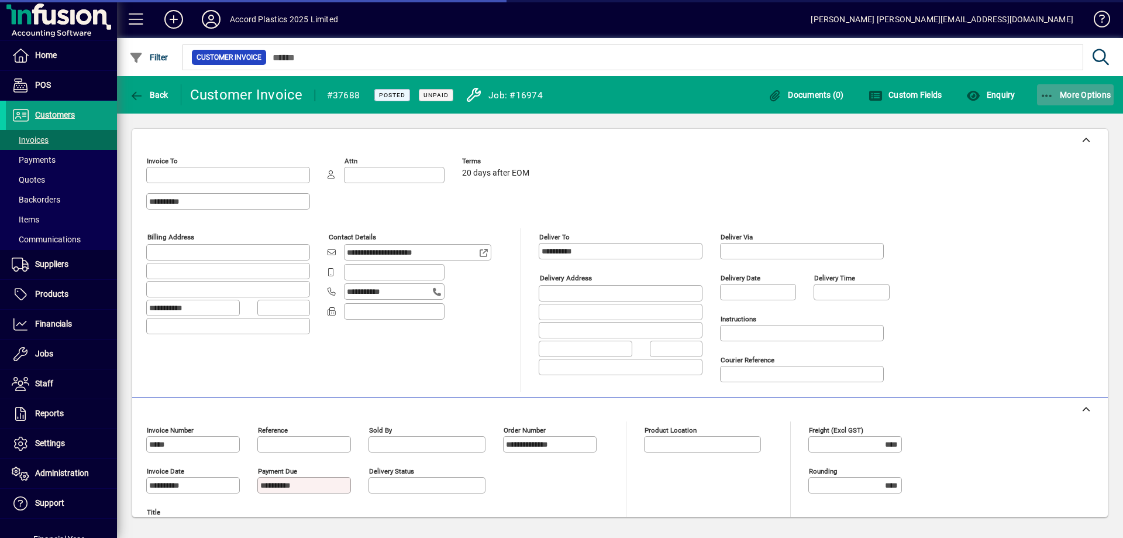
click at [1078, 97] on span "More Options" at bounding box center [1075, 94] width 71 height 9
type input "**********"
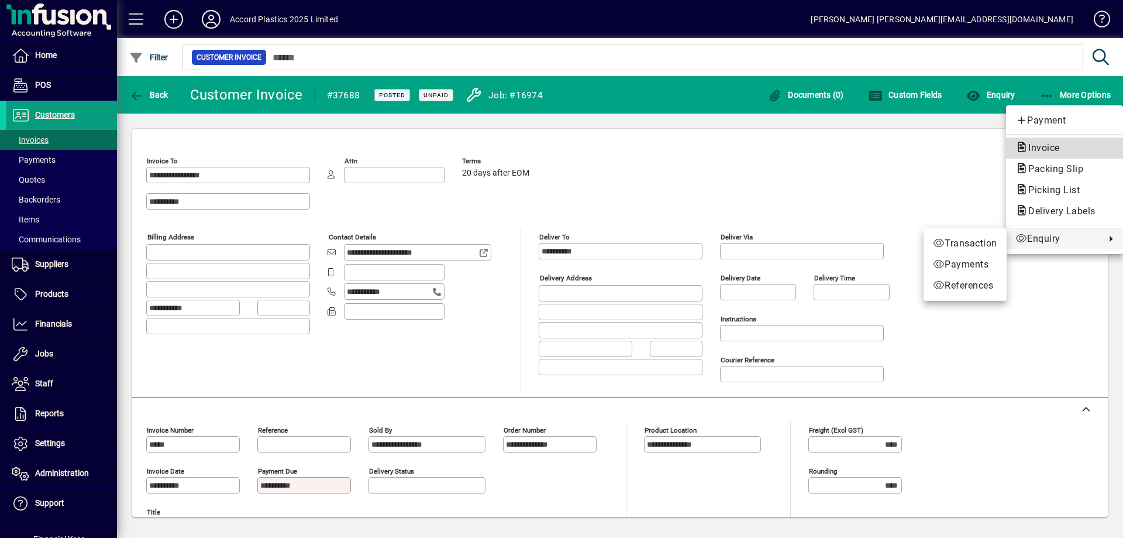
click at [1057, 144] on span "Invoice" at bounding box center [1041, 147] width 50 height 11
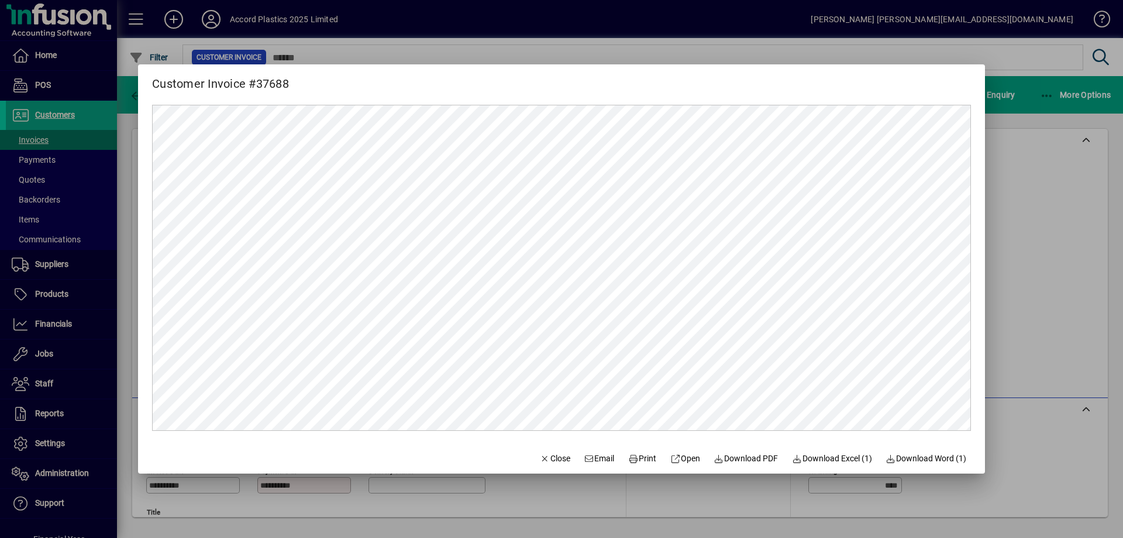
click at [1029, 280] on div at bounding box center [561, 269] width 1123 height 538
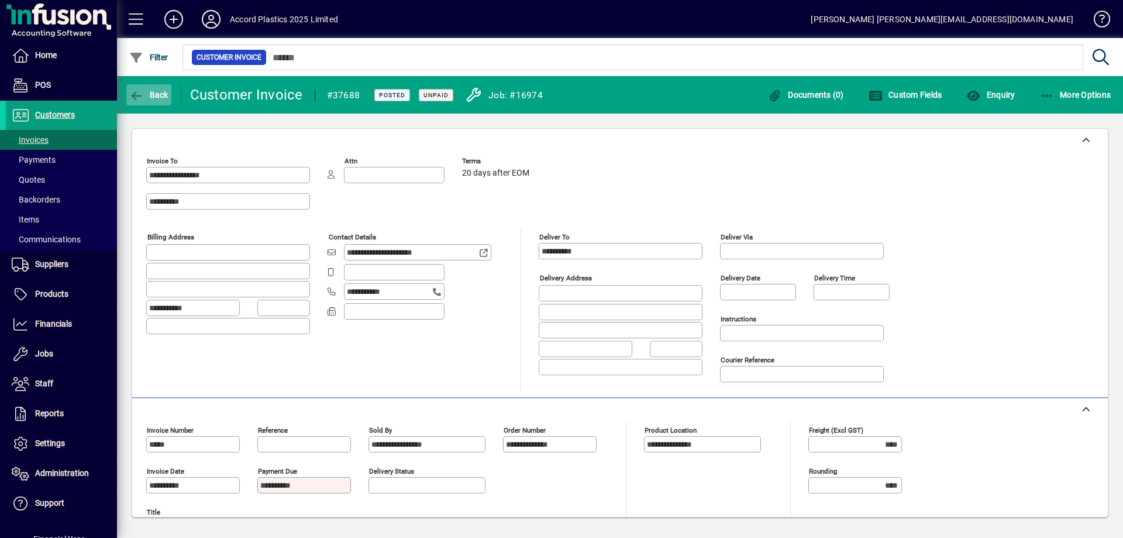
click at [137, 94] on icon "button" at bounding box center [136, 96] width 15 height 12
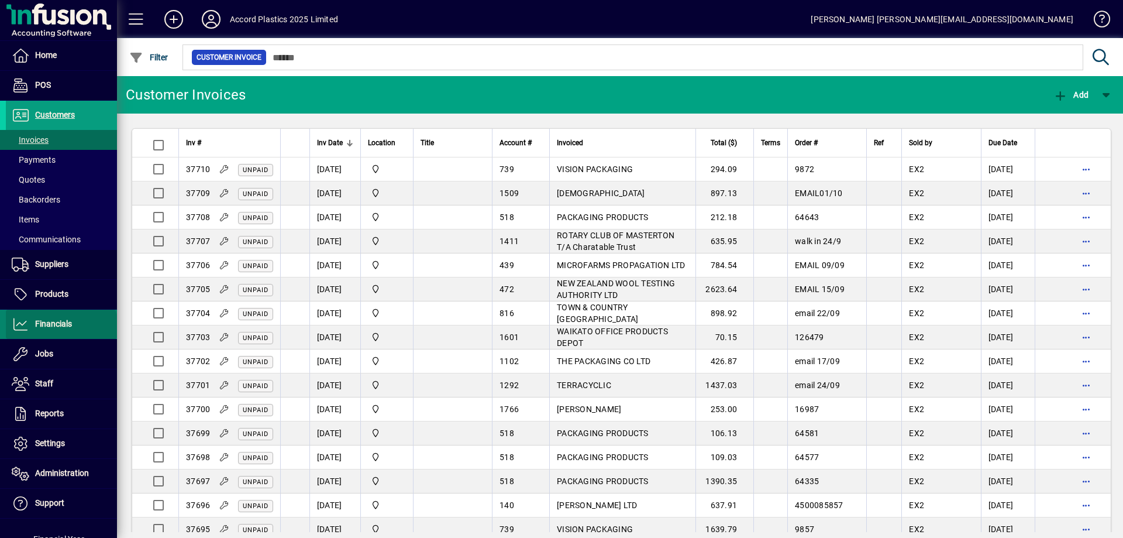
click at [60, 336] on span at bounding box center [61, 324] width 111 height 28
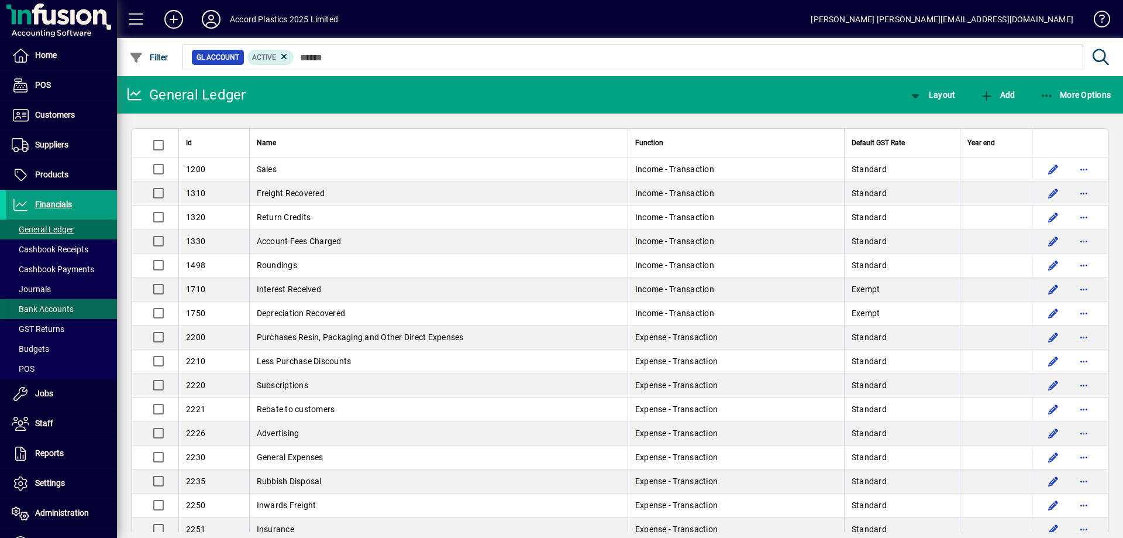
click at [67, 311] on span "Bank Accounts" at bounding box center [43, 308] width 62 height 9
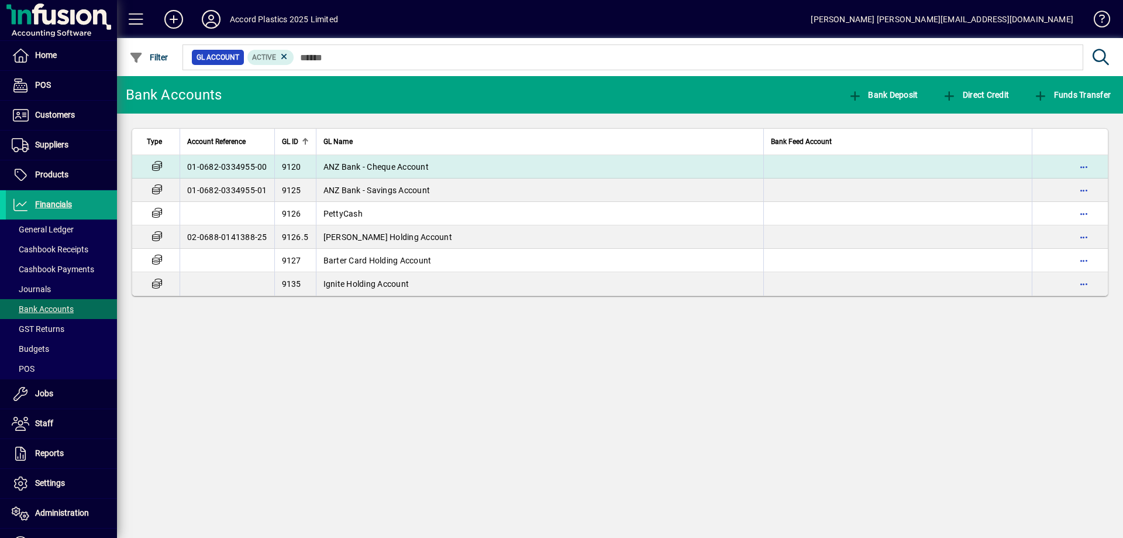
click at [470, 174] on td "ANZ Bank - Cheque Account" at bounding box center [540, 166] width 448 height 23
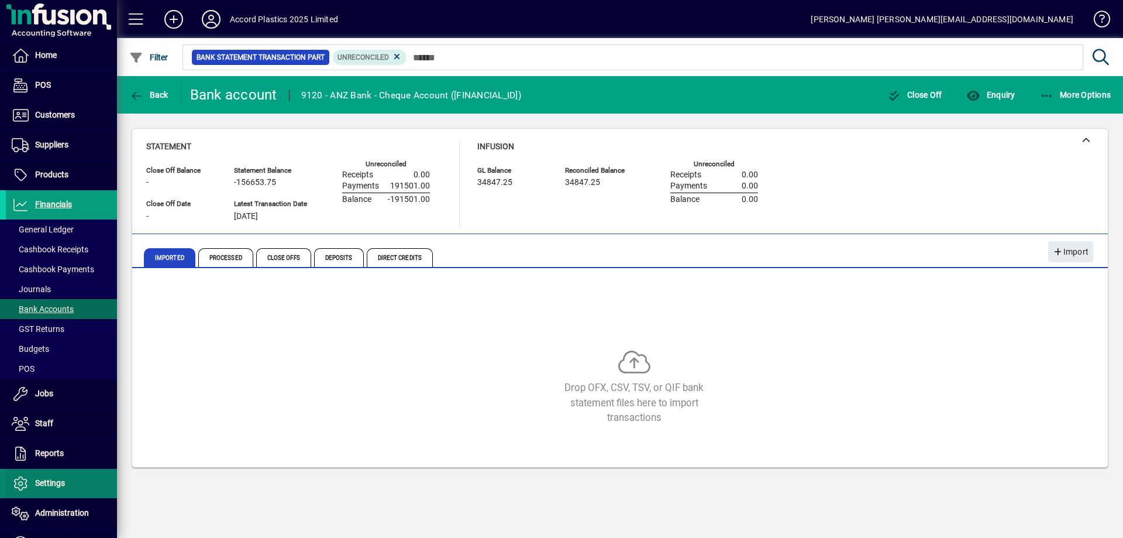
click at [50, 480] on span "Settings" at bounding box center [50, 482] width 30 height 9
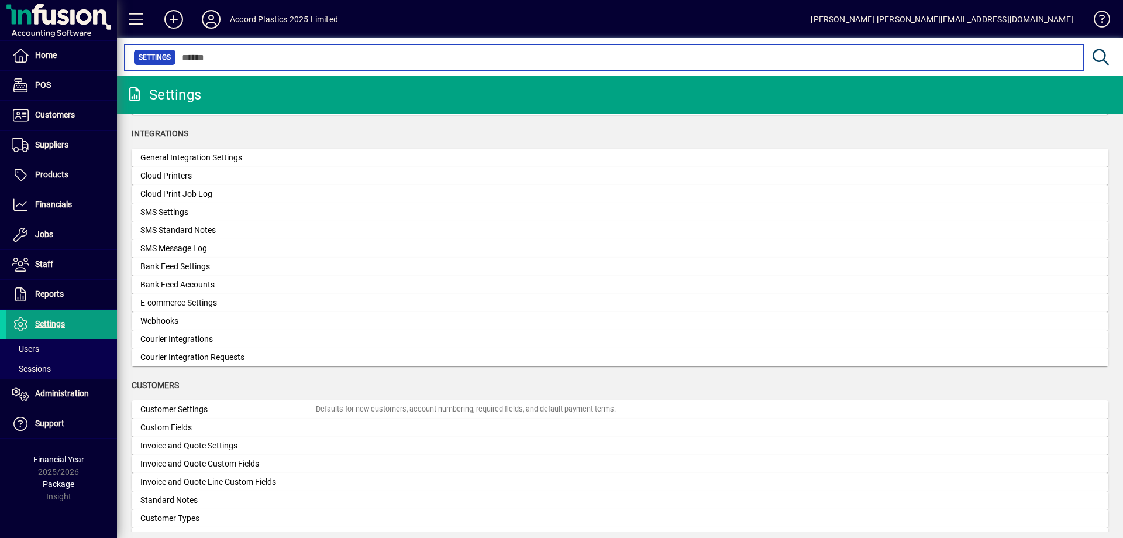
scroll to position [291, 0]
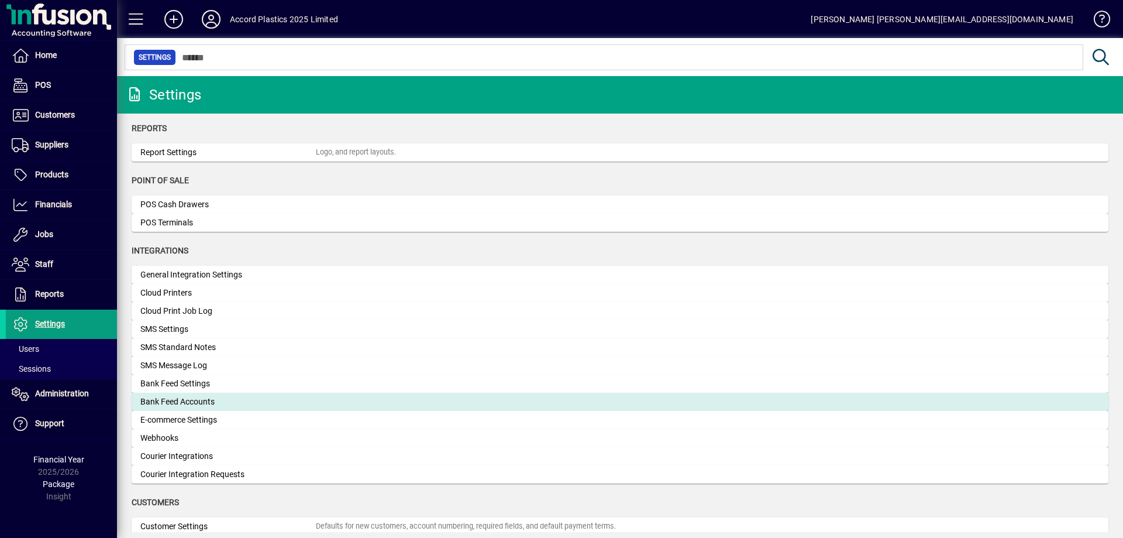
click at [196, 401] on div "Bank Feed Accounts" at bounding box center [227, 401] width 175 height 12
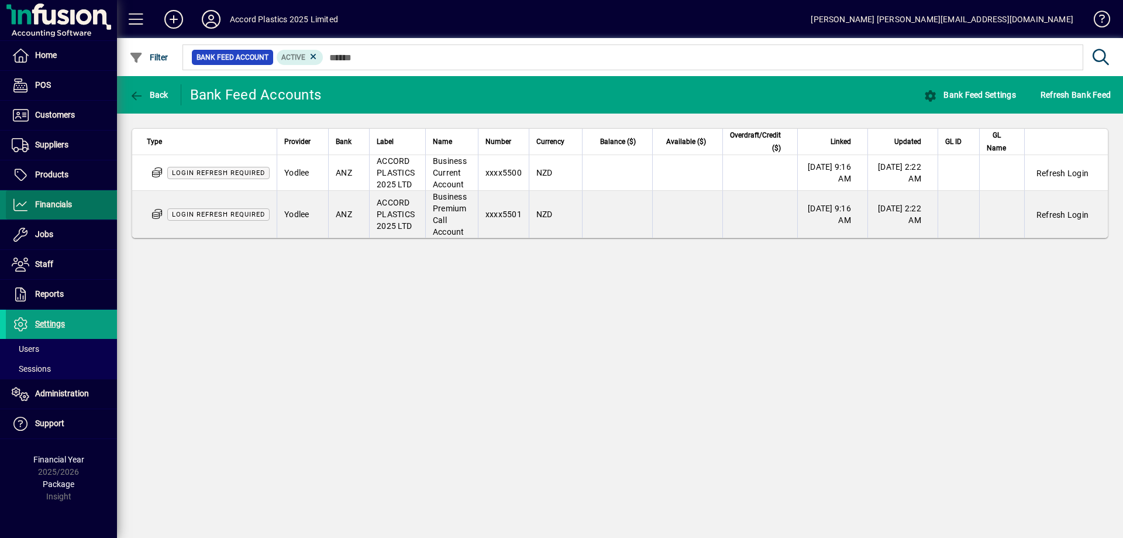
click at [62, 205] on span "Financials" at bounding box center [53, 203] width 37 height 9
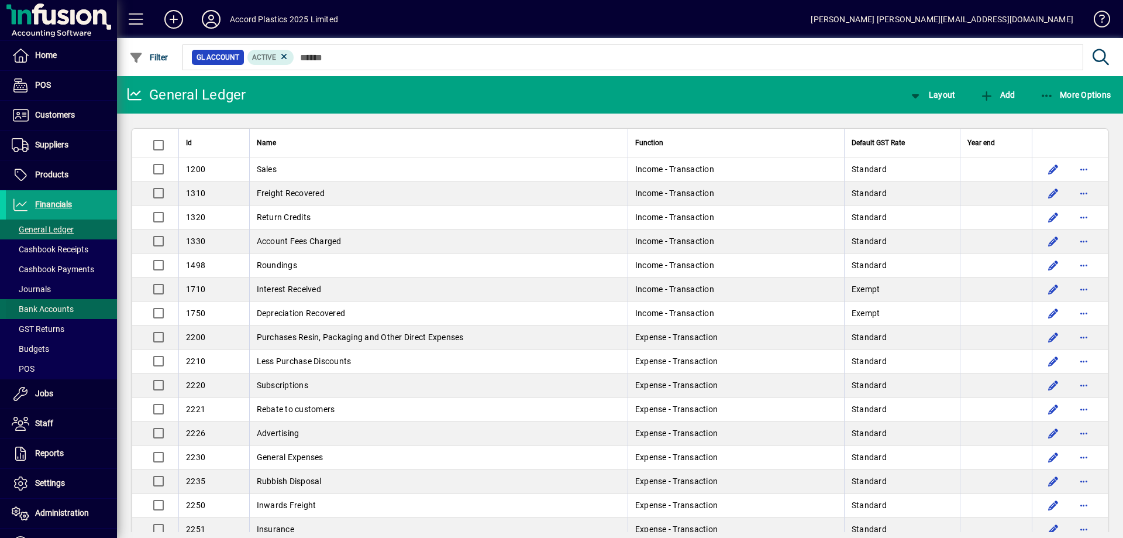
click at [43, 307] on span "Bank Accounts" at bounding box center [43, 308] width 62 height 9
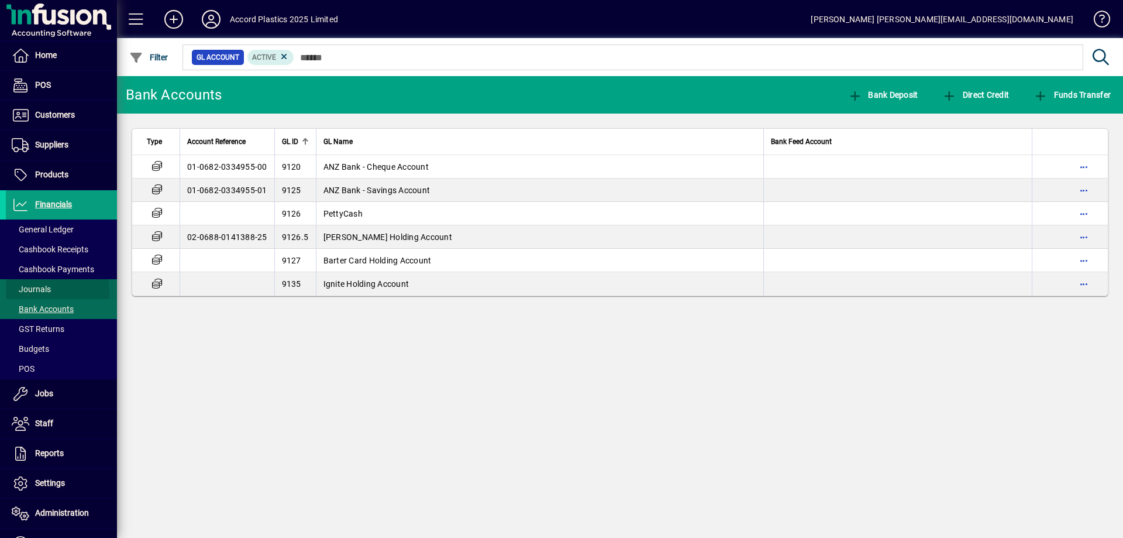
click at [51, 290] on span at bounding box center [61, 289] width 111 height 28
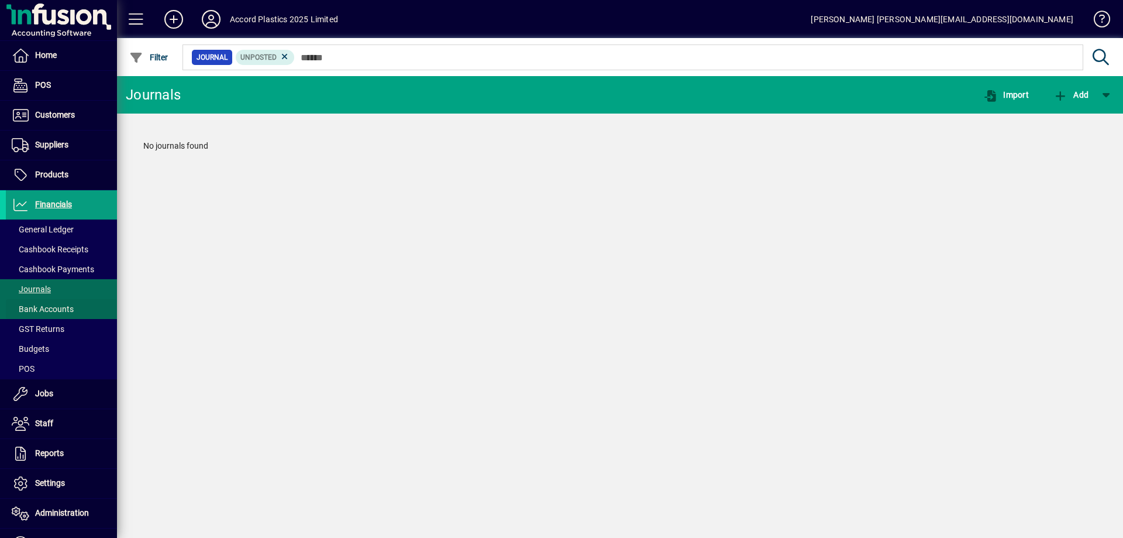
click at [47, 311] on span "Bank Accounts" at bounding box center [43, 308] width 62 height 9
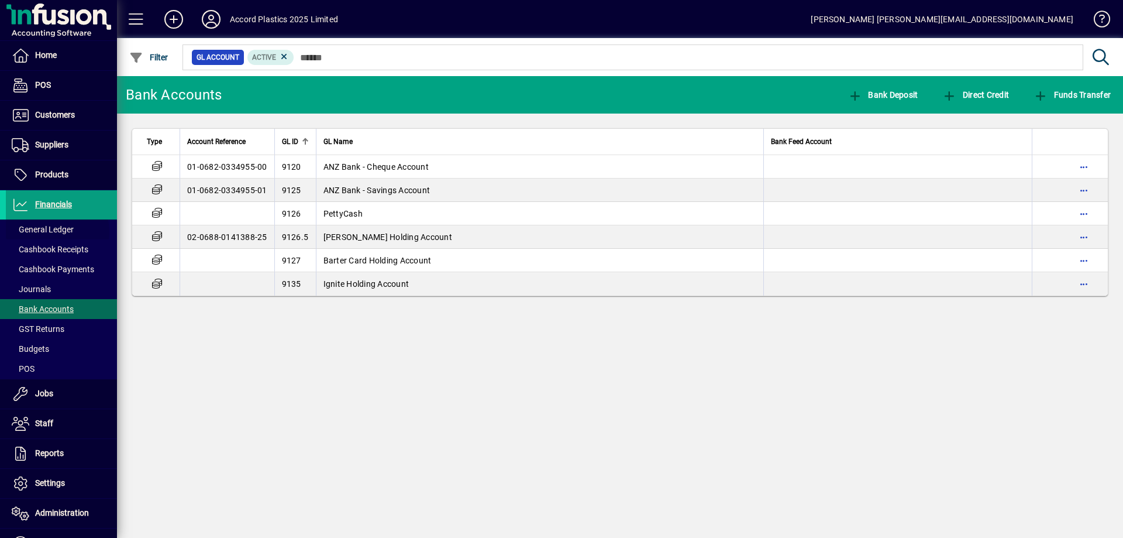
click at [54, 232] on span "General Ledger" at bounding box center [43, 229] width 62 height 9
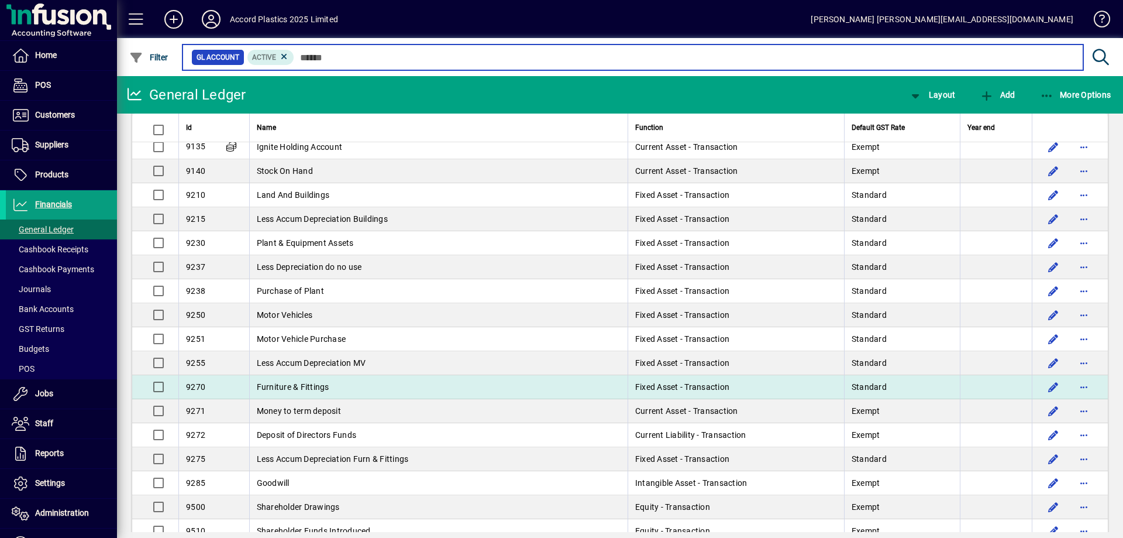
scroll to position [2470, 0]
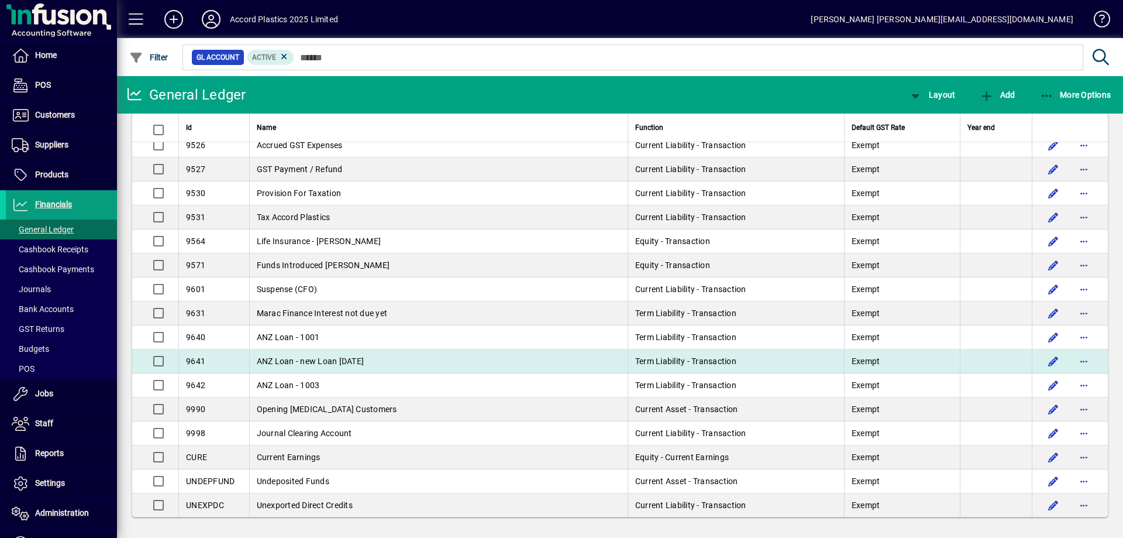
click at [288, 367] on td "ANZ Loan - new Loan [DATE]" at bounding box center [438, 361] width 378 height 24
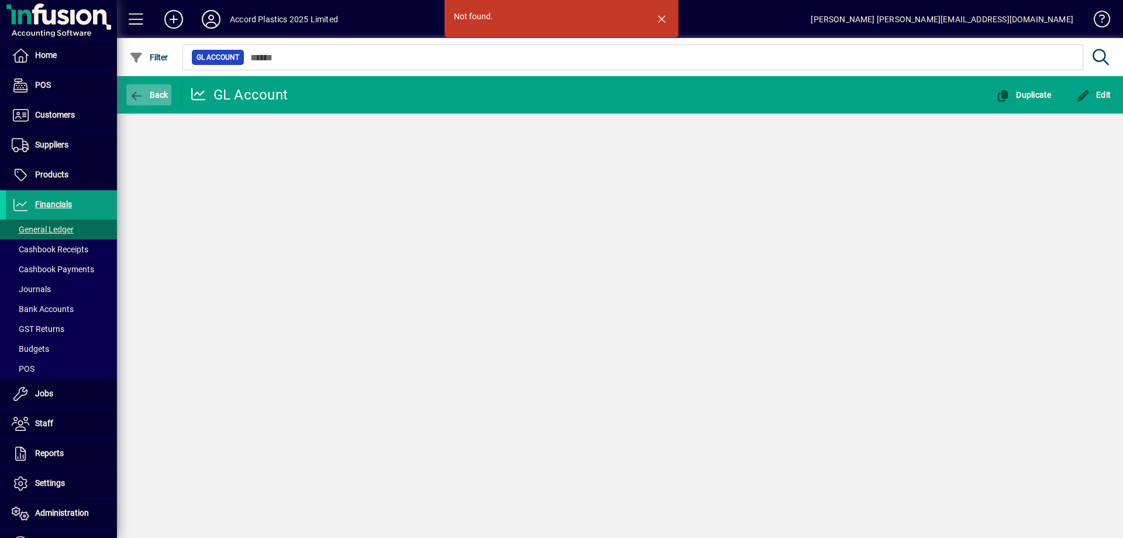
click at [142, 94] on icon "button" at bounding box center [136, 96] width 15 height 12
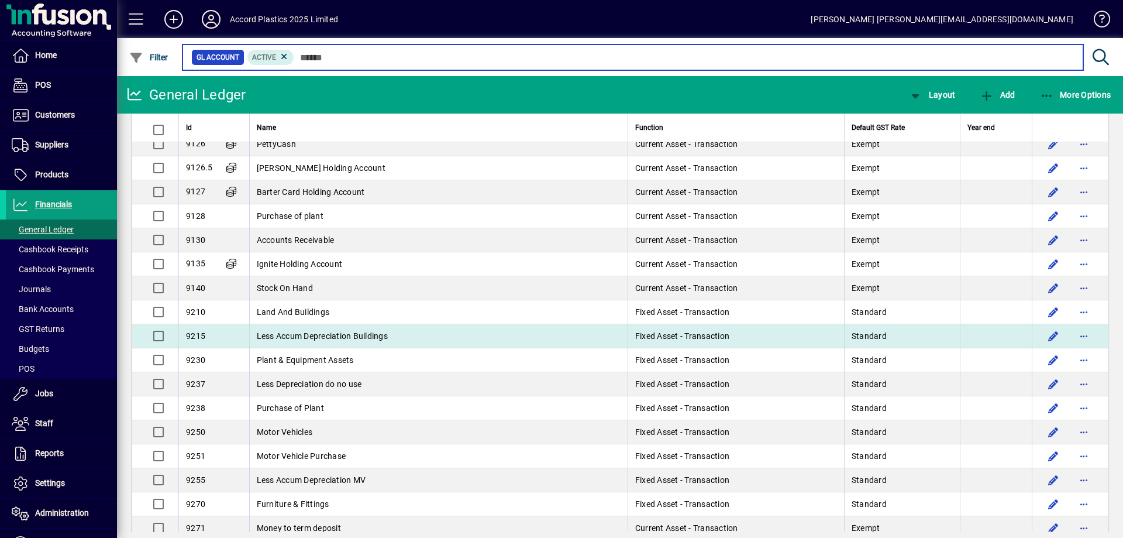
scroll to position [1755, 0]
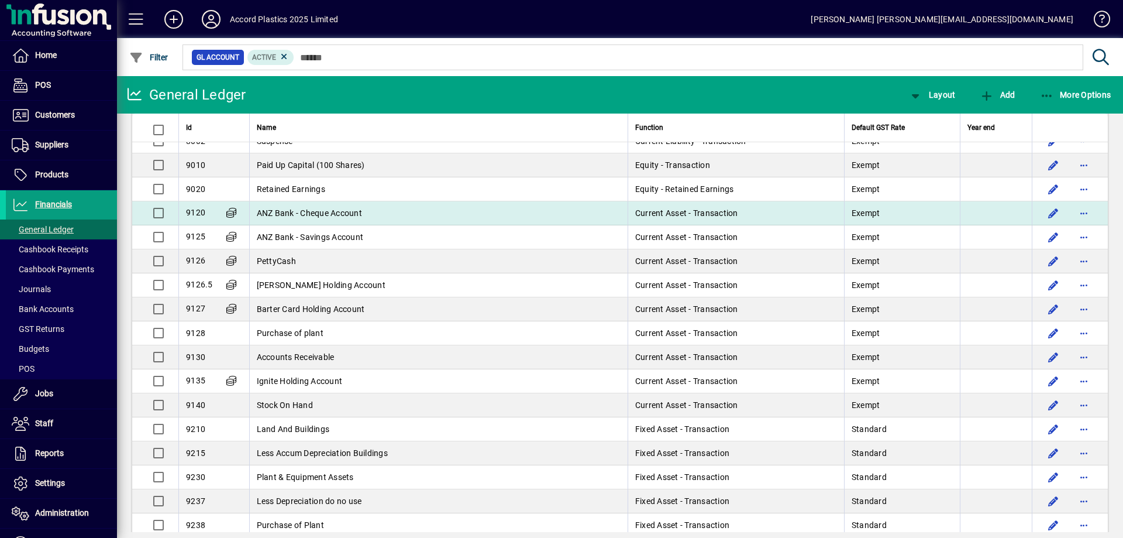
click at [279, 213] on span "ANZ Bank - Cheque Account" at bounding box center [309, 212] width 105 height 9
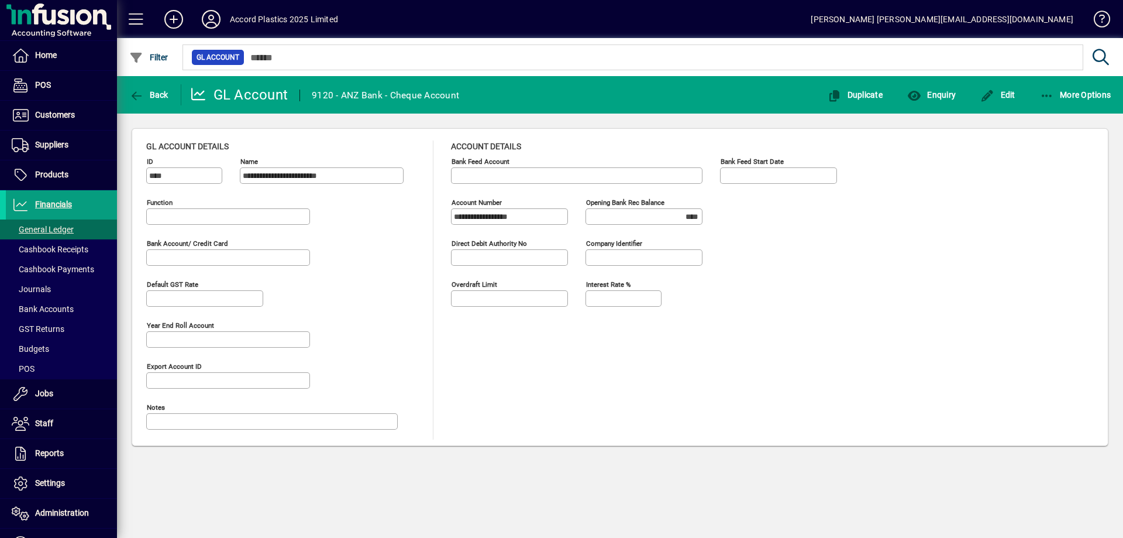
type input "**********"
click at [1014, 97] on span "Edit" at bounding box center [997, 94] width 35 height 9
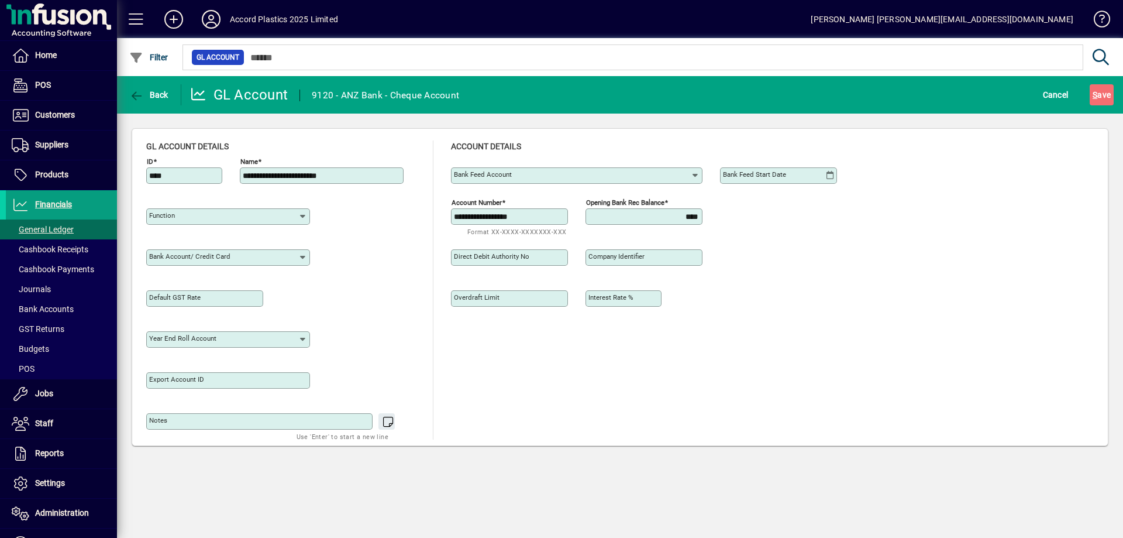
type input "**********"
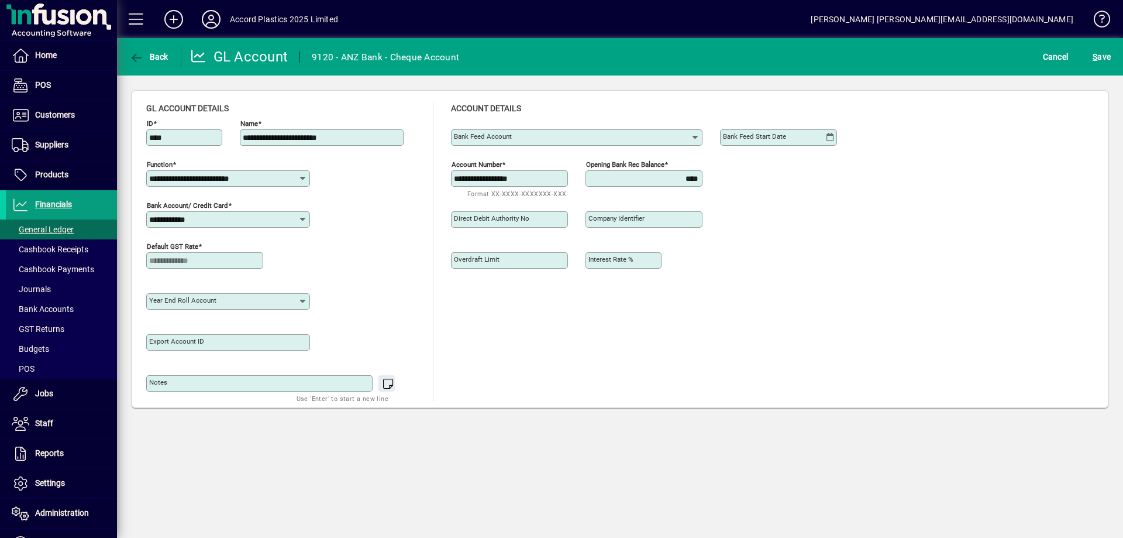
click at [672, 139] on input "Bank Feed Account" at bounding box center [572, 137] width 236 height 9
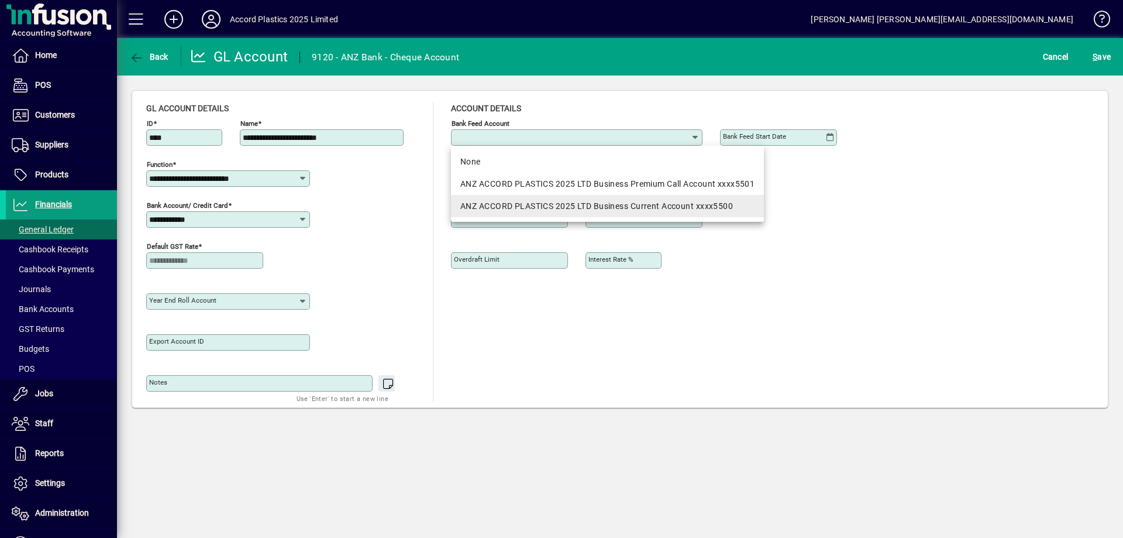
click at [659, 208] on div "ANZ ACCORD PLASTICS 2025 LTD Business Current Account xxxx5500" at bounding box center [607, 206] width 294 height 12
type input "**********"
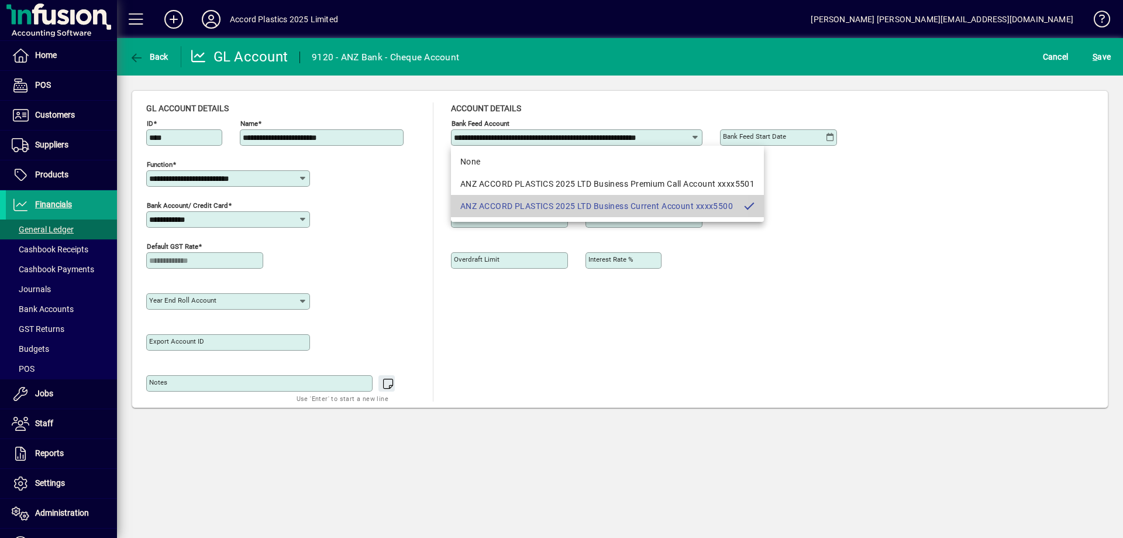
scroll to position [0, 33]
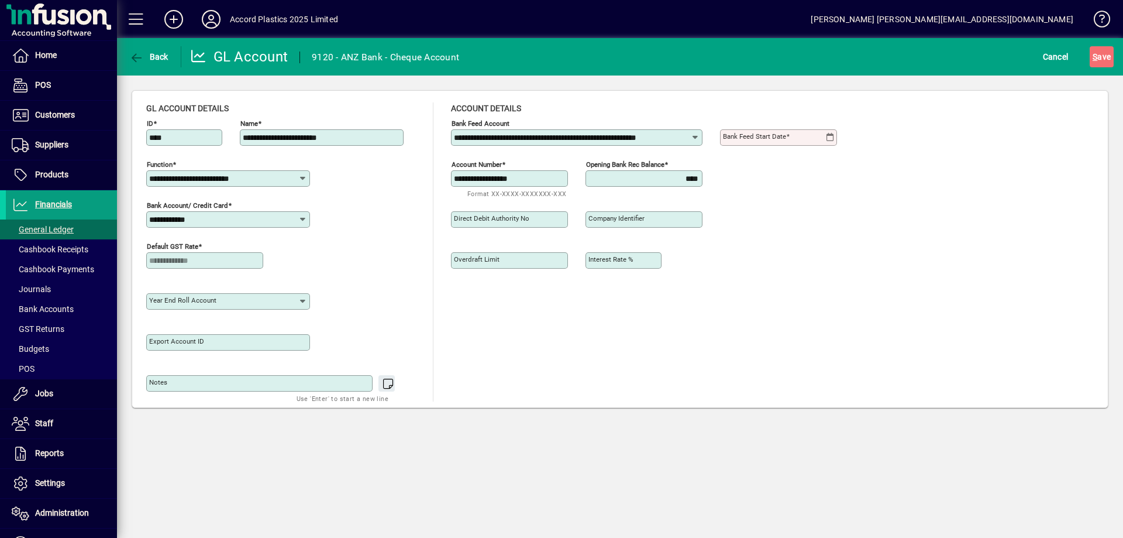
click at [777, 139] on mat-label "Bank Feed Start Date" at bounding box center [754, 136] width 63 height 8
click at [777, 139] on input "Bank Feed Start Date" at bounding box center [774, 137] width 102 height 9
click at [829, 139] on icon at bounding box center [829, 137] width 9 height 9
click at [803, 222] on span "1" at bounding box center [806, 218] width 21 height 21
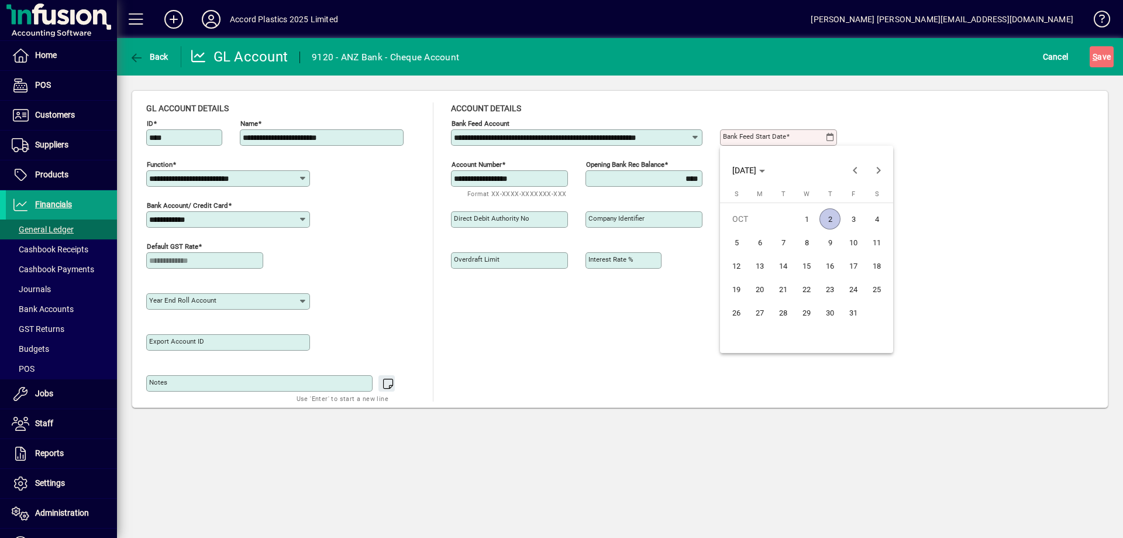
type input "**********"
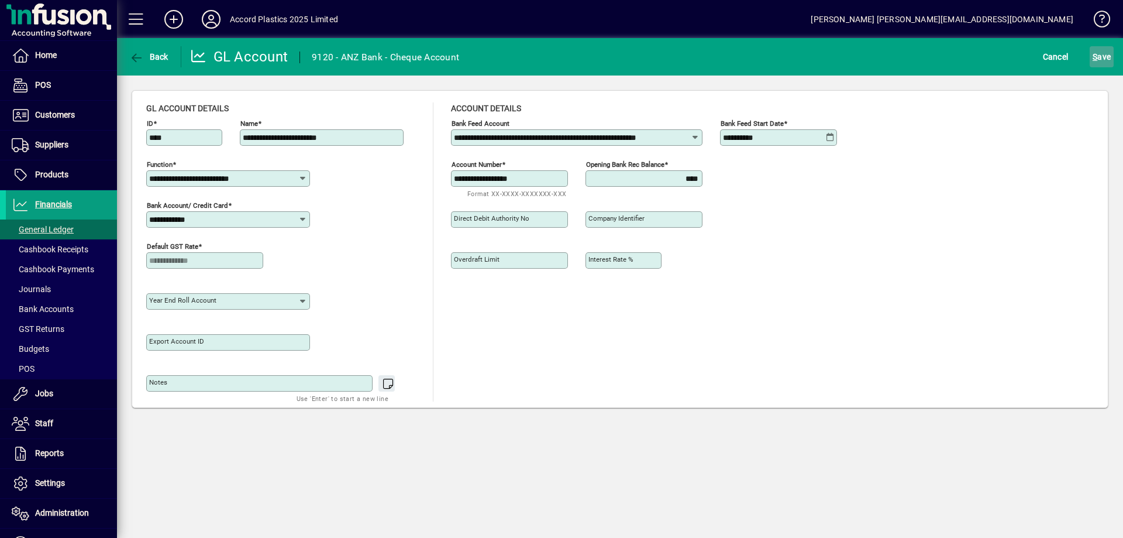
click at [1099, 57] on span "S ave" at bounding box center [1102, 56] width 18 height 19
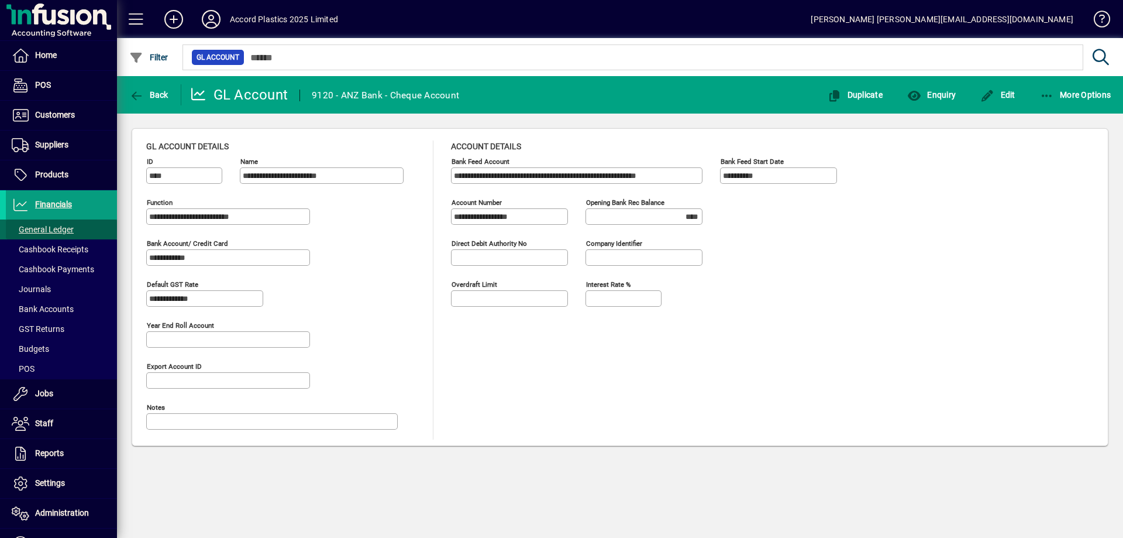
click at [71, 230] on span "General Ledger" at bounding box center [43, 229] width 62 height 9
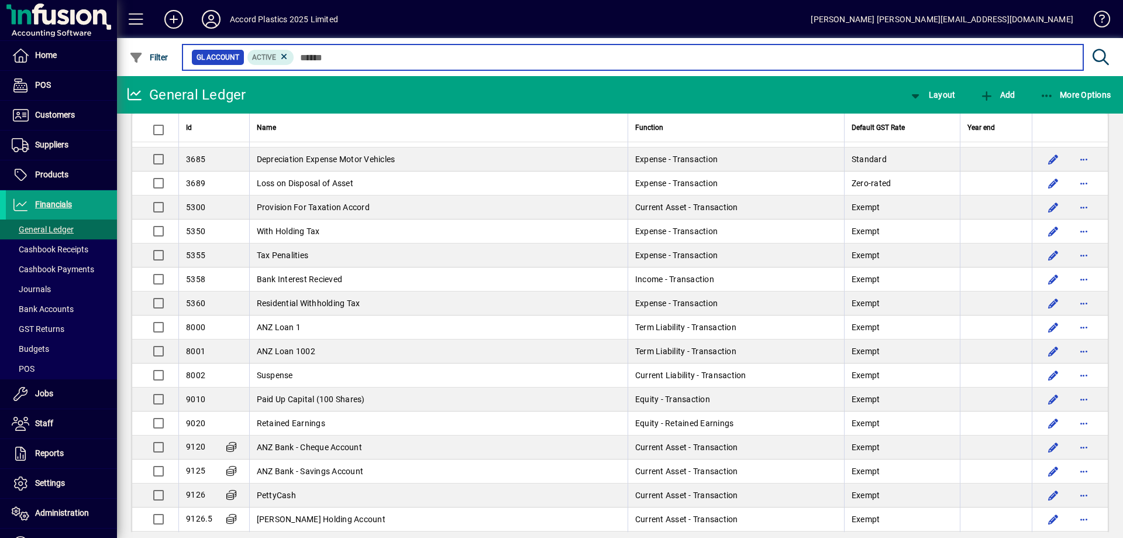
scroll to position [1638, 0]
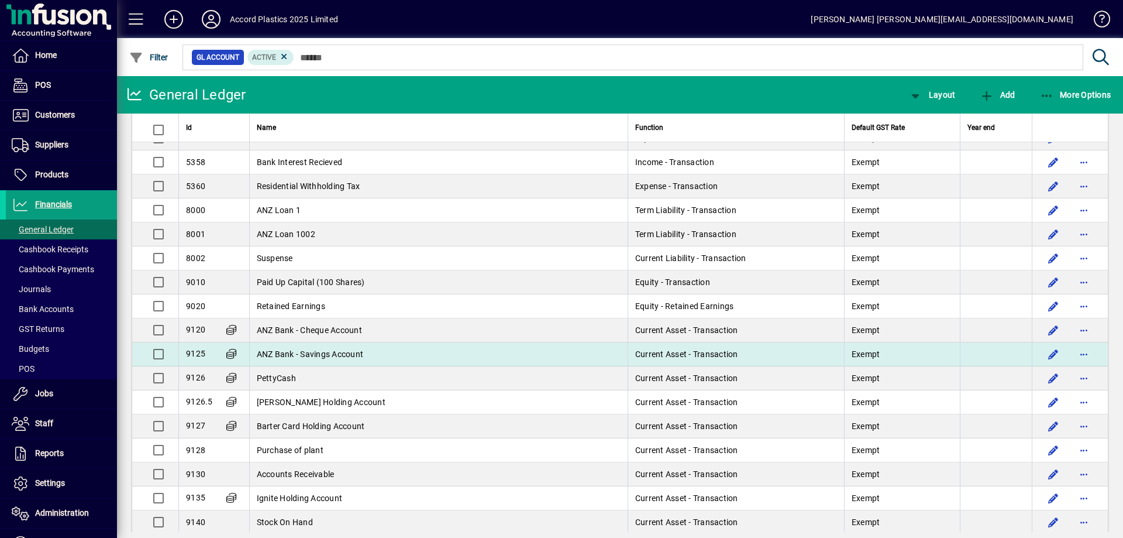
click at [294, 346] on td "ANZ Bank - Savings Account" at bounding box center [438, 354] width 378 height 24
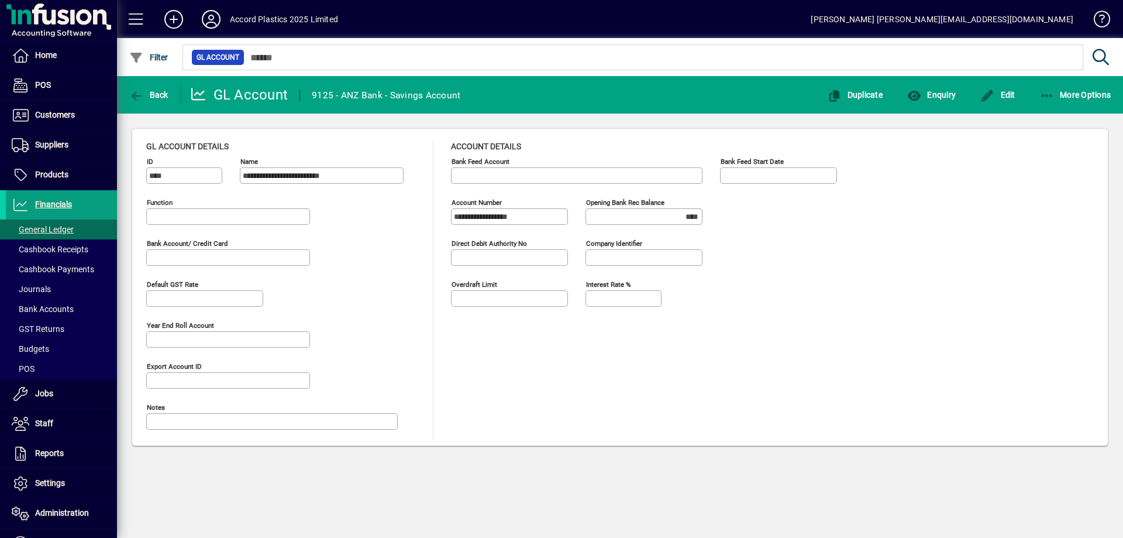
type input "**********"
click at [1001, 94] on span "Edit" at bounding box center [997, 94] width 35 height 9
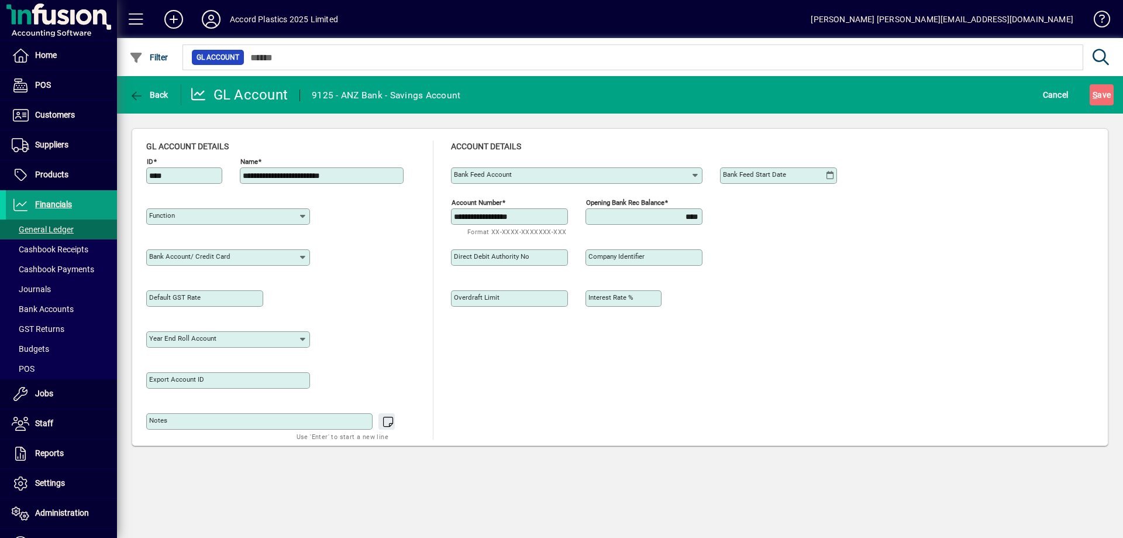
type input "**********"
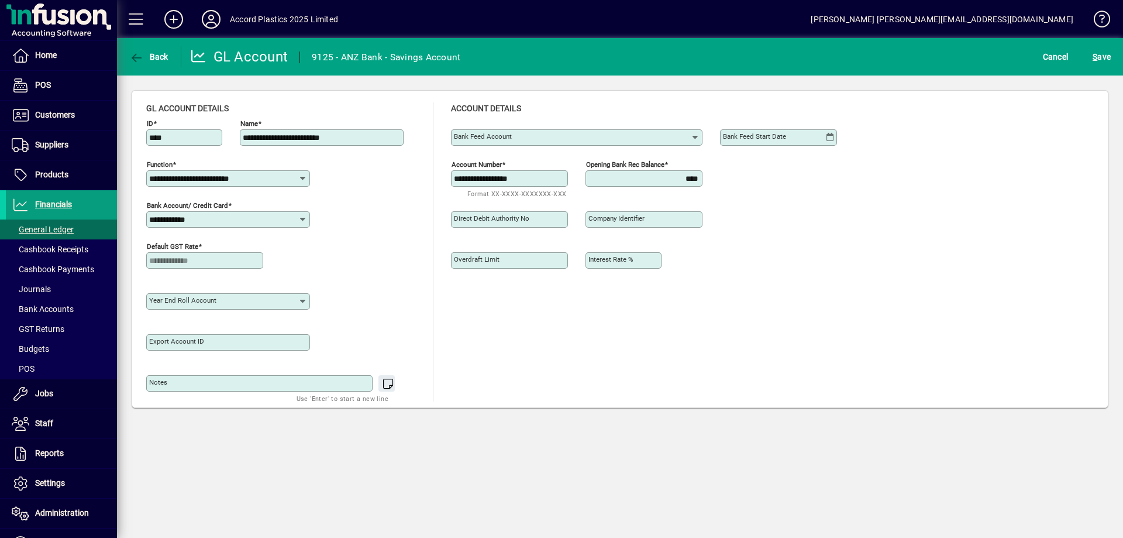
click at [658, 138] on input "Bank Feed Account" at bounding box center [572, 137] width 236 height 9
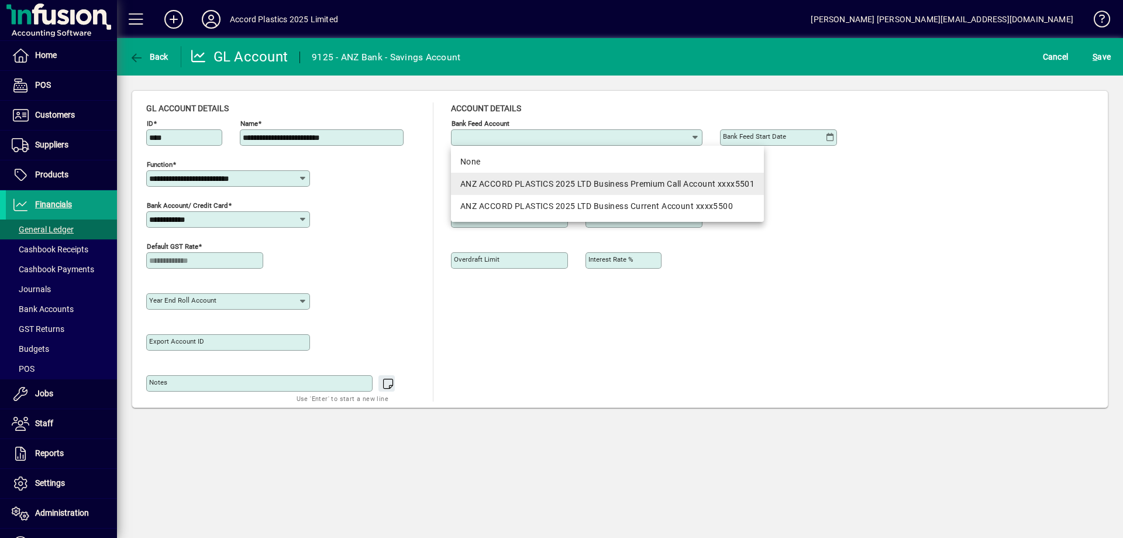
click at [621, 185] on div "ANZ ACCORD PLASTICS 2025 LTD Business Premium Call Account xxxx5501" at bounding box center [607, 184] width 294 height 12
type input "**********"
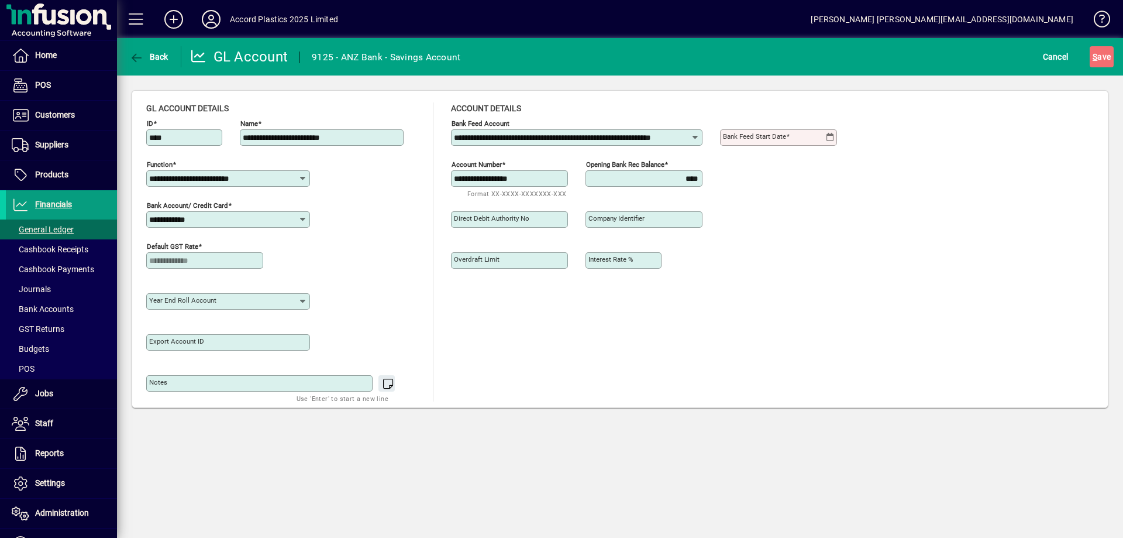
click at [779, 137] on mat-label "Bank Feed Start Date" at bounding box center [754, 136] width 63 height 8
click at [779, 137] on input "Bank Feed Start Date" at bounding box center [774, 137] width 102 height 9
click at [829, 139] on icon at bounding box center [829, 137] width 9 height 9
click at [854, 168] on span "Previous month" at bounding box center [855, 170] width 23 height 23
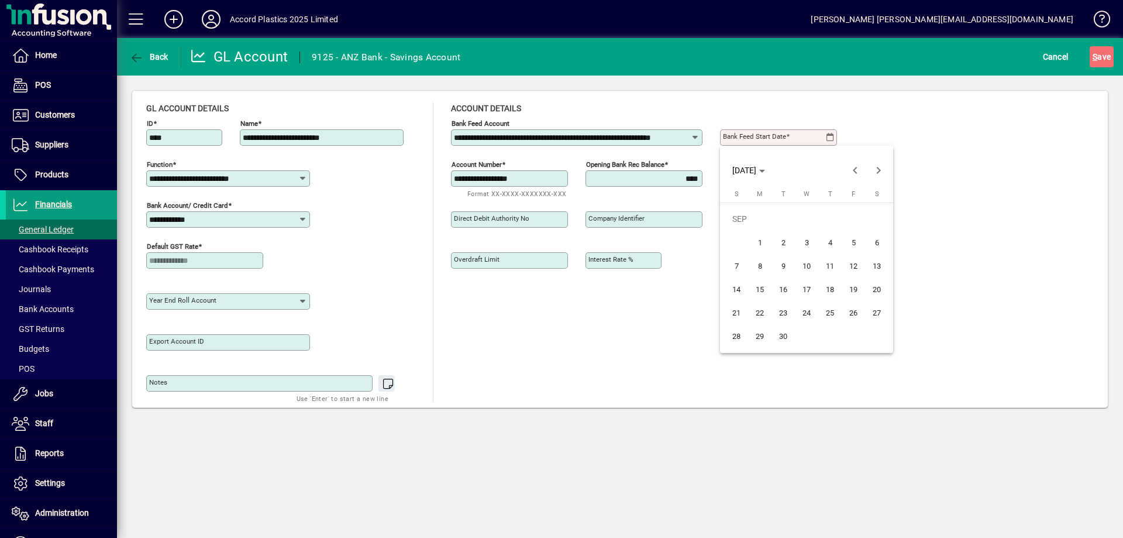
click at [854, 294] on span "19" at bounding box center [853, 288] width 21 height 21
type input "**********"
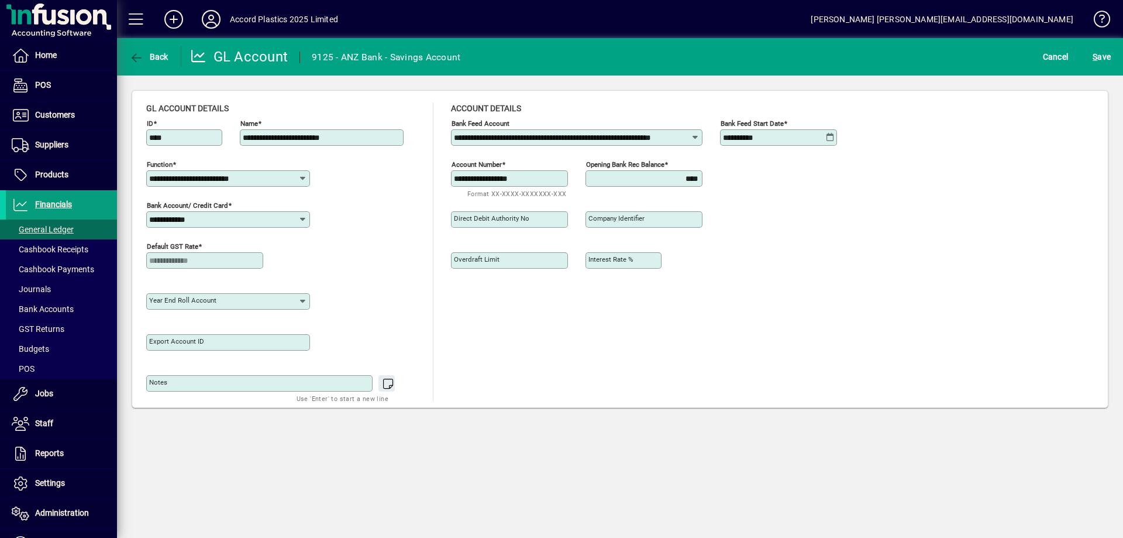
click at [773, 225] on div "Direct debit authority no Company identifier" at bounding box center [653, 217] width 404 height 41
click at [1097, 57] on span "S" at bounding box center [1095, 56] width 5 height 9
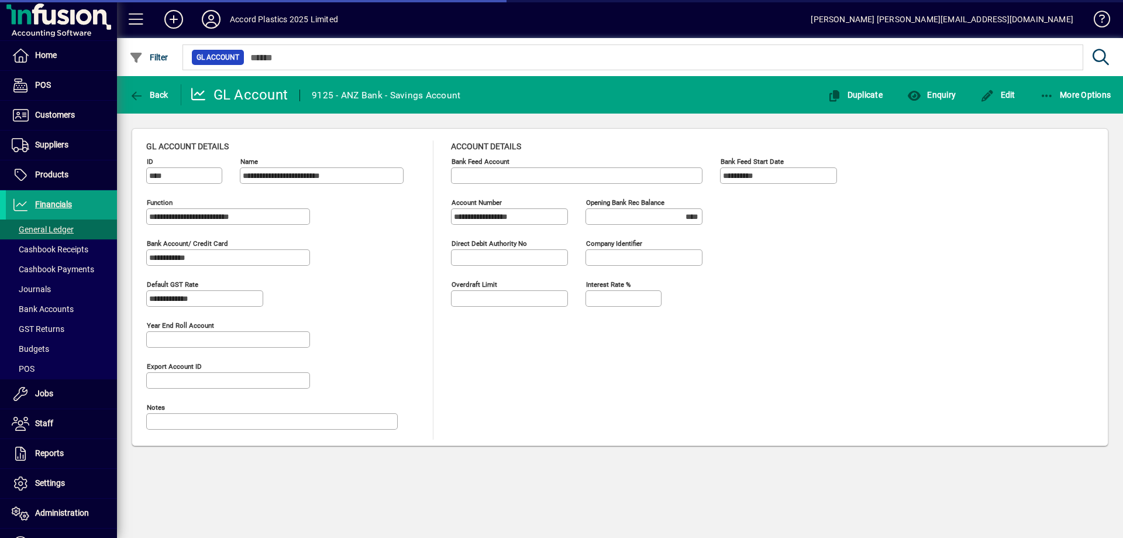
type input "**********"
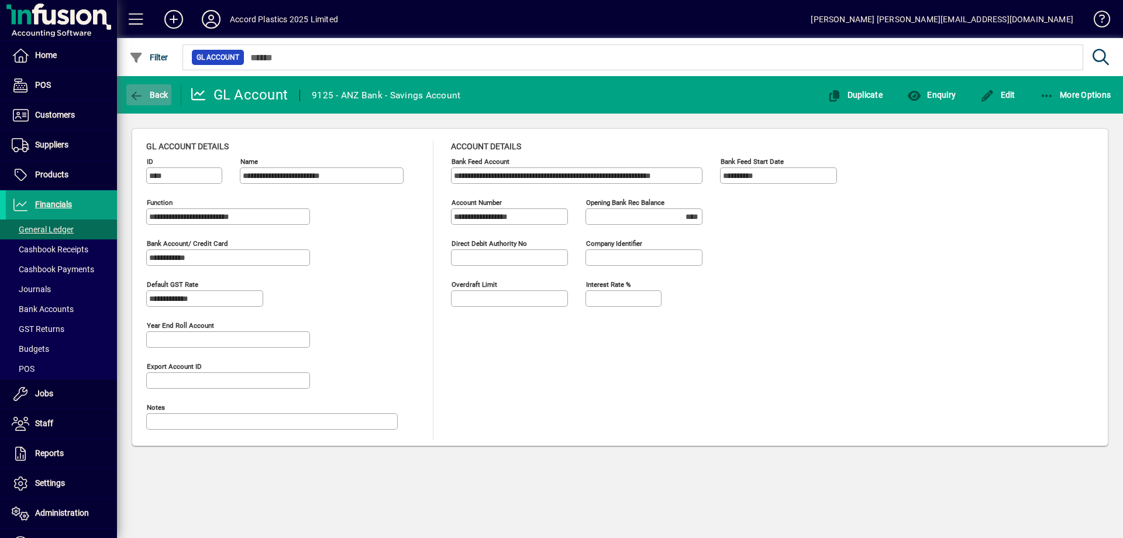
click at [151, 92] on span "Back" at bounding box center [148, 94] width 39 height 9
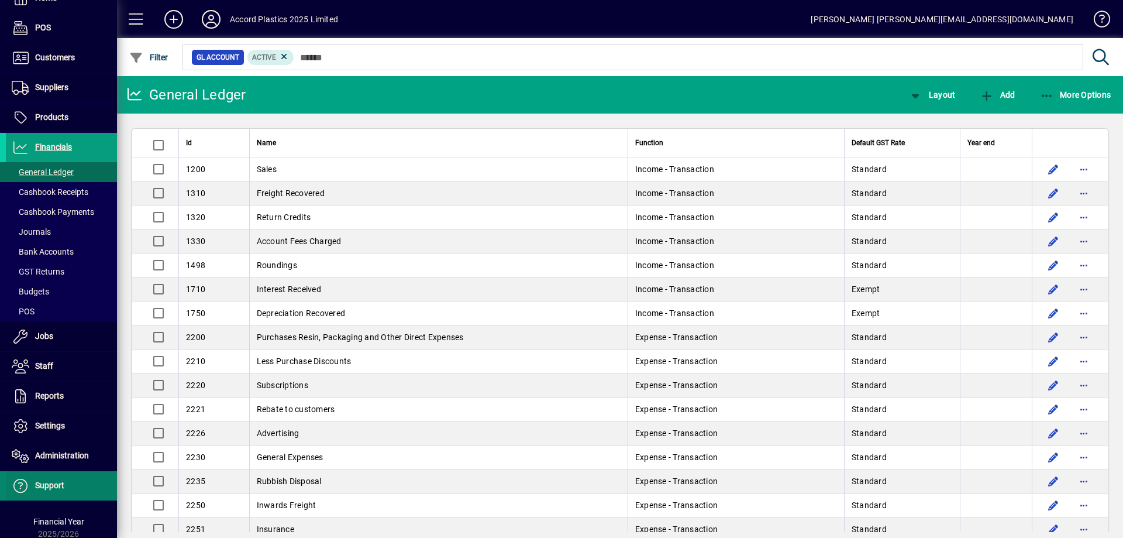
scroll to position [84, 0]
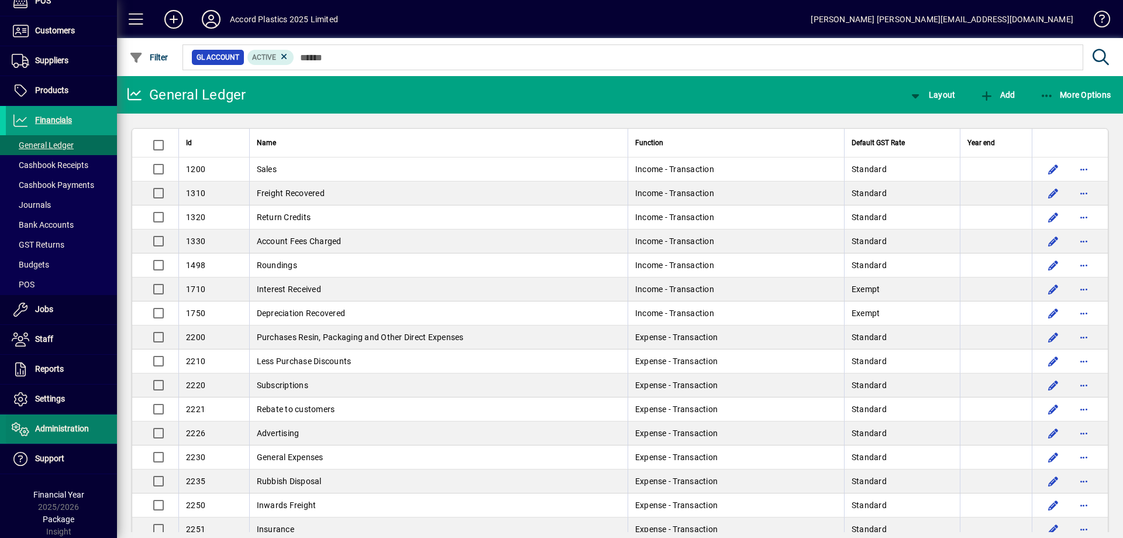
click at [56, 427] on span "Administration" at bounding box center [62, 428] width 54 height 9
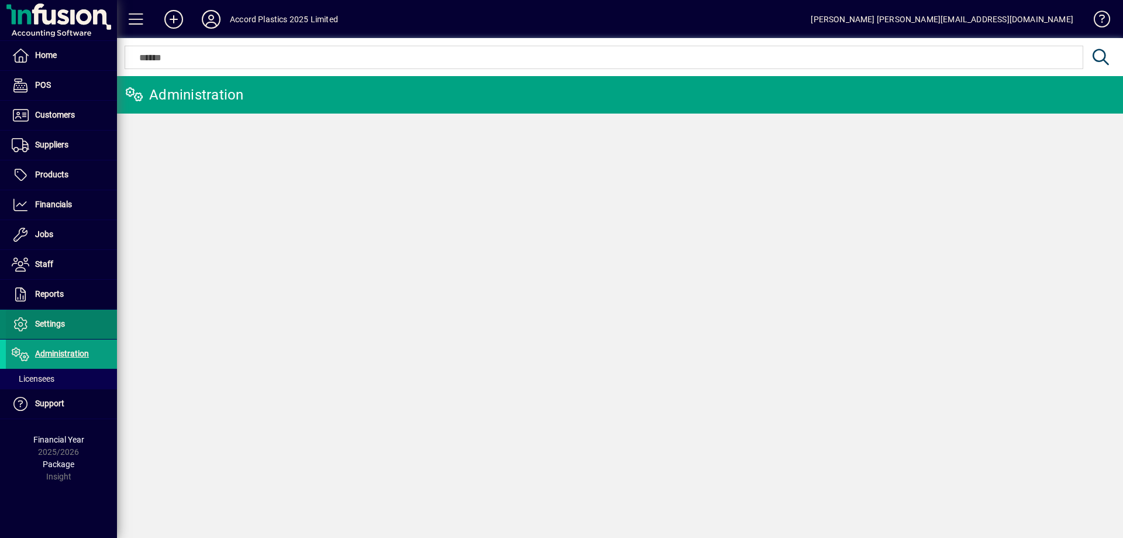
click at [51, 328] on span "Settings" at bounding box center [50, 323] width 30 height 9
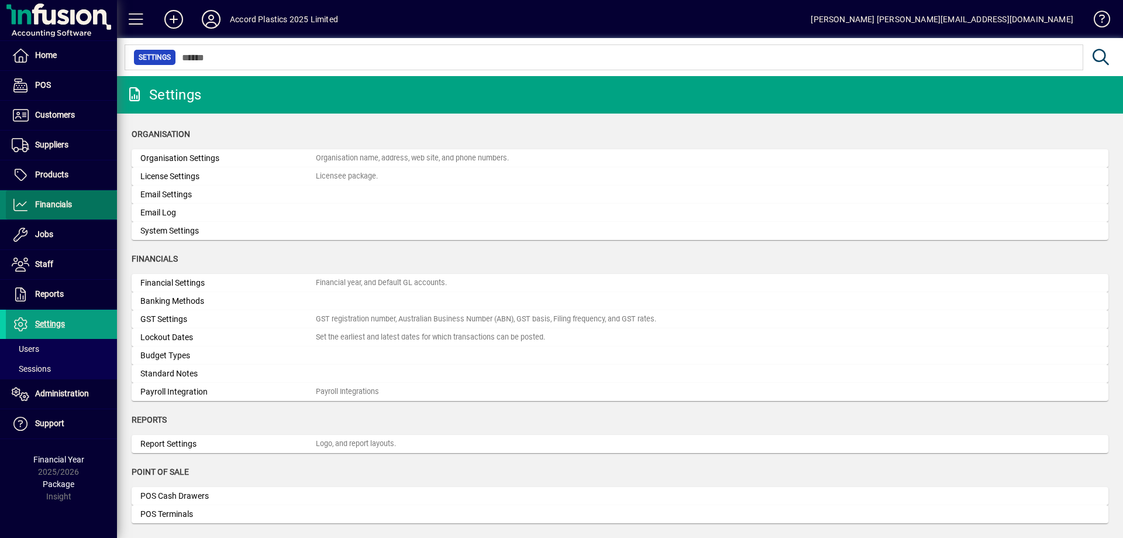
click at [46, 202] on span "Financials" at bounding box center [53, 203] width 37 height 9
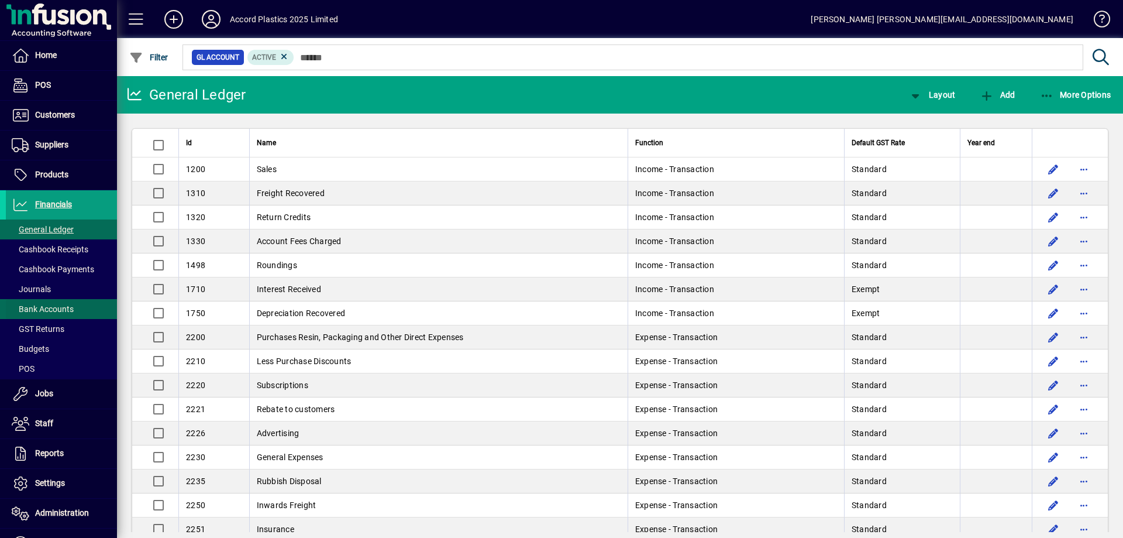
click at [49, 309] on span "Bank Accounts" at bounding box center [43, 308] width 62 height 9
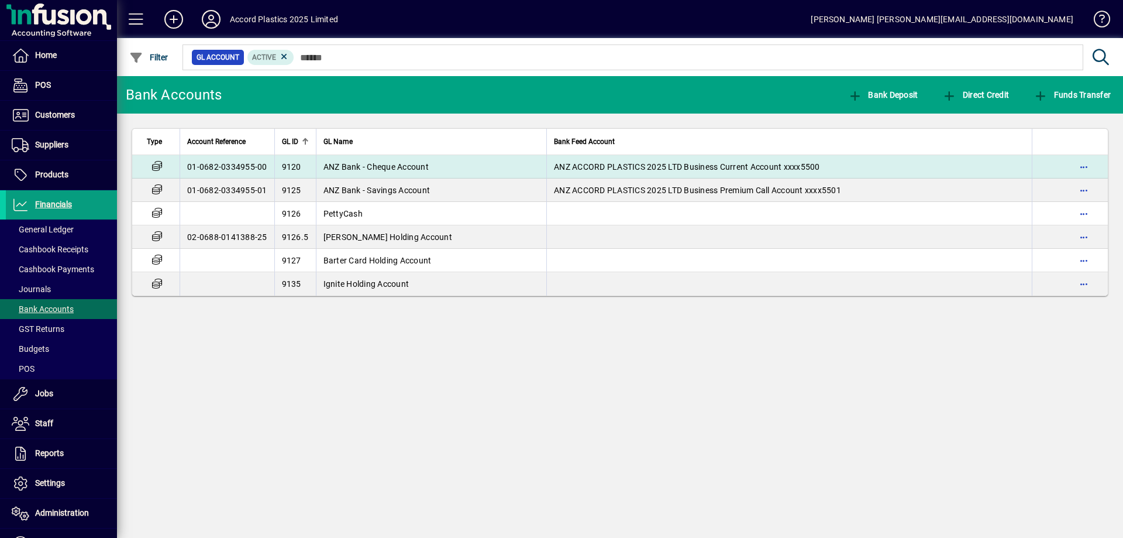
click at [385, 164] on span "ANZ Bank - Cheque Account" at bounding box center [375, 166] width 105 height 9
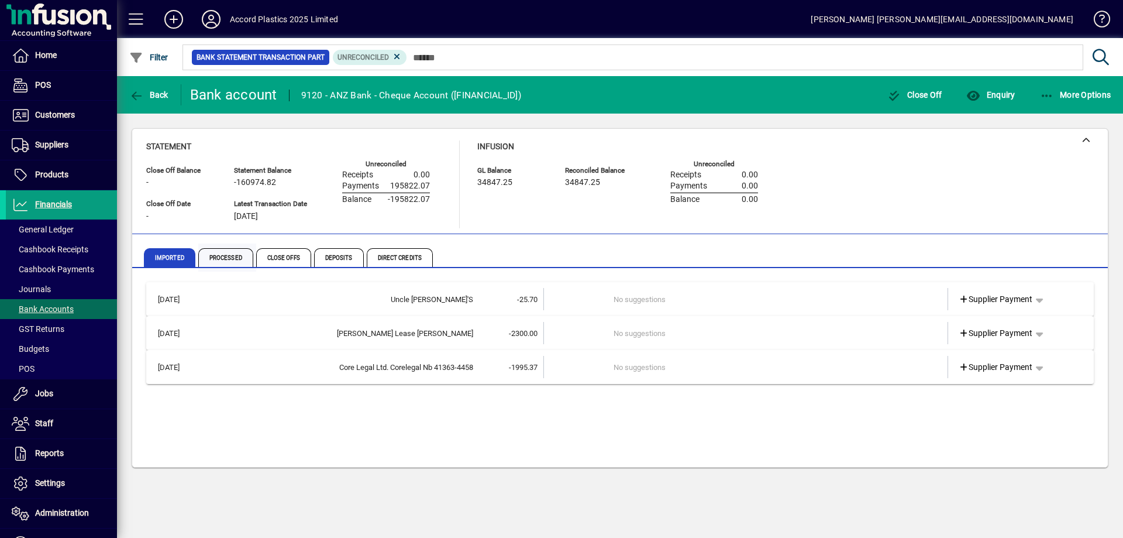
click at [227, 251] on span "Processed" at bounding box center [225, 257] width 55 height 19
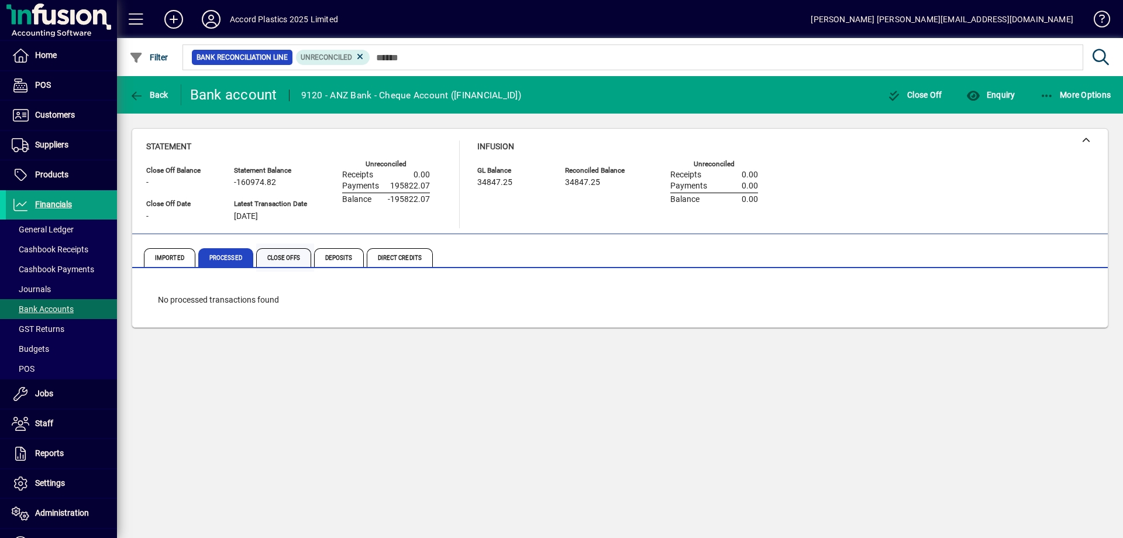
click at [284, 246] on span "Close Offs" at bounding box center [285, 257] width 58 height 28
click at [160, 251] on span "Imported" at bounding box center [169, 257] width 51 height 19
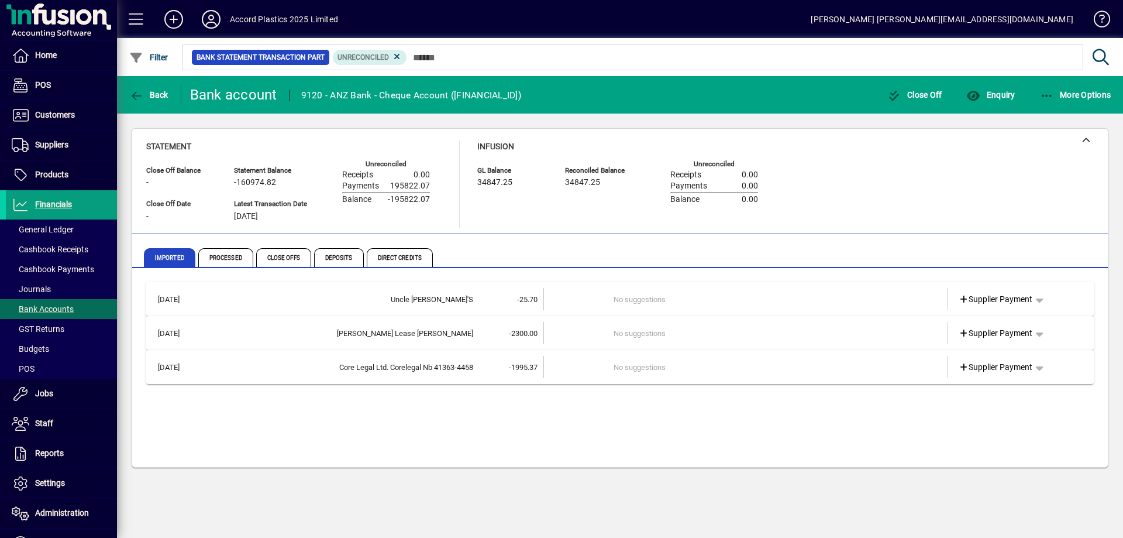
drag, startPoint x: 510, startPoint y: 373, endPoint x: 495, endPoint y: 422, distance: 50.9
click at [495, 422] on div "[DATE] Uncle [PERSON_NAME]'S -25.70 No suggestions Supplier Payment [DATE] [PER…" at bounding box center [620, 369] width 948 height 175
click at [228, 260] on span "Processed" at bounding box center [225, 257] width 55 height 19
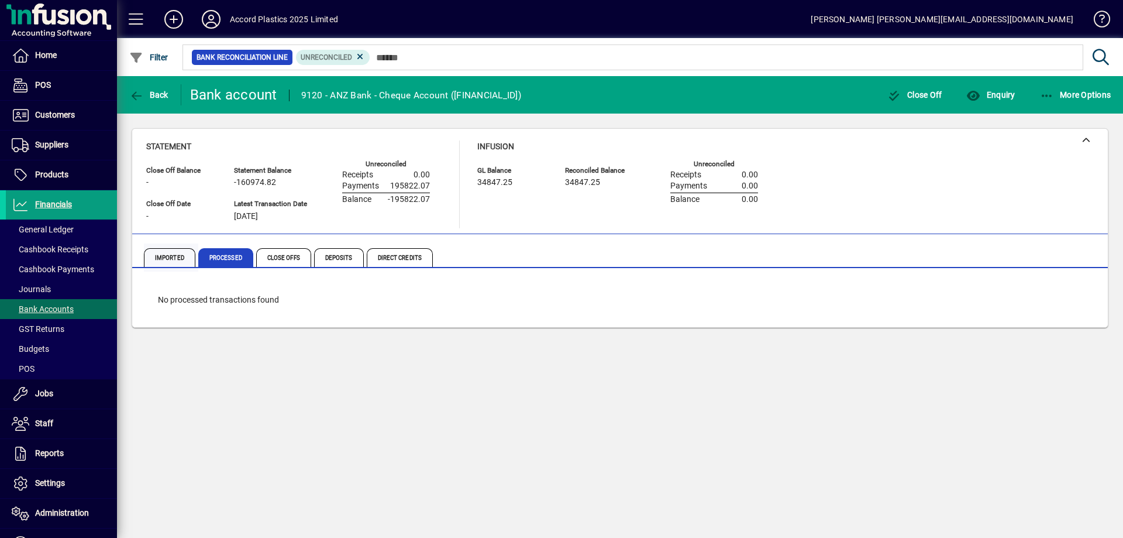
click at [165, 260] on span "Imported" at bounding box center [169, 257] width 51 height 19
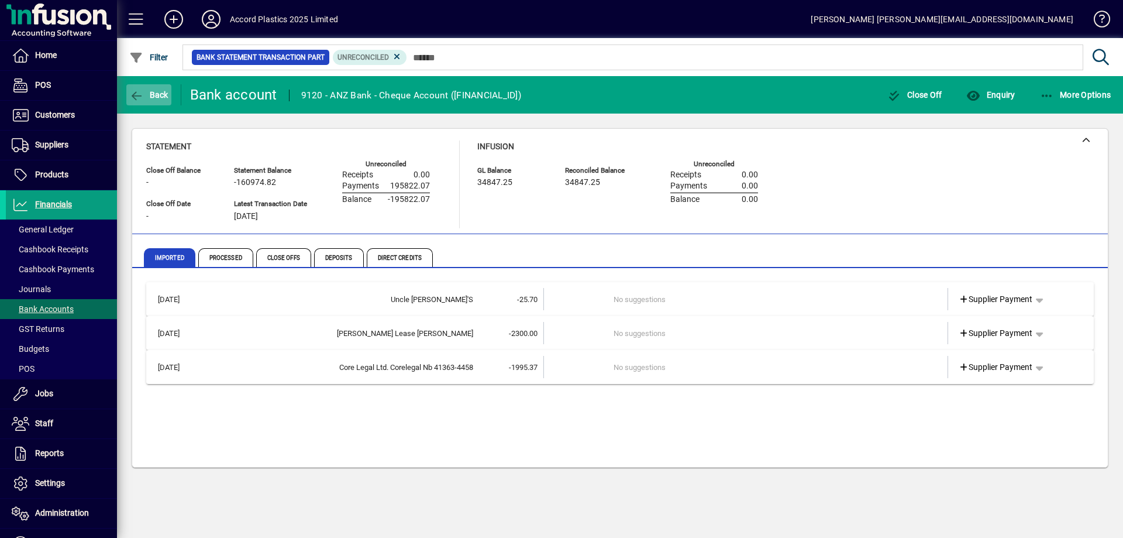
click at [157, 92] on span "Back" at bounding box center [148, 94] width 39 height 9
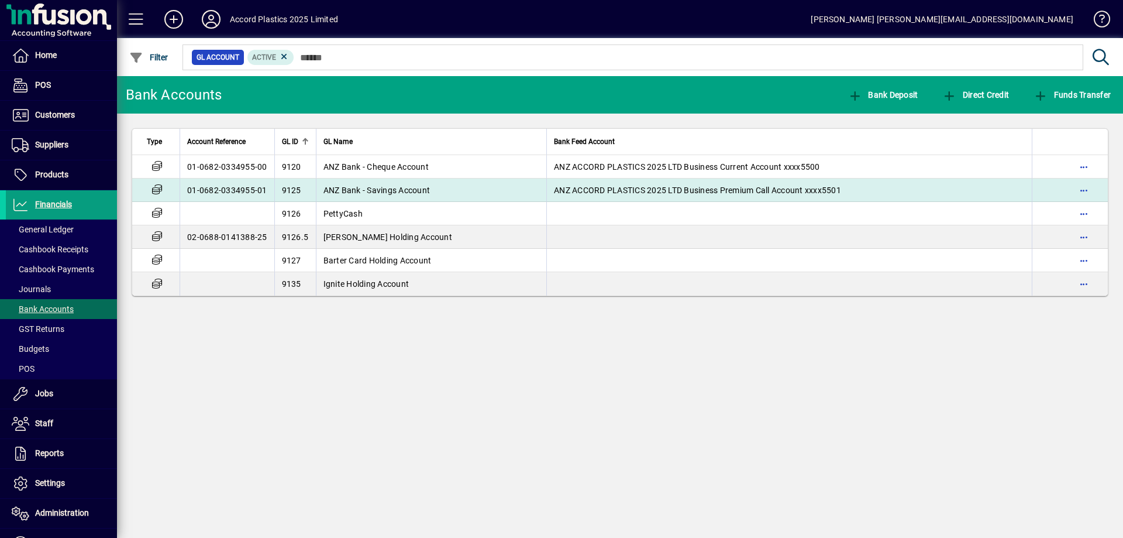
click at [363, 188] on span "ANZ Bank - Savings Account" at bounding box center [376, 189] width 107 height 9
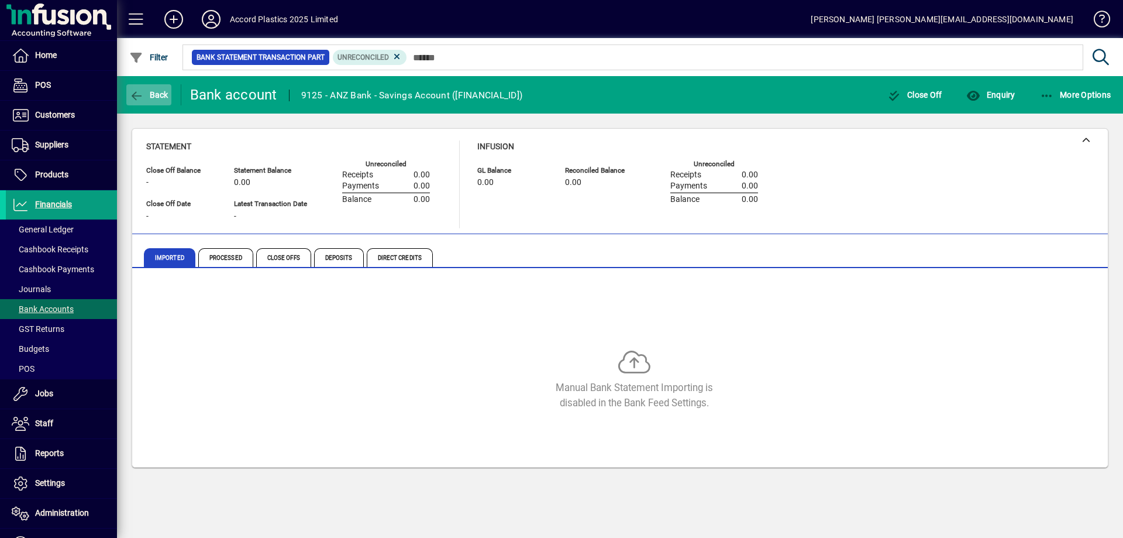
click at [140, 92] on icon "button" at bounding box center [136, 96] width 15 height 12
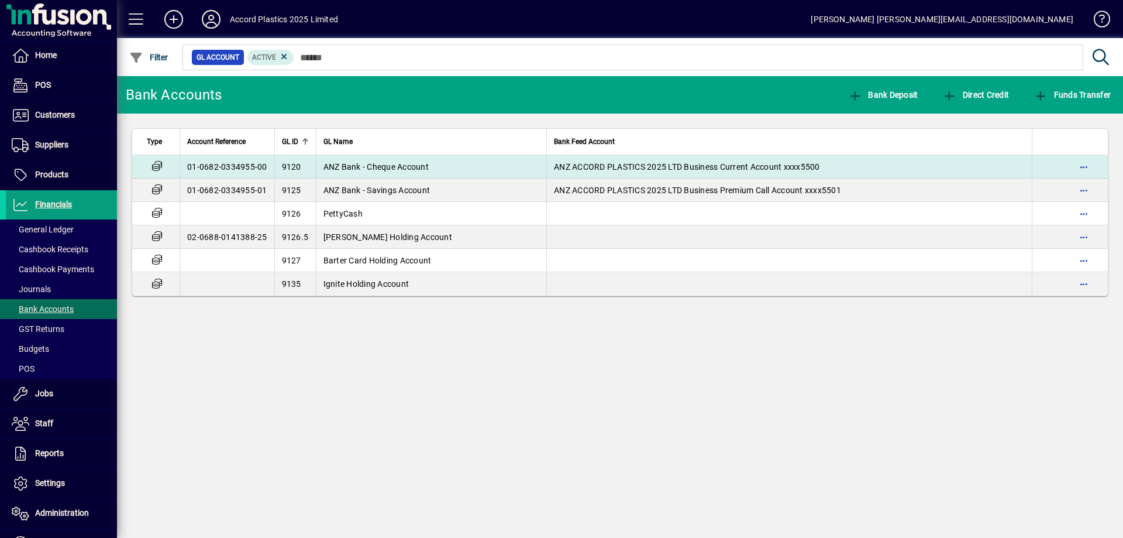
click at [359, 166] on span "ANZ Bank - Cheque Account" at bounding box center [375, 166] width 105 height 9
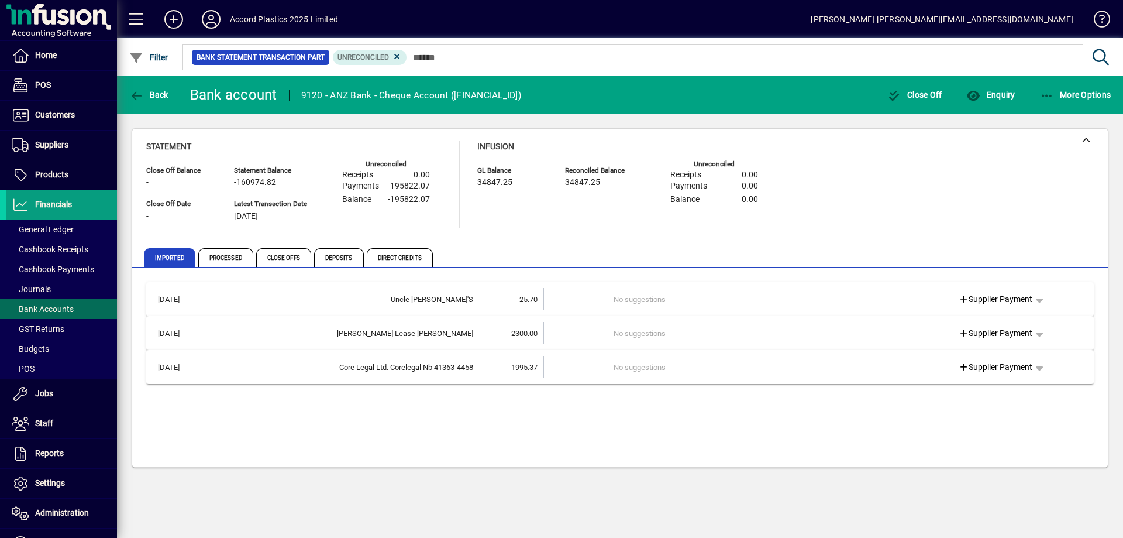
drag, startPoint x: 389, startPoint y: 369, endPoint x: 269, endPoint y: 480, distance: 163.9
click at [269, 480] on div "Close Off Balance - Statement Balance -160974.82 GL Balance 34847.25 Reconciled…" at bounding box center [620, 297] width 1006 height 369
click at [46, 232] on span "General Ledger" at bounding box center [43, 229] width 62 height 9
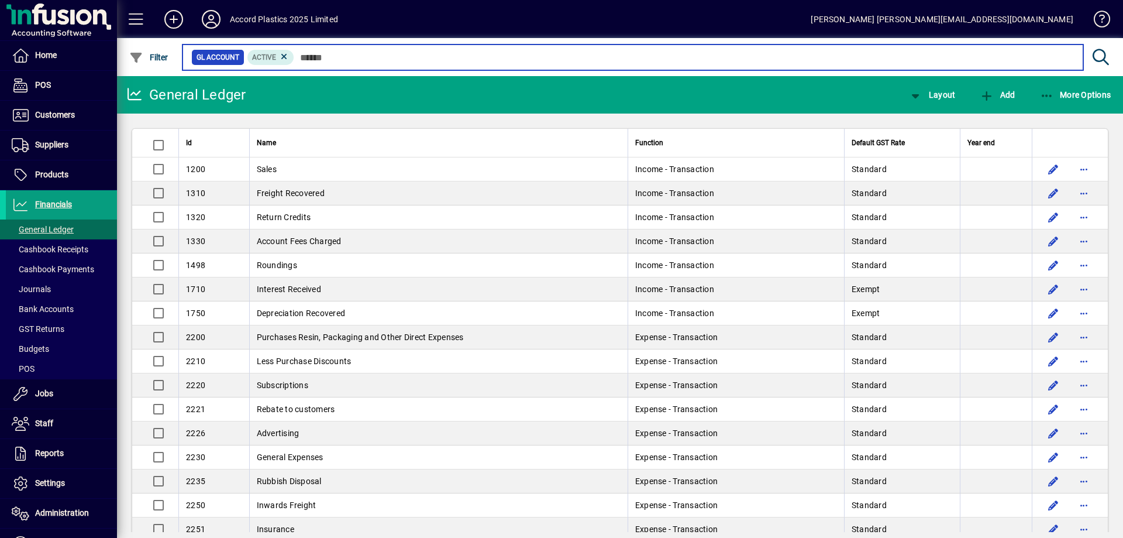
click at [332, 64] on input "text" at bounding box center [684, 57] width 780 height 16
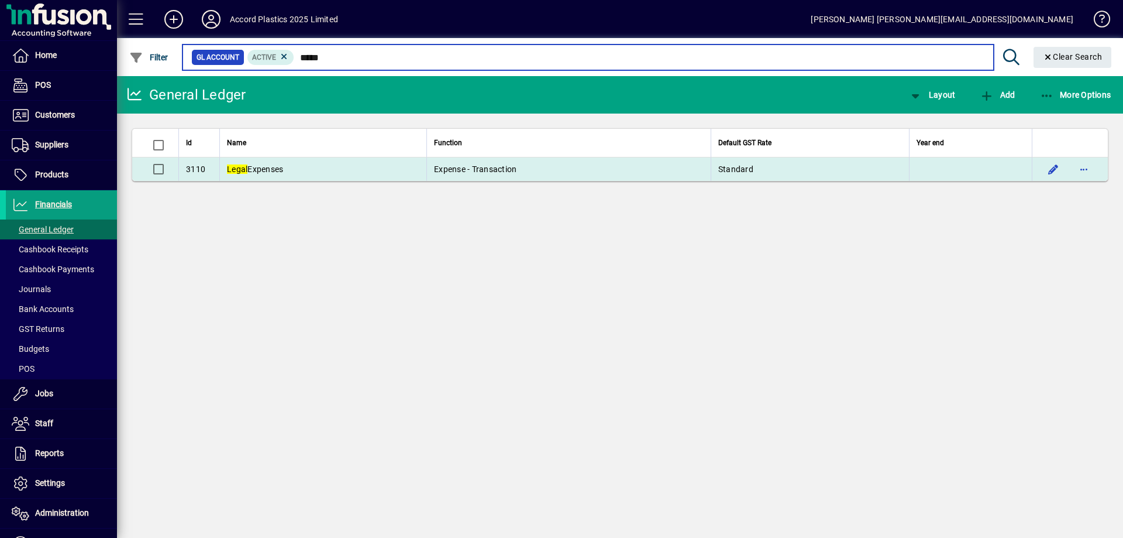
type input "*****"
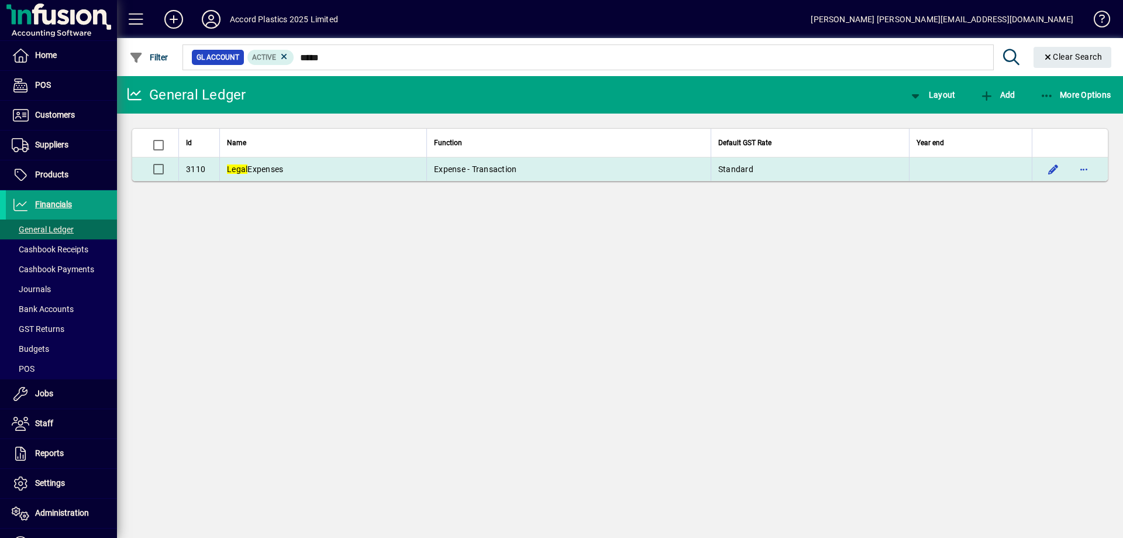
click at [331, 170] on td "Legal Expenses" at bounding box center [322, 168] width 207 height 23
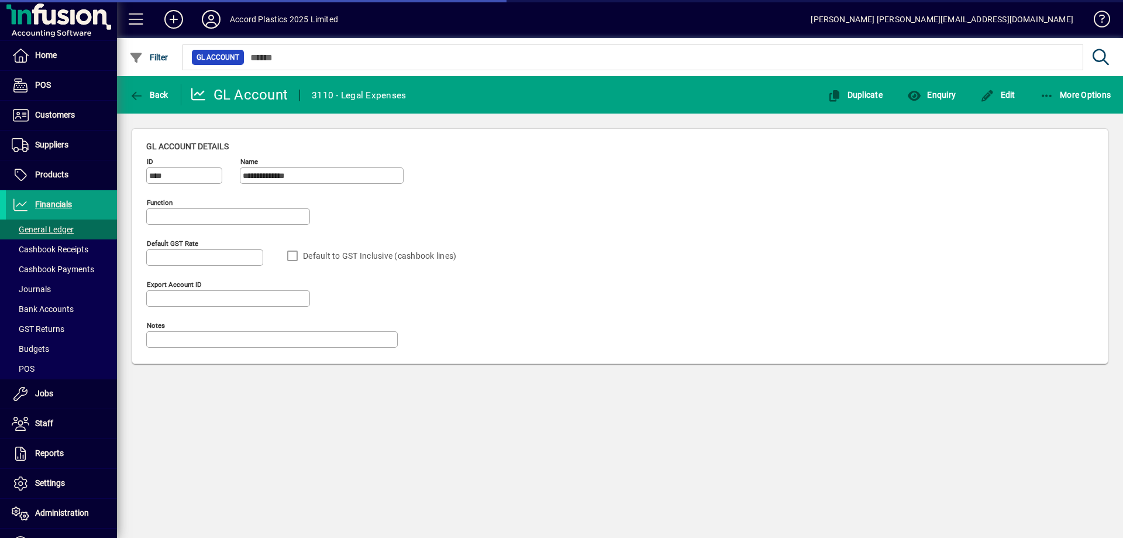
type input "**********"
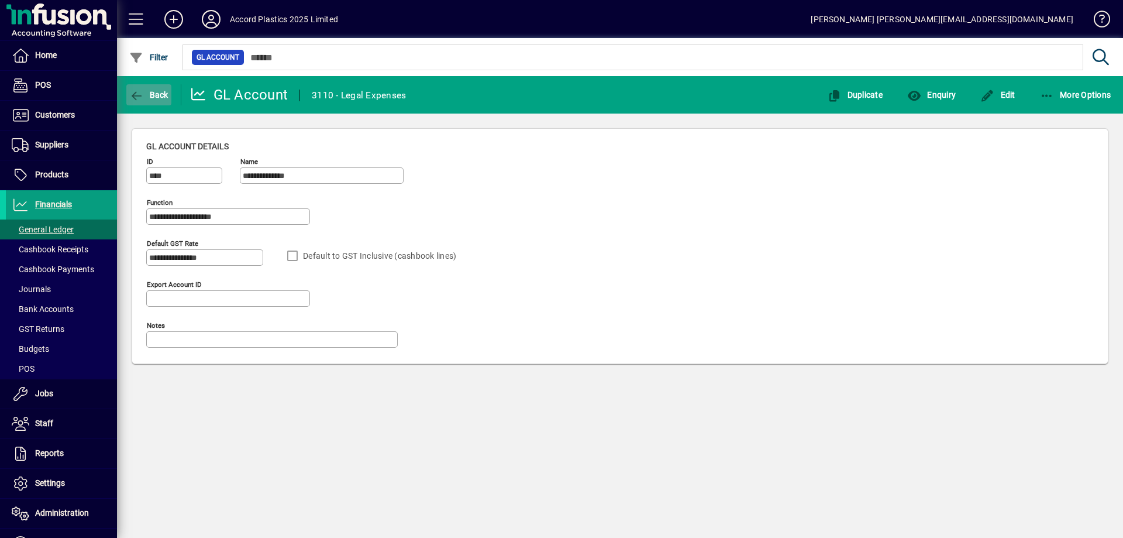
click at [148, 92] on span "Back" at bounding box center [148, 94] width 39 height 9
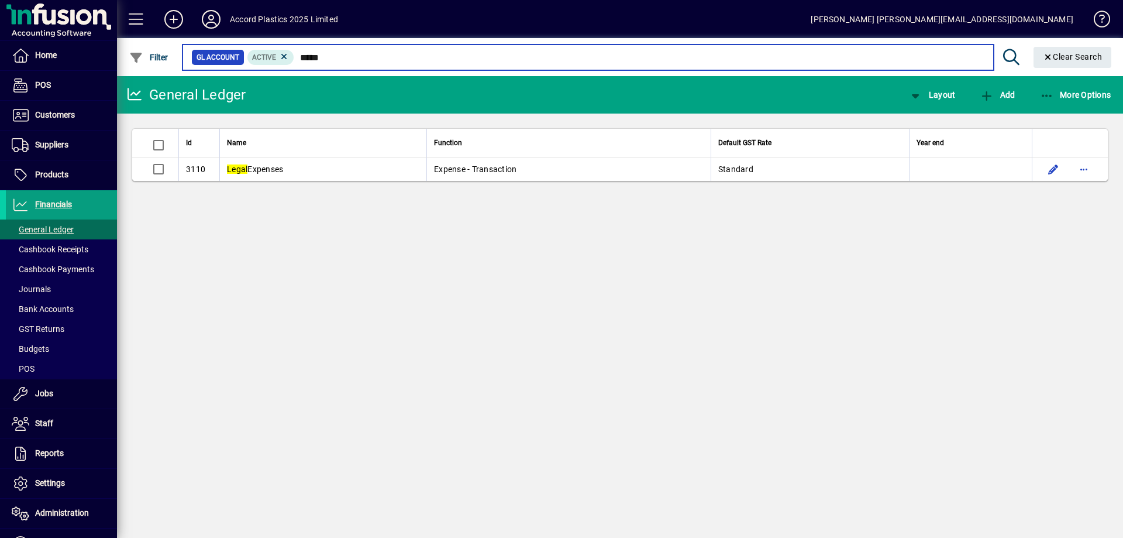
click at [353, 60] on input "*****" at bounding box center [639, 57] width 690 height 16
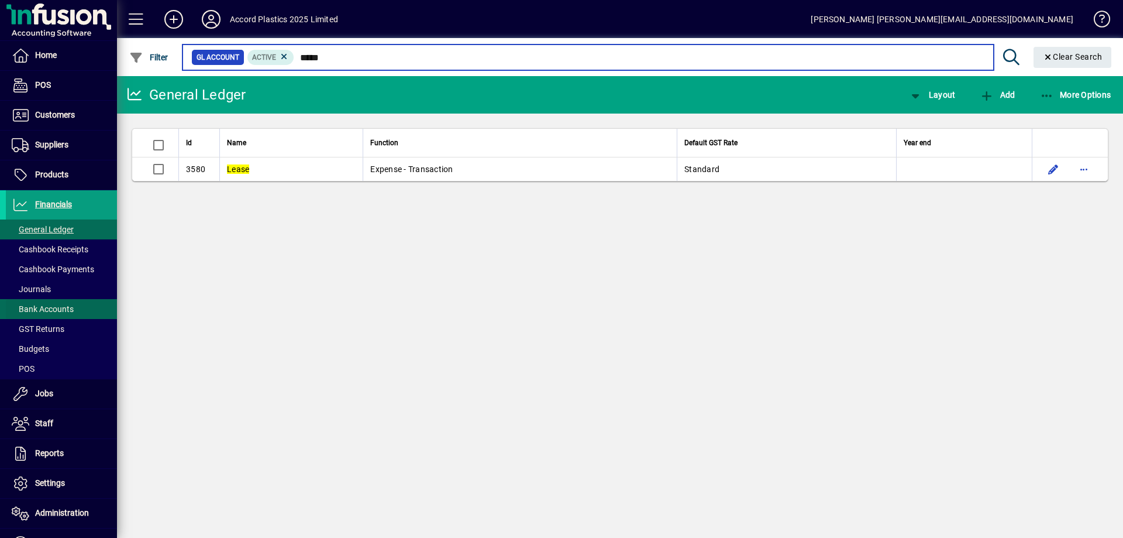
type input "*****"
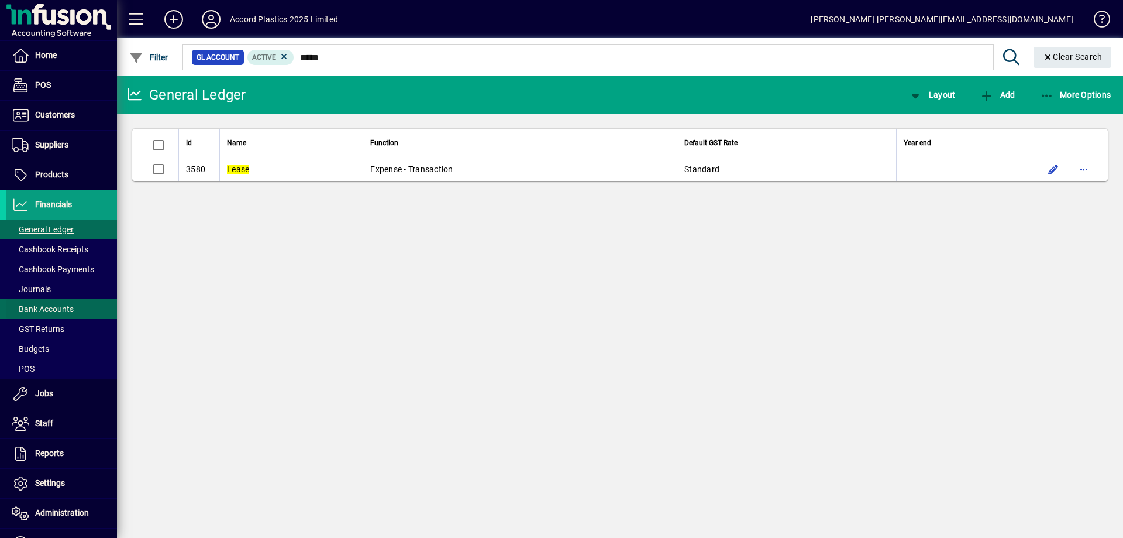
click at [35, 309] on span "Bank Accounts" at bounding box center [43, 308] width 62 height 9
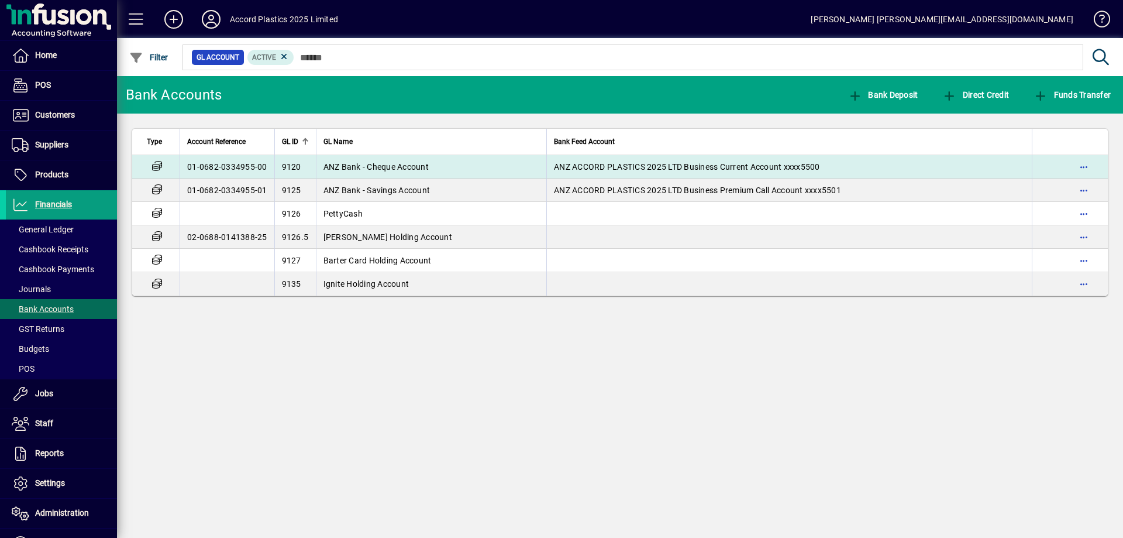
click at [385, 171] on td "ANZ Bank - Cheque Account" at bounding box center [431, 166] width 231 height 23
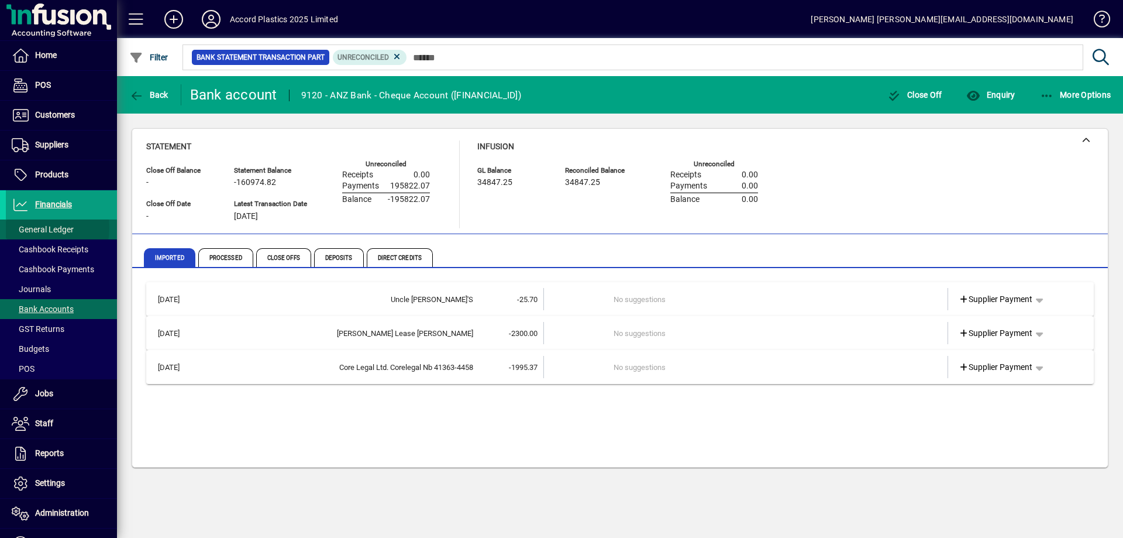
click at [35, 228] on span "General Ledger" at bounding box center [43, 229] width 62 height 9
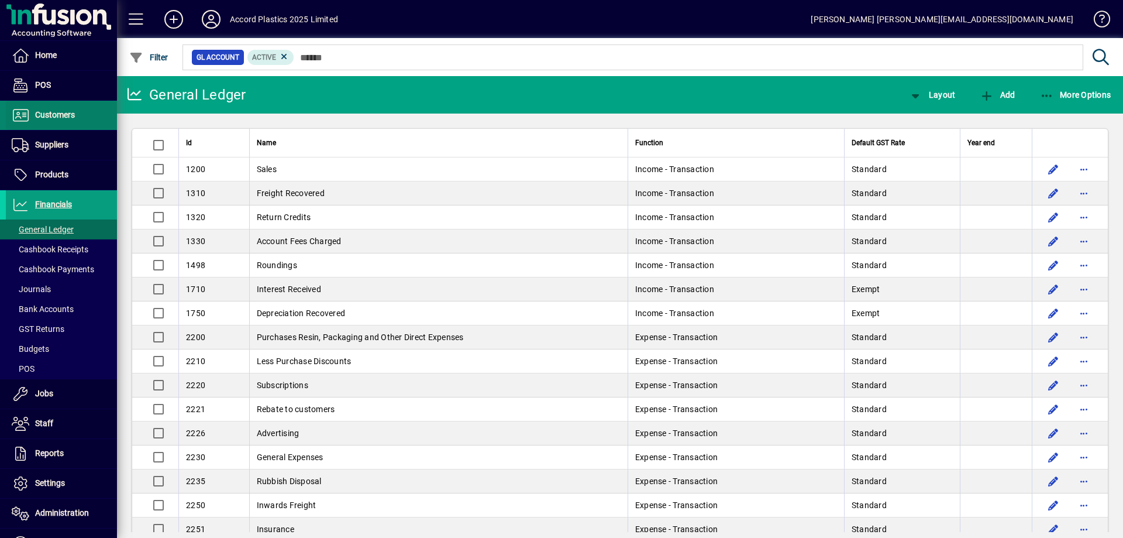
click at [63, 127] on span at bounding box center [61, 115] width 111 height 28
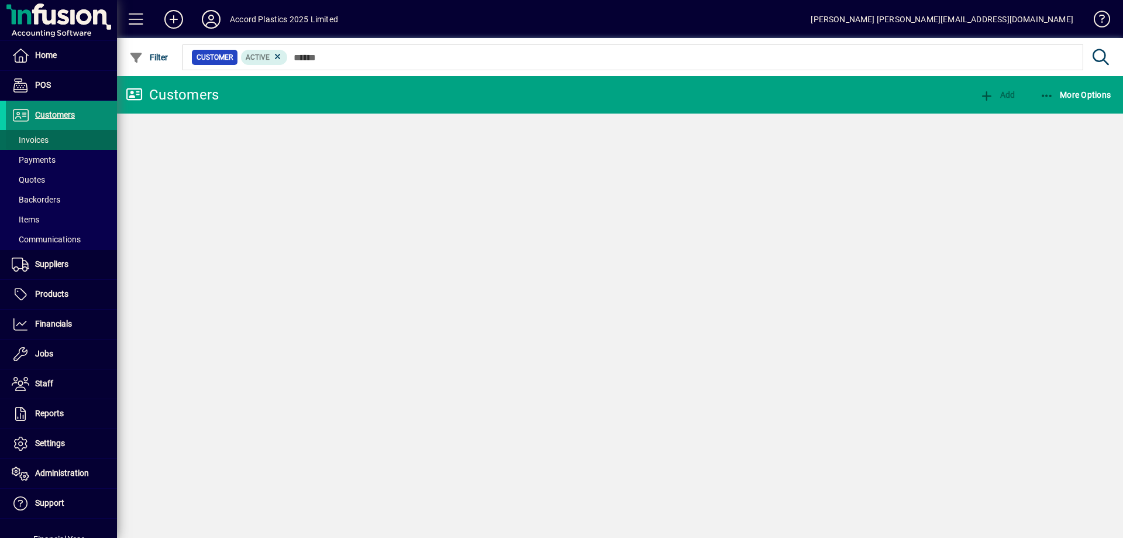
click at [59, 141] on span at bounding box center [61, 140] width 111 height 28
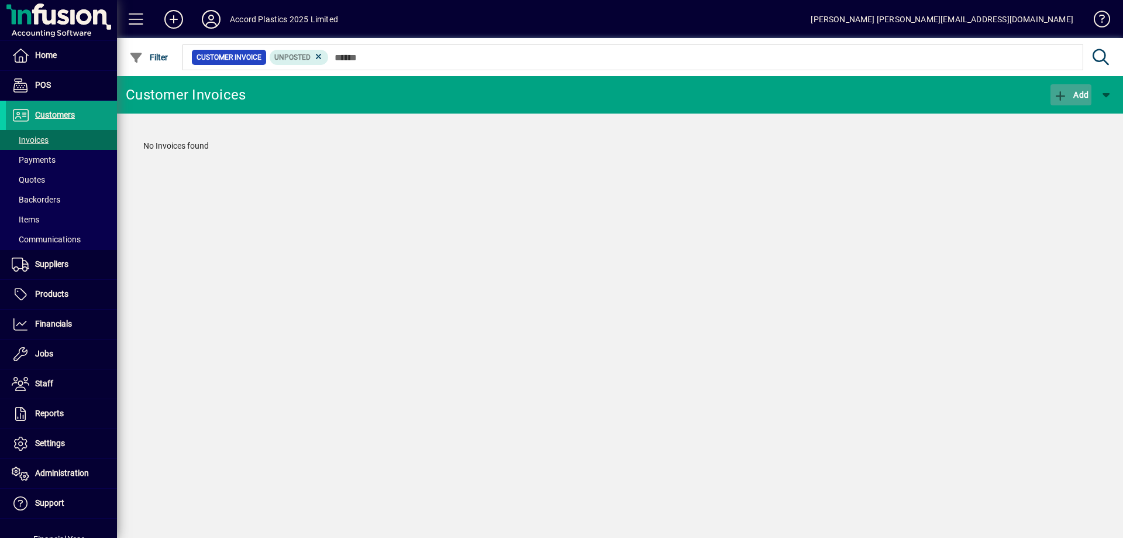
click at [1080, 96] on span "Add" at bounding box center [1071, 94] width 35 height 9
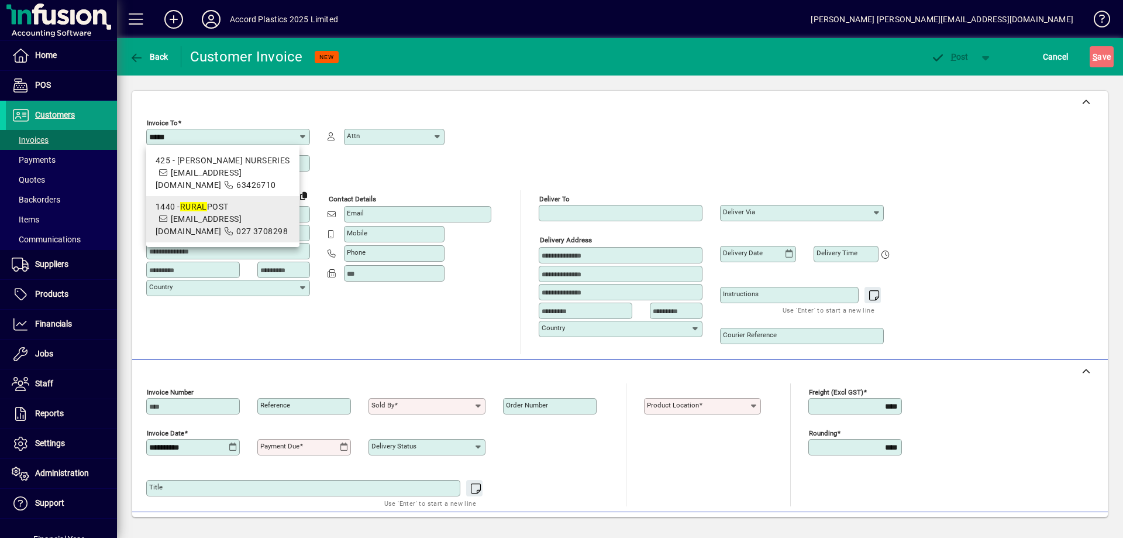
click at [198, 222] on span "[EMAIL_ADDRESS][DOMAIN_NAME]" at bounding box center [199, 225] width 86 height 22
type input "**********"
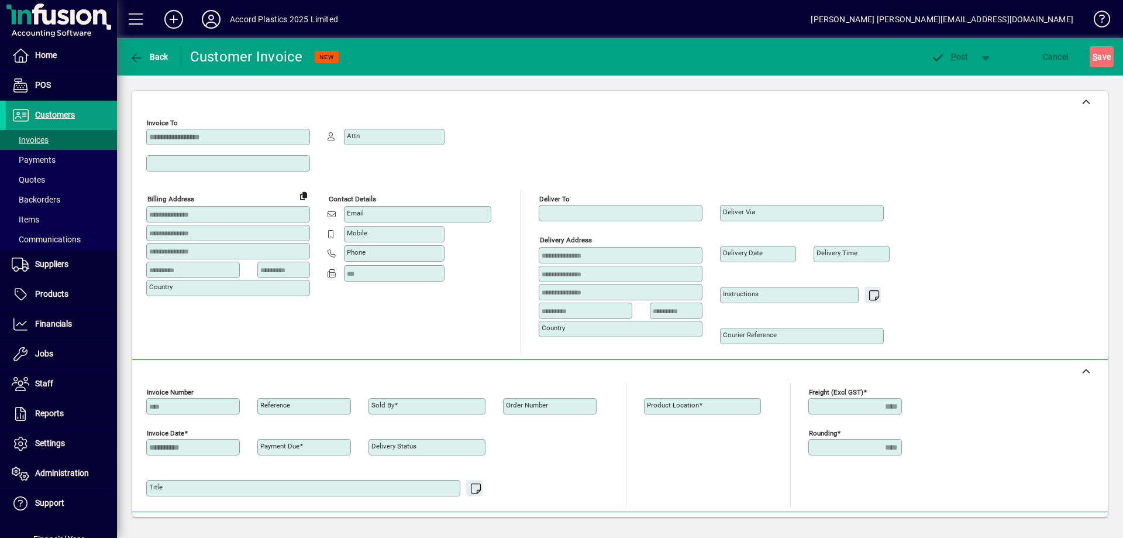
type input "**********"
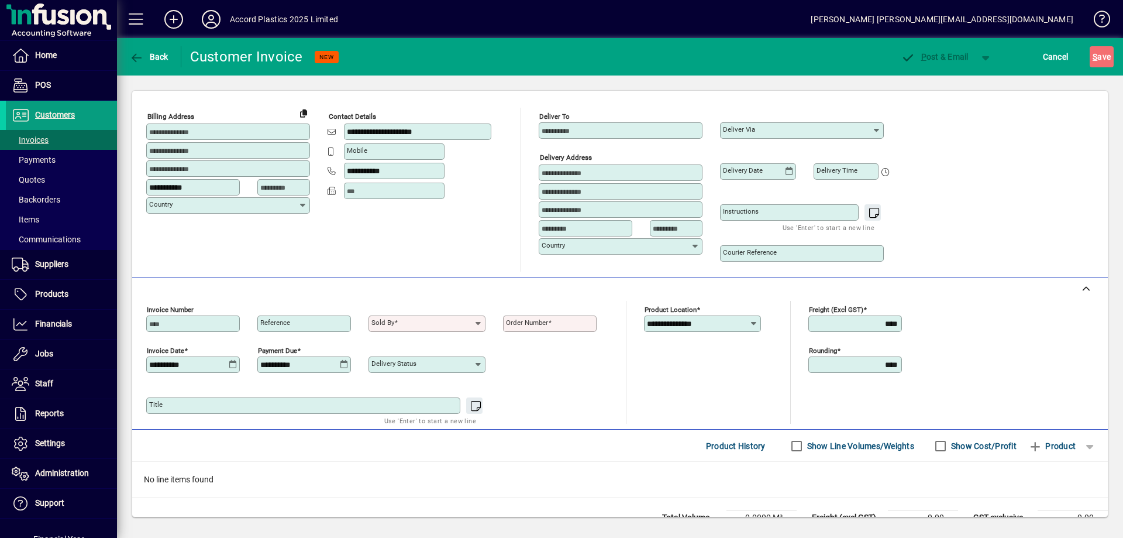
scroll to position [129, 0]
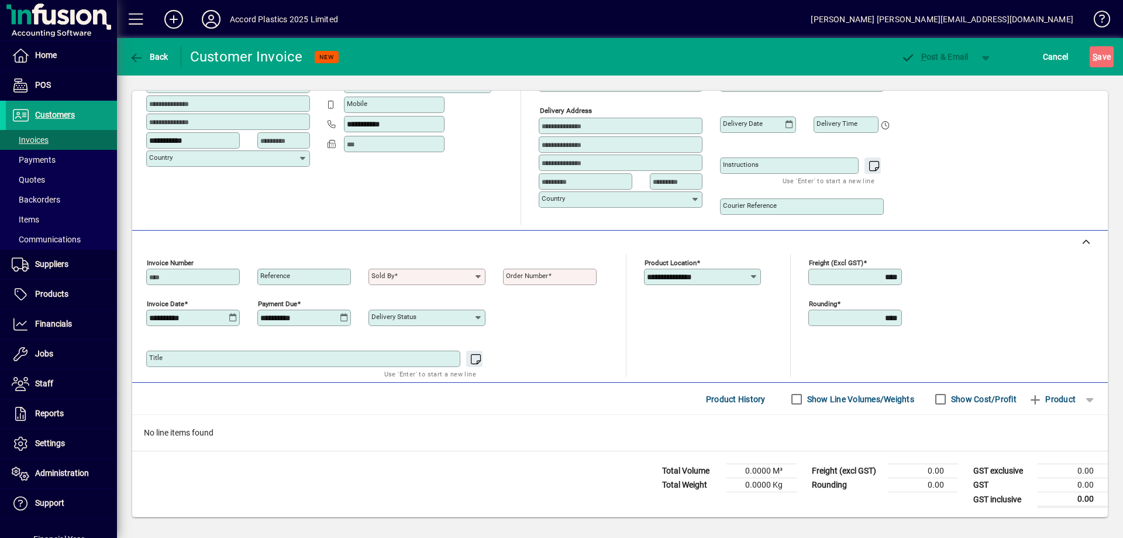
click at [430, 276] on input "Sold by" at bounding box center [422, 276] width 102 height 9
click at [436, 298] on div "CA - [PERSON_NAME]" at bounding box center [422, 301] width 88 height 12
type input "**********"
click at [532, 276] on mat-label "Order number" at bounding box center [527, 275] width 42 height 8
click at [532, 276] on input "Order number" at bounding box center [551, 276] width 90 height 9
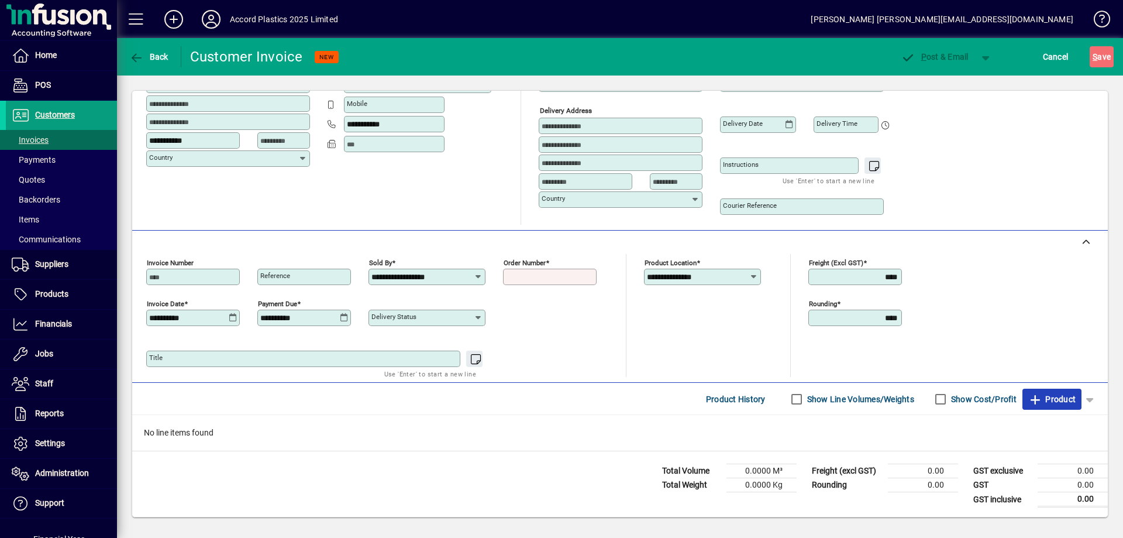
click at [1053, 395] on span "Product" at bounding box center [1051, 399] width 47 height 19
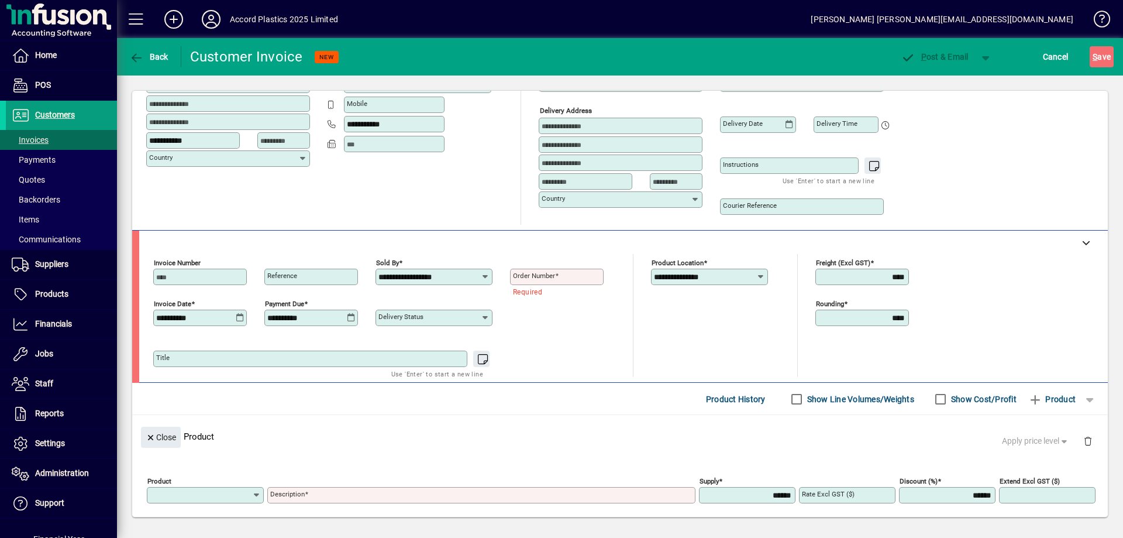
scroll to position [0, 0]
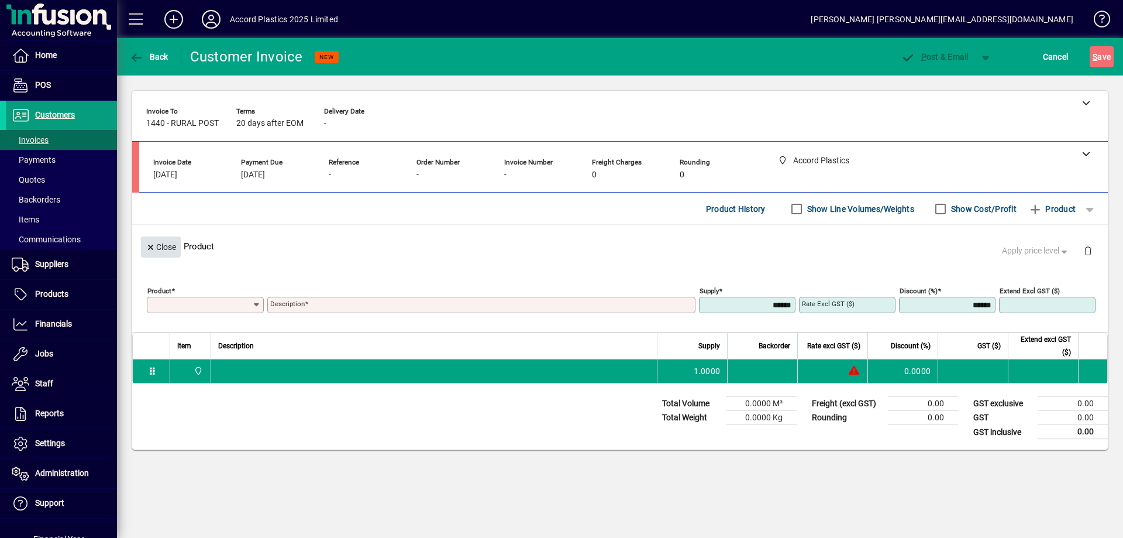
click at [160, 249] on span "Close" at bounding box center [161, 246] width 30 height 19
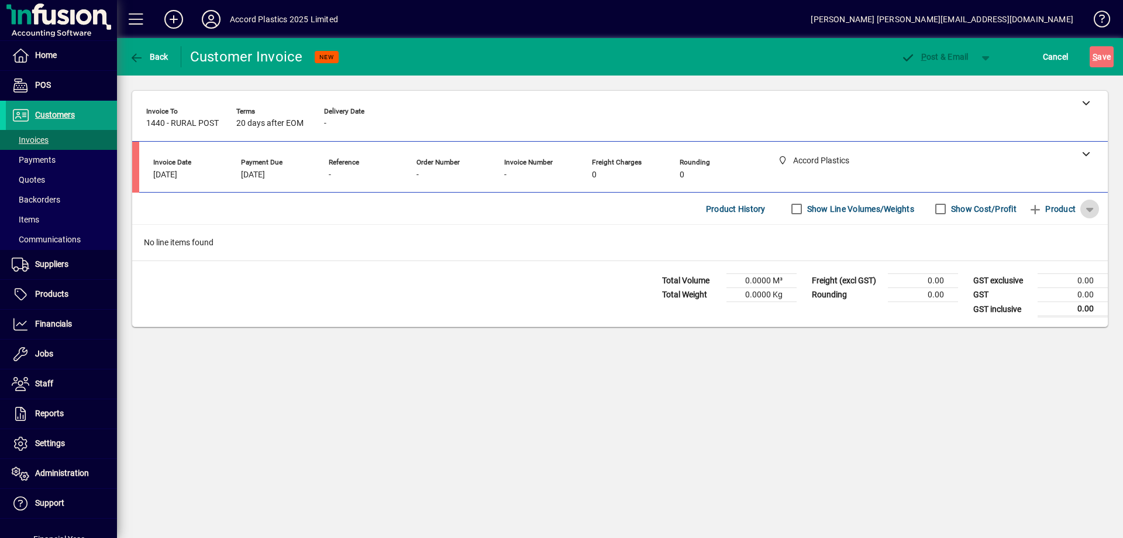
click at [1087, 208] on span "button" at bounding box center [1090, 209] width 28 height 28
click at [1052, 233] on span "GL Account" at bounding box center [1053, 233] width 56 height 14
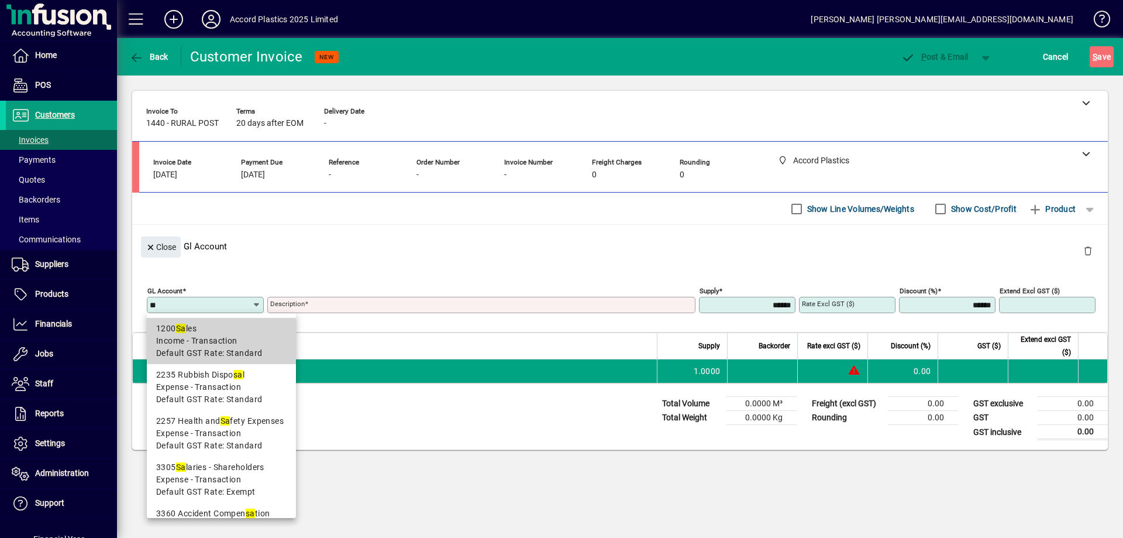
click at [234, 331] on div "1200 Sa les" at bounding box center [221, 328] width 130 height 12
type input "****"
type input "*****"
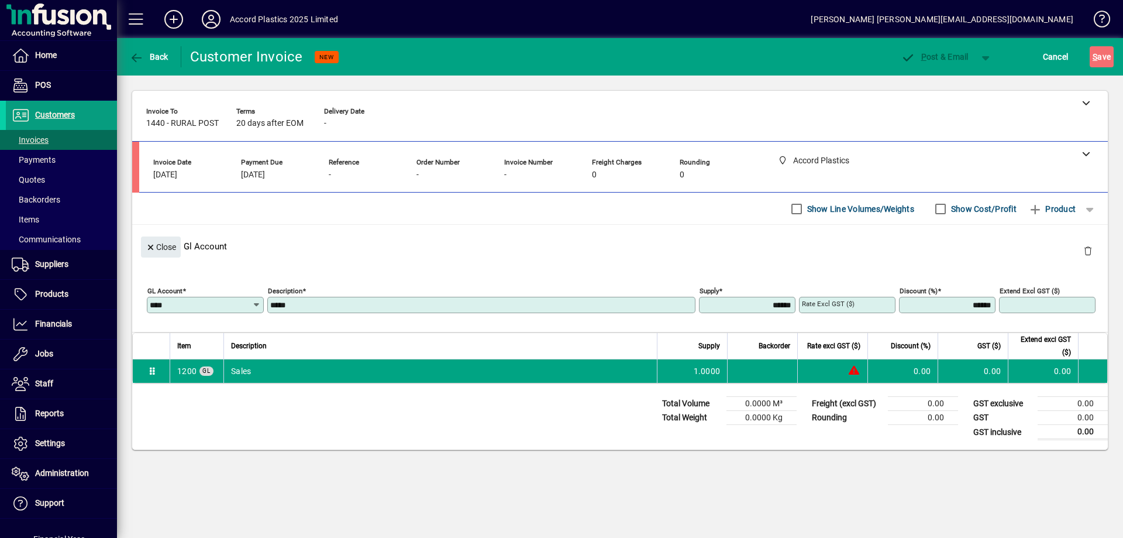
type input "****"
click at [810, 304] on mat-label "Rate excl GST ($)" at bounding box center [828, 304] width 53 height 8
click at [810, 304] on input "Rate excl GST ($)" at bounding box center [848, 304] width 93 height 9
type input "*********"
type input "*******"
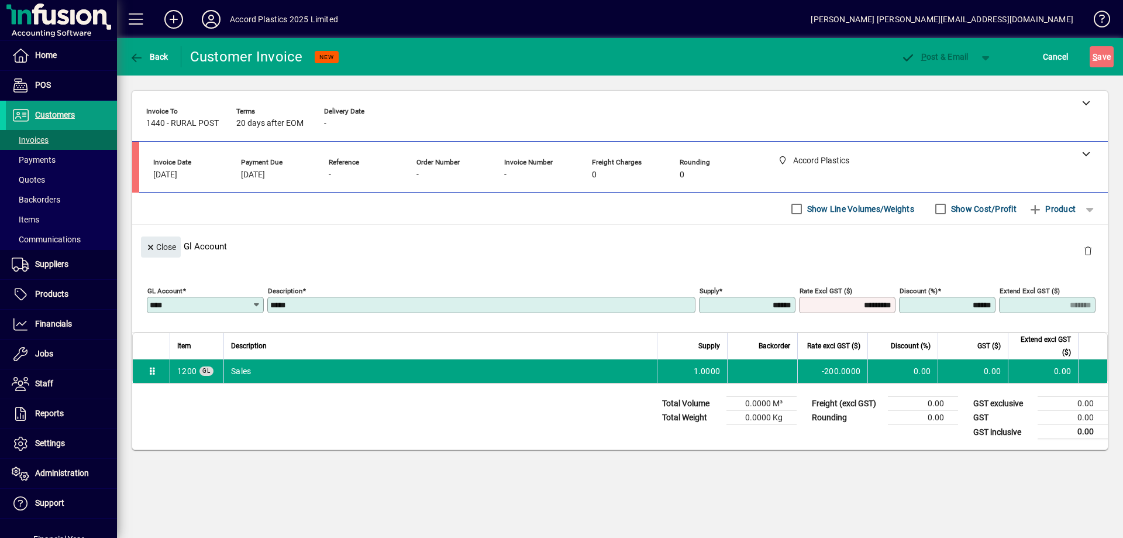
click at [684, 235] on div "Close Gl Account" at bounding box center [620, 246] width 976 height 43
click at [966, 149] on div at bounding box center [623, 153] width 969 height 23
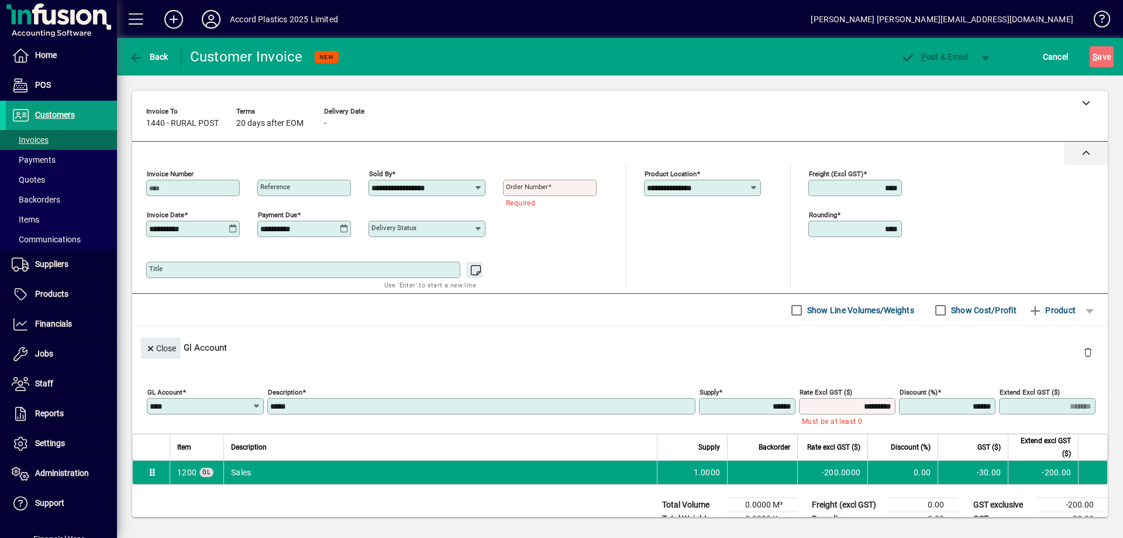
click at [966, 149] on div at bounding box center [620, 153] width 976 height 23
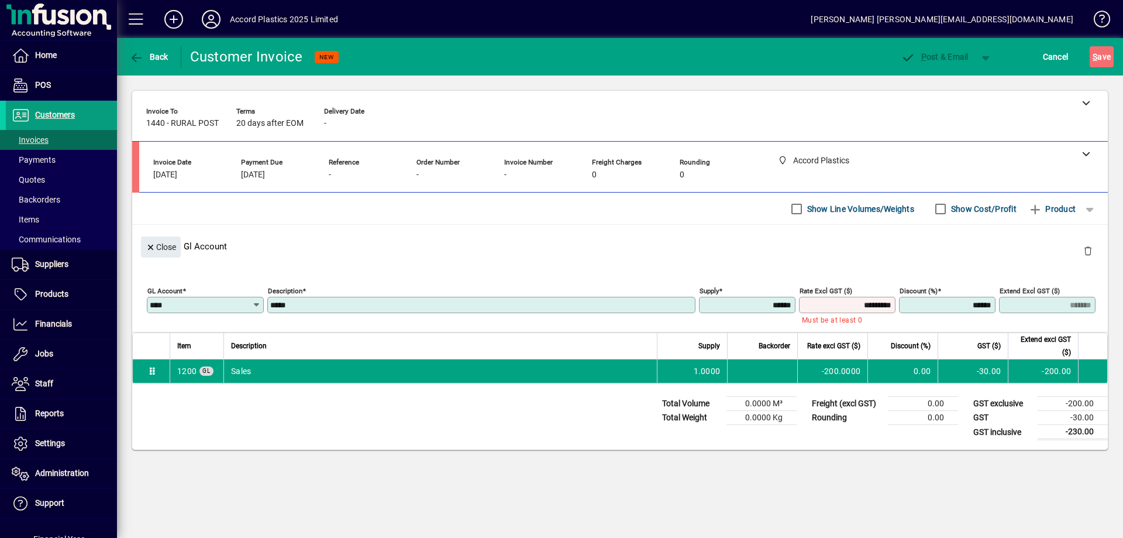
click at [747, 300] on input "******" at bounding box center [748, 304] width 93 height 9
type input "*******"
type input "******"
type input "********"
type input "*******"
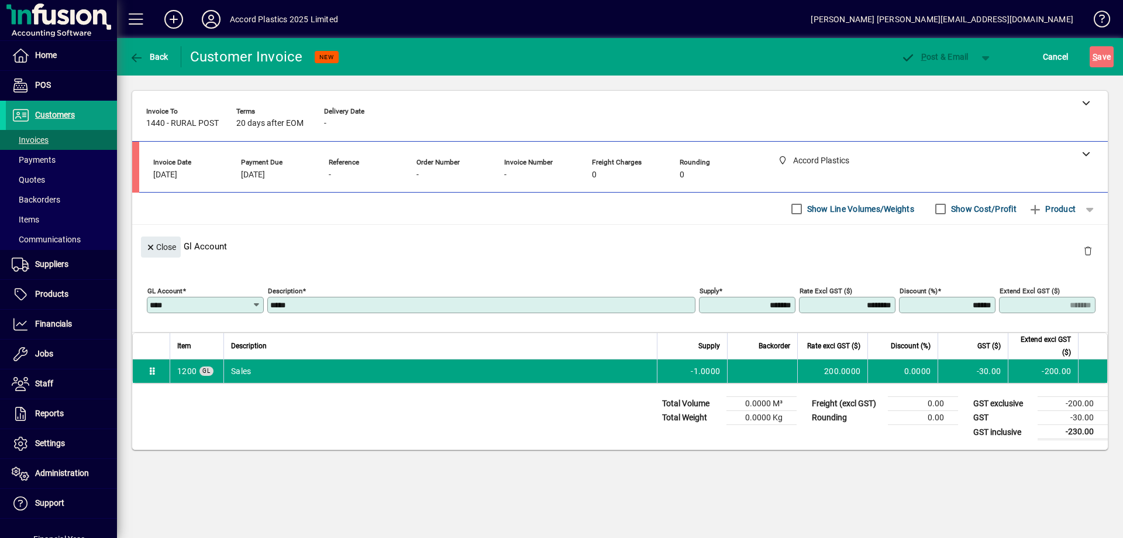
click at [996, 174] on div "Invoice details Invoice date [DATE] Payment due [DATE] Reference - Order number…" at bounding box center [623, 169] width 941 height 33
click at [1040, 159] on div at bounding box center [623, 153] width 969 height 23
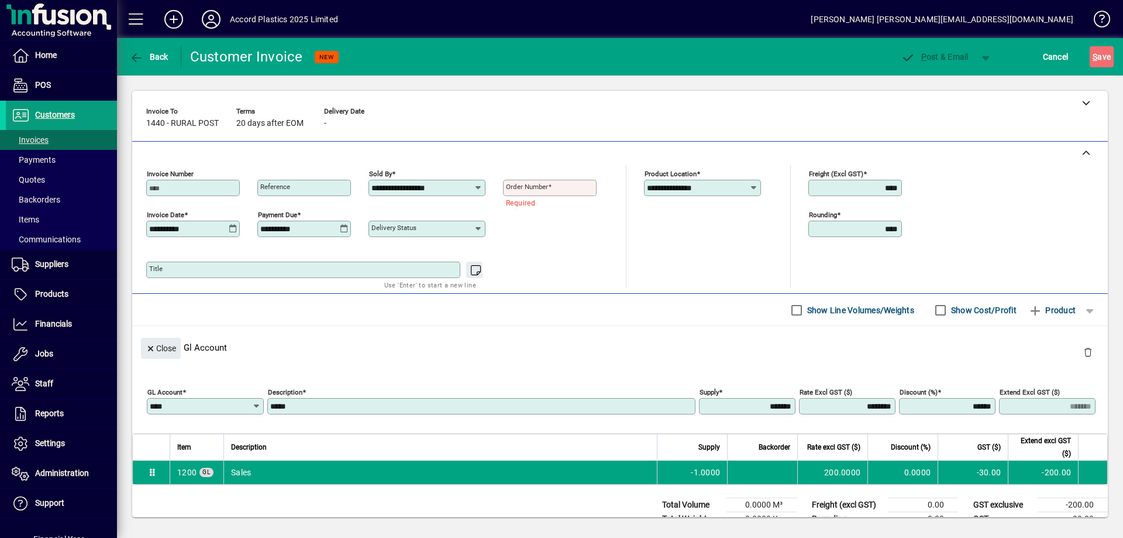
click at [539, 187] on mat-label "Order number" at bounding box center [527, 187] width 42 height 8
click at [539, 187] on input "Order number" at bounding box center [551, 187] width 90 height 9
type input "*"
click at [538, 216] on div "Delivery status" at bounding box center [492, 226] width 246 height 41
click at [611, 109] on div at bounding box center [620, 102] width 976 height 23
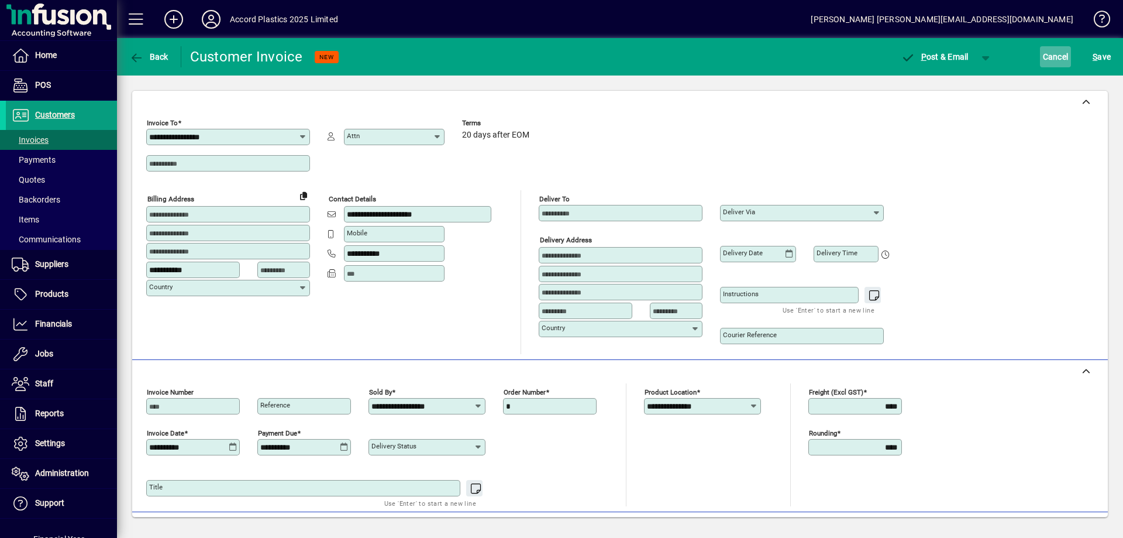
click at [1063, 64] on span "Cancel" at bounding box center [1056, 56] width 26 height 19
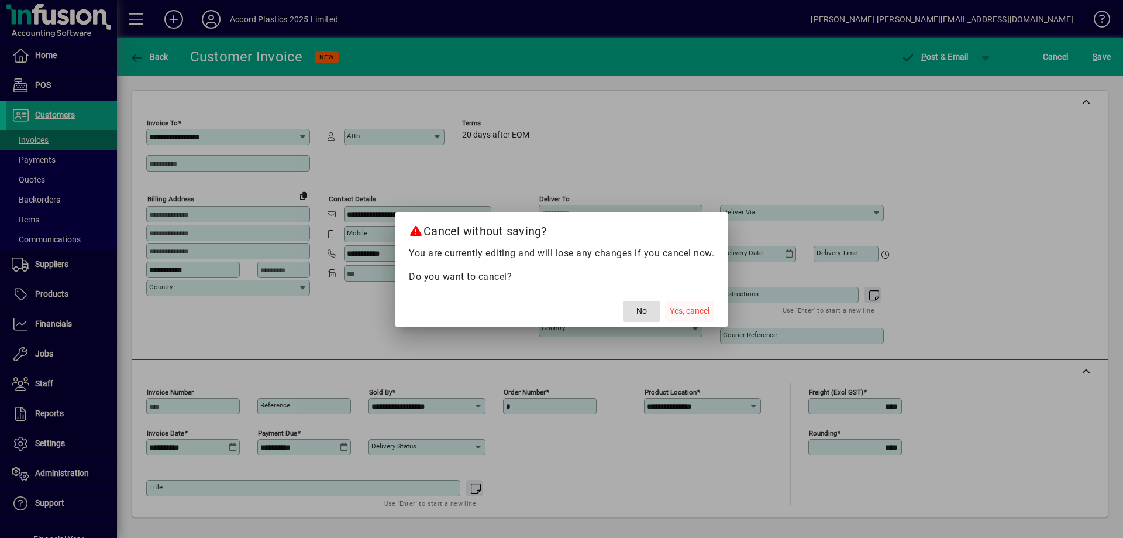
click at [675, 311] on span "Yes, cancel" at bounding box center [690, 311] width 40 height 12
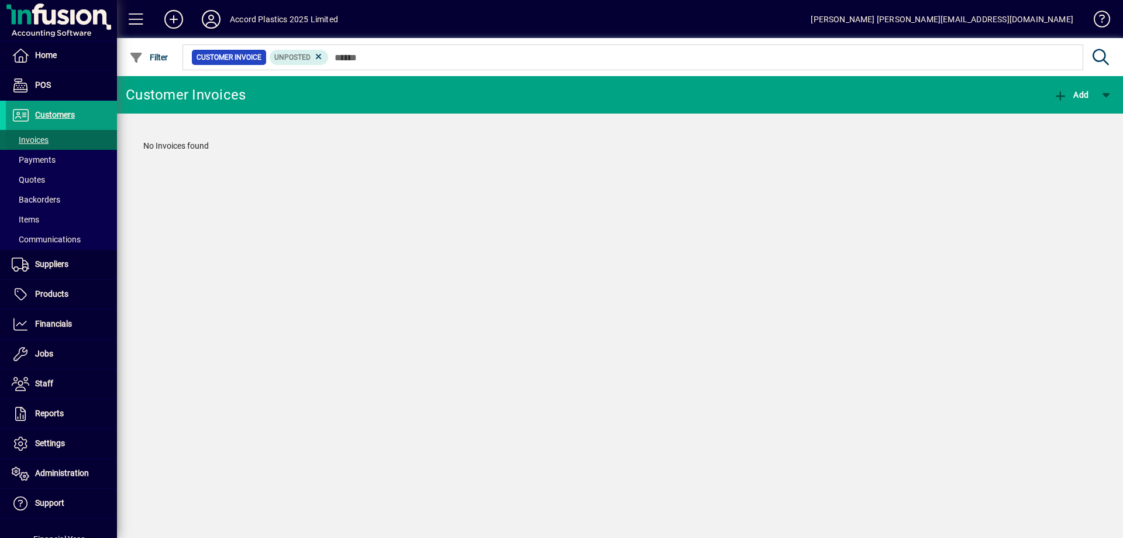
click at [42, 142] on span "Invoices" at bounding box center [30, 139] width 37 height 9
click at [1069, 96] on span "Add" at bounding box center [1071, 94] width 35 height 9
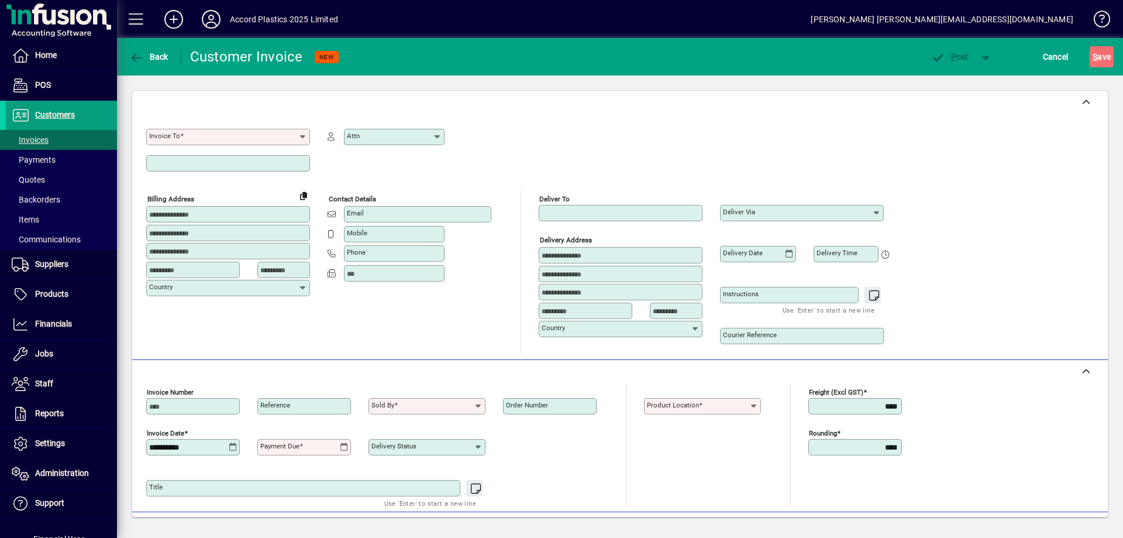
click at [259, 137] on input "Invoice To" at bounding box center [223, 136] width 149 height 9
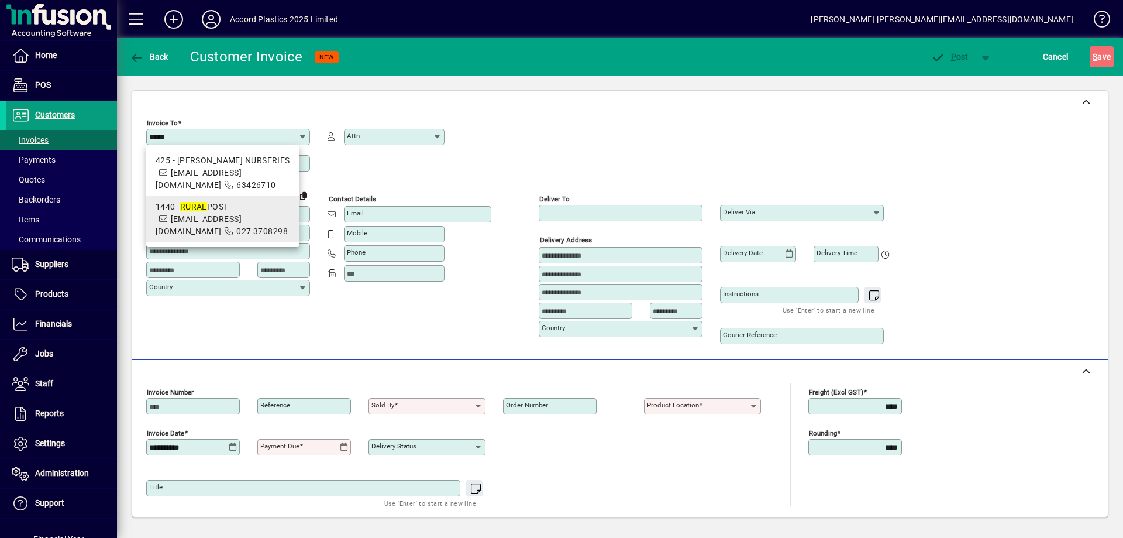
click at [236, 233] on span "1440 - RURAL POST [EMAIL_ADDRESS][DOMAIN_NAME] 027 3708298" at bounding box center [223, 219] width 135 height 37
type input "**********"
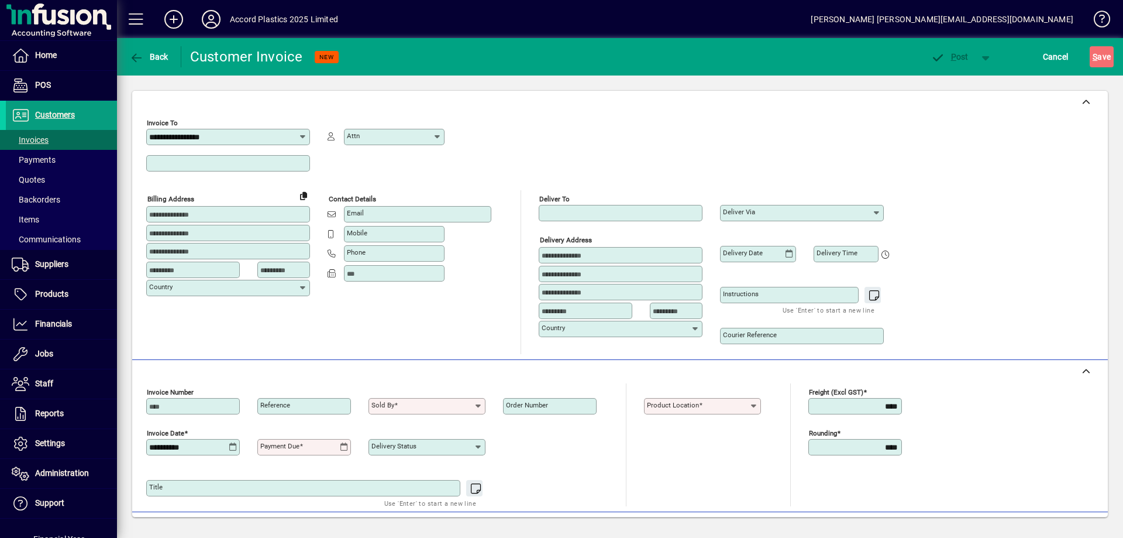
type input "**********"
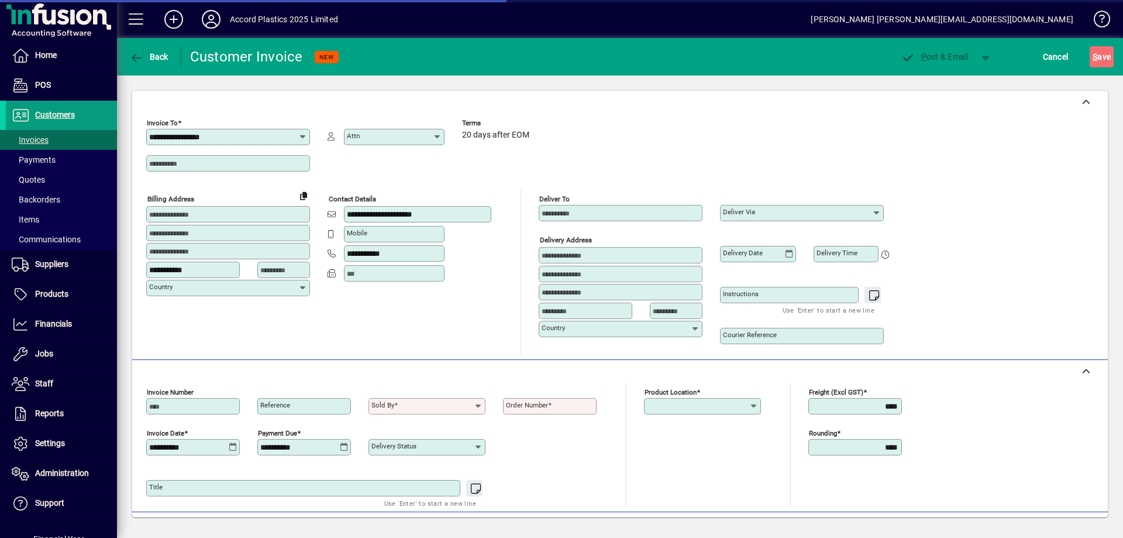
type input "**********"
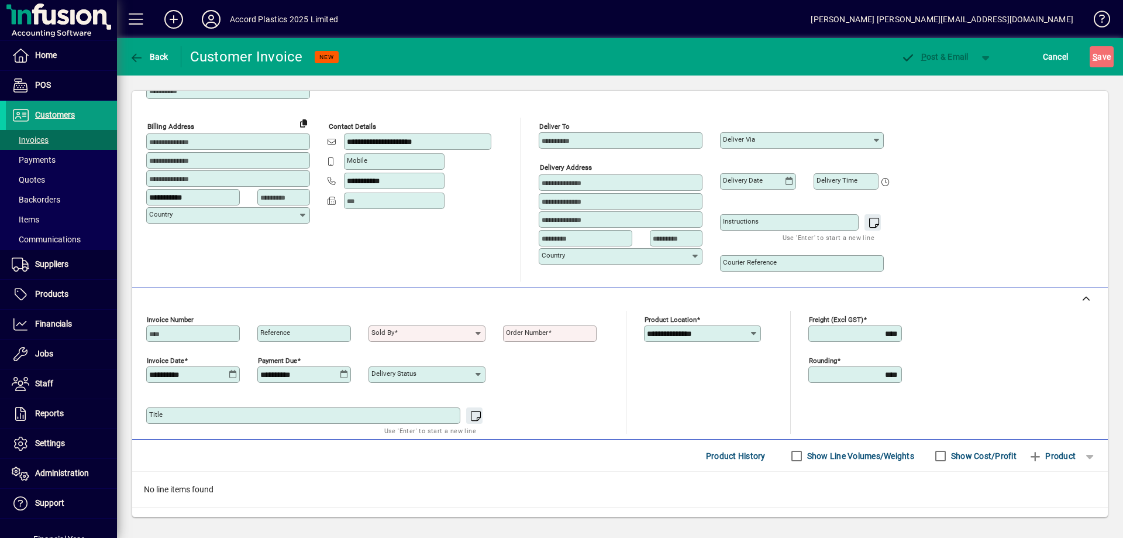
scroll to position [117, 0]
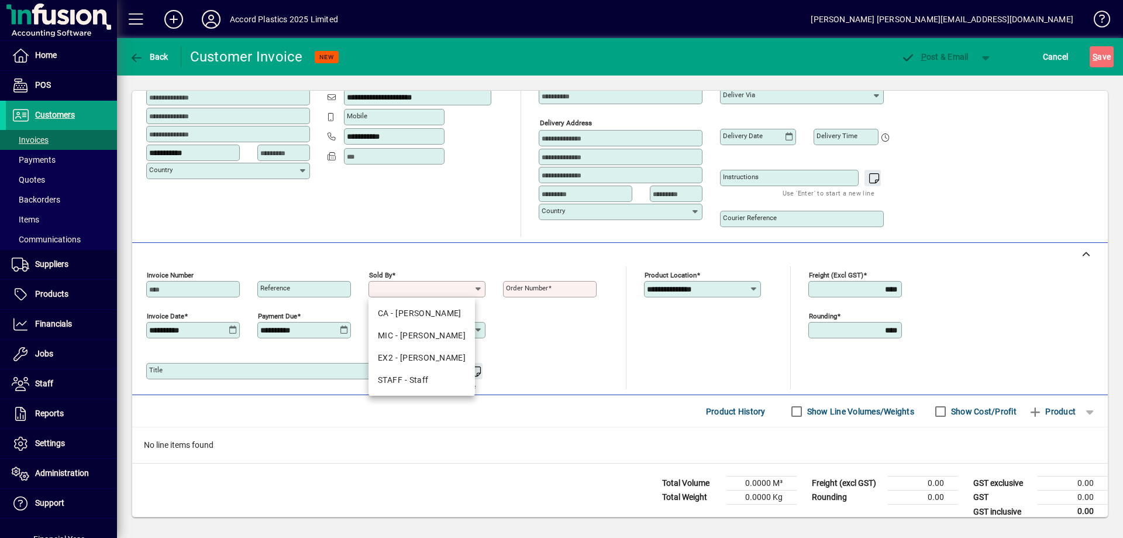
click at [432, 293] on input "Sold by" at bounding box center [422, 288] width 102 height 9
click at [425, 312] on div "CA - [PERSON_NAME]" at bounding box center [422, 313] width 88 height 12
type input "**********"
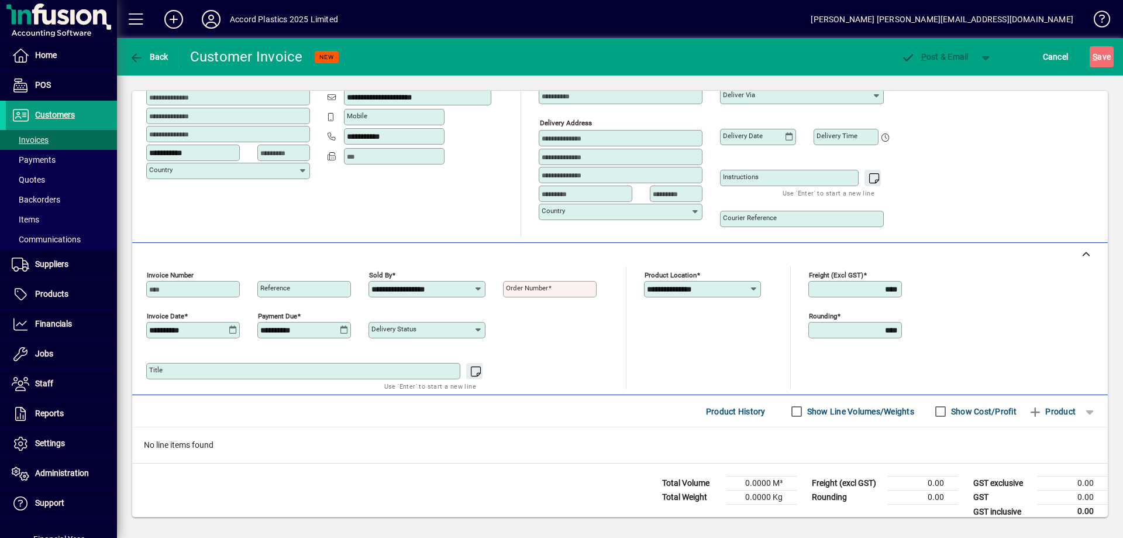
click at [537, 291] on mat-label "Order number" at bounding box center [527, 288] width 42 height 8
click at [537, 291] on input "Order number" at bounding box center [551, 288] width 90 height 9
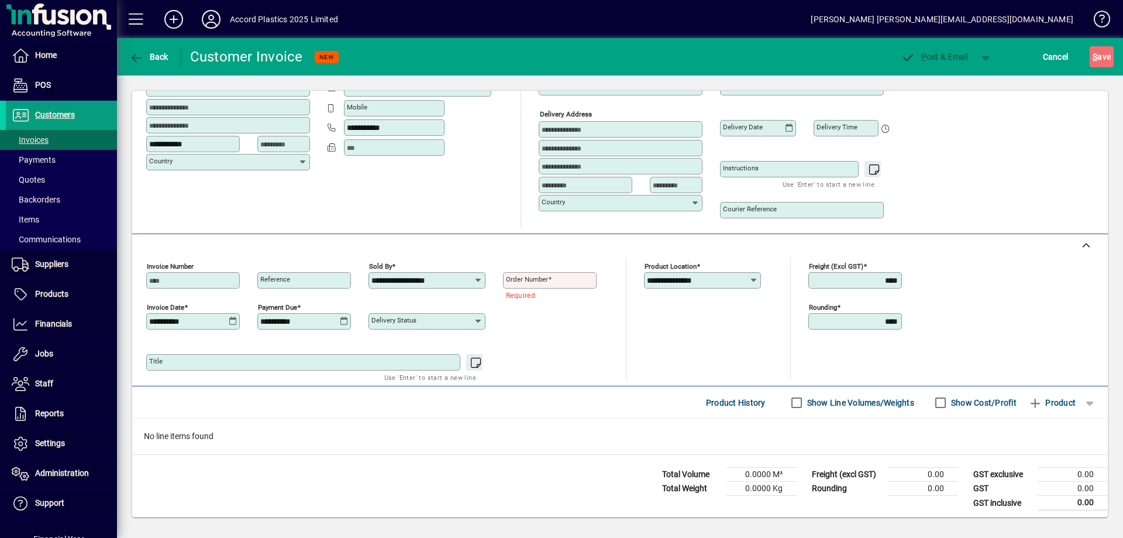
scroll to position [129, 0]
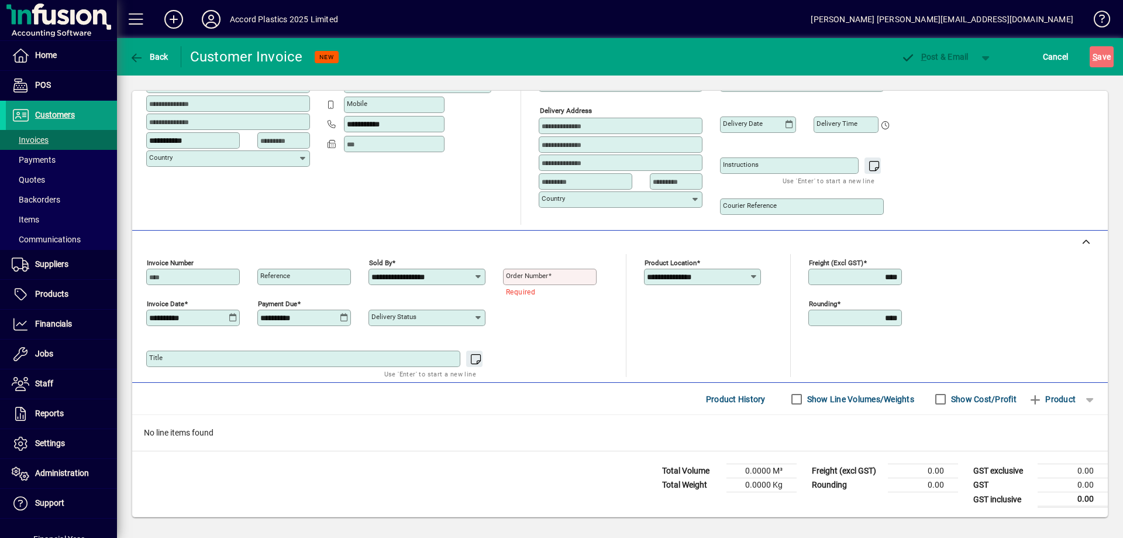
click at [555, 273] on input "Order number" at bounding box center [551, 276] width 90 height 9
type input "*"
type input "**********"
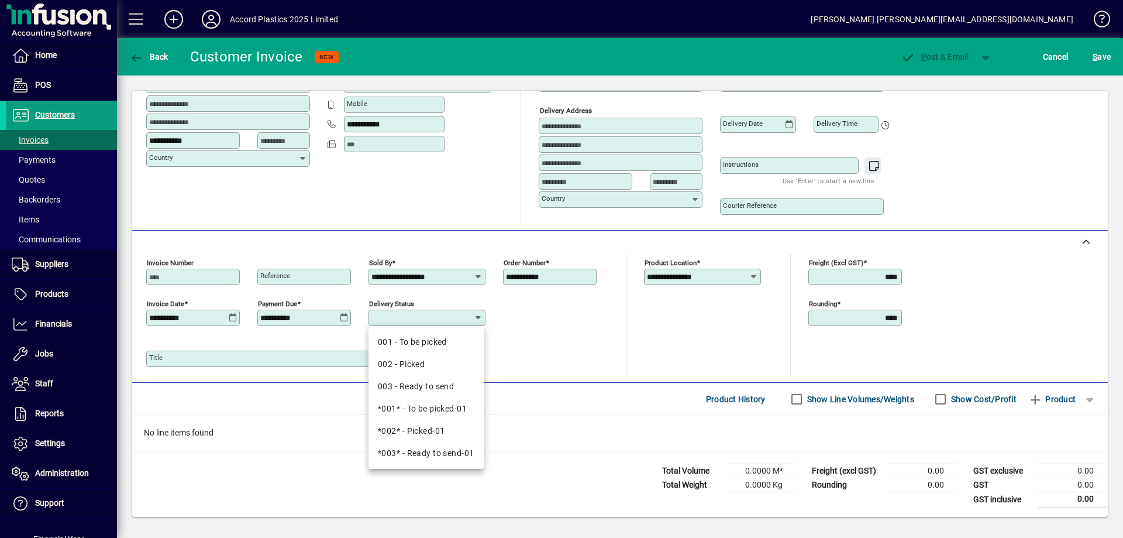
click at [541, 340] on div "Title Use 'Enter' to start a new line" at bounding box center [380, 356] width 468 height 41
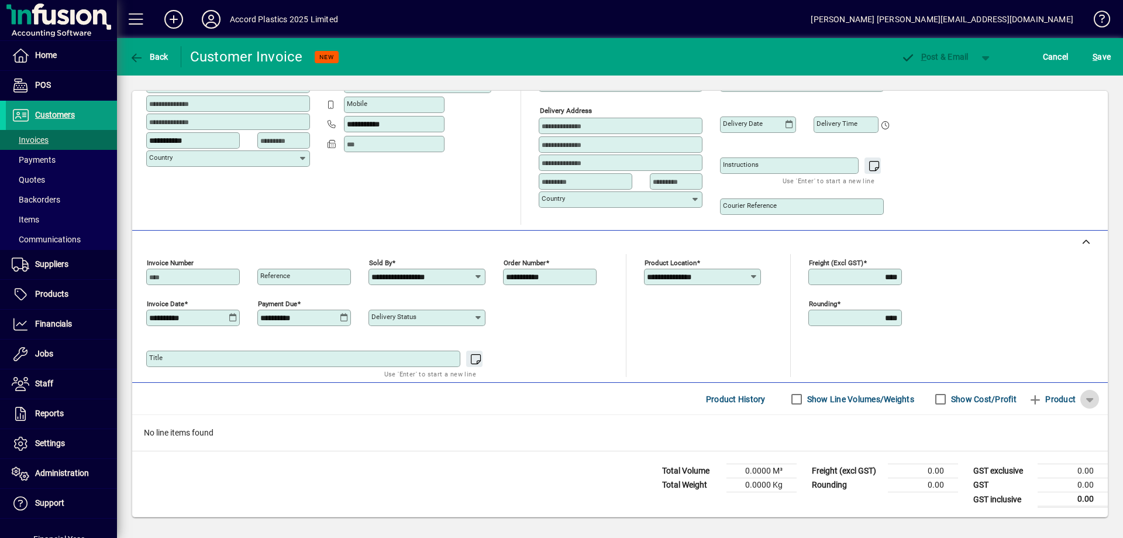
click at [1080, 401] on span "button" at bounding box center [1090, 399] width 28 height 28
click at [1010, 201] on div at bounding box center [561, 269] width 1123 height 538
click at [1079, 404] on span "button" at bounding box center [1090, 399] width 28 height 28
click at [1045, 270] on span "GL Account" at bounding box center [1044, 269] width 56 height 14
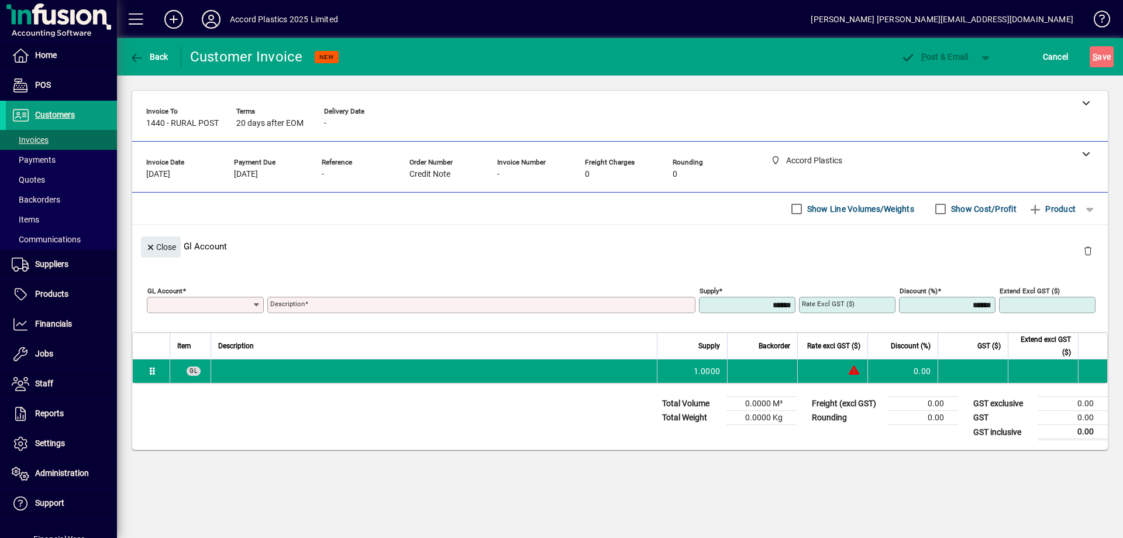
scroll to position [0, 0]
click at [181, 301] on input "GL Account" at bounding box center [201, 304] width 102 height 9
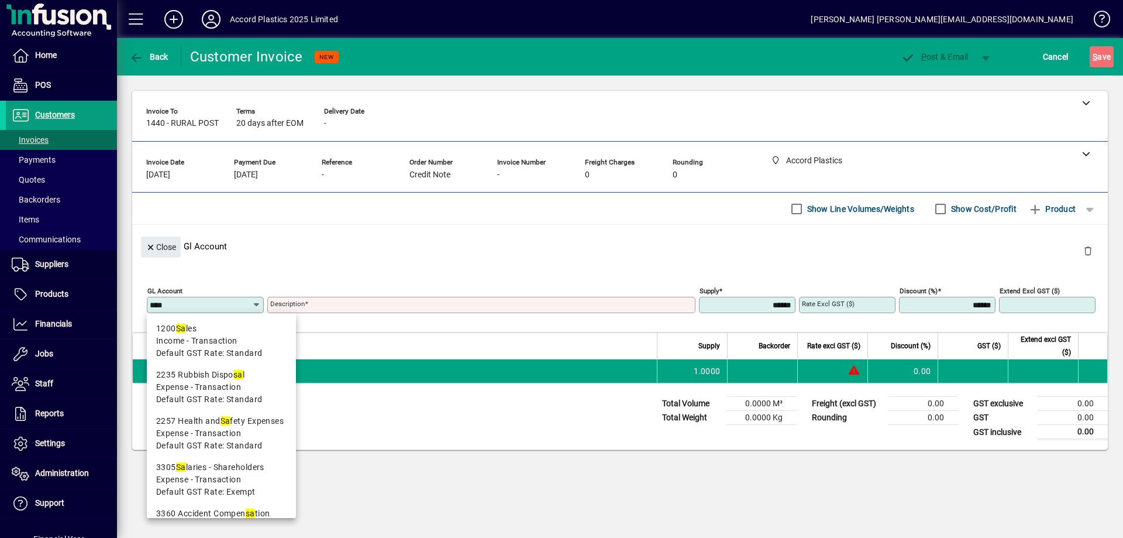
type input "*****"
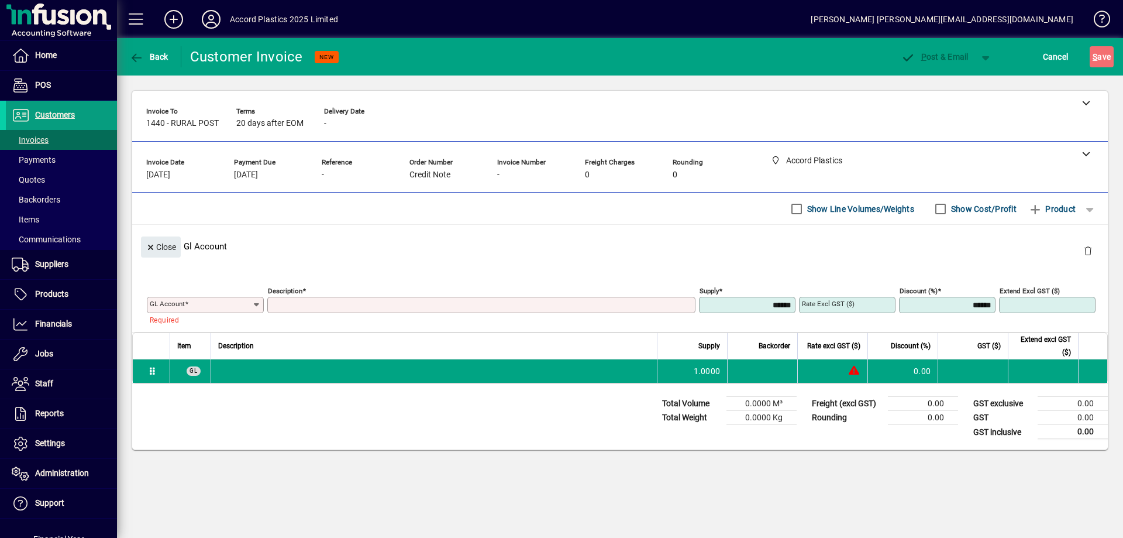
click at [211, 302] on input "GL Account" at bounding box center [201, 304] width 102 height 9
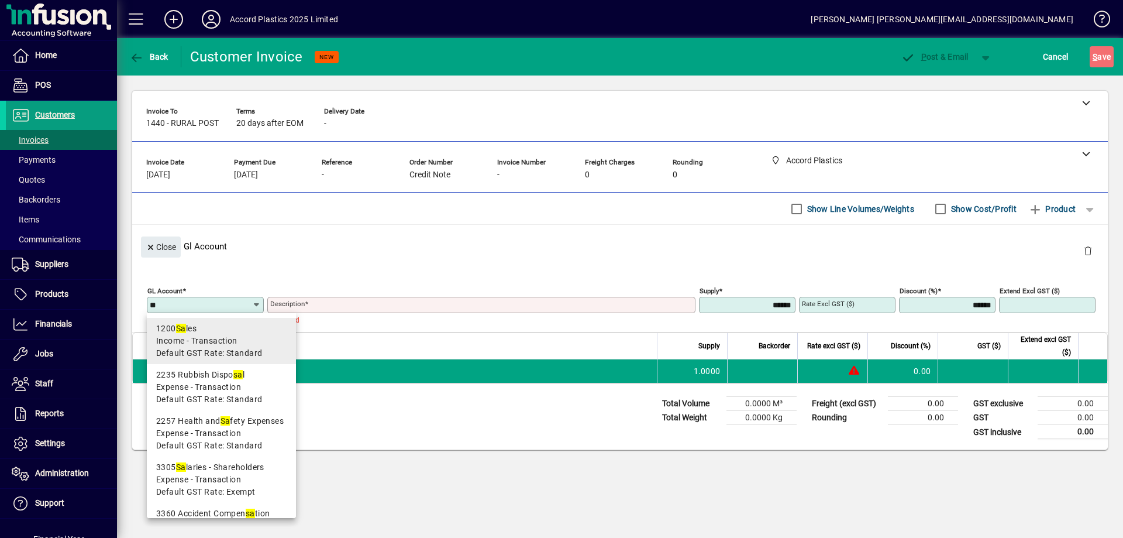
click at [209, 338] on span "Income - Transaction" at bounding box center [196, 341] width 81 height 12
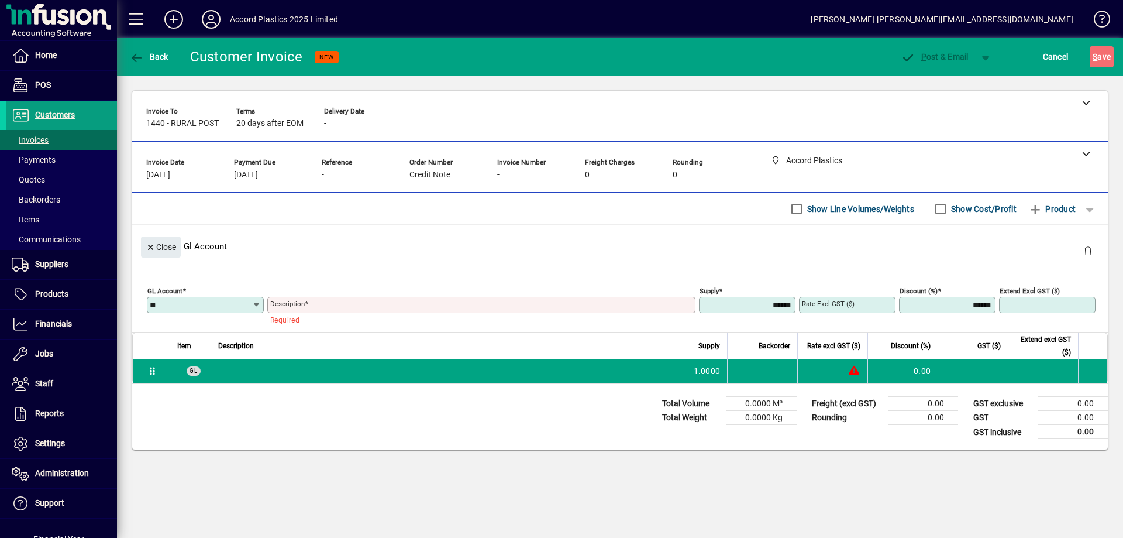
type input "****"
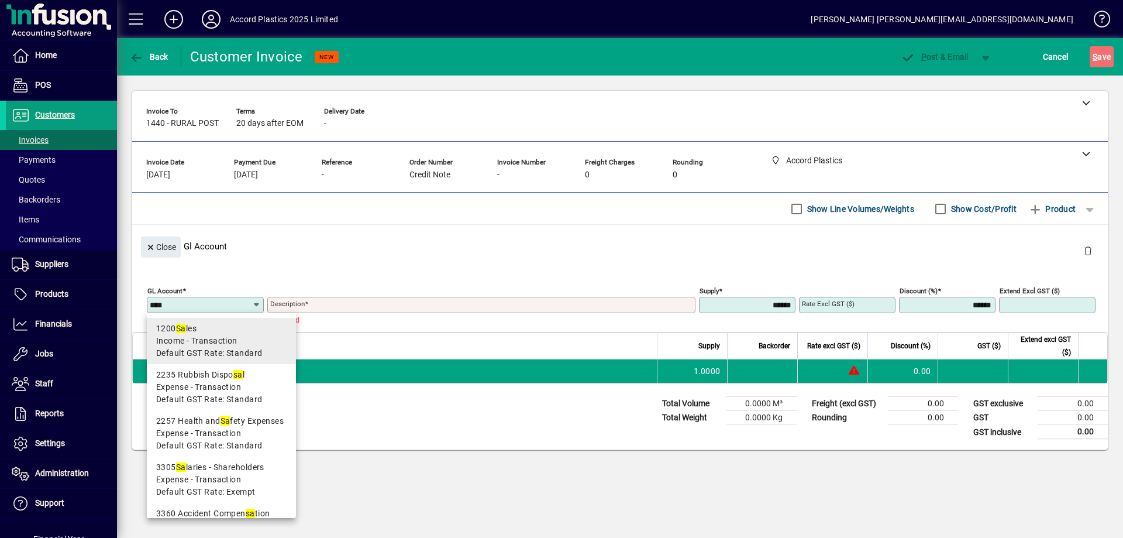
type input "*****"
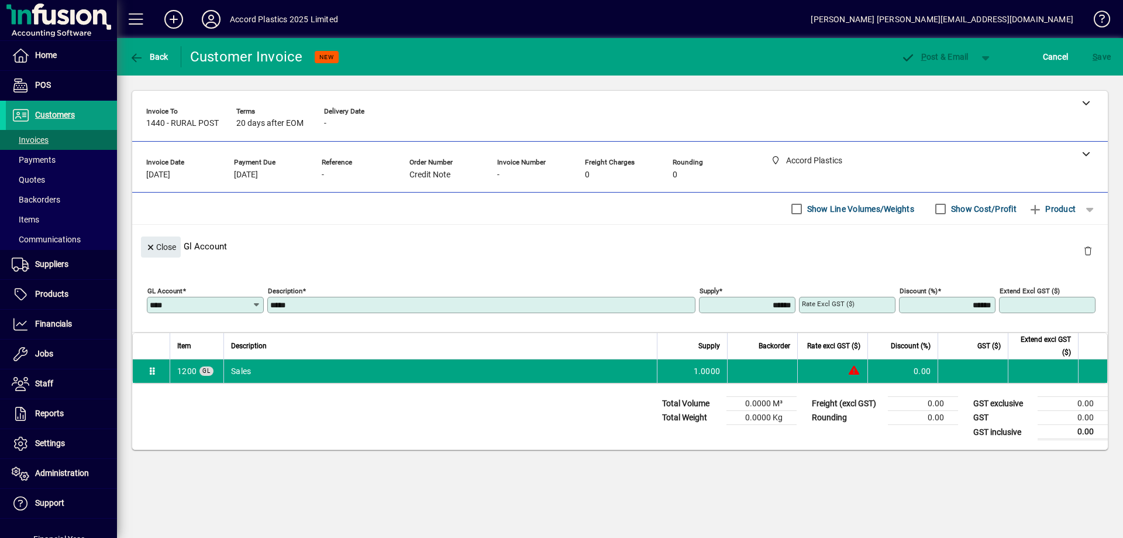
type input "****"
click at [751, 306] on input "******" at bounding box center [748, 304] width 93 height 9
type input "*******"
click at [620, 250] on div "Close Gl Account" at bounding box center [620, 246] width 976 height 43
click at [850, 303] on mat-label "Rate excl GST ($)" at bounding box center [828, 304] width 53 height 8
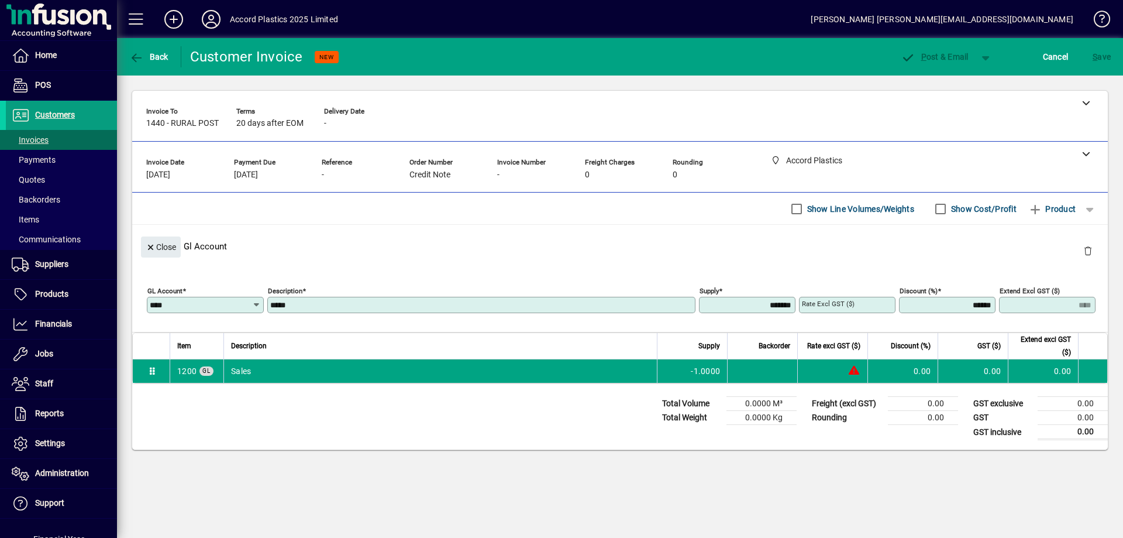
click at [850, 303] on input "Rate excl GST ($)" at bounding box center [848, 304] width 93 height 9
type input "********"
type input "*******"
click at [679, 239] on div "Close Gl Account" at bounding box center [620, 246] width 976 height 43
click at [1080, 154] on div at bounding box center [1086, 153] width 44 height 23
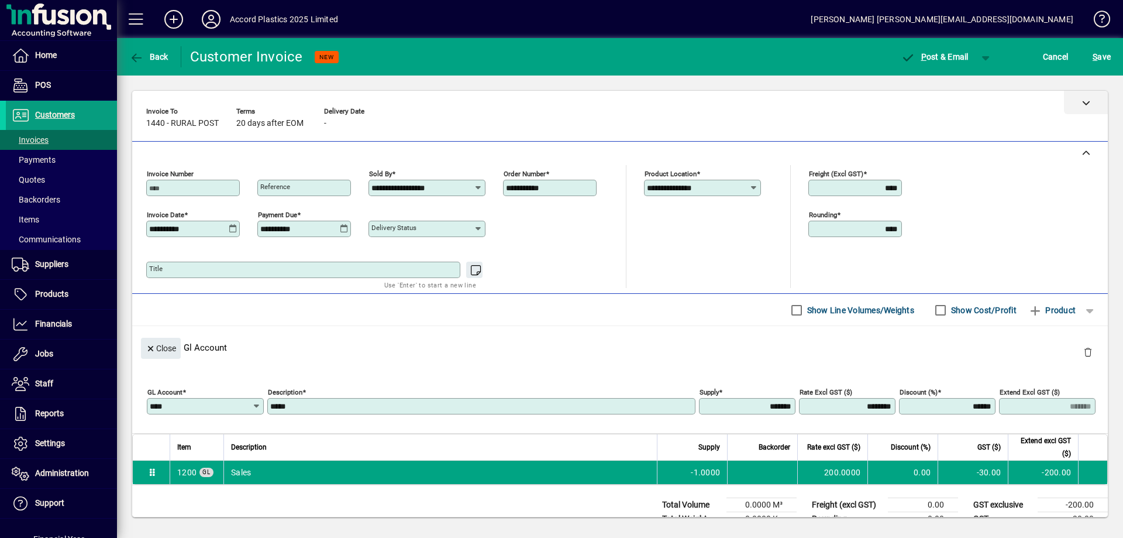
click at [982, 112] on div at bounding box center [620, 102] width 976 height 23
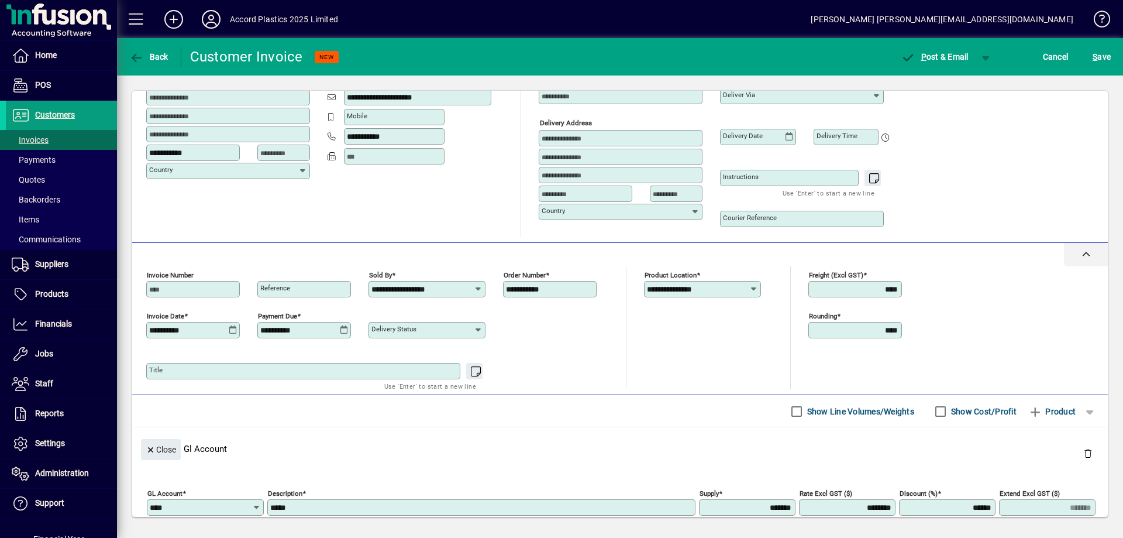
scroll to position [252, 0]
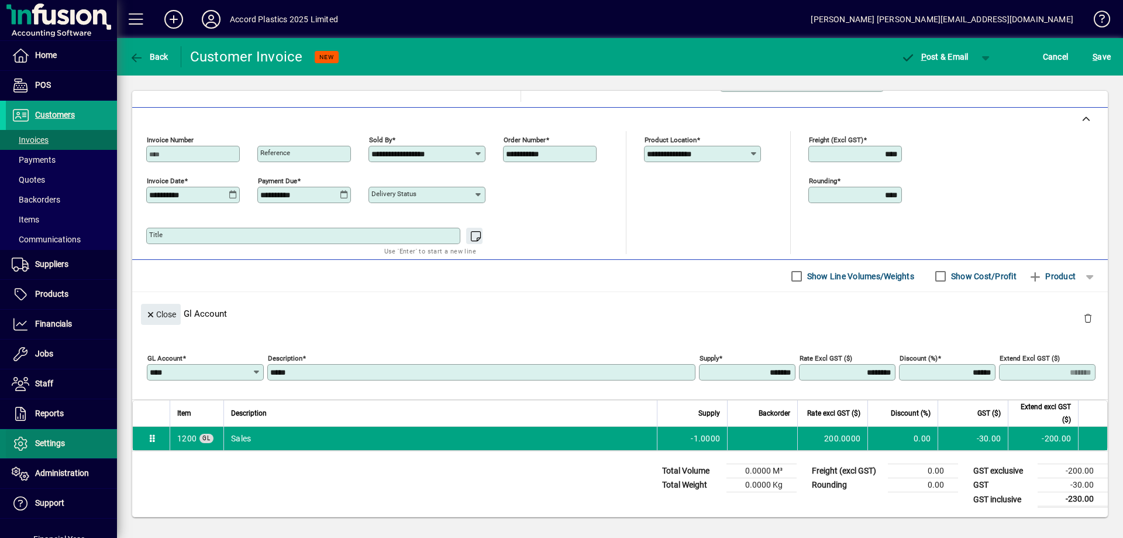
click at [53, 452] on span at bounding box center [61, 443] width 111 height 28
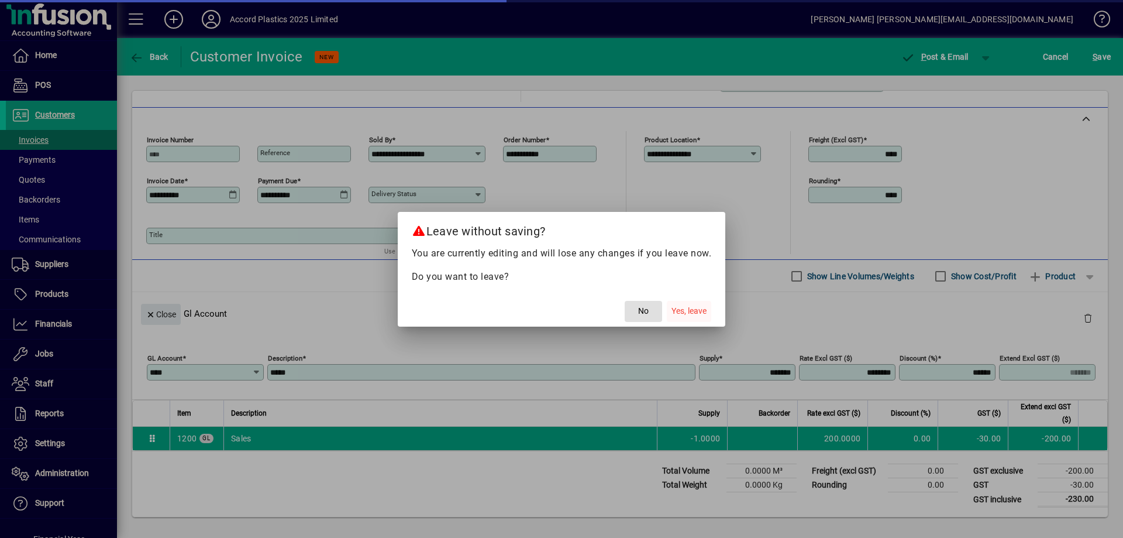
click at [676, 315] on span "Yes, leave" at bounding box center [689, 311] width 35 height 12
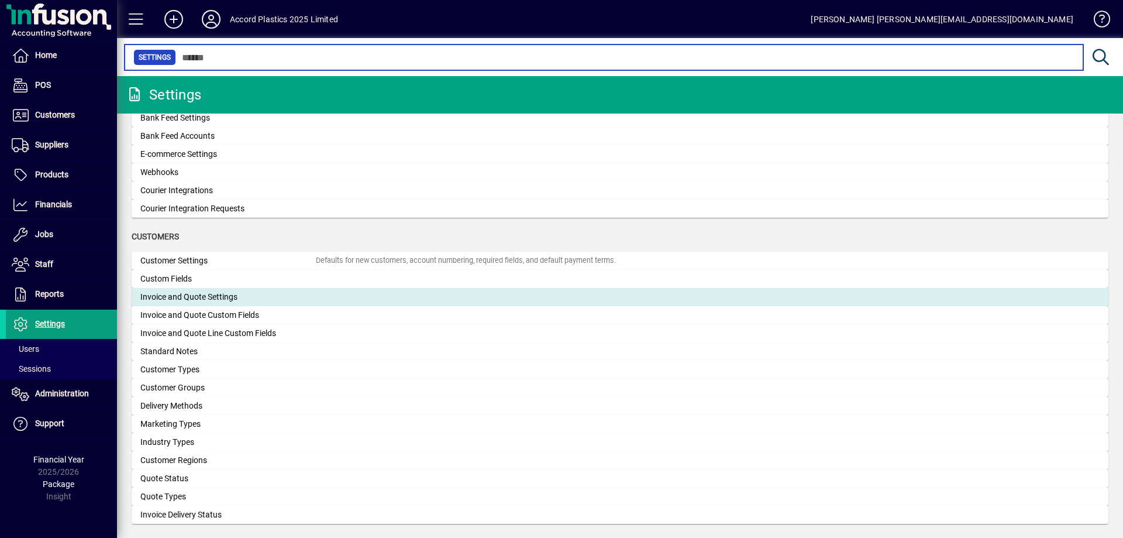
scroll to position [585, 0]
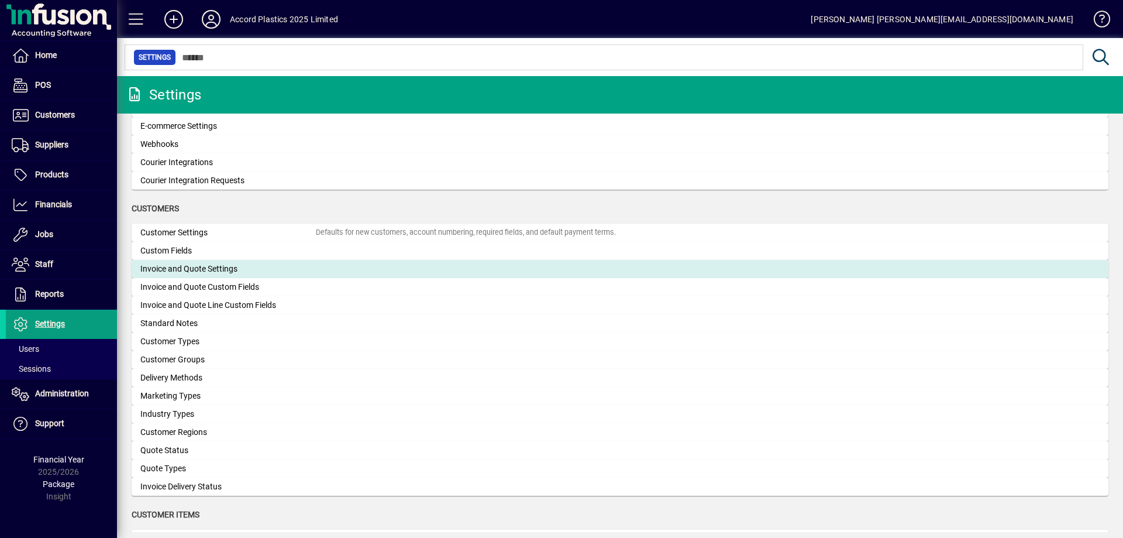
click at [214, 273] on div "Invoice and Quote Settings" at bounding box center [227, 269] width 175 height 12
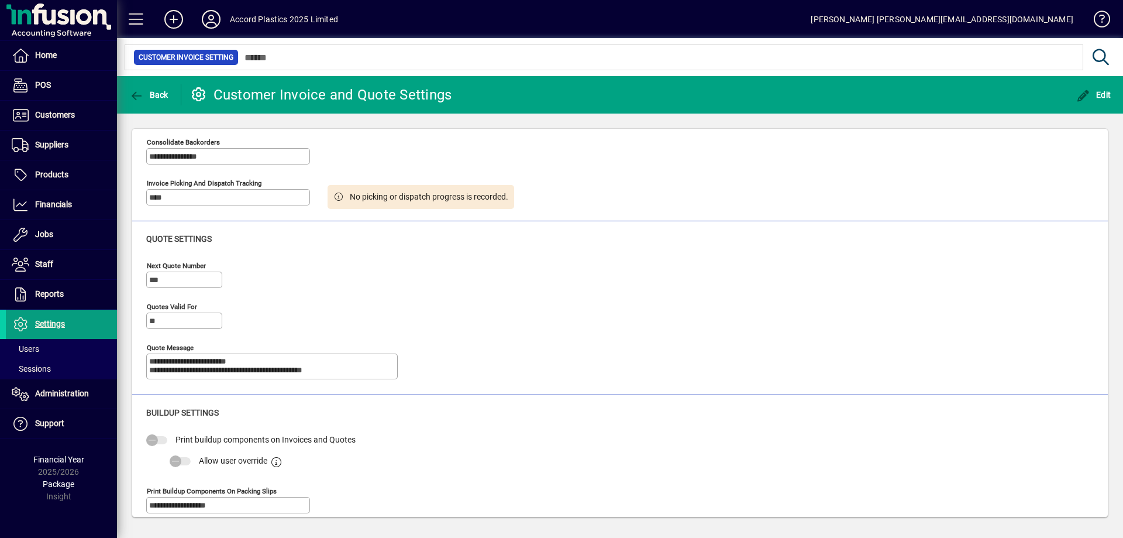
scroll to position [385, 0]
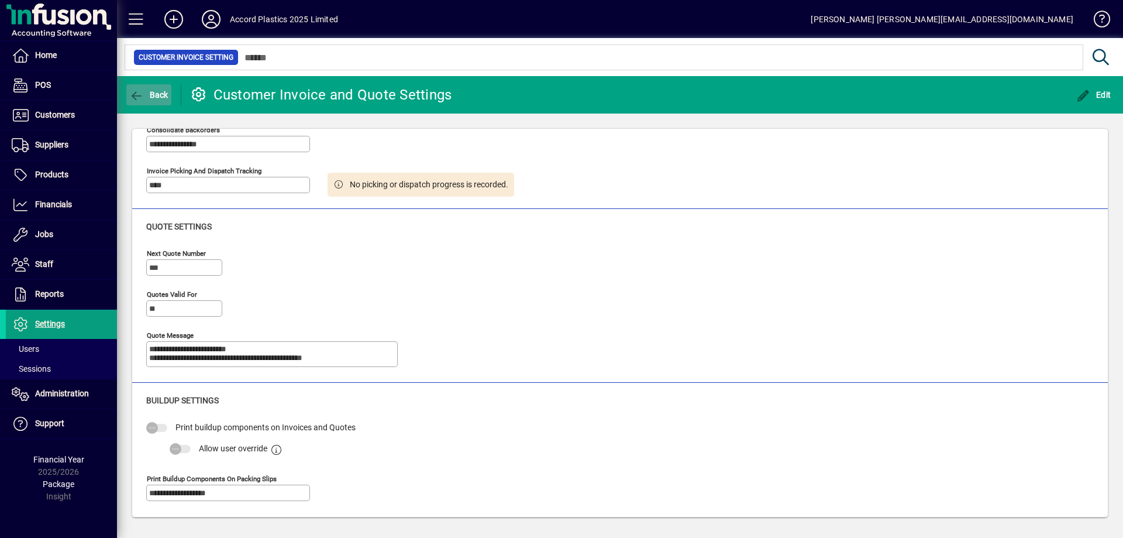
click at [156, 98] on span "Back" at bounding box center [148, 94] width 39 height 9
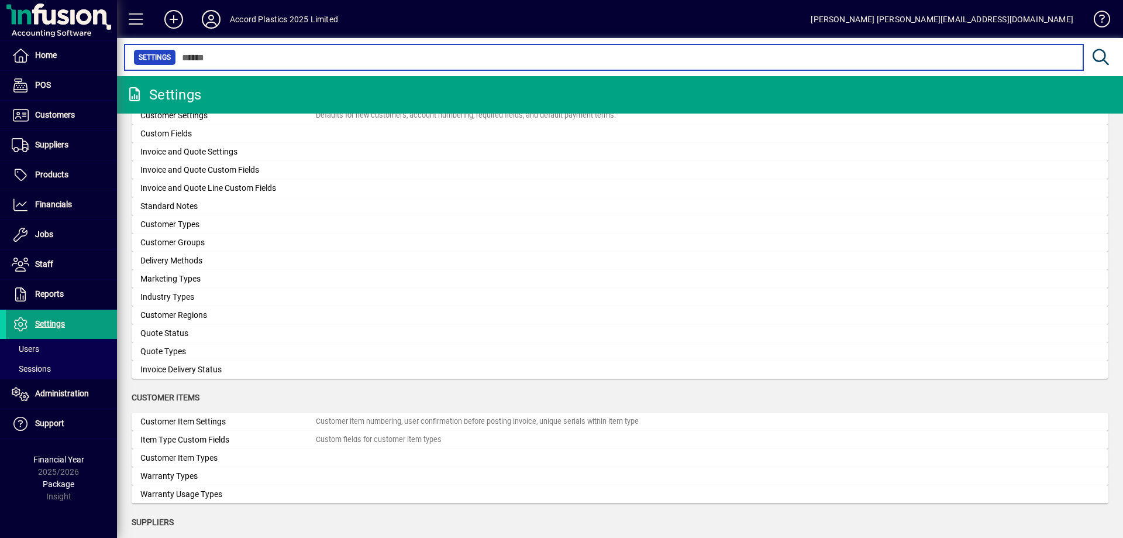
scroll to position [585, 0]
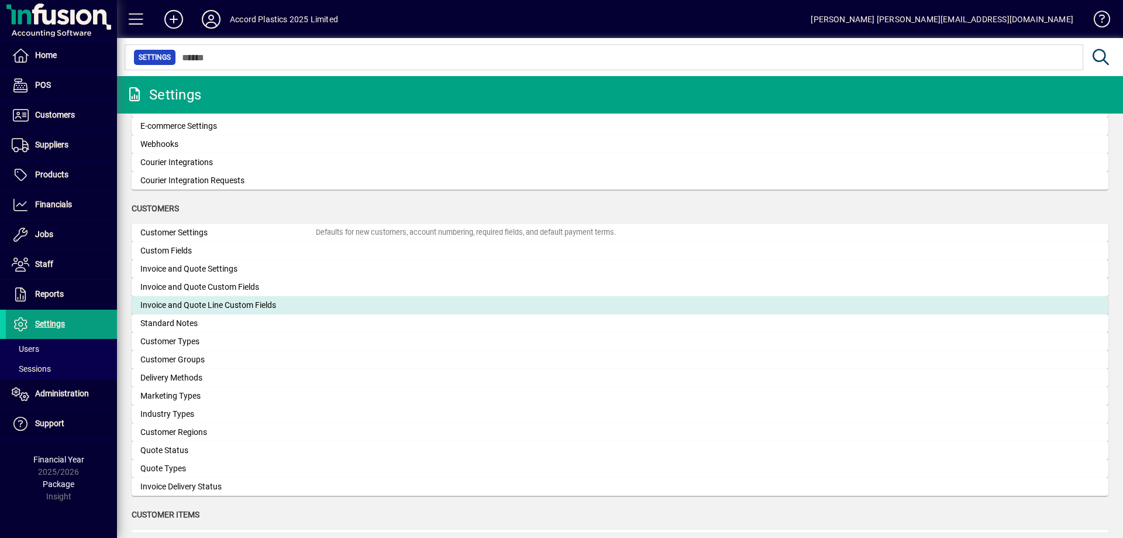
click at [205, 308] on div "Invoice and Quote Line Custom Fields" at bounding box center [227, 305] width 175 height 12
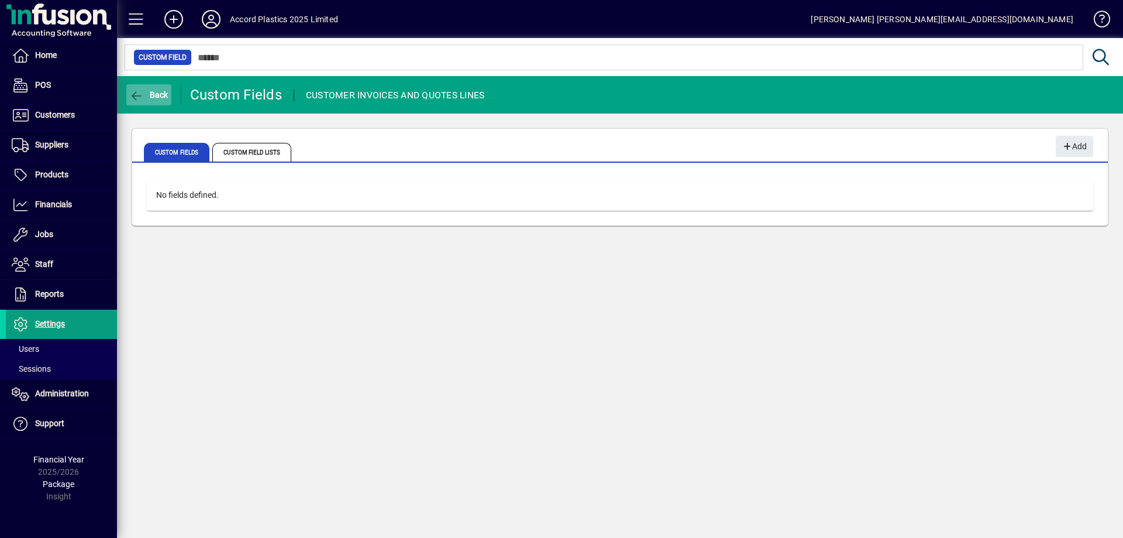
click at [153, 99] on span "Back" at bounding box center [148, 94] width 39 height 9
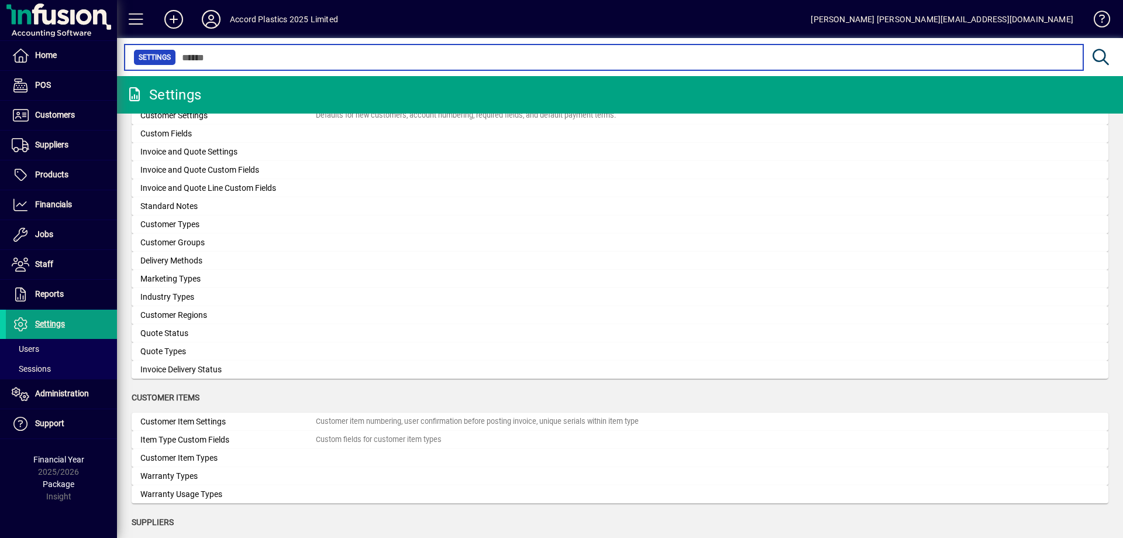
scroll to position [585, 0]
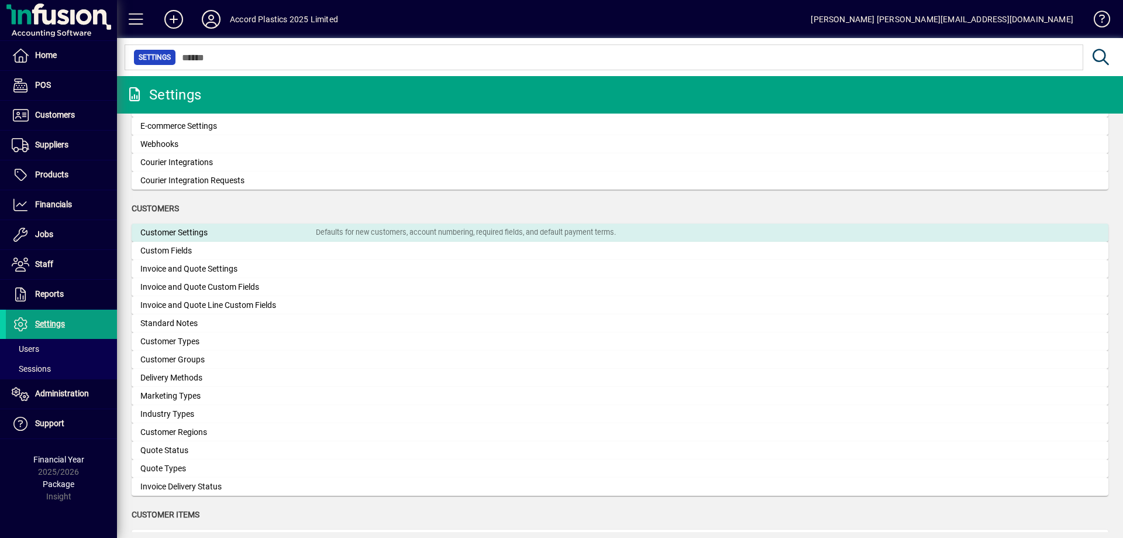
click at [192, 233] on div "Customer Settings" at bounding box center [227, 232] width 175 height 12
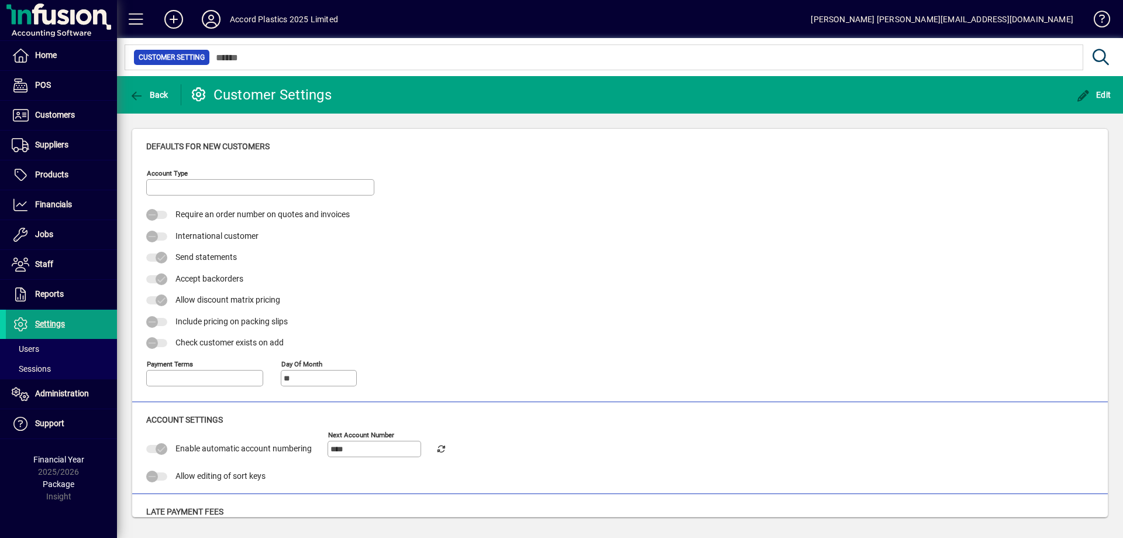
type input "**********"
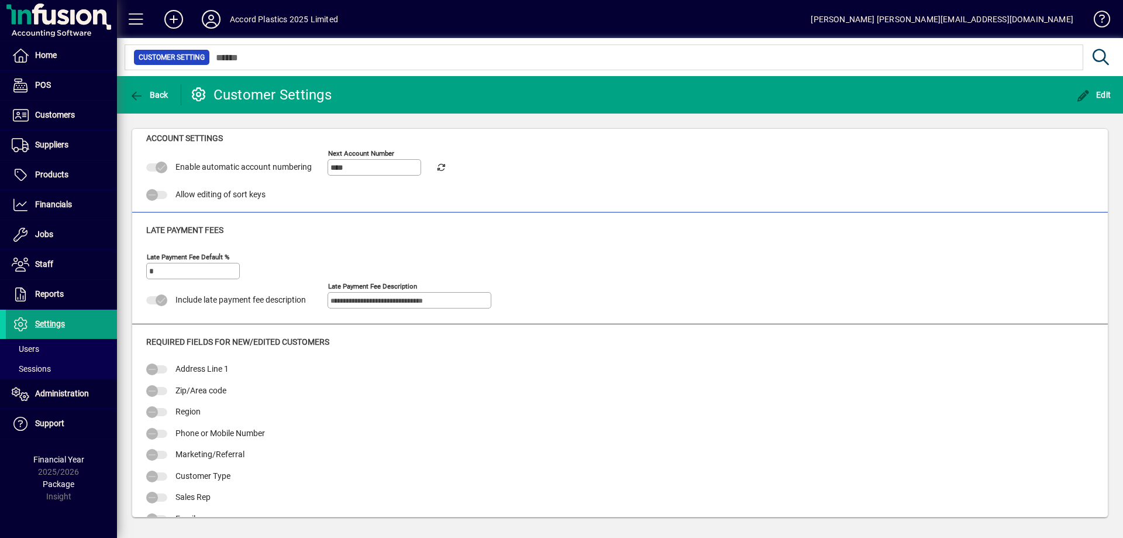
scroll to position [301, 0]
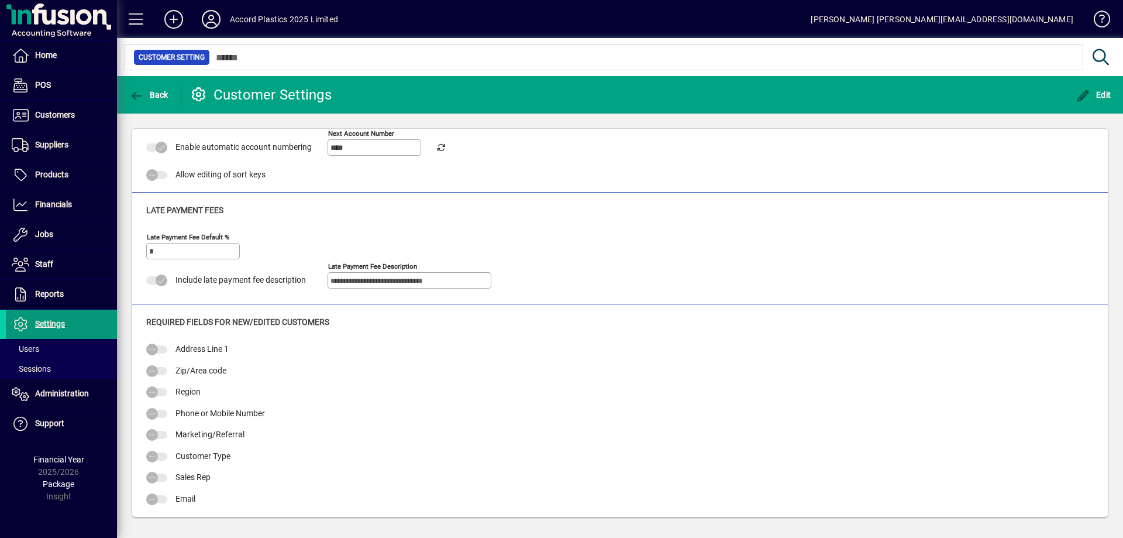
click at [41, 317] on span "Settings" at bounding box center [35, 324] width 59 height 14
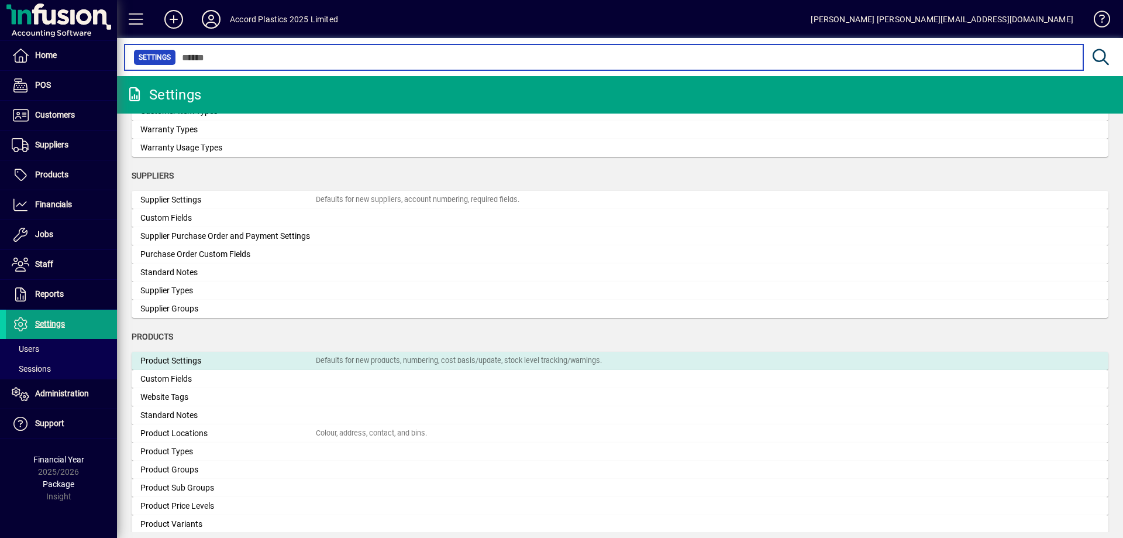
scroll to position [993, 0]
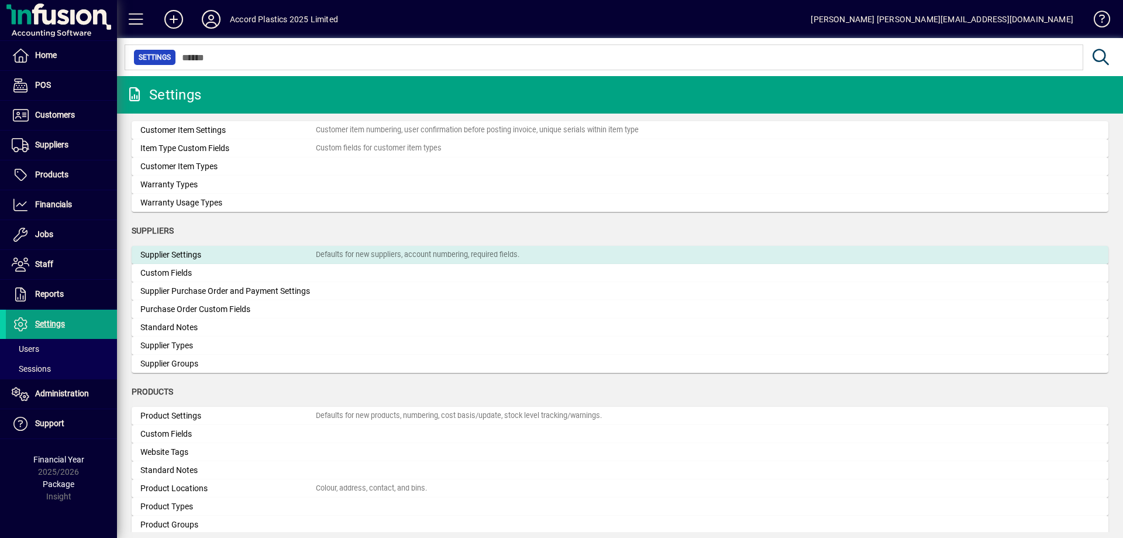
click at [192, 254] on div "Supplier Settings" at bounding box center [227, 255] width 175 height 12
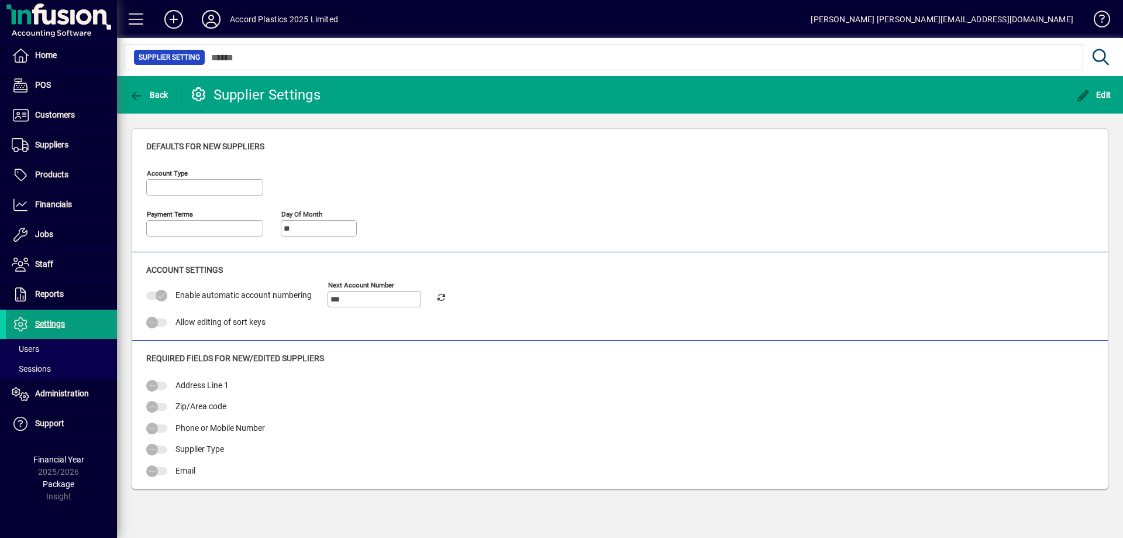
type input "**********"
click at [63, 324] on span "Settings" at bounding box center [50, 323] width 30 height 9
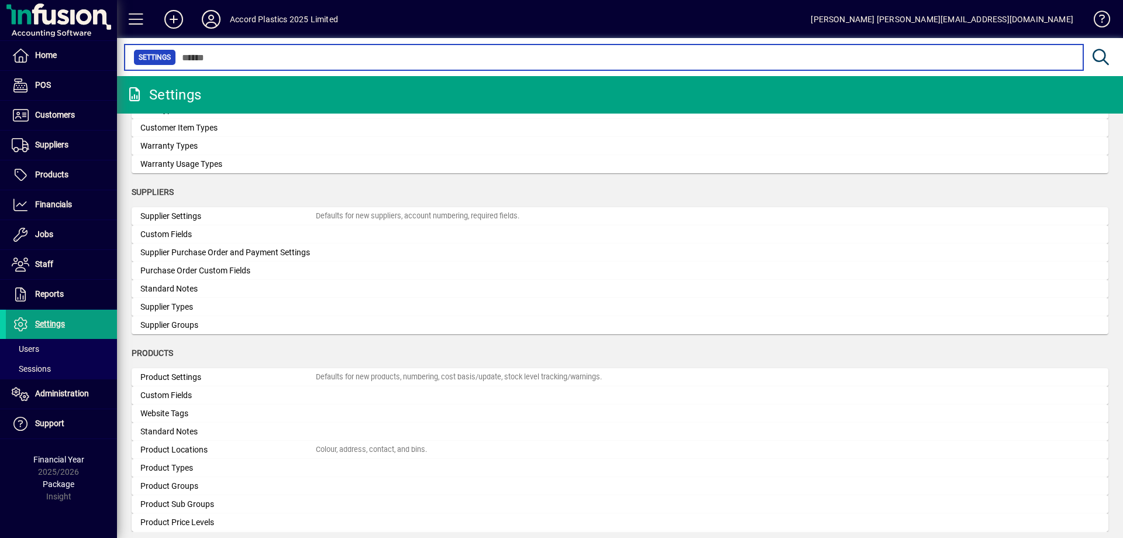
scroll to position [936, 0]
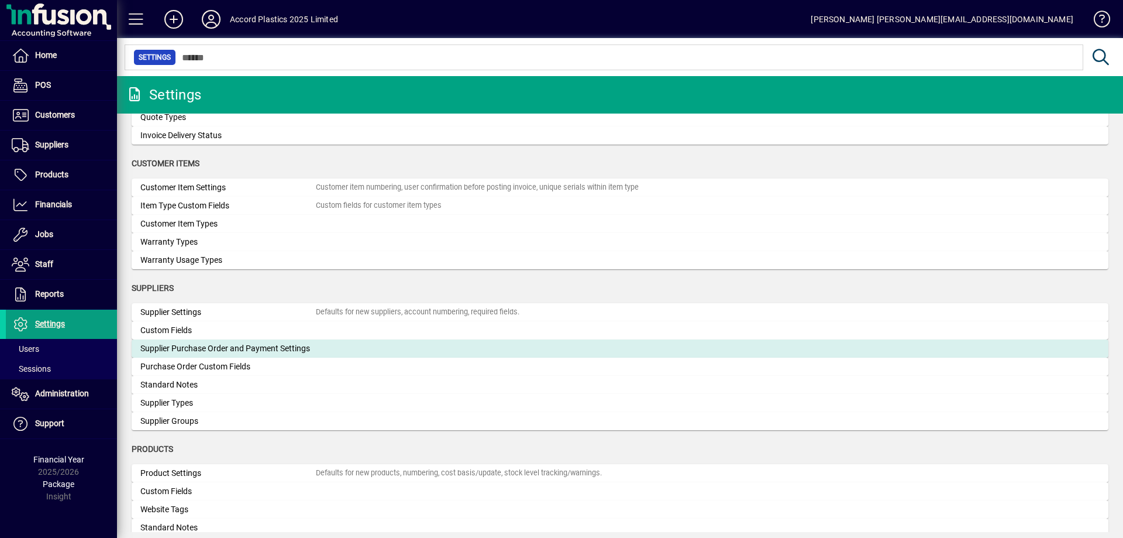
click at [187, 346] on div "Supplier Purchase Order and Payment Settings" at bounding box center [227, 348] width 175 height 12
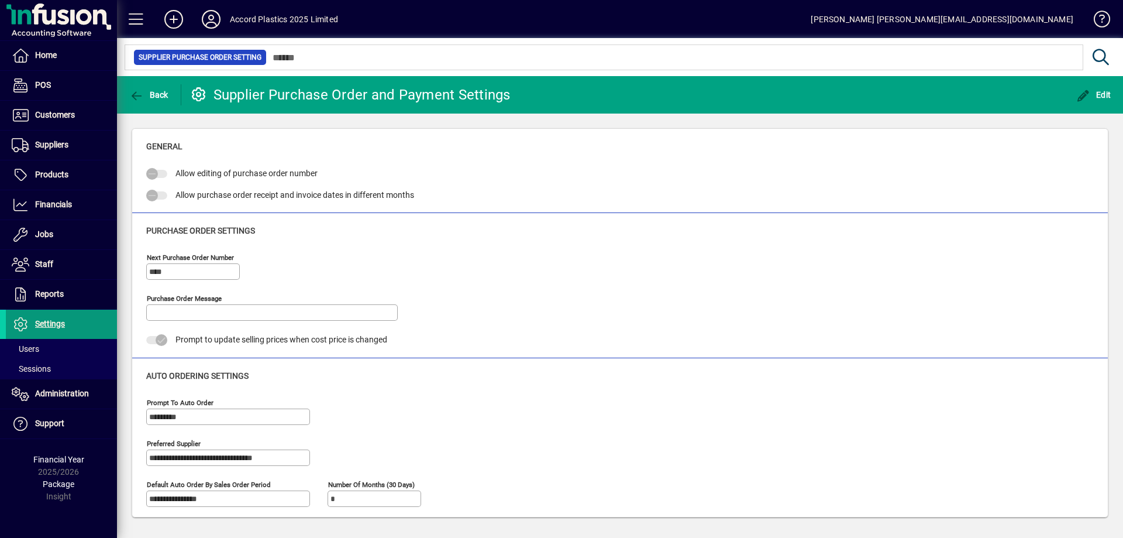
click at [66, 321] on span at bounding box center [61, 324] width 111 height 28
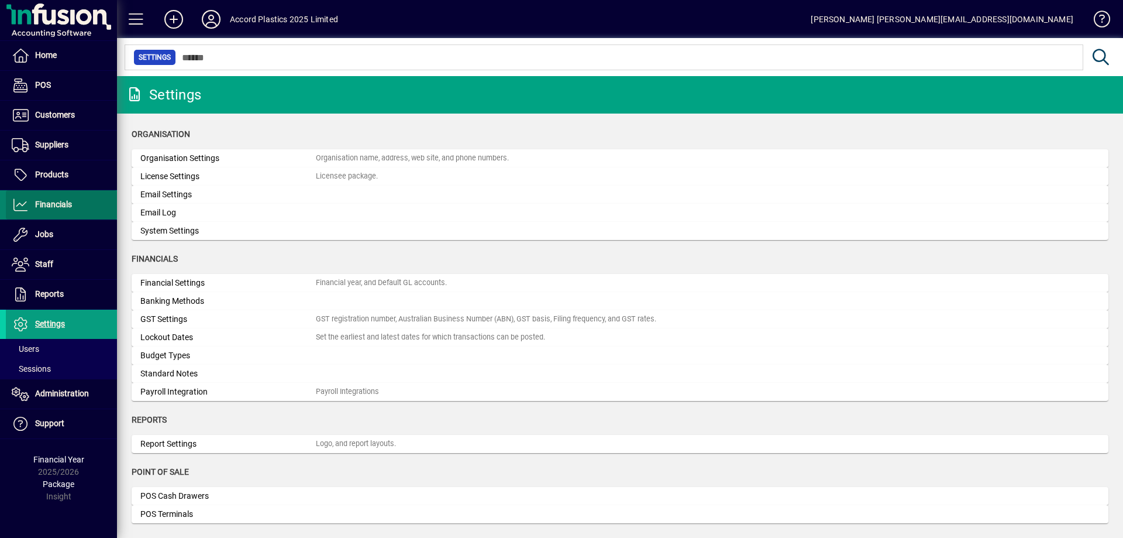
click at [60, 211] on span "Financials" at bounding box center [39, 205] width 66 height 14
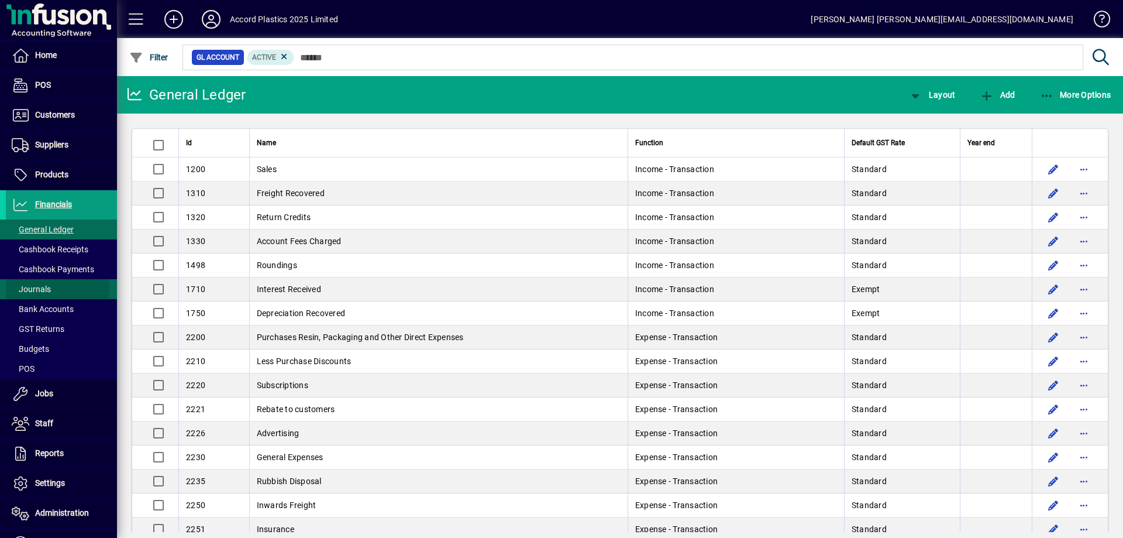
click at [43, 288] on span "Journals" at bounding box center [31, 288] width 39 height 9
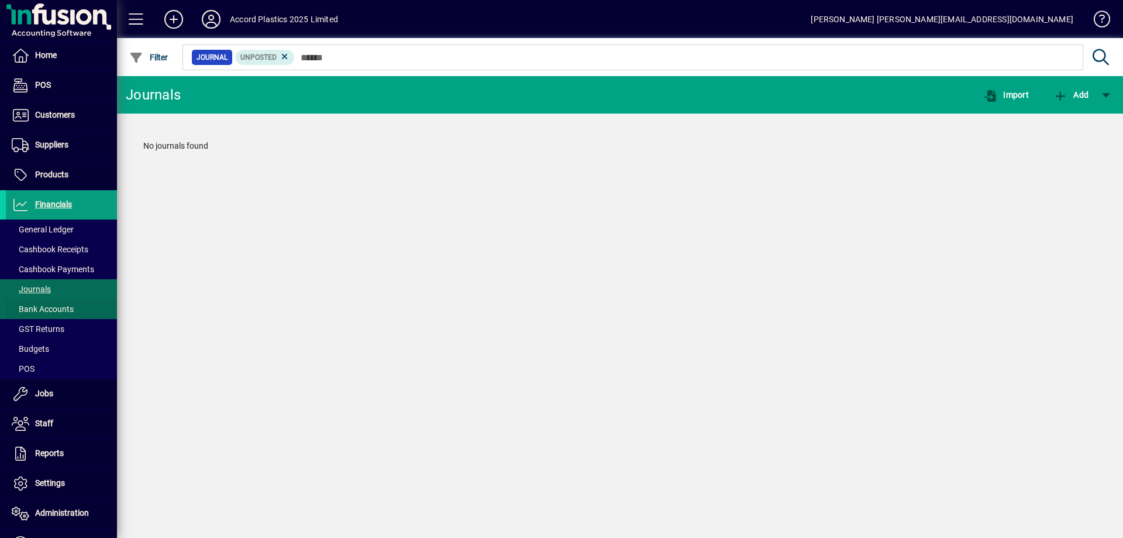
click at [41, 309] on span "Bank Accounts" at bounding box center [43, 308] width 62 height 9
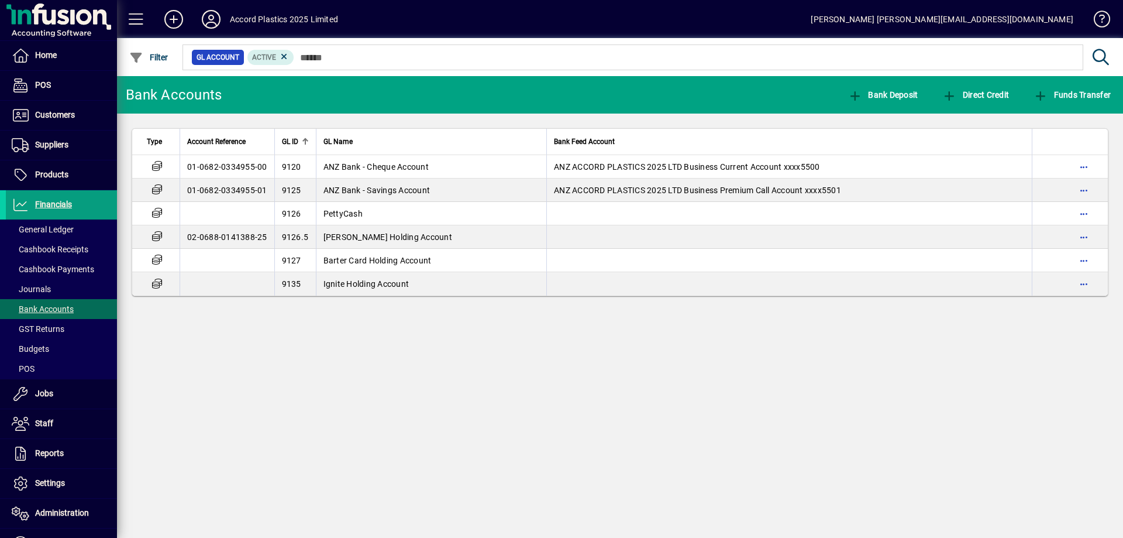
click at [57, 27] on div at bounding box center [59, 20] width 110 height 33
click at [54, 61] on span "Home" at bounding box center [31, 56] width 51 height 14
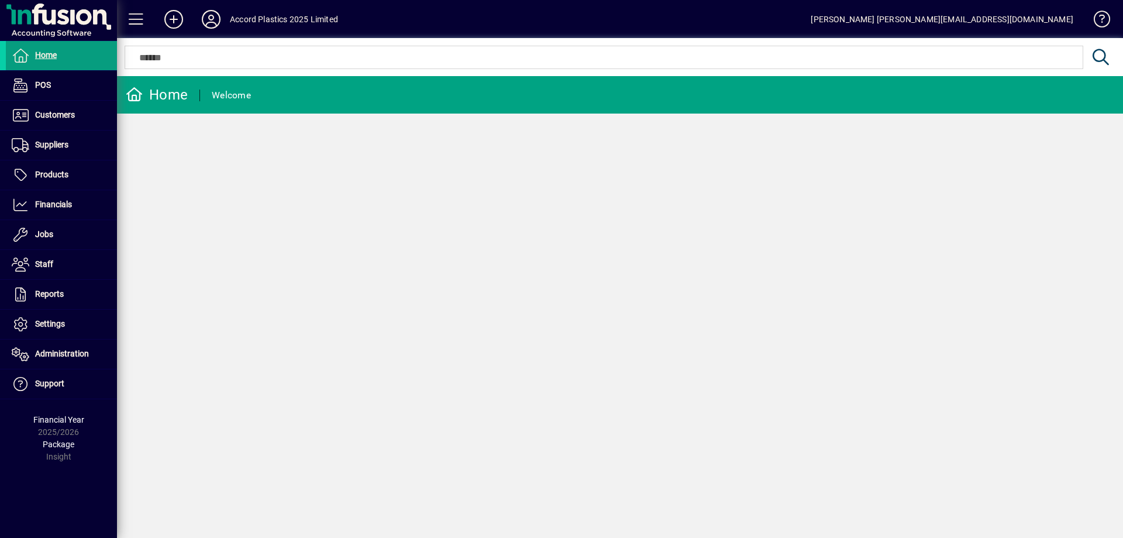
click at [273, 458] on div "Home Welcome" at bounding box center [620, 307] width 1006 height 462
